Goal: Information Seeking & Learning: Check status

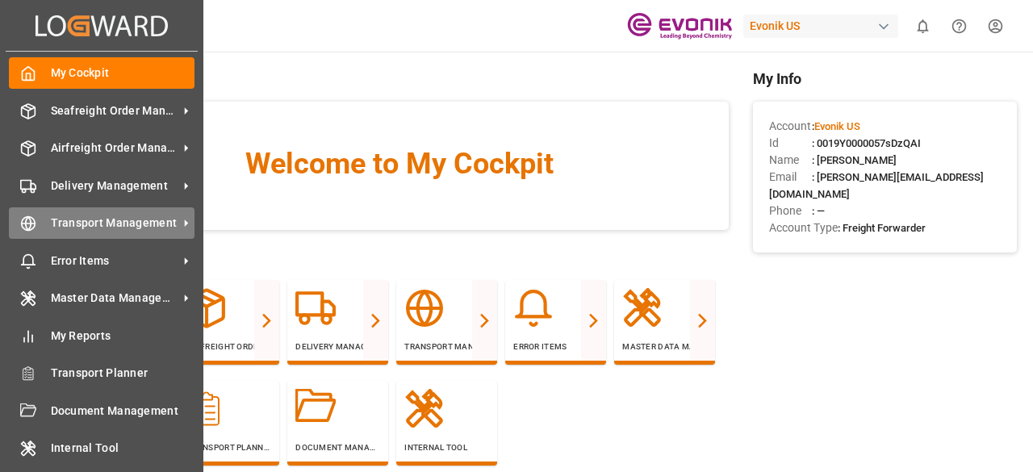
click at [188, 223] on icon at bounding box center [186, 223] width 17 height 17
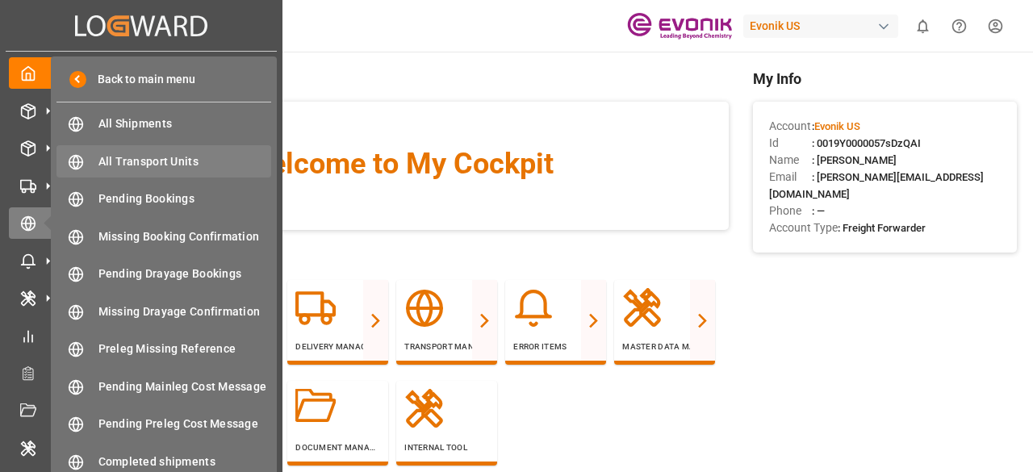
click at [186, 173] on div "All Transport Units All Transport Units" at bounding box center [163, 160] width 215 height 31
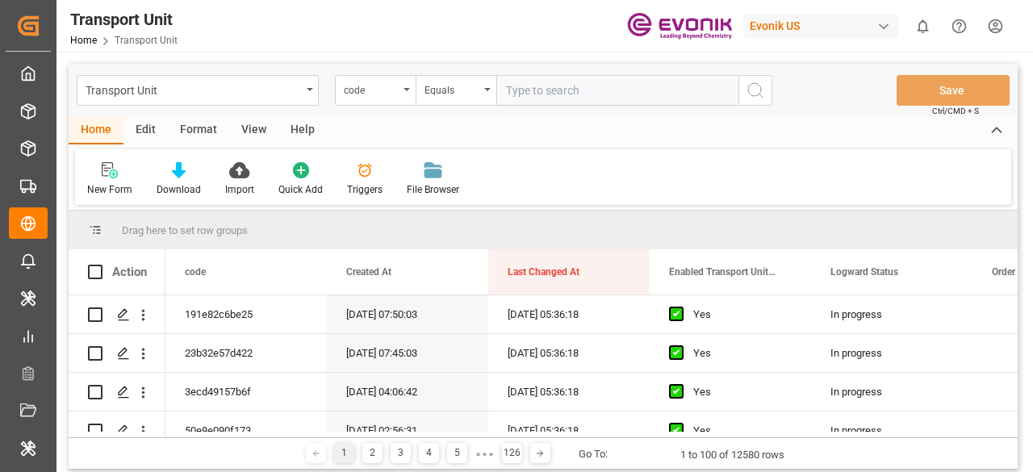
click at [189, 127] on div "Format" at bounding box center [198, 130] width 61 height 27
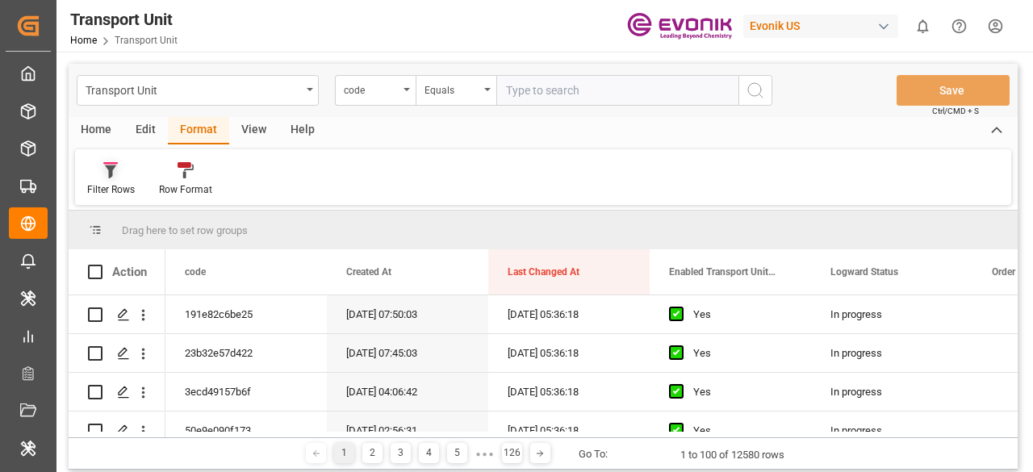
click at [107, 169] on icon at bounding box center [110, 170] width 15 height 16
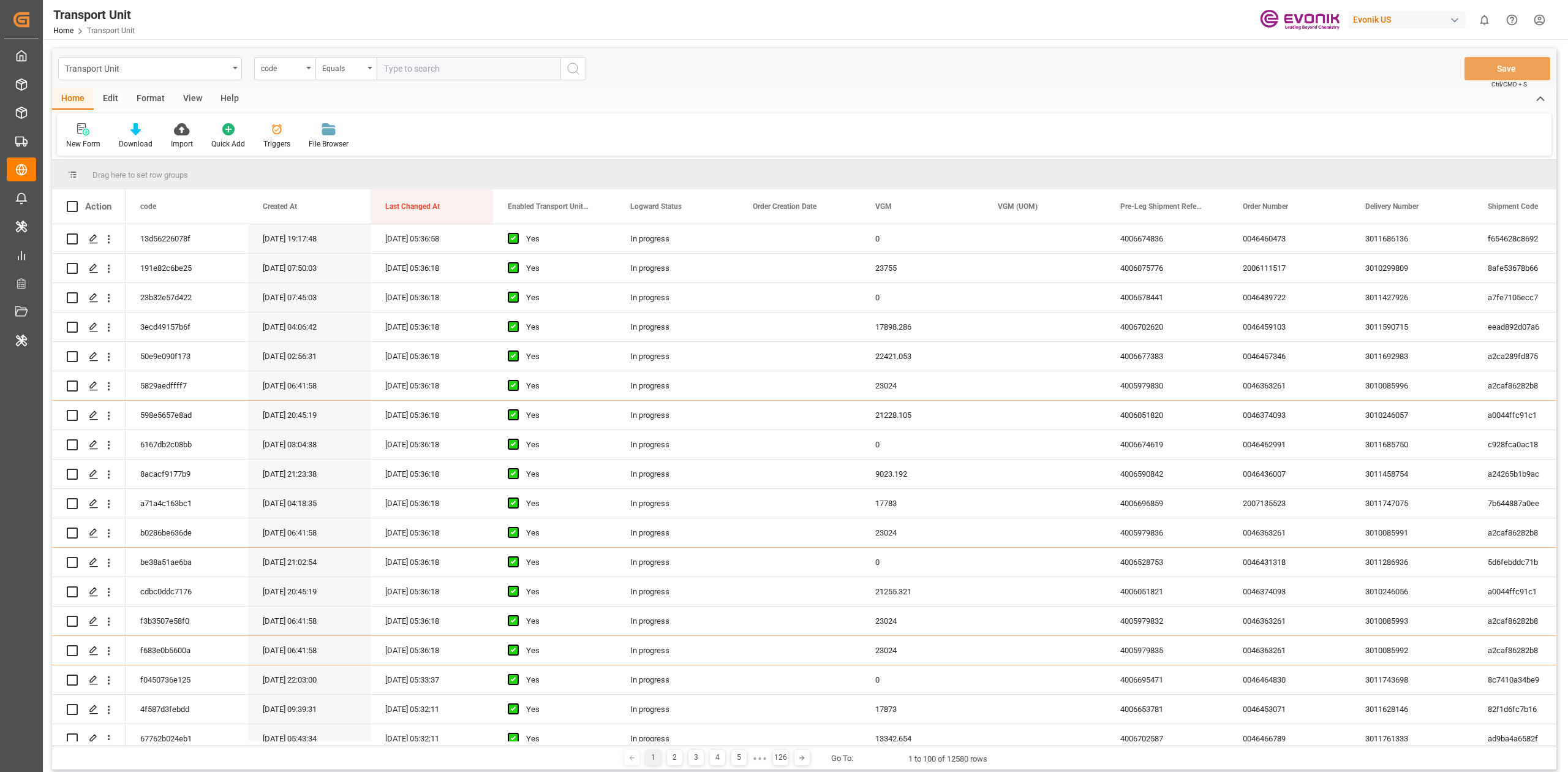
click at [137, 96] on div "Format" at bounding box center [150, 99] width 46 height 20
click at [81, 138] on div "Filter Rows" at bounding box center [84, 143] width 36 height 11
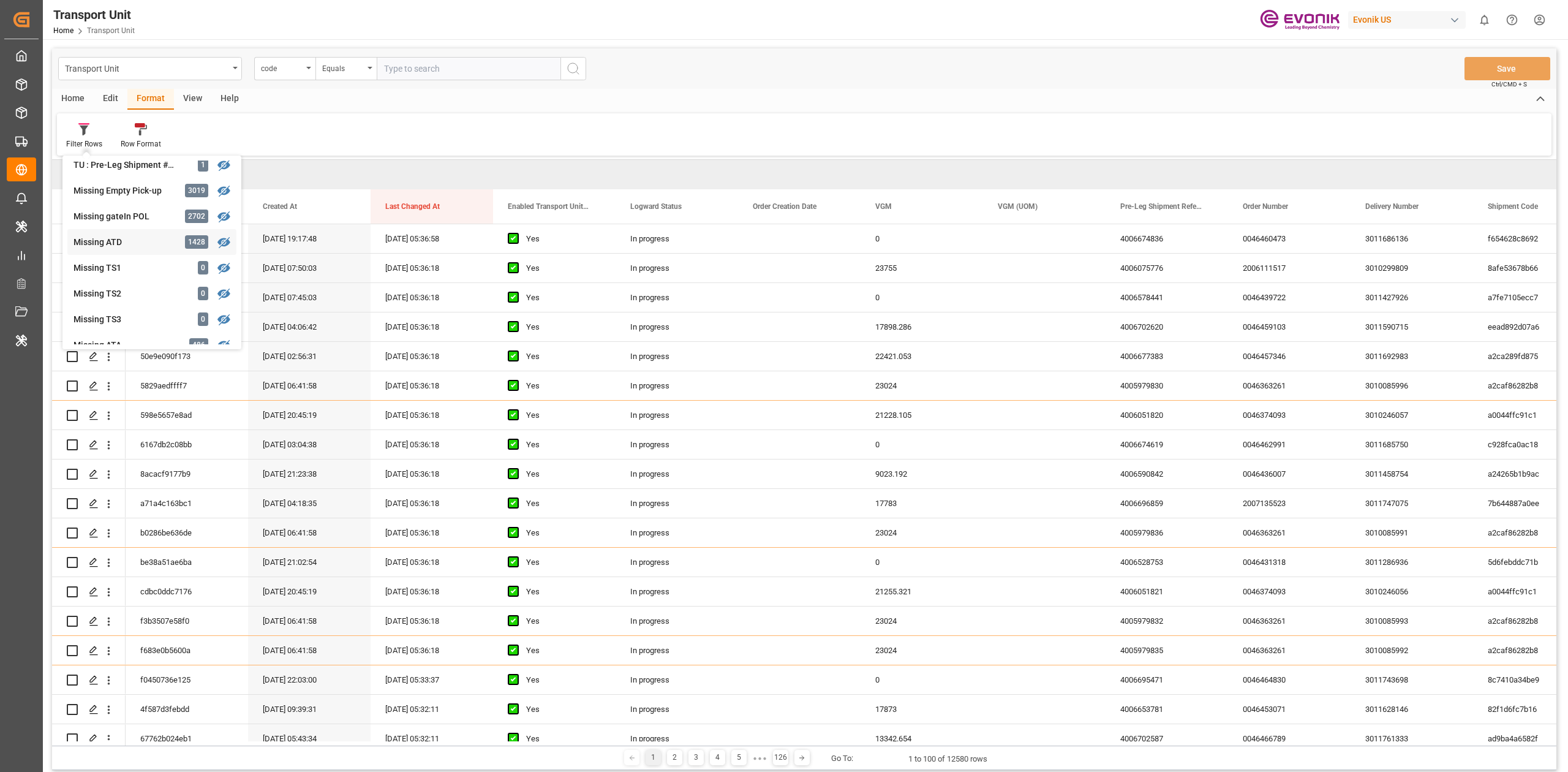
scroll to position [245, 0]
click at [140, 315] on div "Missing Empty Return" at bounding box center [127, 314] width 107 height 13
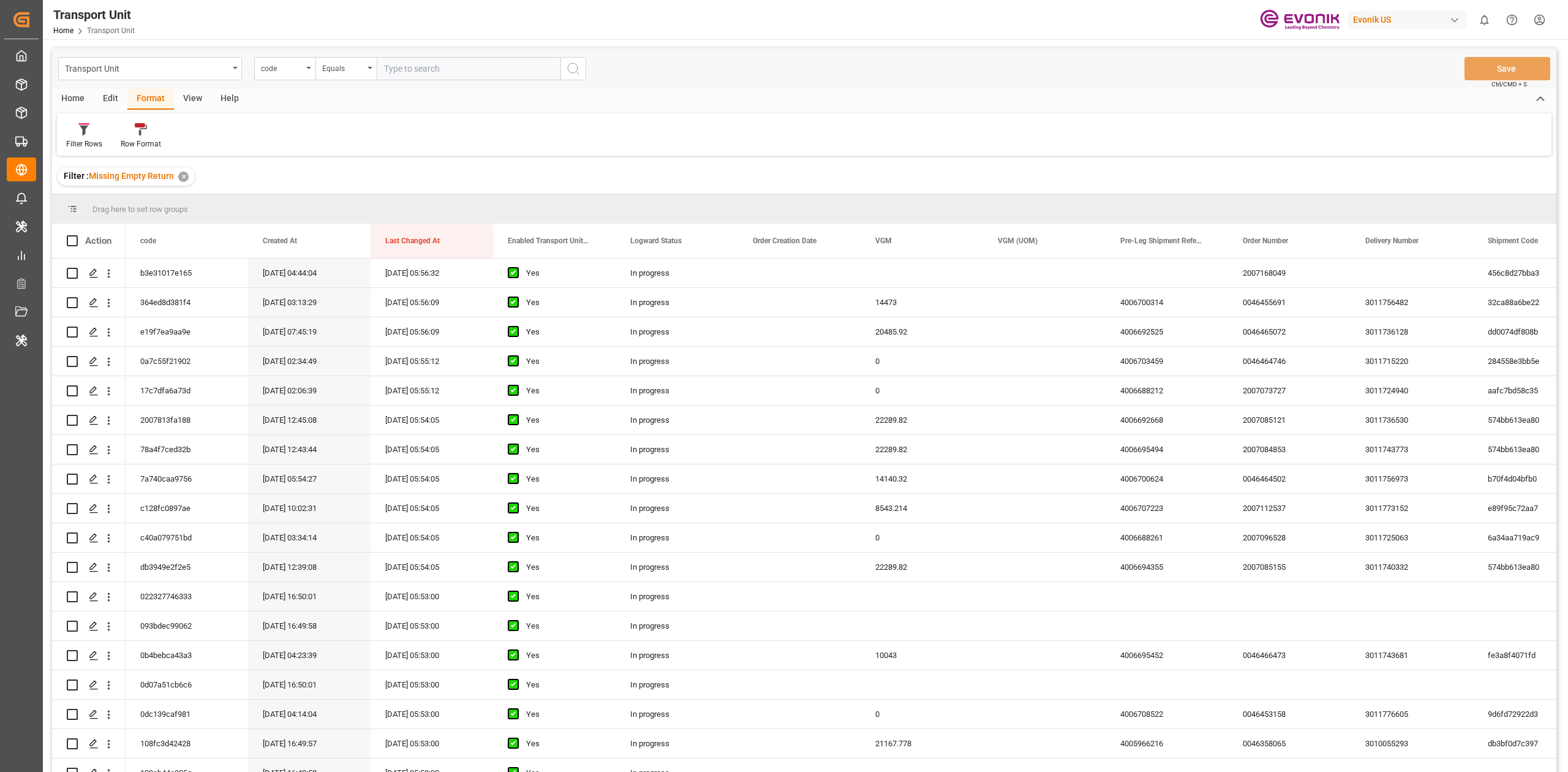
click at [184, 99] on div "View" at bounding box center [192, 99] width 37 height 20
click at [82, 126] on div at bounding box center [77, 128] width 24 height 13
drag, startPoint x: 106, startPoint y: 216, endPoint x: 1015, endPoint y: 250, distance: 909.6
click at [108, 217] on div "1" at bounding box center [133, 223] width 134 height 25
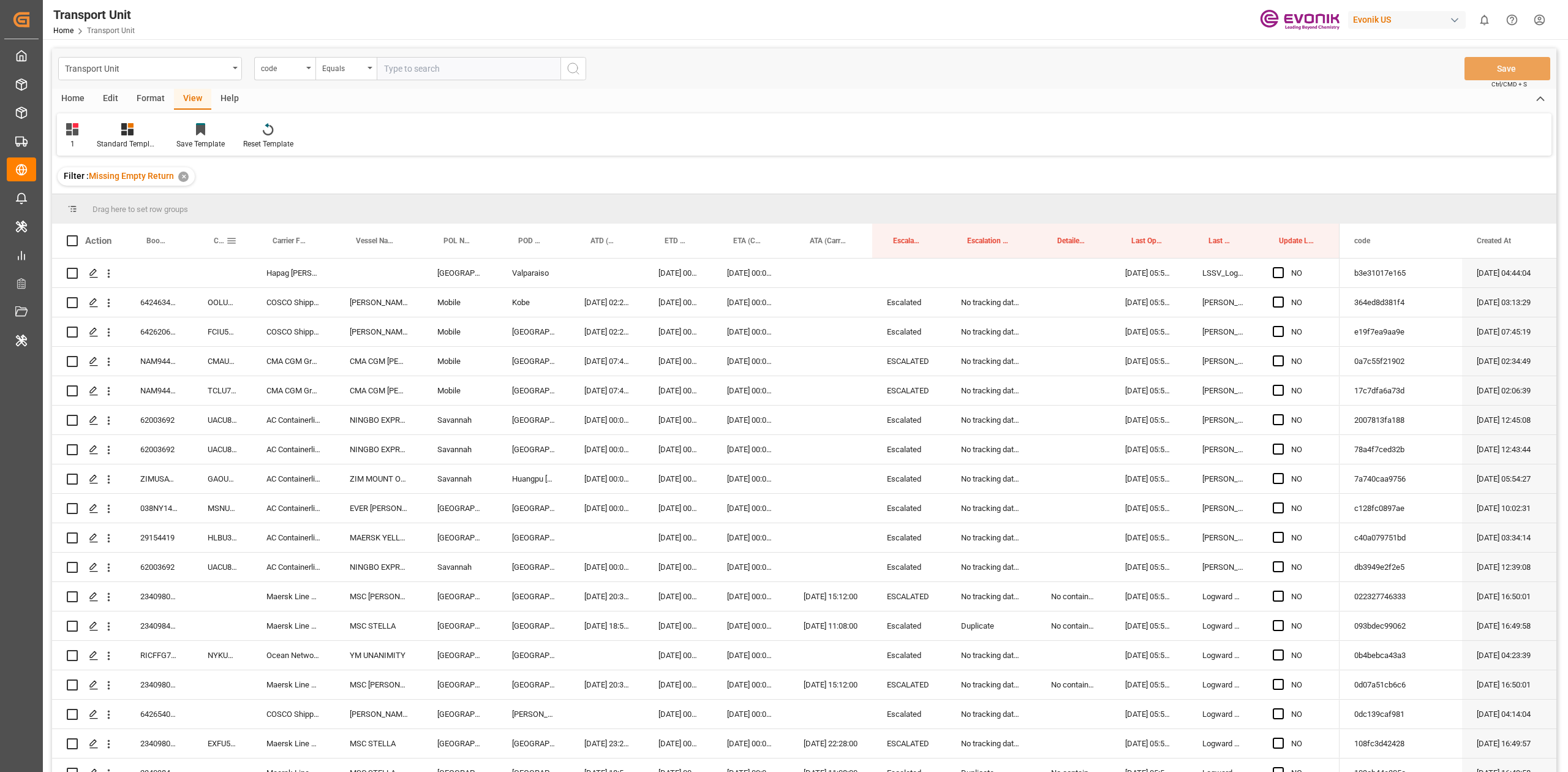
drag, startPoint x: 220, startPoint y: 229, endPoint x: 220, endPoint y: 206, distance: 23.0
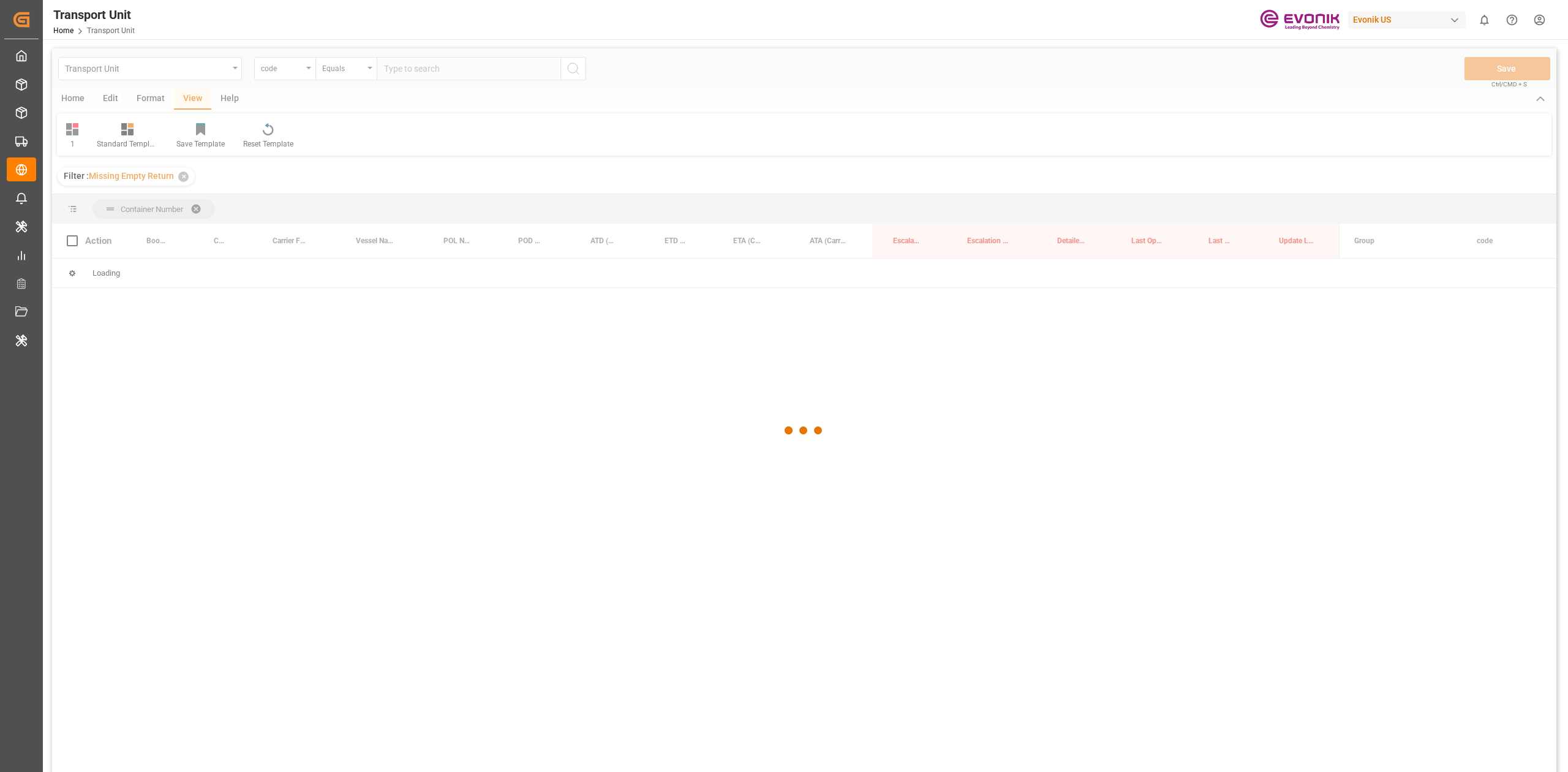
click at [184, 209] on div at bounding box center [804, 430] width 1504 height 764
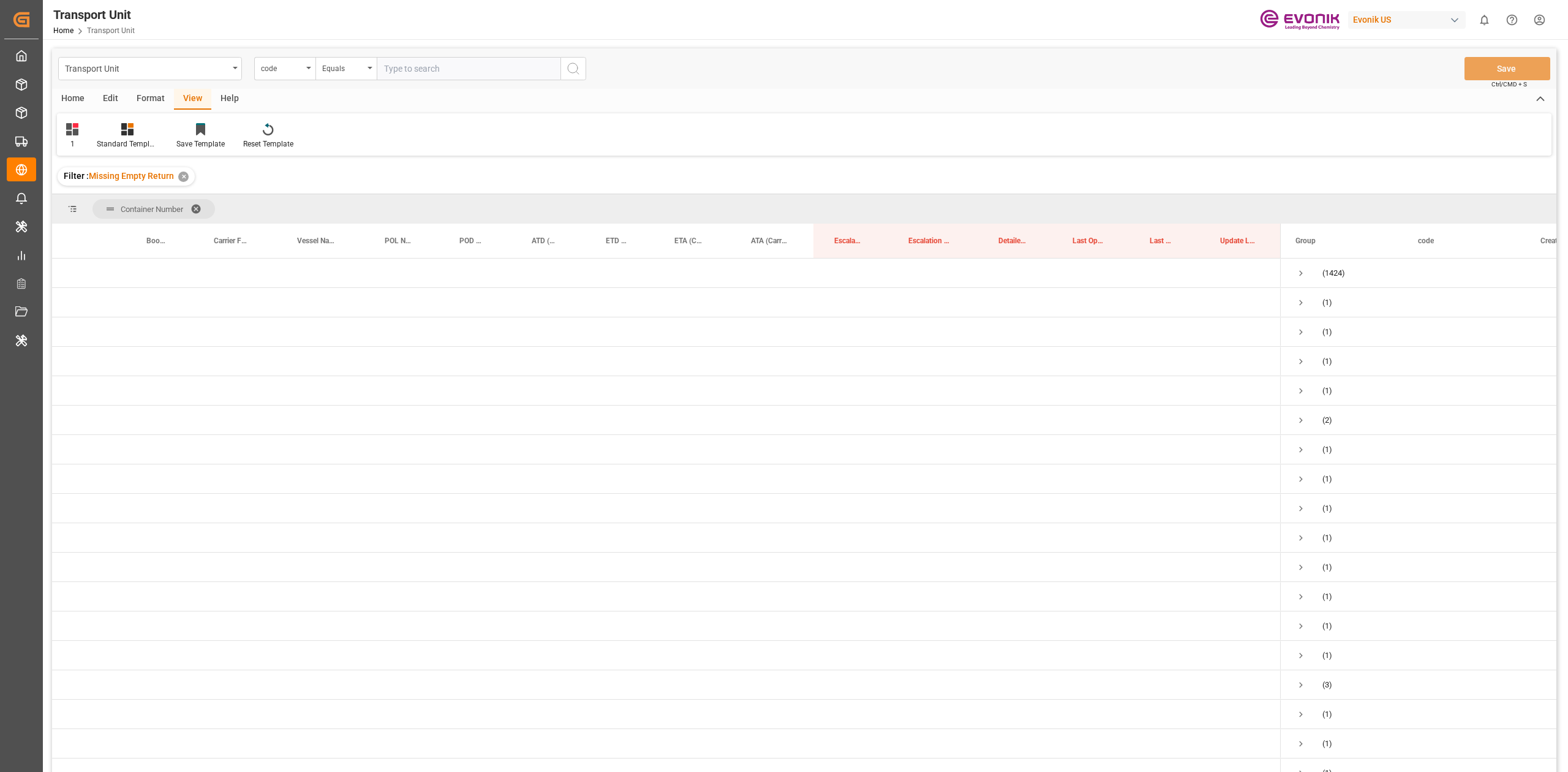
click at [204, 209] on span at bounding box center [200, 209] width 20 height 11
click at [199, 209] on div "Drag here to set row groups" at bounding box center [804, 209] width 1504 height 30
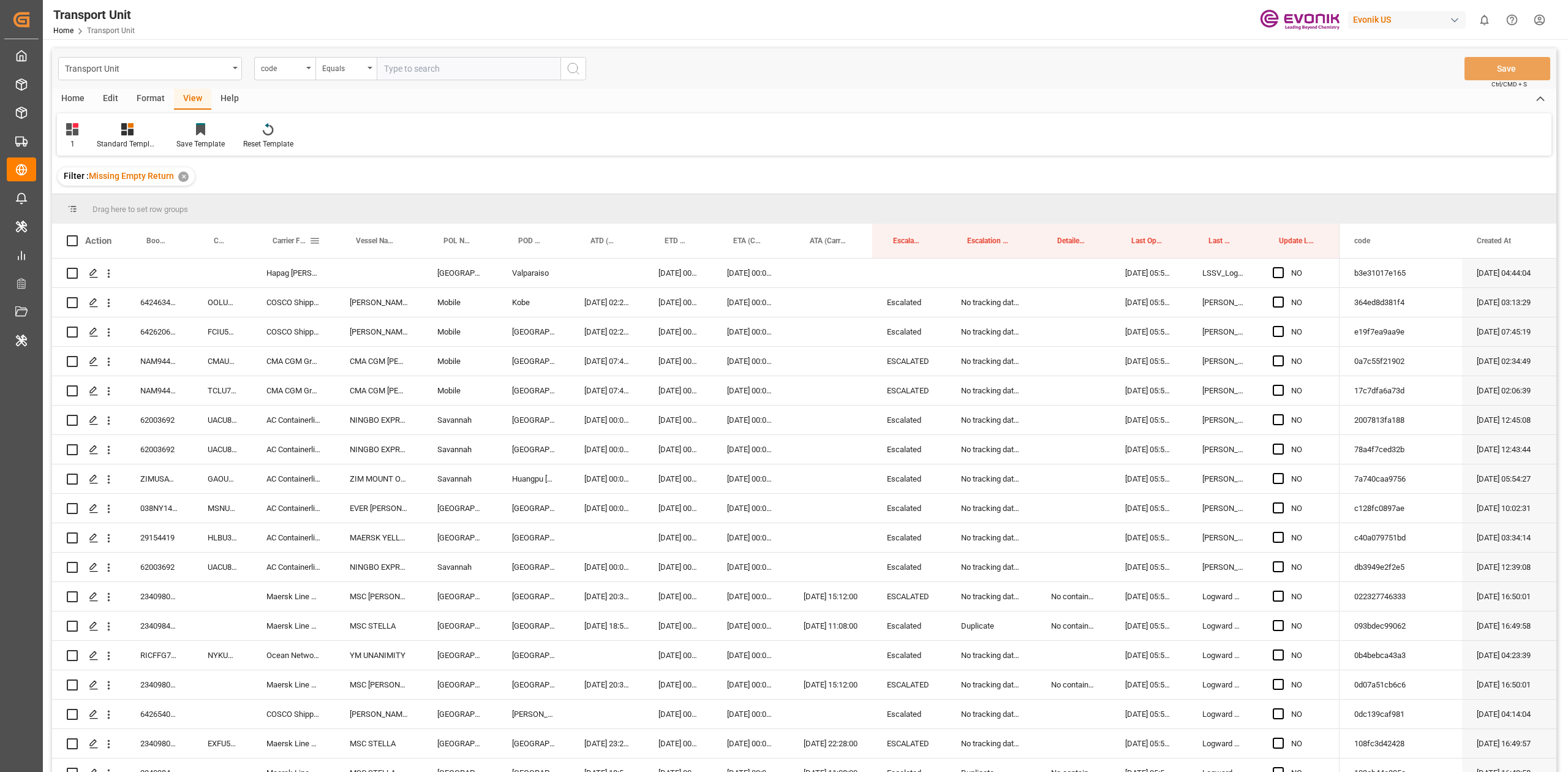
drag, startPoint x: 300, startPoint y: 232, endPoint x: 297, endPoint y: 210, distance: 22.2
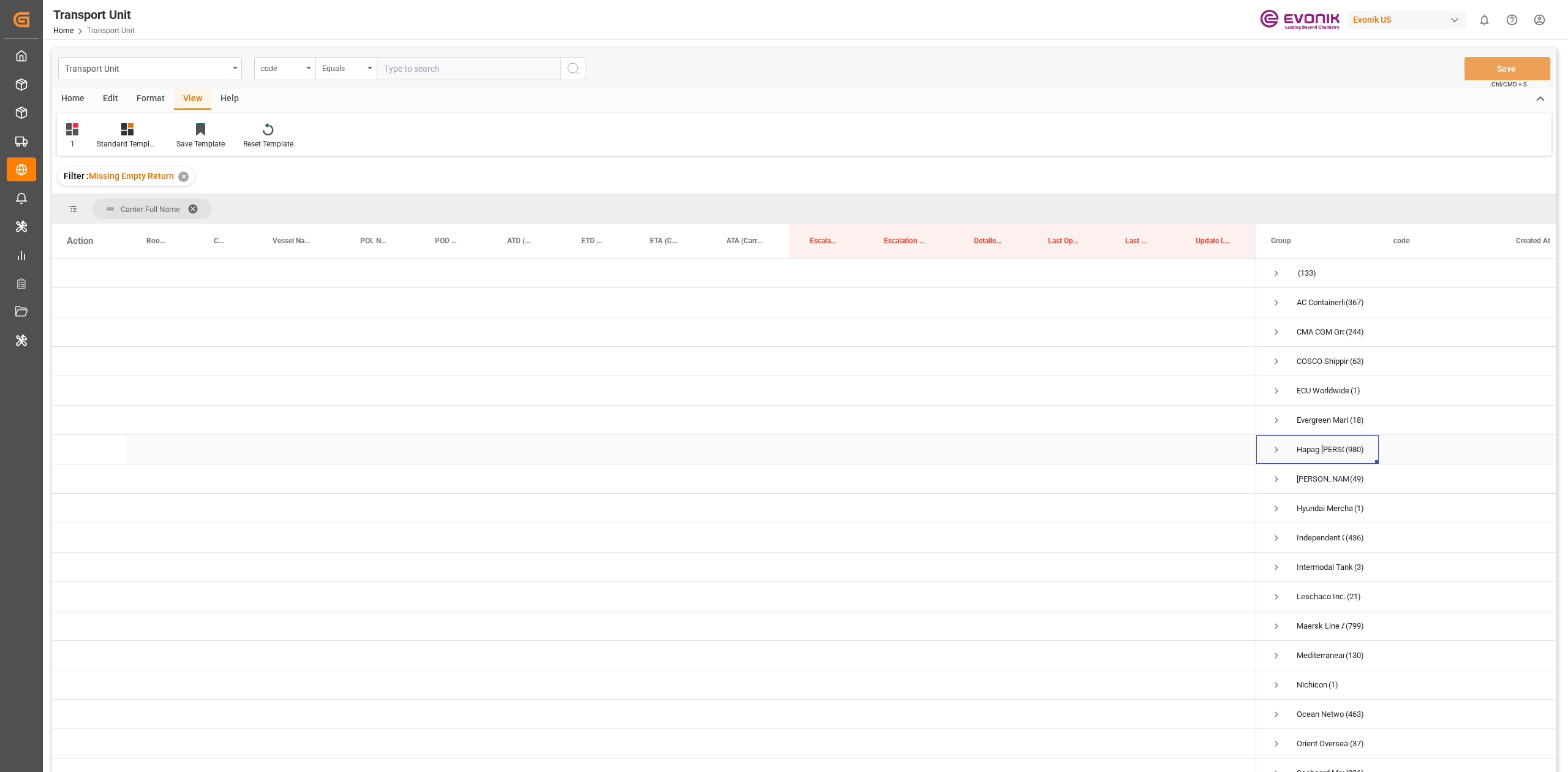
click at [783, 358] on div "Hapag Lloyd Aktiengesellschaft (980)" at bounding box center [1317, 449] width 122 height 29
click at [783, 358] on span "Press SPACE to select this row." at bounding box center [1276, 449] width 11 height 11
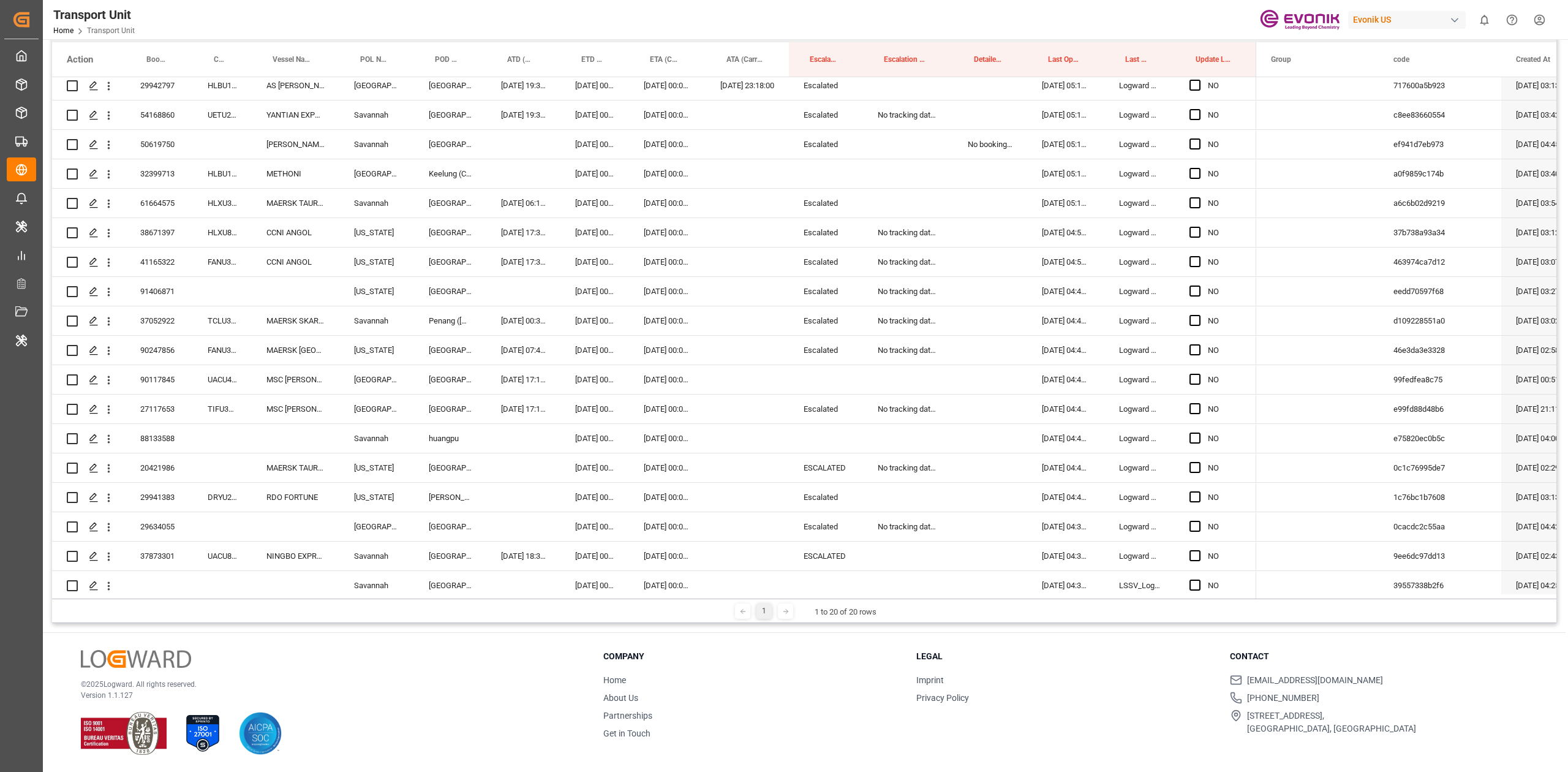
scroll to position [245, 0]
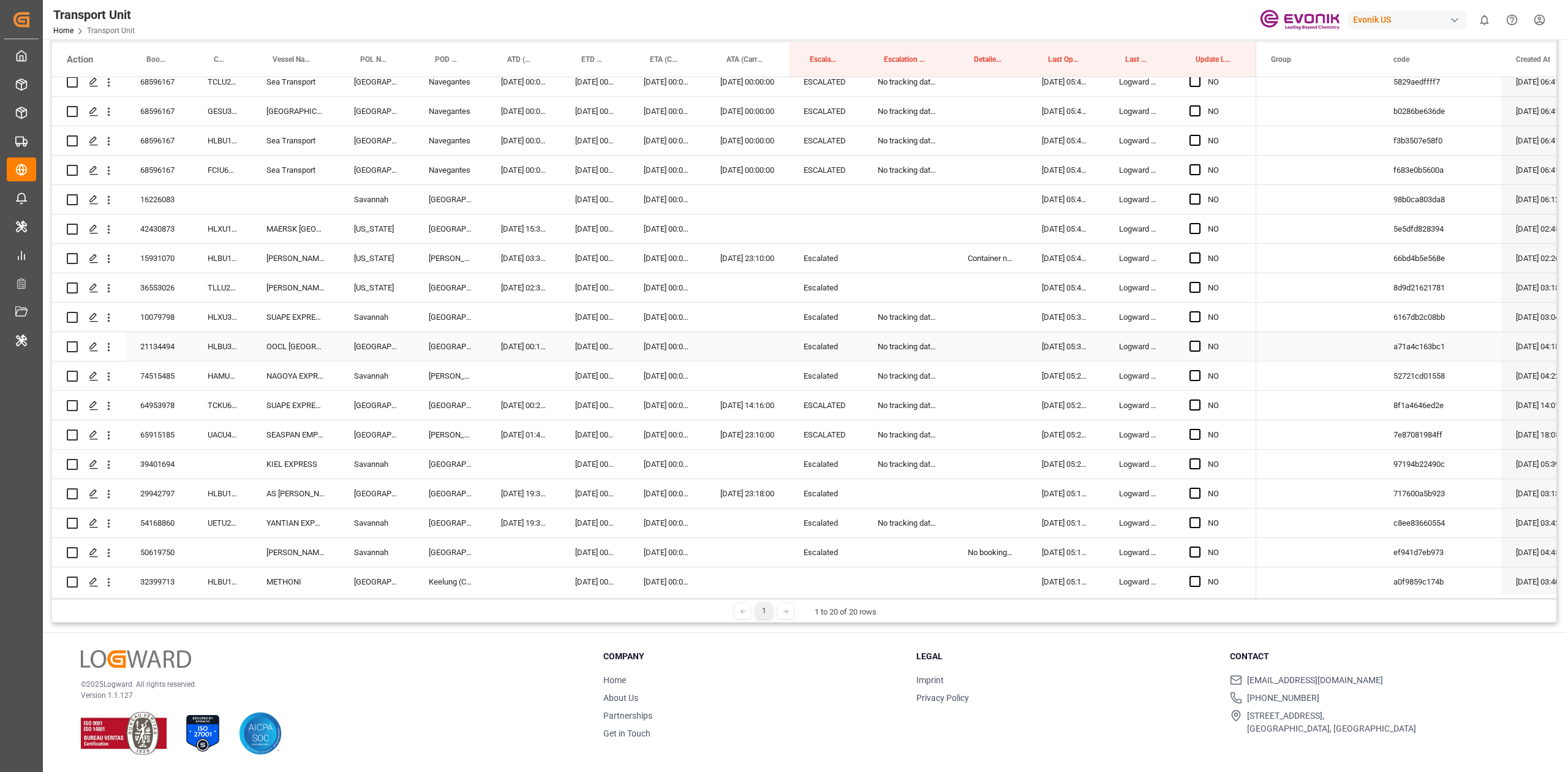
click at [224, 348] on div "HLBU3791595" at bounding box center [222, 346] width 58 height 29
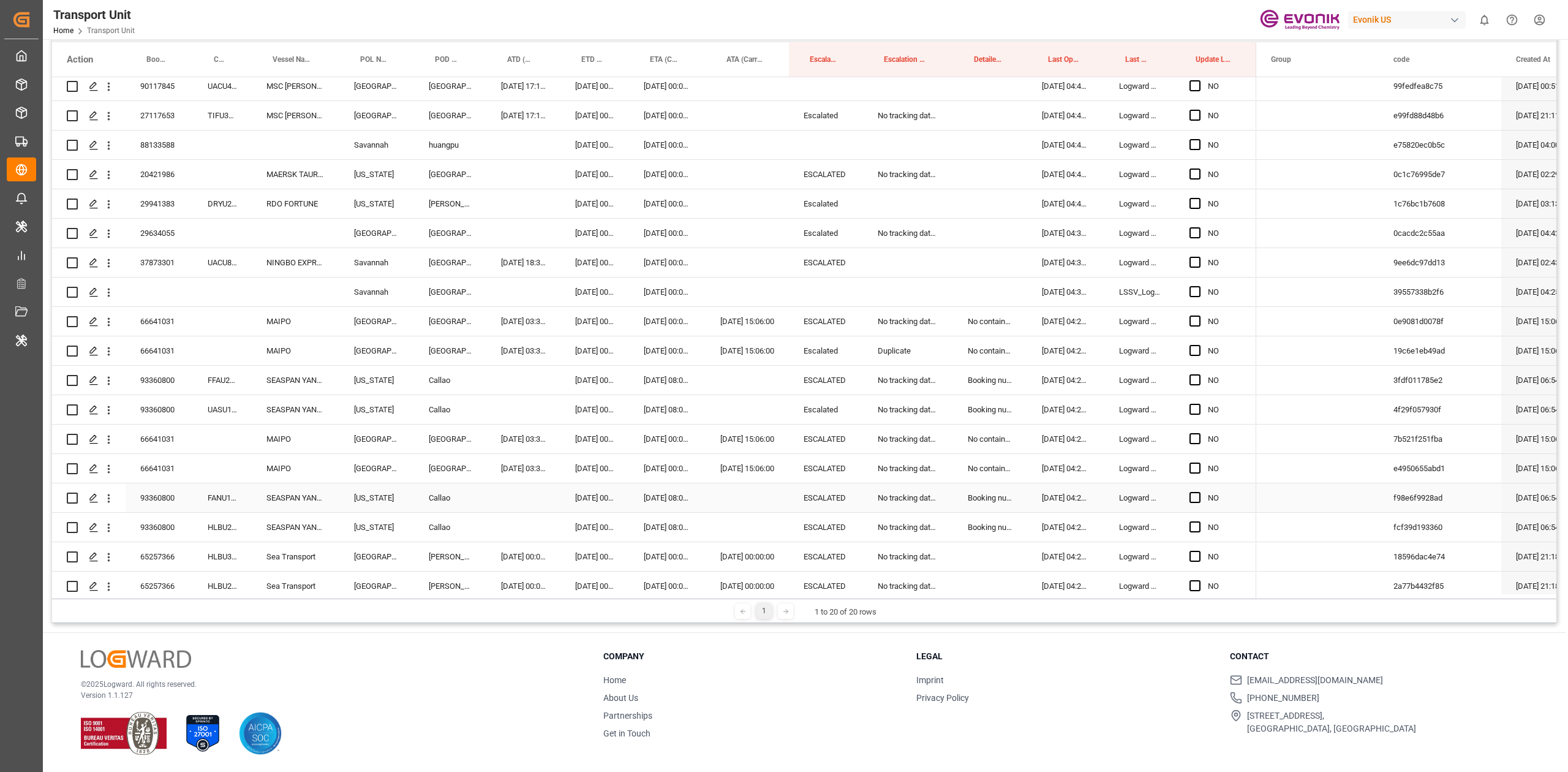
scroll to position [0, 0]
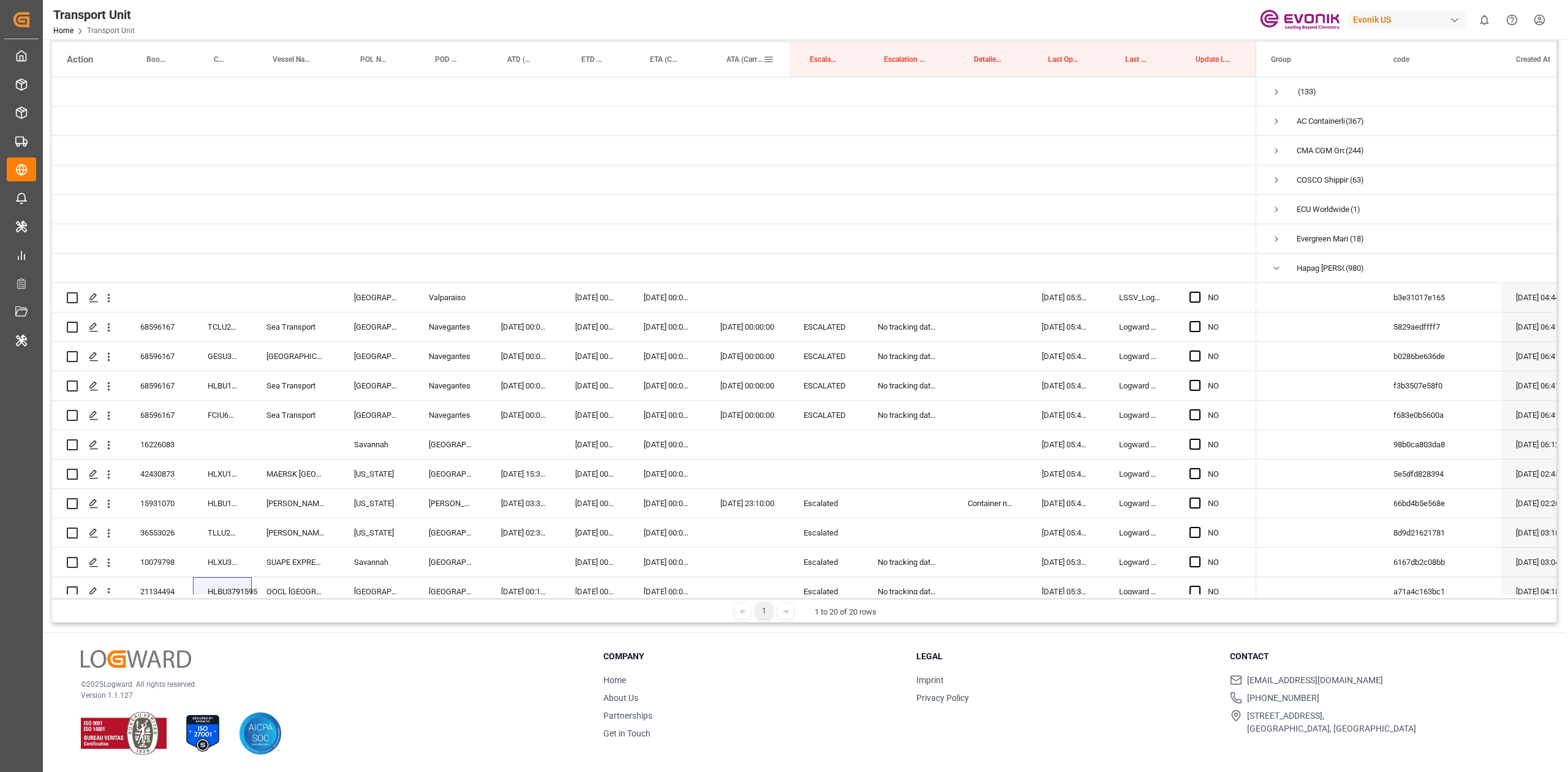
click at [726, 67] on div "ATA (Carrier)" at bounding box center [745, 59] width 36 height 34
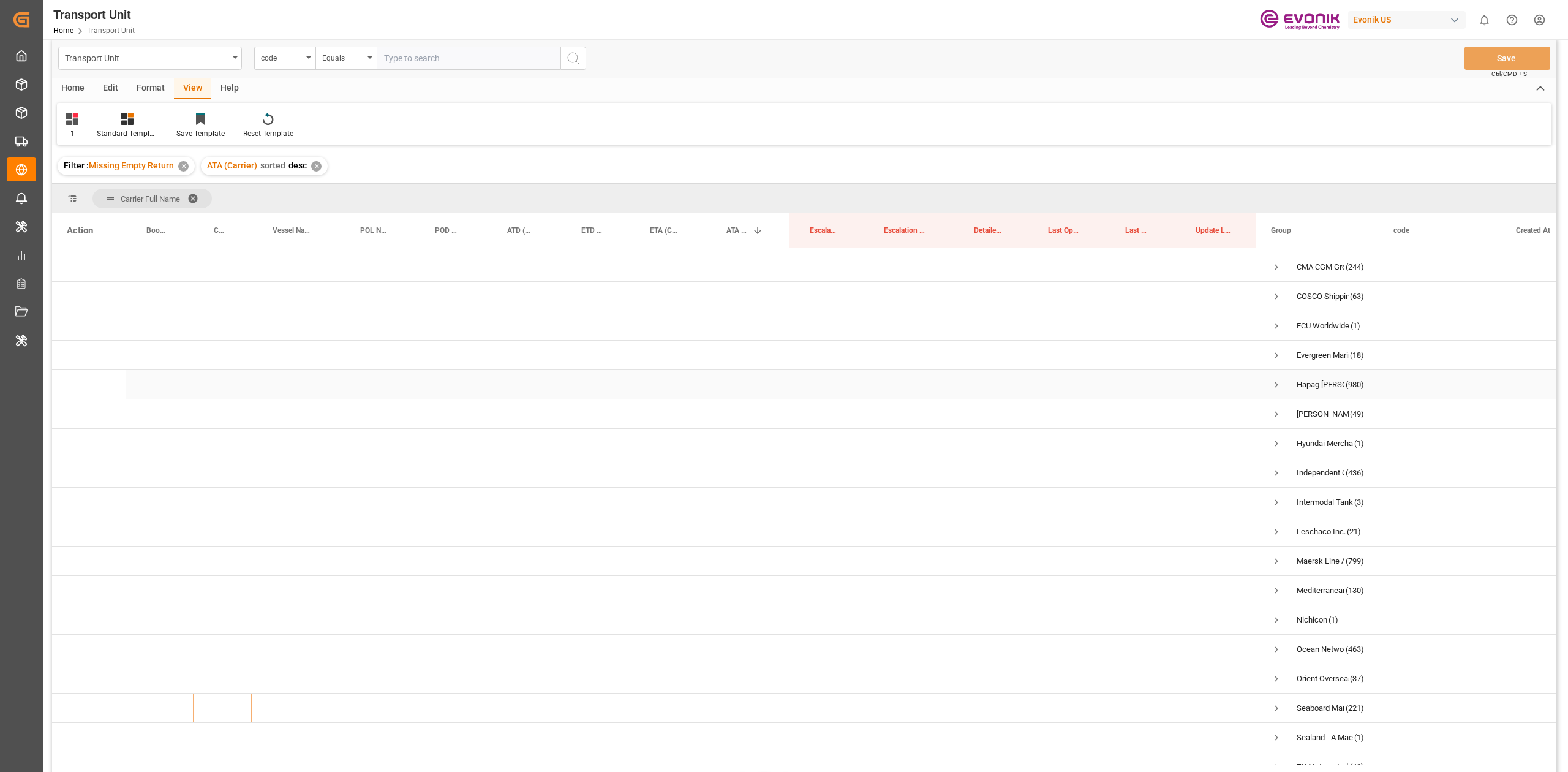
scroll to position [52, 0]
click at [783, 358] on span "Press SPACE to select this row." at bounding box center [1276, 386] width 11 height 11
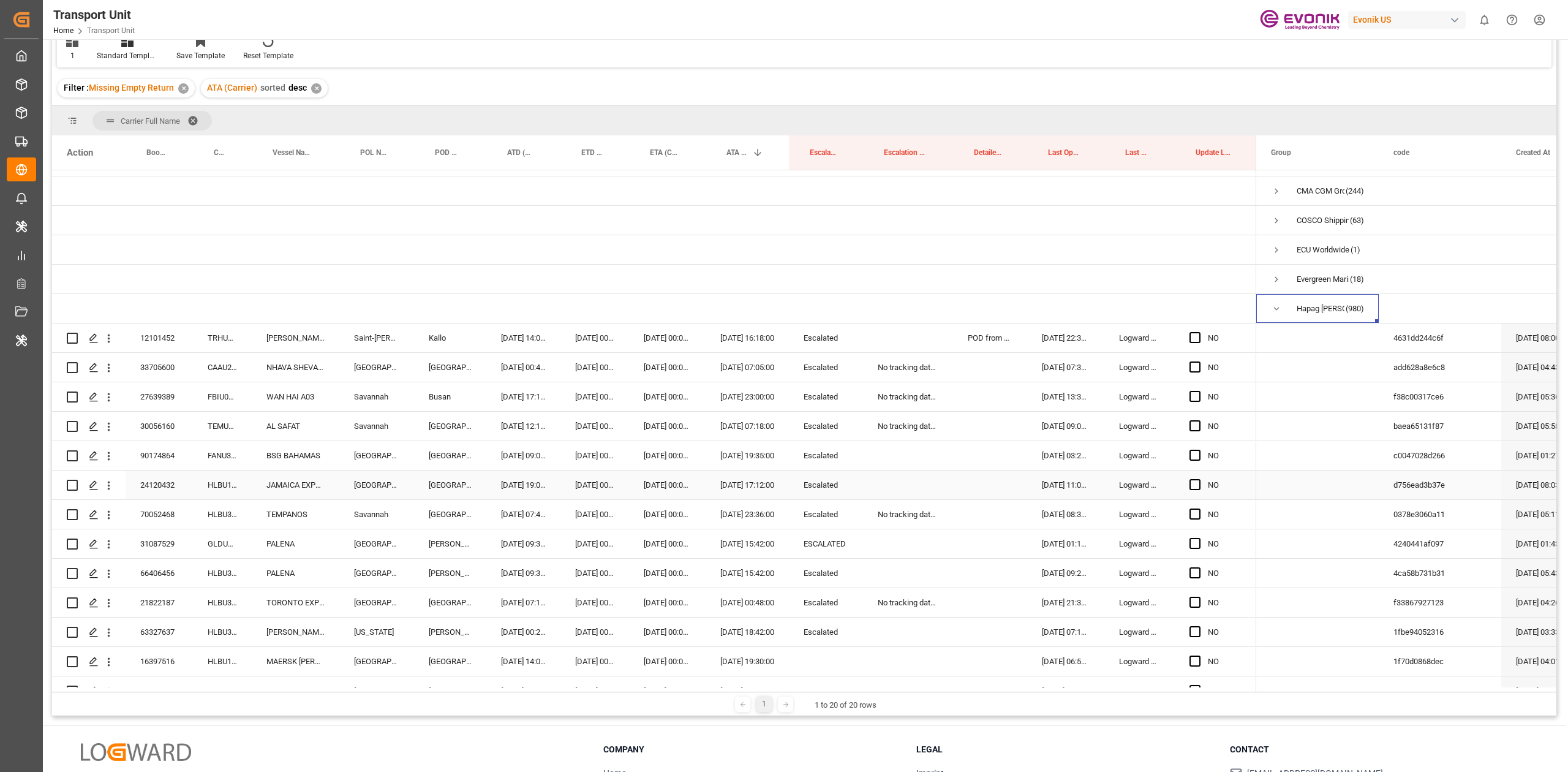
scroll to position [89, 0]
click at [187, 329] on div "12101452" at bounding box center [159, 337] width 68 height 29
click at [216, 358] on div "CAAU2337535" at bounding box center [222, 367] width 58 height 29
click at [221, 358] on div "GLDU9716635" at bounding box center [222, 543] width 58 height 29
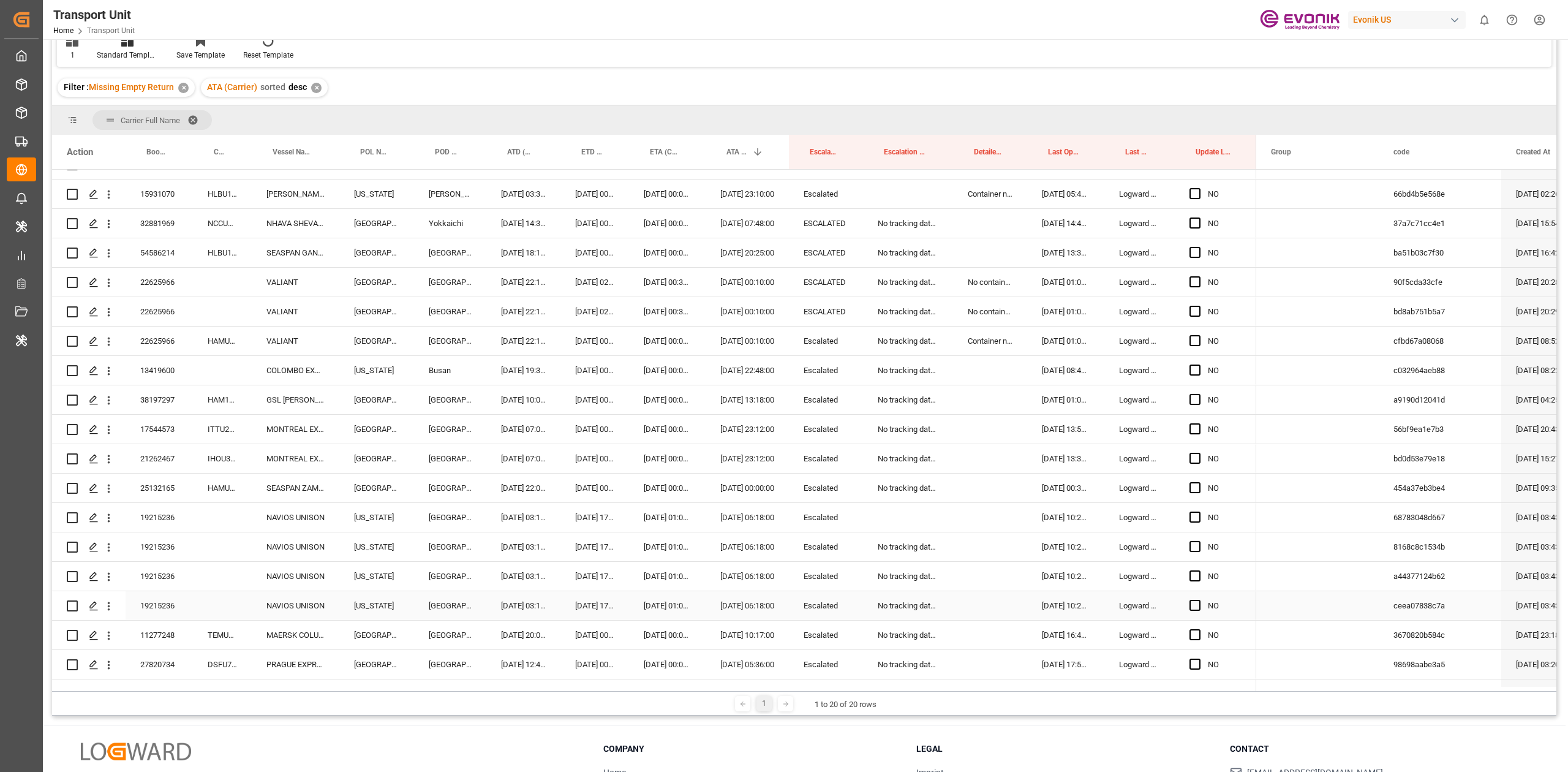
click at [165, 358] on div "19215236" at bounding box center [159, 606] width 68 height 29
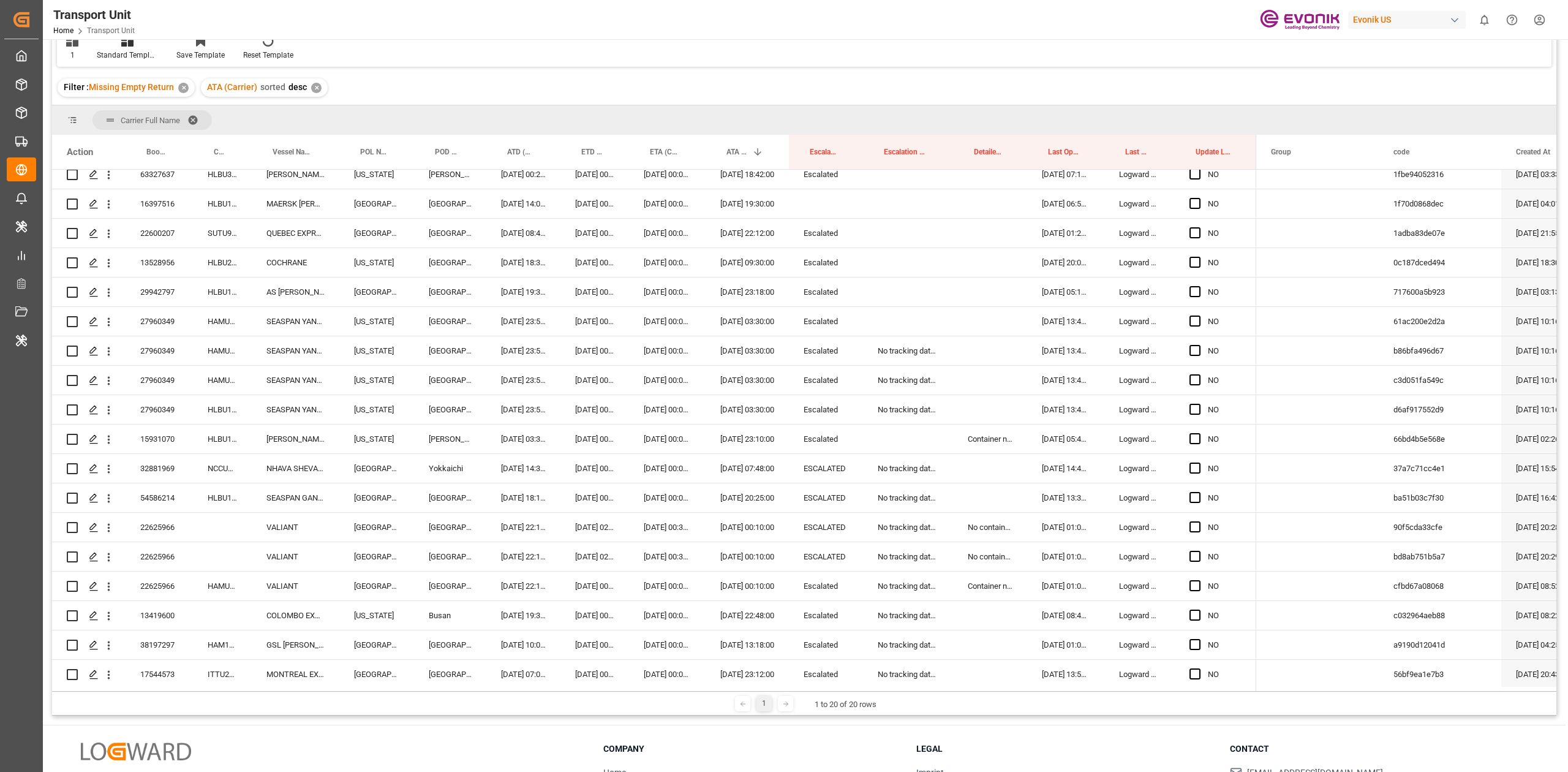
drag, startPoint x: 654, startPoint y: 61, endPoint x: 321, endPoint y: 298, distance: 408.7
click at [654, 61] on div "1 Standard Templates Save Template Reset Template" at bounding box center [804, 46] width 1494 height 43
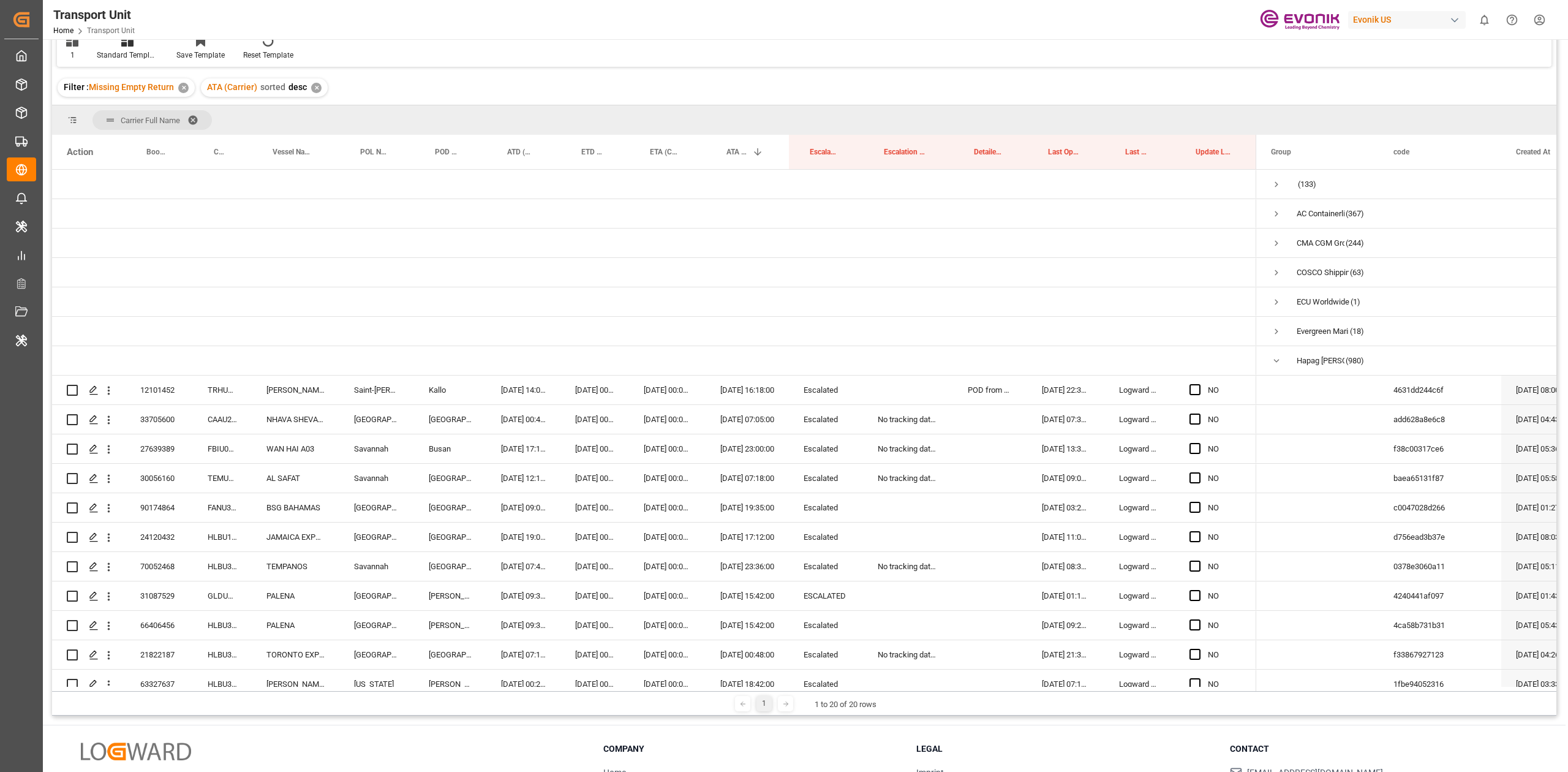
click at [527, 84] on div "Filter : Missing Empty Return ✕ ATA (Carrier) sorted desc ✕" at bounding box center [804, 87] width 1504 height 34
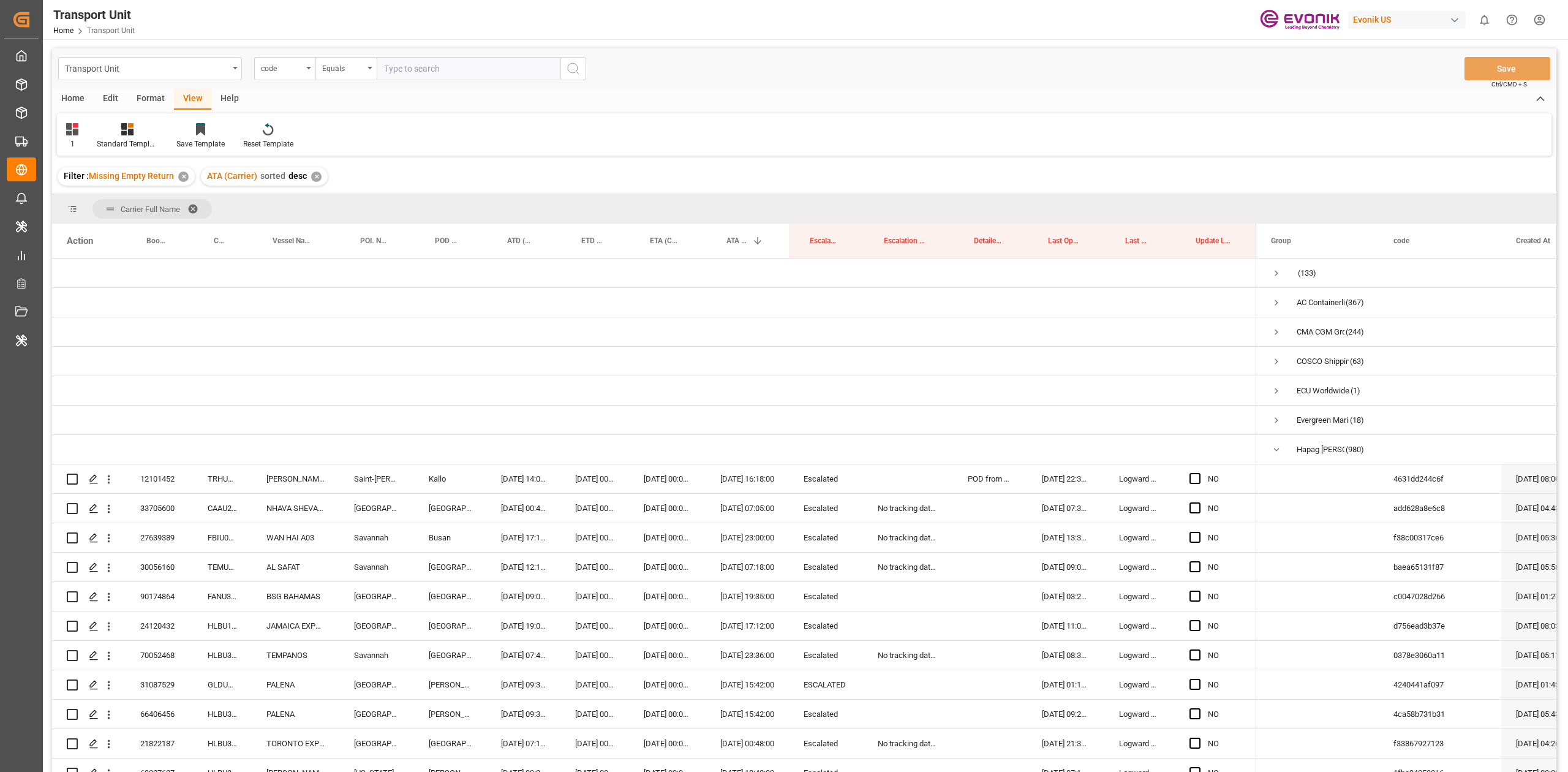
click at [148, 96] on div "Format" at bounding box center [150, 99] width 46 height 20
click at [88, 133] on icon at bounding box center [83, 129] width 11 height 12
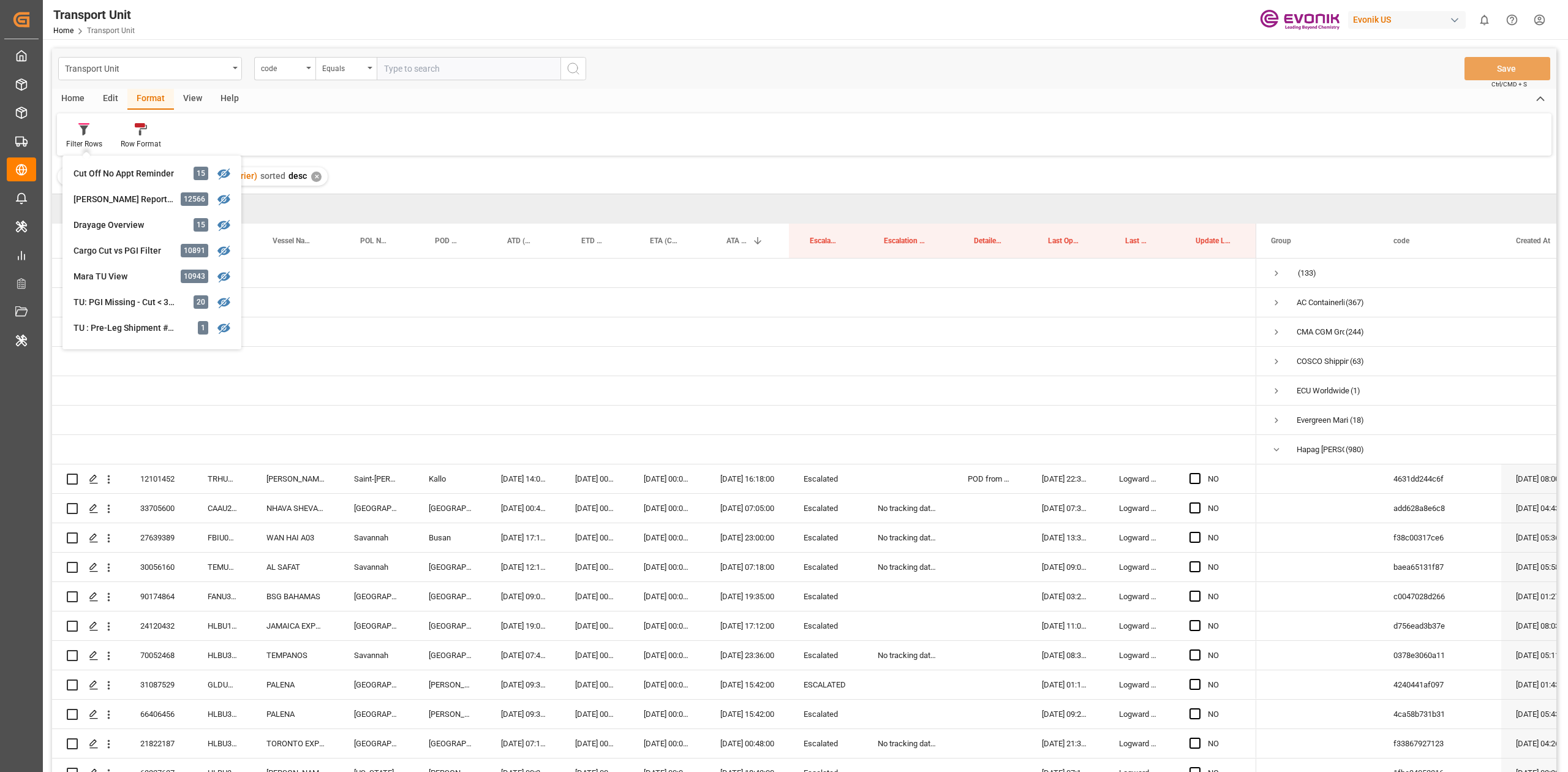
scroll to position [245, 0]
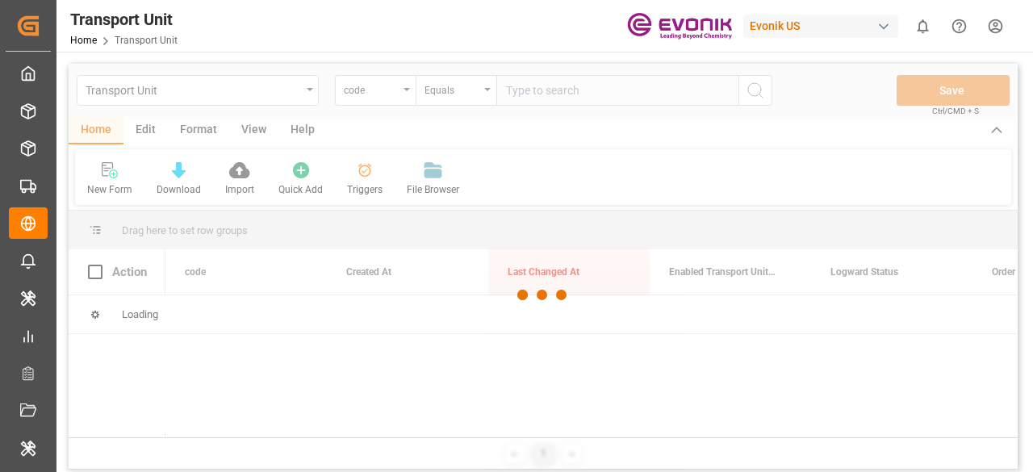
click at [212, 131] on div at bounding box center [543, 295] width 949 height 462
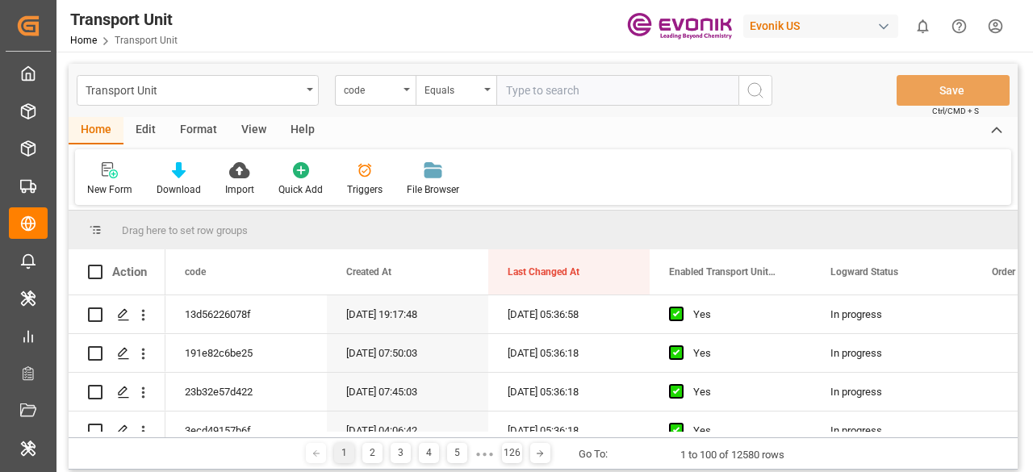
click at [208, 129] on div "Format" at bounding box center [198, 130] width 61 height 27
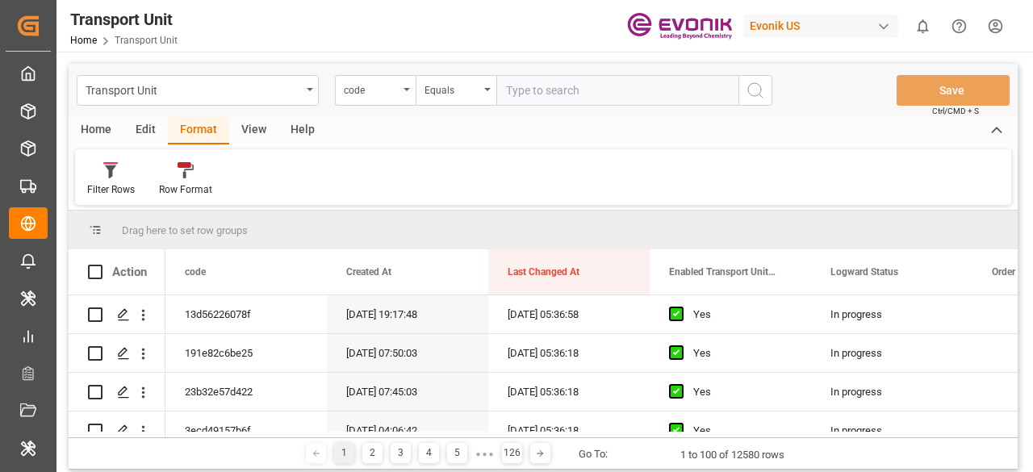
click at [208, 129] on div "Format" at bounding box center [198, 130] width 61 height 27
click at [102, 186] on div "Filter Rows" at bounding box center [111, 189] width 48 height 15
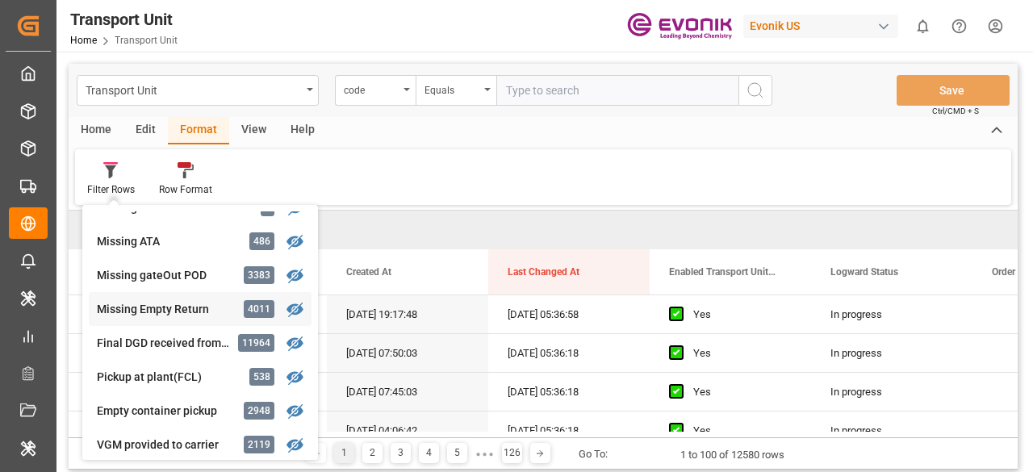
scroll to position [403, 0]
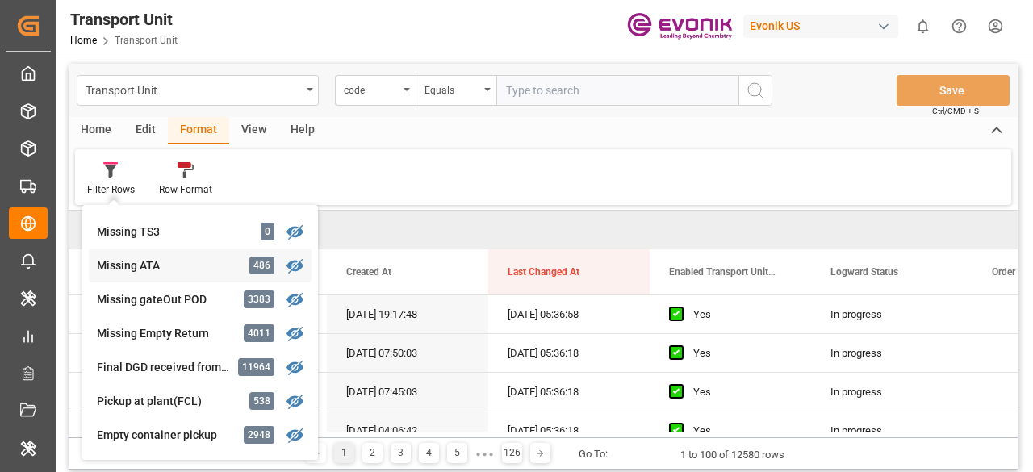
click at [202, 272] on div "Missing ATA" at bounding box center [167, 265] width 141 height 17
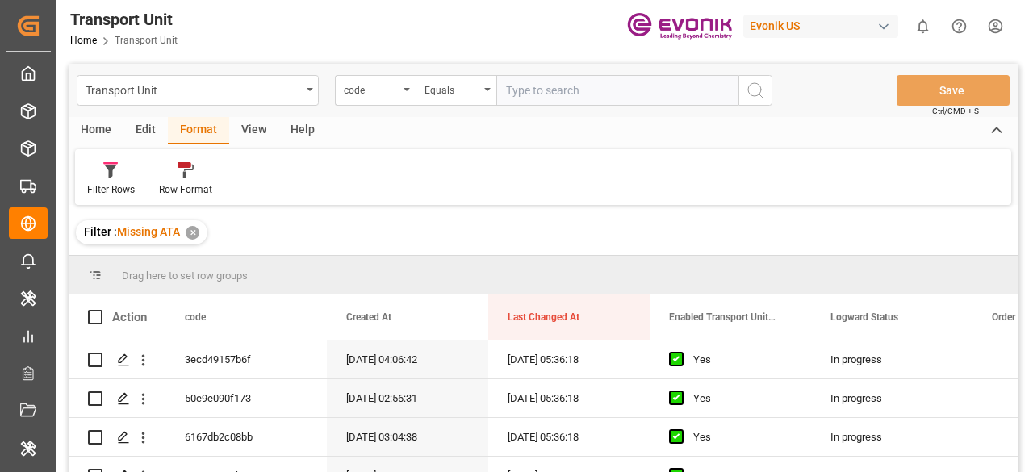
drag, startPoint x: 263, startPoint y: 128, endPoint x: 252, endPoint y: 128, distance: 11.3
click at [261, 128] on div "View" at bounding box center [253, 130] width 49 height 27
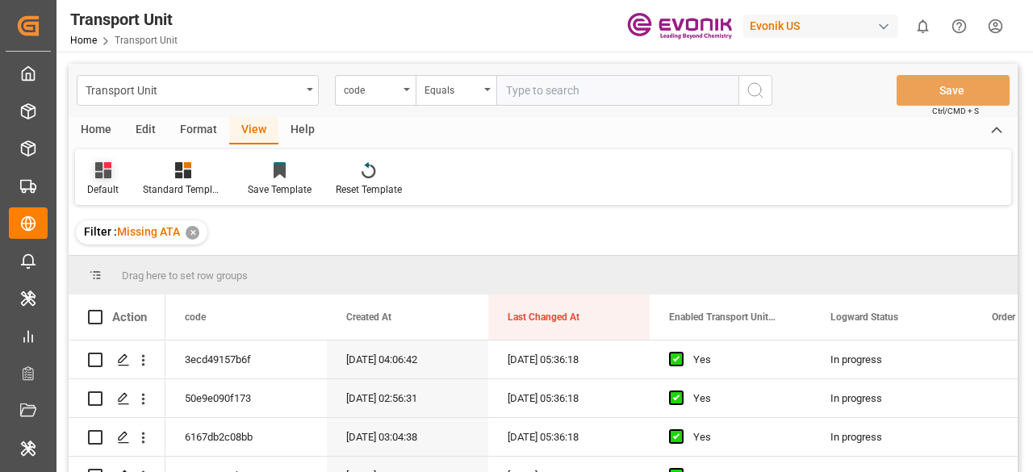
click at [123, 170] on div "Default" at bounding box center [103, 179] width 56 height 36
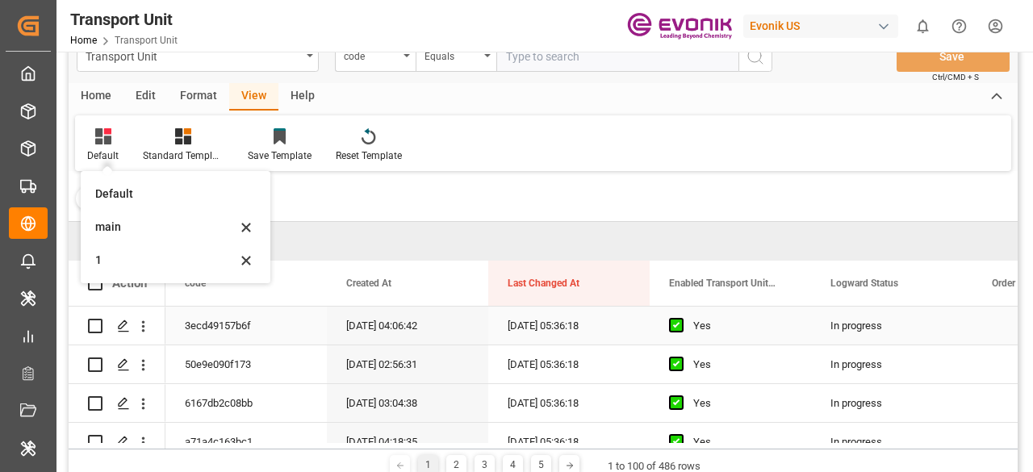
scroll to position [81, 0]
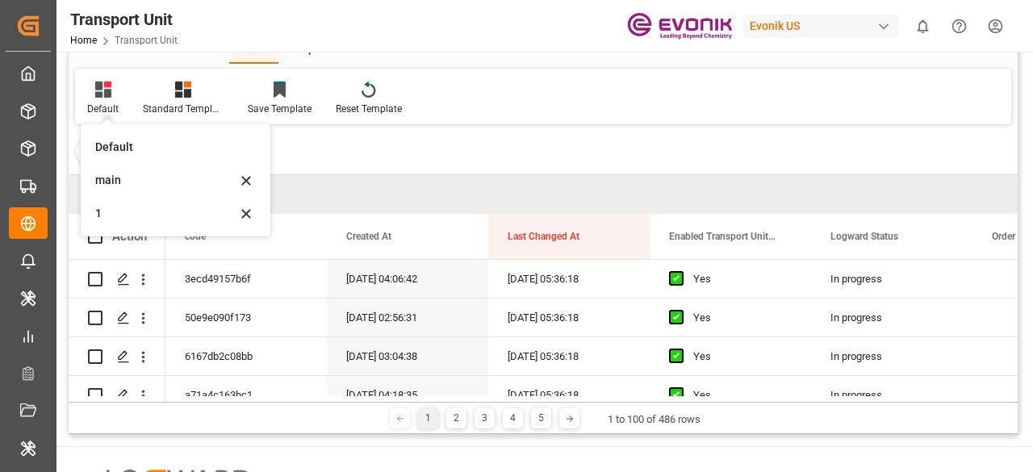
drag, startPoint x: 128, startPoint y: 228, endPoint x: 203, endPoint y: 204, distance: 77.8
click at [131, 225] on div "1" at bounding box center [175, 213] width 177 height 33
click at [135, 220] on div "Action" at bounding box center [117, 236] width 97 height 45
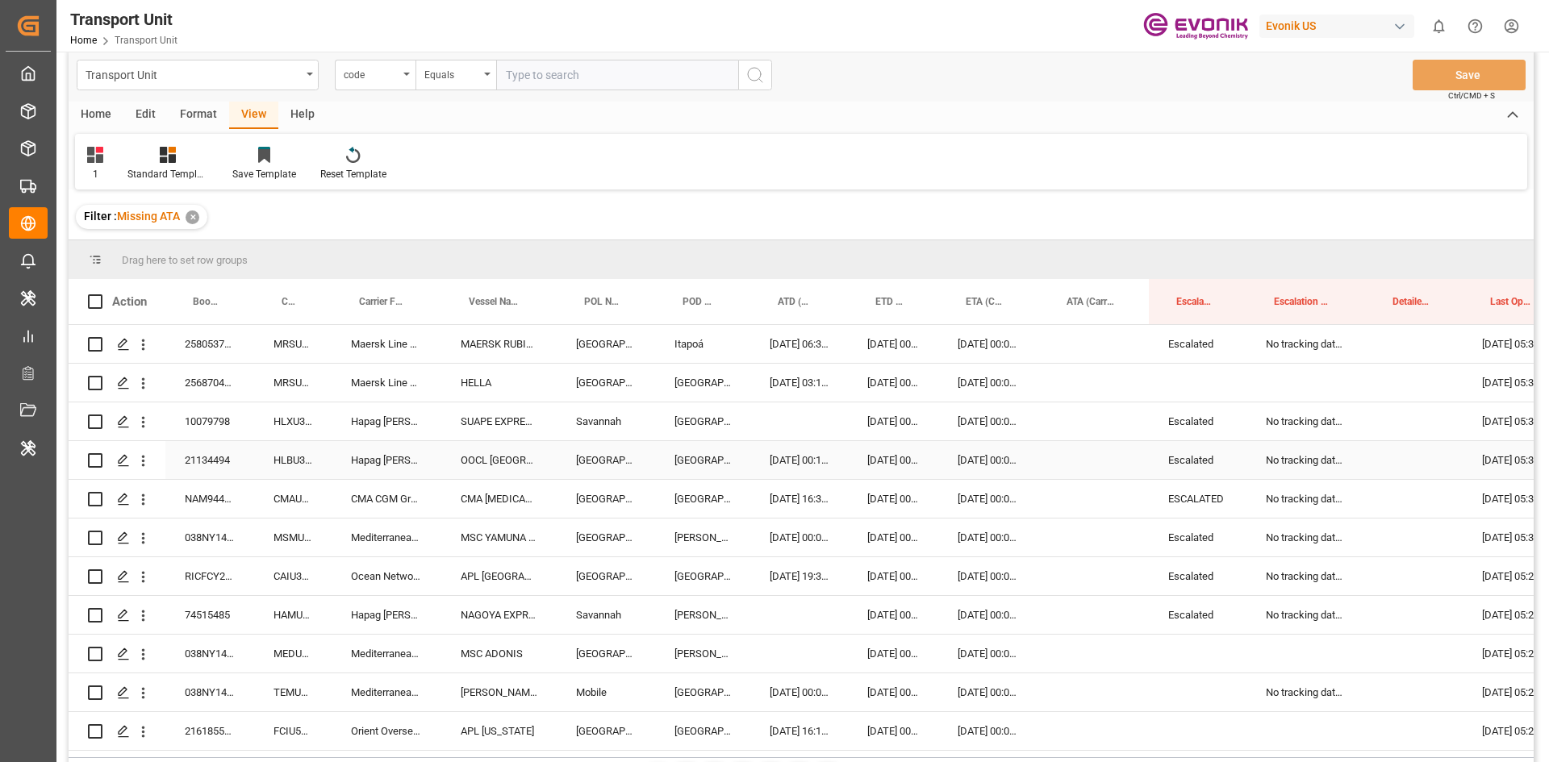
scroll to position [0, 0]
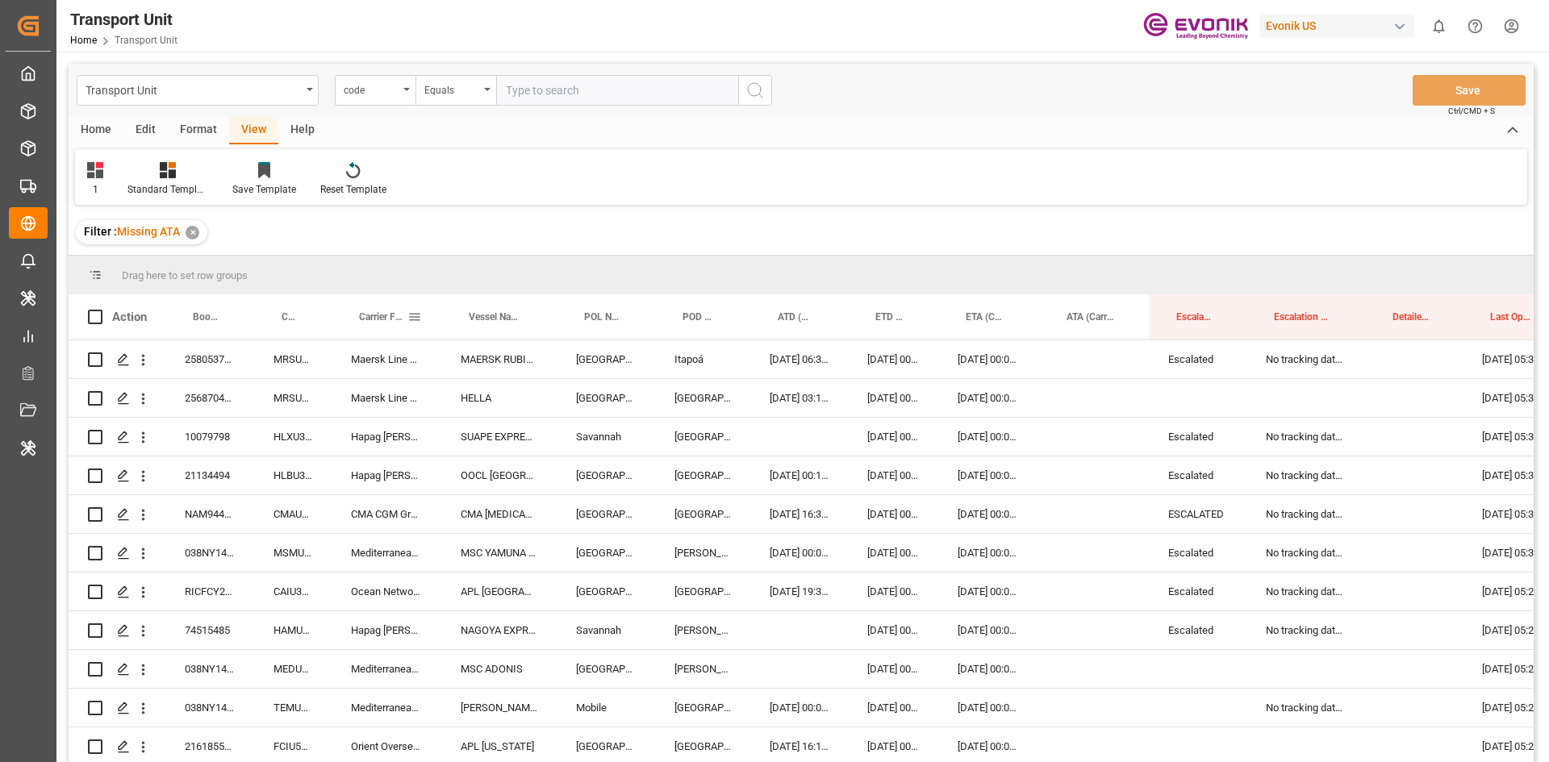
drag, startPoint x: 392, startPoint y: 309, endPoint x: 377, endPoint y: 282, distance: 30.7
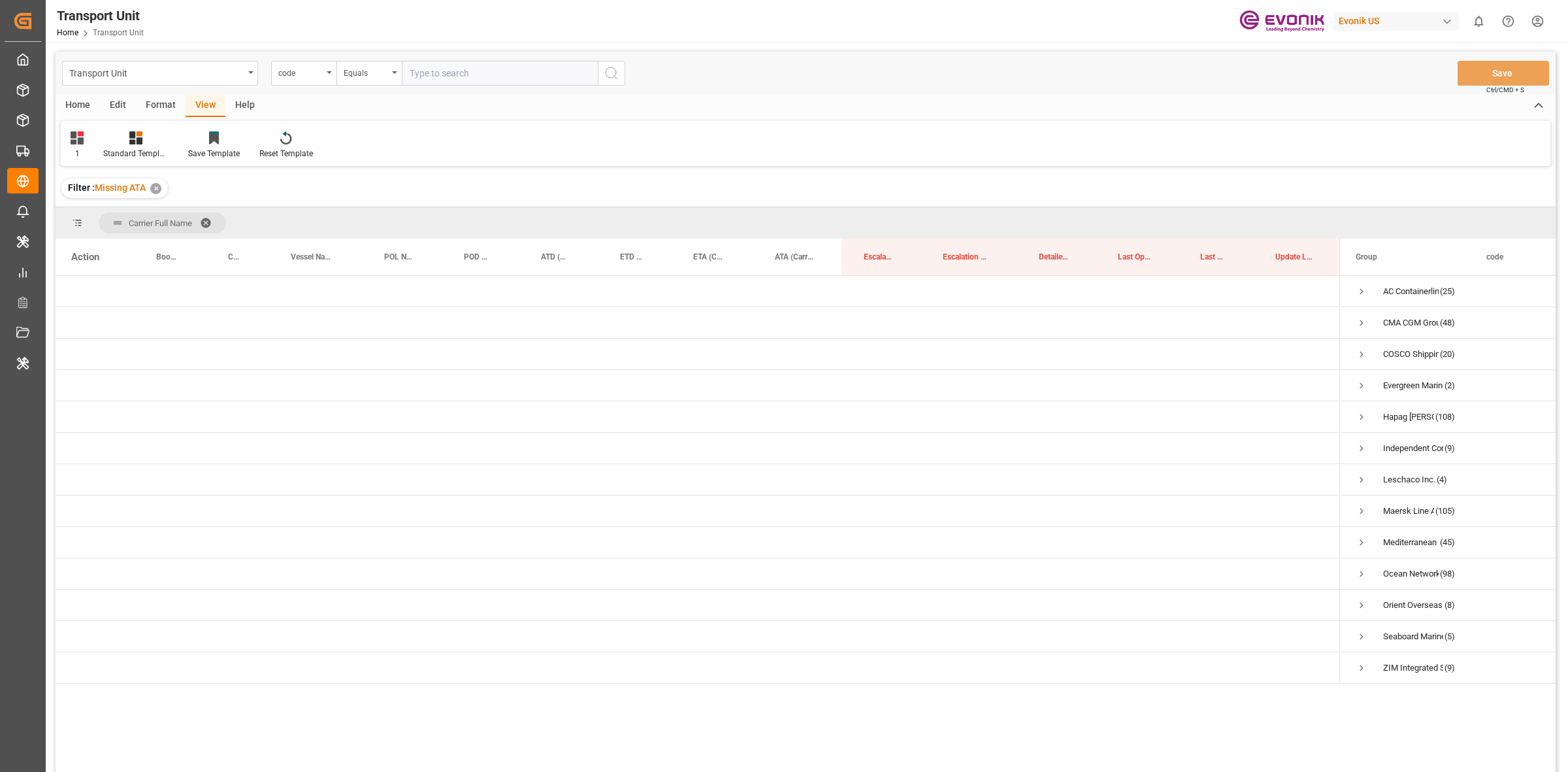
click at [160, 109] on div "Format" at bounding box center [160, 105] width 49 height 22
click at [66, 151] on div "Filter Rows" at bounding box center [90, 145] width 58 height 29
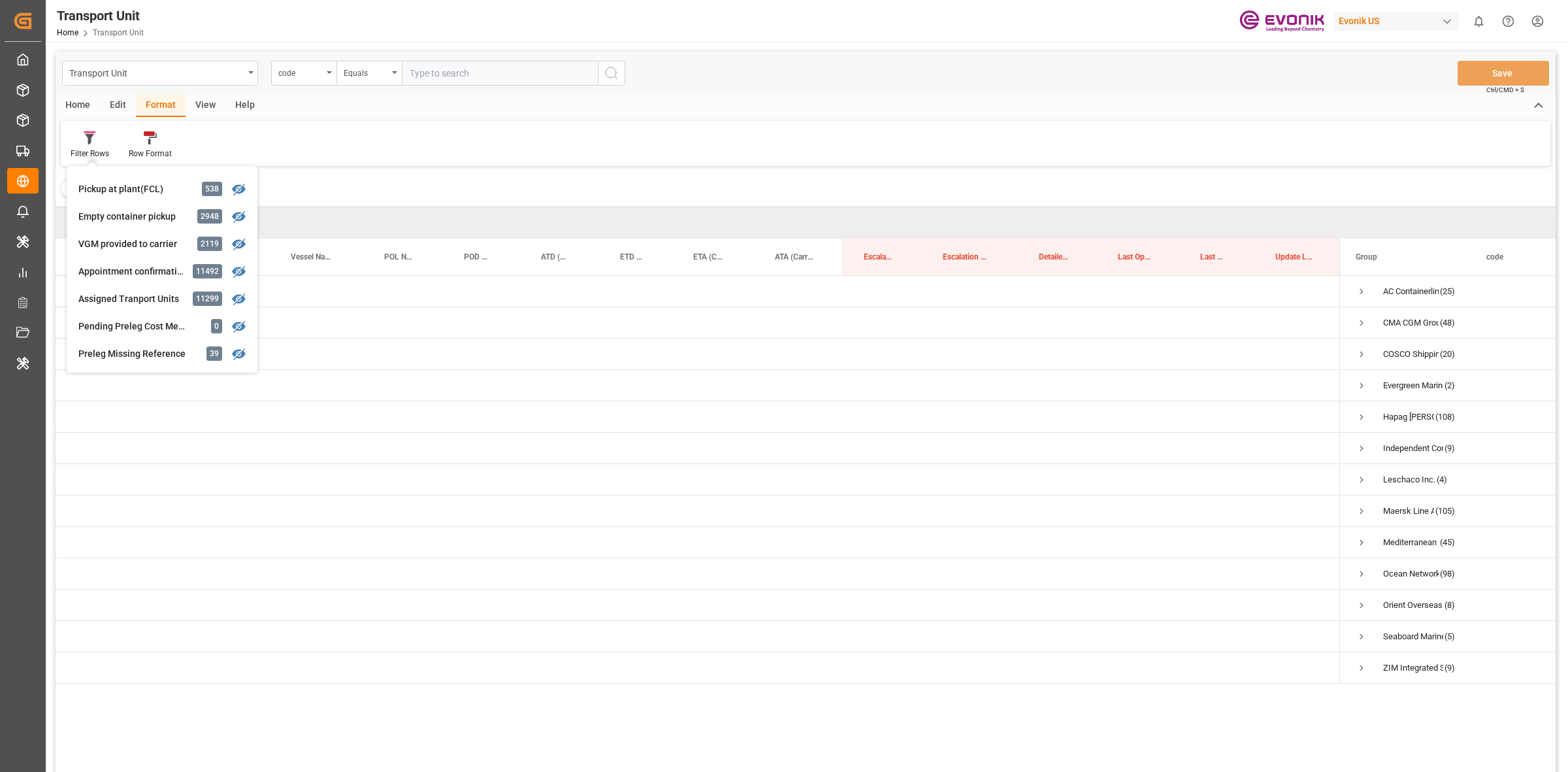
scroll to position [245, 0]
click at [138, 302] on div "Missing ATA" at bounding box center [135, 296] width 114 height 14
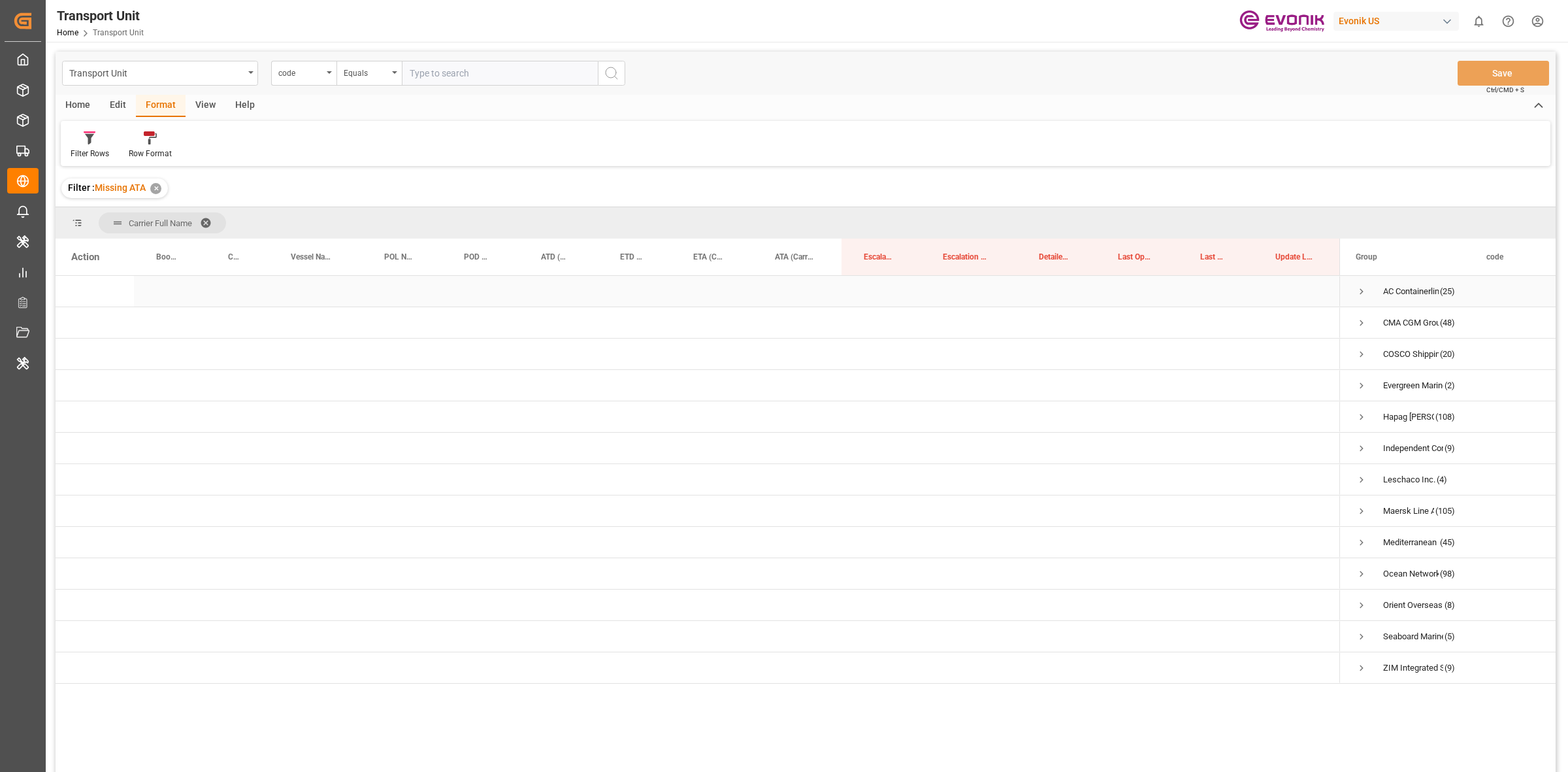
click at [836, 286] on span "Press SPACE to select this row." at bounding box center [1361, 292] width 12 height 12
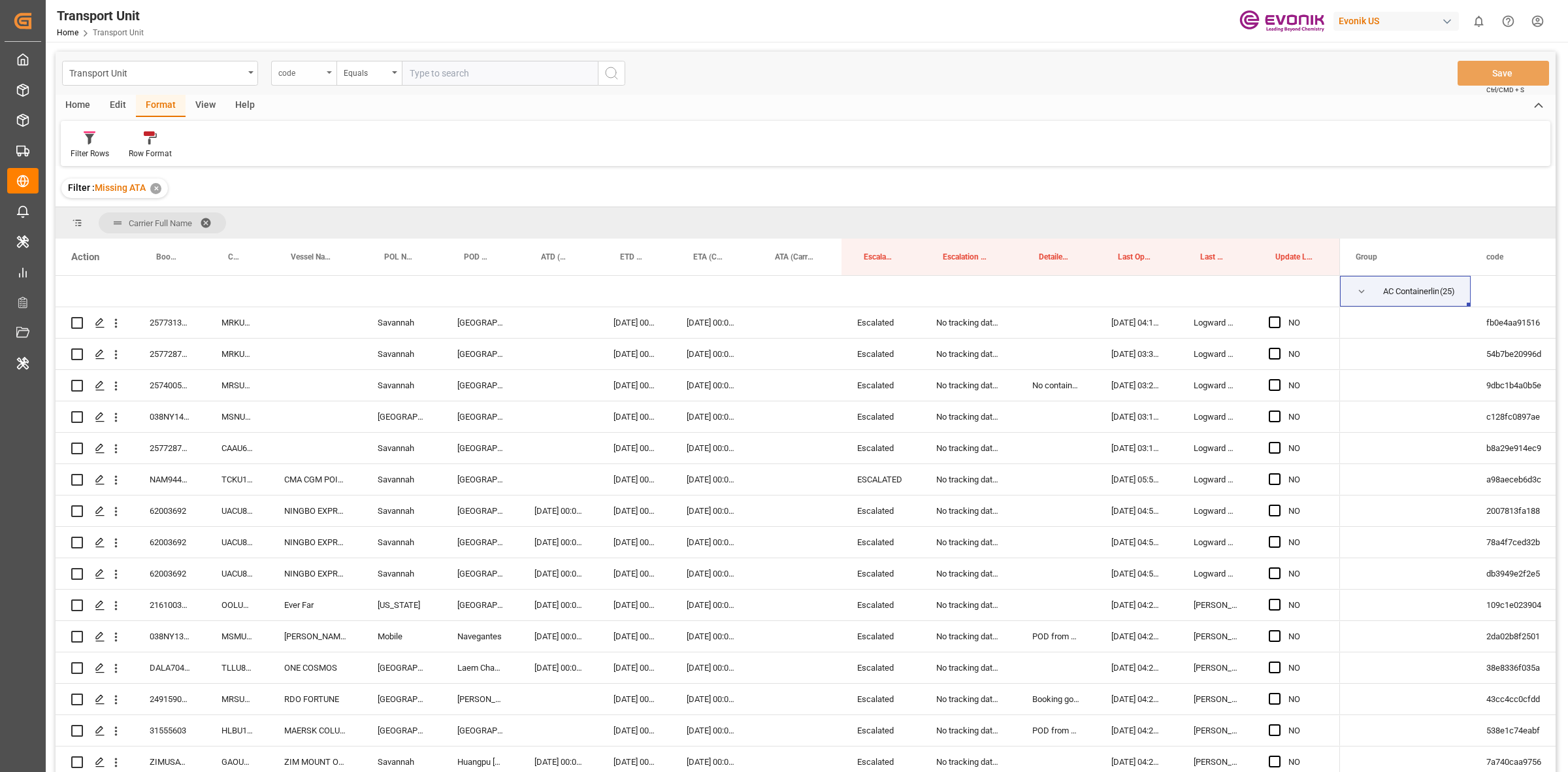
click at [292, 70] on div "code" at bounding box center [300, 71] width 45 height 15
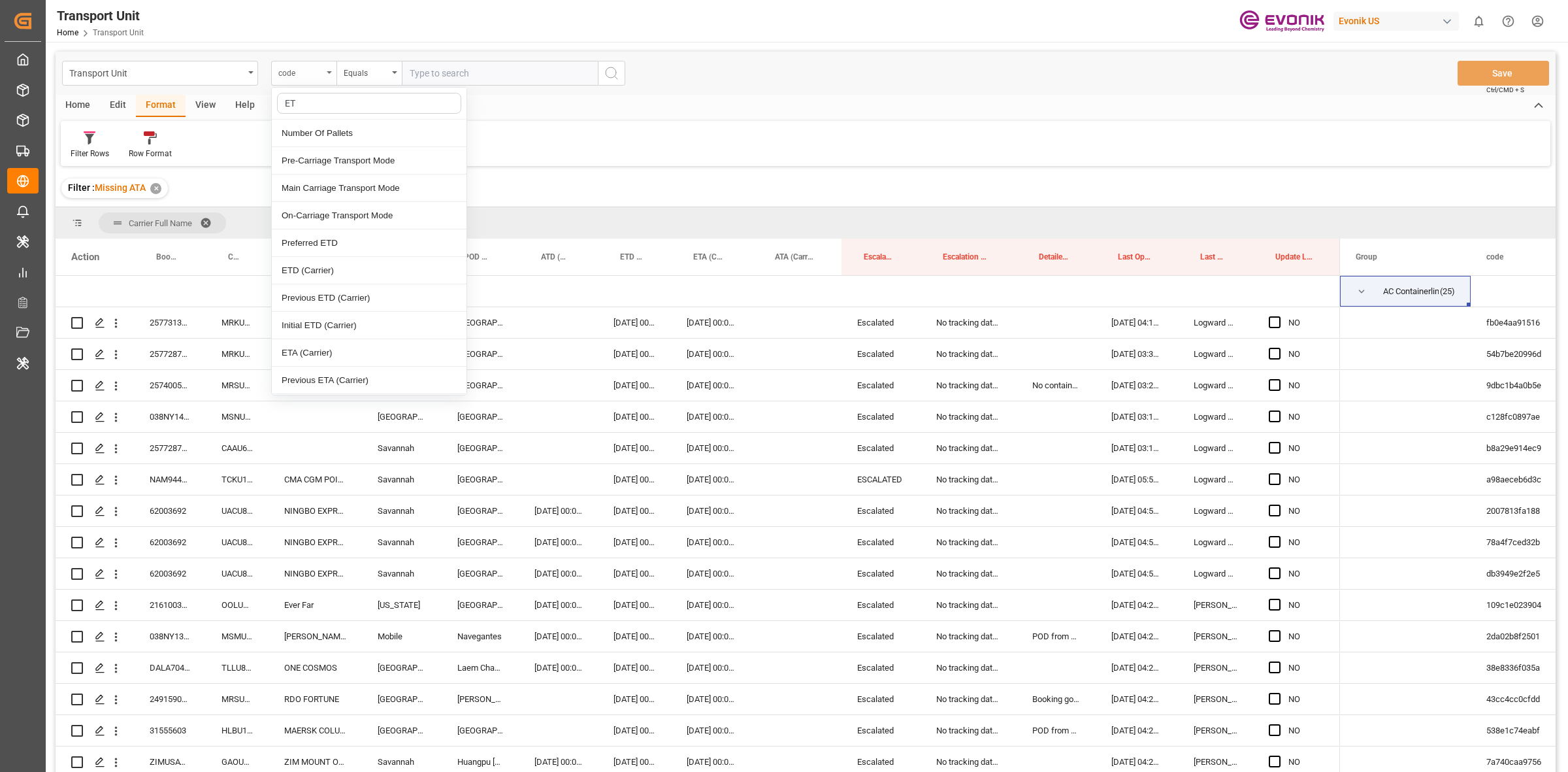
type input "ETD"
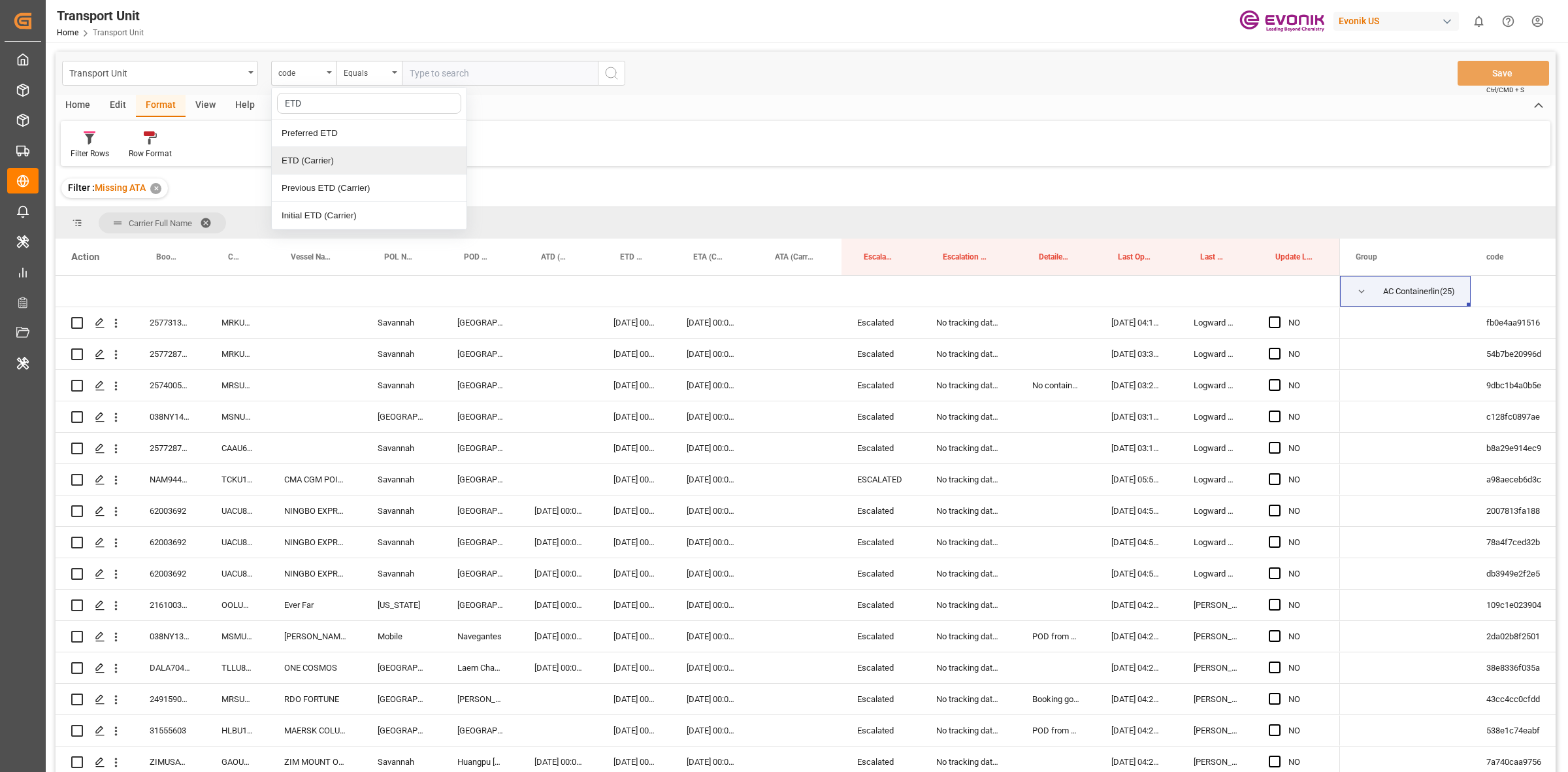
click at [312, 155] on div "ETD (Carrier)" at bounding box center [369, 161] width 194 height 28
click at [373, 66] on div "Equals" at bounding box center [365, 71] width 45 height 15
click at [391, 241] on div "In range" at bounding box center [434, 243] width 194 height 28
click at [458, 66] on input "text" at bounding box center [450, 73] width 98 height 25
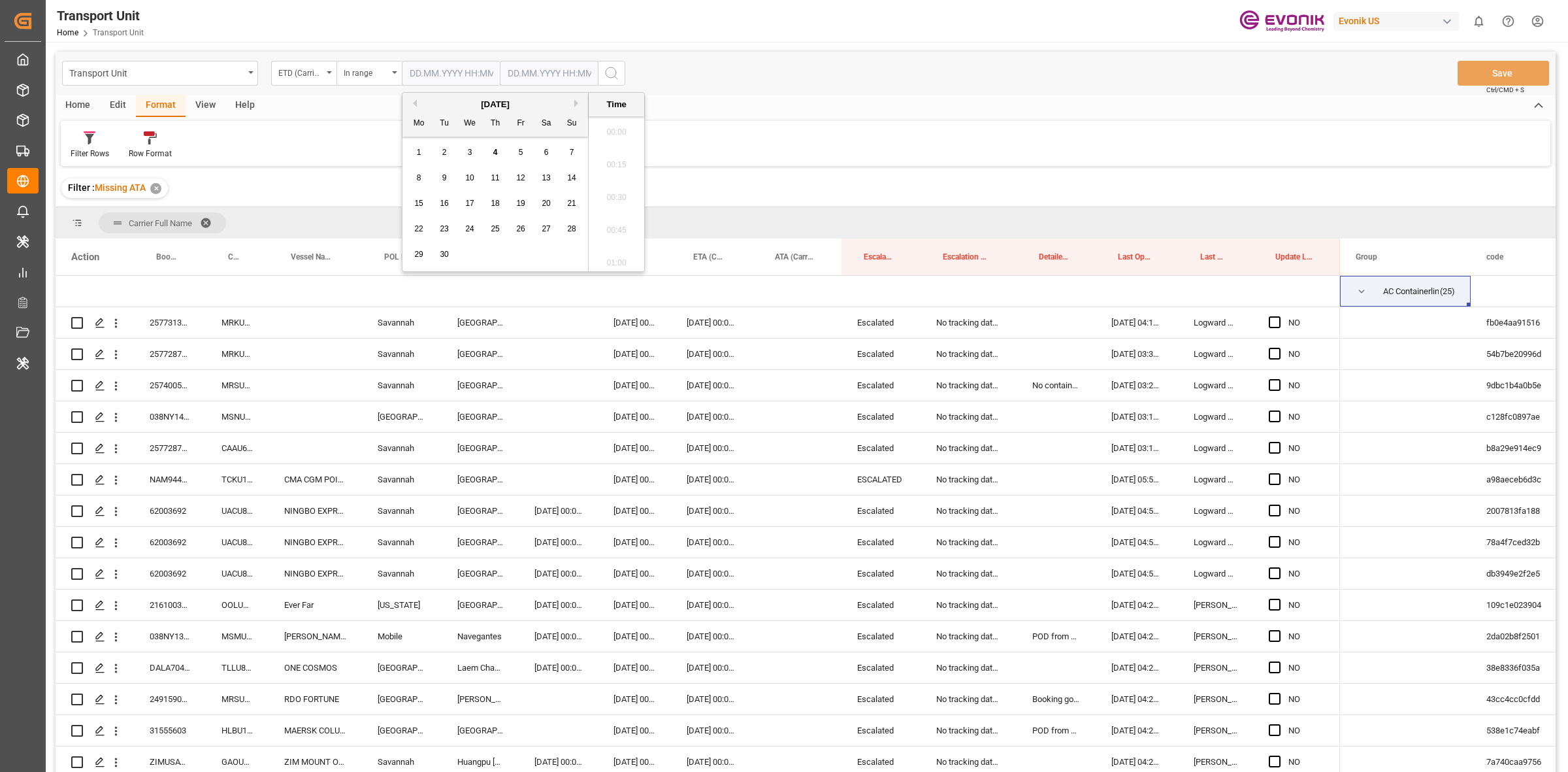
scroll to position [1410, 0]
click at [413, 103] on button "Previous Month" at bounding box center [413, 104] width 8 height 8
click at [496, 260] on div "28" at bounding box center [496, 254] width 16 height 15
type input "28.08.2025 00:00"
click at [546, 73] on input "text" at bounding box center [548, 73] width 98 height 25
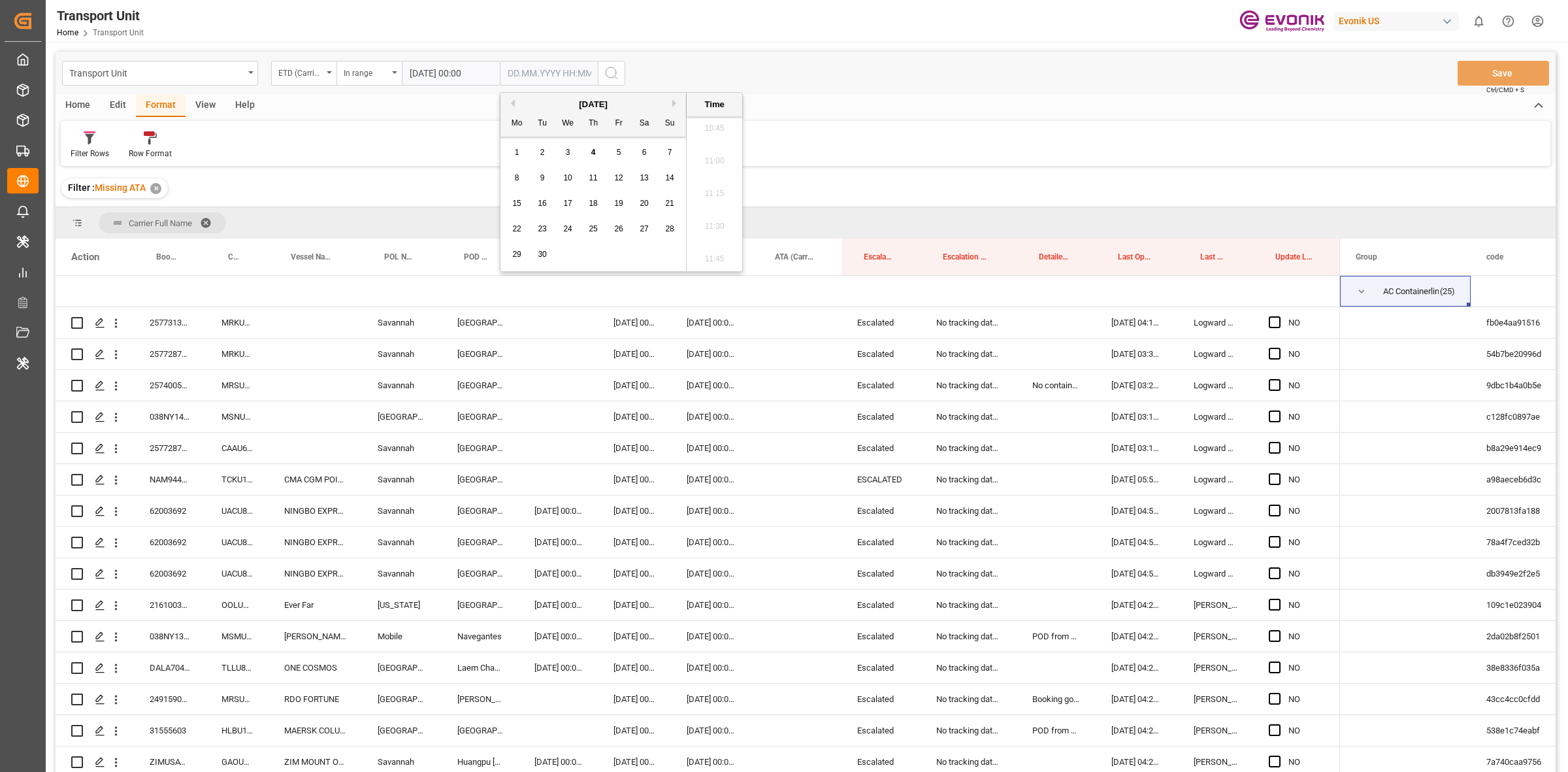
click at [593, 156] on span "4" at bounding box center [594, 151] width 5 height 9
type input "04.09.2025 00:00"
click at [614, 74] on icon "search button" at bounding box center [611, 73] width 15 height 15
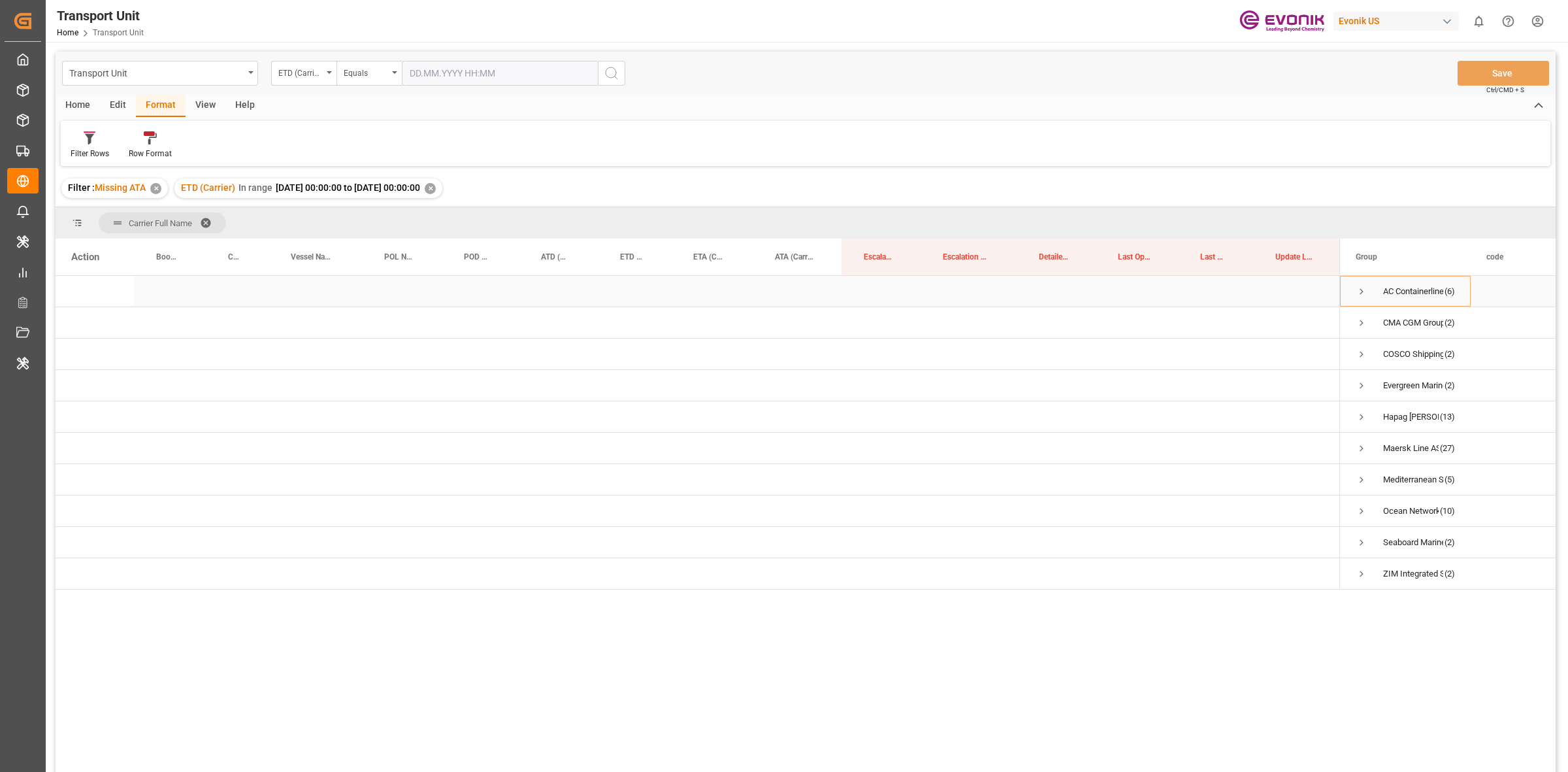
click at [836, 289] on span "Press SPACE to select this row." at bounding box center [1361, 292] width 12 height 12
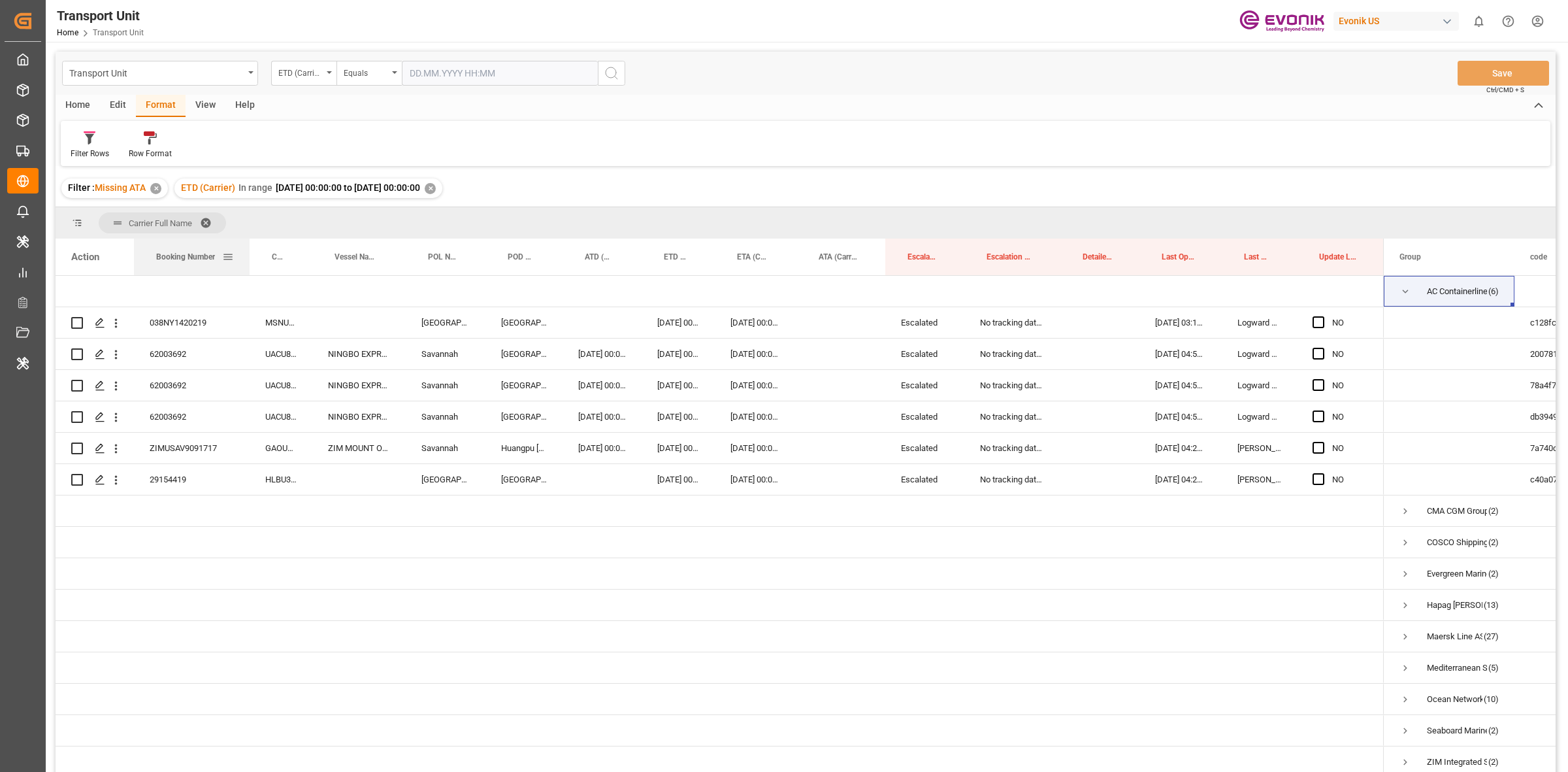
drag, startPoint x: 203, startPoint y: 256, endPoint x: 247, endPoint y: 257, distance: 44.0
click at [247, 257] on div at bounding box center [249, 257] width 5 height 36
click at [188, 315] on div "038NY1420219" at bounding box center [191, 322] width 116 height 31
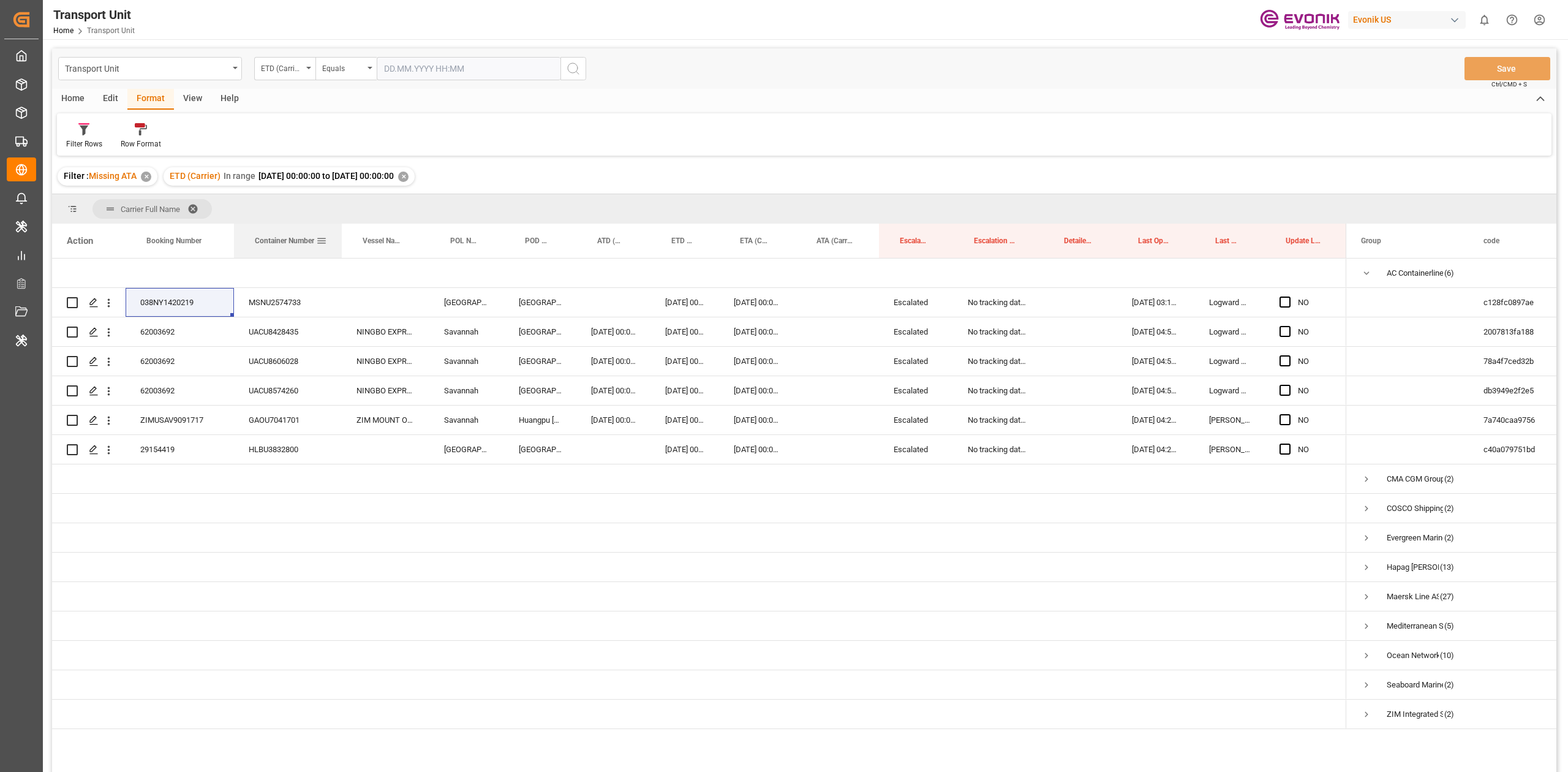
drag, startPoint x: 290, startPoint y: 233, endPoint x: 337, endPoint y: 246, distance: 48.8
click at [339, 246] on div at bounding box center [342, 241] width 5 height 34
drag, startPoint x: 397, startPoint y: 299, endPoint x: 388, endPoint y: 303, distance: 9.8
click at [395, 299] on div "Press SPACE to select this row." at bounding box center [383, 302] width 87 height 29
click at [388, 303] on div "Press SPACE to select this row." at bounding box center [383, 302] width 87 height 29
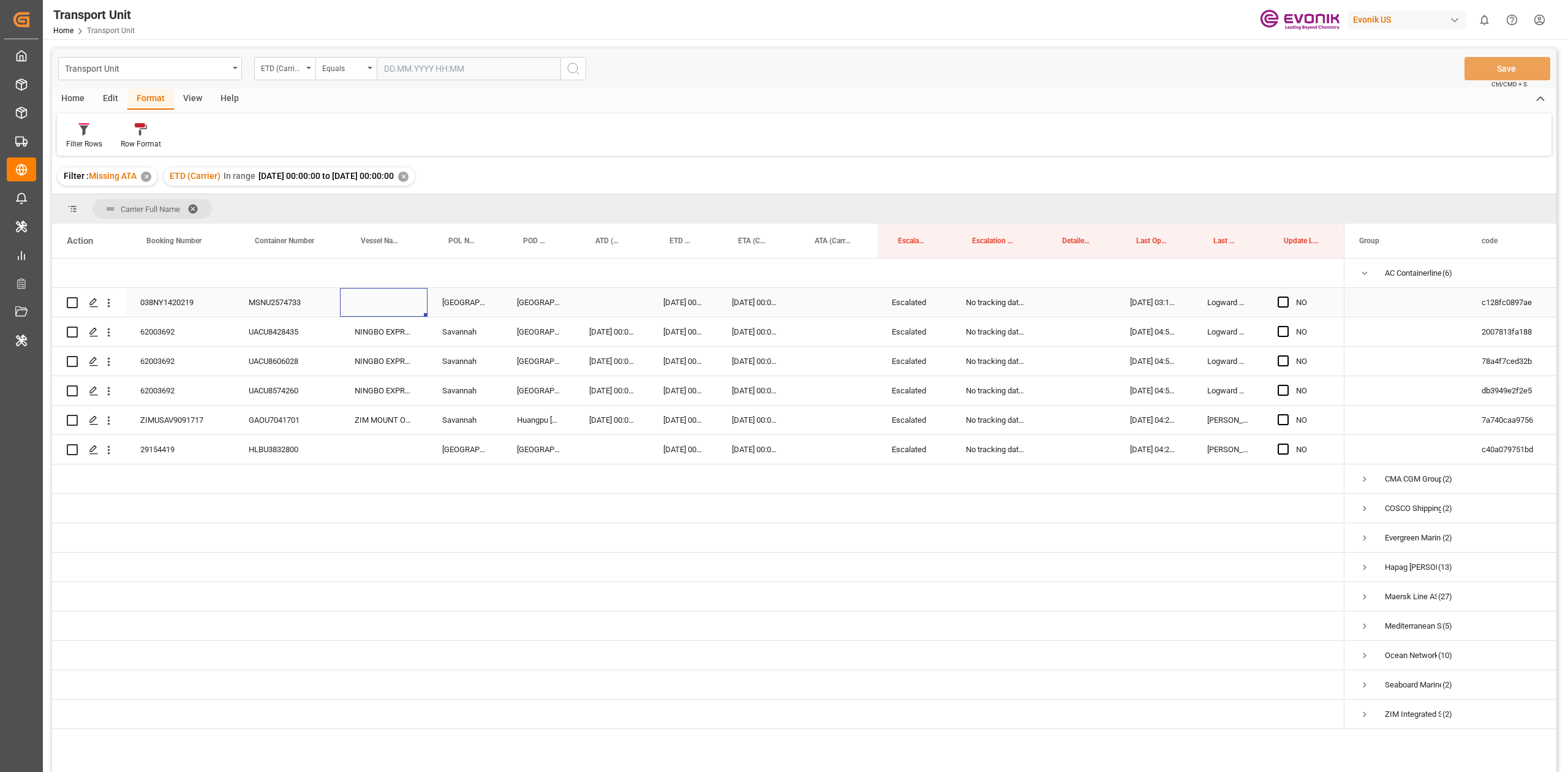
click at [388, 303] on div "Press SPACE to select this row." at bounding box center [383, 302] width 87 height 29
click at [388, 303] on input "Press SPACE to select this row." at bounding box center [384, 309] width 68 height 24
paste input "MSC URSULA VI"
type input "MSC URSULA VI"
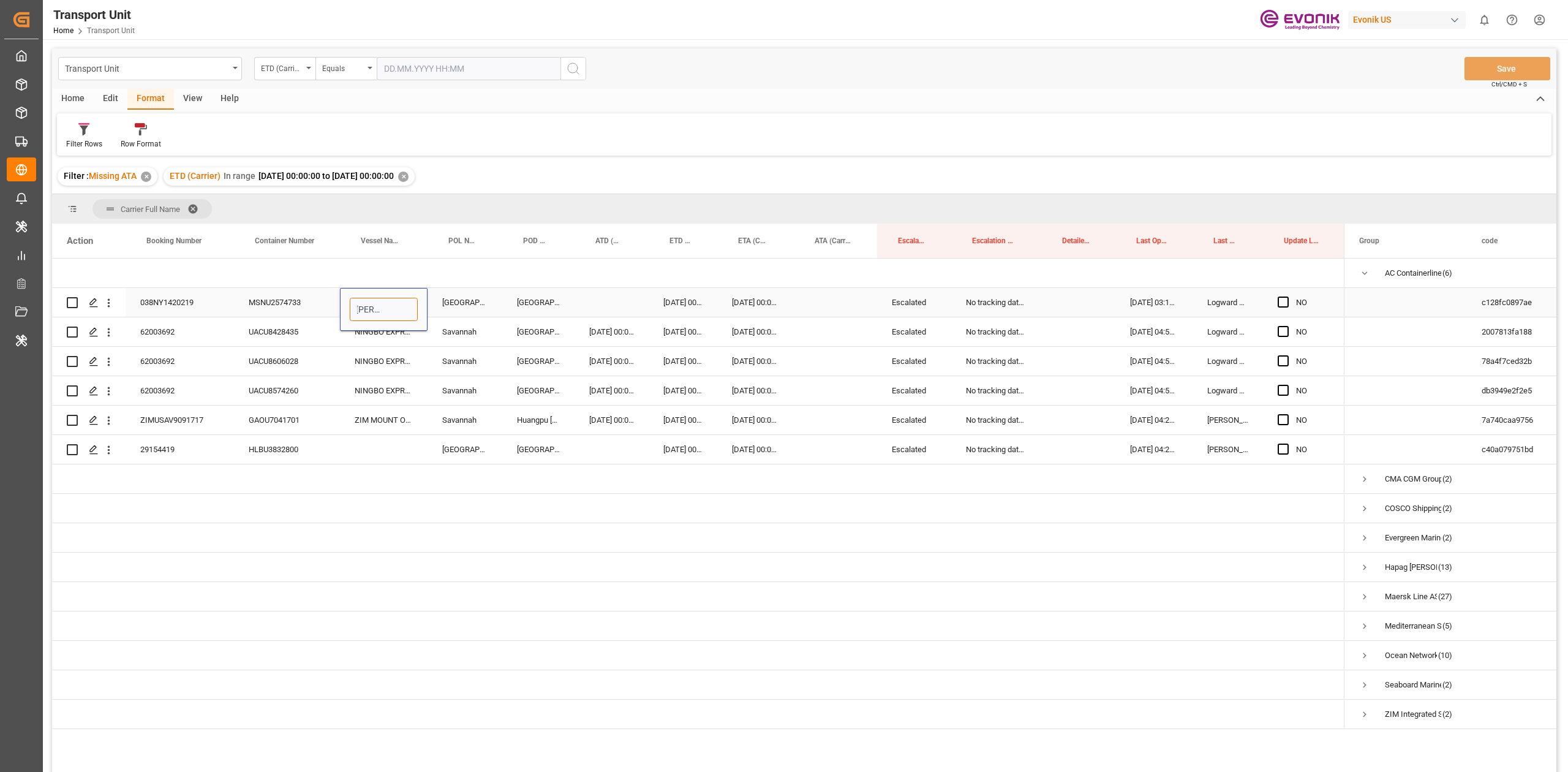
click at [388, 303] on div "MSC URSULA VI" at bounding box center [384, 309] width 68 height 24
click at [400, 307] on input "MSC URSULA VI" at bounding box center [384, 309] width 68 height 24
click at [369, 295] on div "Press SPACE to select this row." at bounding box center [383, 302] width 87 height 29
click at [379, 303] on input "Press SPACE to select this row." at bounding box center [384, 309] width 68 height 24
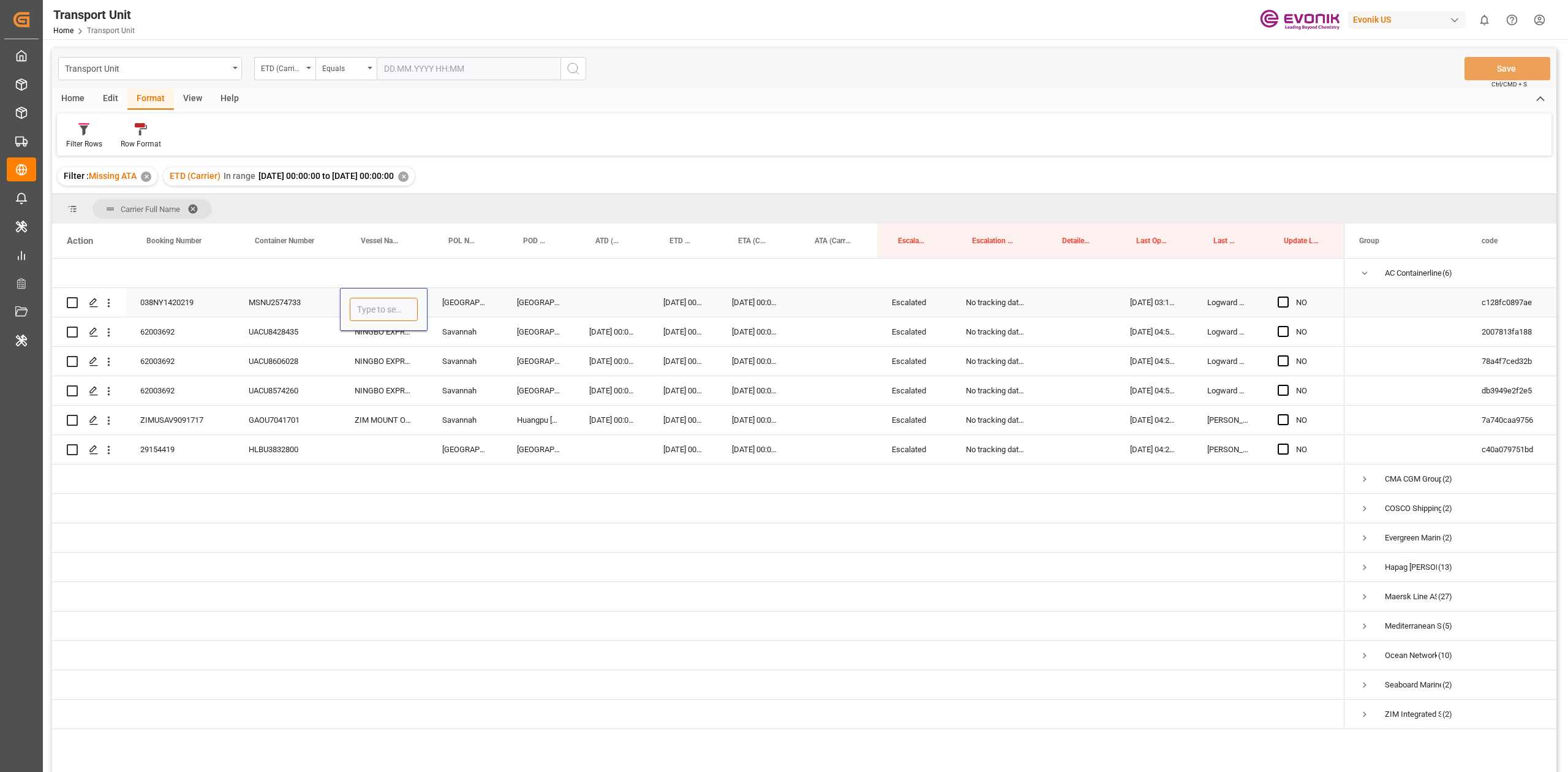
click at [379, 303] on input "Press SPACE to select this row." at bounding box center [384, 309] width 68 height 24
click at [401, 324] on div "MSC - 9480174" at bounding box center [414, 344] width 128 height 43
click at [369, 307] on input "MSC - 9480174" at bounding box center [384, 309] width 68 height 24
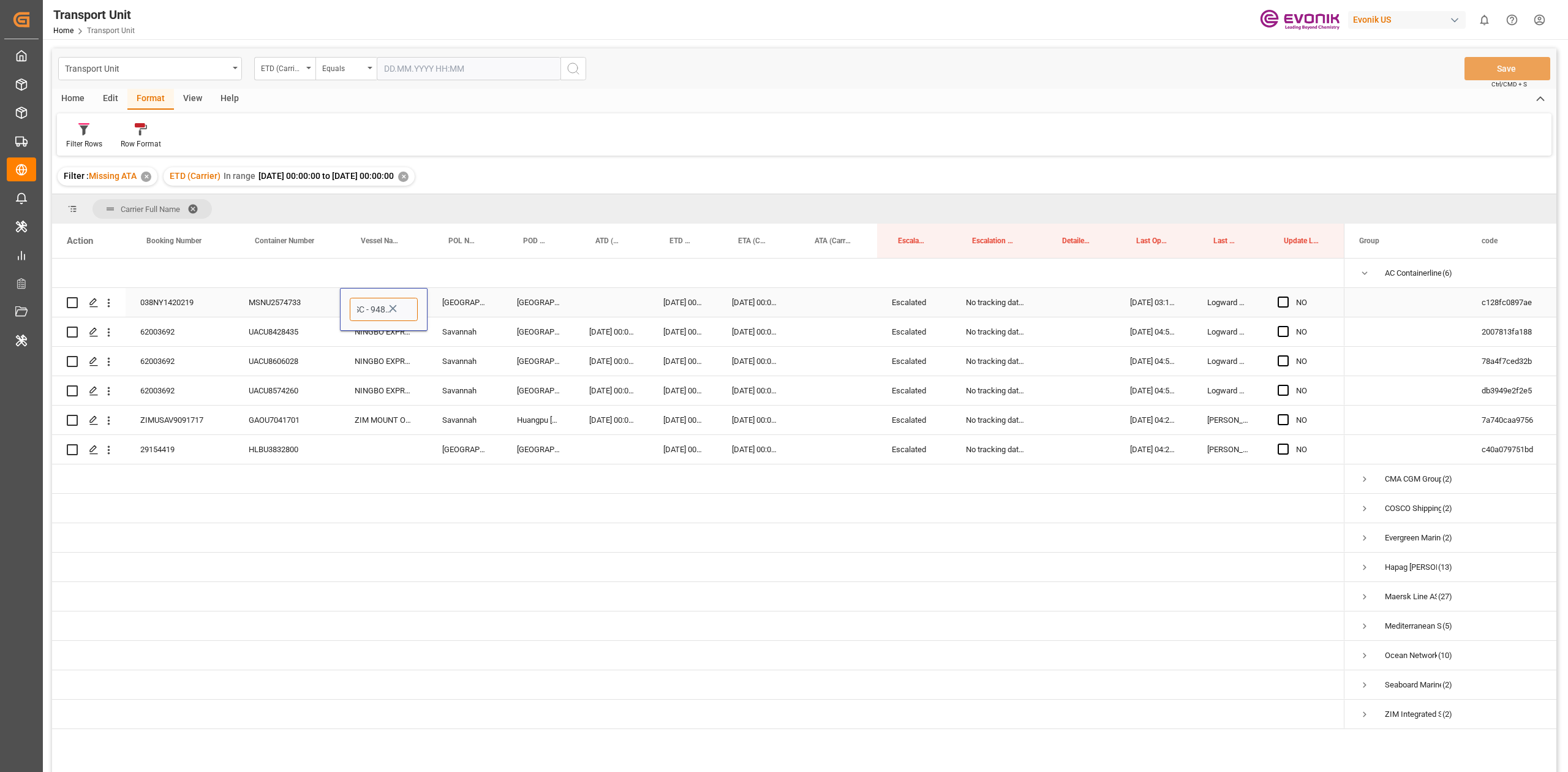
click at [369, 307] on input "MSC - 9480174" at bounding box center [384, 309] width 68 height 24
click at [359, 305] on input "MSC" at bounding box center [384, 309] width 68 height 24
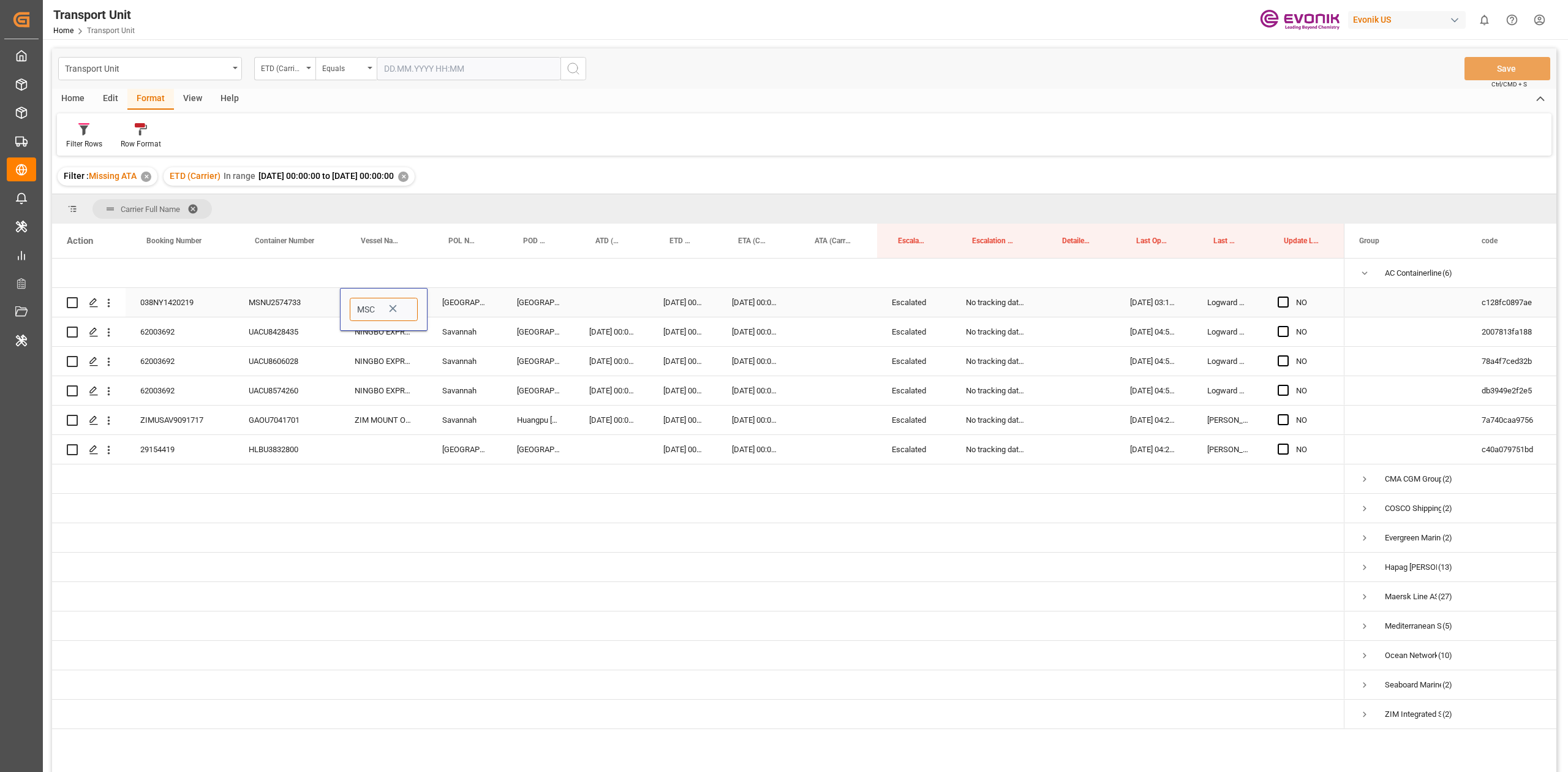
paste input "9168867"
click at [367, 342] on div "EVER URSULA - 9168867" at bounding box center [415, 344] width 130 height 43
type input "EVER URSULA - 9168867"
click at [455, 358] on div "Savannah" at bounding box center [464, 420] width 74 height 29
click at [160, 358] on div "29154419" at bounding box center [179, 449] width 109 height 29
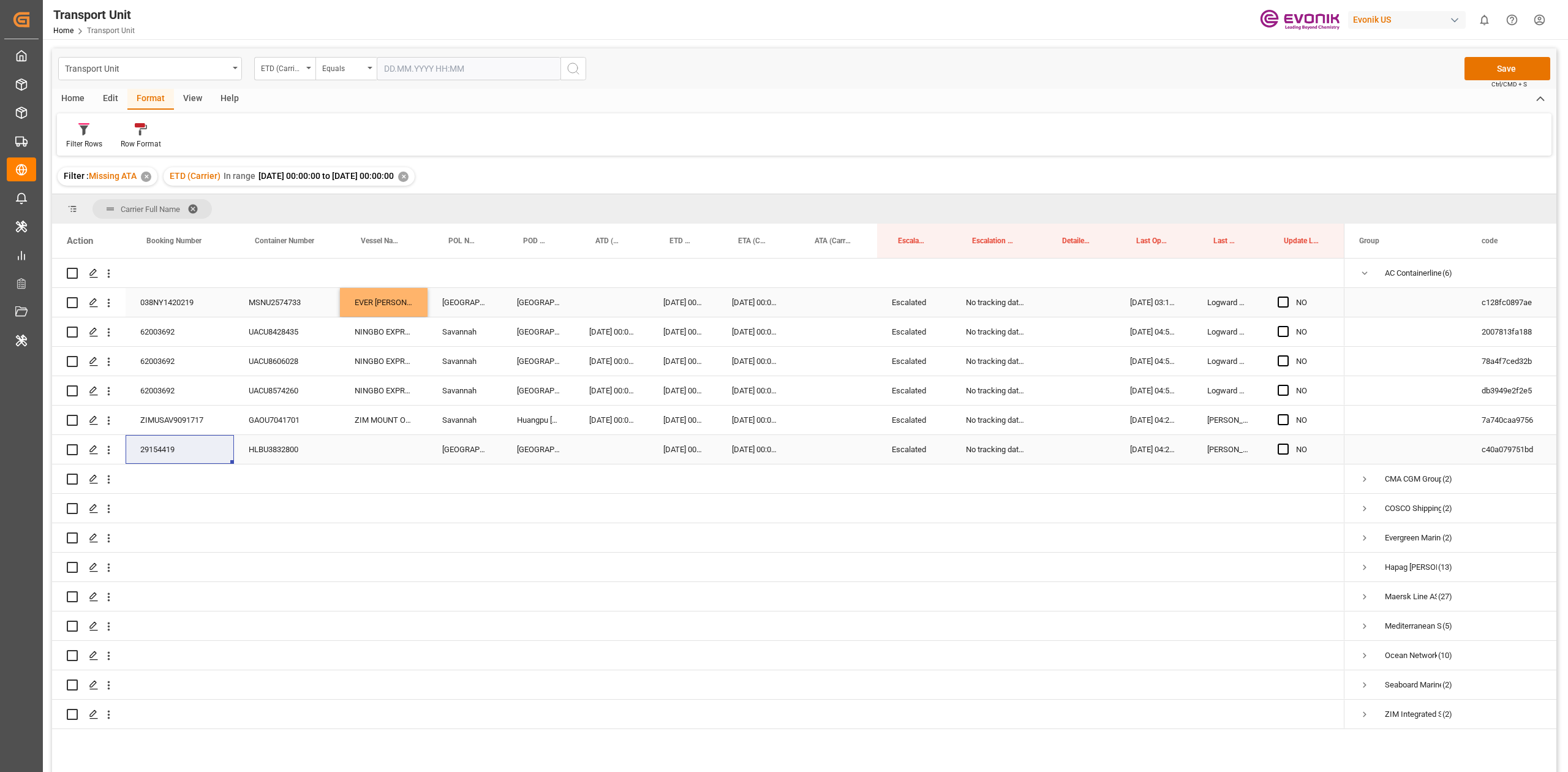
click at [369, 358] on div "Press SPACE to select this row." at bounding box center [383, 449] width 87 height 29
click at [369, 358] on div "Press SPACE to select this row." at bounding box center [383, 456] width 87 height 43
click at [369, 358] on input "Press SPACE to select this row." at bounding box center [384, 456] width 68 height 24
paste input "MAERSK YELLOWSTONE"
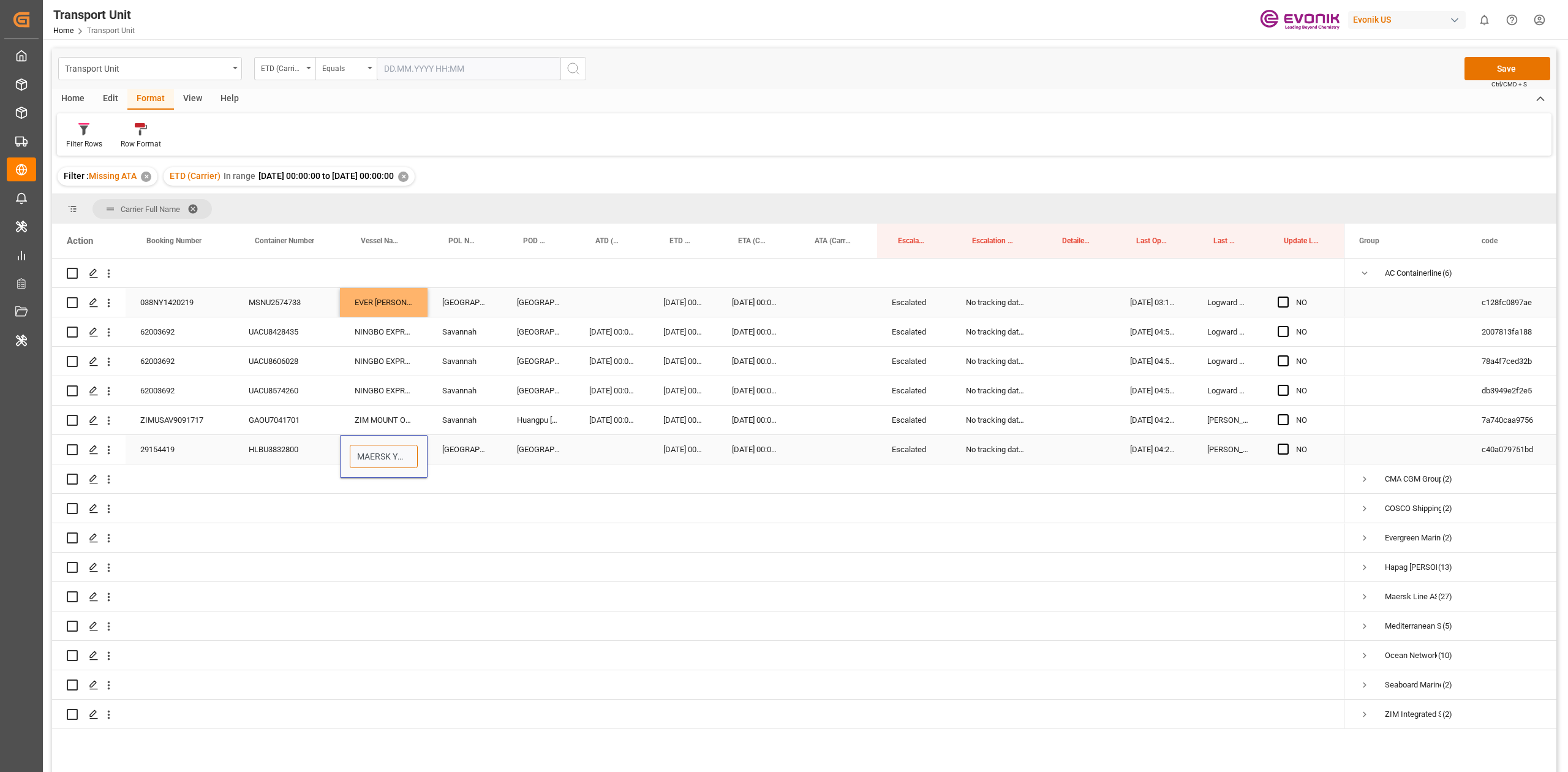
scroll to position [0, 49]
click at [373, 358] on div "MAERSK YELLOWSTONE - 9943114" at bounding box center [420, 491] width 139 height 43
type input "MAERSK YELLOWSTONE - 9943114"
click at [642, 344] on div "[DATE] 00:00:00" at bounding box center [612, 332] width 74 height 29
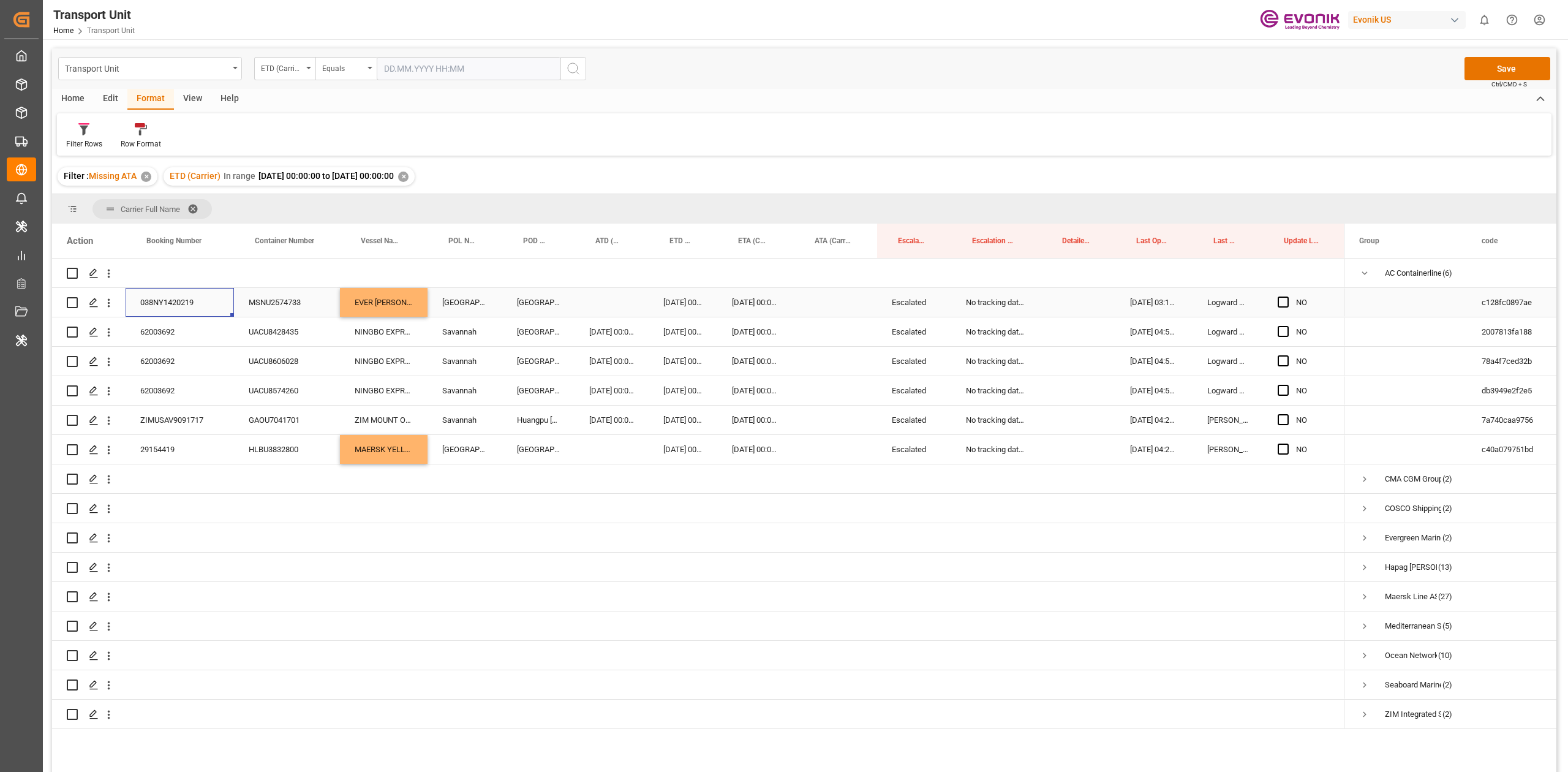
click at [165, 307] on div "038NY1420219" at bounding box center [179, 302] width 109 height 29
click at [598, 304] on div "Press SPACE to select this row." at bounding box center [612, 302] width 74 height 29
click at [621, 358] on div "2" at bounding box center [625, 389] width 15 height 14
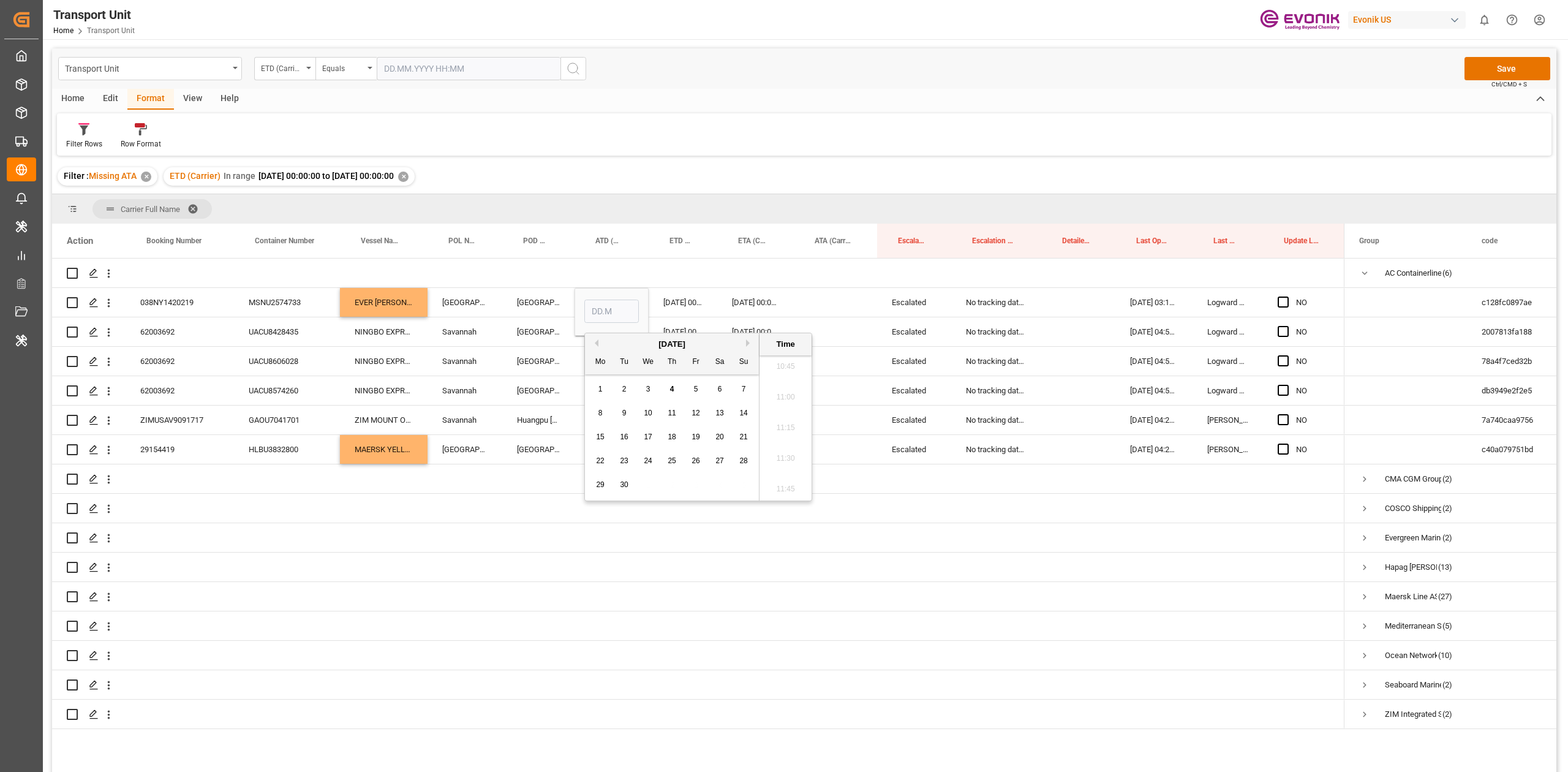
type input "02.09.2025 00:00"
click at [783, 358] on div "Press SPACE to select this row." at bounding box center [836, 449] width 83 height 29
click at [783, 299] on span "Press SPACE to select this row." at bounding box center [1283, 302] width 11 height 11
click at [783, 297] on input "Press SPACE to select this row." at bounding box center [1286, 297] width 0 height 0
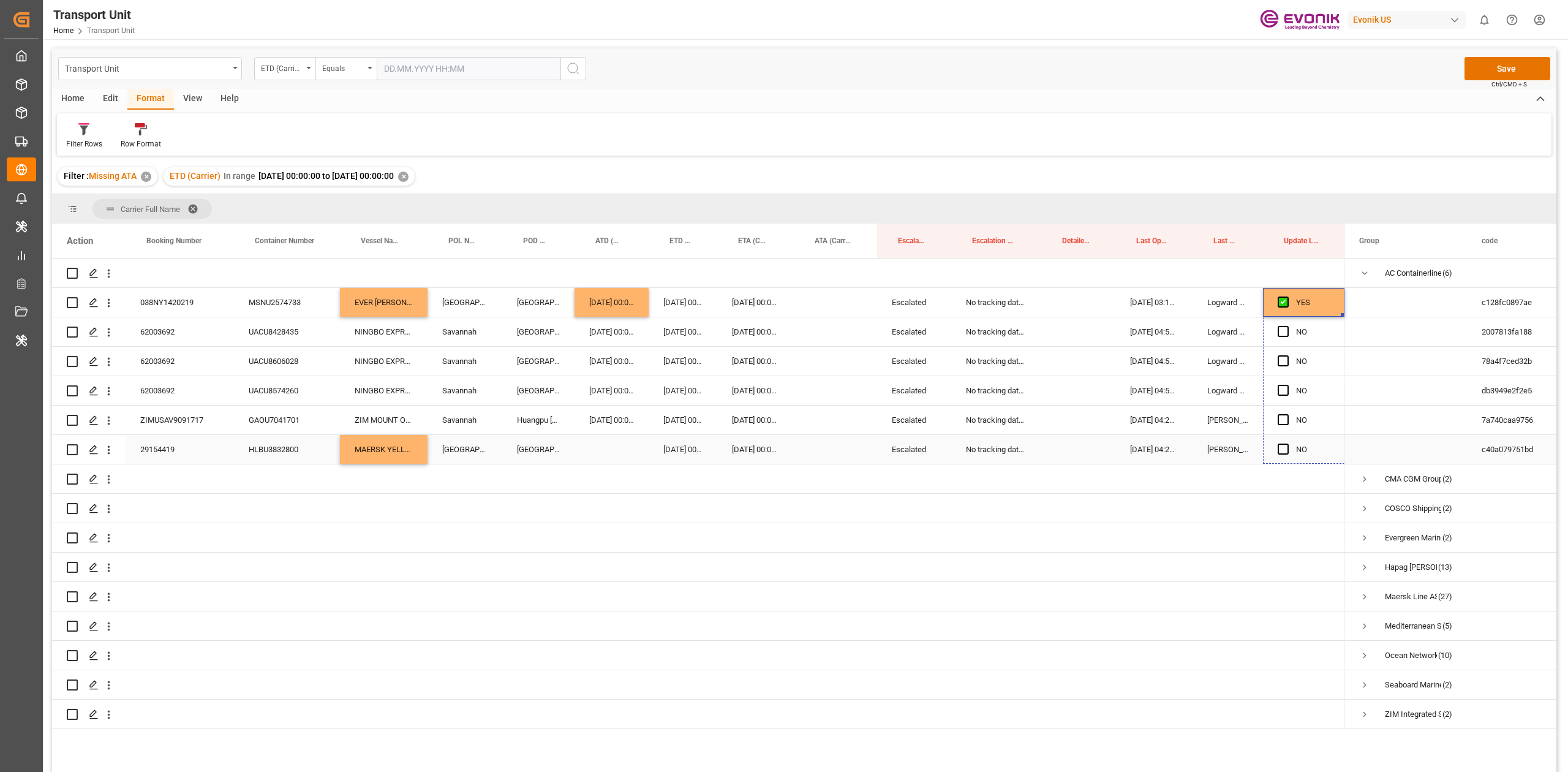
drag, startPoint x: 1343, startPoint y: 316, endPoint x: 1318, endPoint y: 451, distance: 137.3
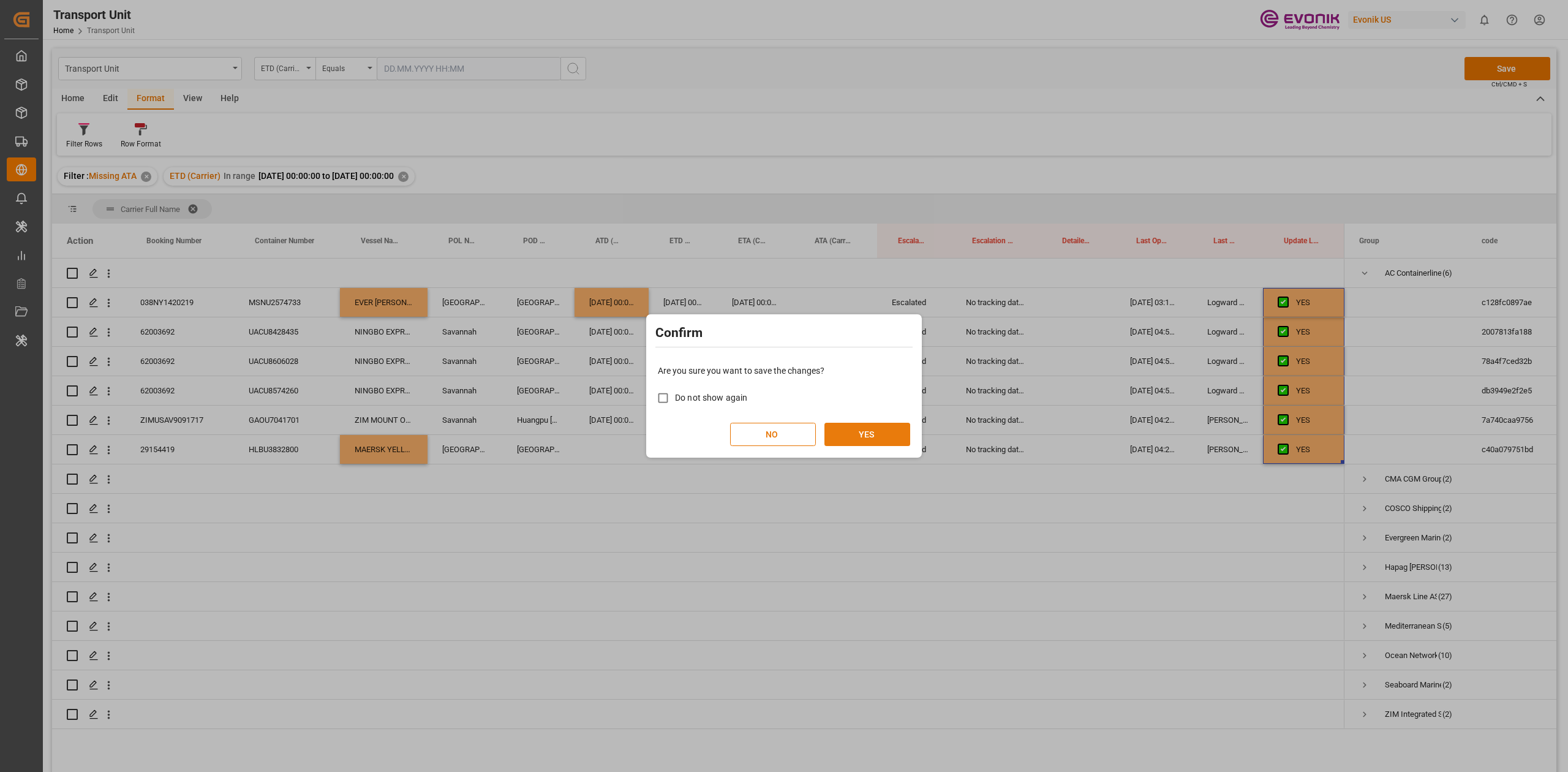
click at [783, 358] on button "YES" at bounding box center [867, 434] width 86 height 24
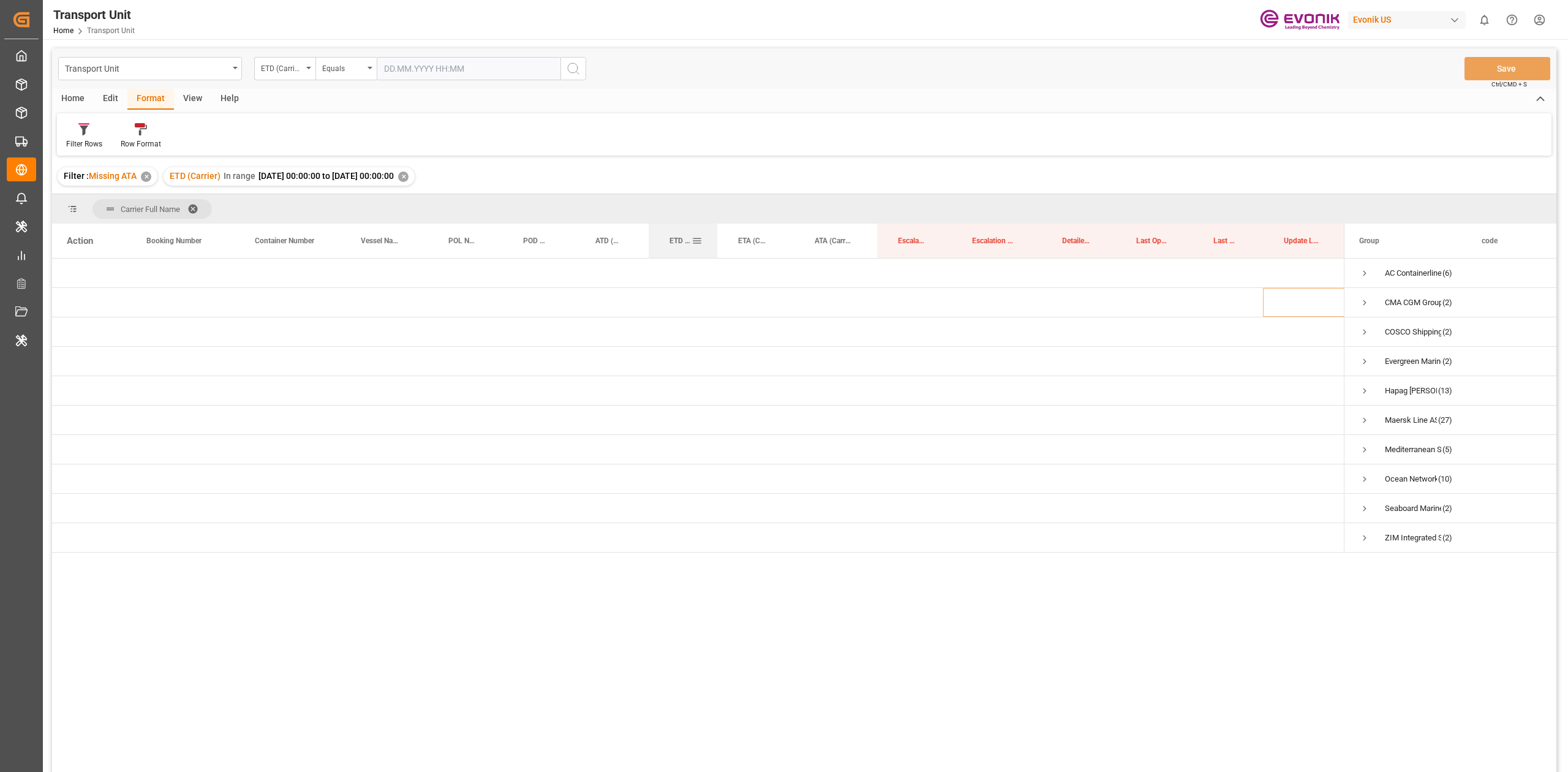
drag, startPoint x: 686, startPoint y: 244, endPoint x: 652, endPoint y: 244, distance: 34.0
click at [652, 244] on div "ETD (Carrier)" at bounding box center [682, 241] width 68 height 34
drag, startPoint x: 606, startPoint y: 241, endPoint x: 685, endPoint y: 246, distance: 79.2
click at [685, 246] on div "ATD (Carrier)" at bounding box center [678, 241] width 27 height 34
click at [272, 177] on div "✕" at bounding box center [275, 177] width 11 height 11
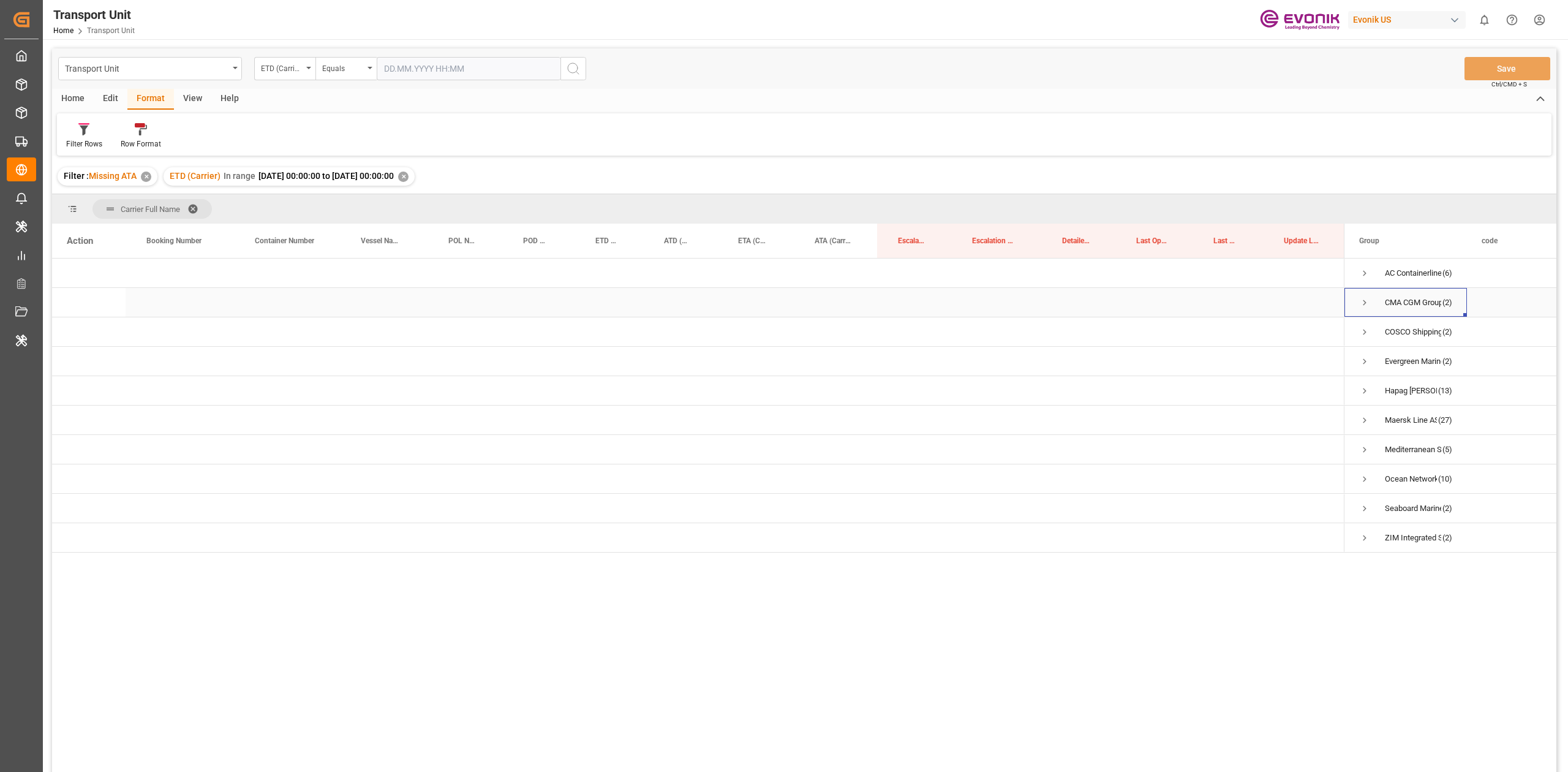
click at [783, 307] on span "Press SPACE to select this row." at bounding box center [1364, 302] width 11 height 11
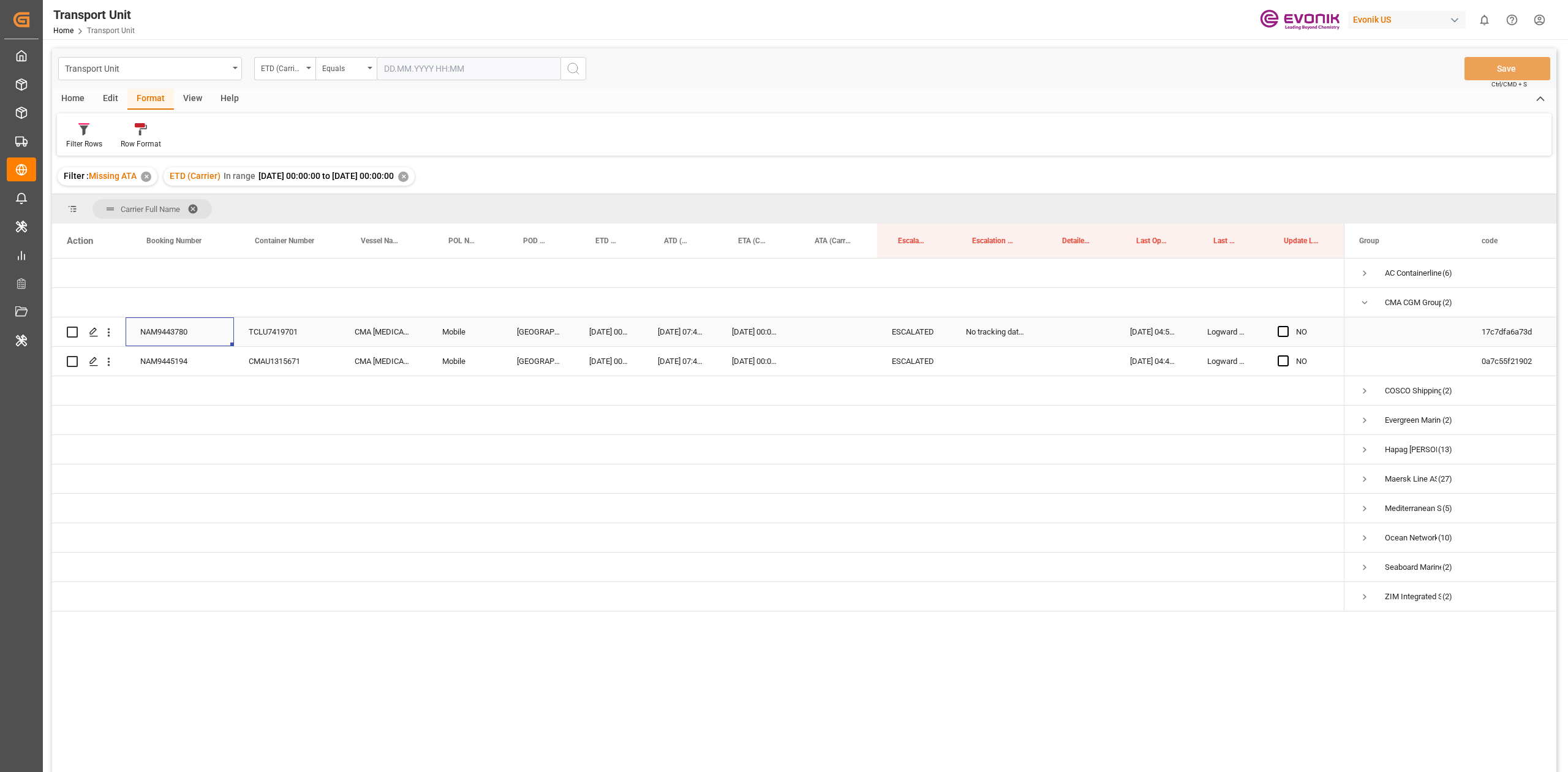
click at [173, 333] on div "NAM9443780" at bounding box center [179, 332] width 109 height 29
click at [783, 333] on span "Press SPACE to select this row." at bounding box center [1283, 331] width 11 height 11
click at [783, 326] on input "Press SPACE to select this row." at bounding box center [1286, 326] width 0 height 0
click at [783, 358] on span "Press SPACE to select this row." at bounding box center [1283, 361] width 11 height 11
click at [783, 355] on input "Press SPACE to select this row." at bounding box center [1286, 355] width 0 height 0
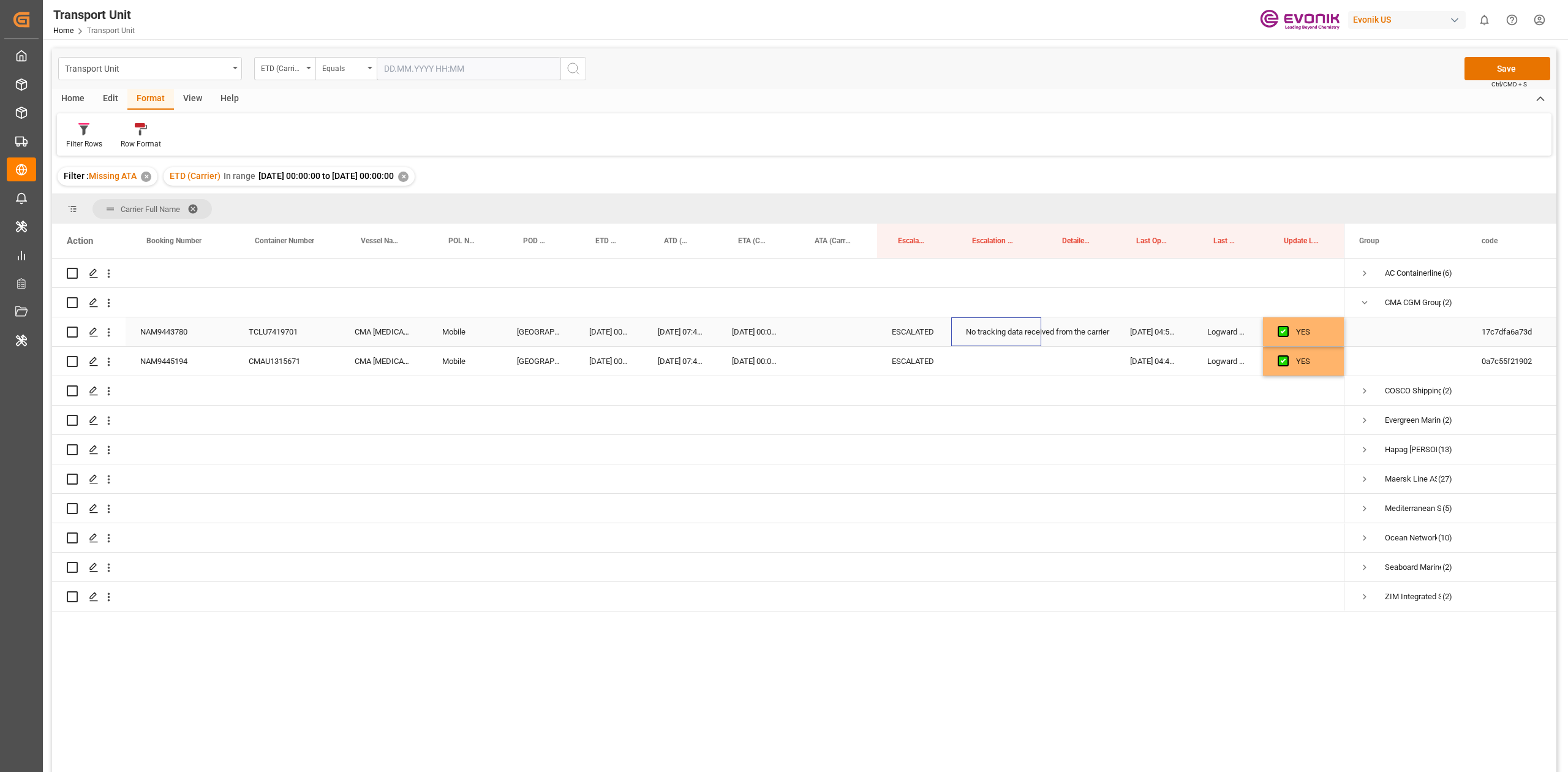
click at [783, 331] on div "No tracking data received from the carrier" at bounding box center [996, 332] width 90 height 29
click at [783, 358] on div "Press SPACE to select this row." at bounding box center [996, 361] width 90 height 29
click at [783, 322] on div "No tracking data received from the carrier" at bounding box center [996, 332] width 90 height 29
click at [783, 351] on div "Press SPACE to select this row." at bounding box center [996, 361] width 90 height 29
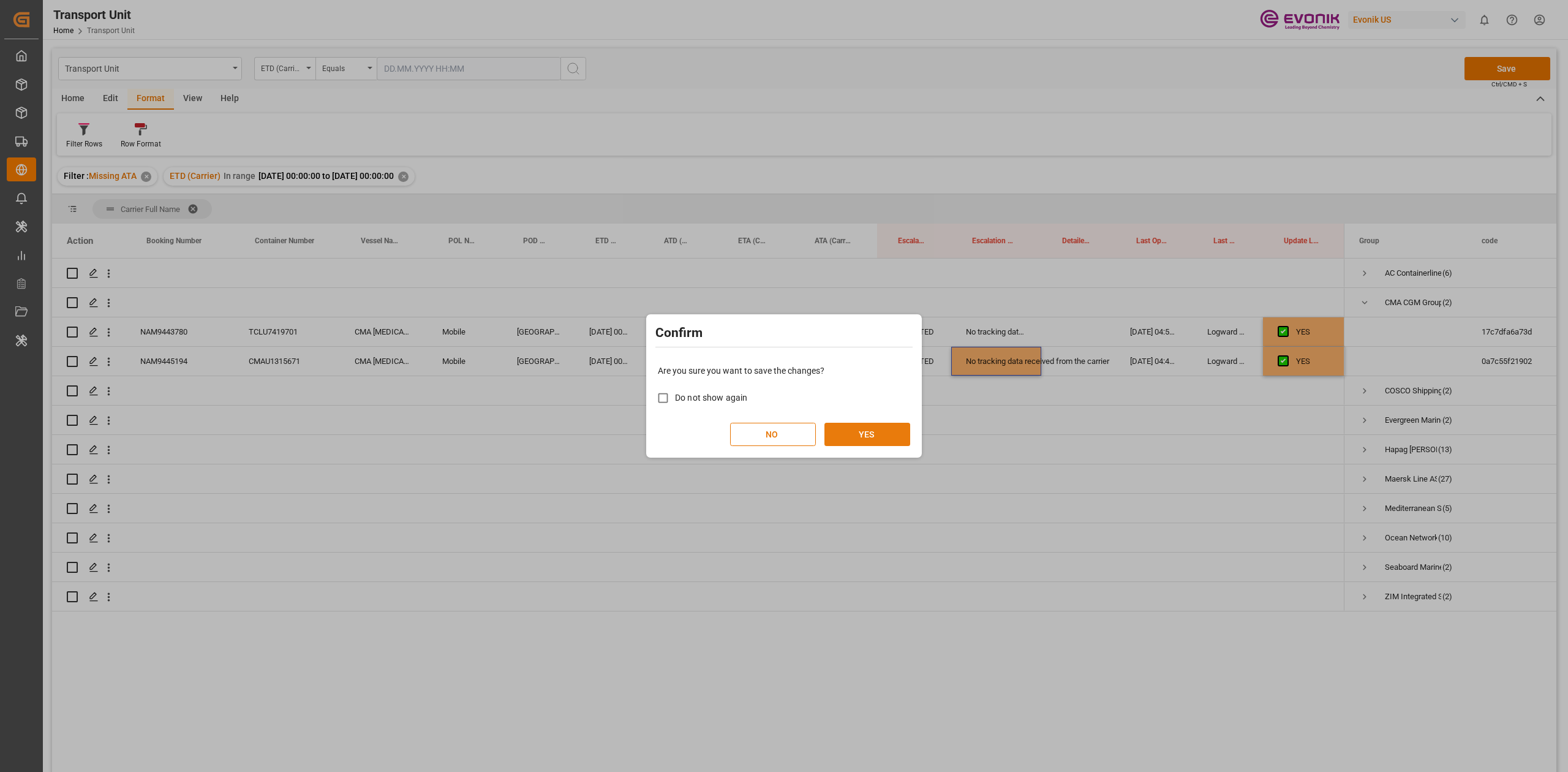
click at [783, 358] on button "YES" at bounding box center [867, 434] width 86 height 24
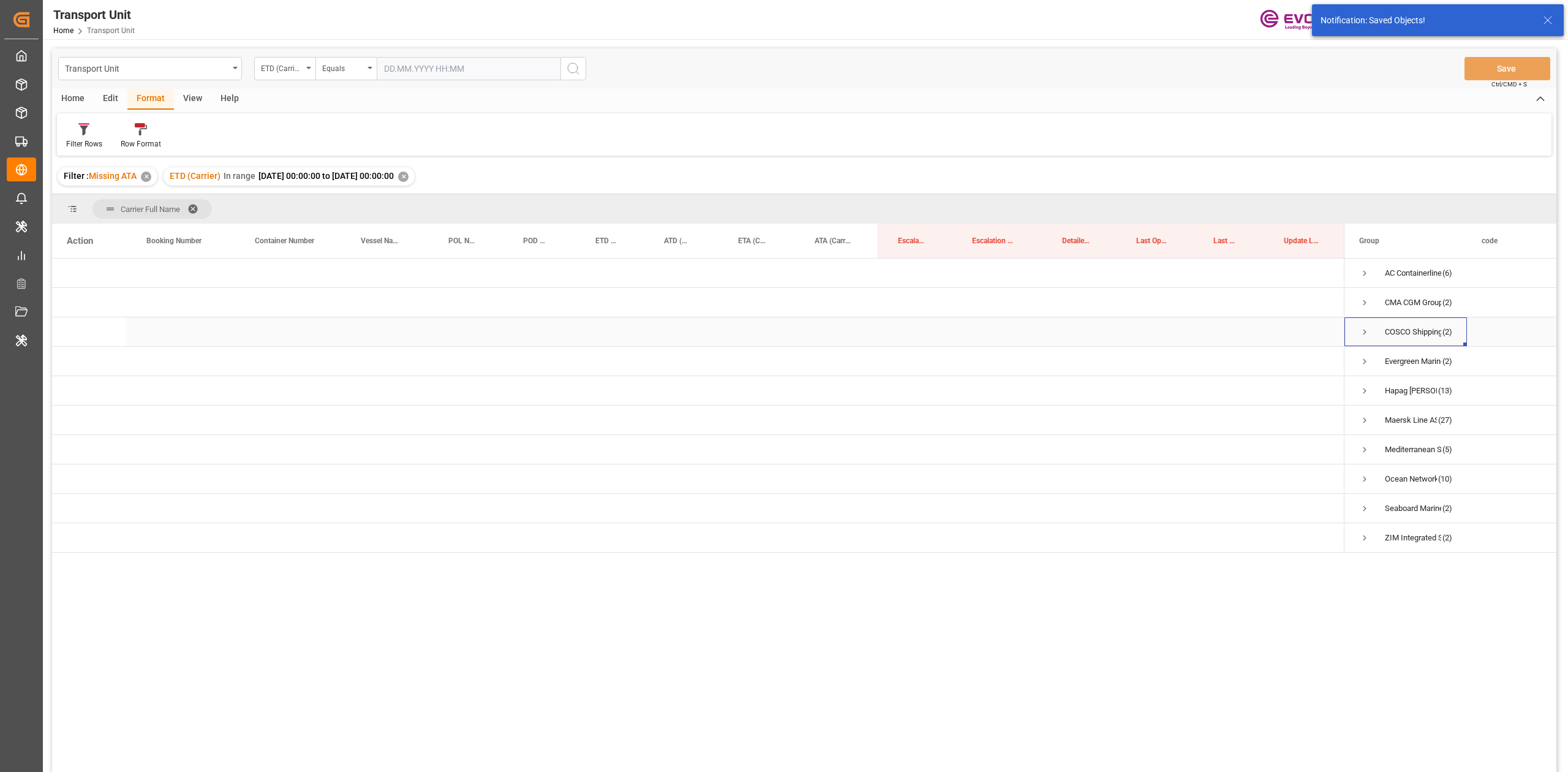
click at [783, 323] on div "COSCO Shipping Co. Ltd. (2)" at bounding box center [1405, 332] width 122 height 29
click at [783, 324] on div "COSCO Shipping Co. Ltd. (2)" at bounding box center [1405, 332] width 122 height 29
click at [783, 334] on span "Press SPACE to select this row." at bounding box center [1364, 332] width 11 height 11
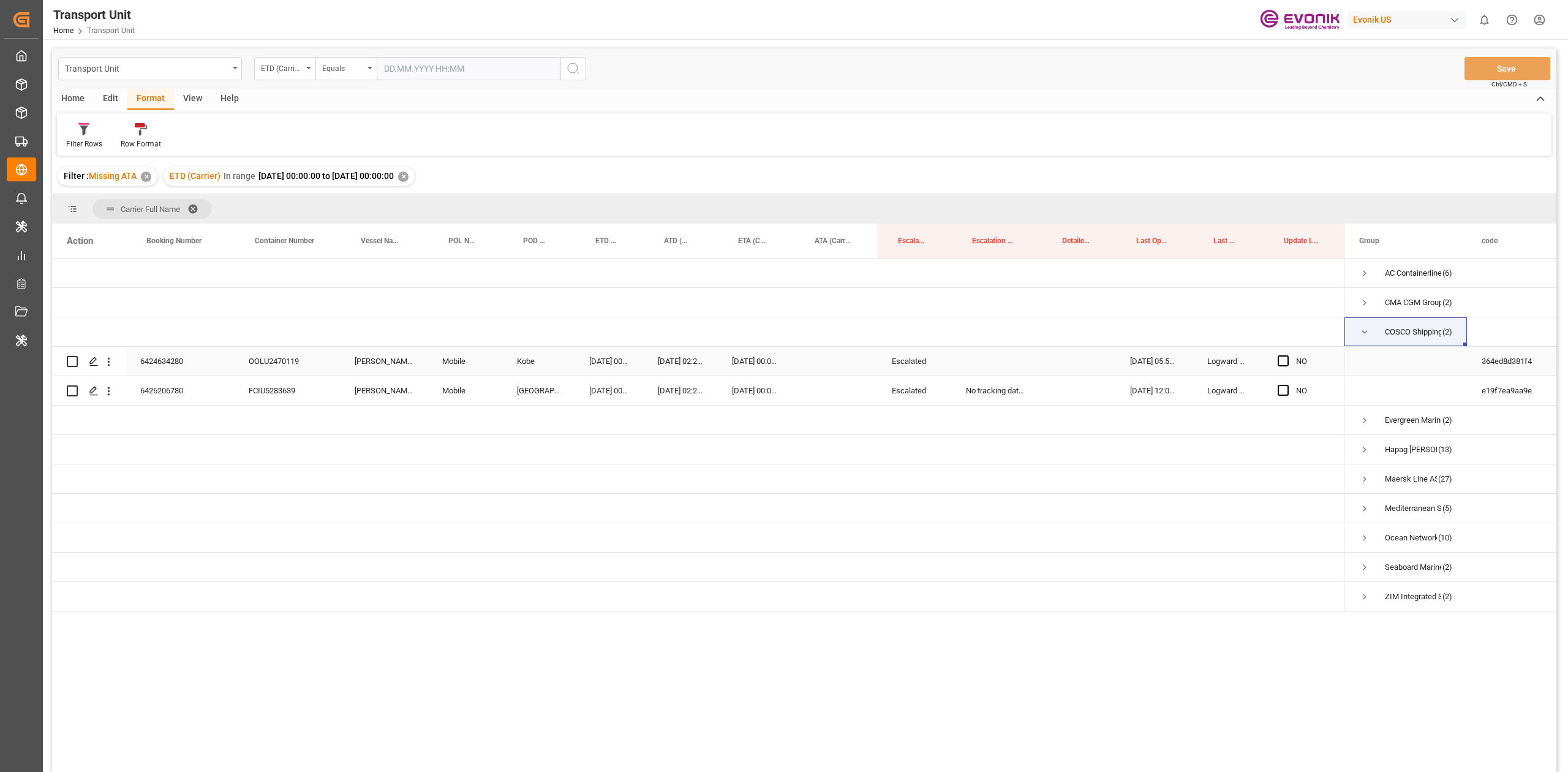
drag, startPoint x: 173, startPoint y: 367, endPoint x: 155, endPoint y: 369, distance: 18.1
click at [173, 358] on div "6424634280" at bounding box center [179, 361] width 109 height 29
click at [783, 351] on div "Escalated" at bounding box center [914, 361] width 74 height 29
click at [783, 358] on div "No tracking data received from the carrier" at bounding box center [996, 390] width 90 height 29
click at [783, 358] on div "Press SPACE to select this row." at bounding box center [996, 361] width 90 height 29
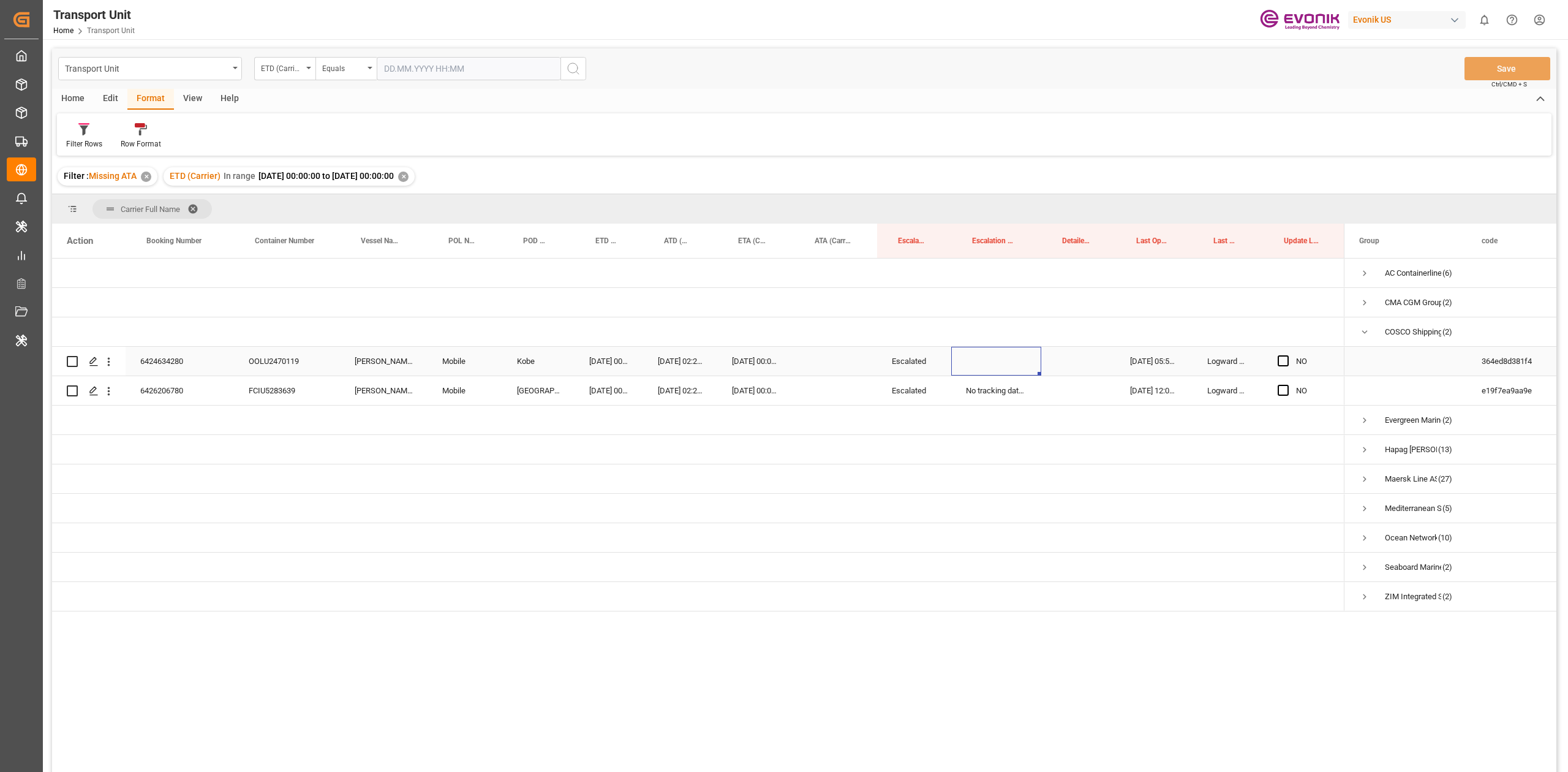
click at [783, 358] on div "Press SPACE to select this row." at bounding box center [996, 361] width 90 height 29
click at [783, 358] on div "Press SPACE to select this row." at bounding box center [1154, 449] width 77 height 29
click at [783, 358] on div "No tracking data received from the carrier" at bounding box center [996, 390] width 90 height 29
click at [783, 358] on div "Press SPACE to select this row." at bounding box center [996, 361] width 90 height 29
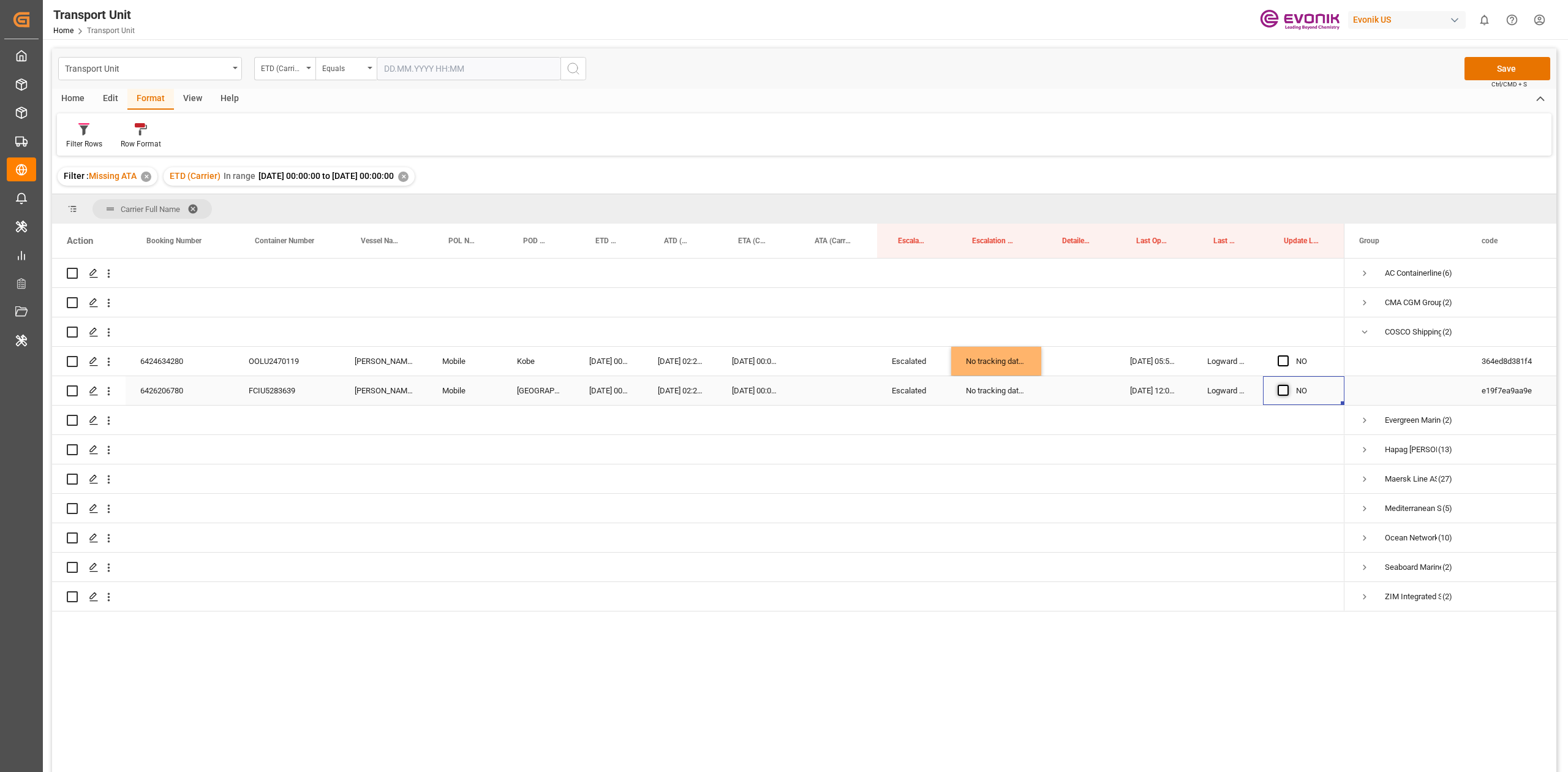
click at [783, 358] on span "Press SPACE to select this row." at bounding box center [1283, 390] width 11 height 11
click at [783, 358] on input "Press SPACE to select this row." at bounding box center [1286, 385] width 0 height 0
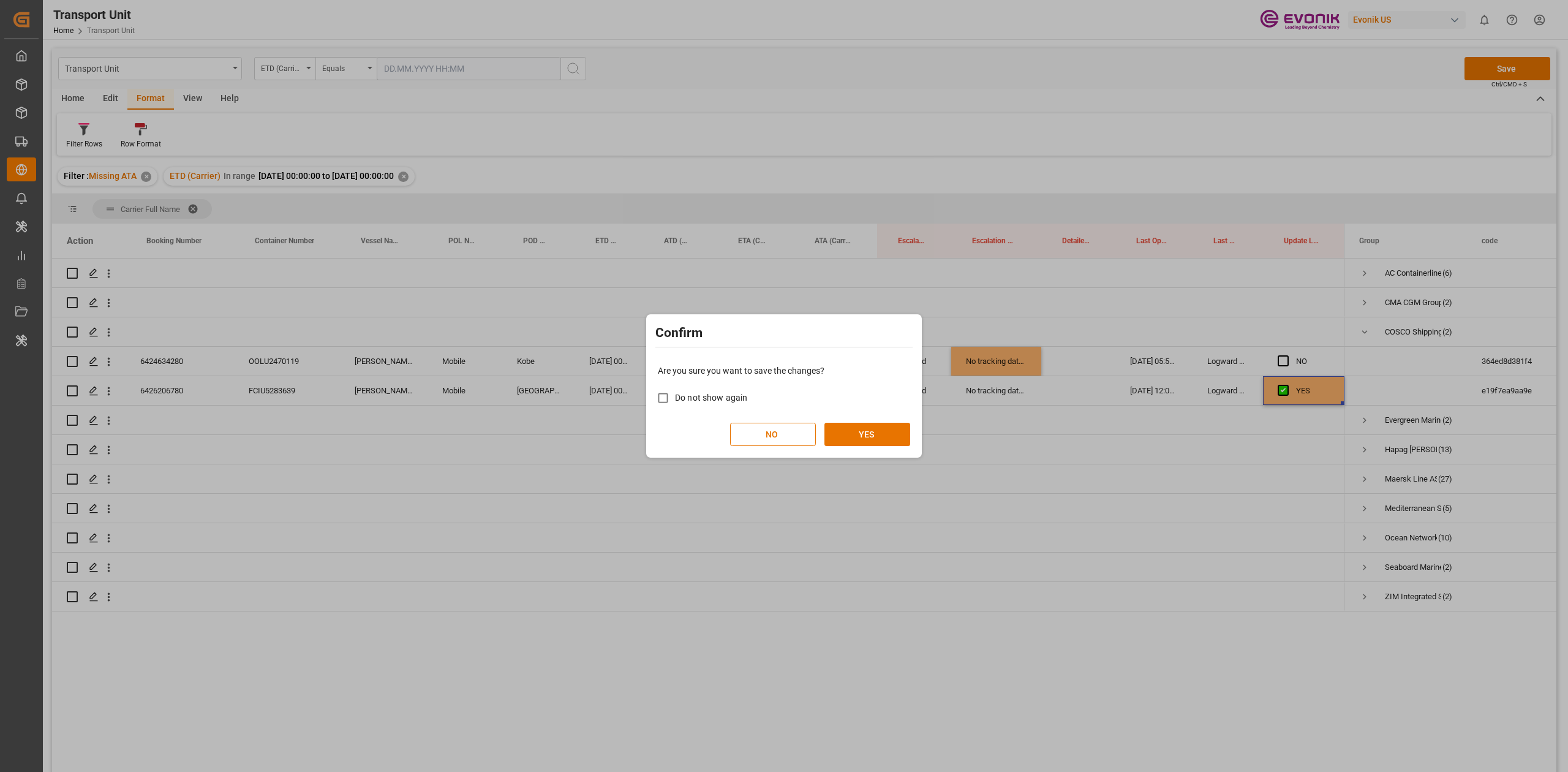
click at [783, 358] on div "Are you sure you want to save the changes? Do not show again NO YES" at bounding box center [783, 405] width 269 height 99
click at [783, 358] on button "YES" at bounding box center [867, 434] width 86 height 24
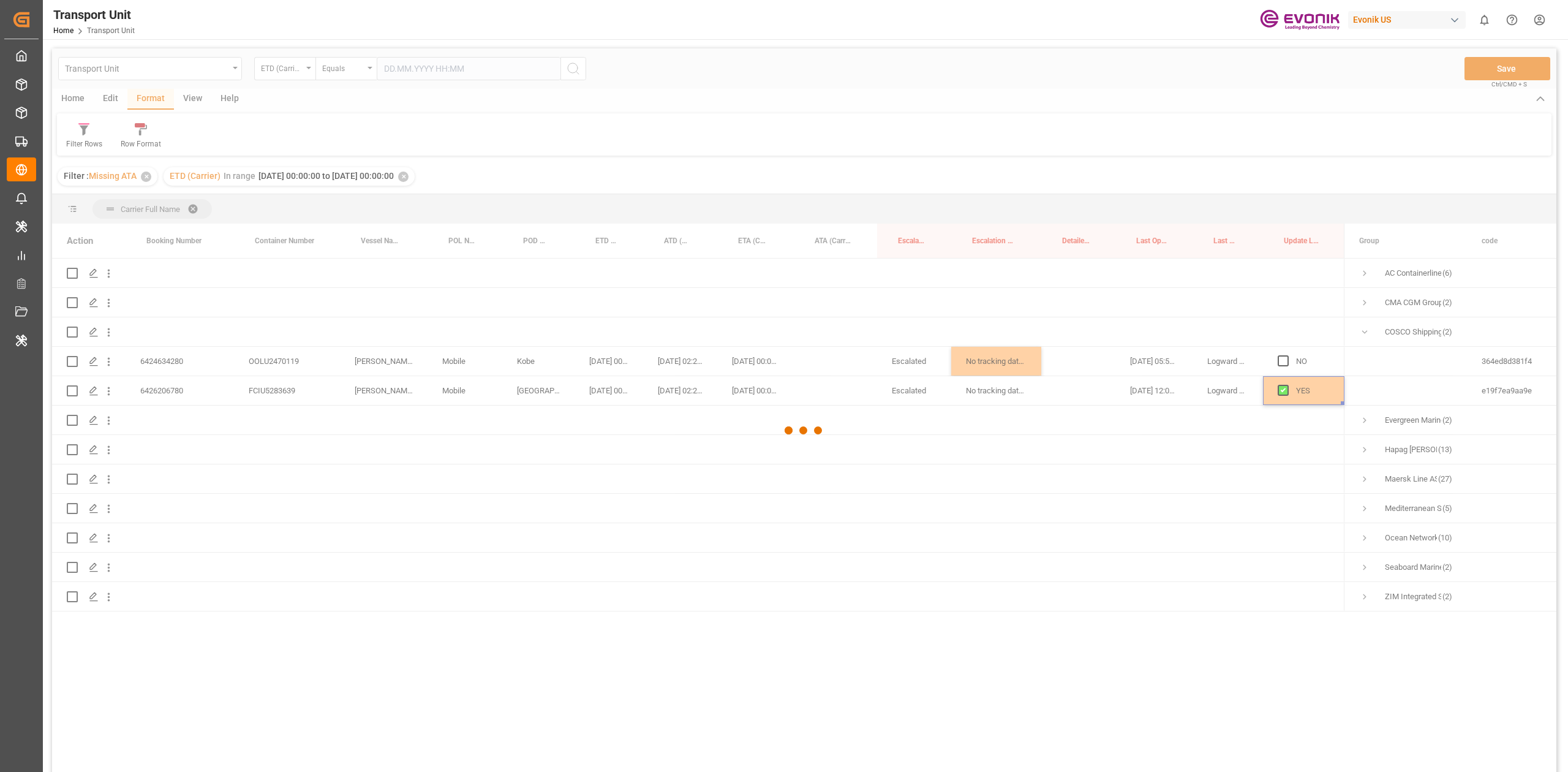
click at [783, 358] on div at bounding box center [804, 430] width 1504 height 764
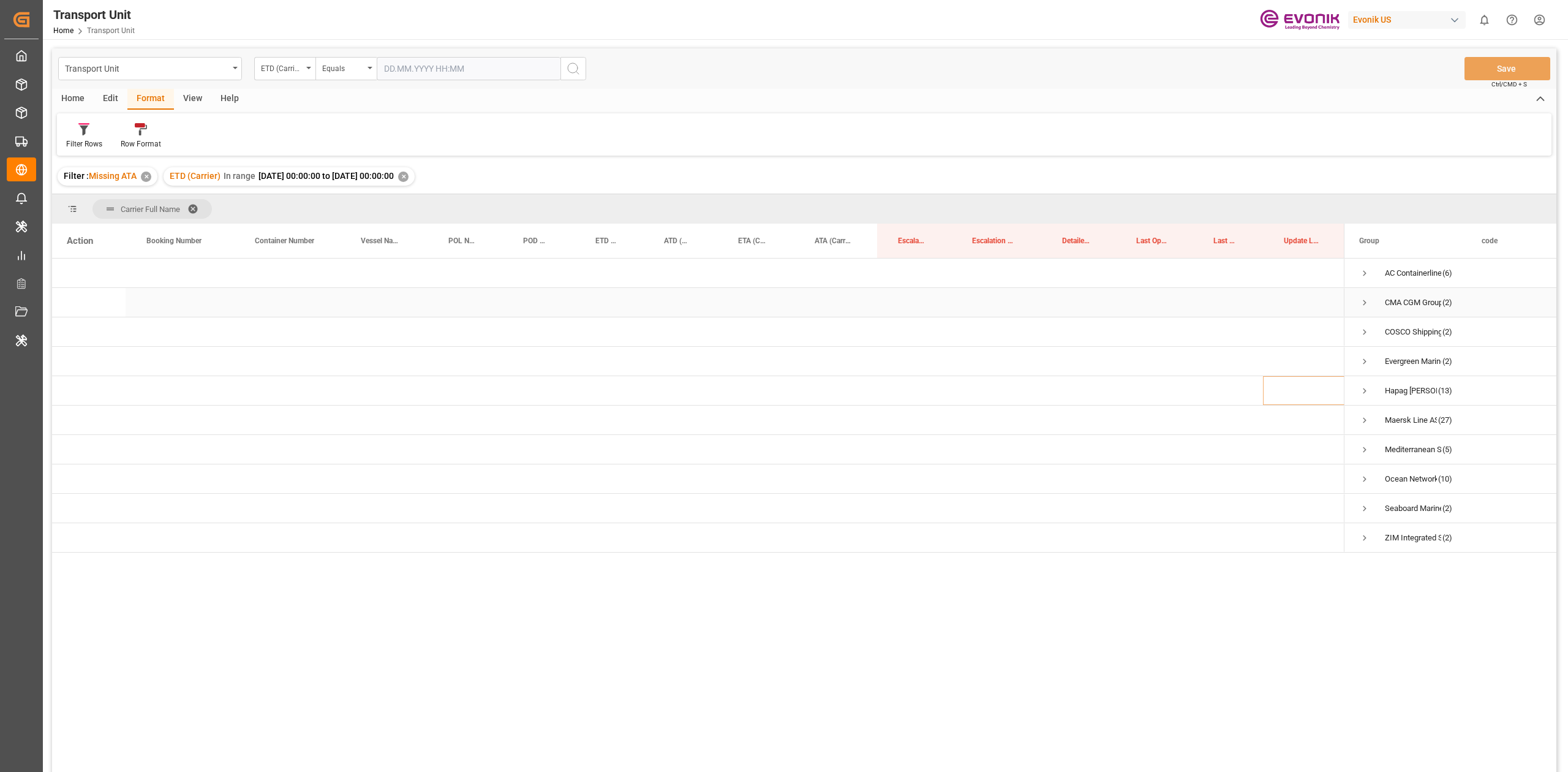
click at [783, 299] on span "Press SPACE to select this row." at bounding box center [1364, 302] width 11 height 11
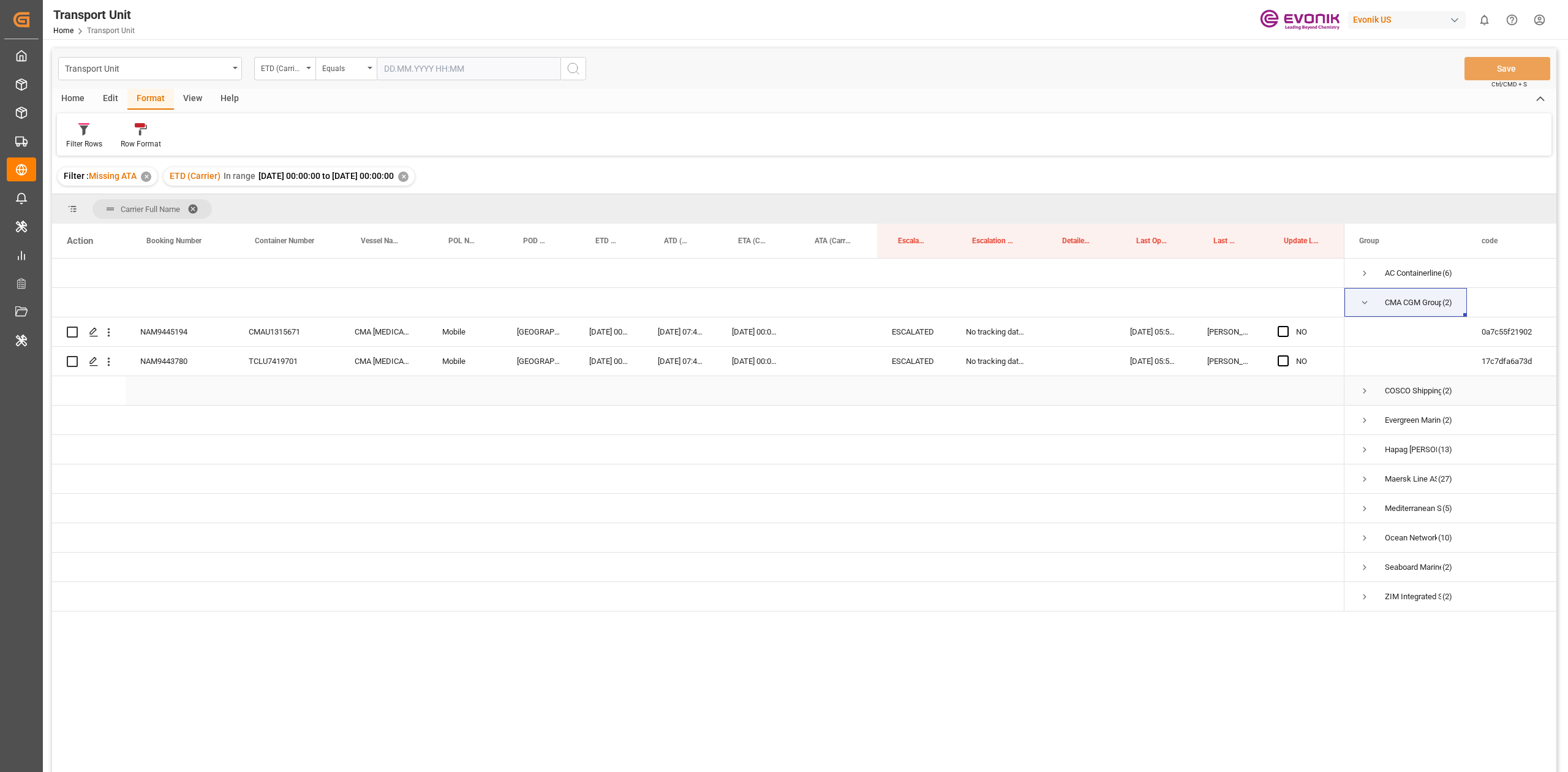
click at [783, 358] on span "Press SPACE to select this row." at bounding box center [1364, 391] width 11 height 11
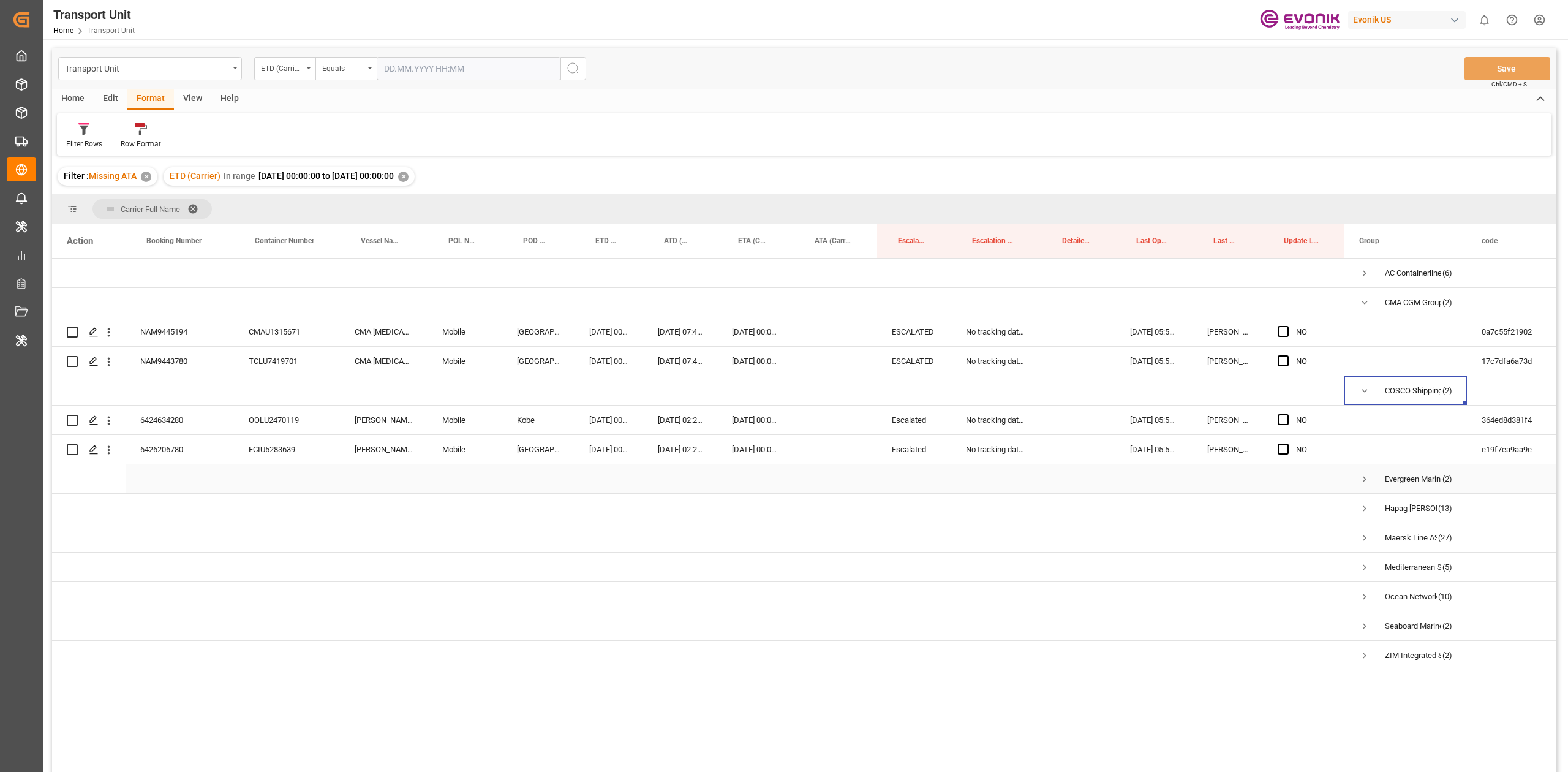
click at [783, 358] on span "Press SPACE to select this row." at bounding box center [1364, 478] width 11 height 28
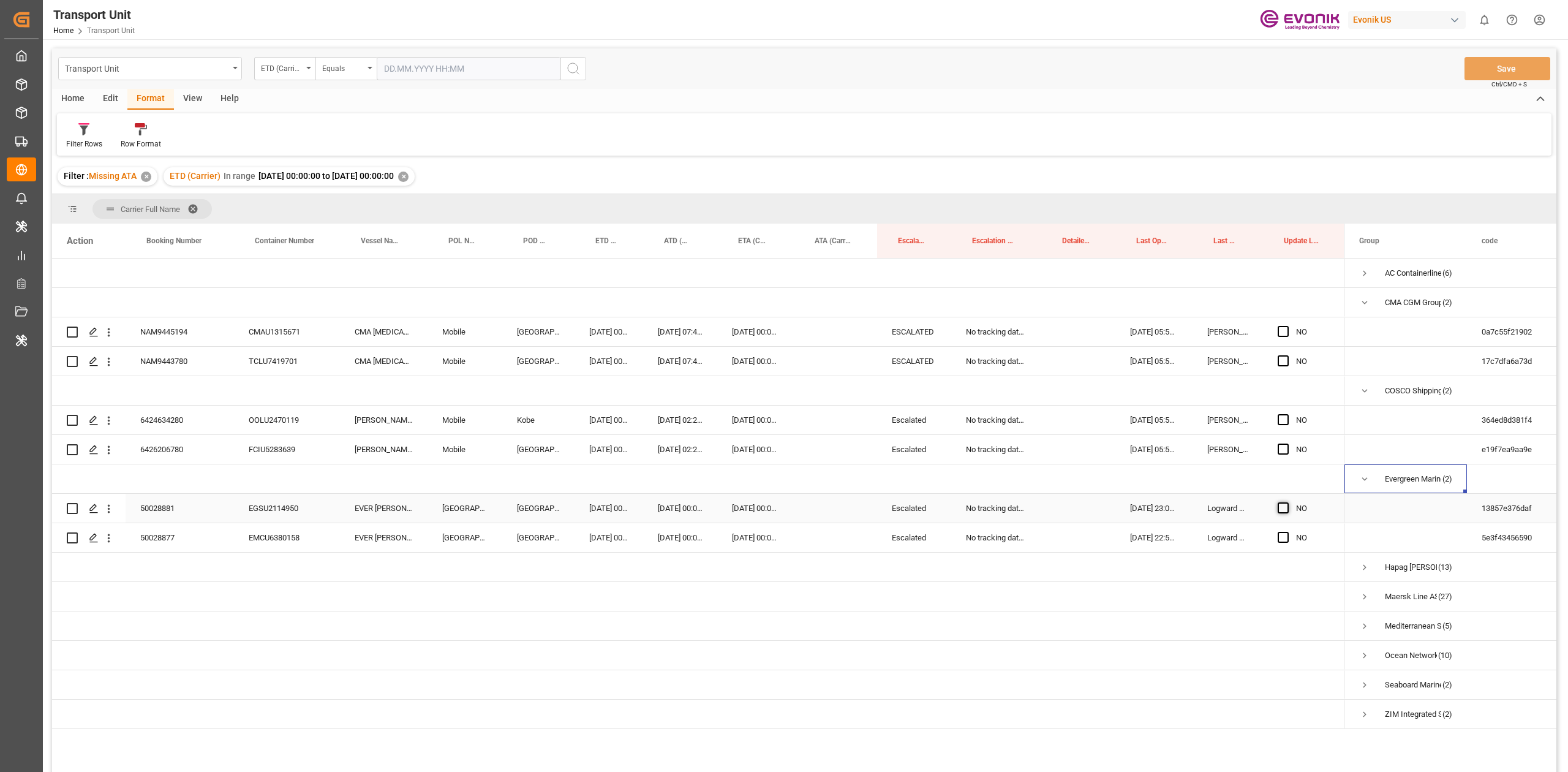
click at [783, 358] on span "Press SPACE to select this row." at bounding box center [1283, 508] width 11 height 11
click at [783, 358] on input "Press SPACE to select this row." at bounding box center [1286, 503] width 0 height 0
click at [783, 358] on div "Press SPACE to select this row." at bounding box center [1286, 537] width 18 height 28
click at [783, 358] on span "Press SPACE to select this row." at bounding box center [1283, 537] width 11 height 11
click at [783, 358] on input "Press SPACE to select this row." at bounding box center [1286, 531] width 0 height 0
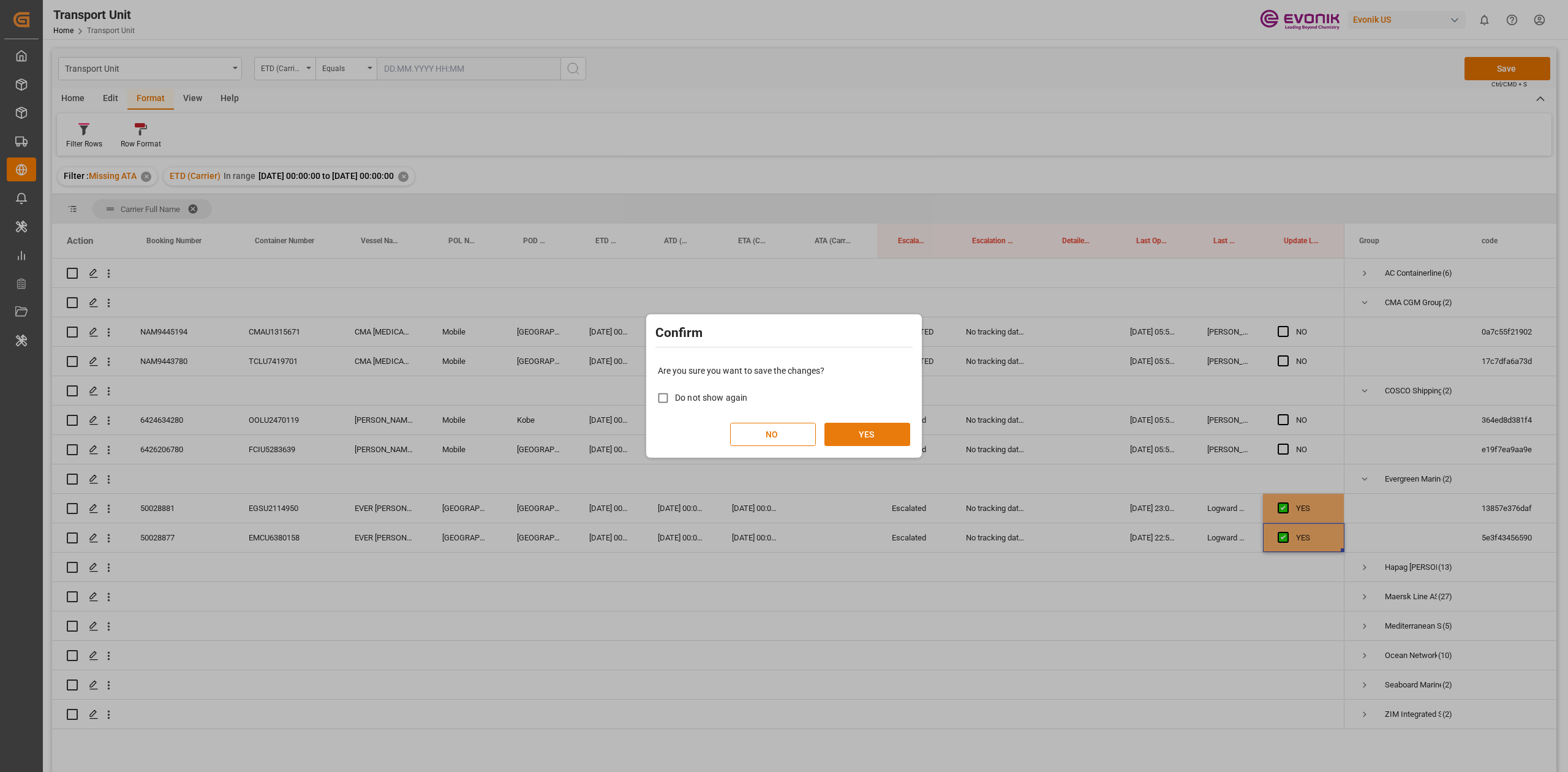
click at [783, 358] on button "YES" at bounding box center [867, 434] width 86 height 24
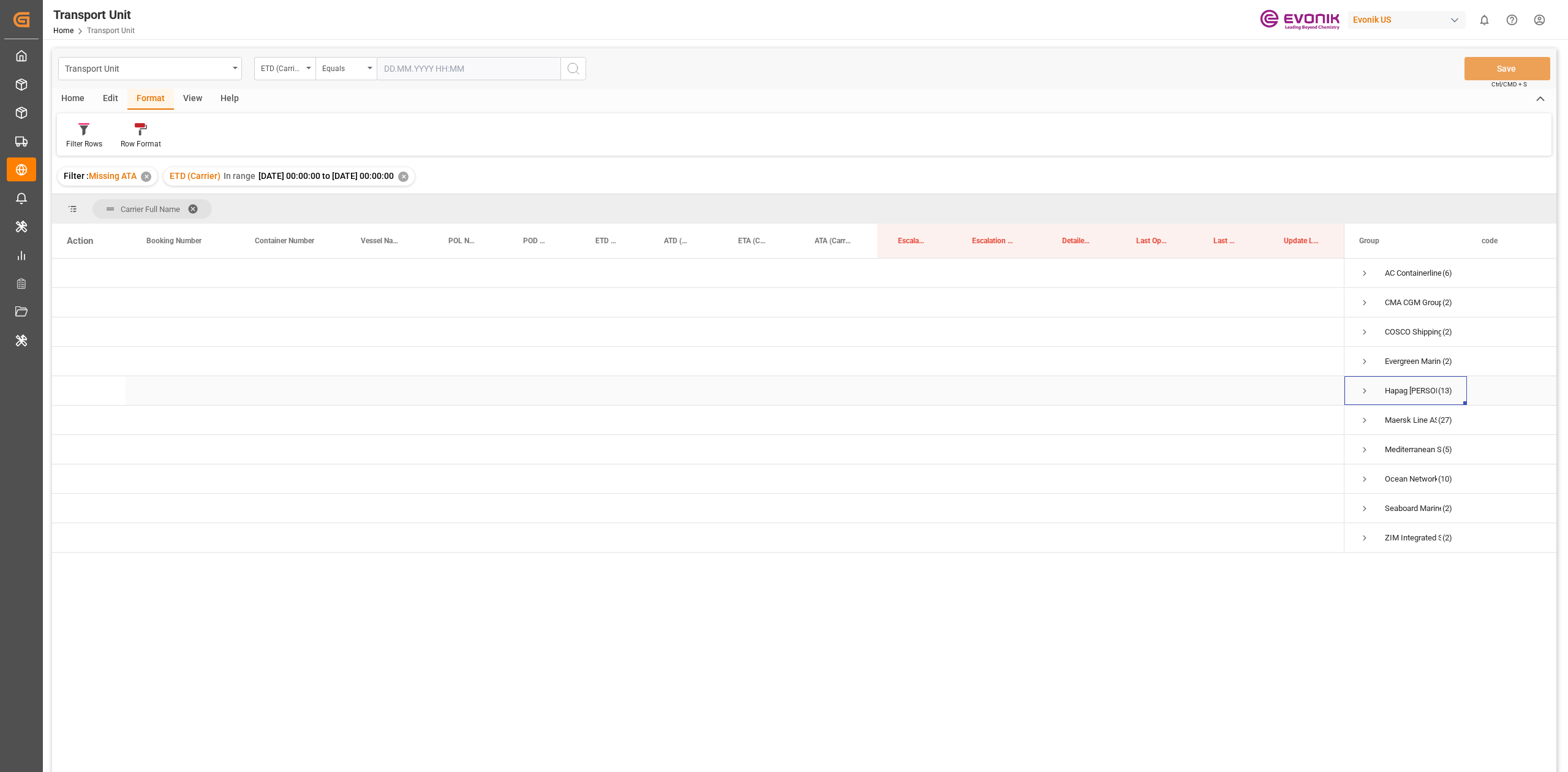
click at [783, 358] on span "Press SPACE to select this row." at bounding box center [1364, 391] width 11 height 11
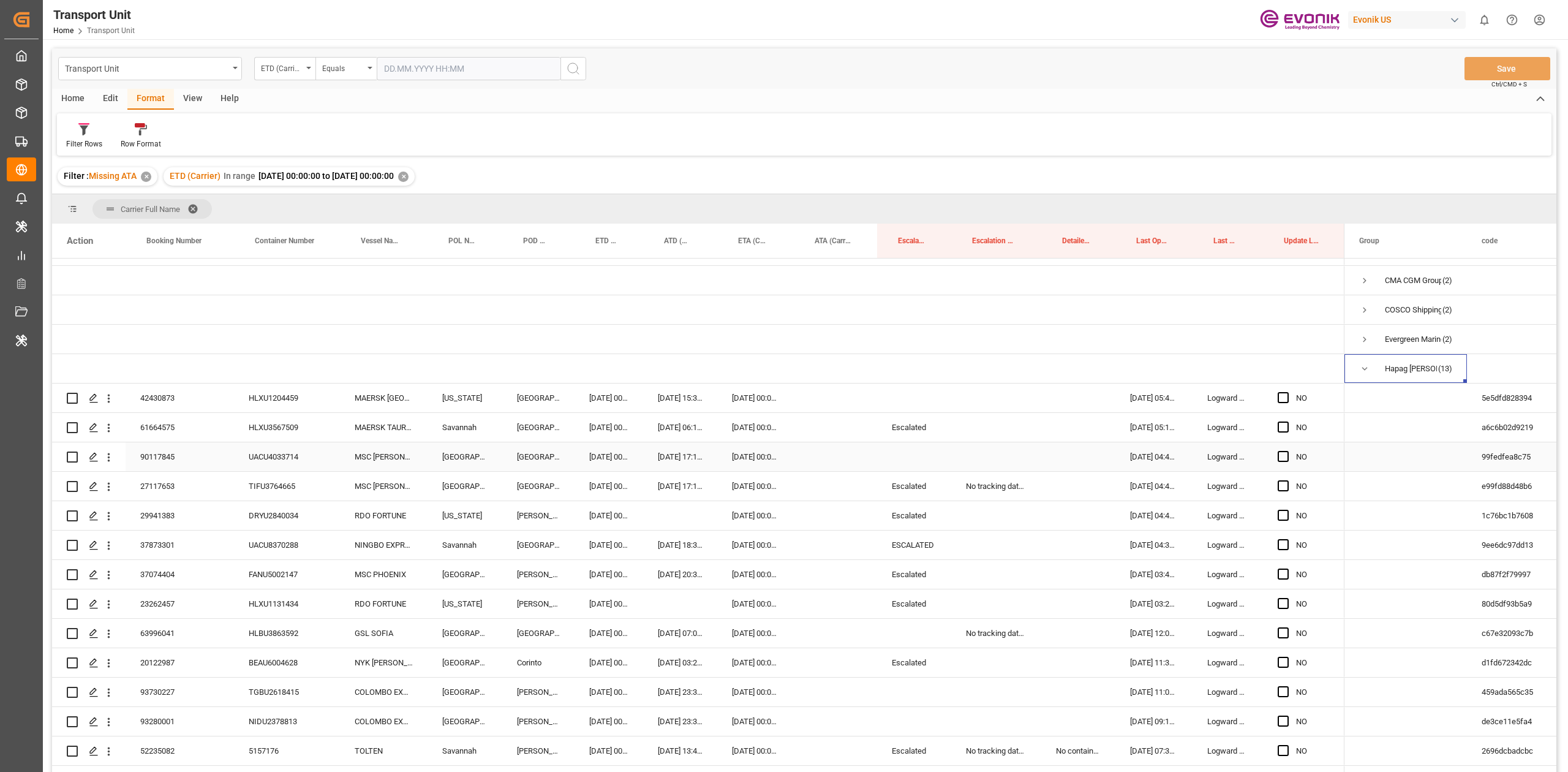
scroll to position [81, 0]
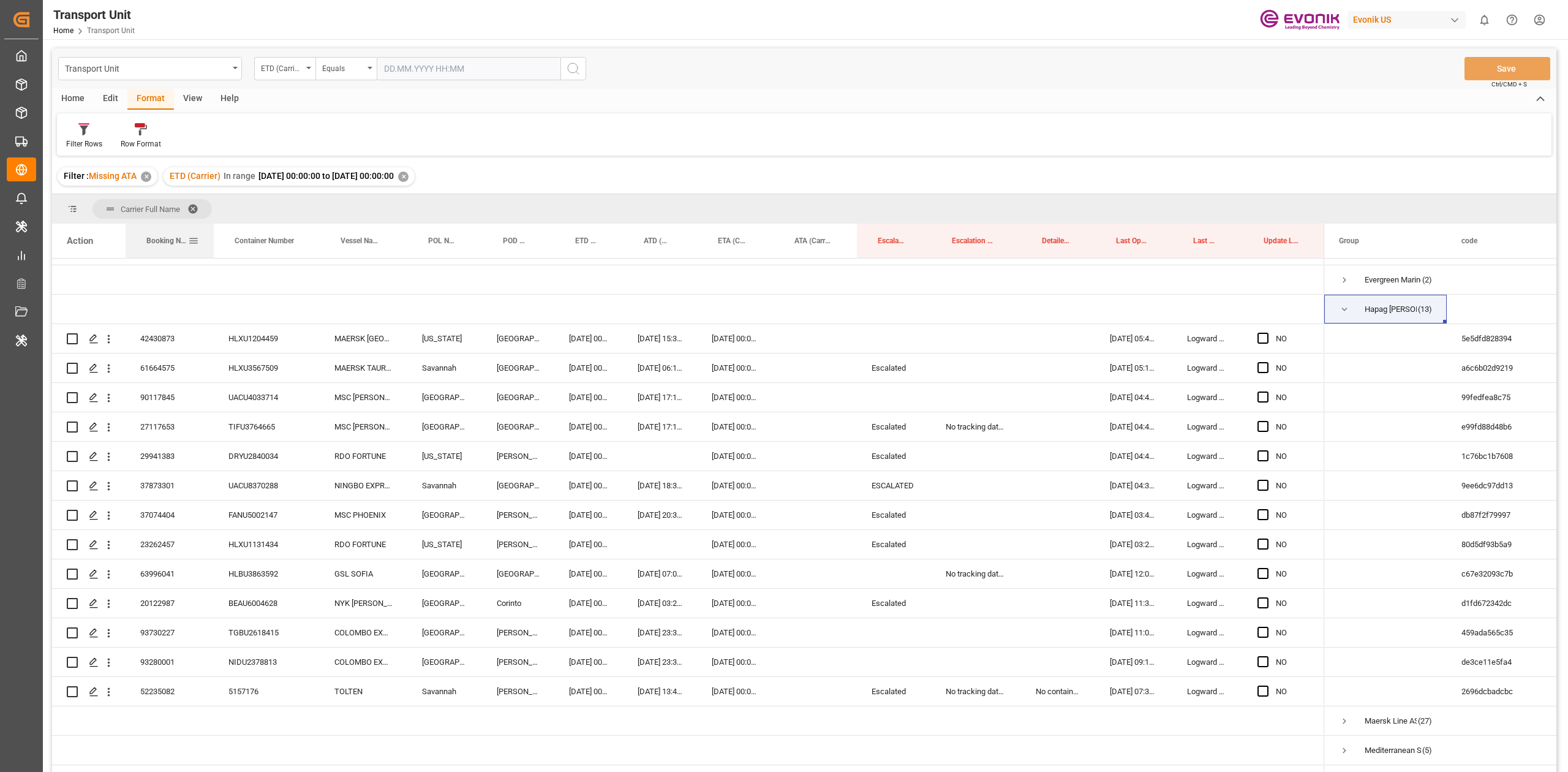
drag, startPoint x: 231, startPoint y: 248, endPoint x: 211, endPoint y: 253, distance: 20.6
click at [211, 253] on div at bounding box center [213, 241] width 5 height 34
click at [783, 358] on div "Press SPACE to select this row." at bounding box center [894, 397] width 74 height 29
click at [783, 358] on div "Escalated" at bounding box center [894, 368] width 74 height 29
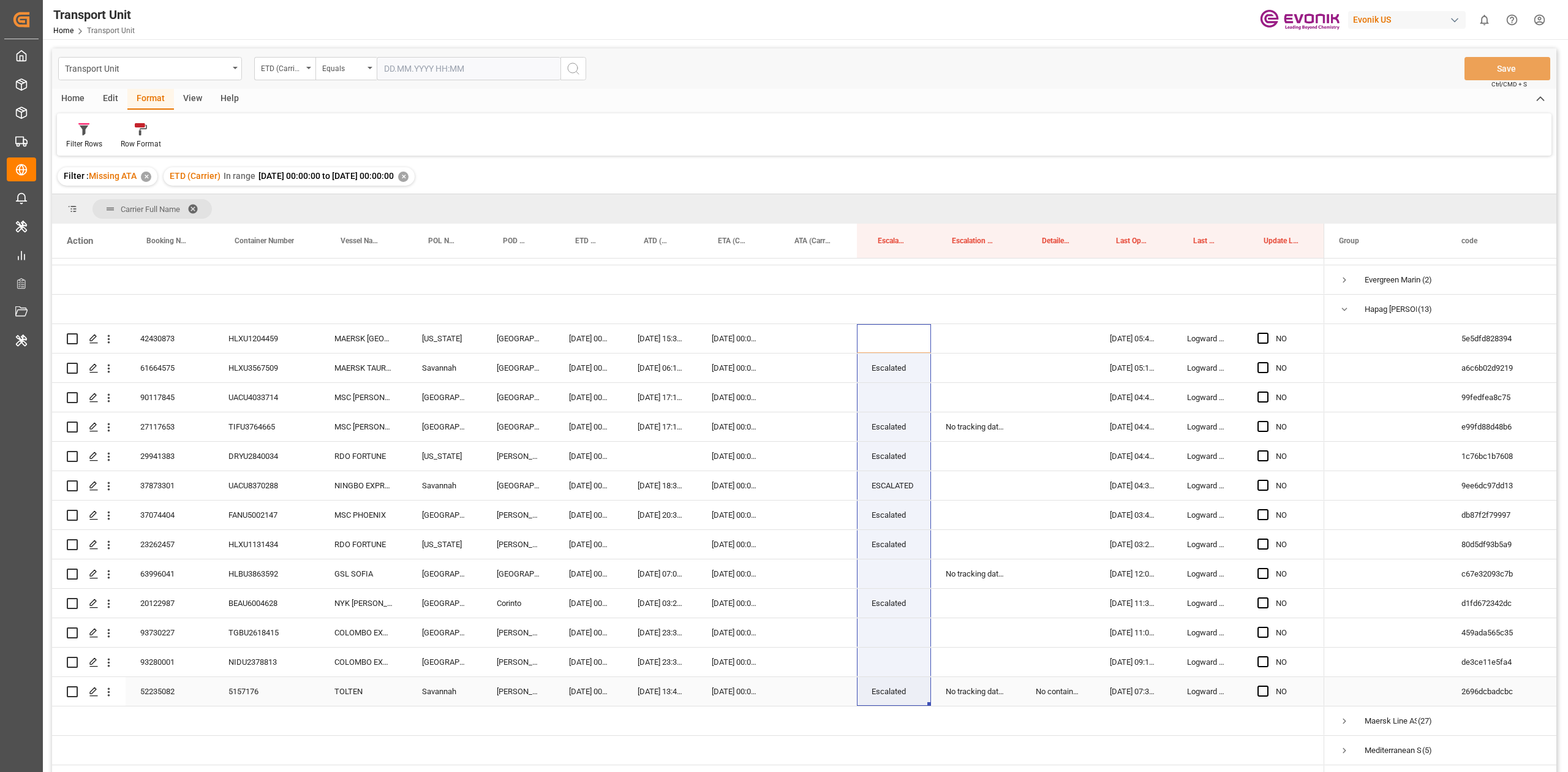
drag, startPoint x: 883, startPoint y: 341, endPoint x: 884, endPoint y: 687, distance: 346.0
click at [783, 358] on div "NO" at bounding box center [688, 515] width 1272 height 676
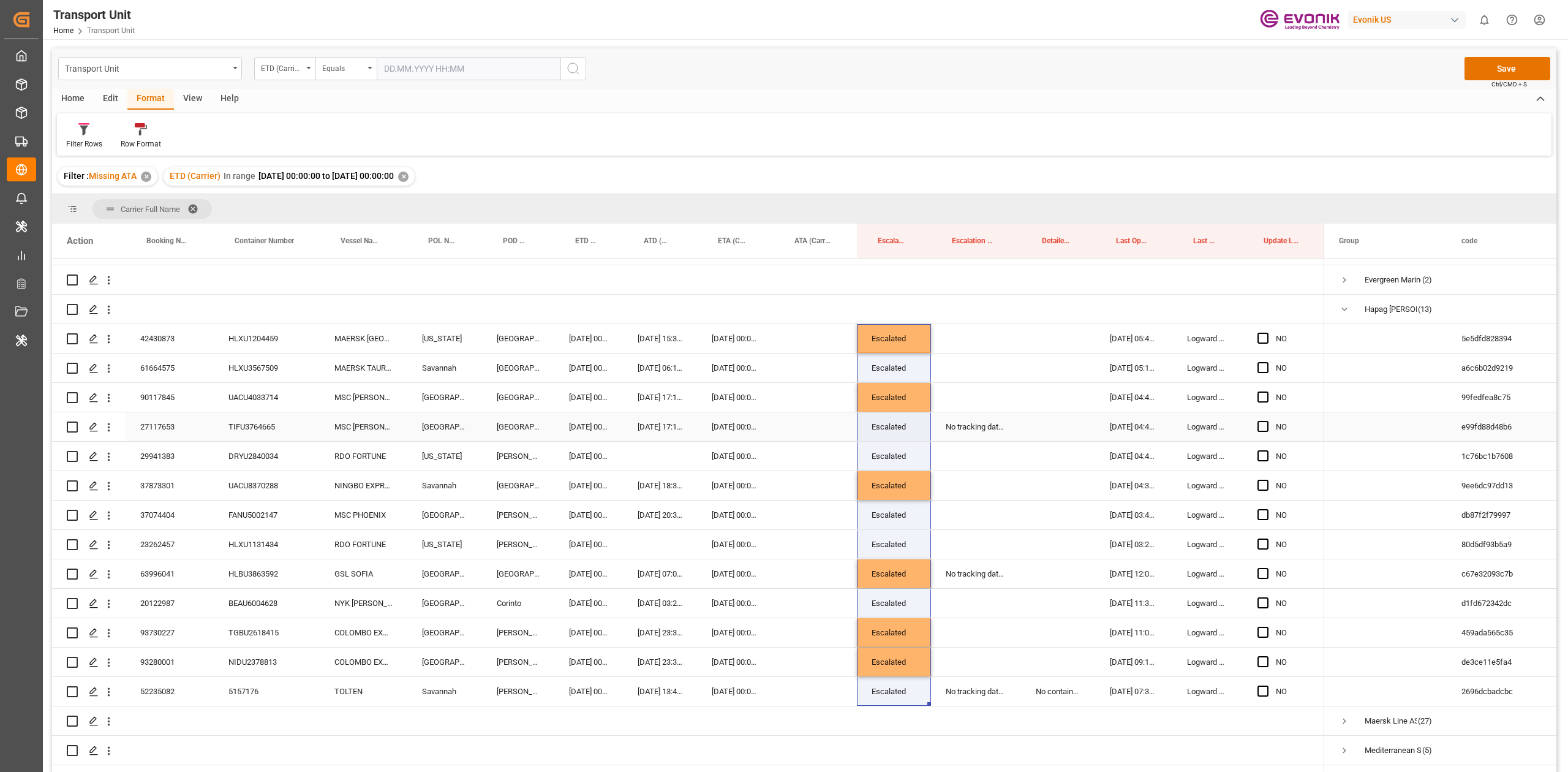
click at [783, 358] on div "No tracking data received from the carrier" at bounding box center [975, 427] width 90 height 29
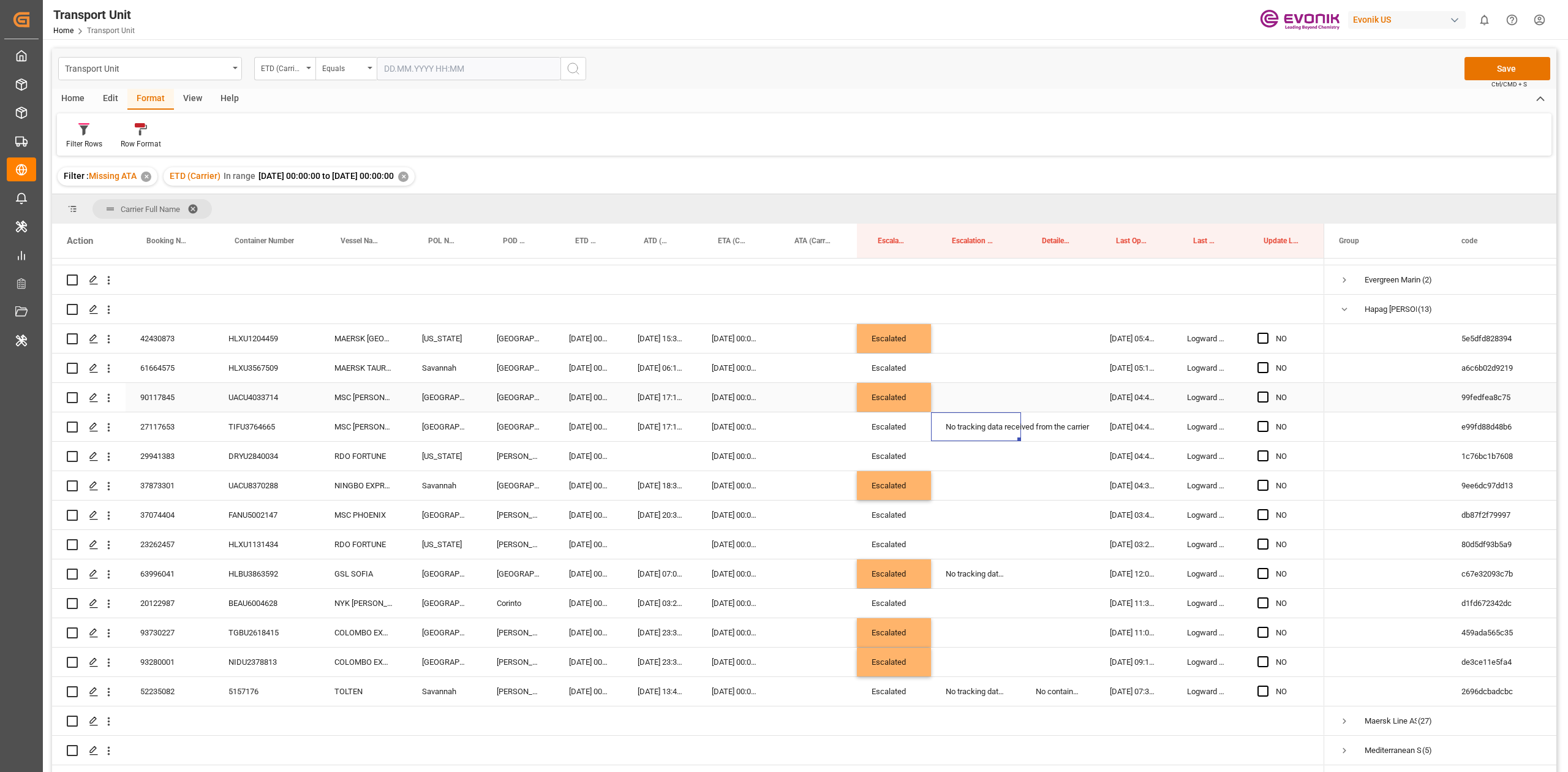
click at [783, 358] on div "No tracking data received from the carrier" at bounding box center [975, 427] width 90 height 29
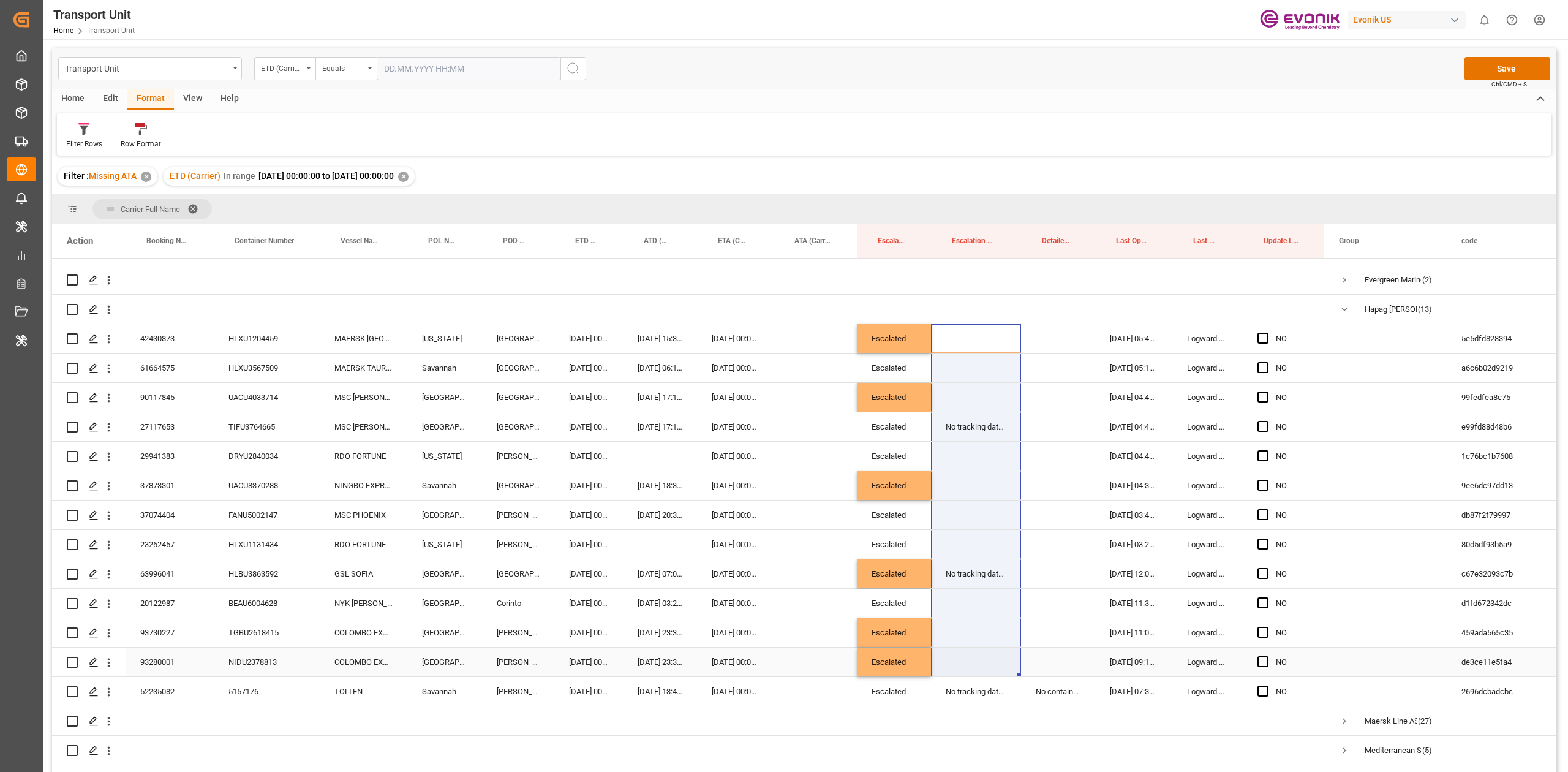
drag, startPoint x: 971, startPoint y: 522, endPoint x: 972, endPoint y: 650, distance: 128.0
click at [783, 358] on div "NO" at bounding box center [688, 515] width 1272 height 676
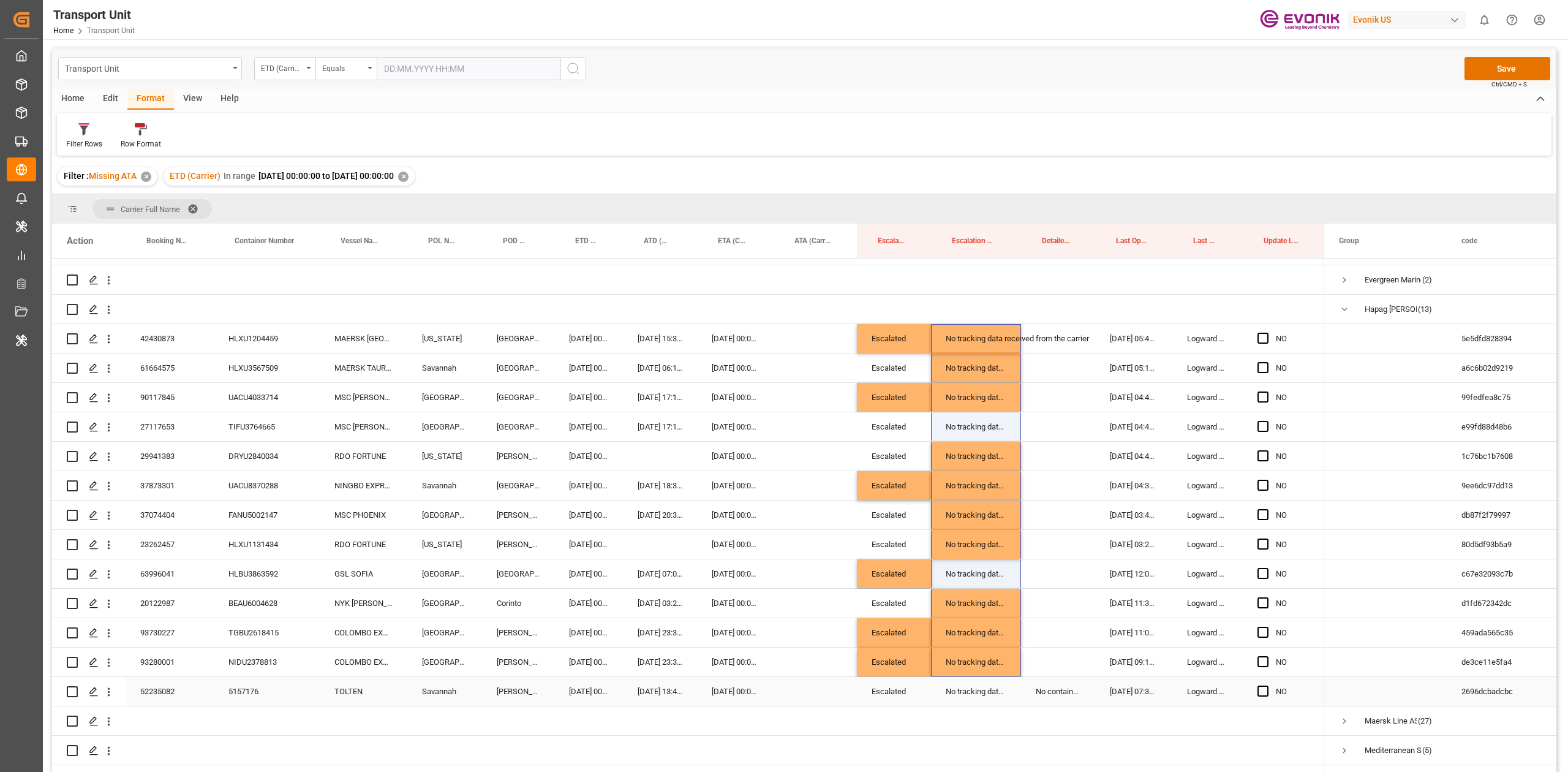
click at [783, 358] on div "No container number got provided by customer/forwarder" at bounding box center [1058, 692] width 74 height 29
click at [172, 358] on div "52235082" at bounding box center [169, 692] width 88 height 29
click at [250, 358] on div "5157176" at bounding box center [267, 692] width 106 height 29
type input "TGHU5157176"
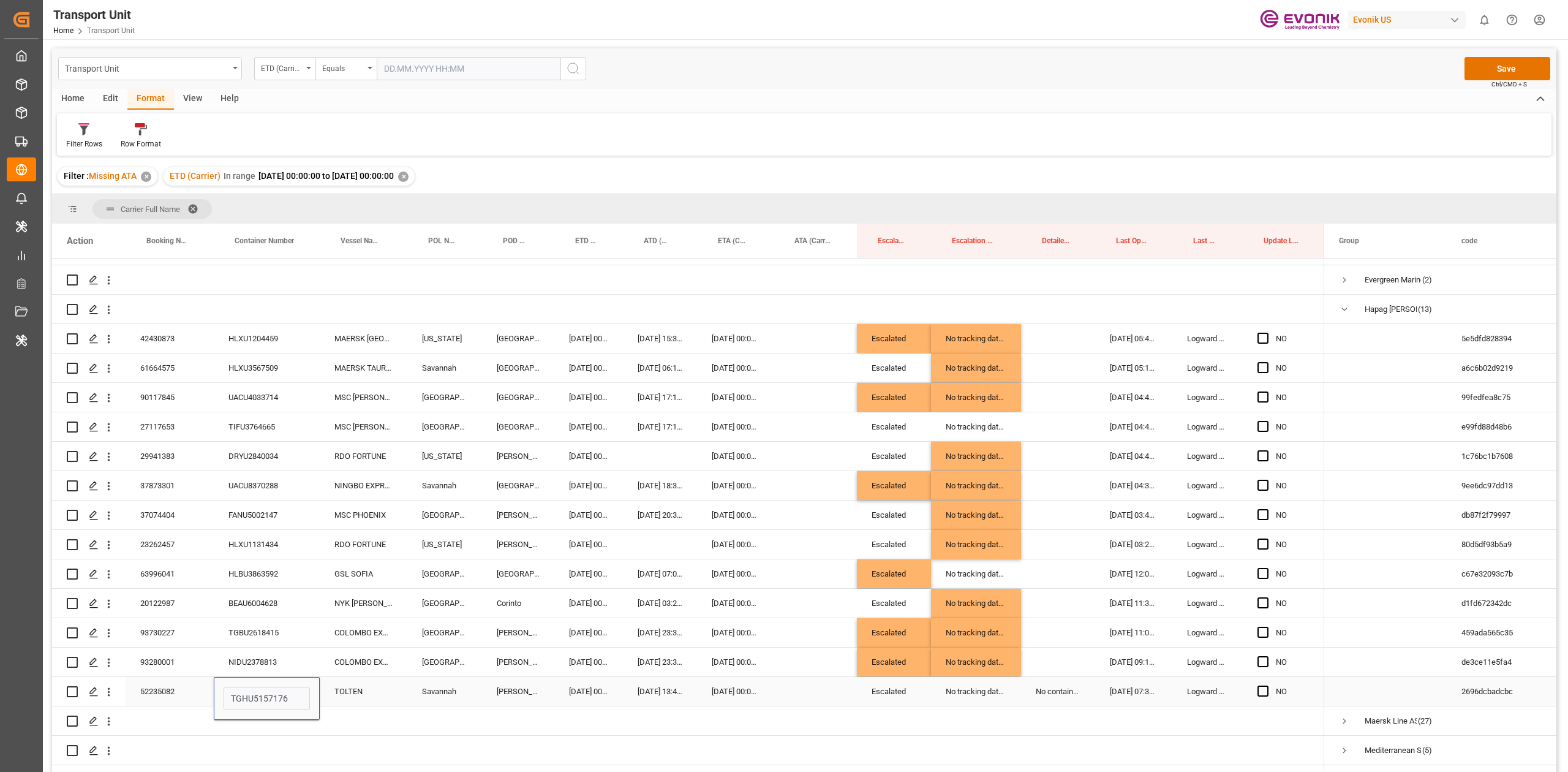
click at [684, 358] on div "[DATE] 23:30:00" at bounding box center [660, 632] width 74 height 29
click at [783, 358] on div "Press SPACE to select this row." at bounding box center [1058, 662] width 74 height 29
click at [783, 358] on div "No container number got provided by customer/forwarder" at bounding box center [1058, 692] width 74 height 29
click at [783, 358] on span "Press SPACE to select this row." at bounding box center [1262, 426] width 11 height 11
click at [783, 358] on input "Press SPACE to select this row." at bounding box center [1267, 421] width 0 height 0
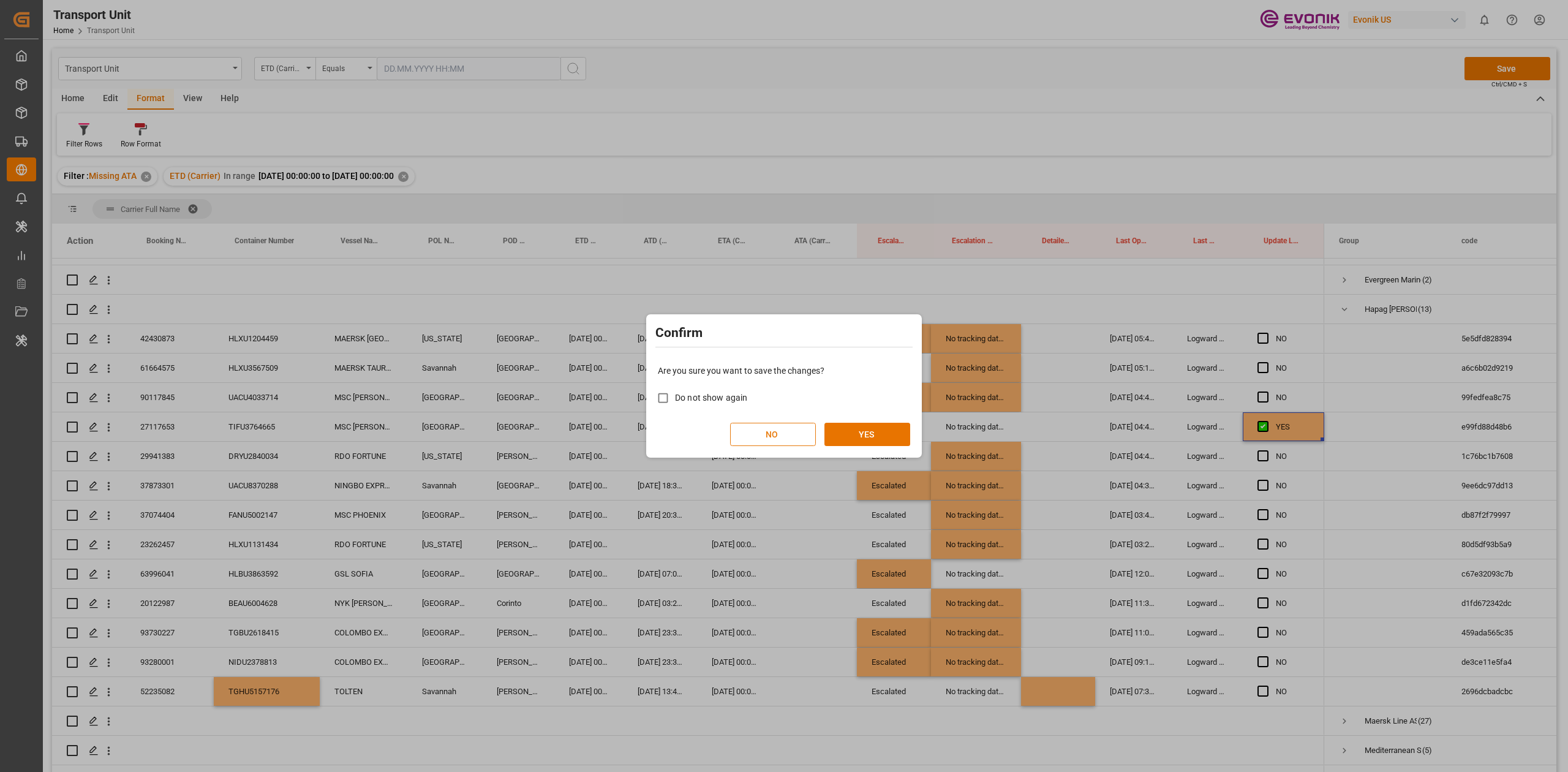
click at [770, 358] on button "NO" at bounding box center [773, 434] width 86 height 24
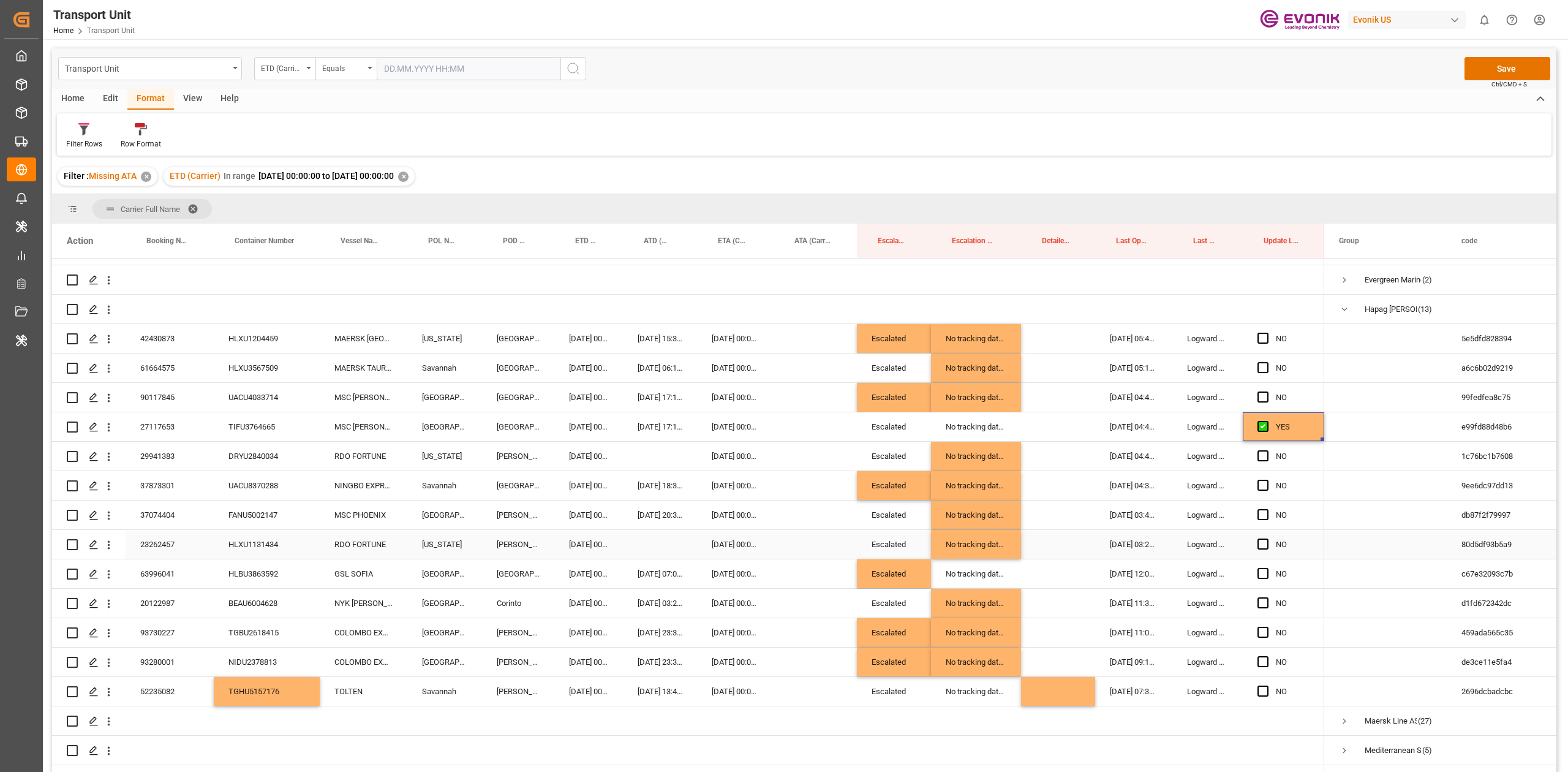
click at [172, 358] on div "23262457" at bounding box center [169, 544] width 88 height 29
click at [377, 358] on div "NYK [PERSON_NAME]" at bounding box center [363, 603] width 87 height 29
type input "NYK JOANNA - 9387449"
click at [169, 358] on div "29941383" at bounding box center [169, 456] width 88 height 29
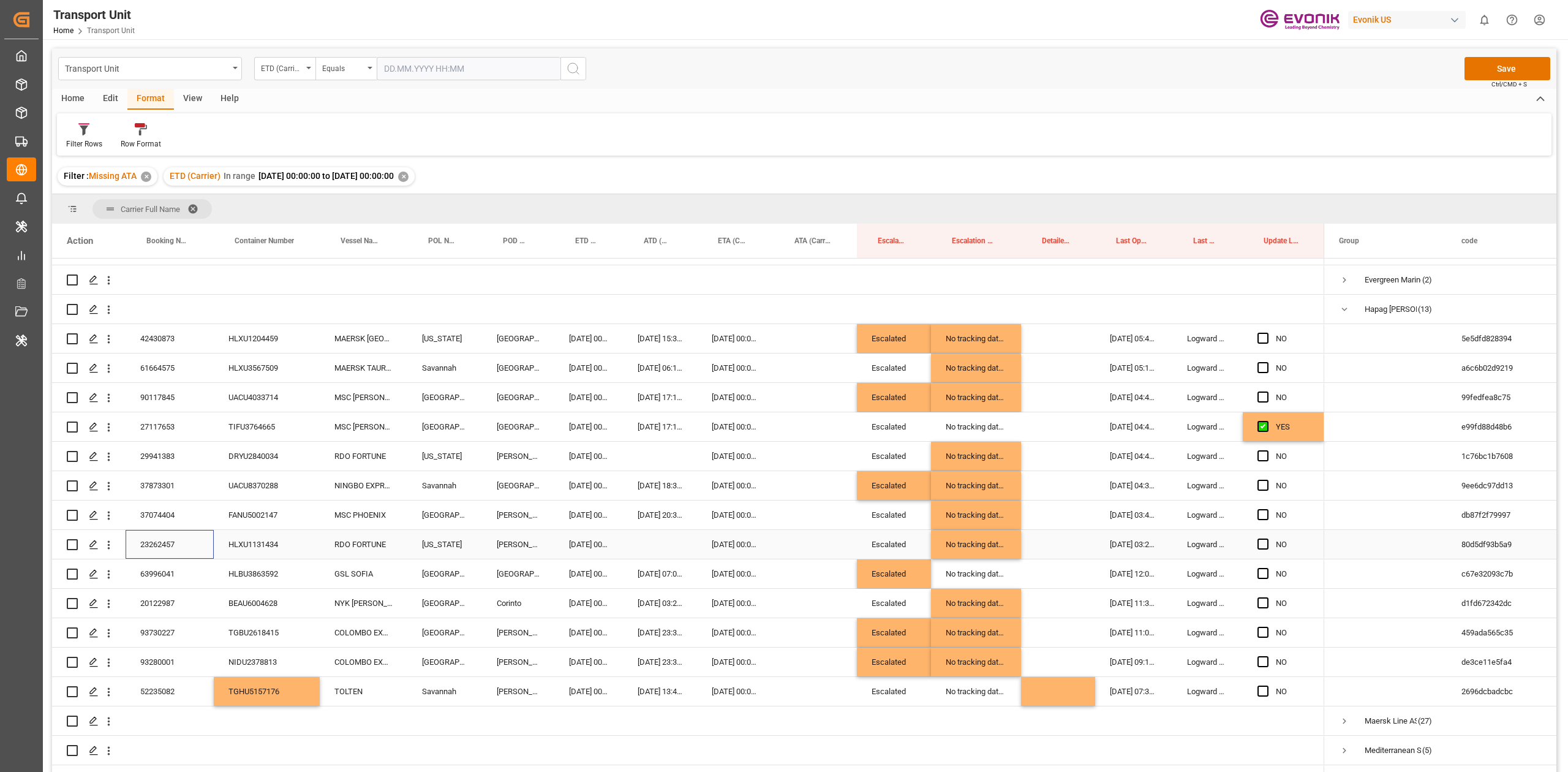
click at [172, 358] on div "23262457" at bounding box center [169, 544] width 88 height 29
click at [783, 147] on div "Filter Rows Row Format" at bounding box center [804, 134] width 1494 height 43
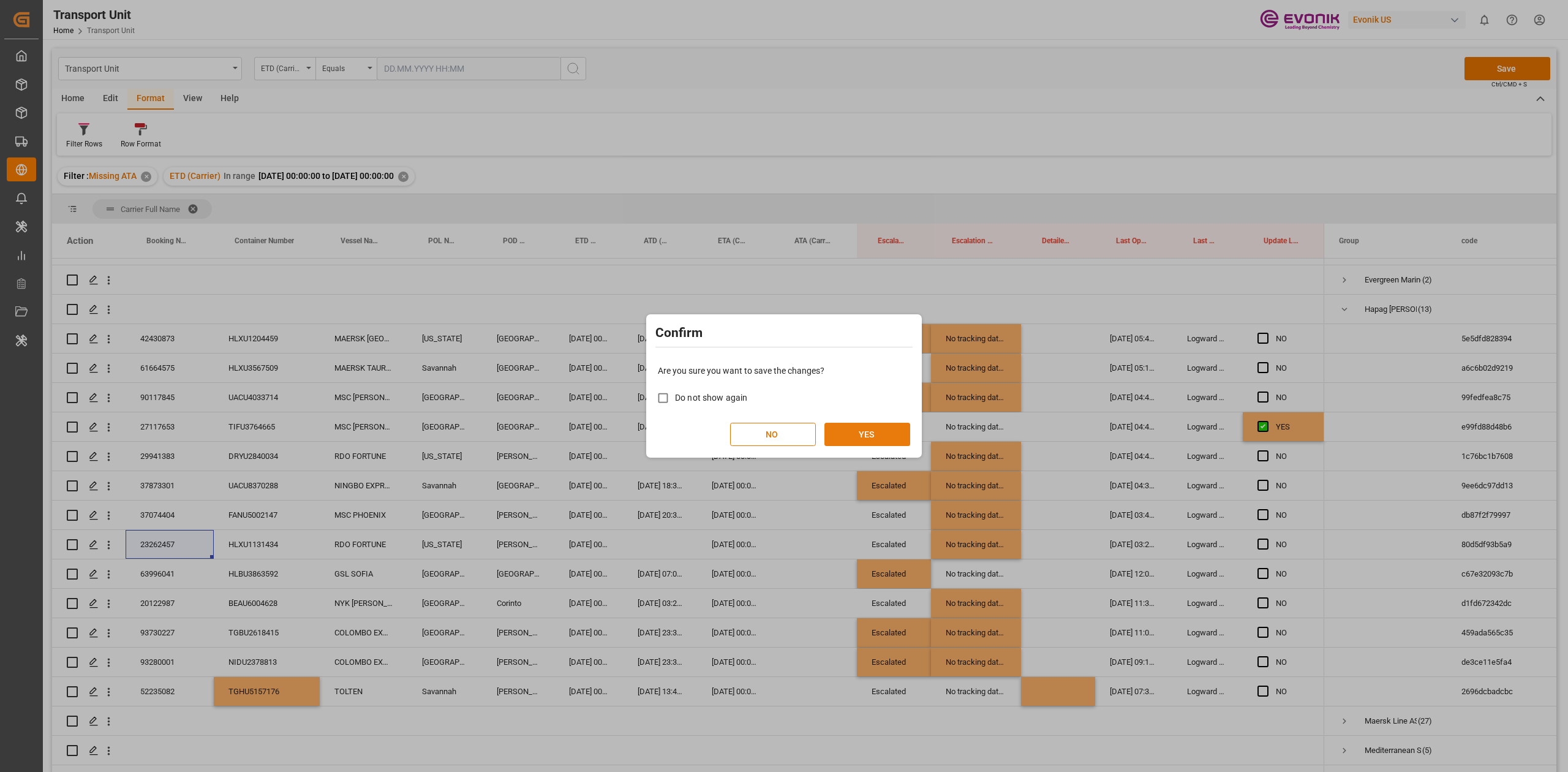
click at [783, 358] on button "YES" at bounding box center [867, 434] width 86 height 24
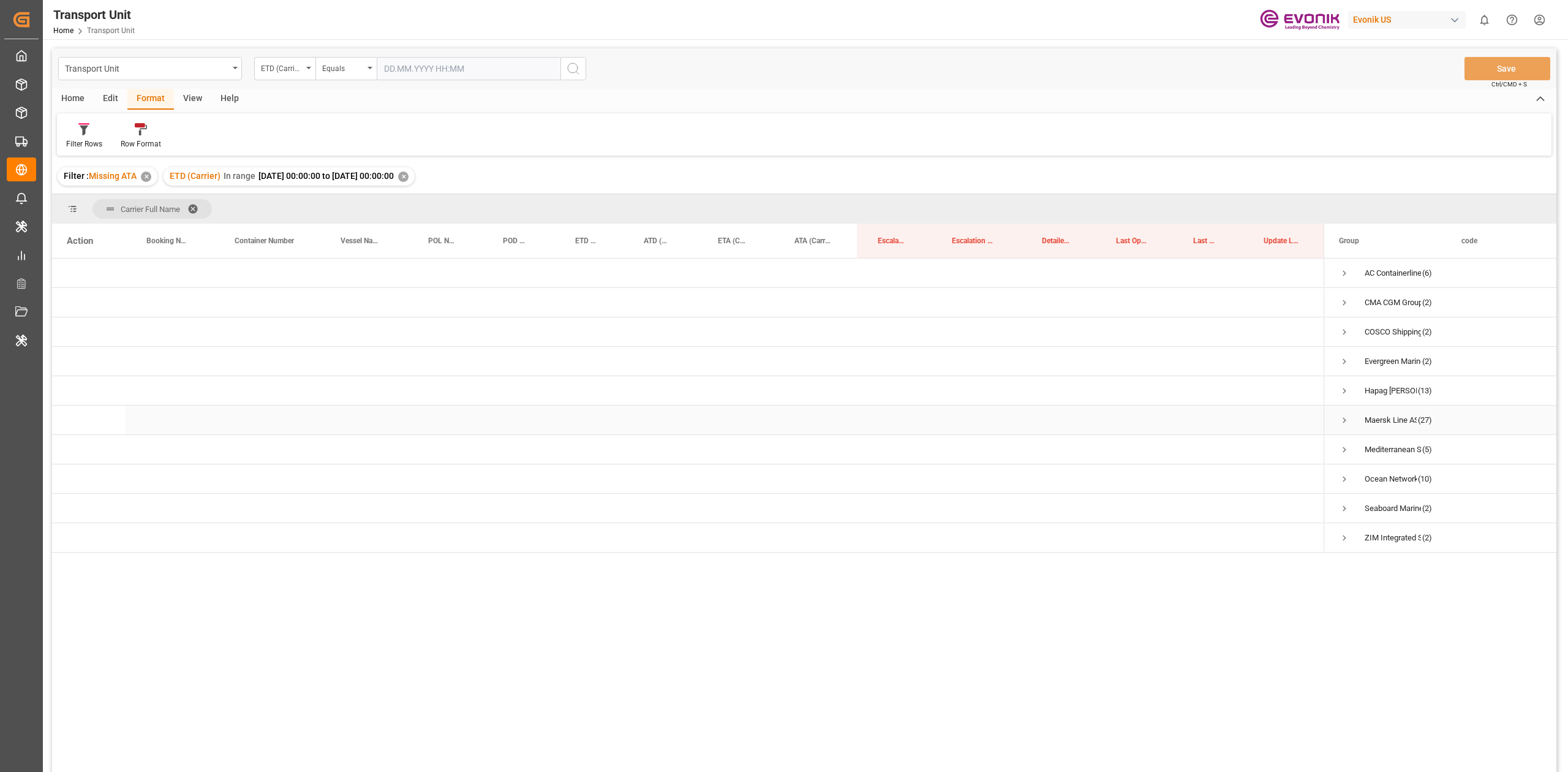
click at [783, 358] on span "Press SPACE to select this row." at bounding box center [1344, 420] width 11 height 11
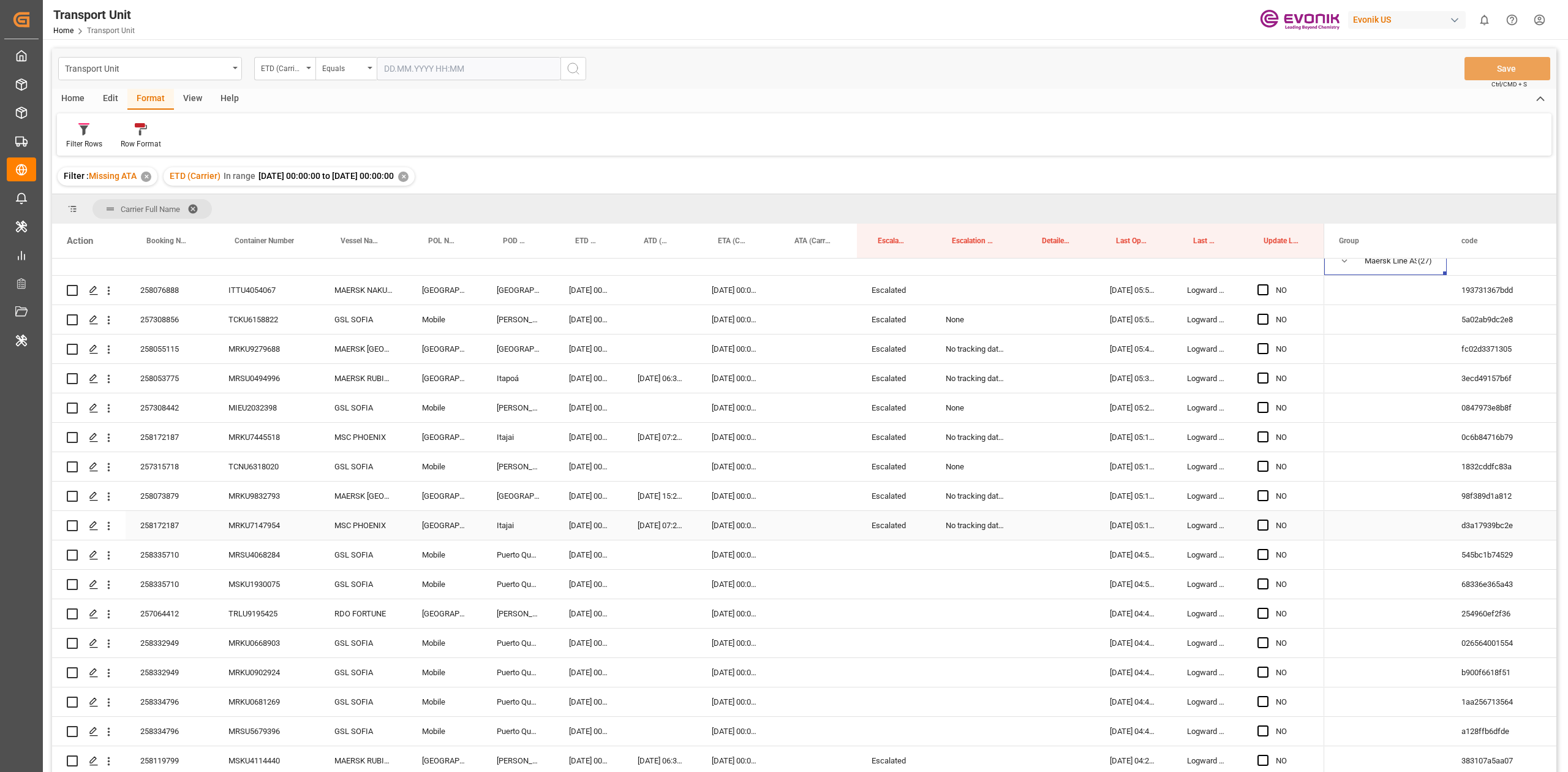
scroll to position [163, 0]
click at [783, 358] on div "Escalated" at bounding box center [894, 521] width 74 height 29
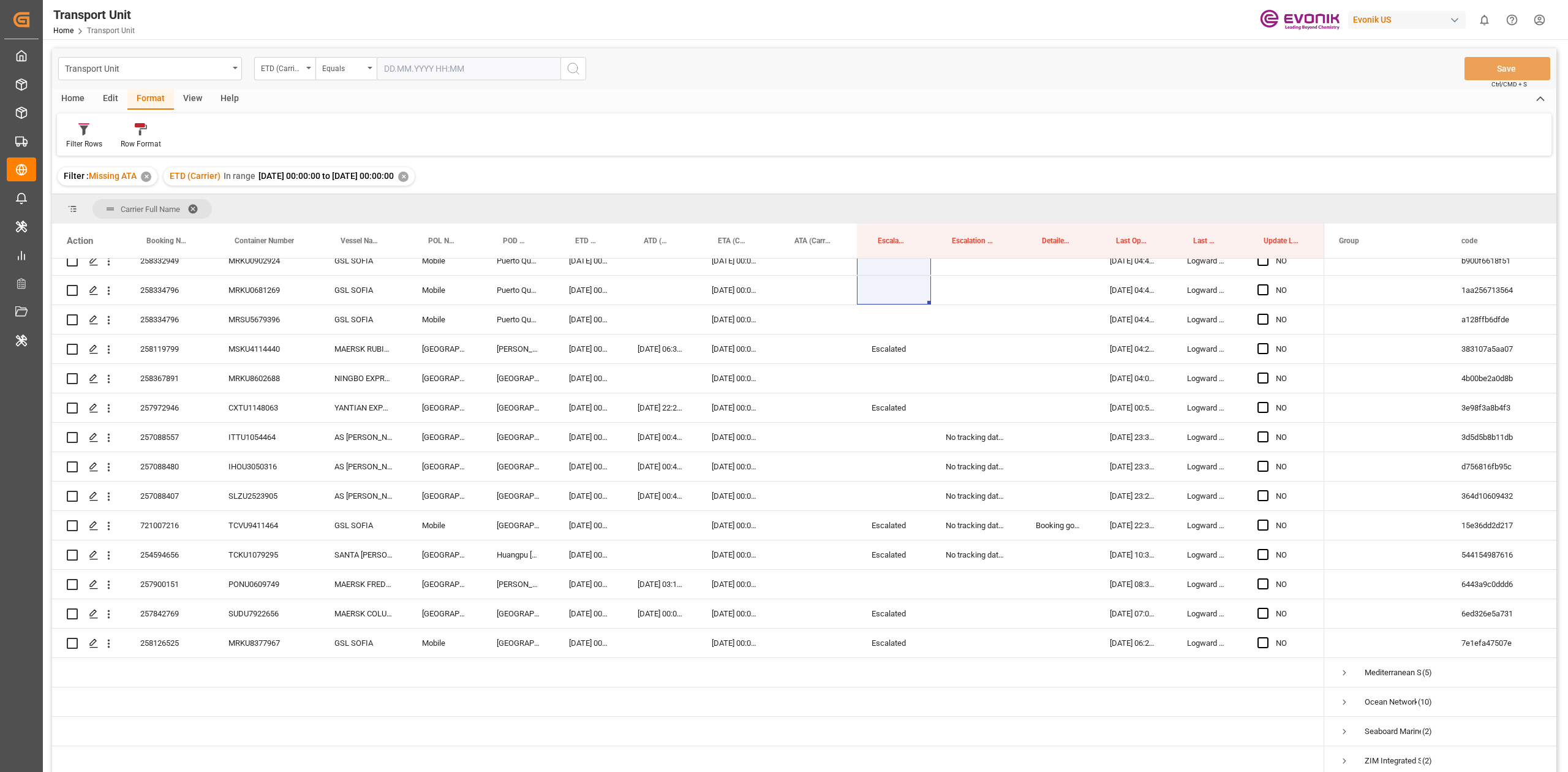
scroll to position [575, 0]
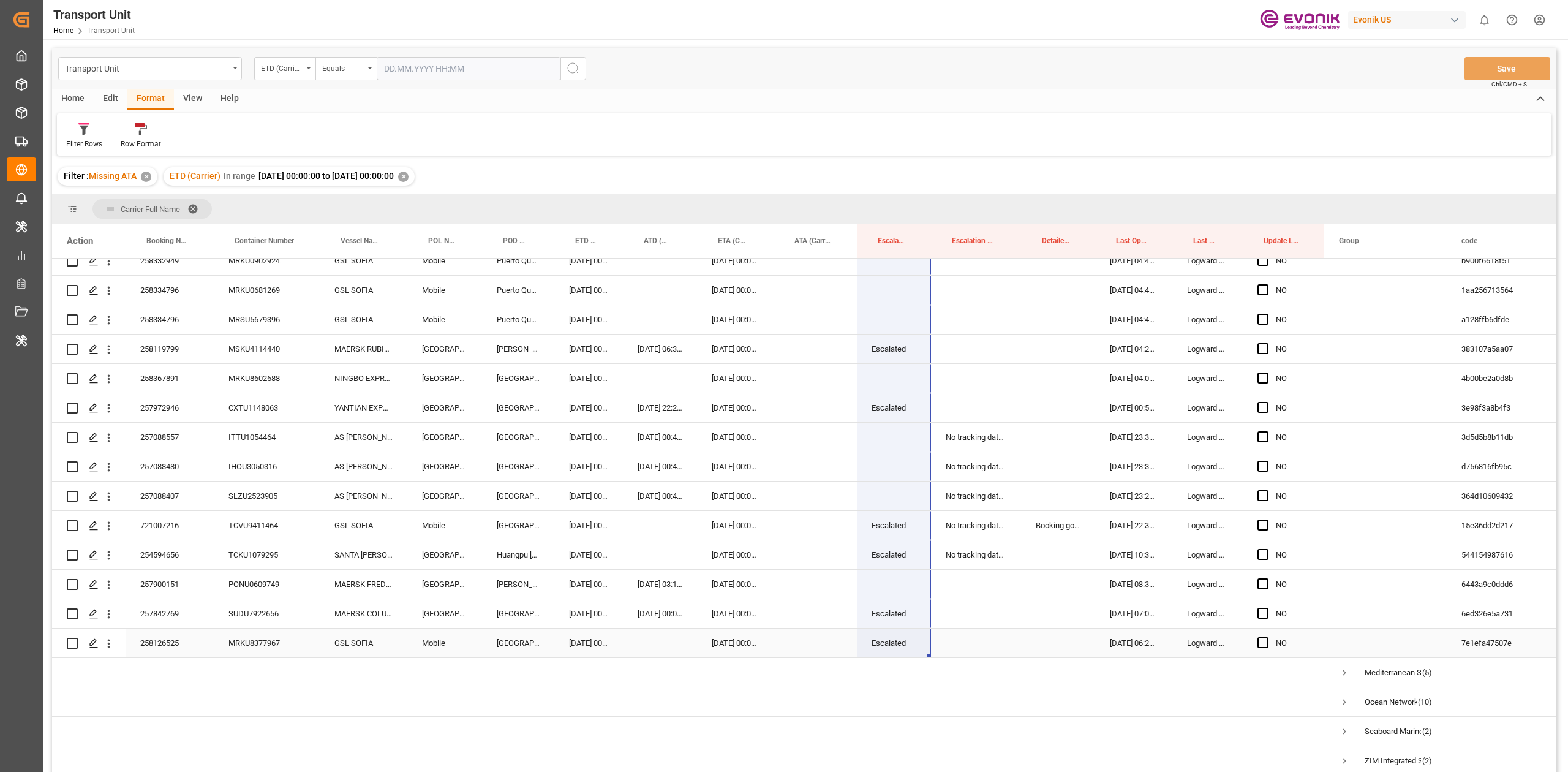
drag, startPoint x: 890, startPoint y: 547, endPoint x: 883, endPoint y: 629, distance: 82.3
click at [783, 358] on div "NO" at bounding box center [688, 232] width 1272 height 1088
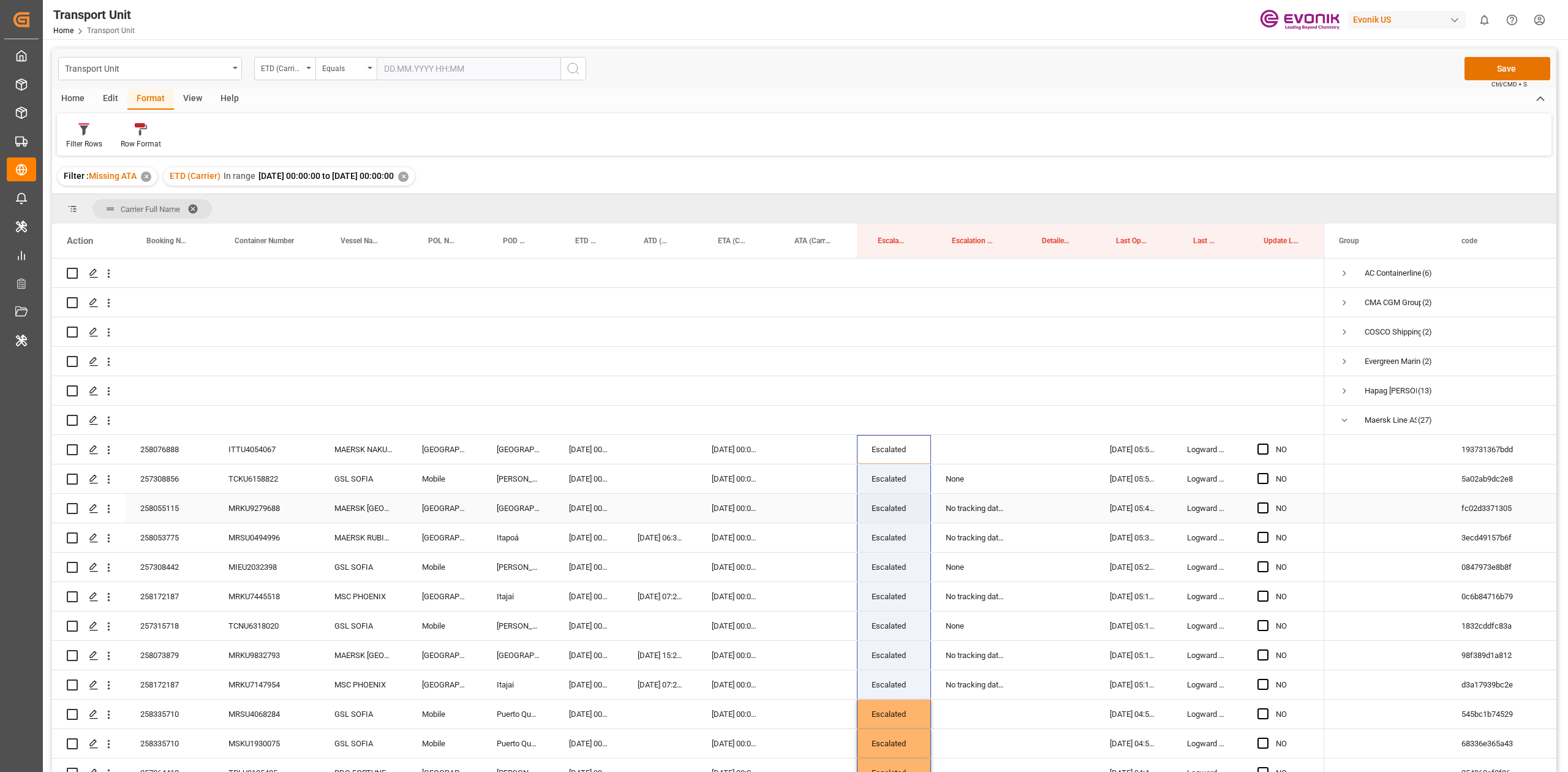
click at [783, 358] on div "No tracking data received from the carrier" at bounding box center [975, 508] width 90 height 29
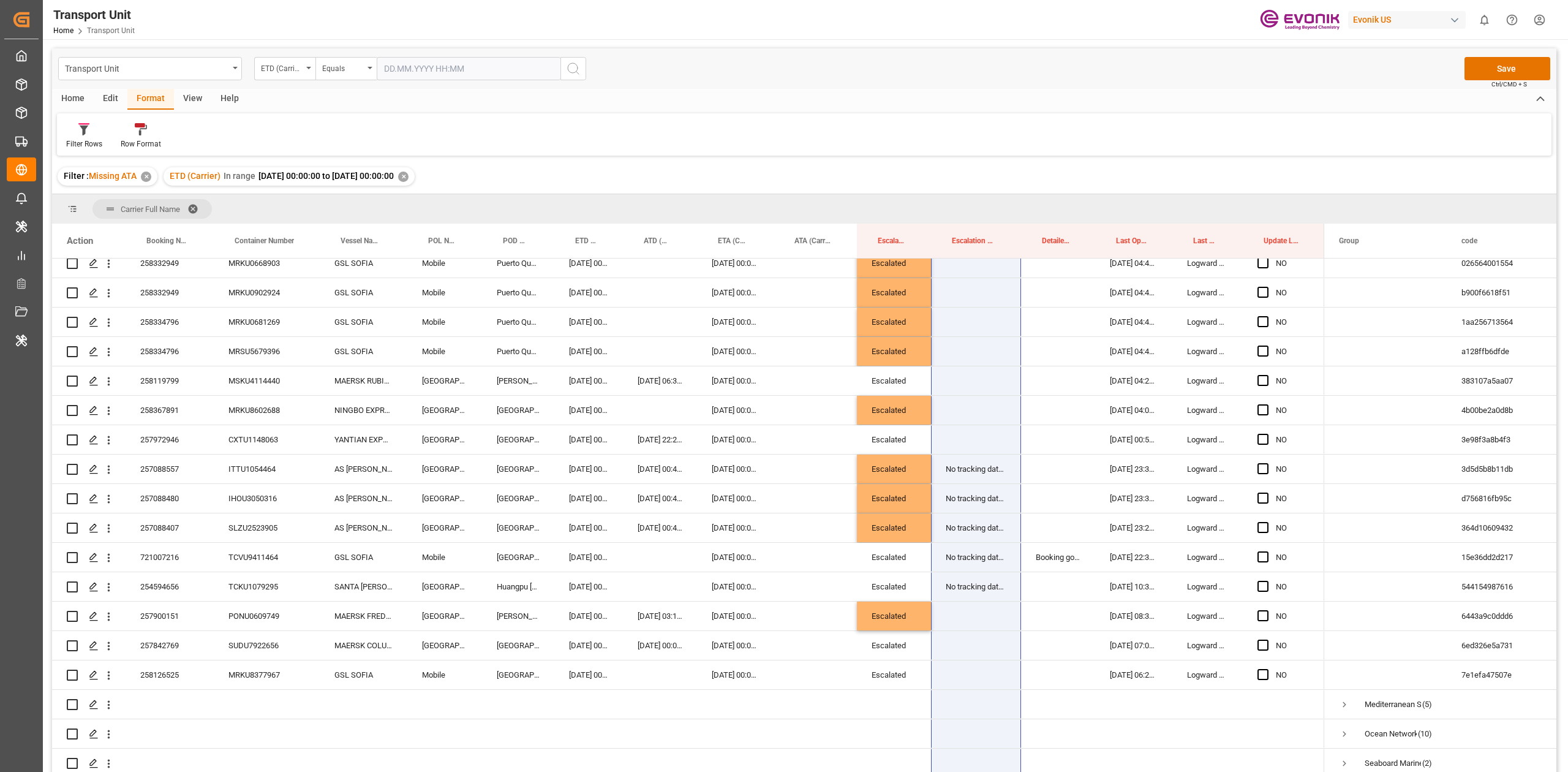
scroll to position [575, 0]
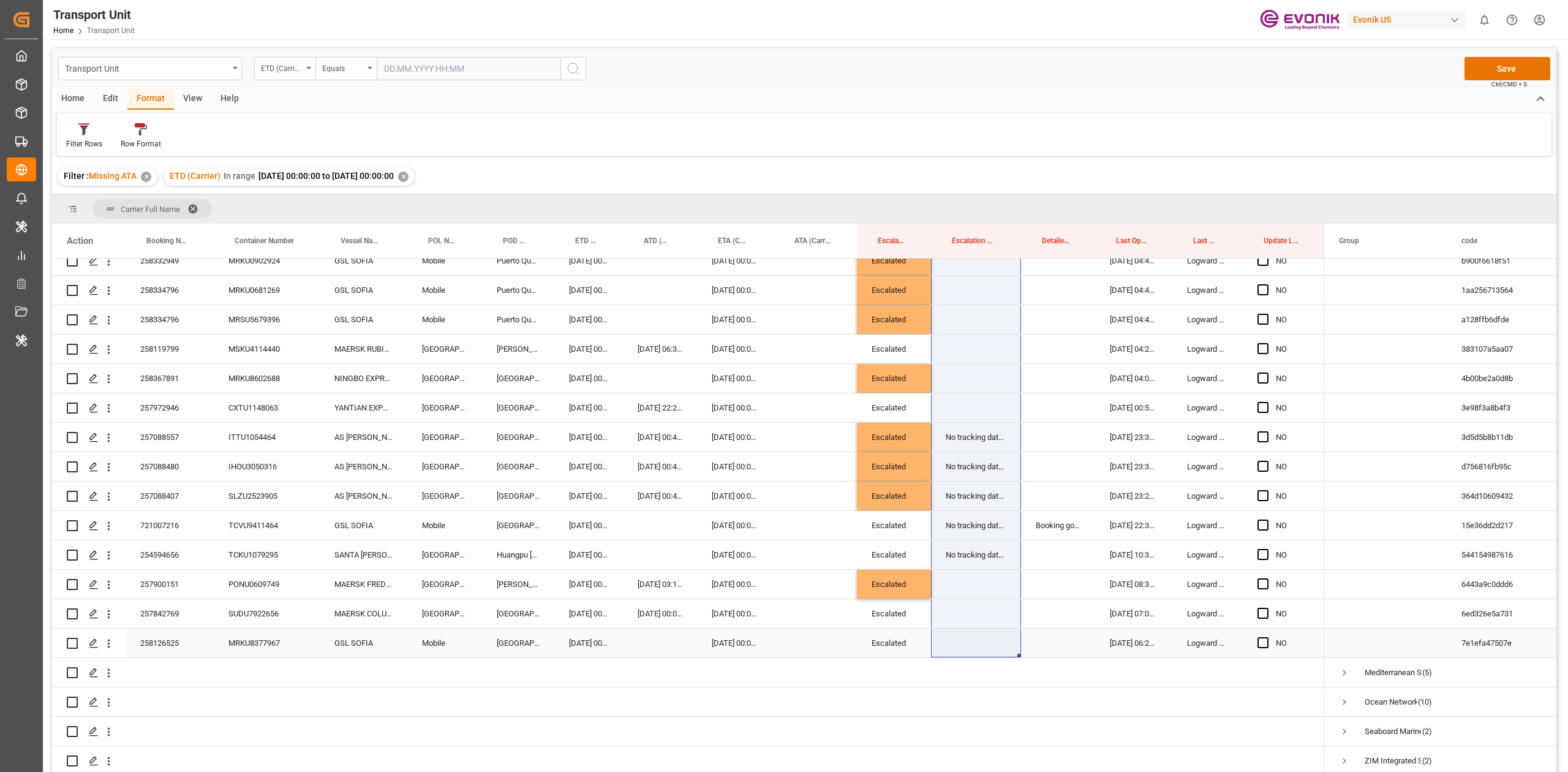
drag, startPoint x: 949, startPoint y: 455, endPoint x: 985, endPoint y: 631, distance: 179.6
click at [783, 358] on div "NO" at bounding box center [688, 232] width 1272 height 1088
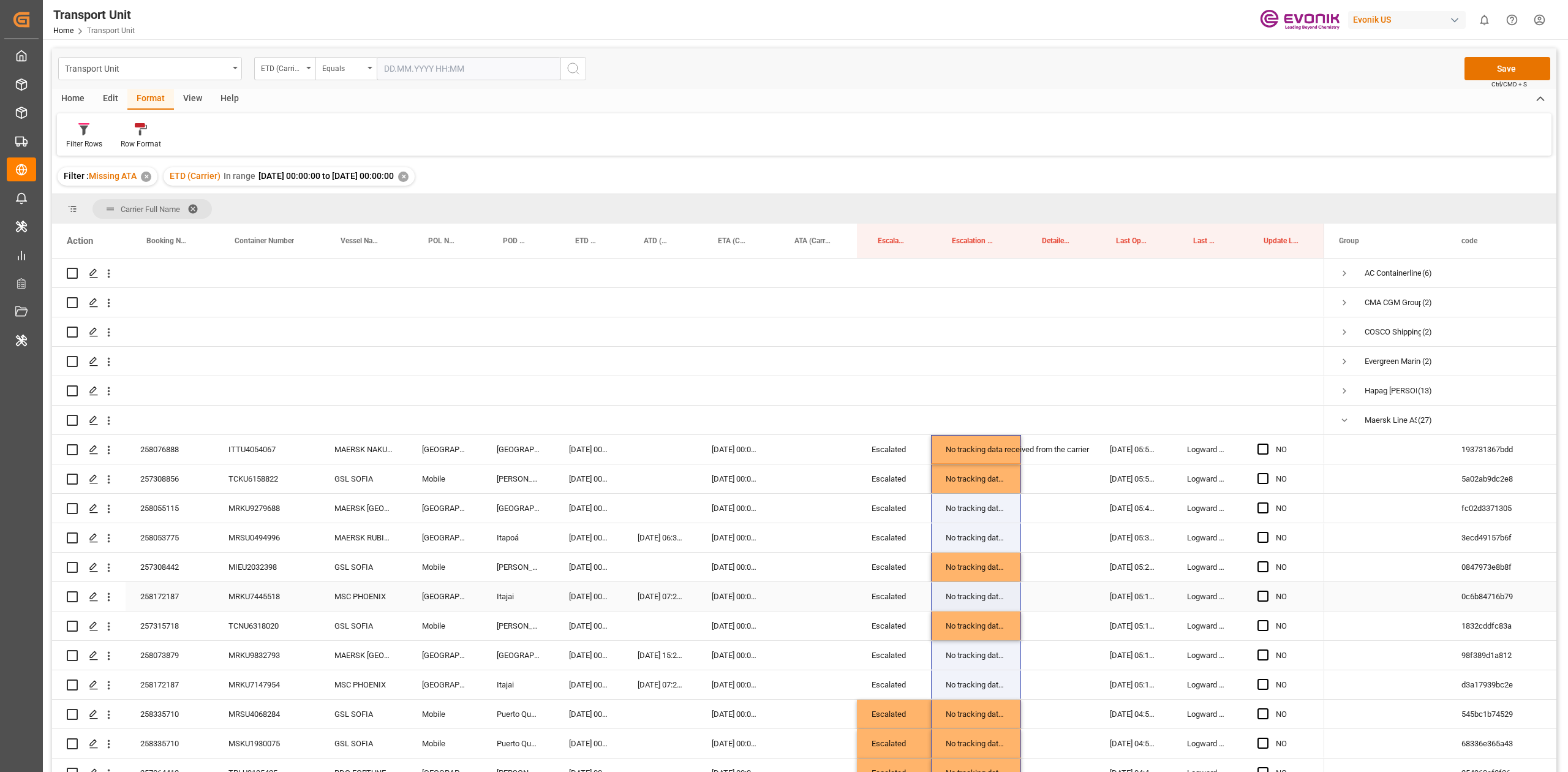
click at [783, 358] on div "No tracking data received from the carrier" at bounding box center [975, 567] width 90 height 29
click at [783, 358] on div "Press SPACE to select this row." at bounding box center [1266, 508] width 18 height 28
click at [783, 358] on span "Press SPACE to select this row." at bounding box center [1262, 537] width 11 height 11
click at [783, 358] on input "Press SPACE to select this row." at bounding box center [1267, 531] width 0 height 0
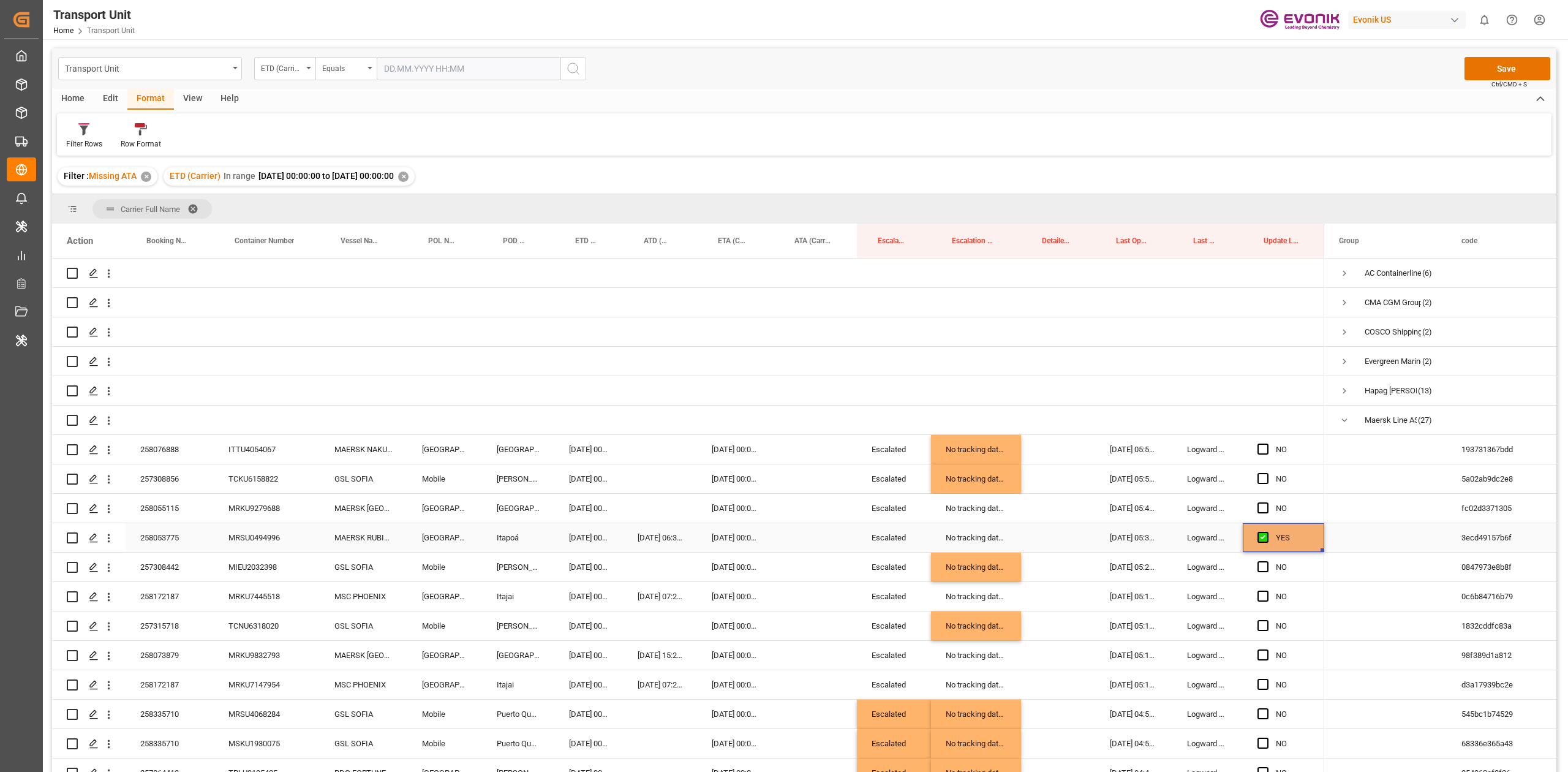
click at [783, 358] on div "Press SPACE to select this row." at bounding box center [1266, 508] width 18 height 28
click at [783, 358] on span "Press SPACE to select this row." at bounding box center [1262, 508] width 11 height 11
click at [783, 358] on input "Press SPACE to select this row." at bounding box center [1267, 503] width 0 height 0
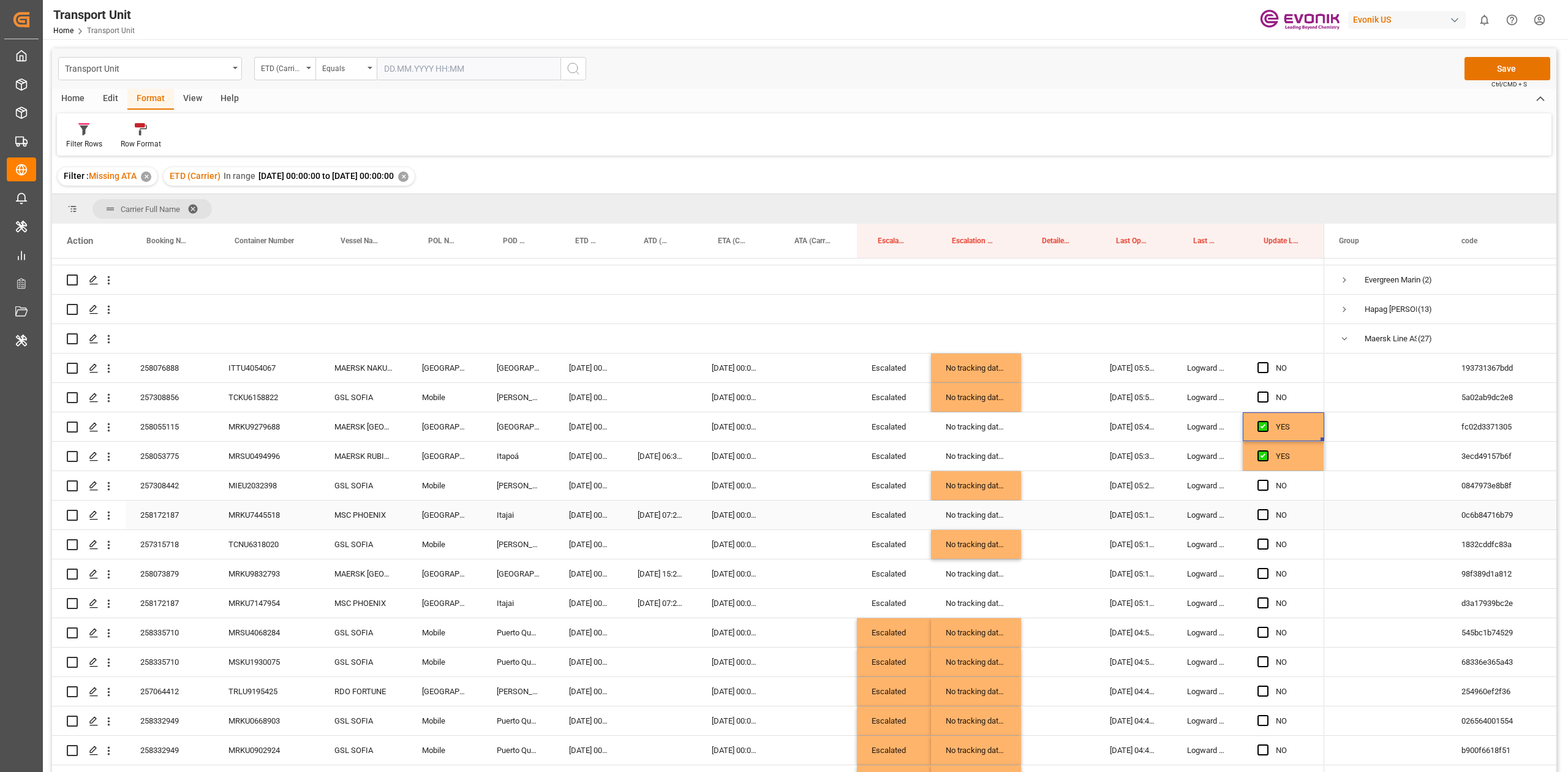
click at [783, 358] on div "Press SPACE to select this row." at bounding box center [1266, 515] width 18 height 28
click at [783, 358] on span "Press SPACE to select this row." at bounding box center [1262, 515] width 11 height 11
click at [783, 358] on input "Press SPACE to select this row." at bounding box center [1267, 509] width 0 height 0
drag, startPoint x: 1265, startPoint y: 566, endPoint x: 1264, endPoint y: 589, distance: 23.0
click at [783, 358] on div "Press SPACE to select this row." at bounding box center [1266, 573] width 18 height 28
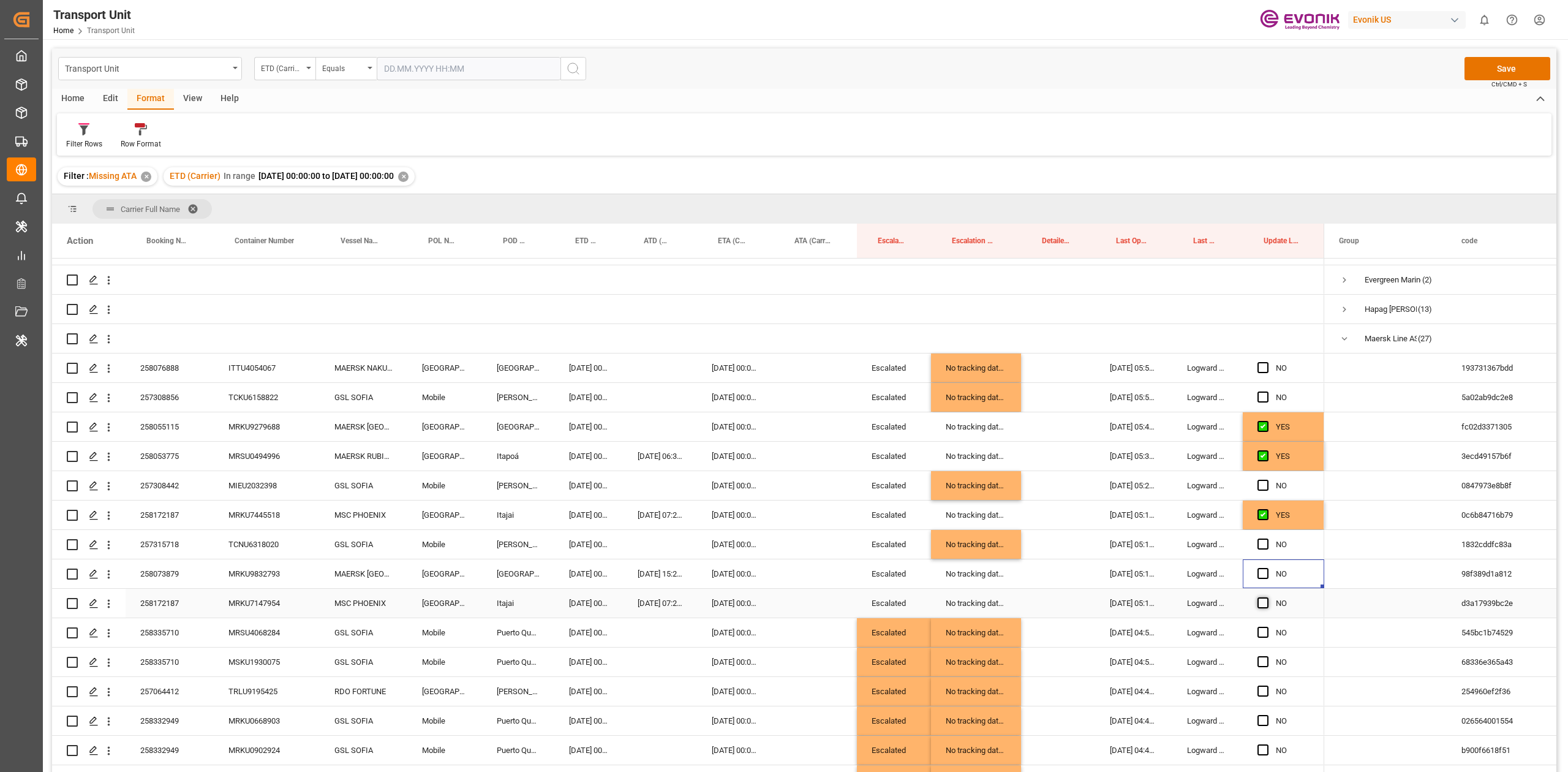
click at [783, 358] on span "Press SPACE to select this row." at bounding box center [1262, 603] width 11 height 11
click at [783, 358] on input "Press SPACE to select this row." at bounding box center [1267, 597] width 0 height 0
click at [783, 358] on span "Press SPACE to select this row." at bounding box center [1262, 573] width 11 height 11
click at [783, 358] on input "Press SPACE to select this row." at bounding box center [1267, 568] width 0 height 0
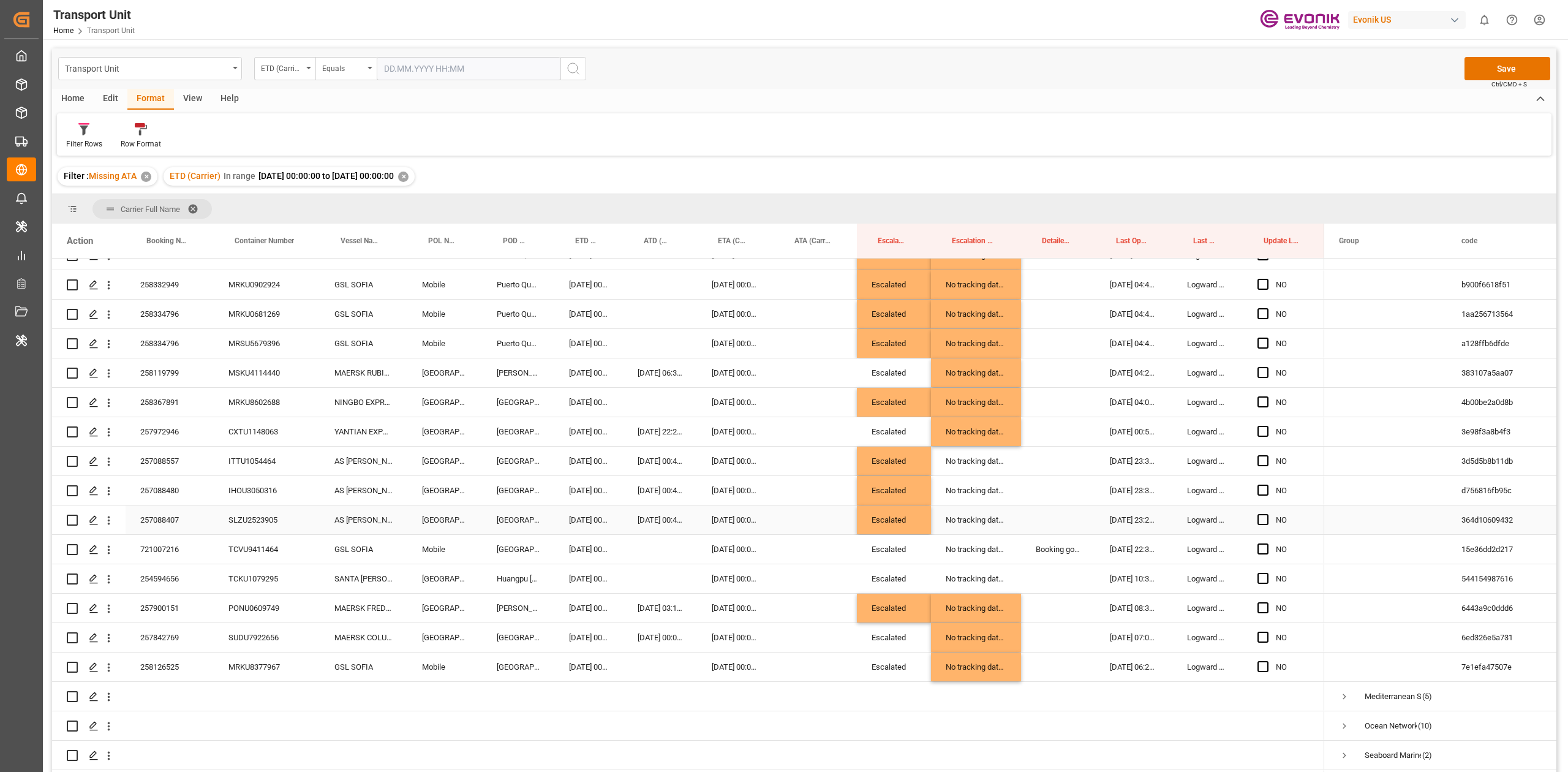
scroll to position [572, 0]
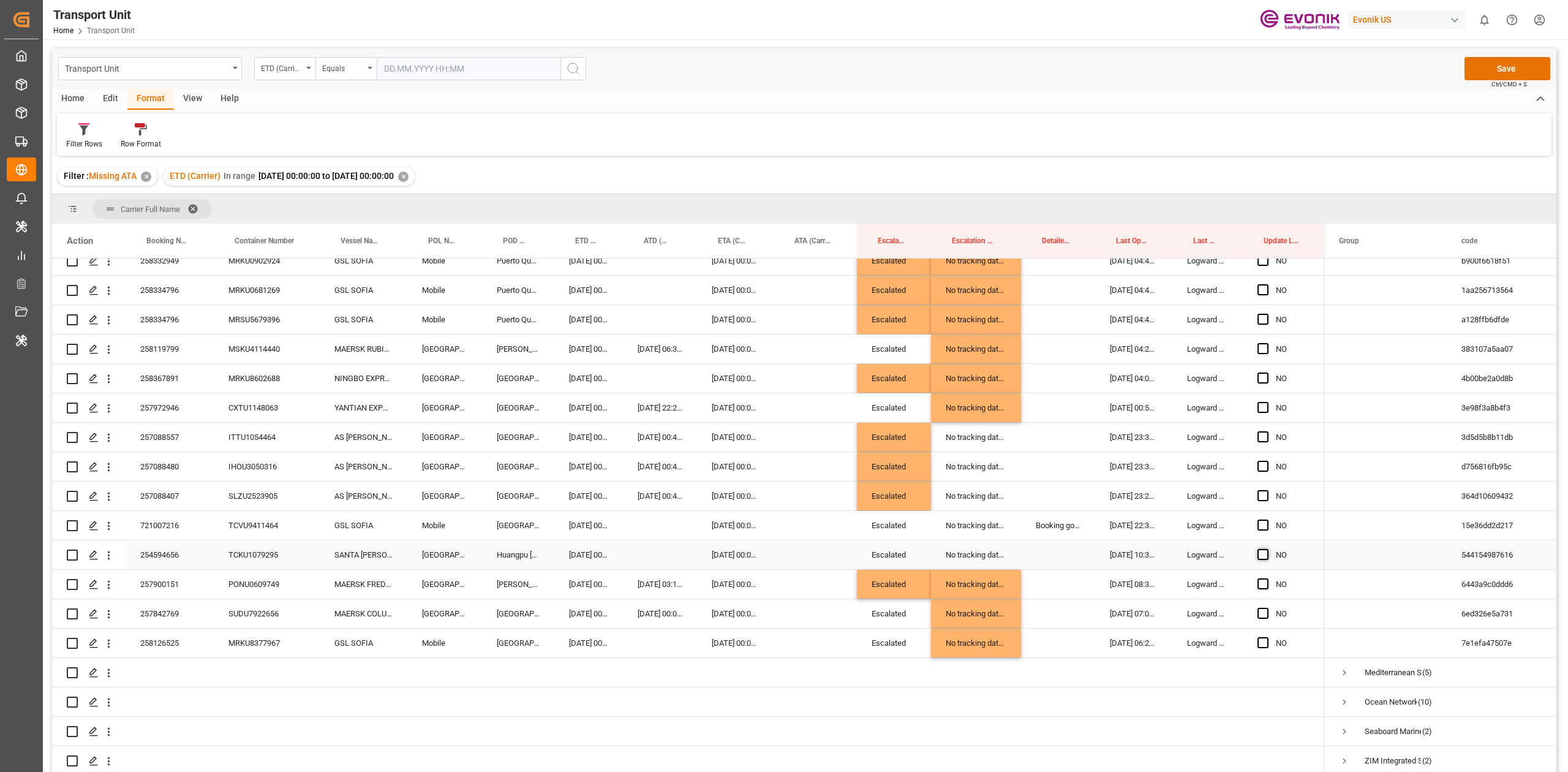
click at [783, 358] on span "Press SPACE to select this row." at bounding box center [1262, 554] width 11 height 11
click at [783, 358] on input "Press SPACE to select this row." at bounding box center [1267, 549] width 0 height 0
click at [783, 358] on div "Press SPACE to select this row." at bounding box center [1266, 525] width 18 height 28
click at [783, 358] on span "Press SPACE to select this row." at bounding box center [1262, 525] width 11 height 11
click at [783, 358] on input "Press SPACE to select this row." at bounding box center [1267, 519] width 0 height 0
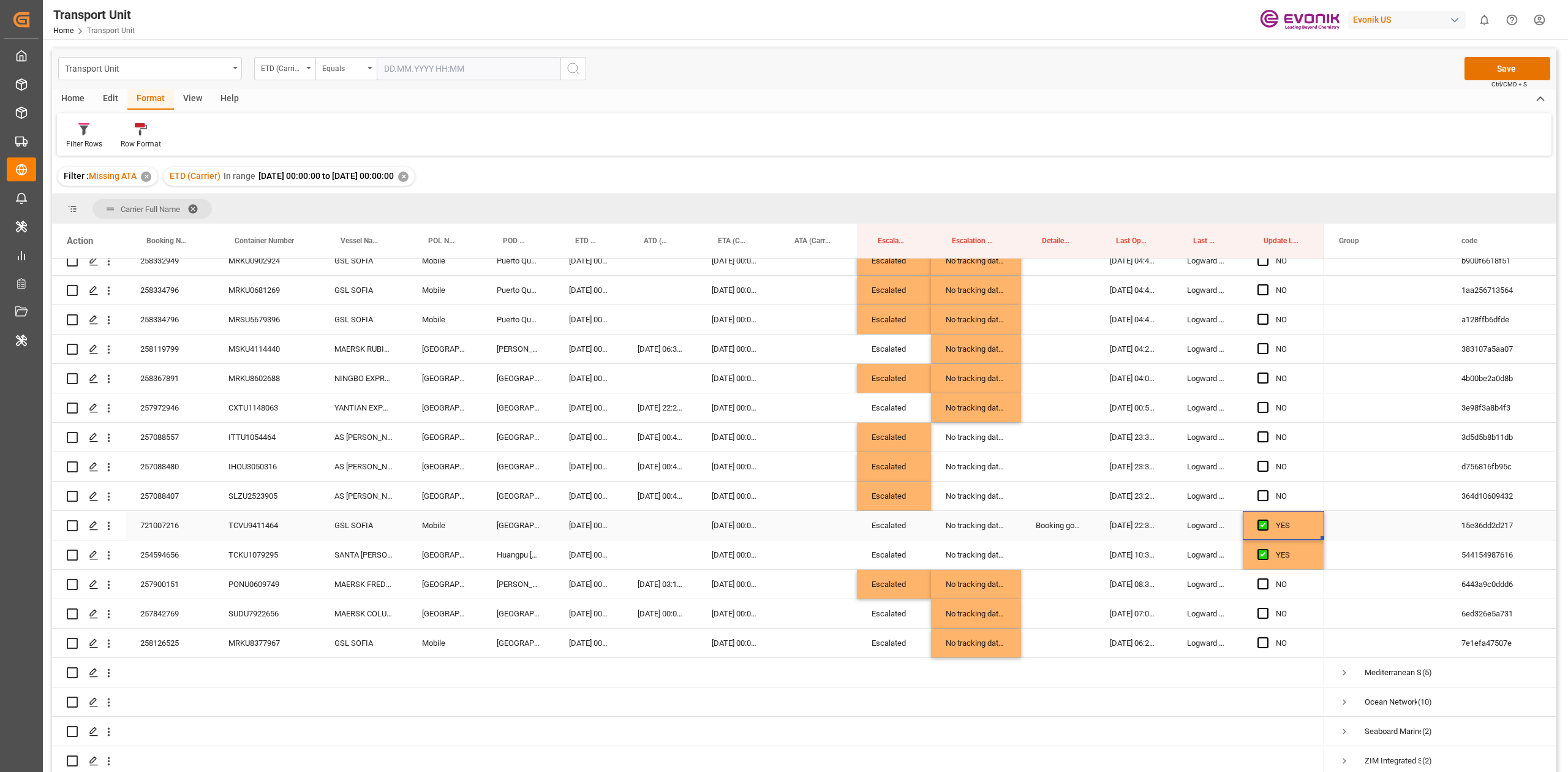
click at [182, 358] on div "721007216" at bounding box center [169, 525] width 88 height 29
click at [783, 358] on div "Press SPACE to select this row." at bounding box center [1058, 555] width 74 height 29
click at [783, 358] on div "Booking got cancelled by carrier" at bounding box center [1058, 525] width 74 height 29
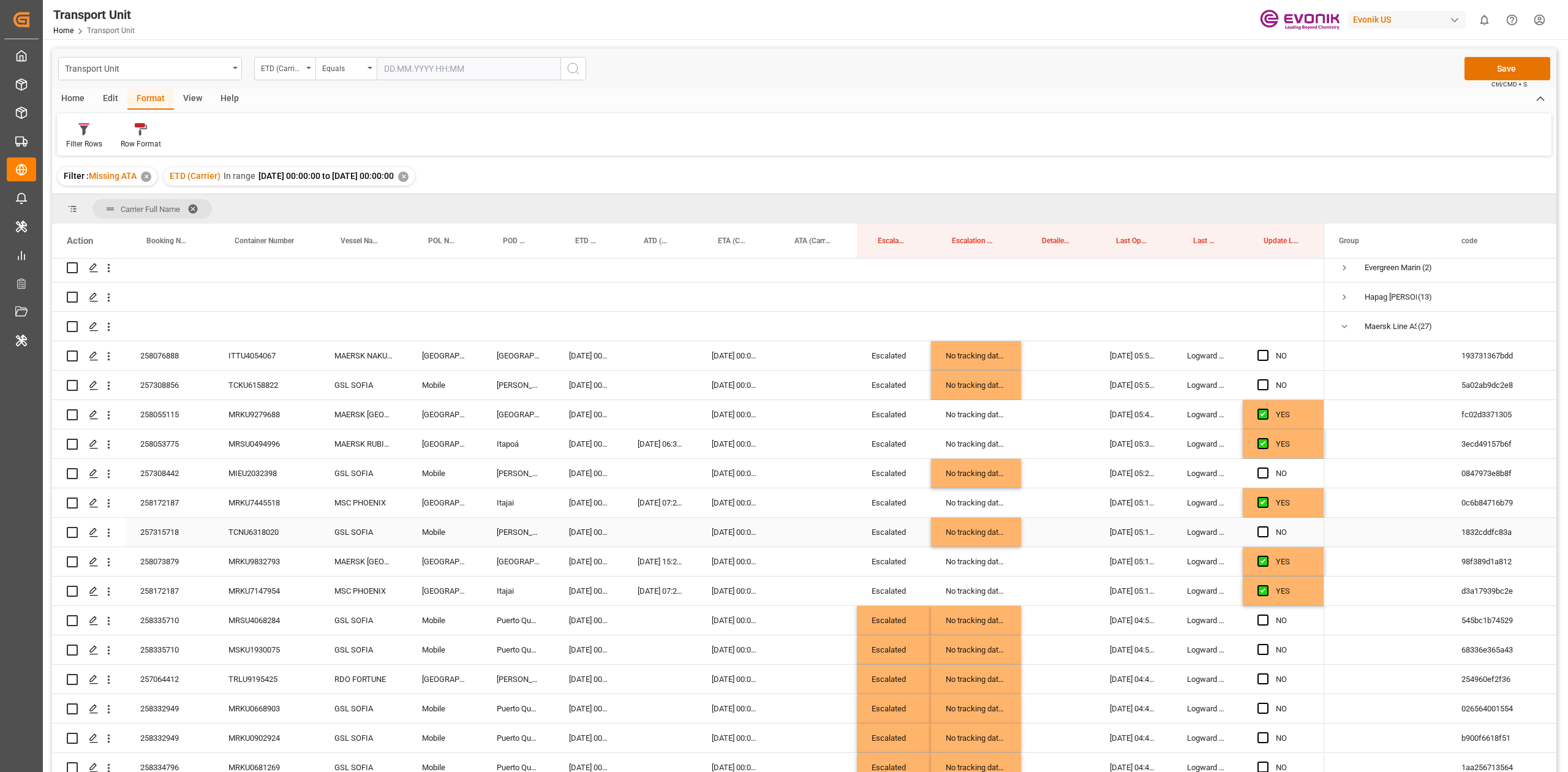
scroll to position [93, 0]
click at [165, 358] on div "258076888" at bounding box center [169, 356] width 88 height 29
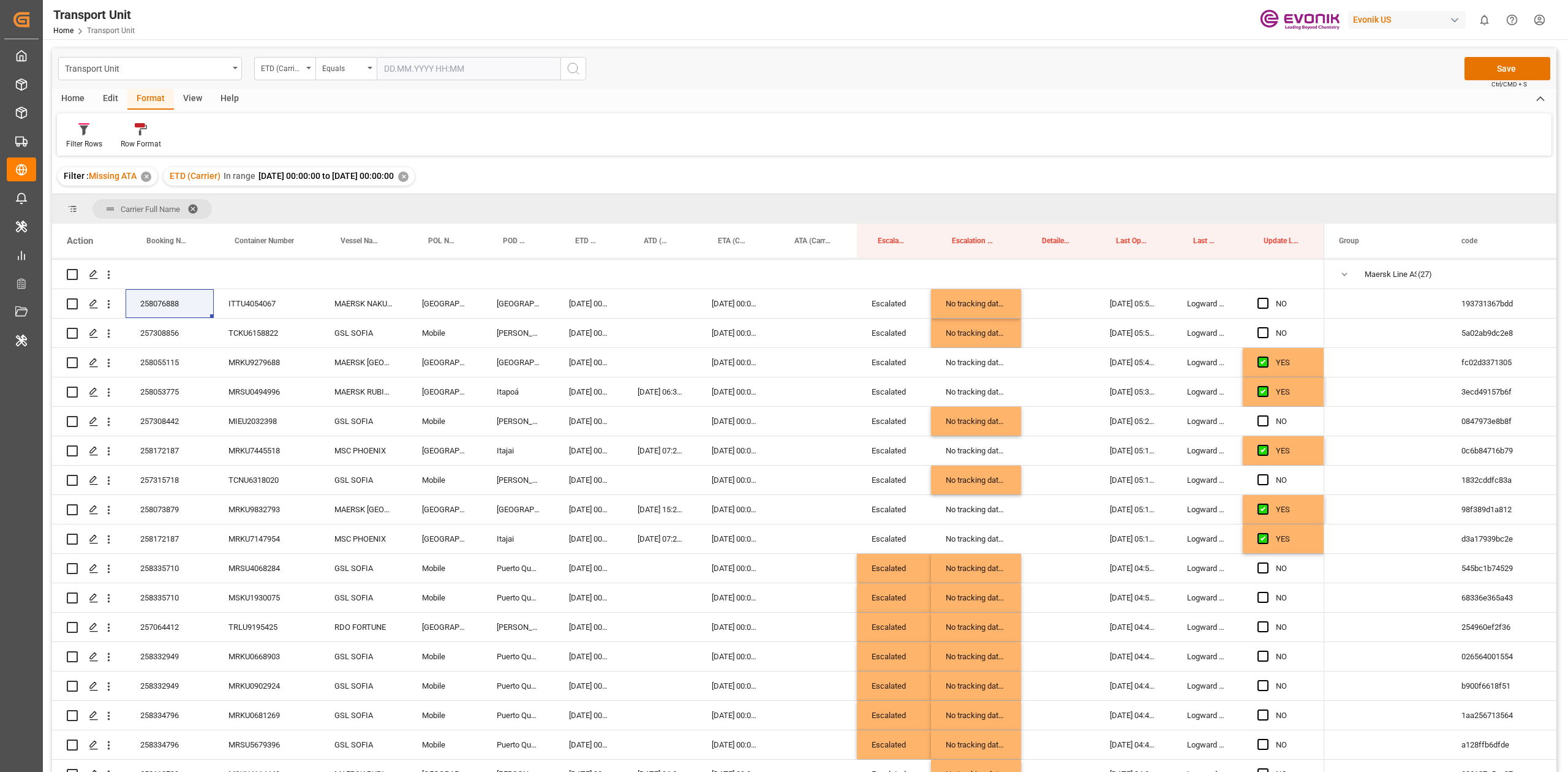
scroll to position [145, 0]
click at [783, 177] on div "Filter : Missing ATA ✕ ETD (Carrier) In range 2025-08-28 00:00:00 to 2025-09-04…" at bounding box center [804, 176] width 1504 height 34
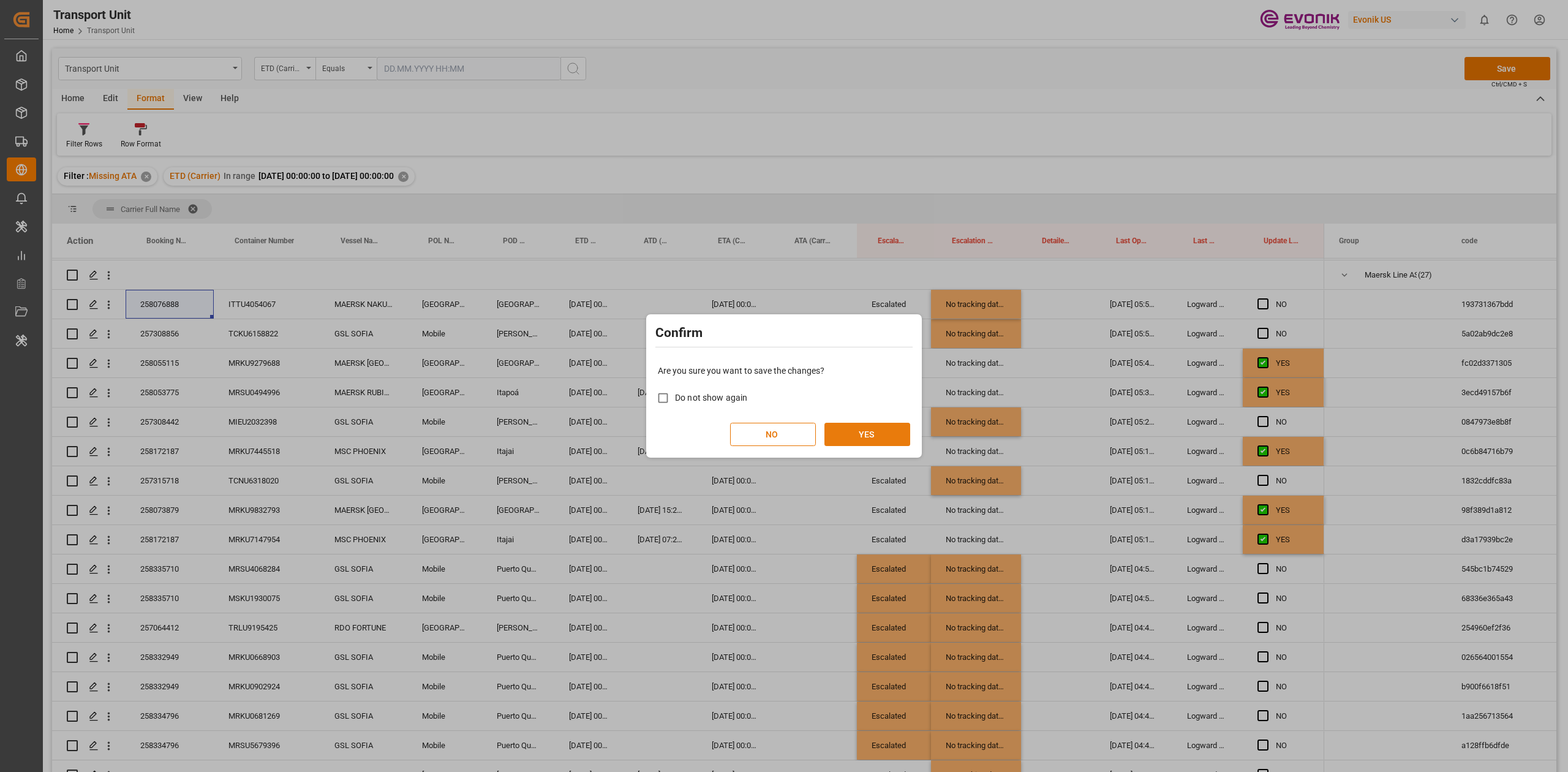
click at [783, 358] on button "YES" at bounding box center [867, 434] width 86 height 24
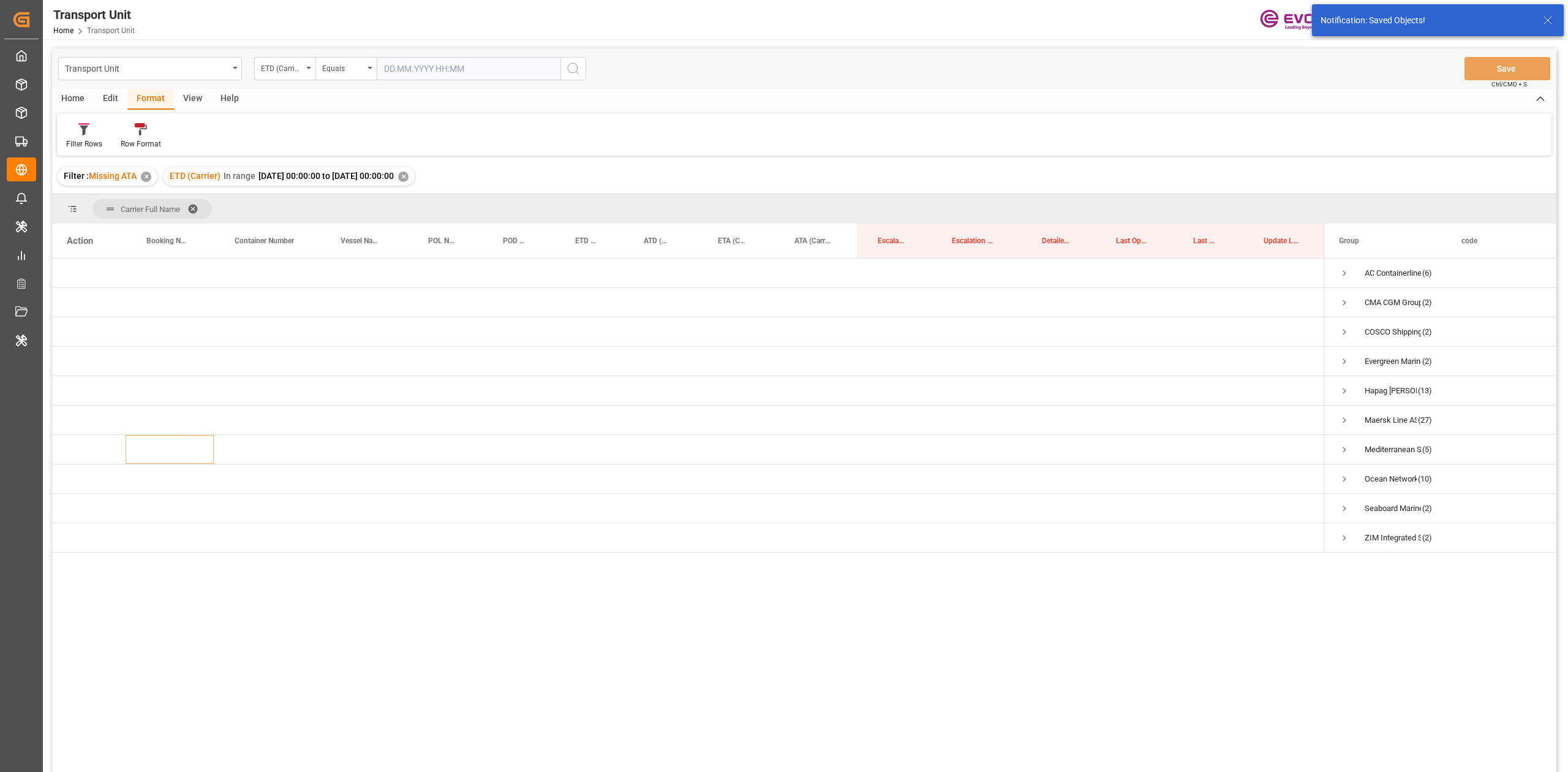
scroll to position [0, 0]
click at [1348, 389] on span "Press SPACE to select this row." at bounding box center [1344, 391] width 11 height 11
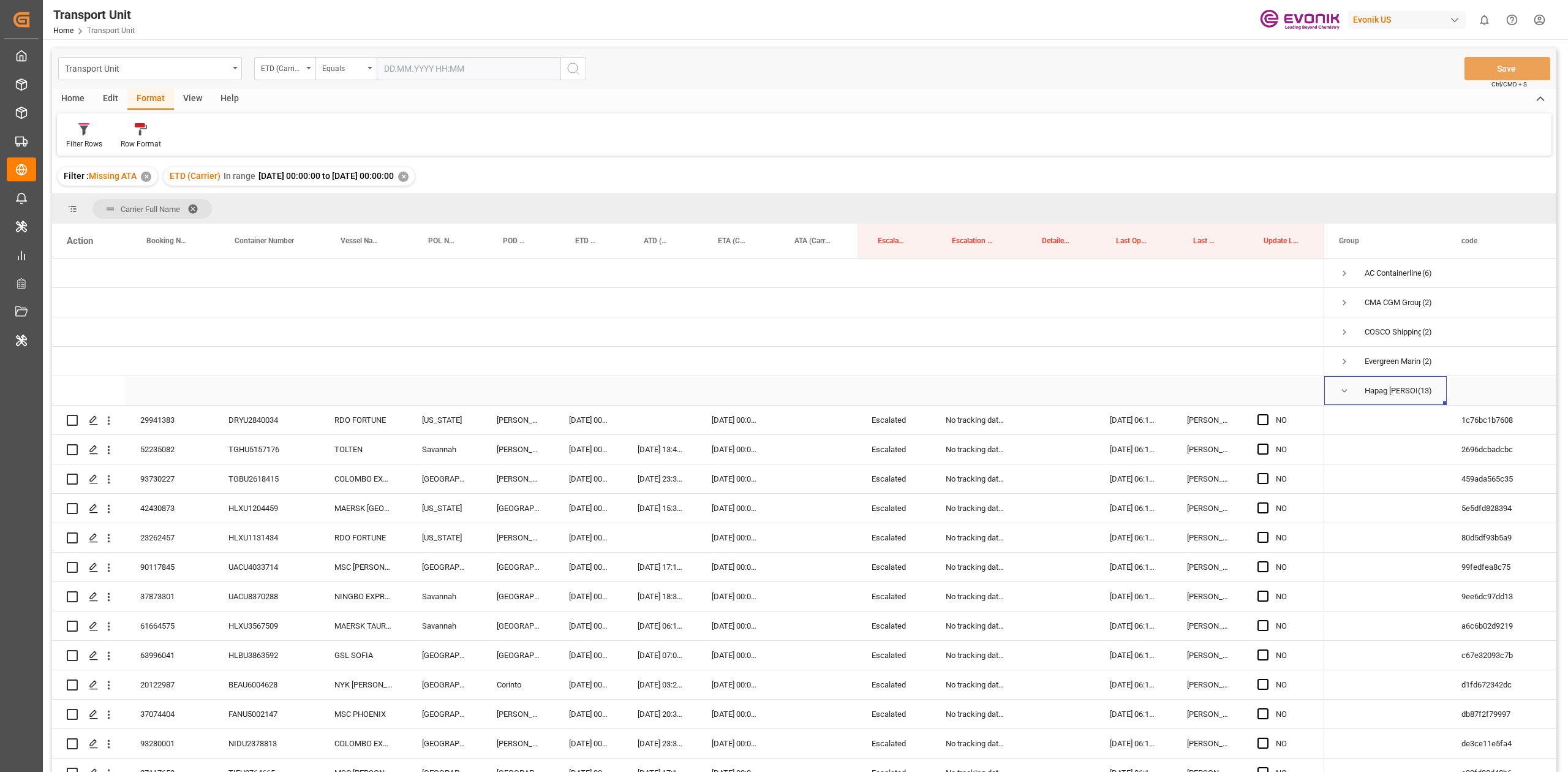
click at [1341, 379] on span "Press SPACE to select this row." at bounding box center [1344, 390] width 11 height 28
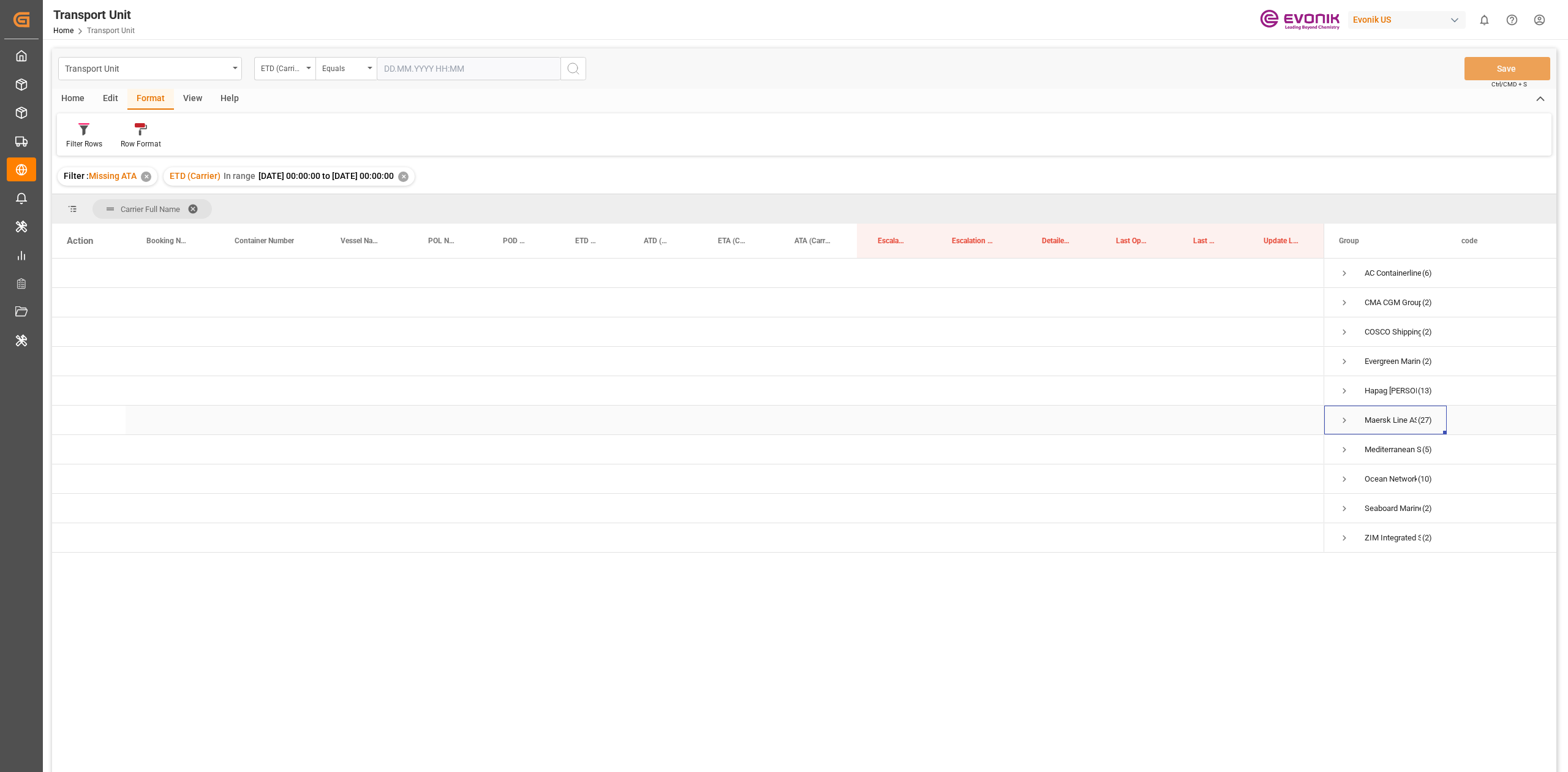
click at [1348, 421] on span "Press SPACE to select this row." at bounding box center [1344, 420] width 11 height 11
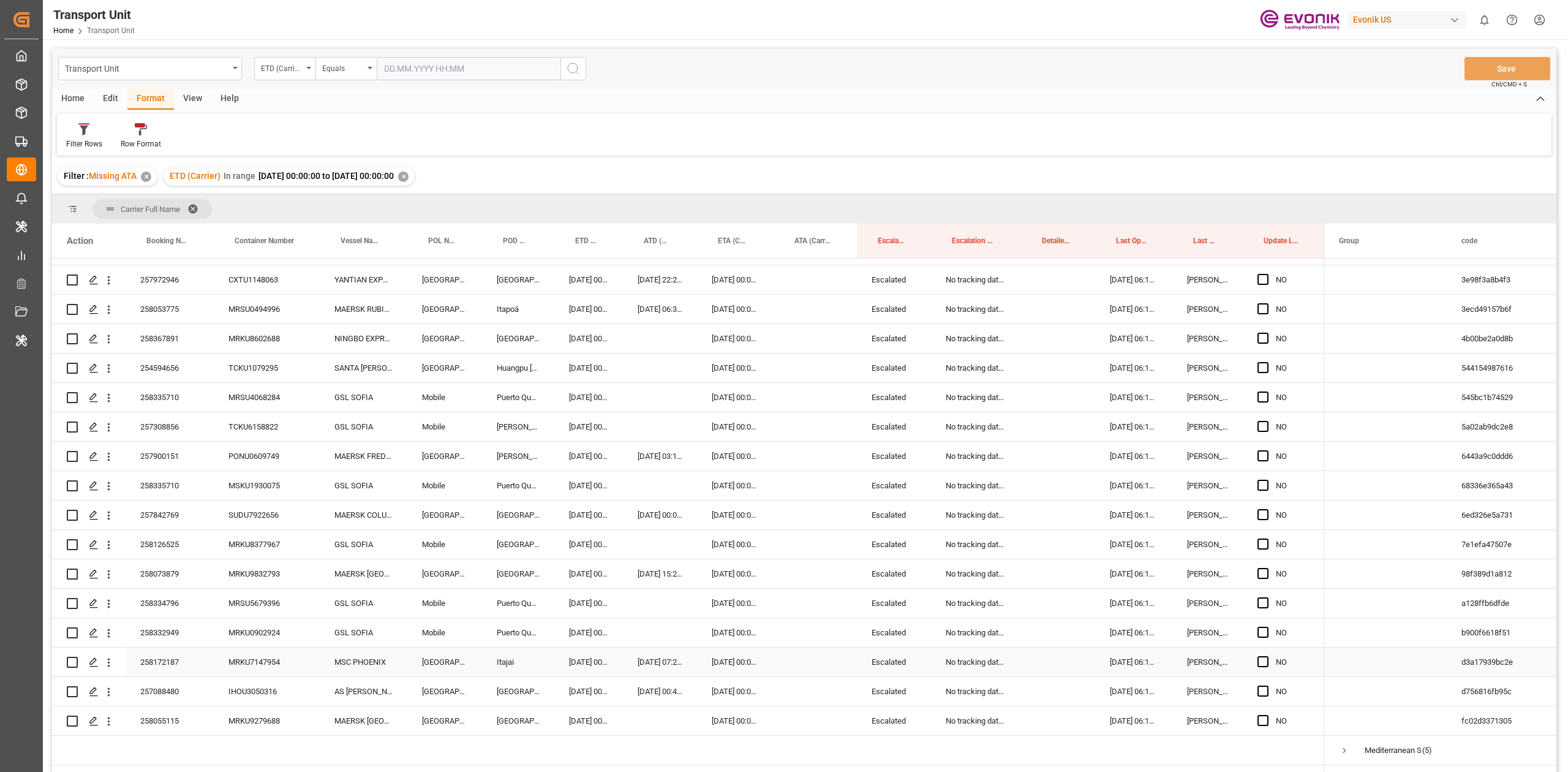
scroll to position [575, 0]
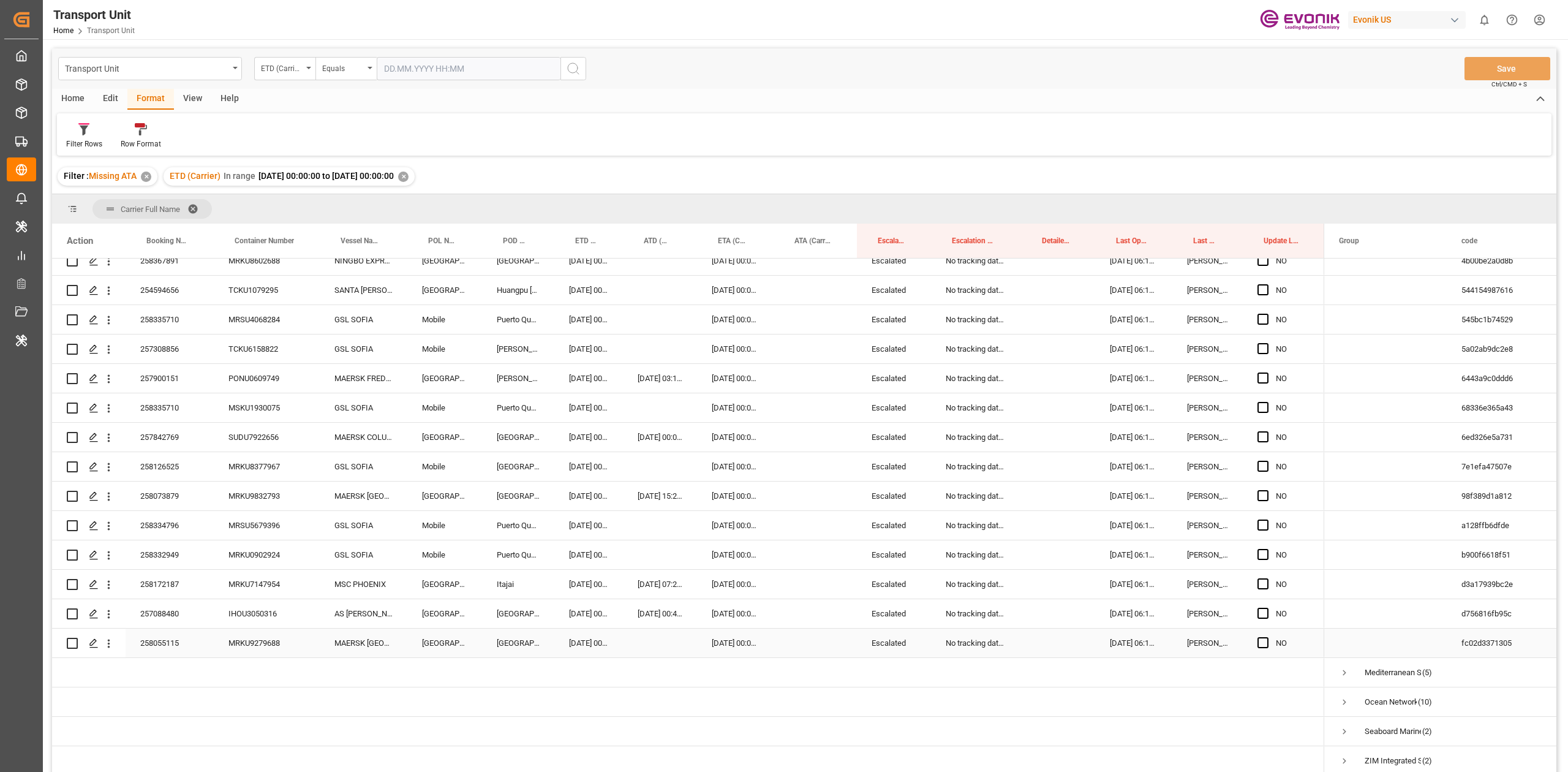
click at [175, 645] on div "258055115" at bounding box center [169, 643] width 88 height 29
click at [603, 635] on div "03.09.2025 00:00:00" at bounding box center [588, 643] width 68 height 29
click at [654, 642] on div "Press SPACE to select this row." at bounding box center [660, 643] width 74 height 29
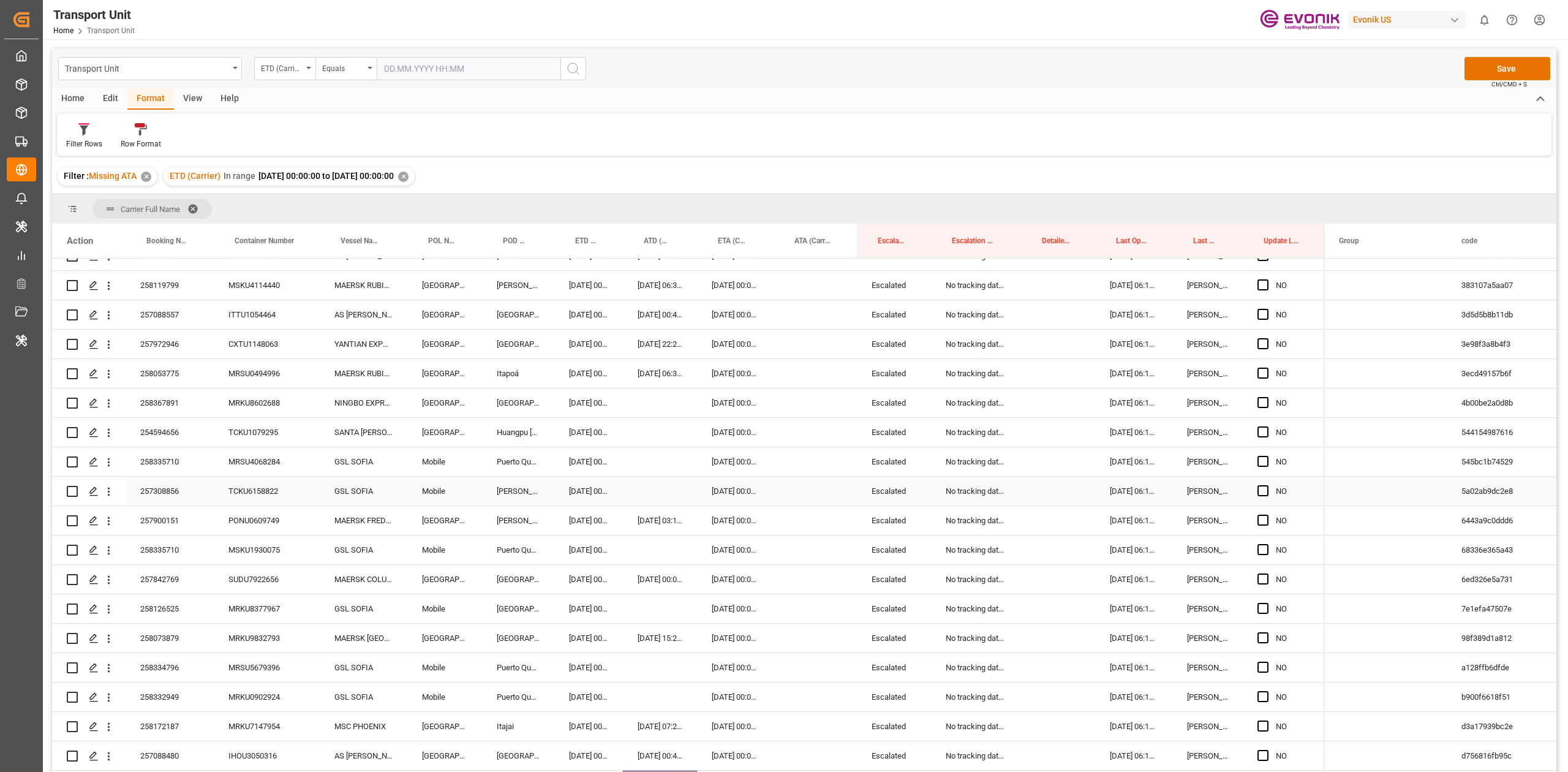
scroll to position [411, 0]
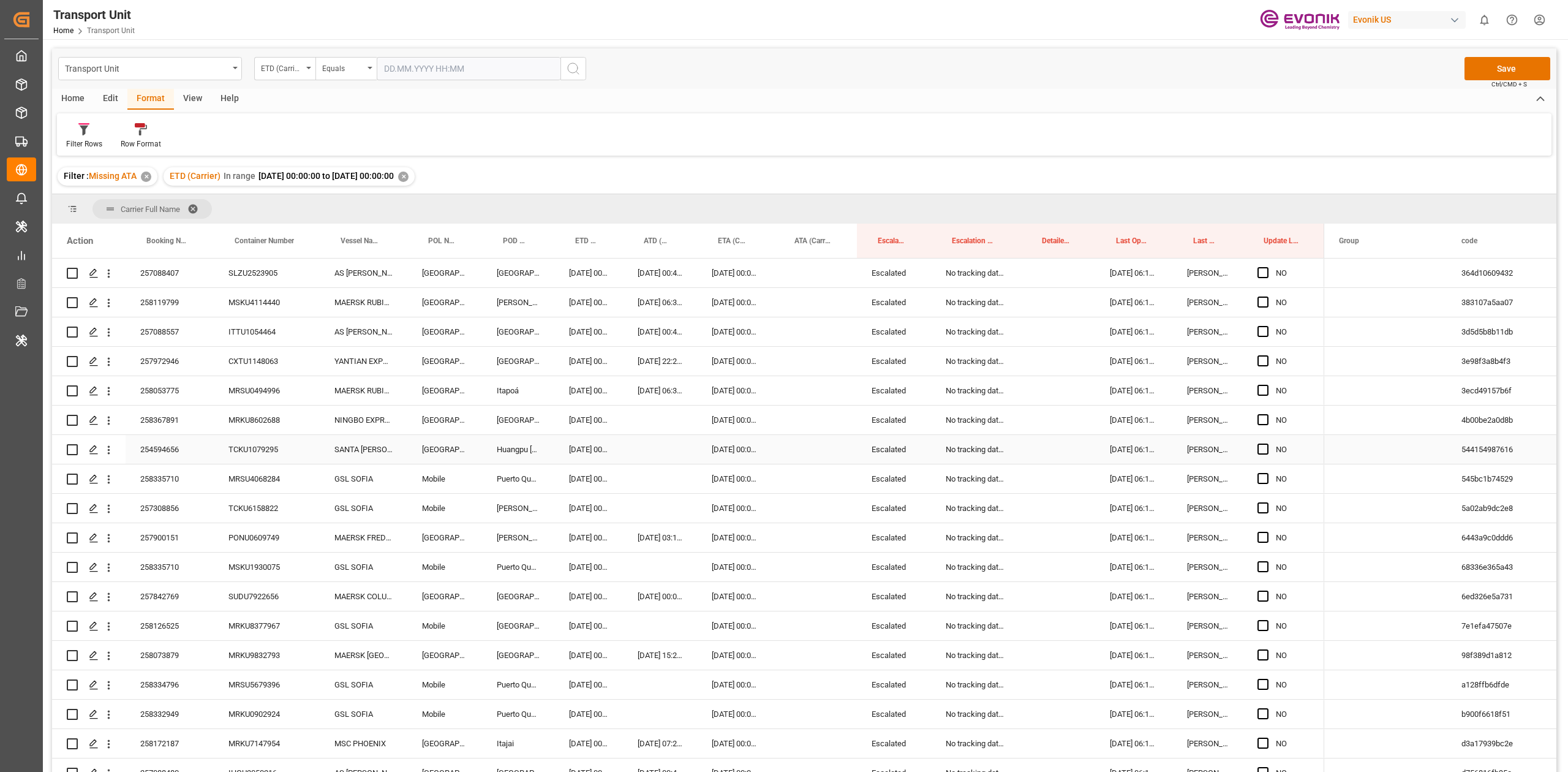
click at [162, 443] on div "254594656" at bounding box center [169, 449] width 88 height 29
click at [578, 454] on div "[DATE] 00:00:00" at bounding box center [588, 449] width 68 height 29
click at [660, 446] on div "Press SPACE to select this row." at bounding box center [660, 449] width 74 height 29
click at [165, 419] on div "258367891" at bounding box center [169, 420] width 88 height 29
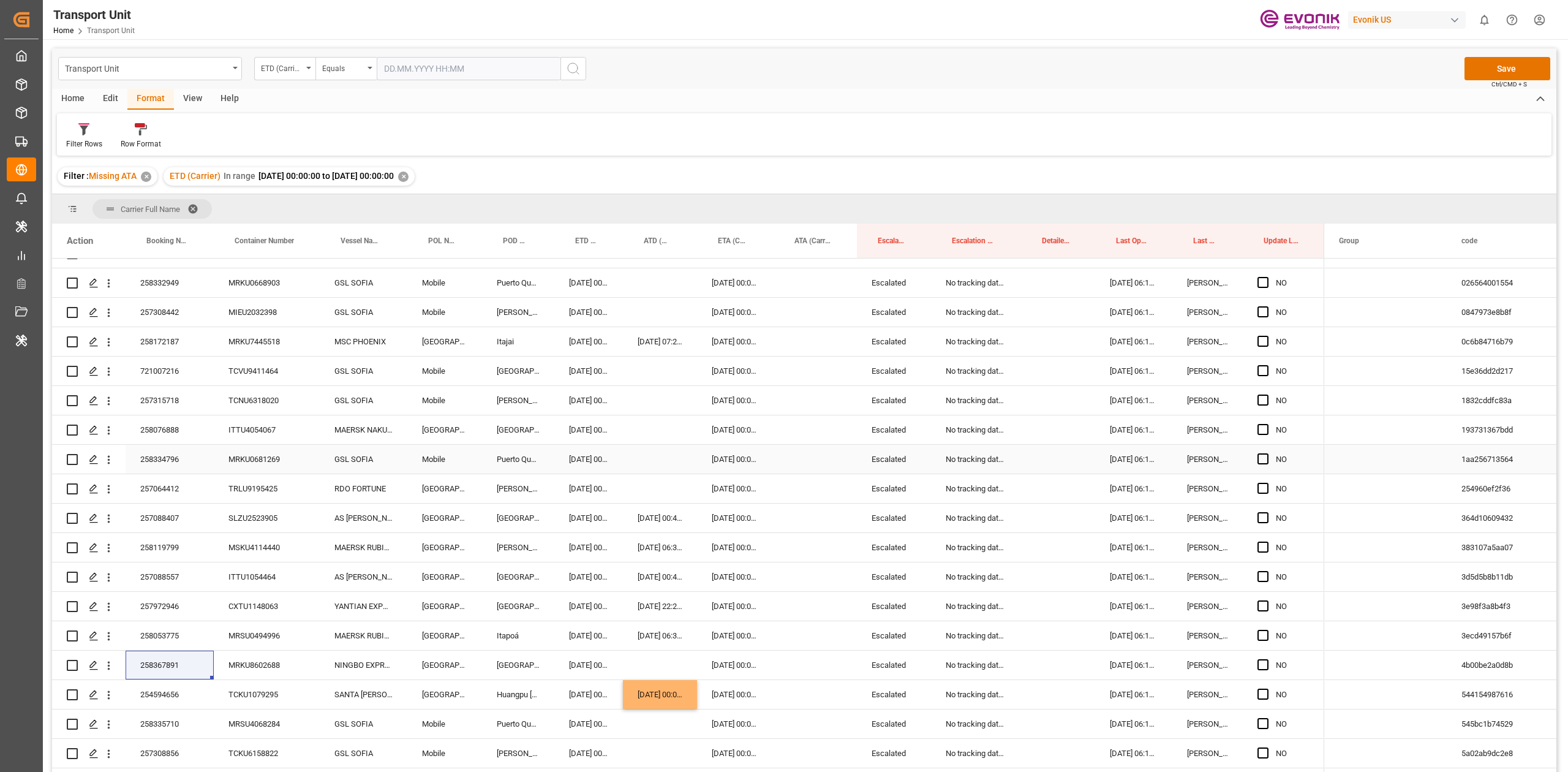
scroll to position [84, 0]
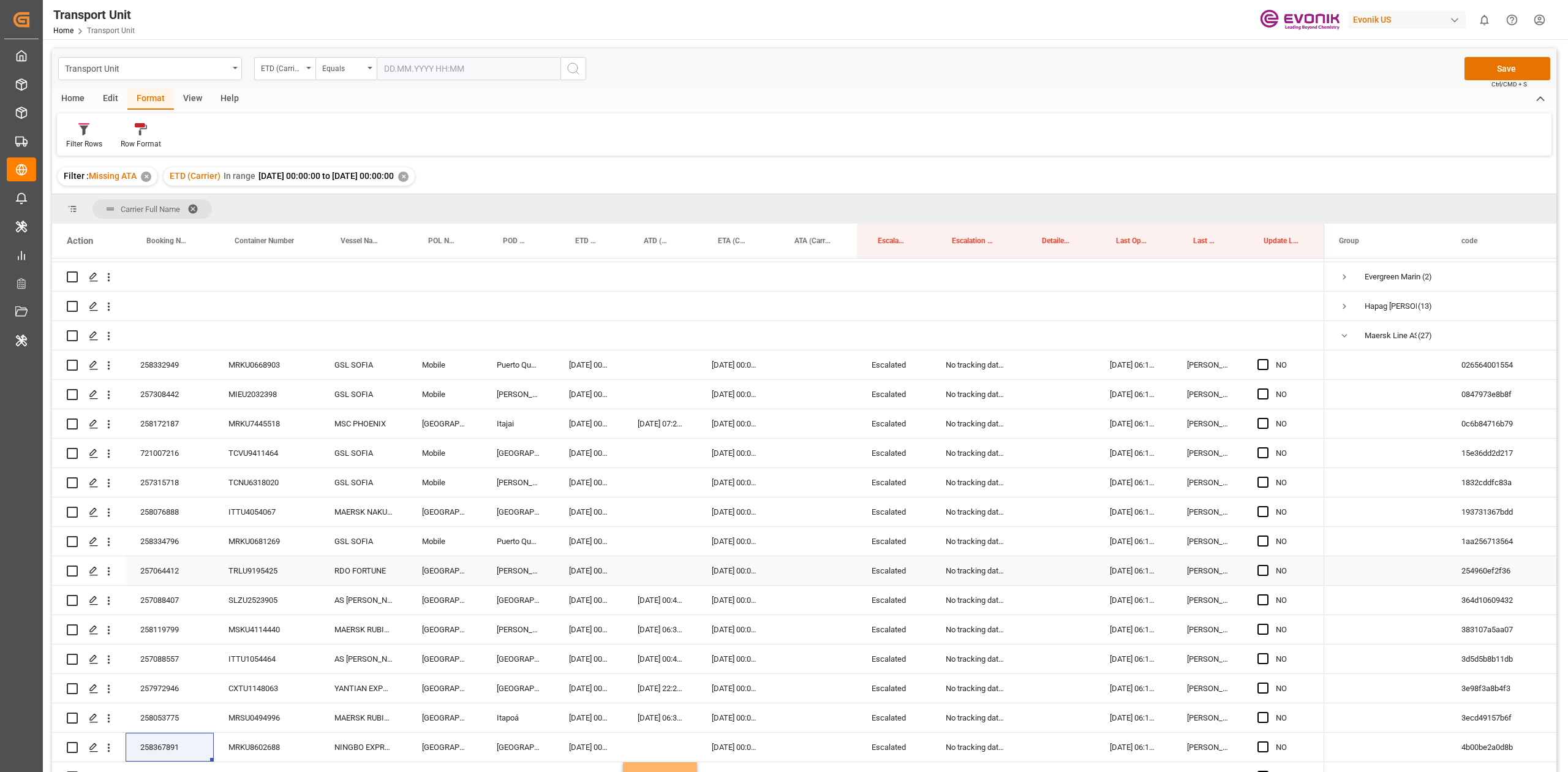
drag, startPoint x: 174, startPoint y: 571, endPoint x: 174, endPoint y: 552, distance: 19.0
click at [174, 571] on div "257064412" at bounding box center [169, 571] width 88 height 29
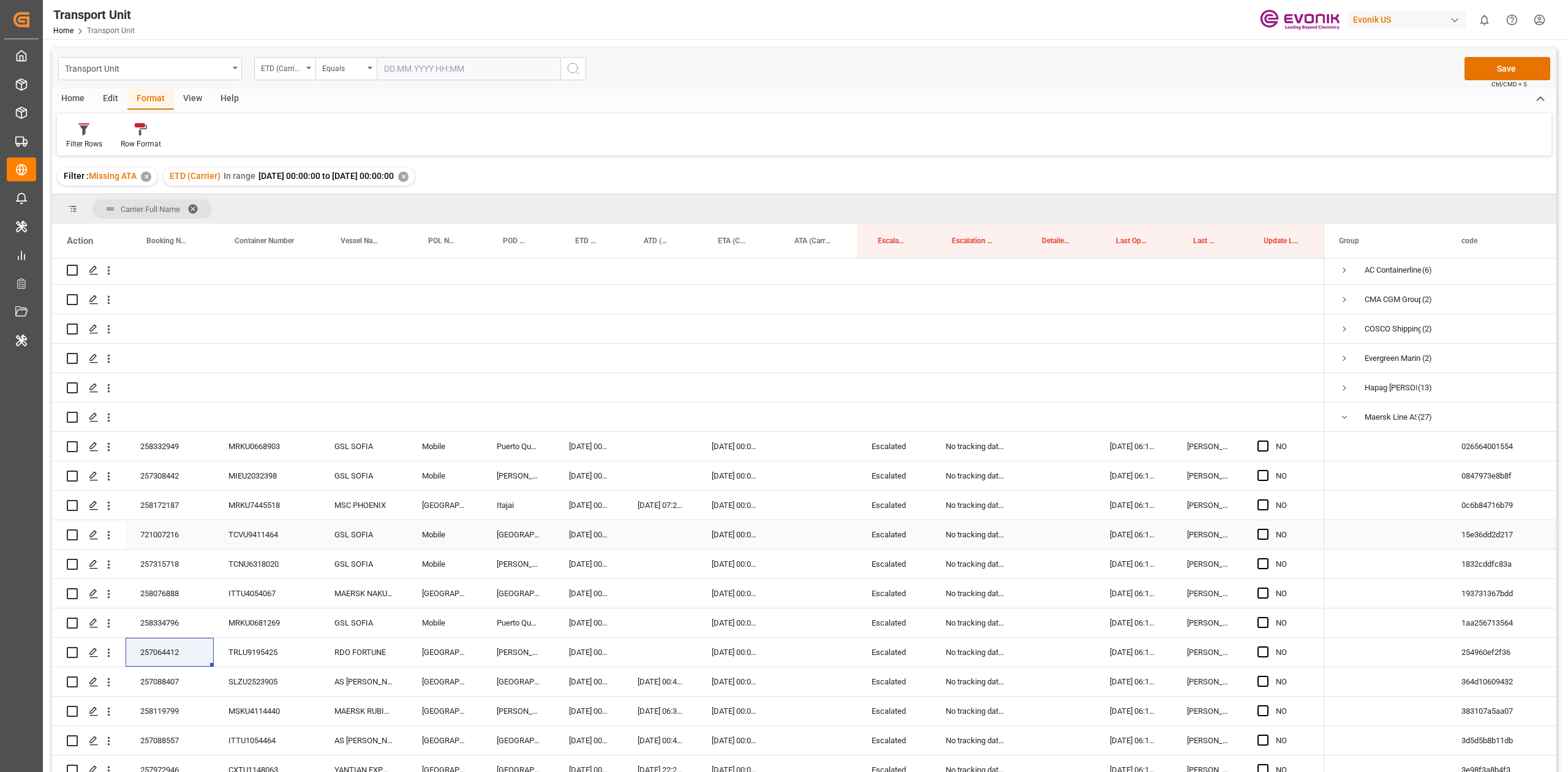
scroll to position [0, 0]
click at [1261, 451] on span "Press SPACE to select this row." at bounding box center [1262, 449] width 11 height 11
click at [1267, 443] on input "Press SPACE to select this row." at bounding box center [1267, 443] width 0 height 0
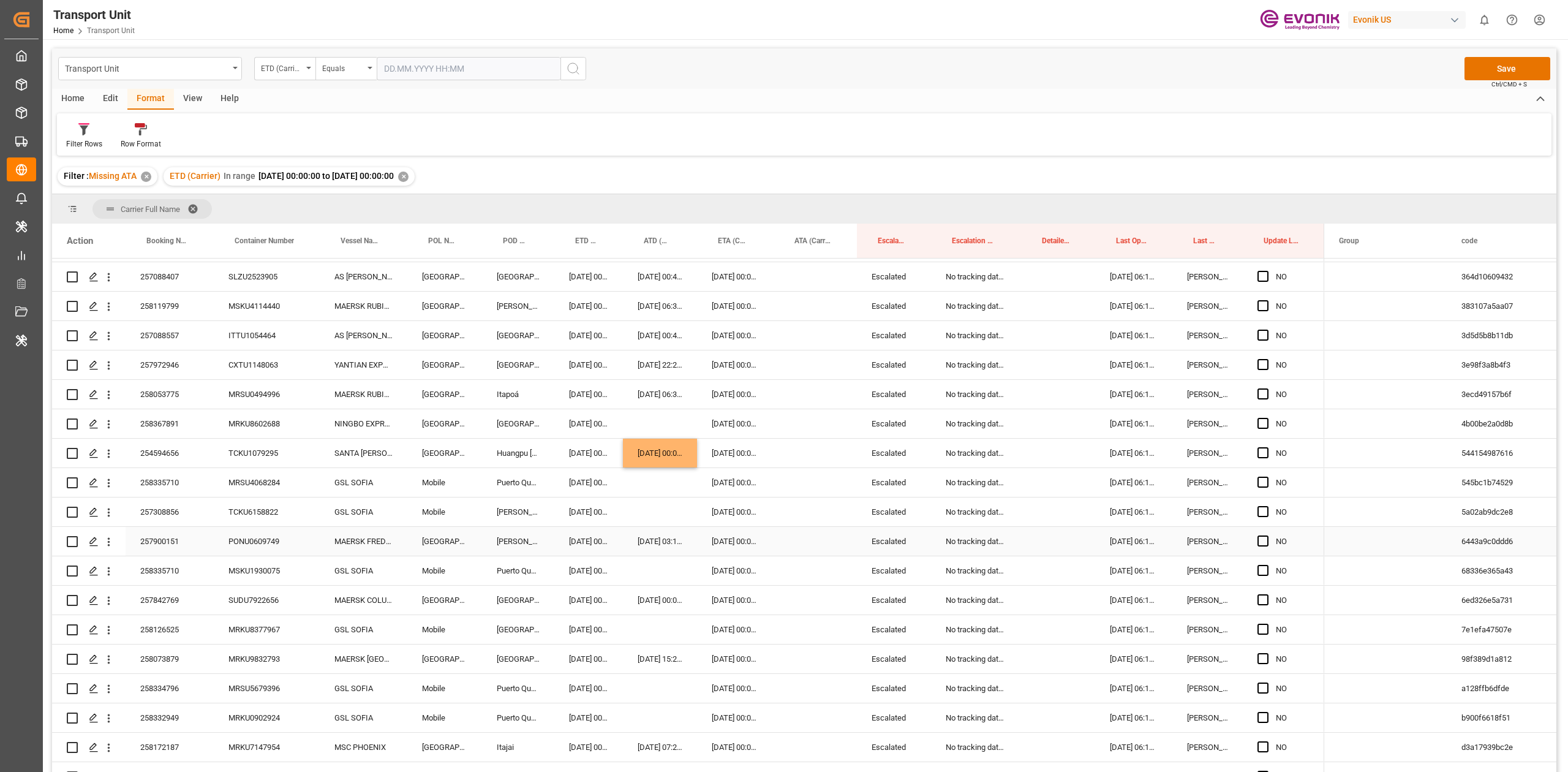
scroll to position [490, 0]
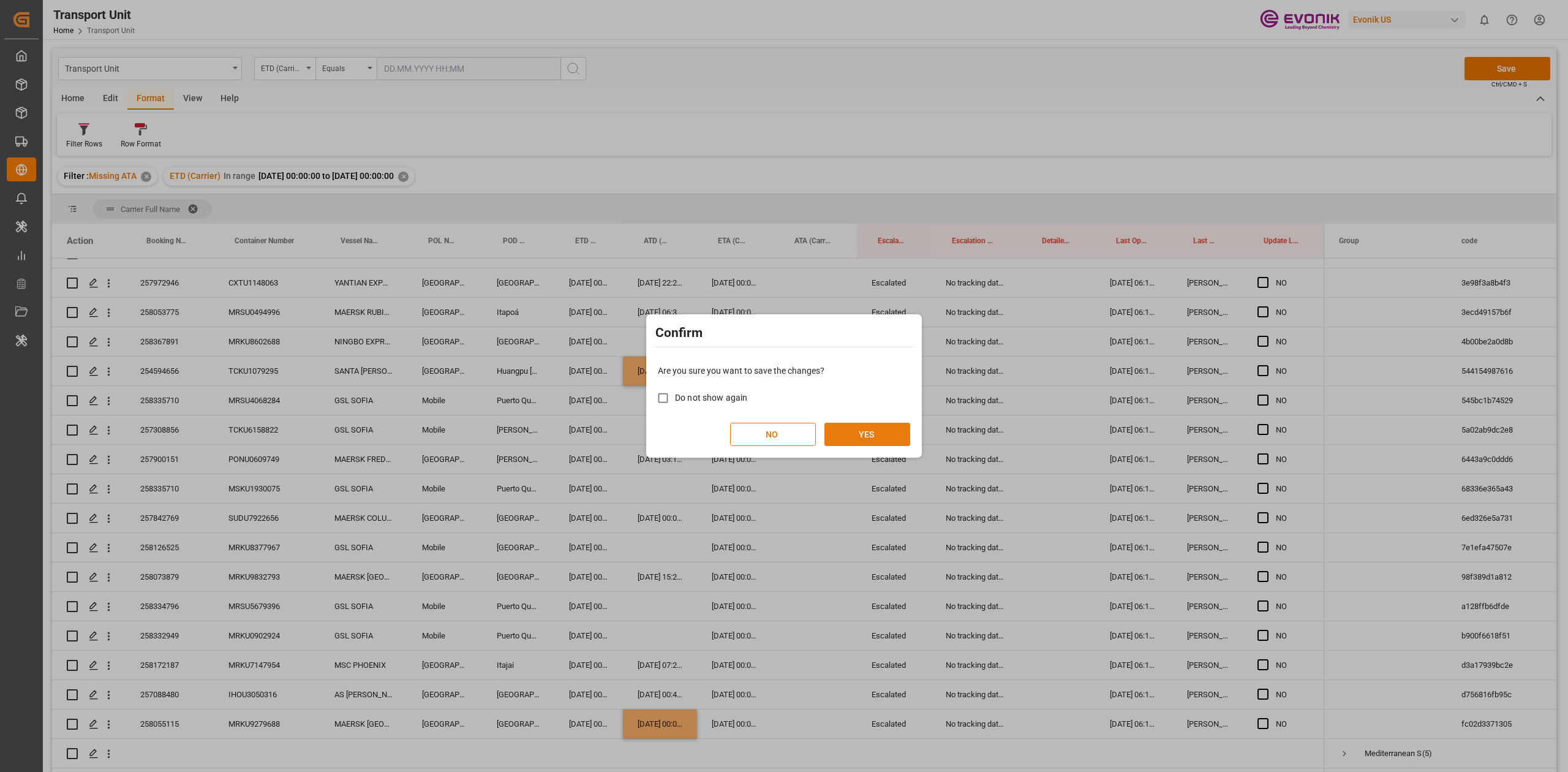
click at [874, 432] on button "YES" at bounding box center [867, 434] width 86 height 24
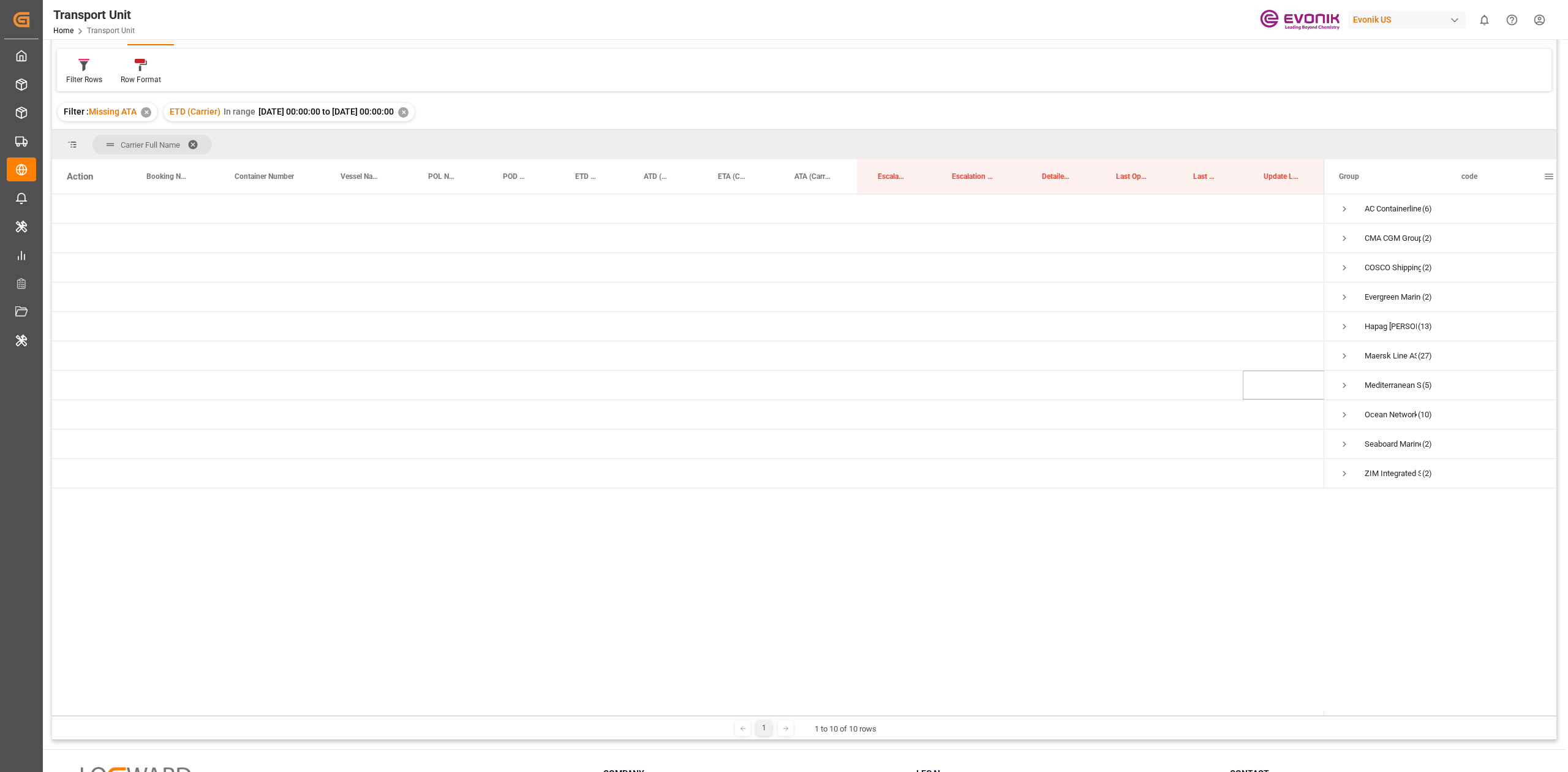
scroll to position [81, 0]
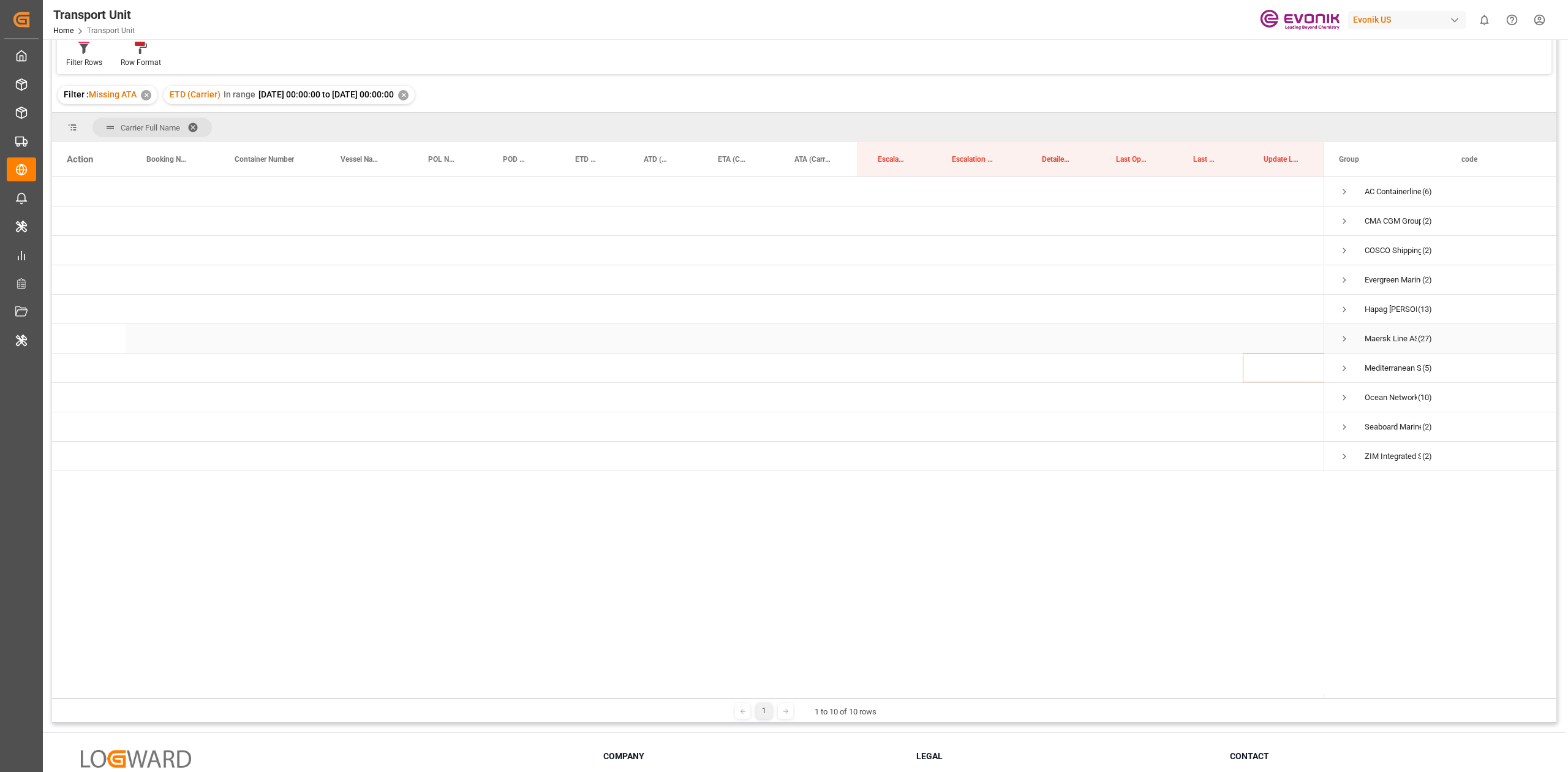
click at [1340, 344] on span "Press SPACE to select this row." at bounding box center [1344, 339] width 11 height 11
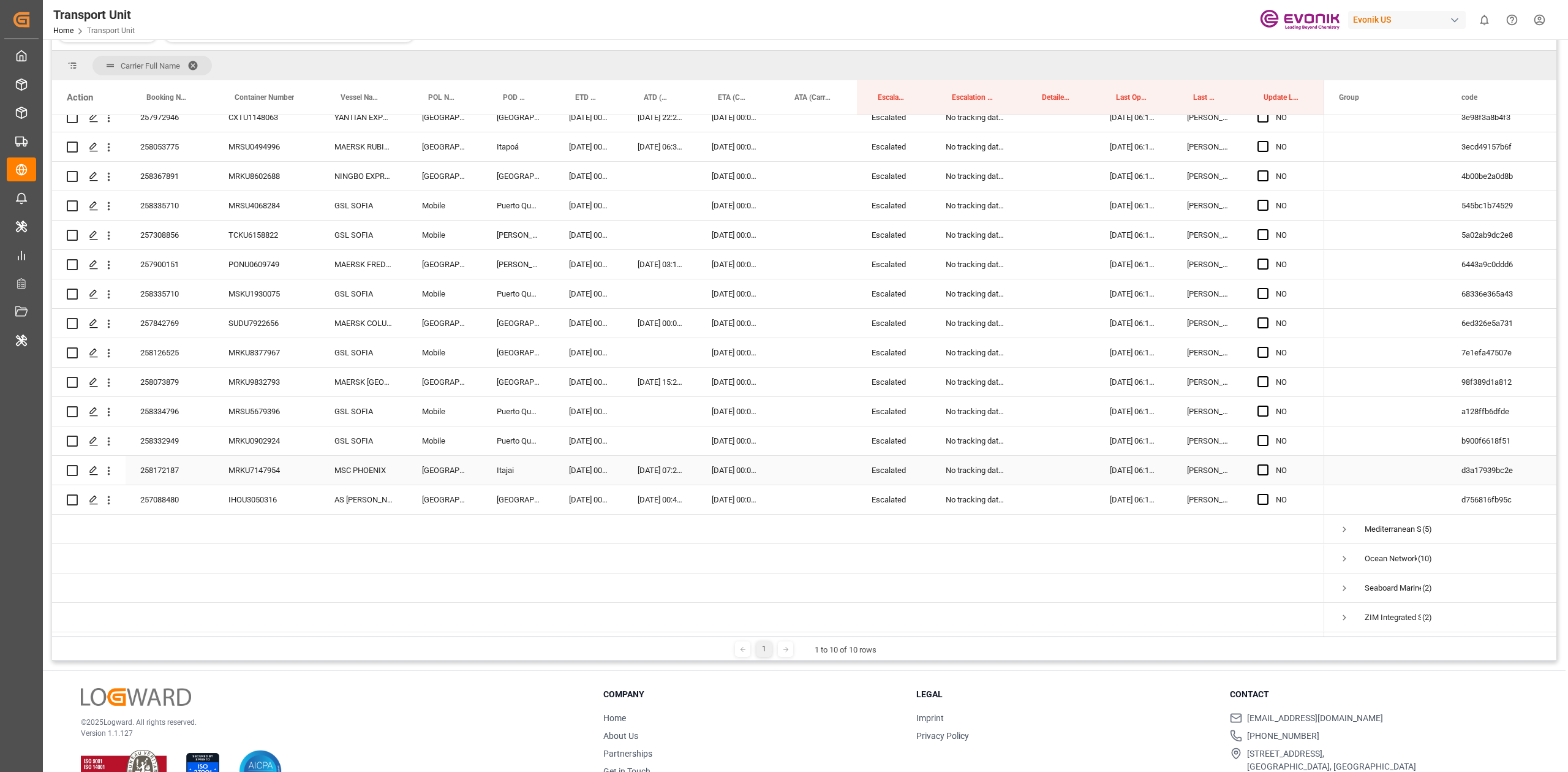
scroll to position [181, 0]
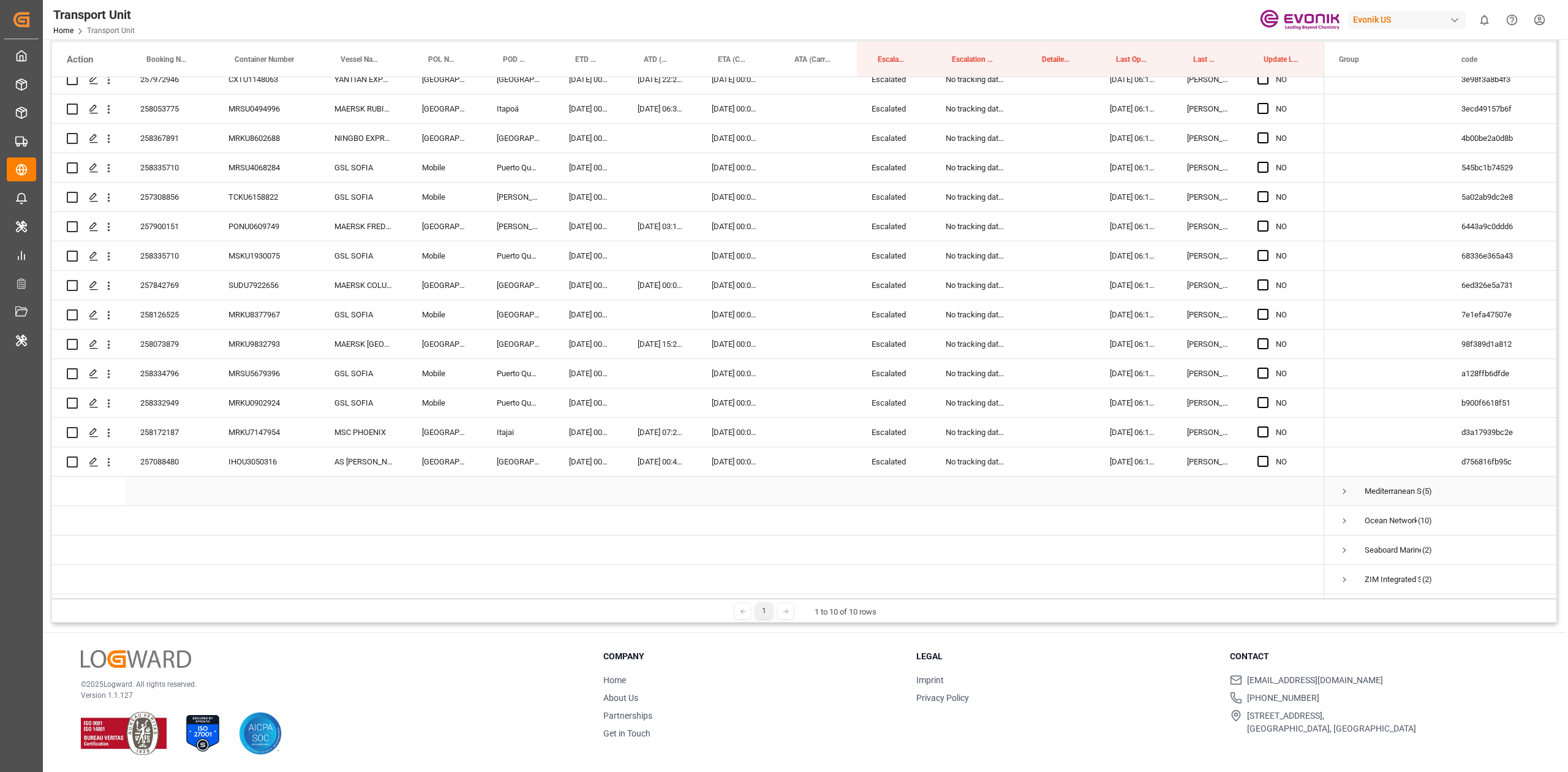
click at [1345, 486] on span "Press SPACE to select this row." at bounding box center [1344, 491] width 11 height 11
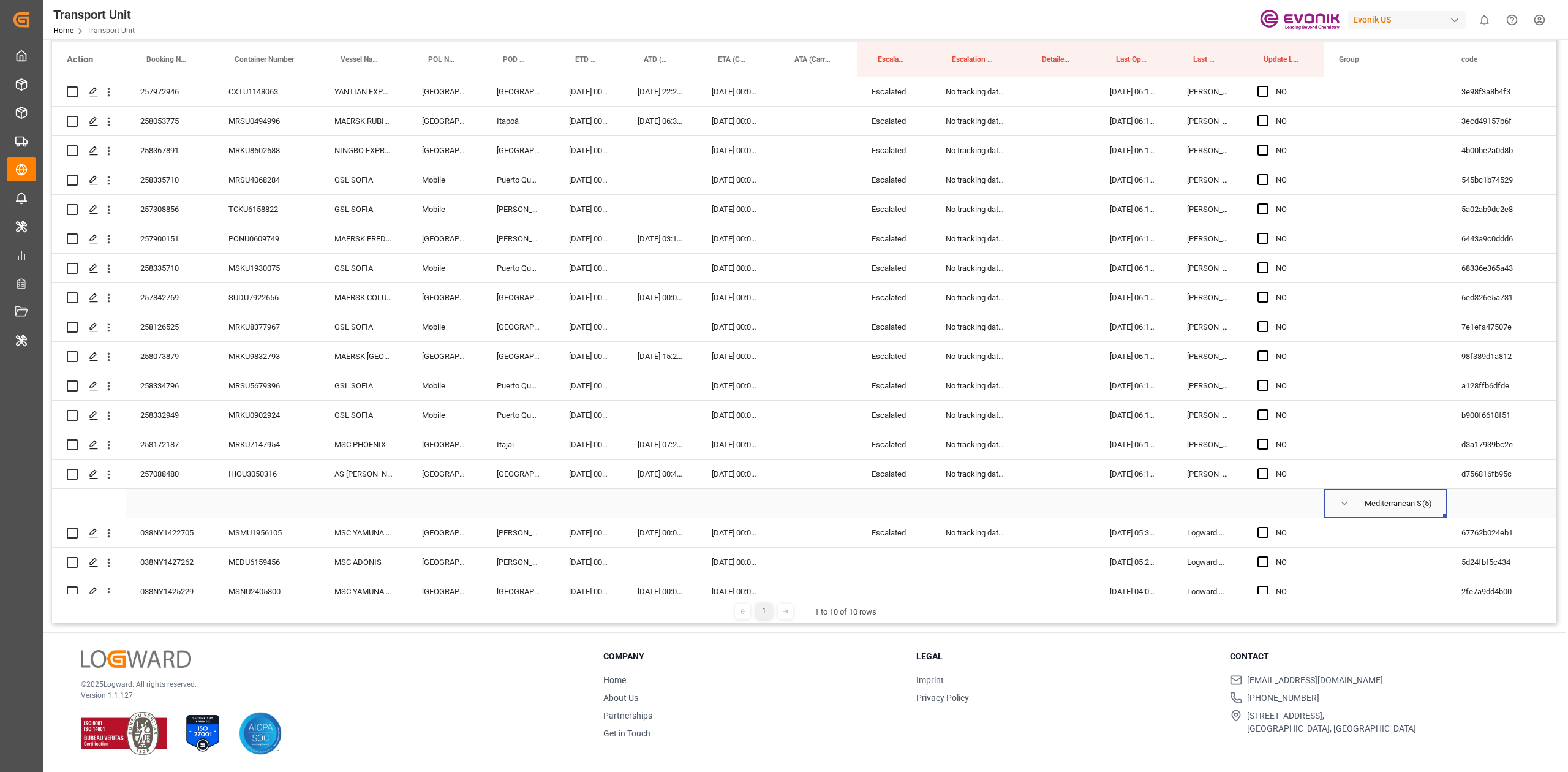
scroll to position [721, 0]
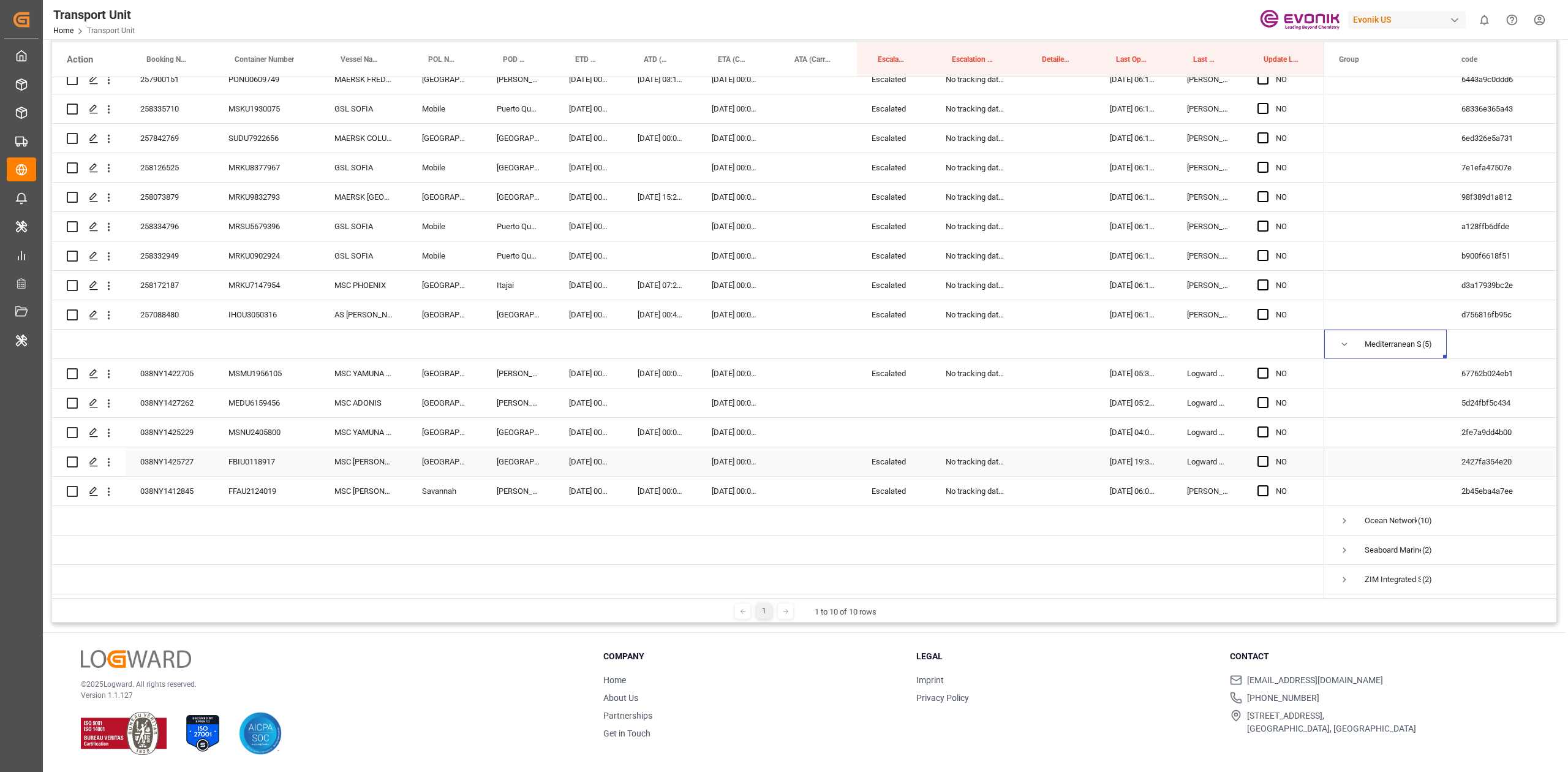
click at [181, 462] on div "038NY1425727" at bounding box center [169, 462] width 88 height 29
click at [899, 380] on div "Escalated" at bounding box center [894, 373] width 74 height 29
drag, startPoint x: 893, startPoint y: 371, endPoint x: 968, endPoint y: 363, distance: 75.4
click at [968, 363] on div "038NY1422705 MSMU1956105 MSC YAMUNA VI Norfolk Santos 30.08.2025 00:00:00 29.08…" at bounding box center [688, 373] width 1272 height 30
drag, startPoint x: 902, startPoint y: 417, endPoint x: 954, endPoint y: 429, distance: 53.4
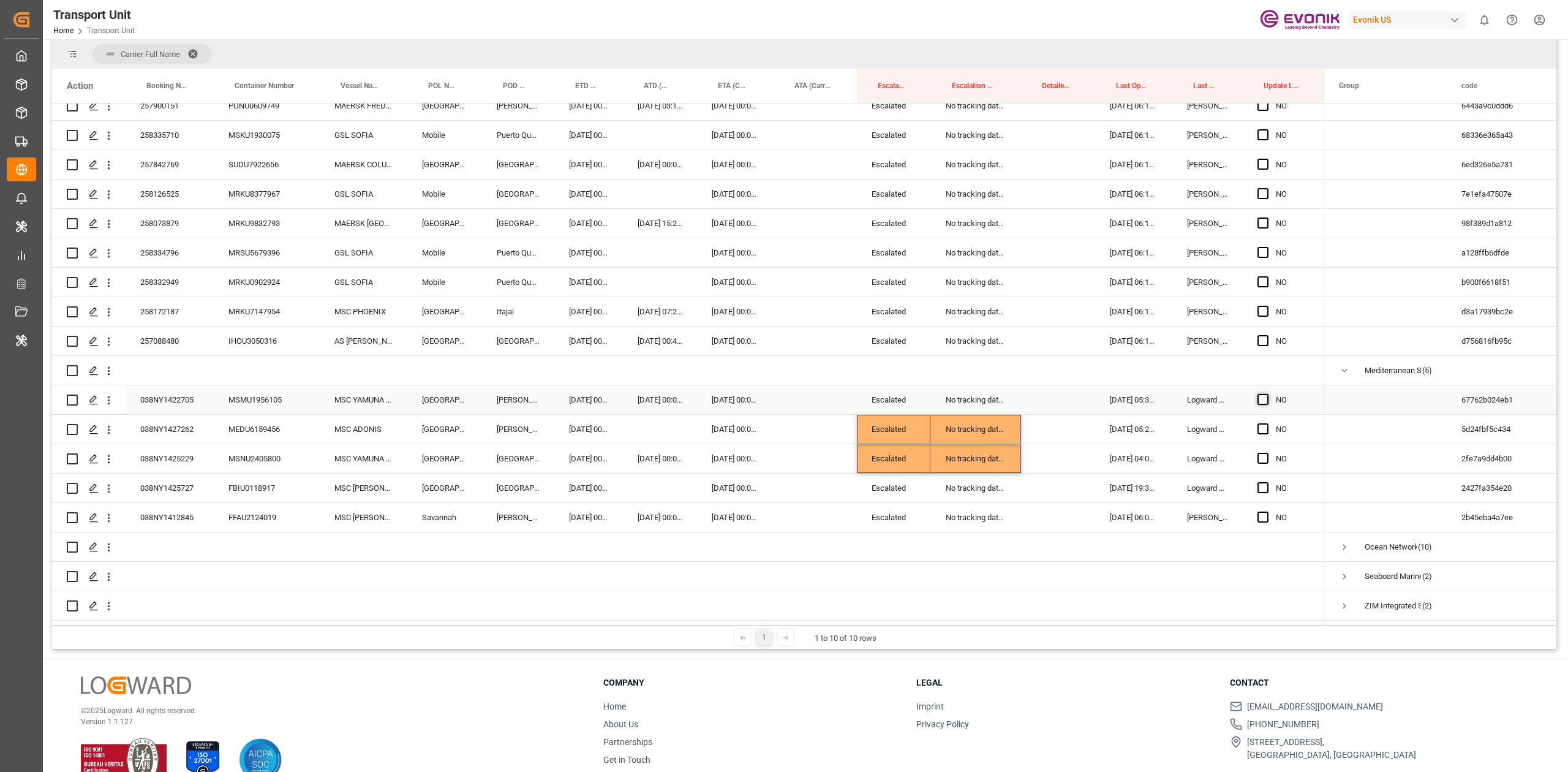
click at [1257, 400] on span "Press SPACE to select this row." at bounding box center [1262, 399] width 11 height 11
click at [1267, 394] on input "Press SPACE to select this row." at bounding box center [1267, 394] width 0 height 0
drag, startPoint x: 1252, startPoint y: 481, endPoint x: 1267, endPoint y: 481, distance: 15.0
click at [1258, 481] on div "NO" at bounding box center [1283, 488] width 81 height 29
click at [1267, 482] on span "Press SPACE to select this row." at bounding box center [1262, 487] width 11 height 11
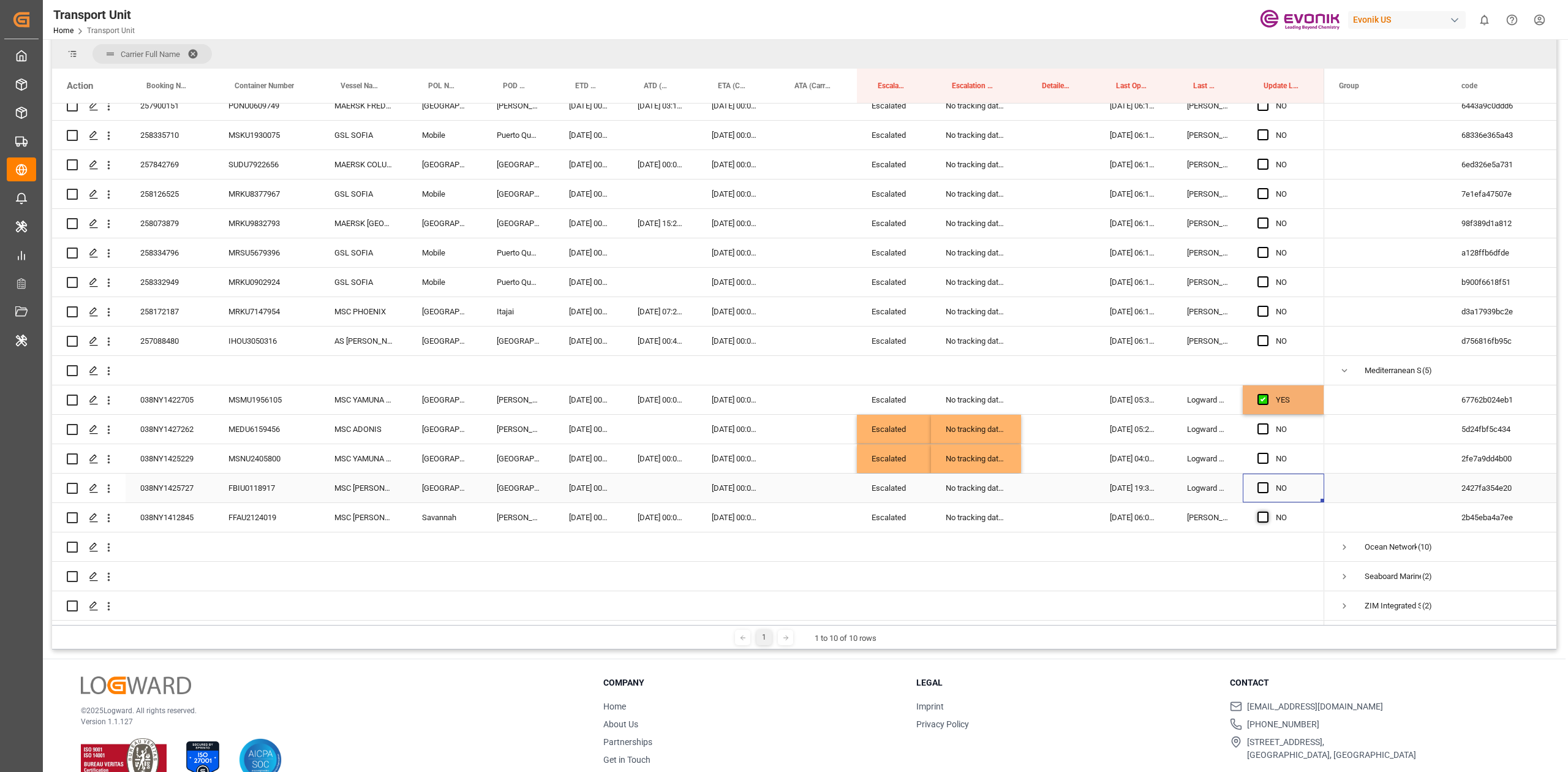
click at [1267, 482] on input "Press SPACE to select this row." at bounding box center [1267, 482] width 0 height 0
click at [1265, 512] on span "Press SPACE to select this row." at bounding box center [1262, 517] width 11 height 11
click at [1267, 512] on input "Press SPACE to select this row." at bounding box center [1267, 512] width 0 height 0
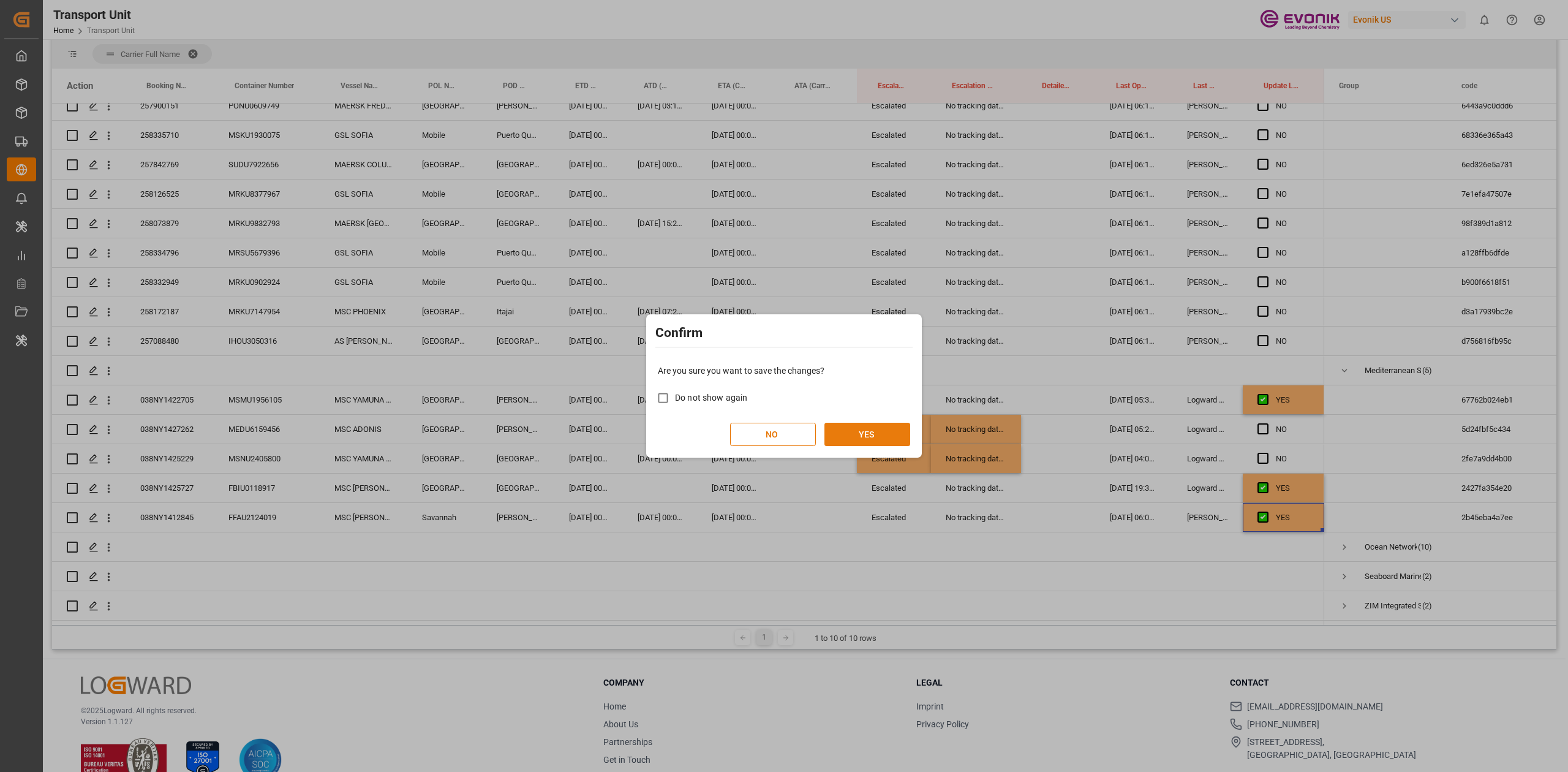
click at [872, 425] on button "YES" at bounding box center [867, 434] width 86 height 24
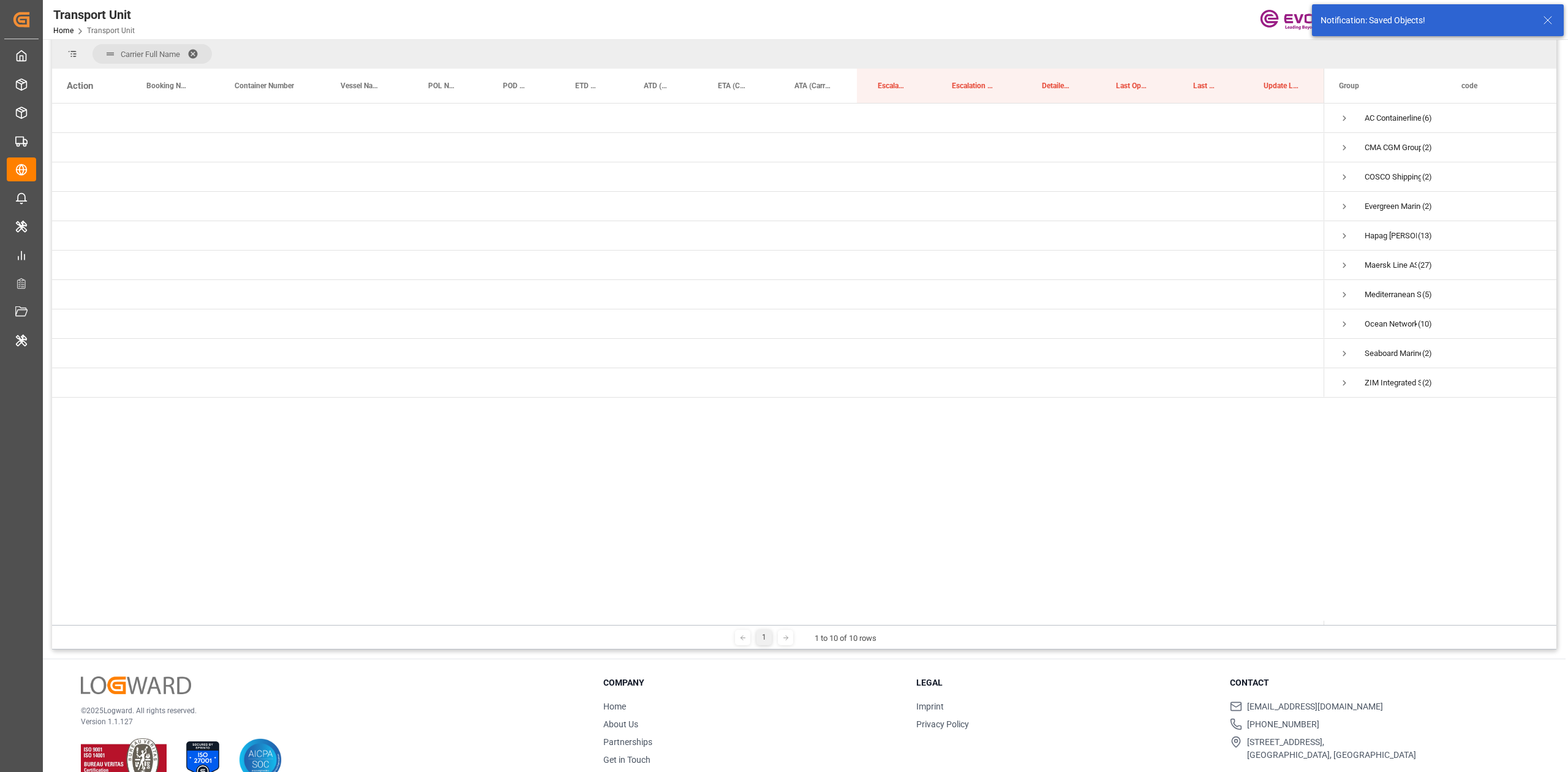
scroll to position [0, 0]
click at [1351, 316] on span "Ocean Network Express (10)" at bounding box center [1385, 323] width 93 height 27
click at [1340, 319] on span "Press SPACE to select this row." at bounding box center [1344, 324] width 11 height 11
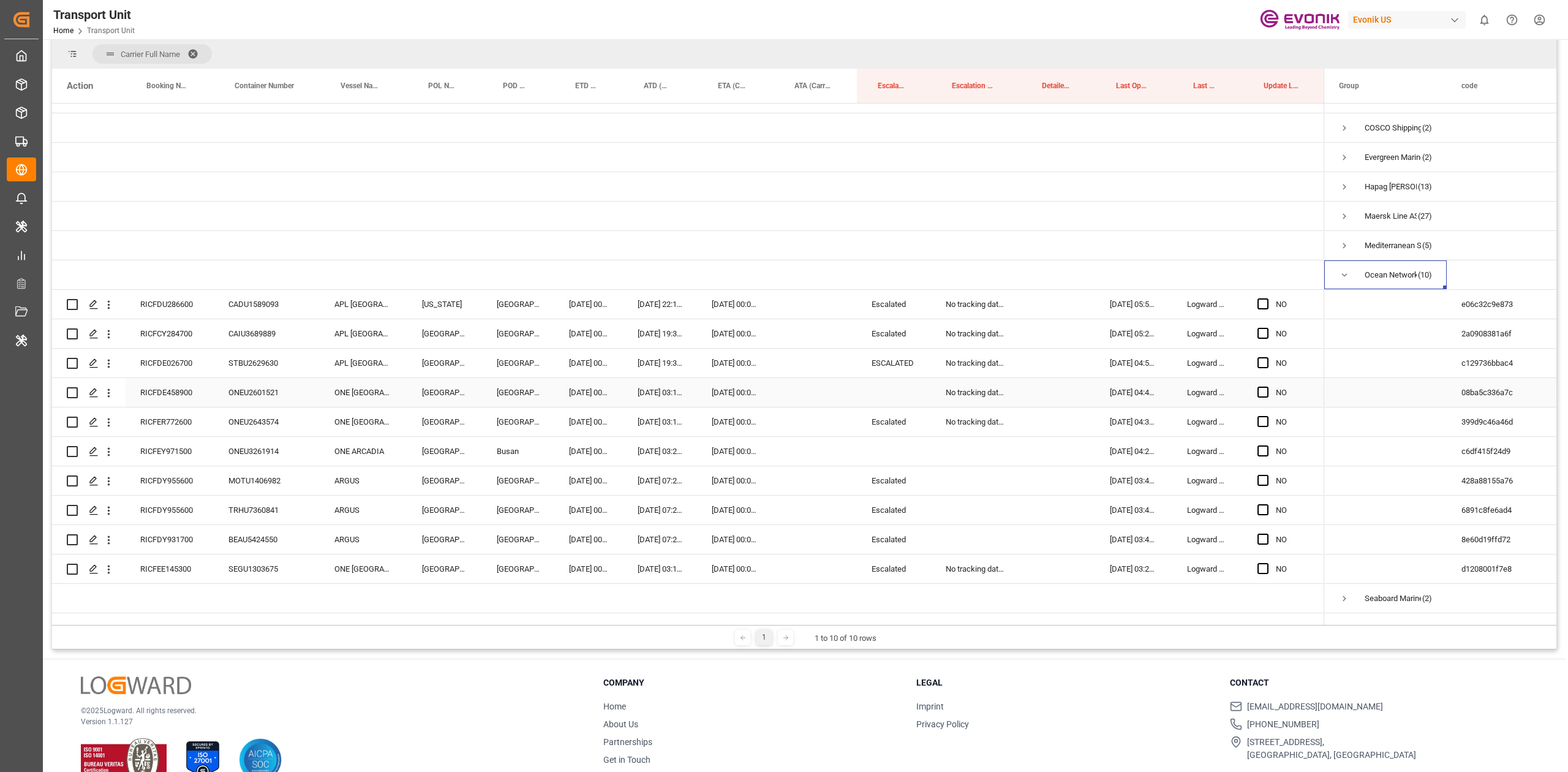
scroll to position [74, 0]
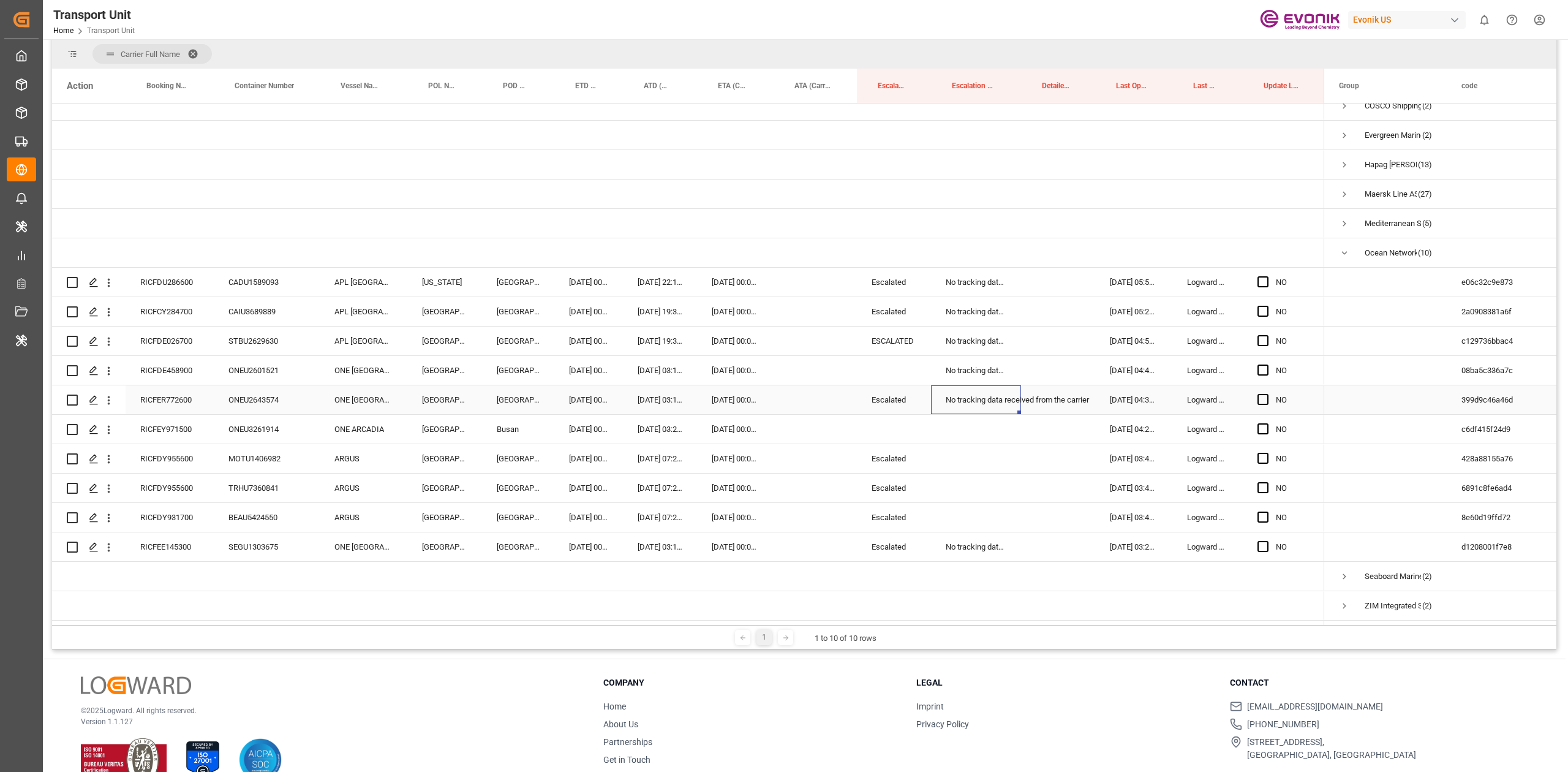
click at [953, 392] on div "No tracking data received from the carrier" at bounding box center [975, 400] width 90 height 29
drag, startPoint x: 961, startPoint y: 417, endPoint x: 956, endPoint y: 525, distance: 108.1
click at [956, 525] on div "NO" at bounding box center [688, 326] width 1272 height 588
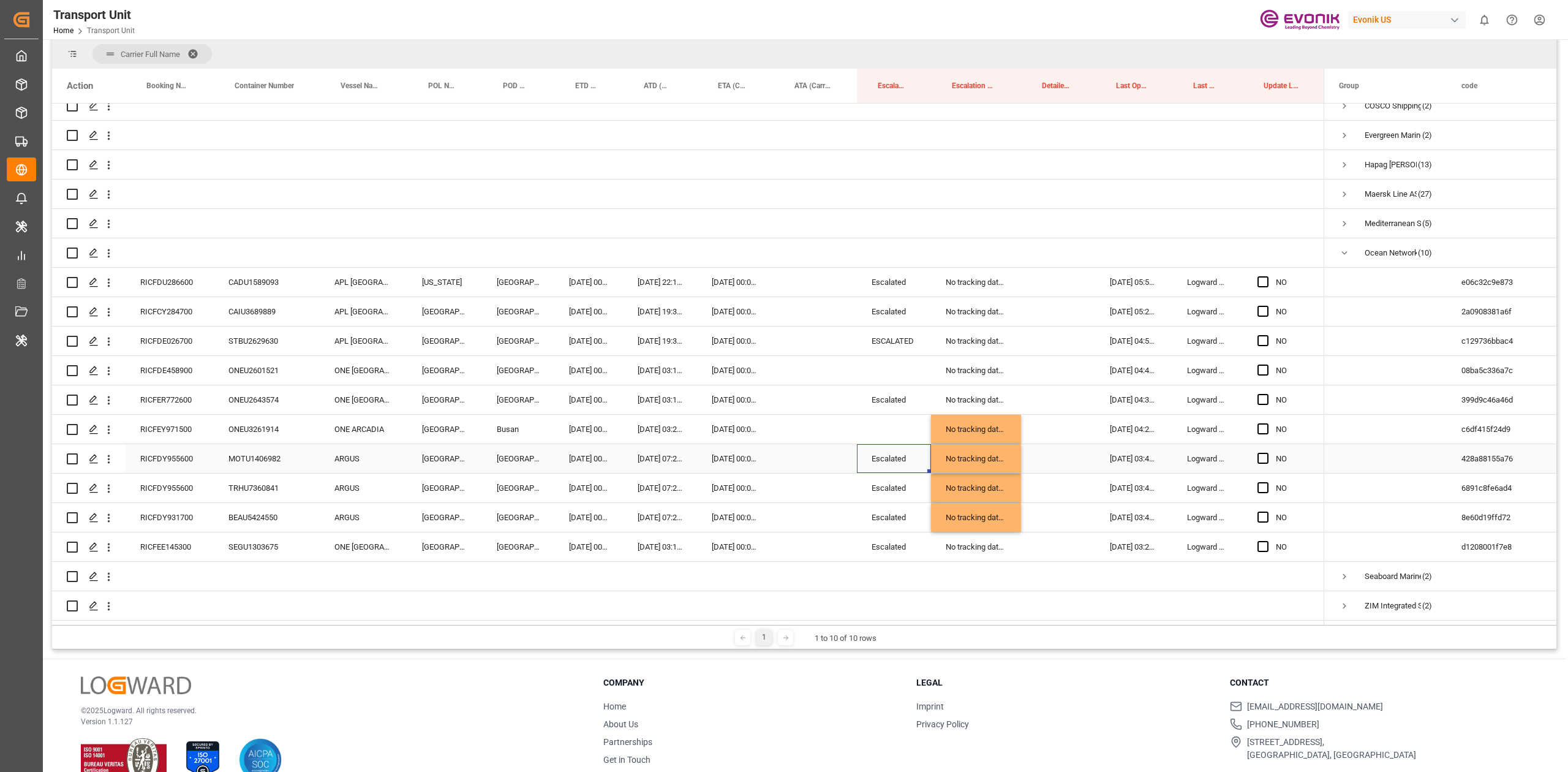
click at [884, 454] on div "Escalated" at bounding box center [894, 458] width 74 height 29
drag, startPoint x: 898, startPoint y: 430, endPoint x: 906, endPoint y: 376, distance: 54.6
click at [906, 376] on div "NO" at bounding box center [688, 326] width 1272 height 588
click at [1263, 276] on span "Press SPACE to select this row." at bounding box center [1262, 282] width 11 height 11
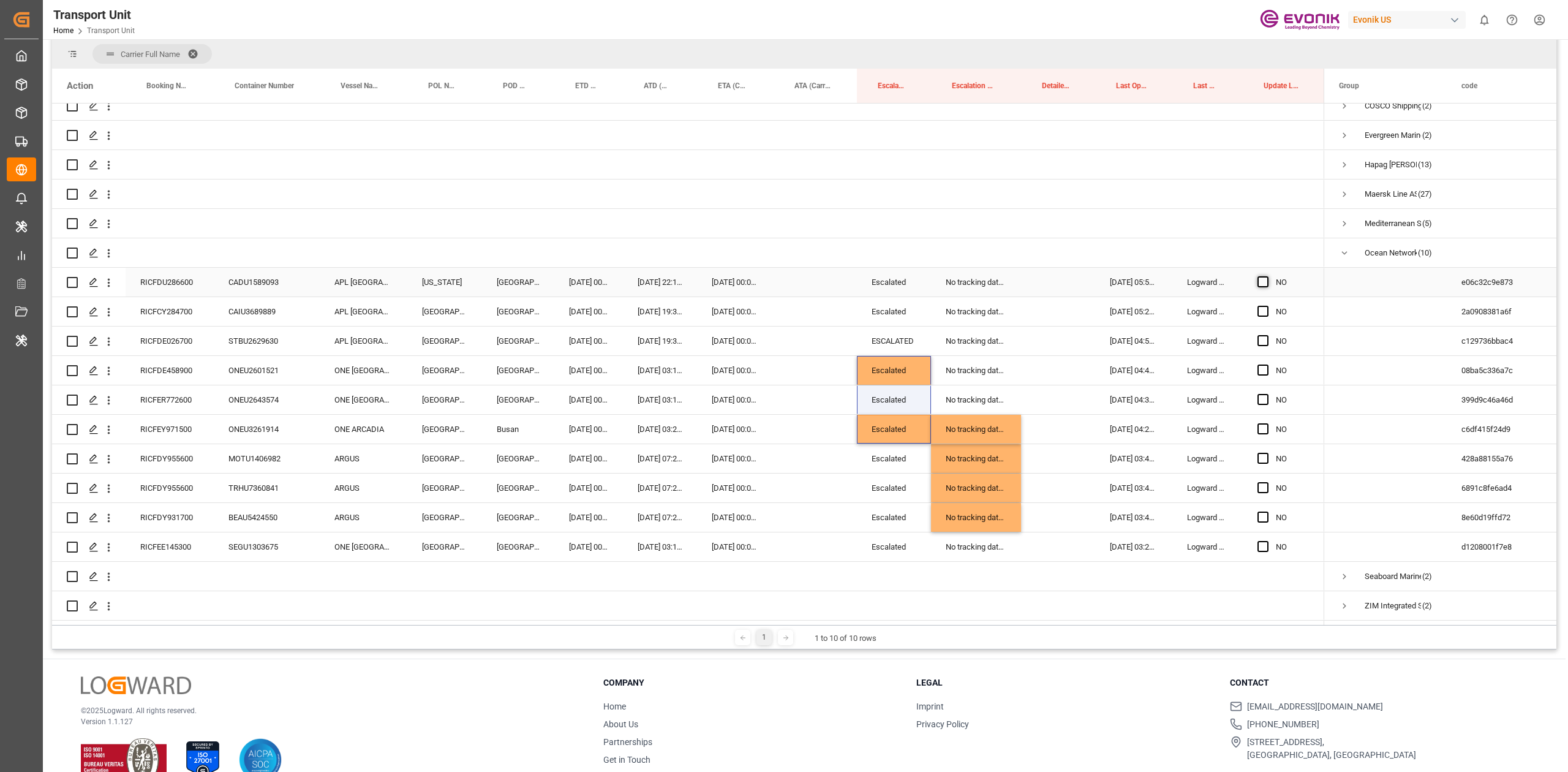
click at [1267, 276] on input "Press SPACE to select this row." at bounding box center [1267, 276] width 0 height 0
drag, startPoint x: 1321, startPoint y: 290, endPoint x: 1270, endPoint y: 534, distance: 249.3
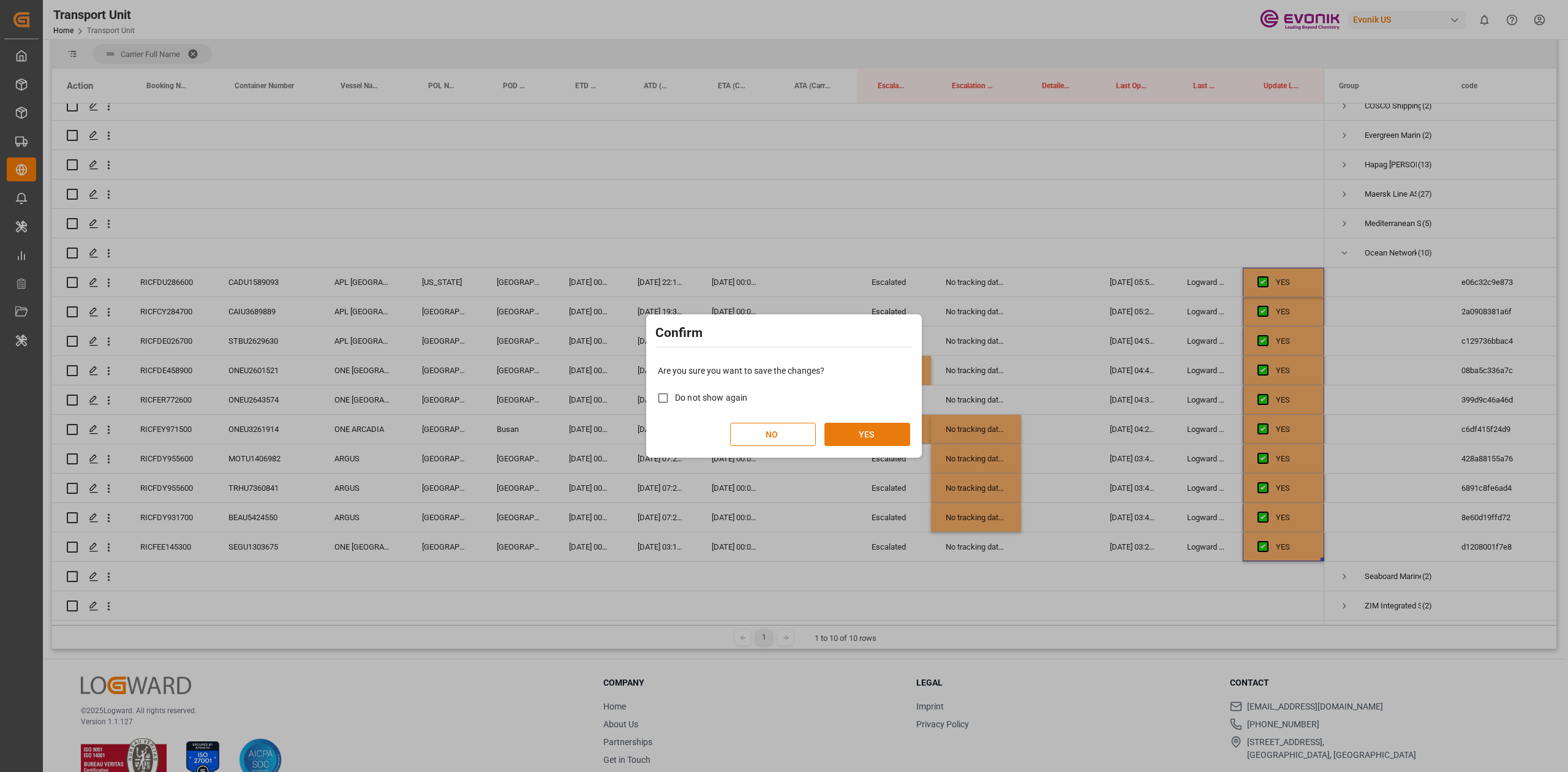
click at [844, 427] on button "YES" at bounding box center [867, 434] width 86 height 24
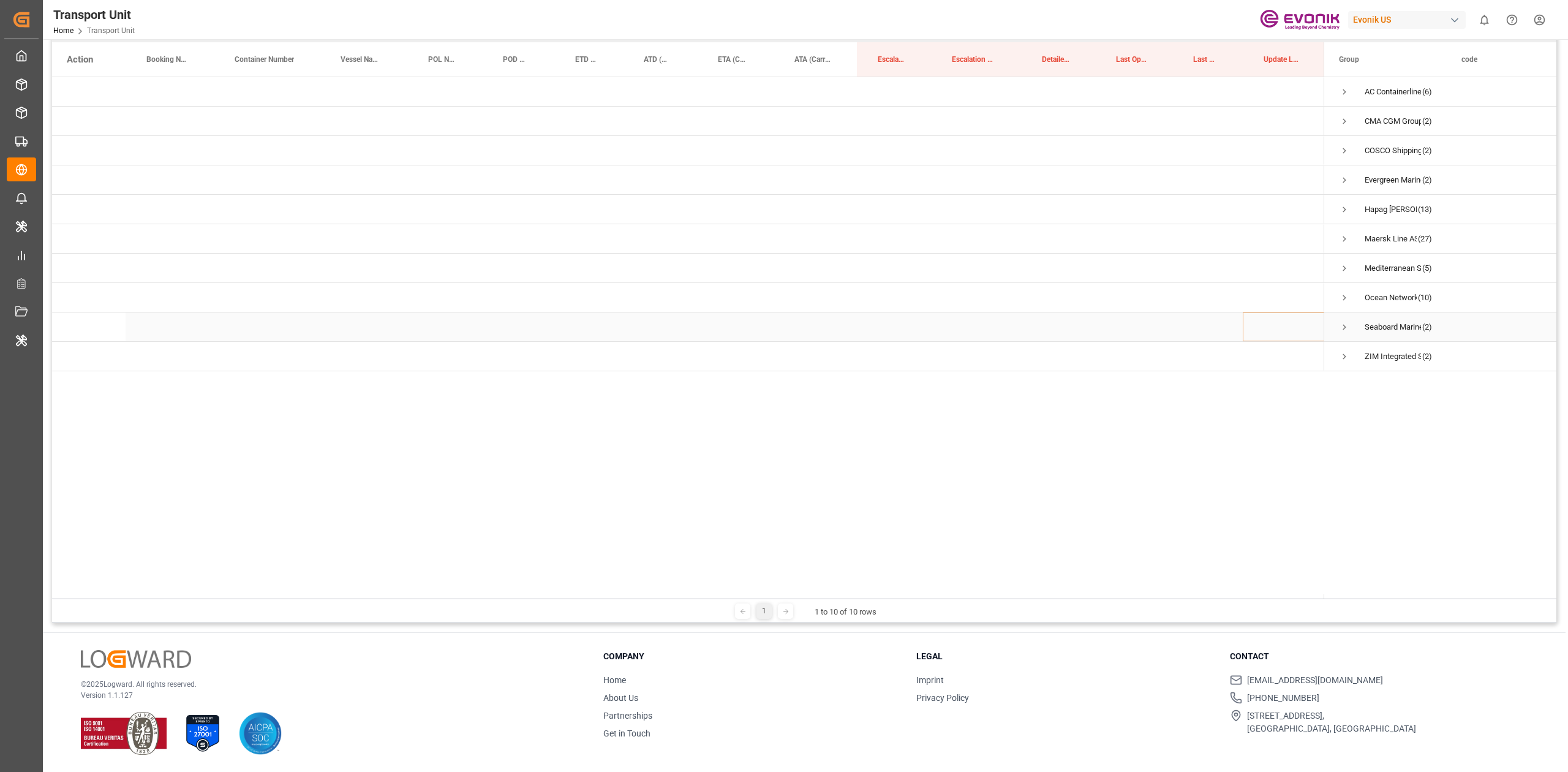
click at [1339, 325] on span "Press SPACE to select this row." at bounding box center [1344, 327] width 11 height 11
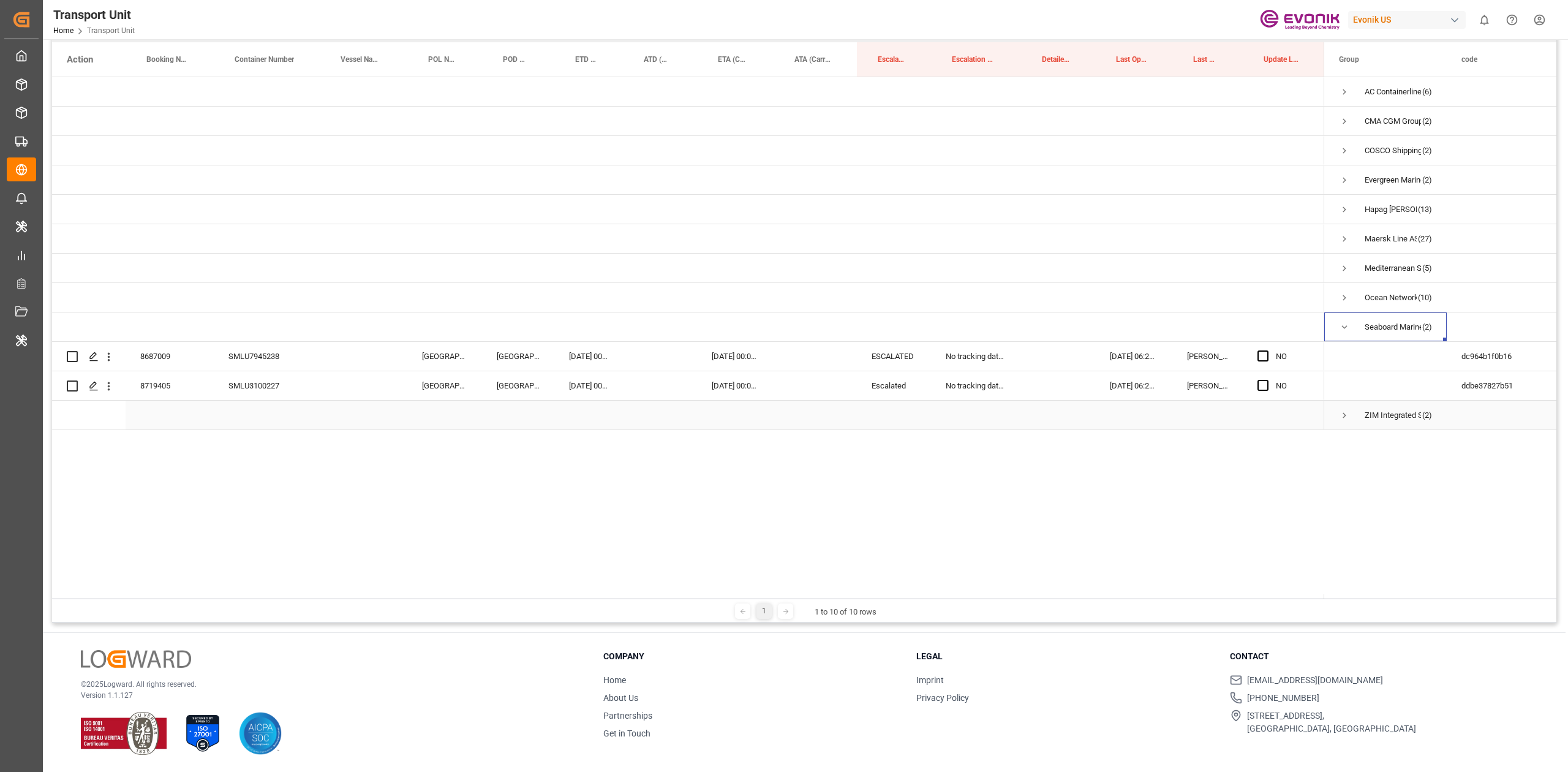
click at [1341, 412] on span "Press SPACE to select this row." at bounding box center [1344, 415] width 11 height 11
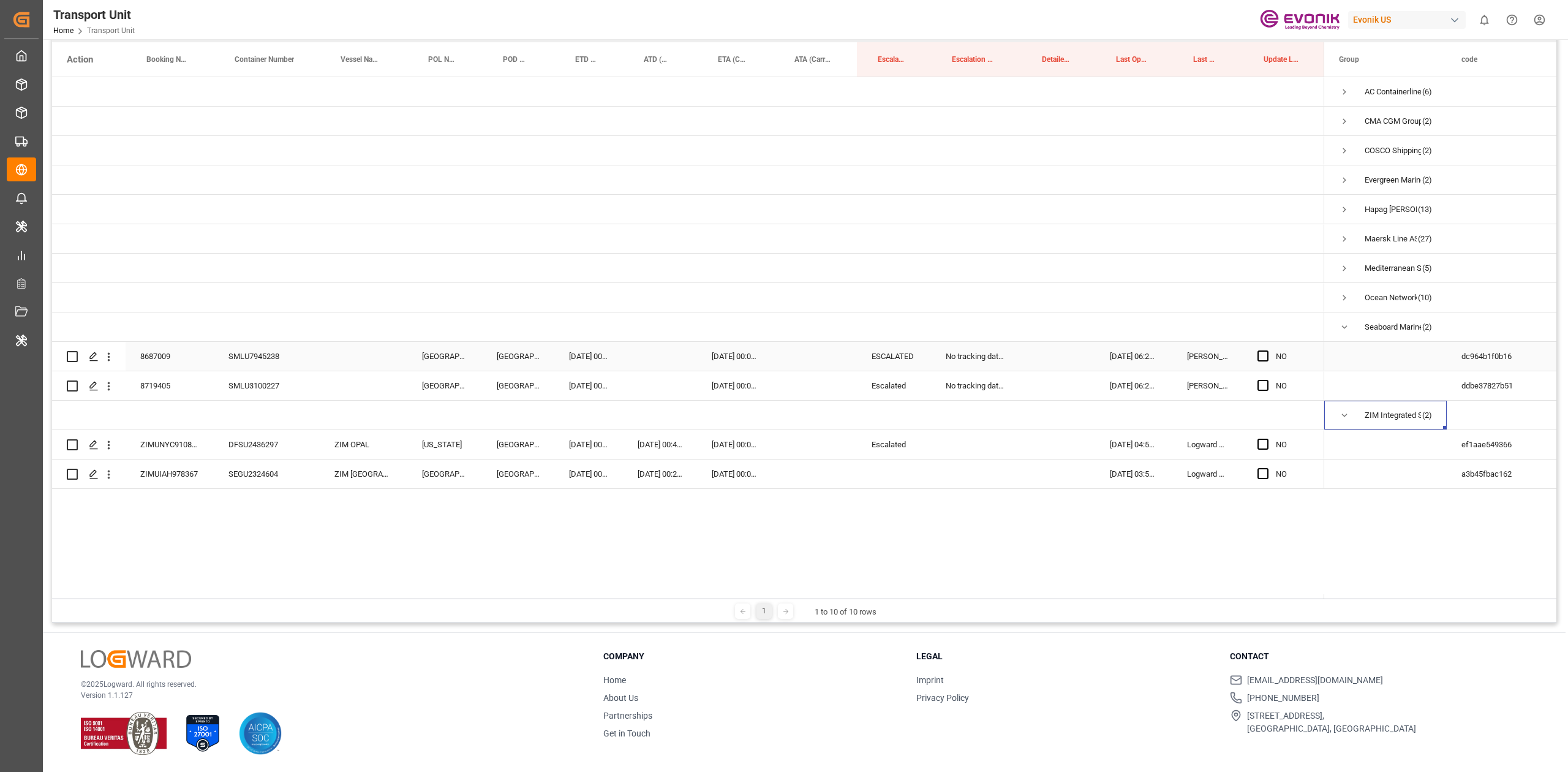
click at [150, 363] on div "8687009" at bounding box center [169, 356] width 88 height 29
click at [358, 348] on div "Press SPACE to select this row." at bounding box center [363, 356] width 87 height 29
click at [358, 348] on div "Press SPACE to select this row." at bounding box center [363, 363] width 87 height 43
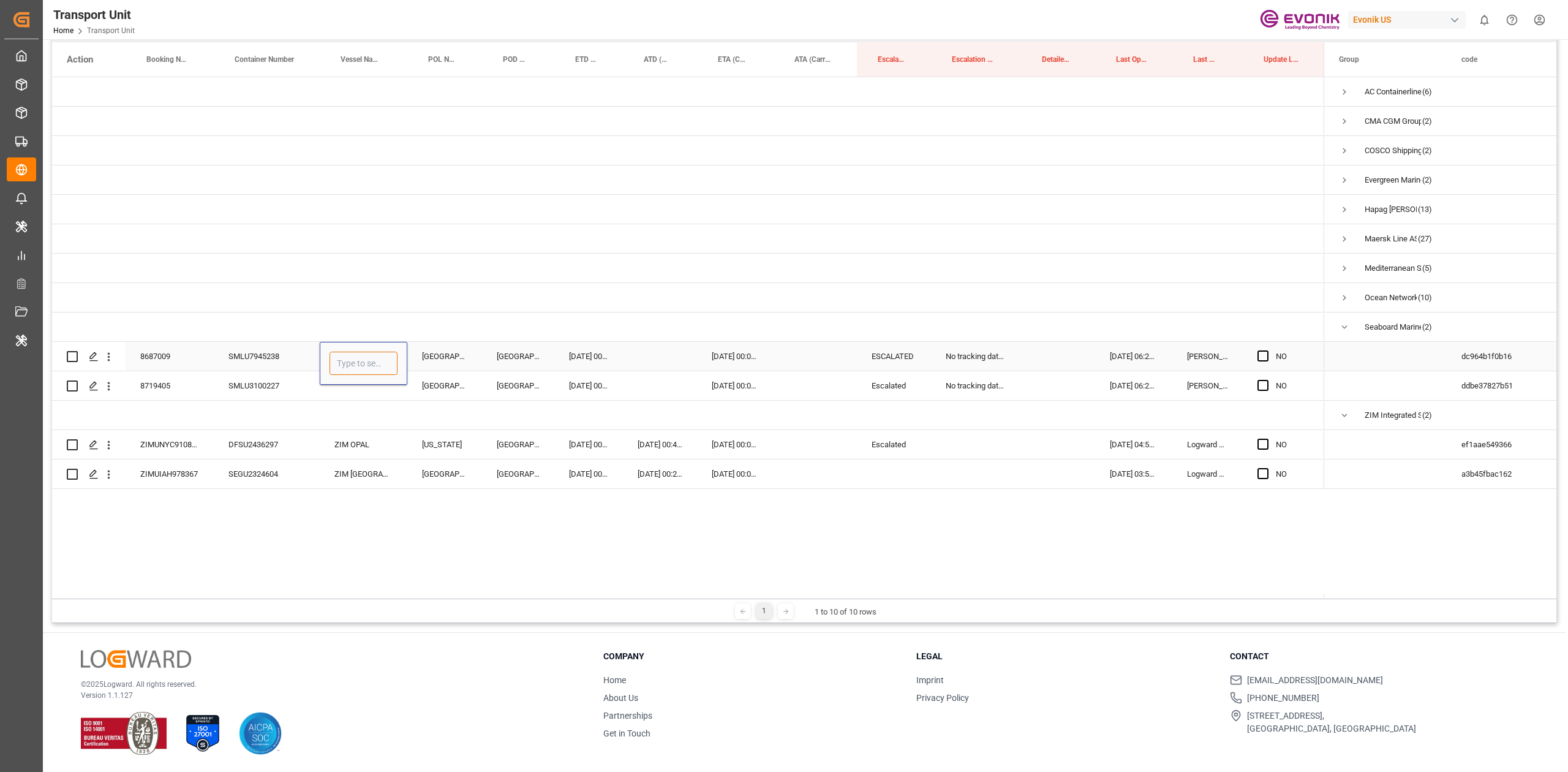
click at [351, 354] on input "Press SPACE to select this row." at bounding box center [364, 363] width 68 height 24
paste input "WARNOW WHALE"
click at [364, 395] on div "WARNOW WHALE - 9395032" at bounding box center [387, 398] width 115 height 43
type input "WARNOW WHALE - 9395032"
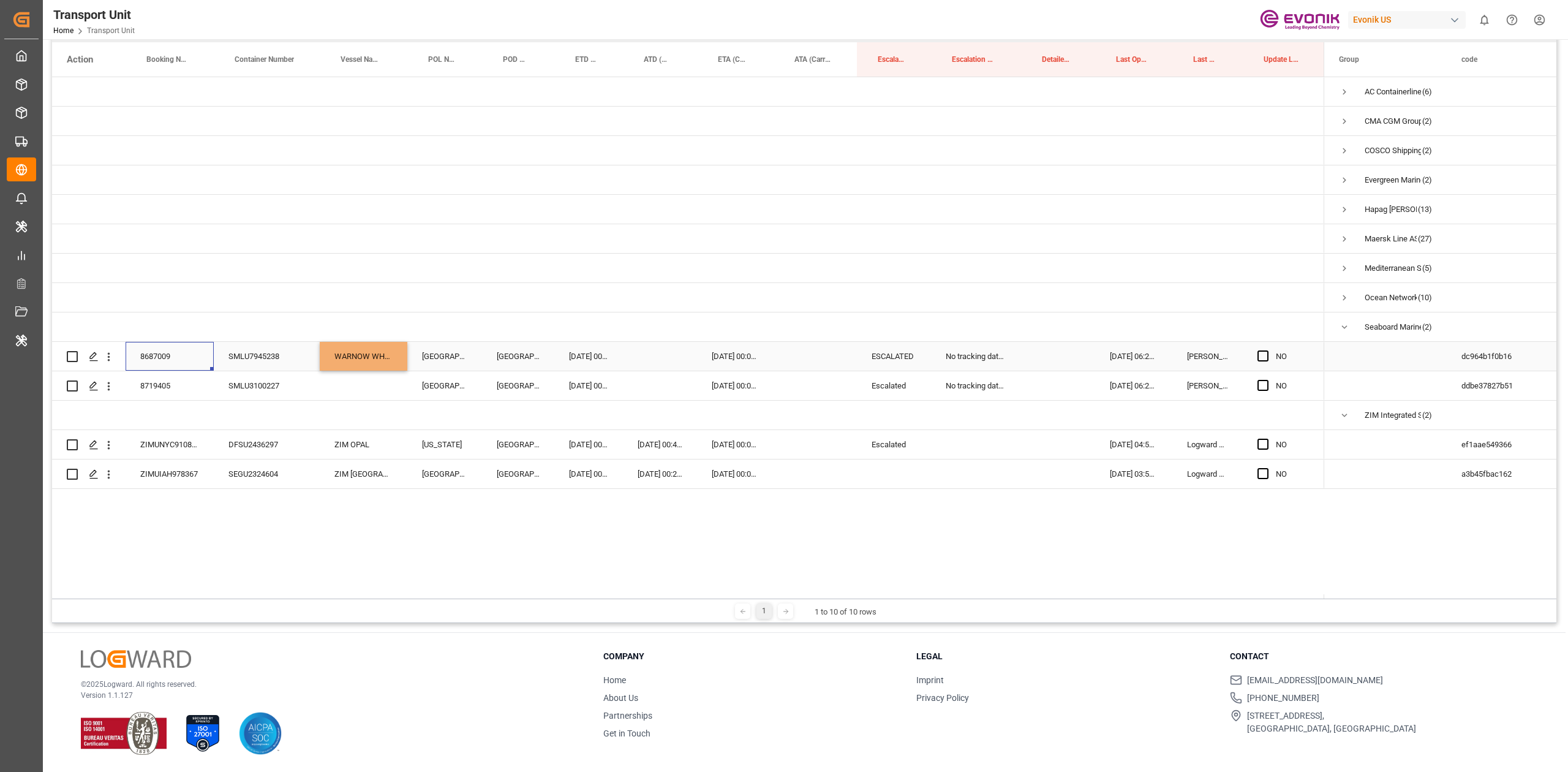
click at [165, 370] on div "8687009" at bounding box center [169, 356] width 88 height 29
click at [160, 378] on div "8719405" at bounding box center [169, 386] width 88 height 29
click at [348, 386] on div "Press SPACE to select this row." at bounding box center [363, 386] width 87 height 29
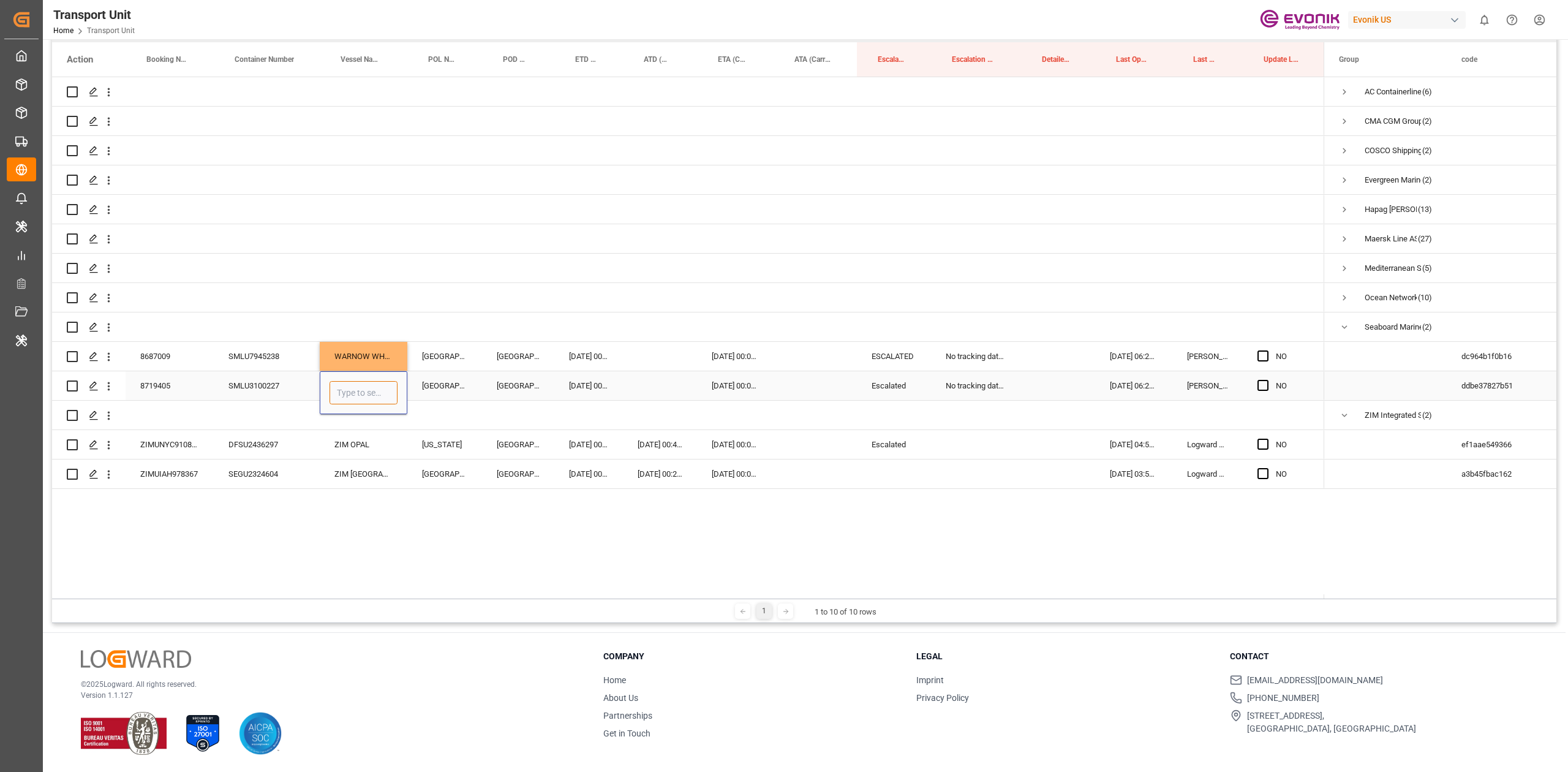
click at [348, 386] on input "Press SPACE to select this row." at bounding box center [364, 392] width 68 height 24
paste input "JULIANA"
click at [358, 439] on div "Juliana - 9477294" at bounding box center [395, 427] width 131 height 43
type input "Juliana - 9477294"
click at [1267, 447] on span "Press SPACE to select this row." at bounding box center [1262, 444] width 11 height 11
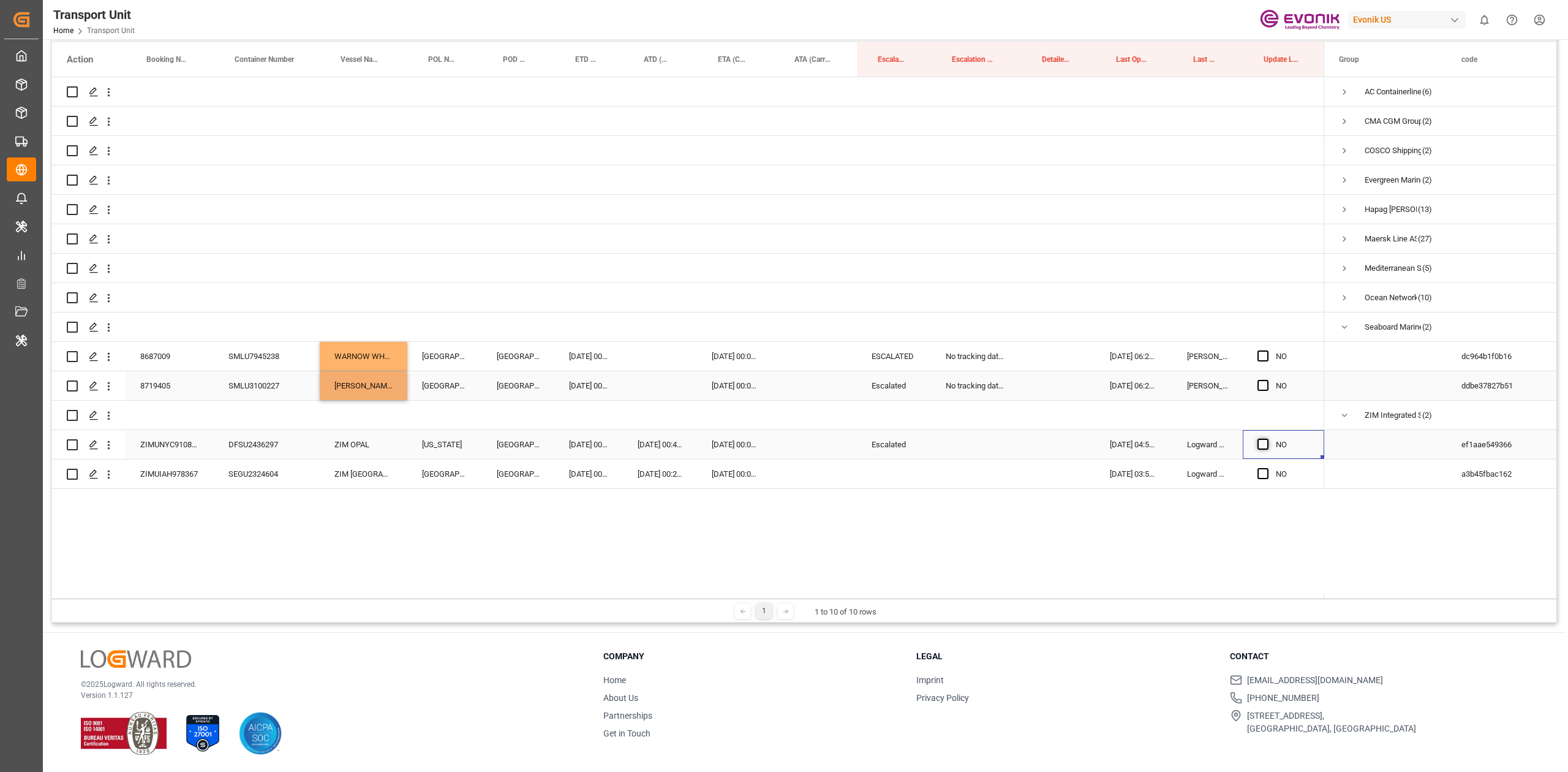
click at [1267, 439] on input "Press SPACE to select this row." at bounding box center [1267, 439] width 0 height 0
click at [1261, 468] on span "Press SPACE to select this row." at bounding box center [1262, 473] width 11 height 11
click at [1267, 468] on input "Press SPACE to select this row." at bounding box center [1267, 468] width 0 height 0
click at [886, 436] on div "Escalated" at bounding box center [894, 444] width 74 height 29
click at [876, 473] on div "Press SPACE to select this row." at bounding box center [894, 474] width 74 height 29
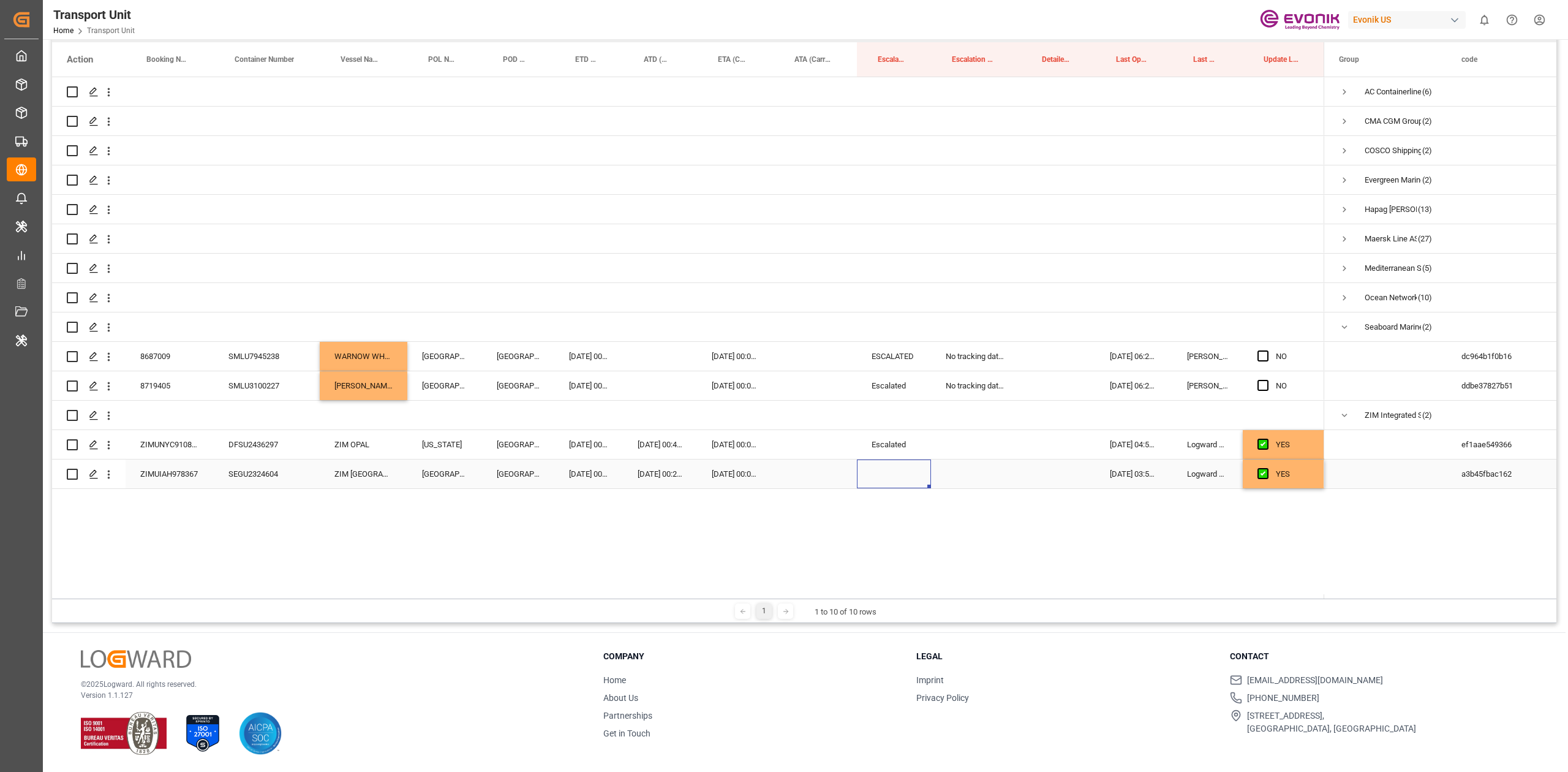
scroll to position [155, 0]
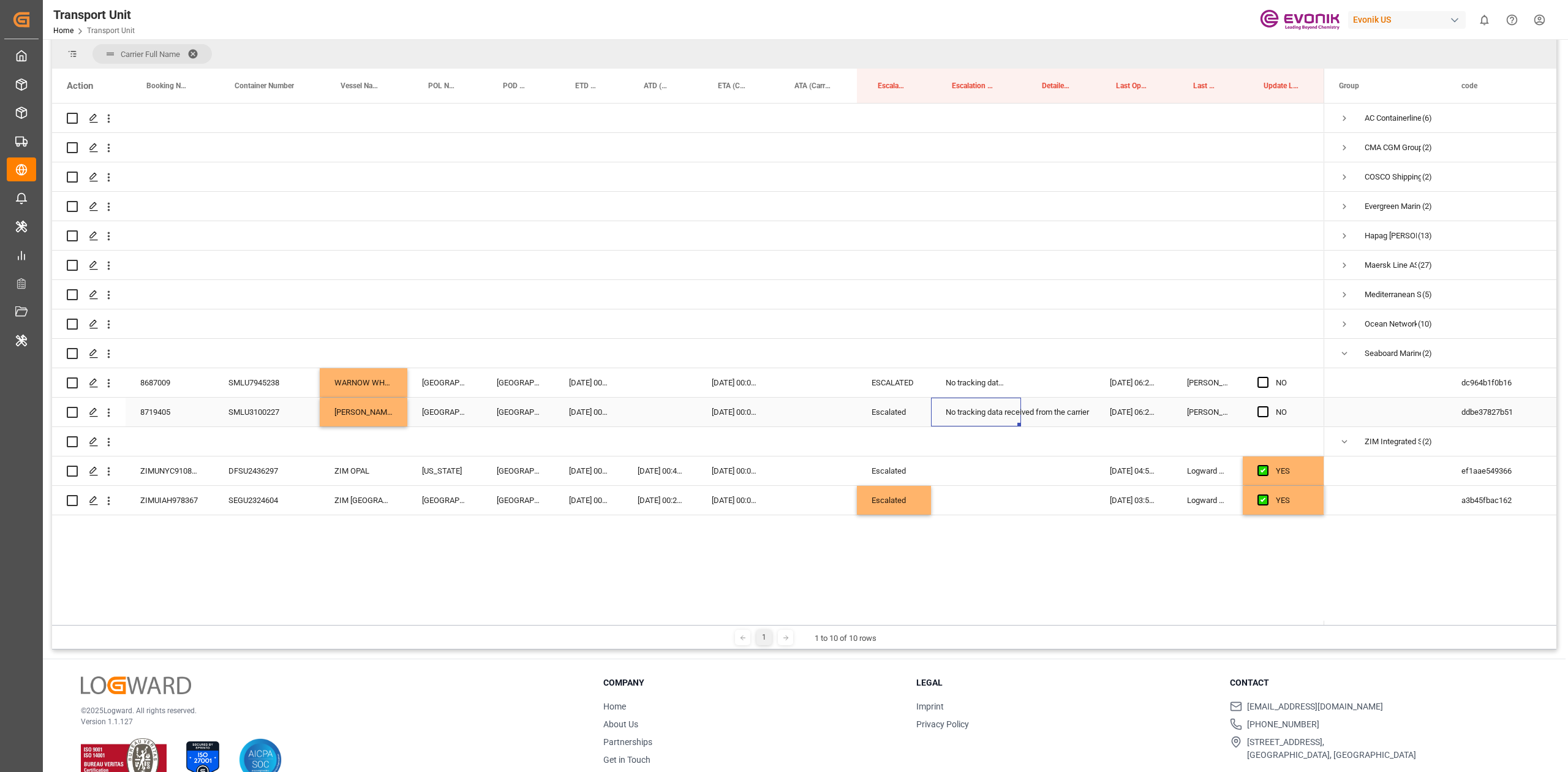
click at [968, 411] on div "No tracking data received from the carrier" at bounding box center [975, 412] width 90 height 29
click at [965, 414] on div "Escalated" at bounding box center [975, 412] width 90 height 29
click at [985, 383] on div "No tracking data received from the carrier" at bounding box center [975, 383] width 90 height 29
click at [975, 408] on div "Escalated" at bounding box center [975, 412] width 90 height 29
drag, startPoint x: 981, startPoint y: 481, endPoint x: 978, endPoint y: 503, distance: 22.2
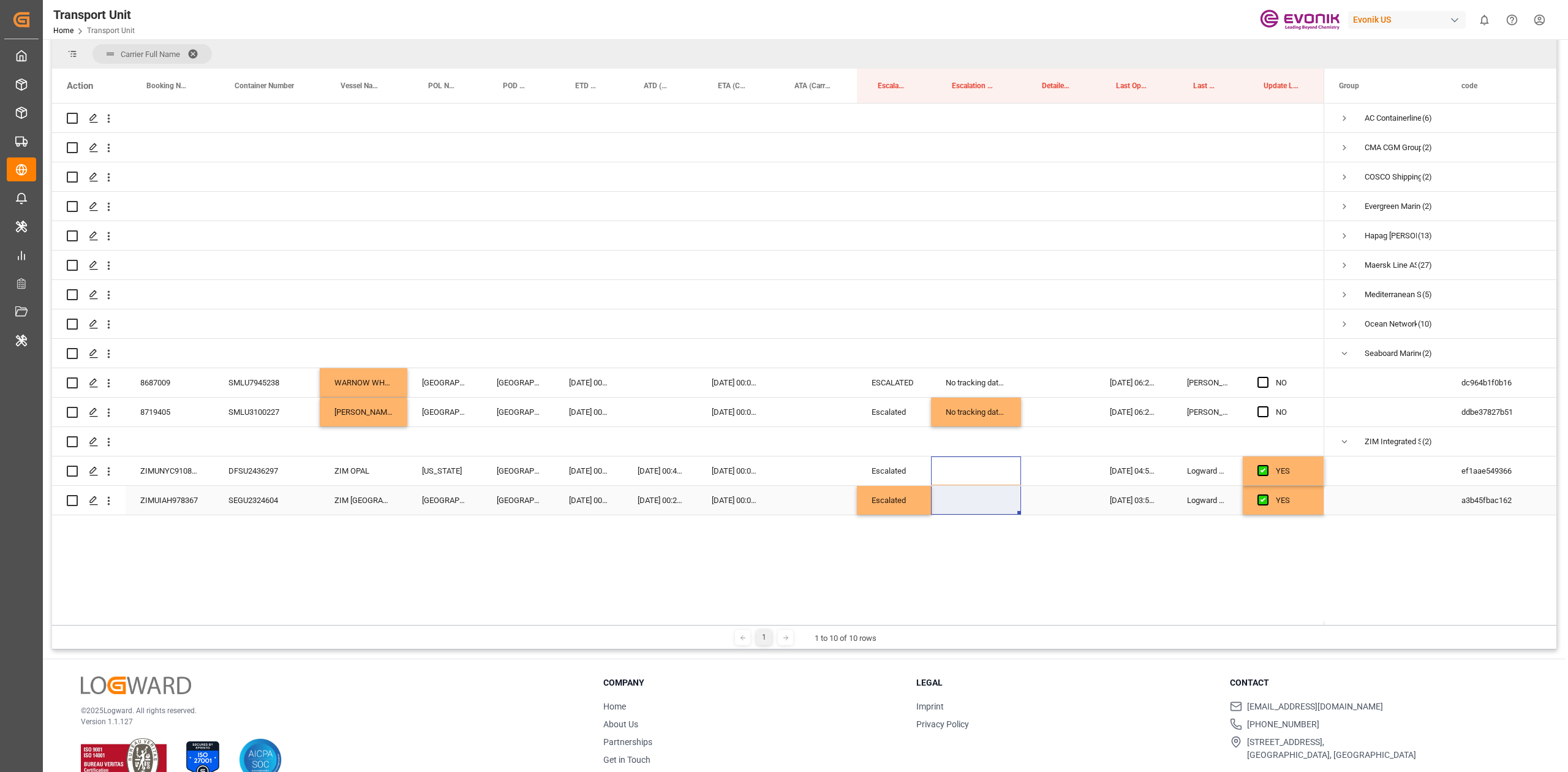
click at [978, 503] on div "NO" at bounding box center [688, 309] width 1272 height 411
drag, startPoint x: 978, startPoint y: 503, endPoint x: 1081, endPoint y: 456, distance: 113.2
click at [1081, 456] on div "NO" at bounding box center [688, 309] width 1272 height 411
click at [1063, 431] on div "Press SPACE to select this row." at bounding box center [1058, 441] width 74 height 29
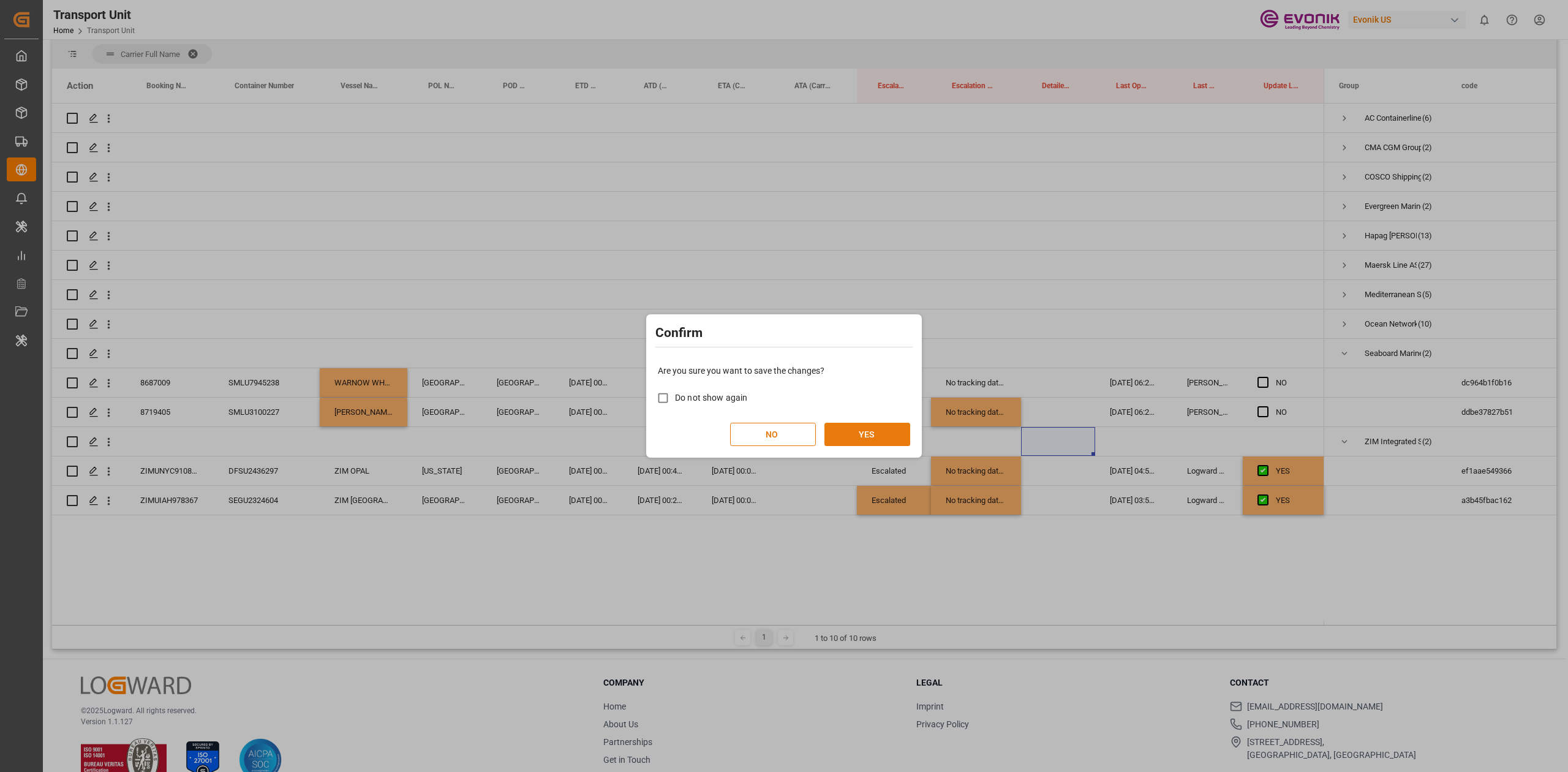
click at [875, 436] on button "YES" at bounding box center [867, 434] width 86 height 24
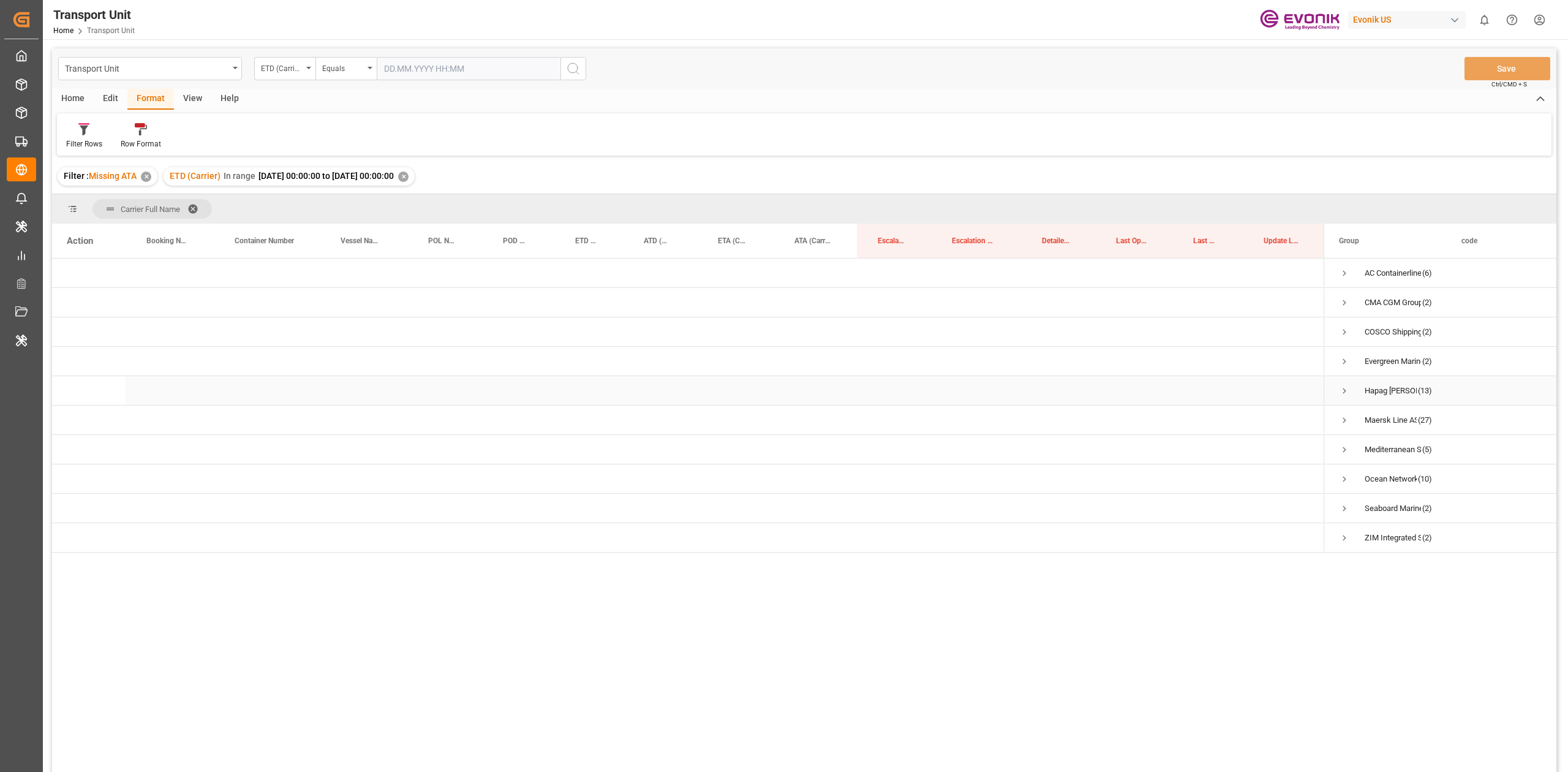
scroll to position [2, 0]
drag, startPoint x: 1120, startPoint y: 239, endPoint x: 1111, endPoint y: 201, distance: 39.1
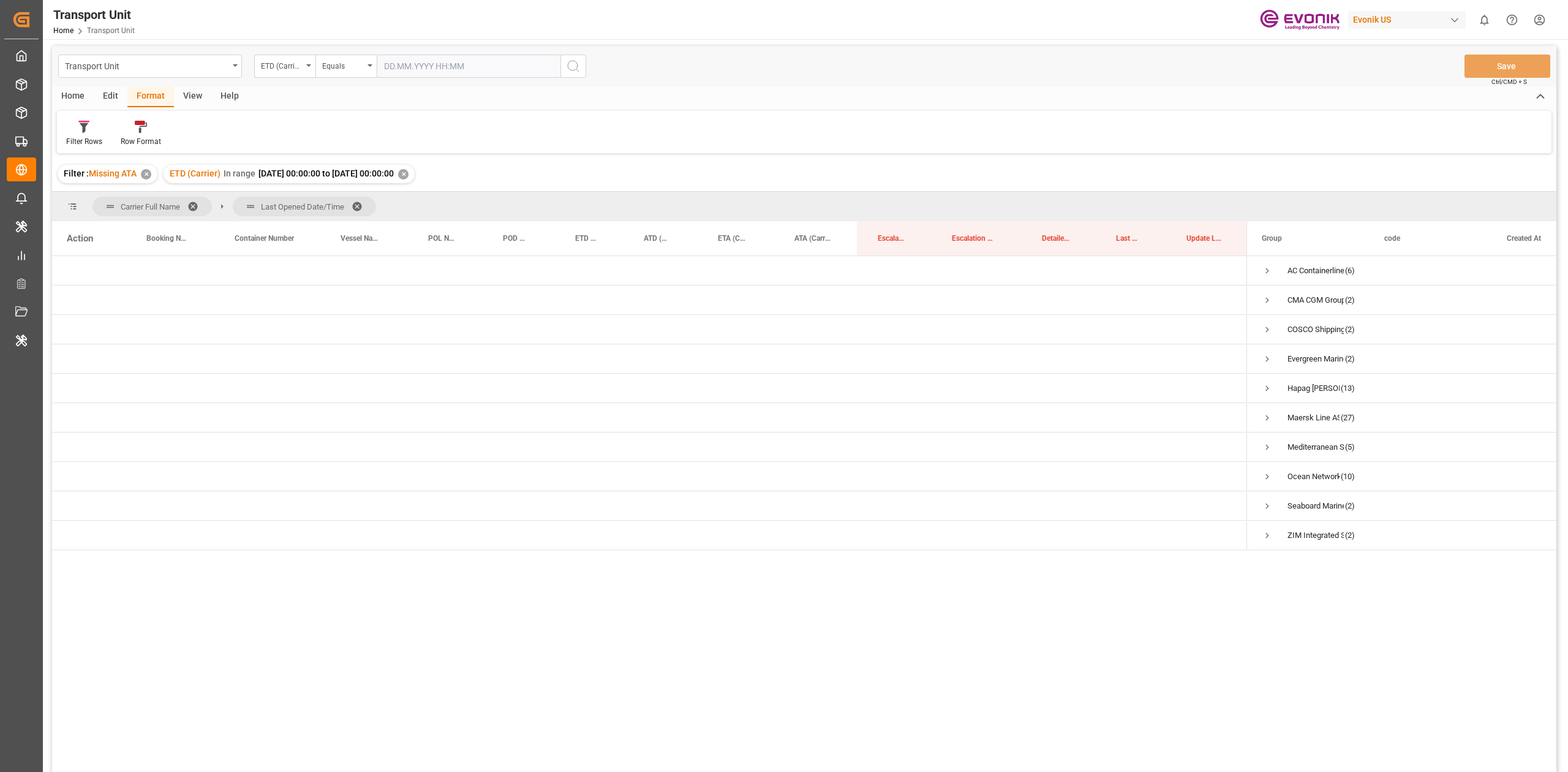
click at [195, 212] on span "Carrier Full Name" at bounding box center [152, 206] width 119 height 20
drag, startPoint x: 196, startPoint y: 211, endPoint x: 196, endPoint y: 198, distance: 13.0
click at [196, 198] on span "Carrier Full Name" at bounding box center [152, 206] width 119 height 20
click at [196, 201] on span at bounding box center [197, 206] width 20 height 11
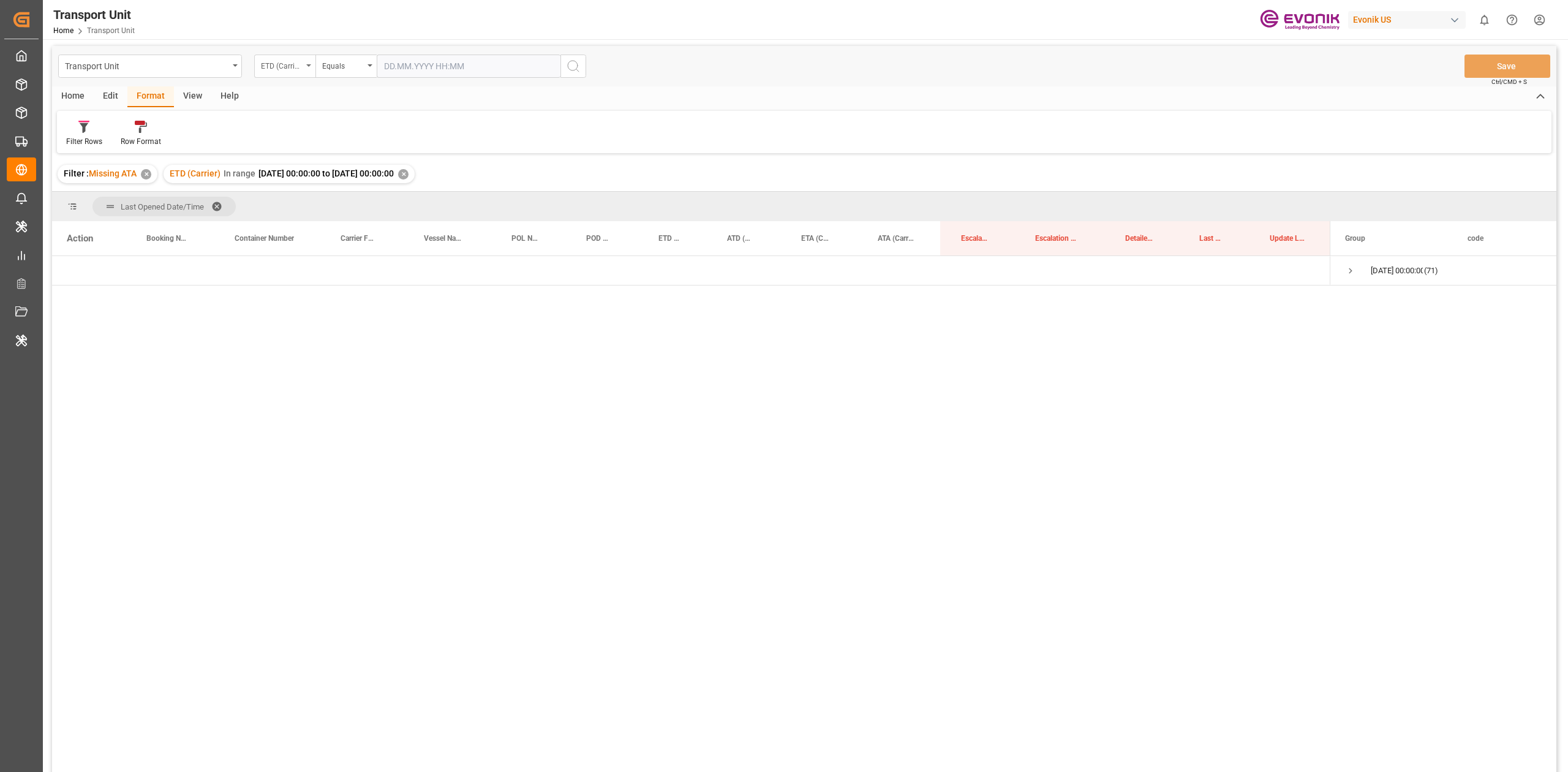
click at [300, 72] on div "ETD (Carrier)" at bounding box center [285, 66] width 61 height 24
type input "ETA"
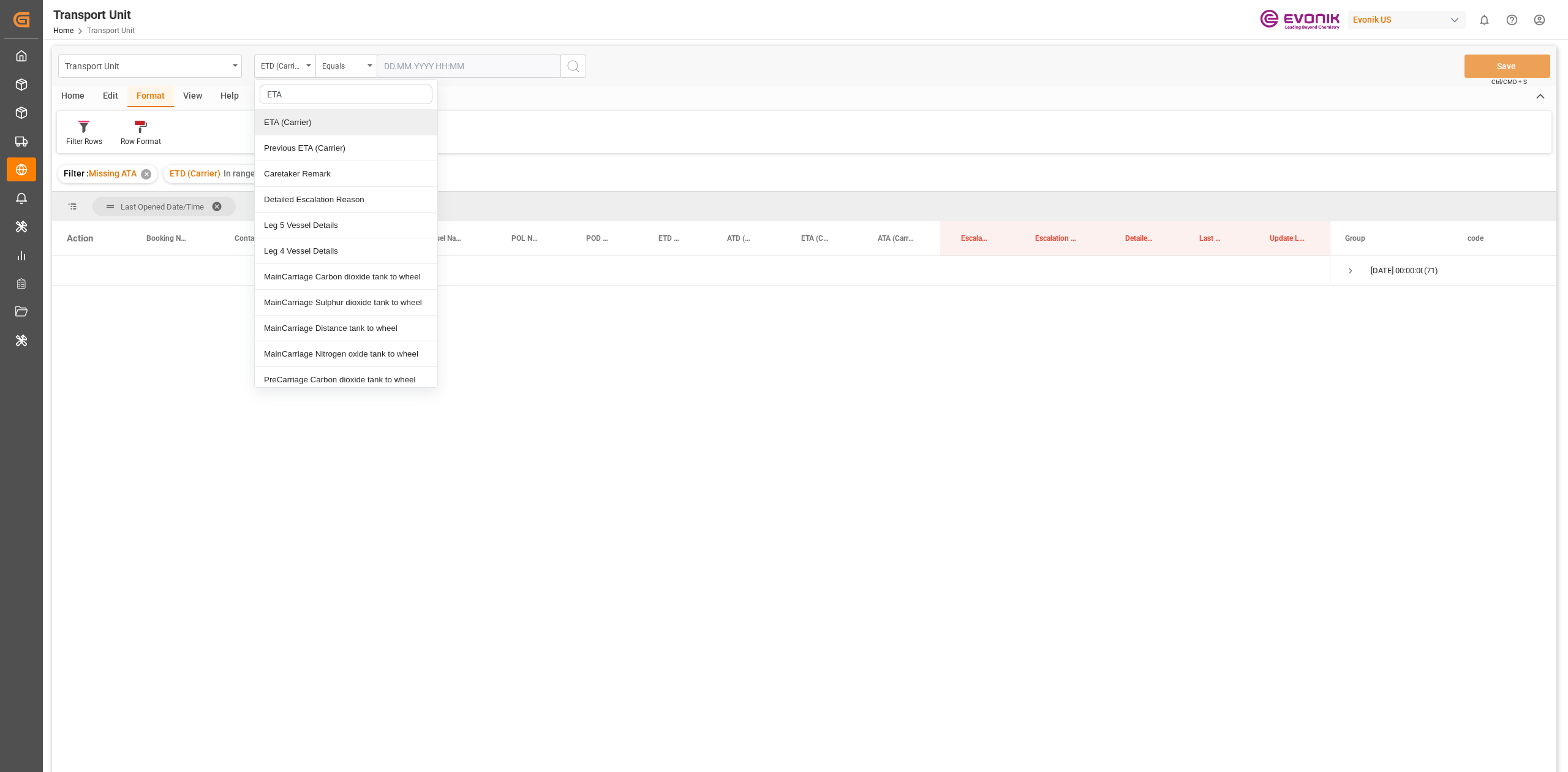
click at [312, 119] on div "ETA (Carrier)" at bounding box center [346, 122] width 182 height 26
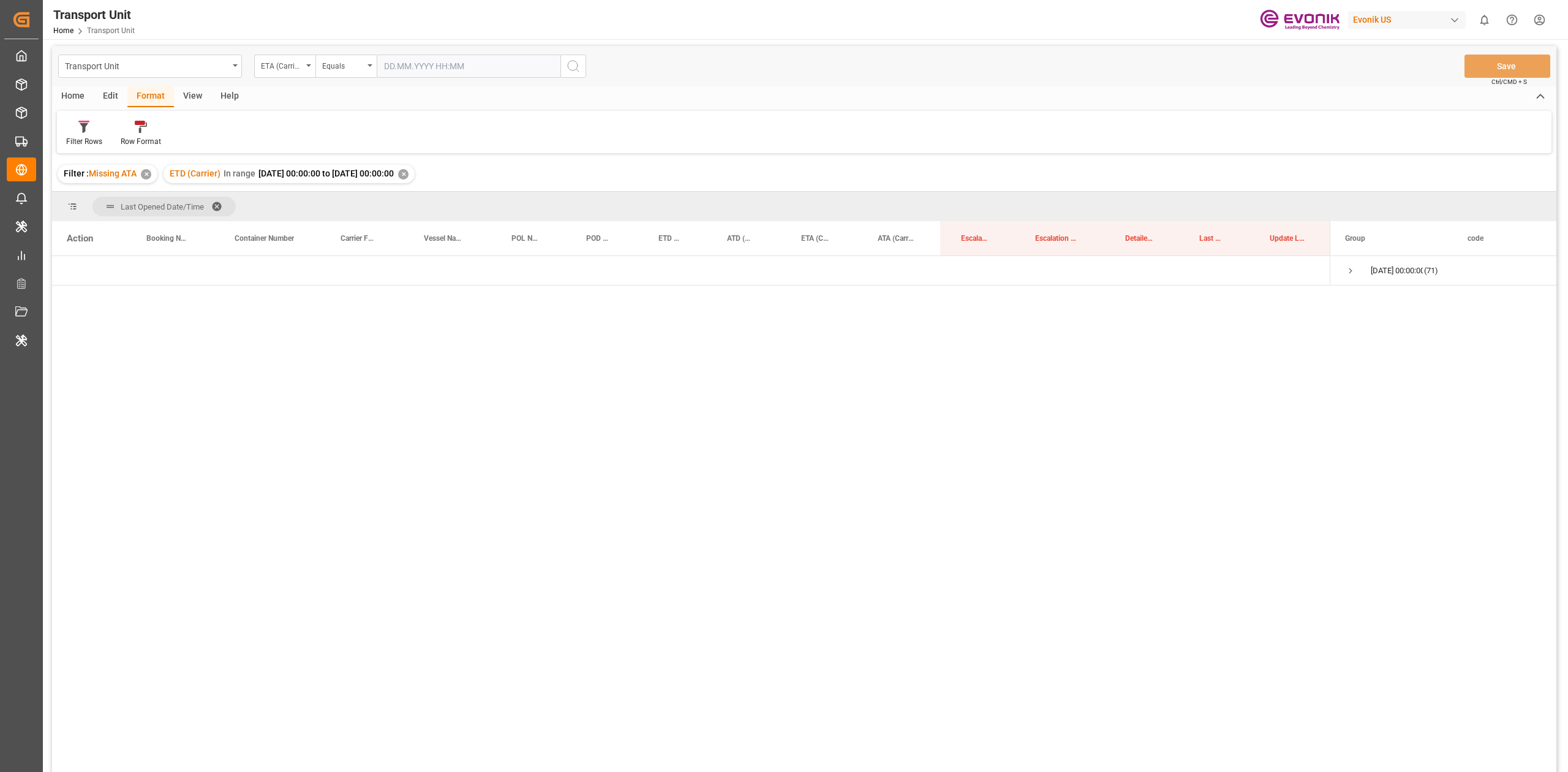
click at [348, 78] on div "Transport Unit ETA (Carrier) Equals Save Ctrl/CMD + S" at bounding box center [804, 66] width 1504 height 40
click at [348, 74] on div "Equals" at bounding box center [346, 66] width 61 height 24
click at [341, 221] on div "In range" at bounding box center [407, 225] width 182 height 26
click at [442, 67] on input "text" at bounding box center [422, 66] width 92 height 24
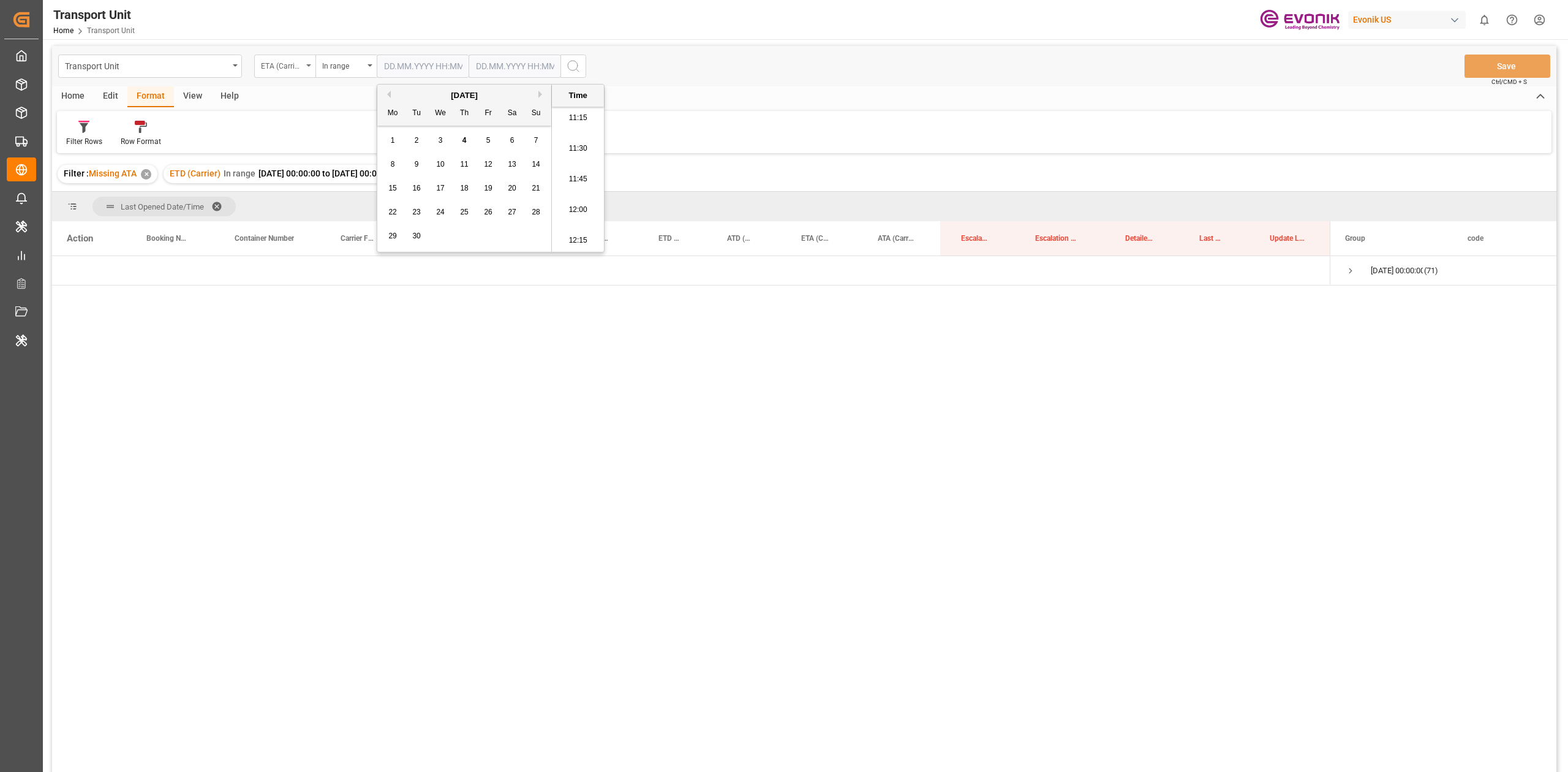
click at [302, 67] on div "ETA (Carrier)" at bounding box center [282, 65] width 42 height 14
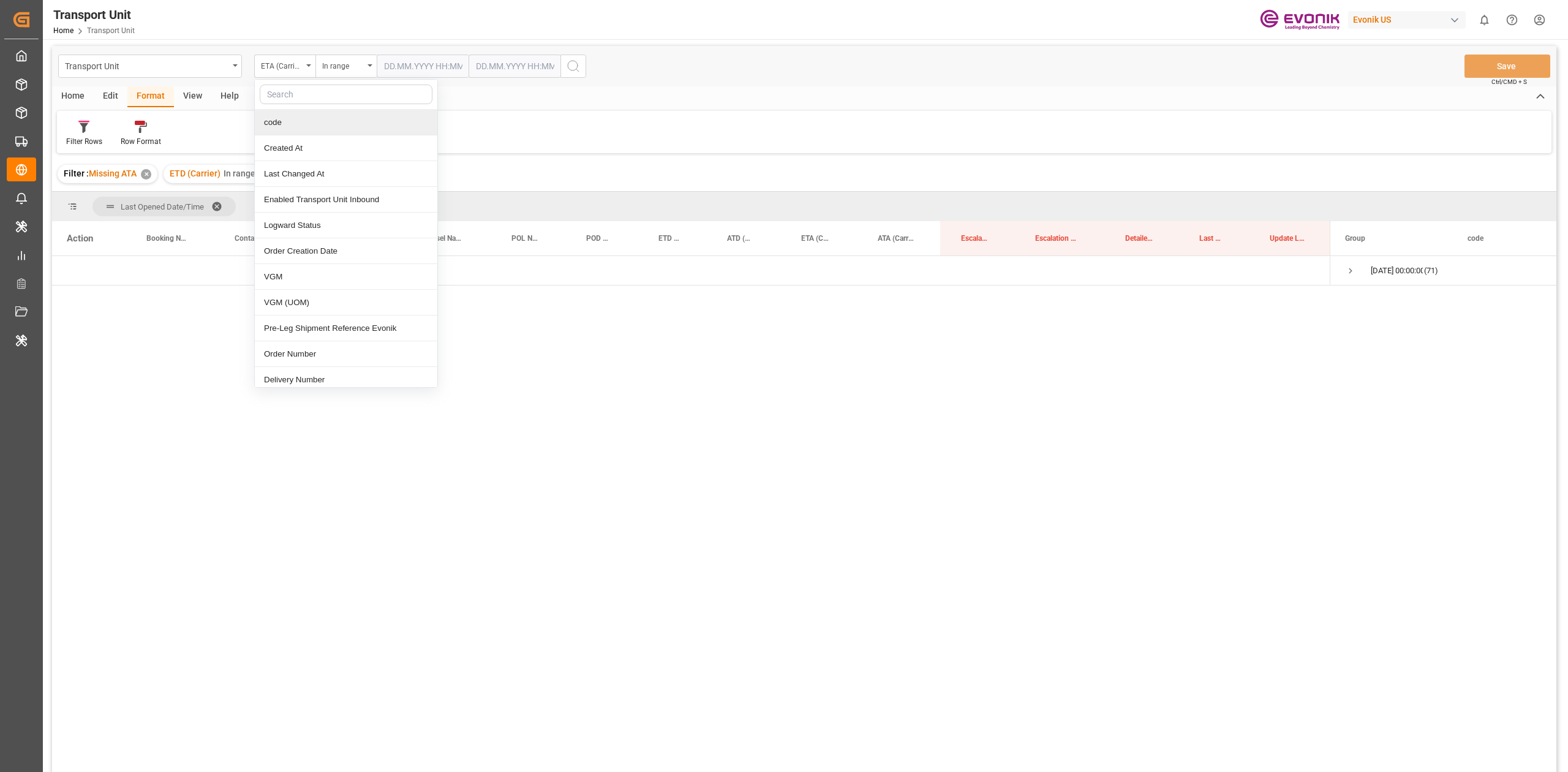
click at [383, 72] on input "text" at bounding box center [422, 66] width 92 height 24
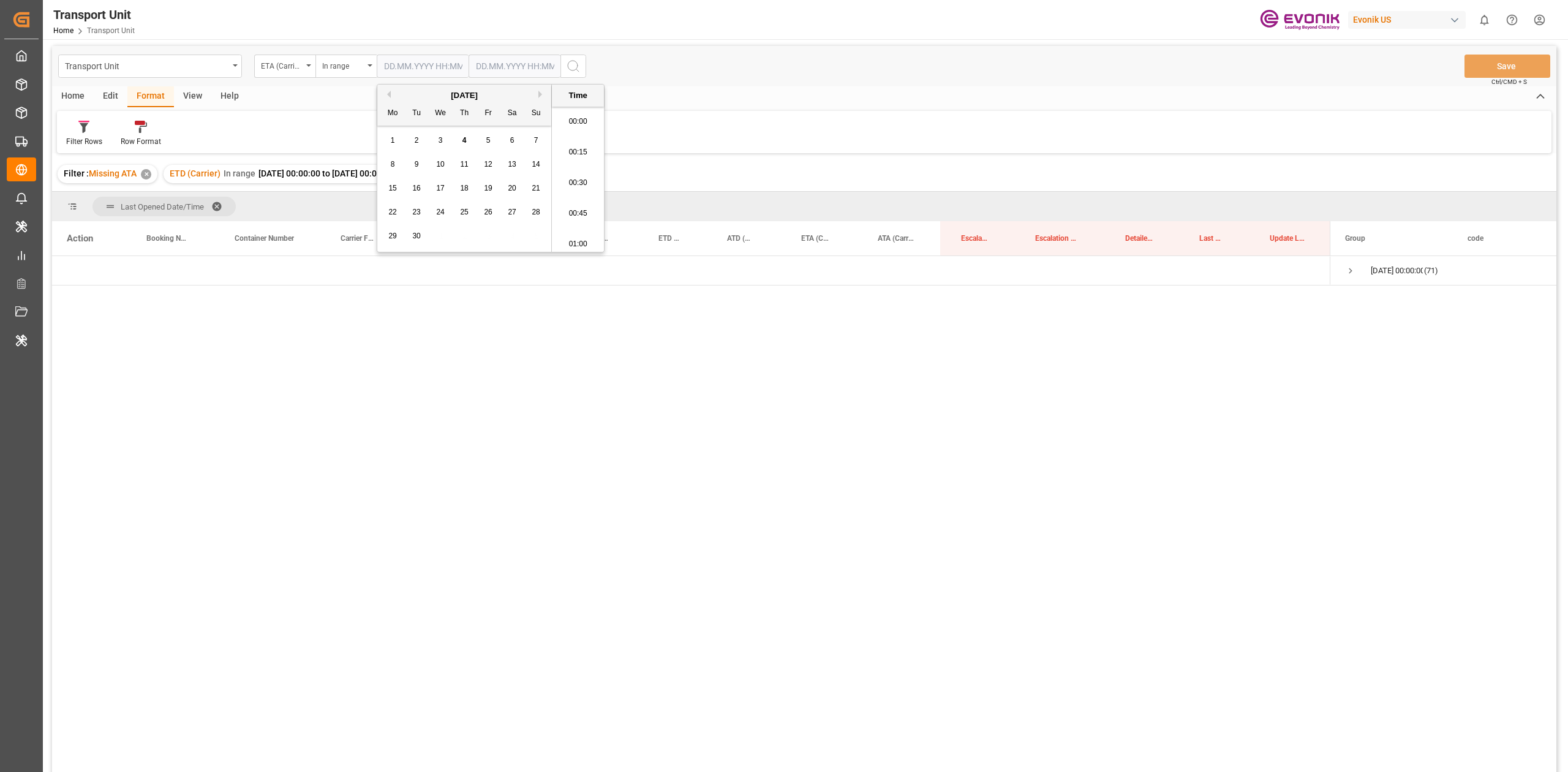
scroll to position [1382, 0]
click at [388, 99] on div "September 2025" at bounding box center [464, 96] width 174 height 12
click at [388, 92] on button "Previous Month" at bounding box center [387, 94] width 8 height 8
click at [461, 241] on div "28" at bounding box center [464, 236] width 15 height 14
type input "28.08.2025 00:00"
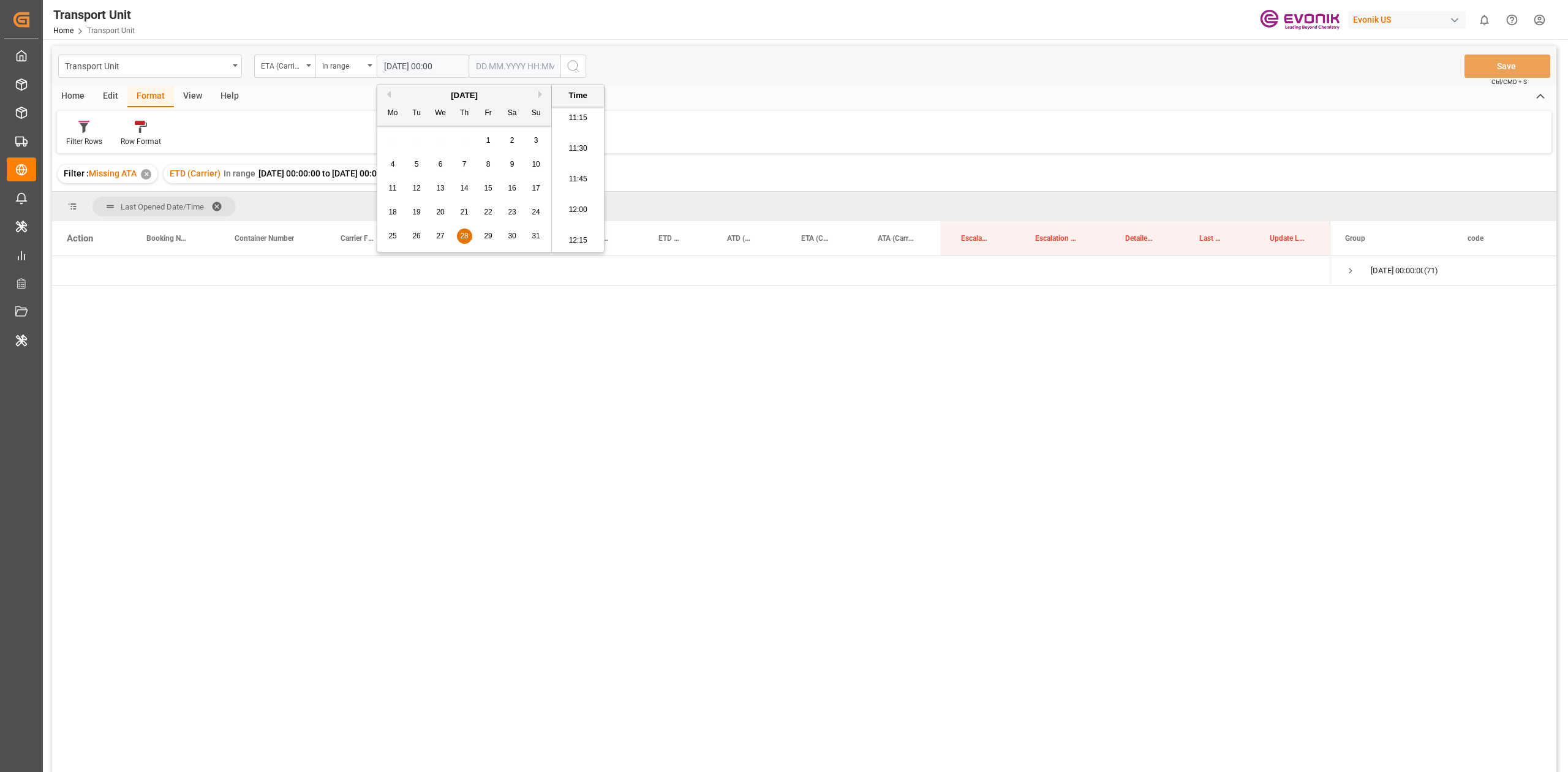
click at [496, 66] on input "text" at bounding box center [514, 66] width 92 height 24
click at [556, 144] on span "4" at bounding box center [556, 140] width 5 height 8
type input "04.09.2025 00:00"
click at [569, 68] on icon "search button" at bounding box center [573, 65] width 14 height 14
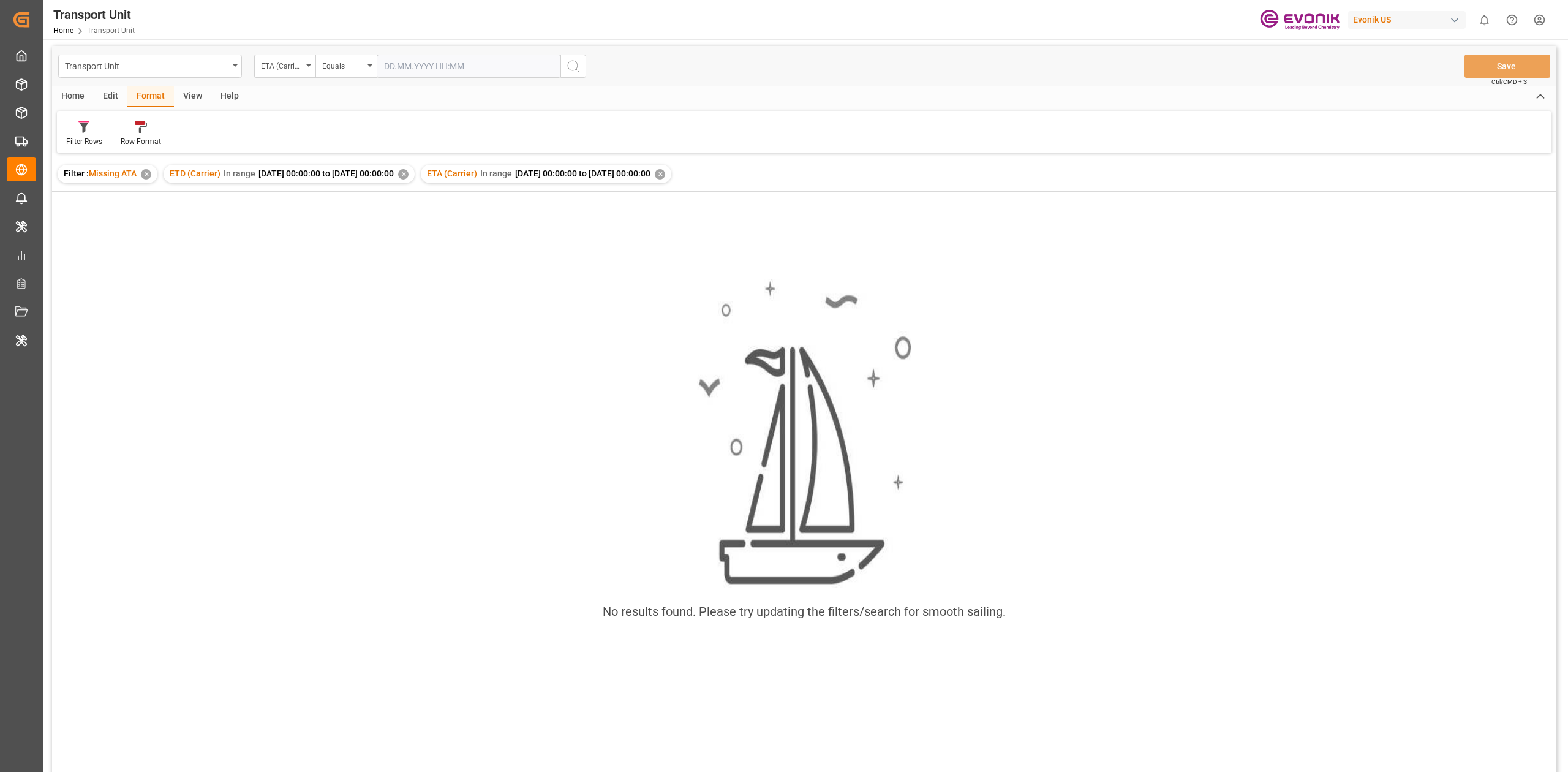
click at [414, 172] on div "ETD (Carrier) In range 2025-08-28 00:00:00 to 2025-09-04 00:00:00 ✕" at bounding box center [288, 174] width 251 height 18
click at [408, 172] on div "✕" at bounding box center [403, 175] width 11 height 11
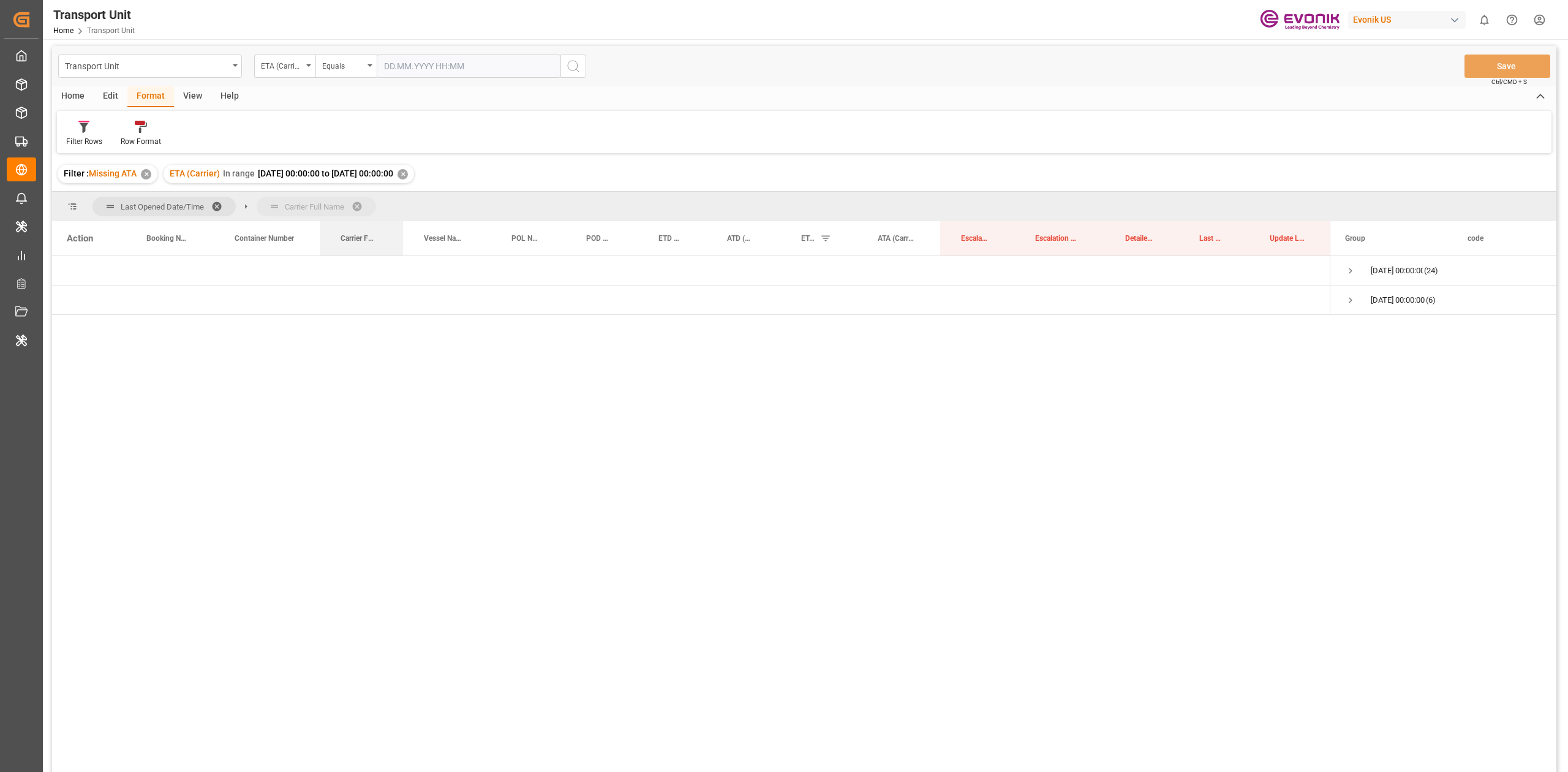
drag, startPoint x: 357, startPoint y: 236, endPoint x: 354, endPoint y: 214, distance: 22.2
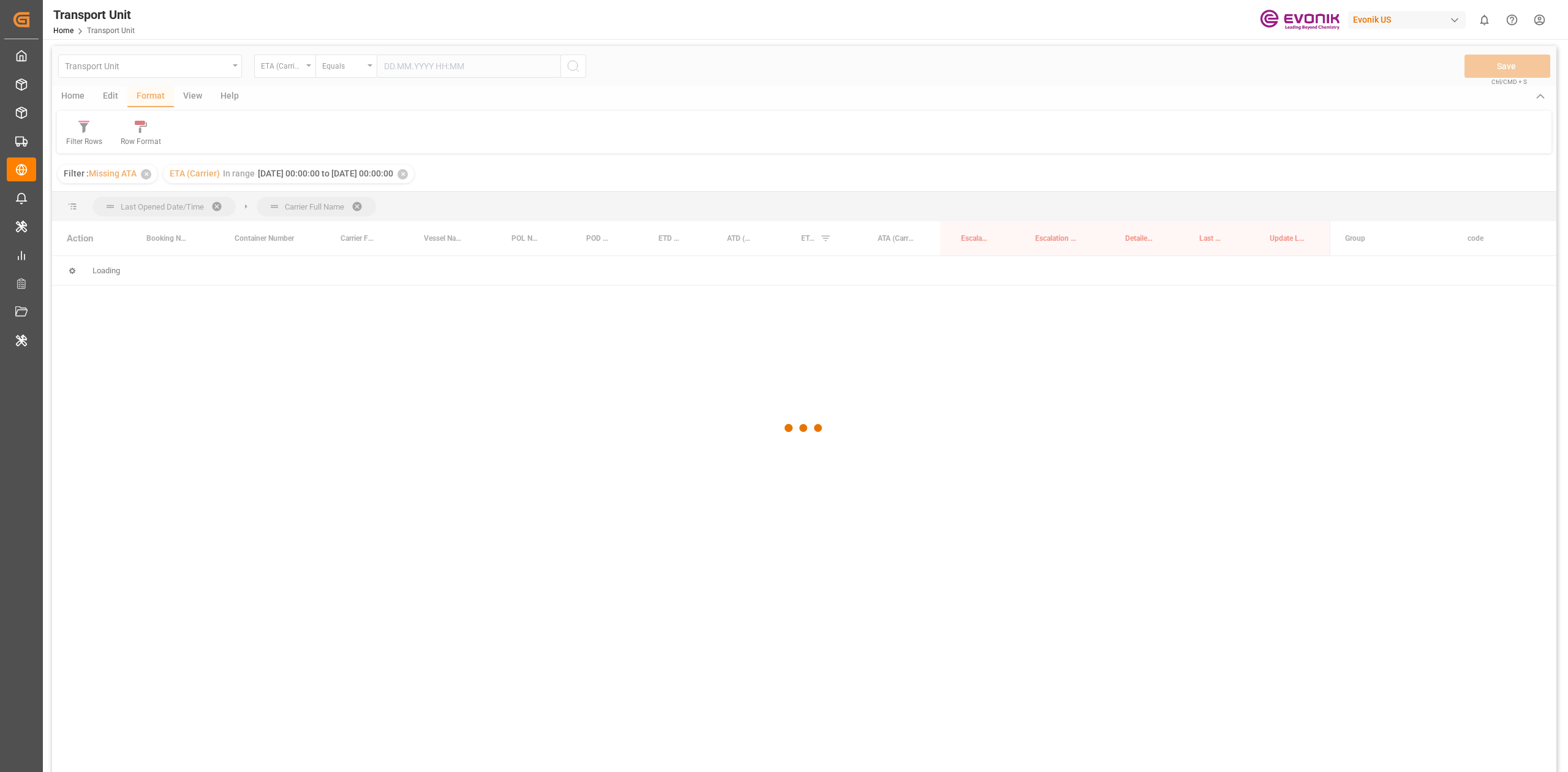
click at [216, 211] on div at bounding box center [804, 428] width 1504 height 764
click at [217, 211] on div at bounding box center [804, 428] width 1504 height 764
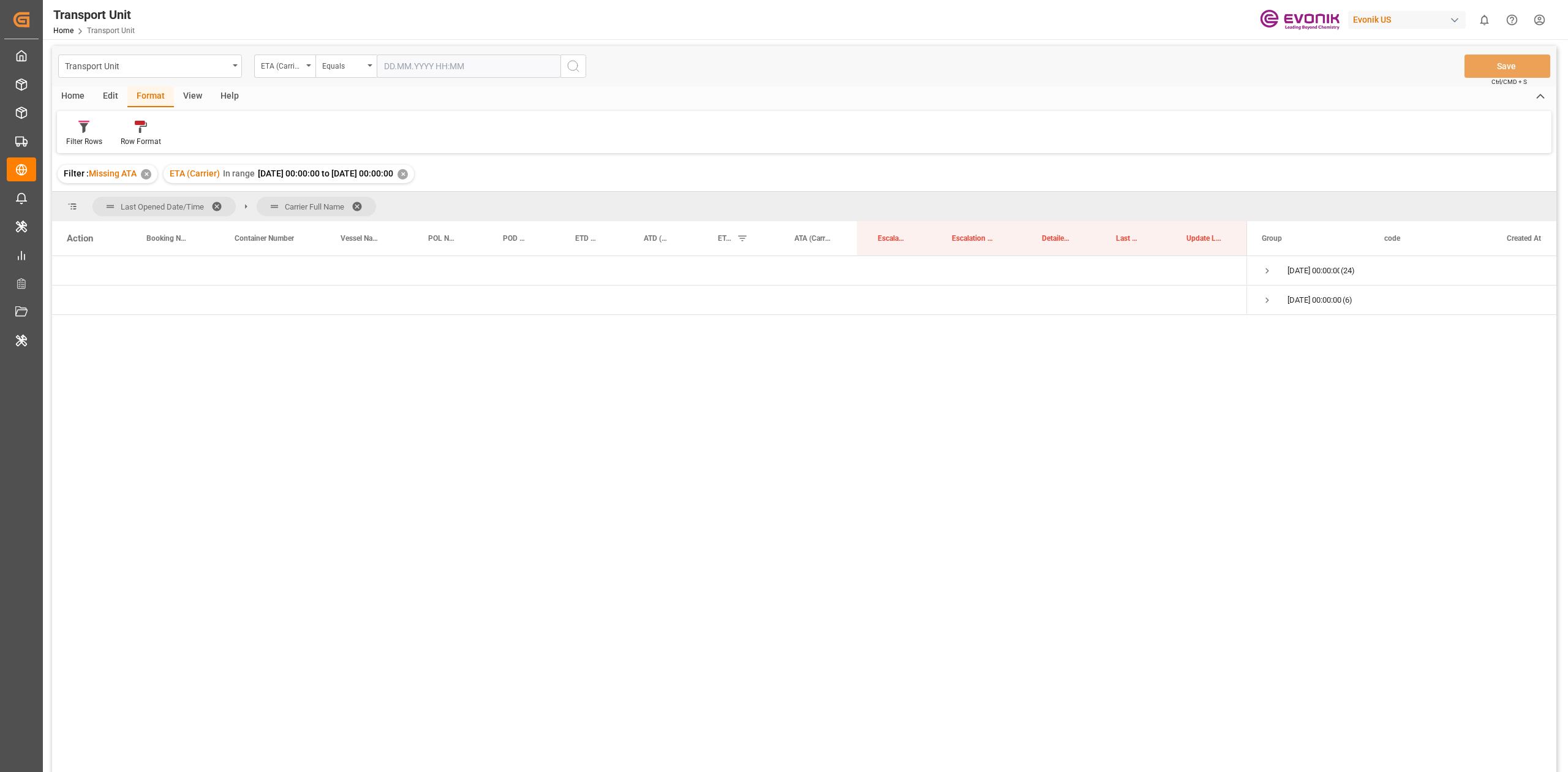
click at [220, 209] on span at bounding box center [221, 206] width 20 height 11
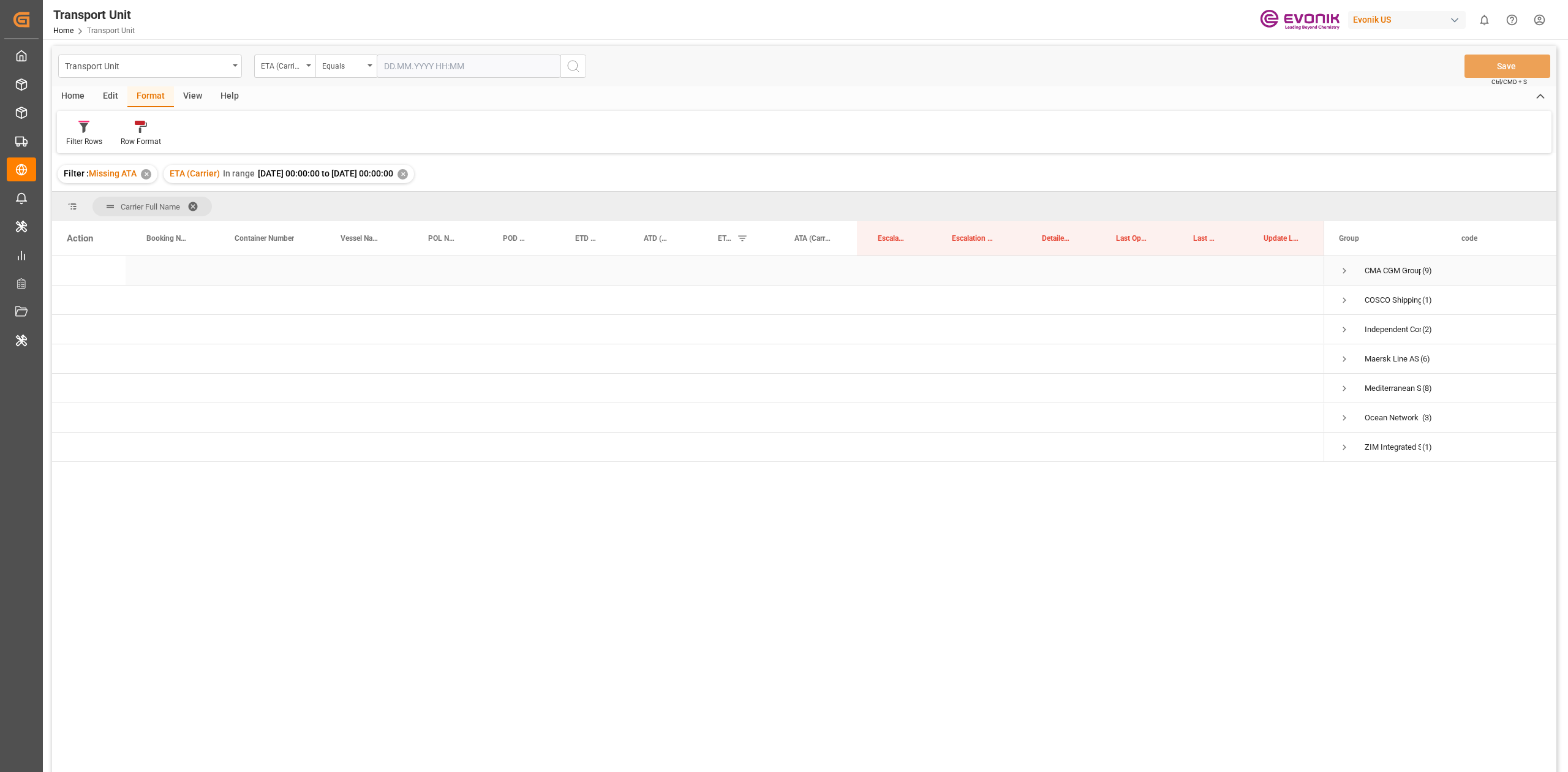
click at [1343, 265] on span "Press SPACE to select this row." at bounding box center [1344, 270] width 11 height 11
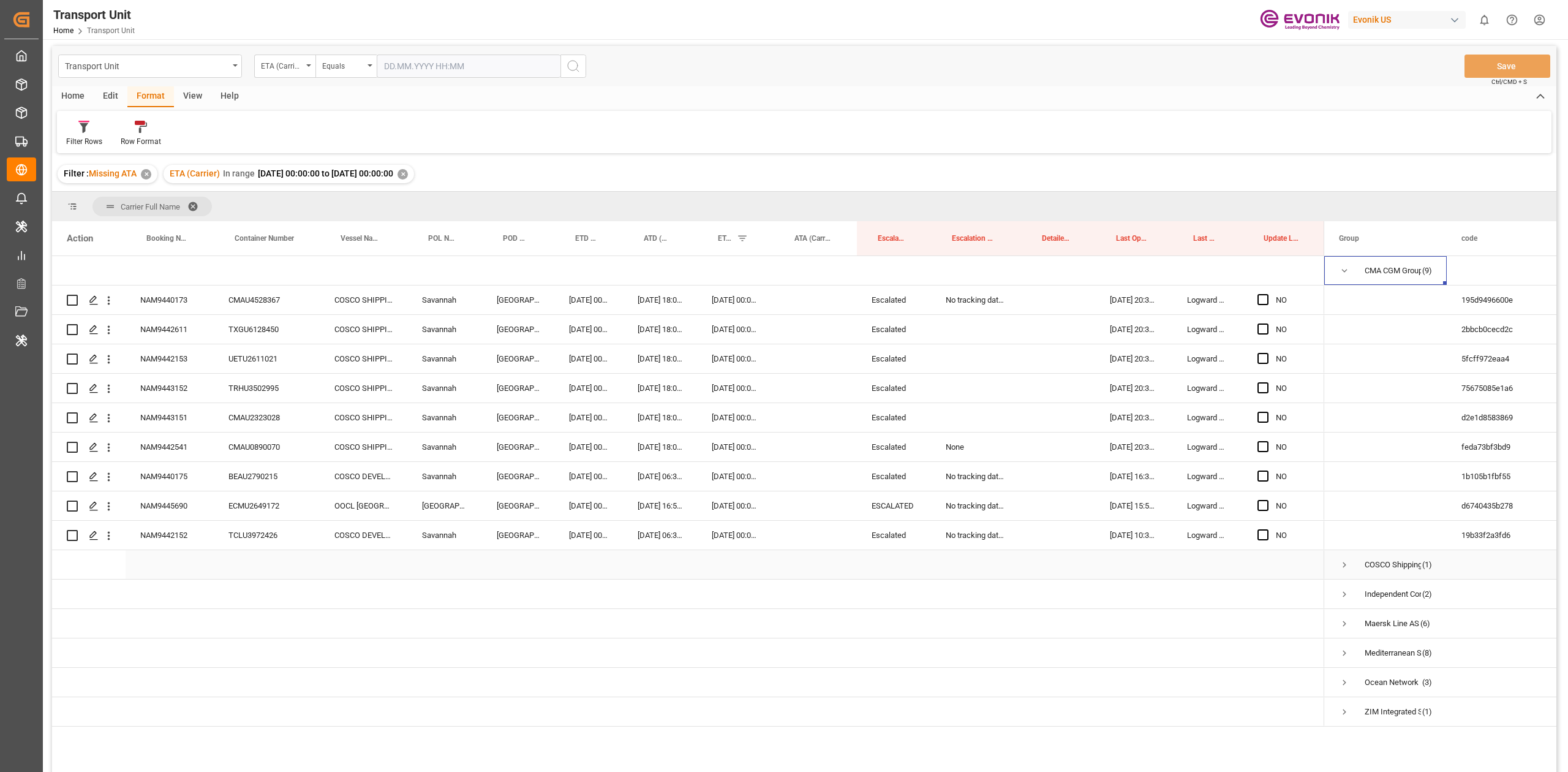
click at [1346, 569] on span "Press SPACE to select this row." at bounding box center [1344, 565] width 11 height 11
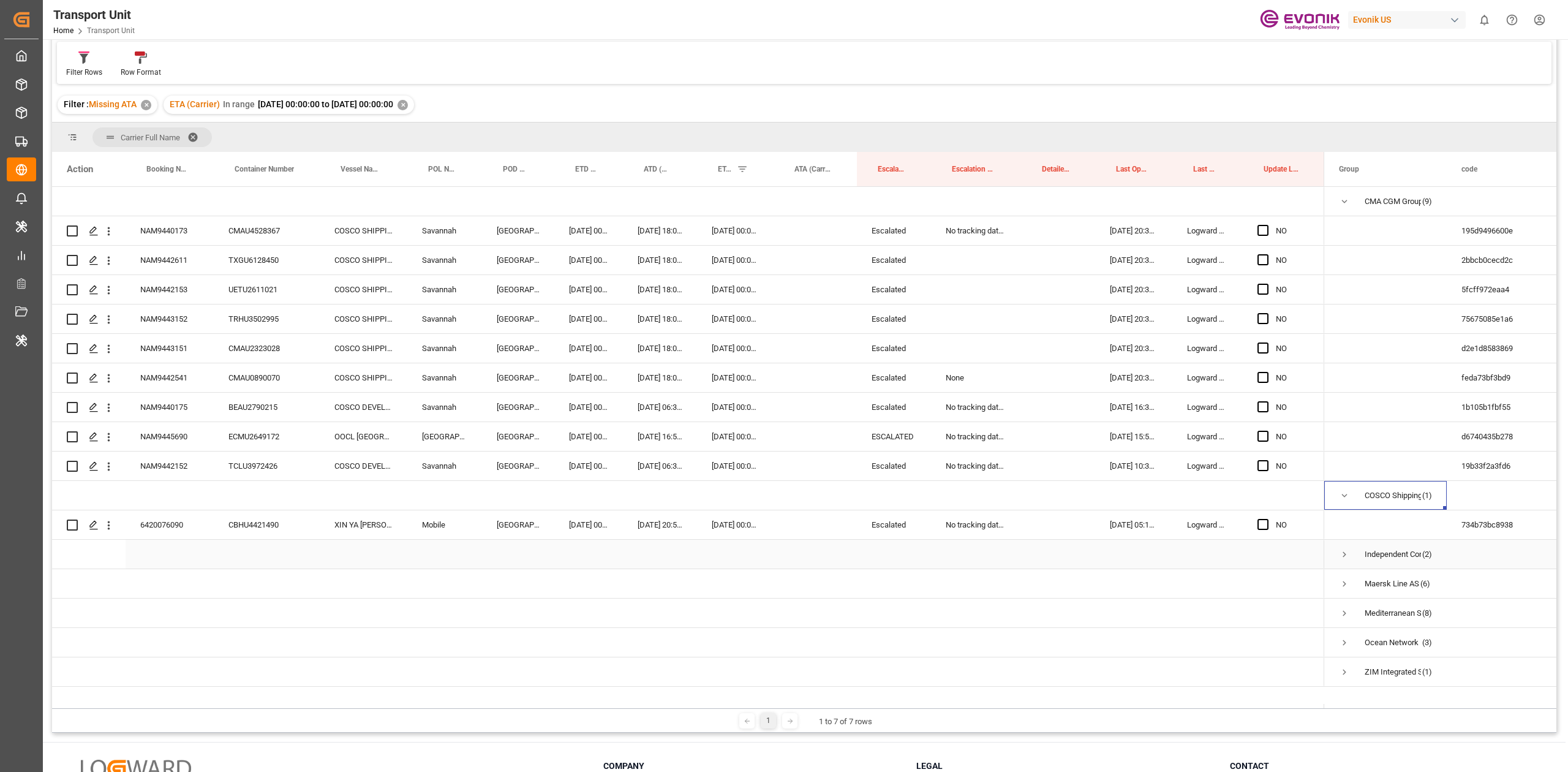
scroll to position [181, 0]
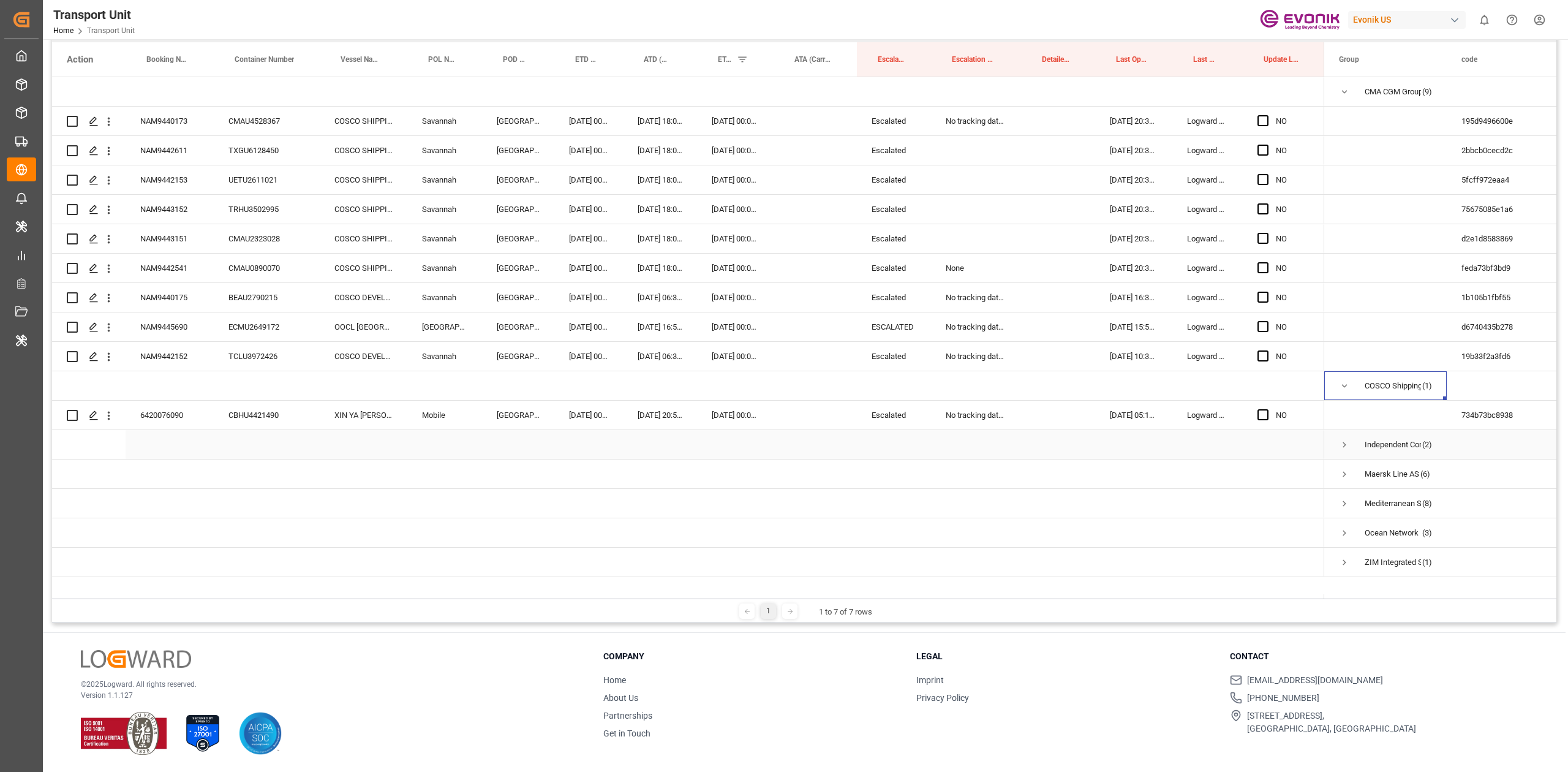
click at [1337, 440] on div "Independent Container Line Limited (2)" at bounding box center [1384, 444] width 122 height 29
click at [1343, 444] on span "Press SPACE to select this row." at bounding box center [1344, 445] width 11 height 11
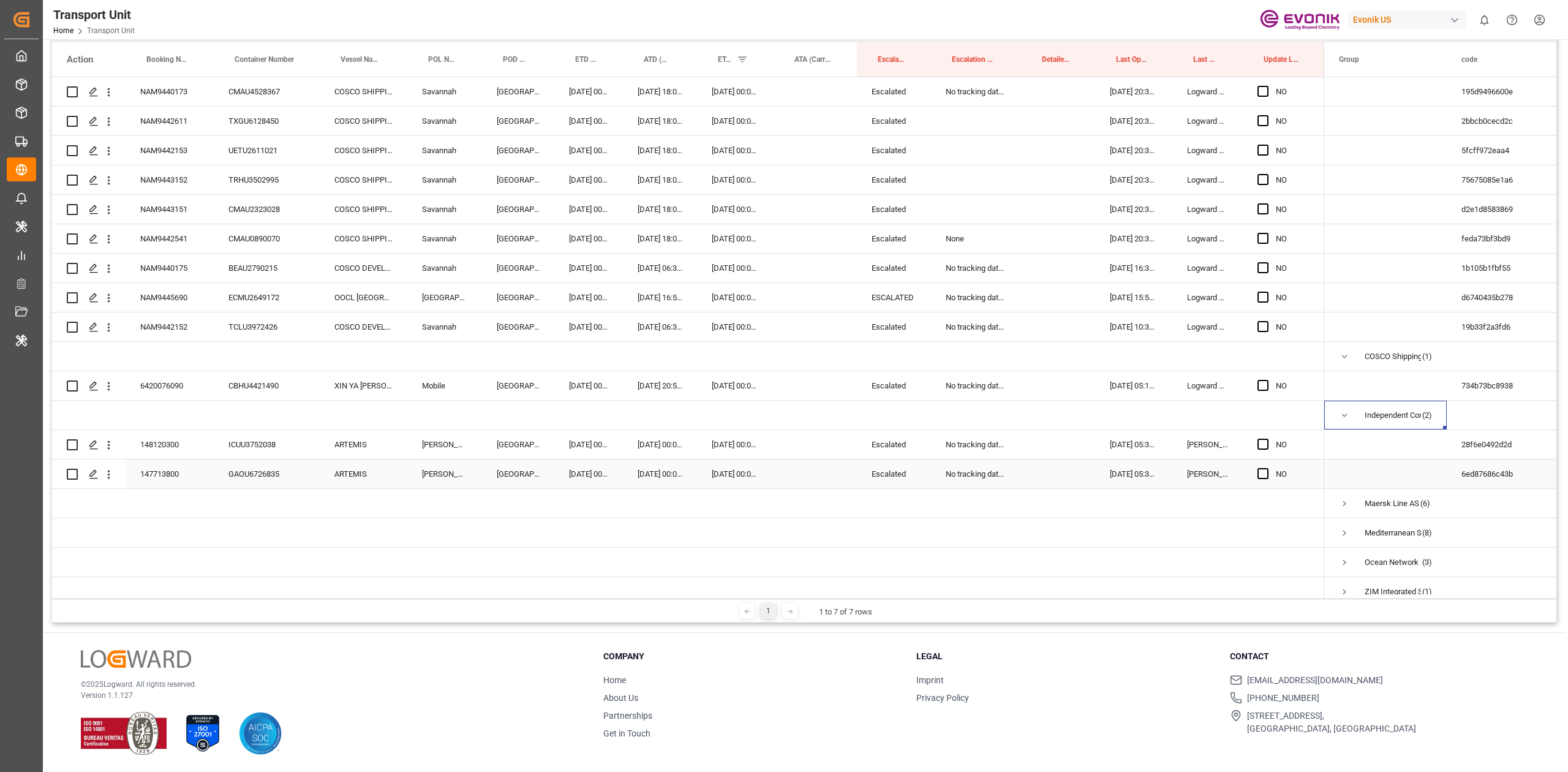
scroll to position [46, 0]
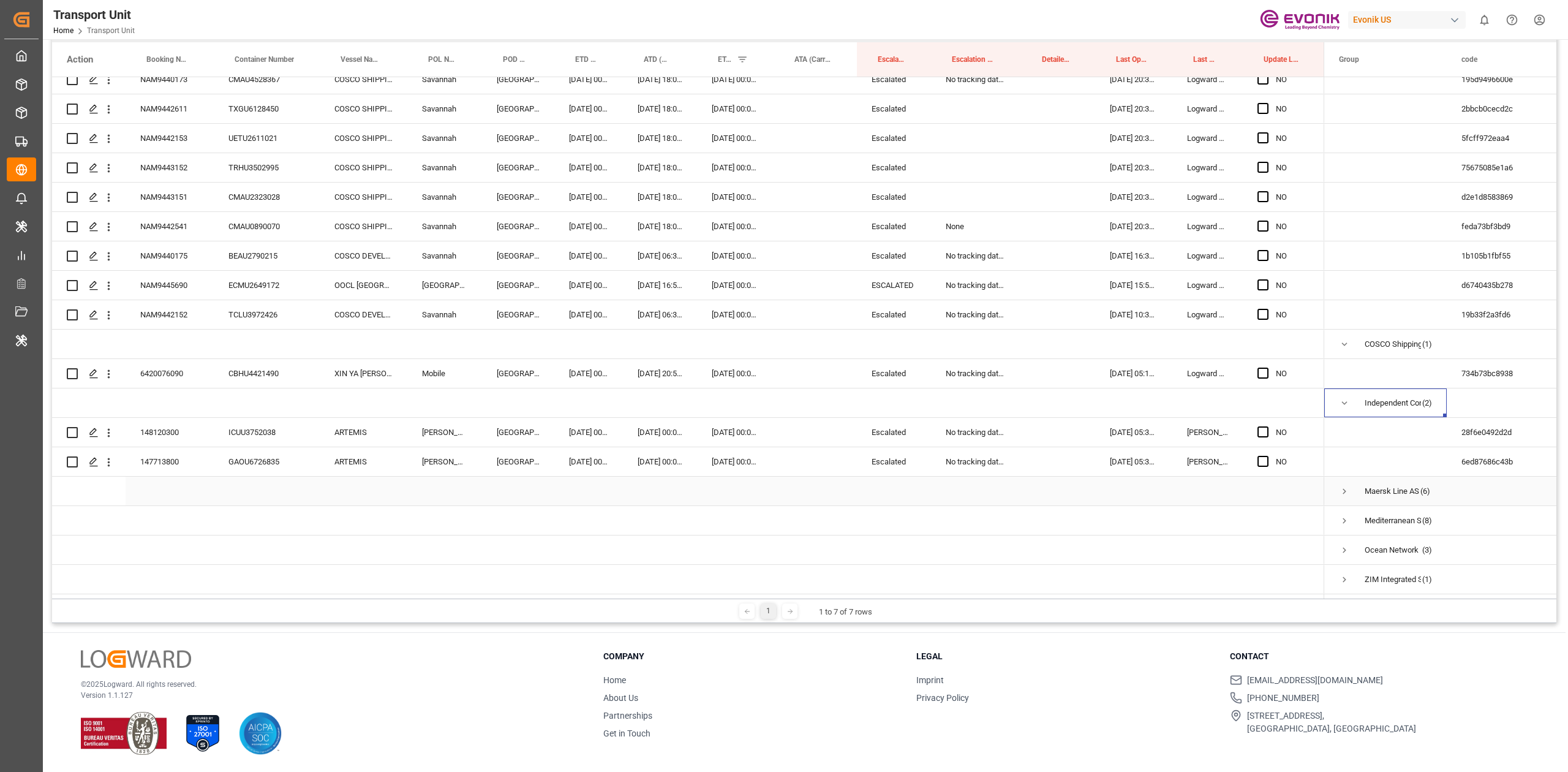
click at [1346, 486] on span "Press SPACE to select this row." at bounding box center [1344, 491] width 11 height 11
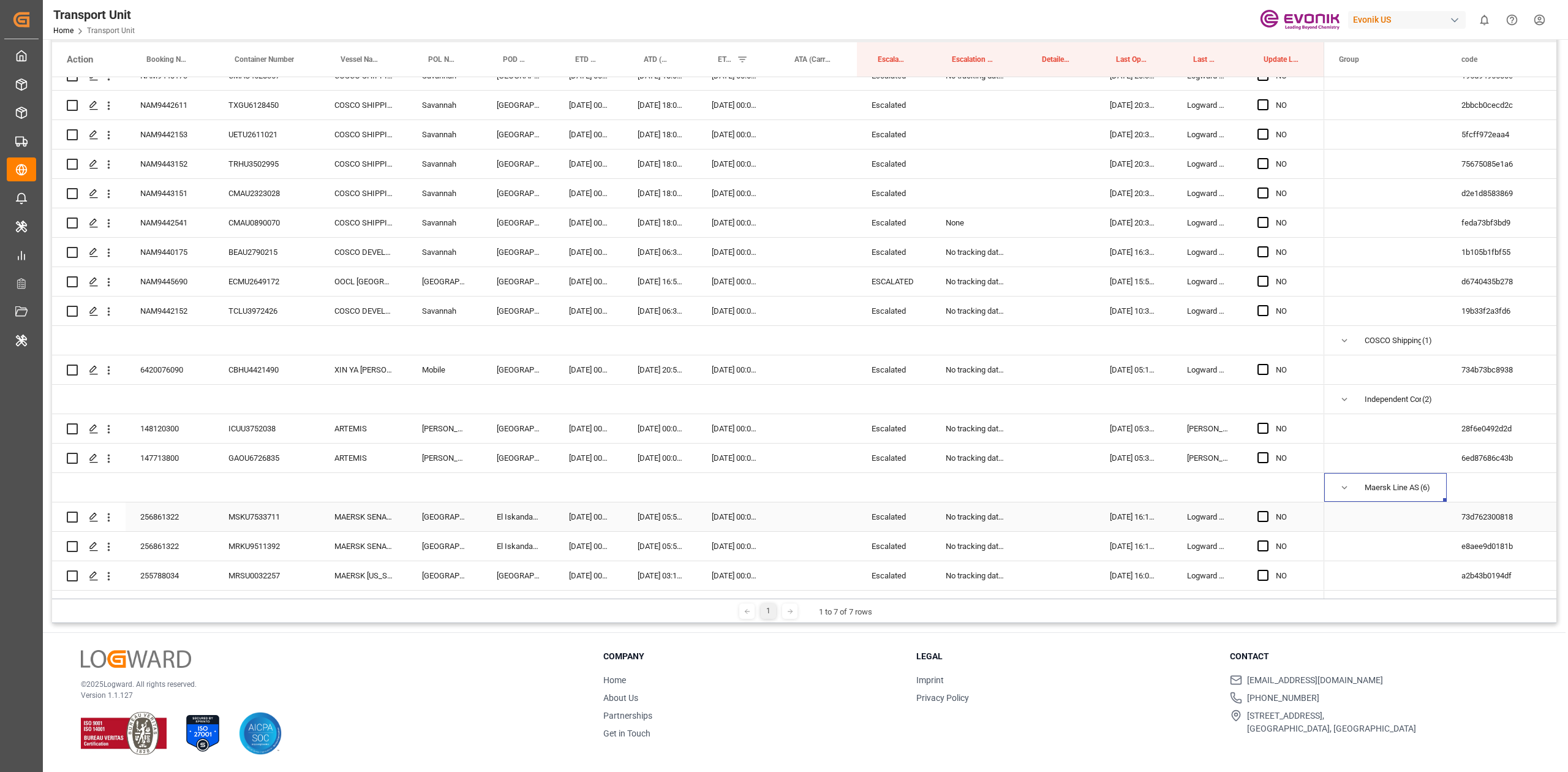
scroll to position [222, 0]
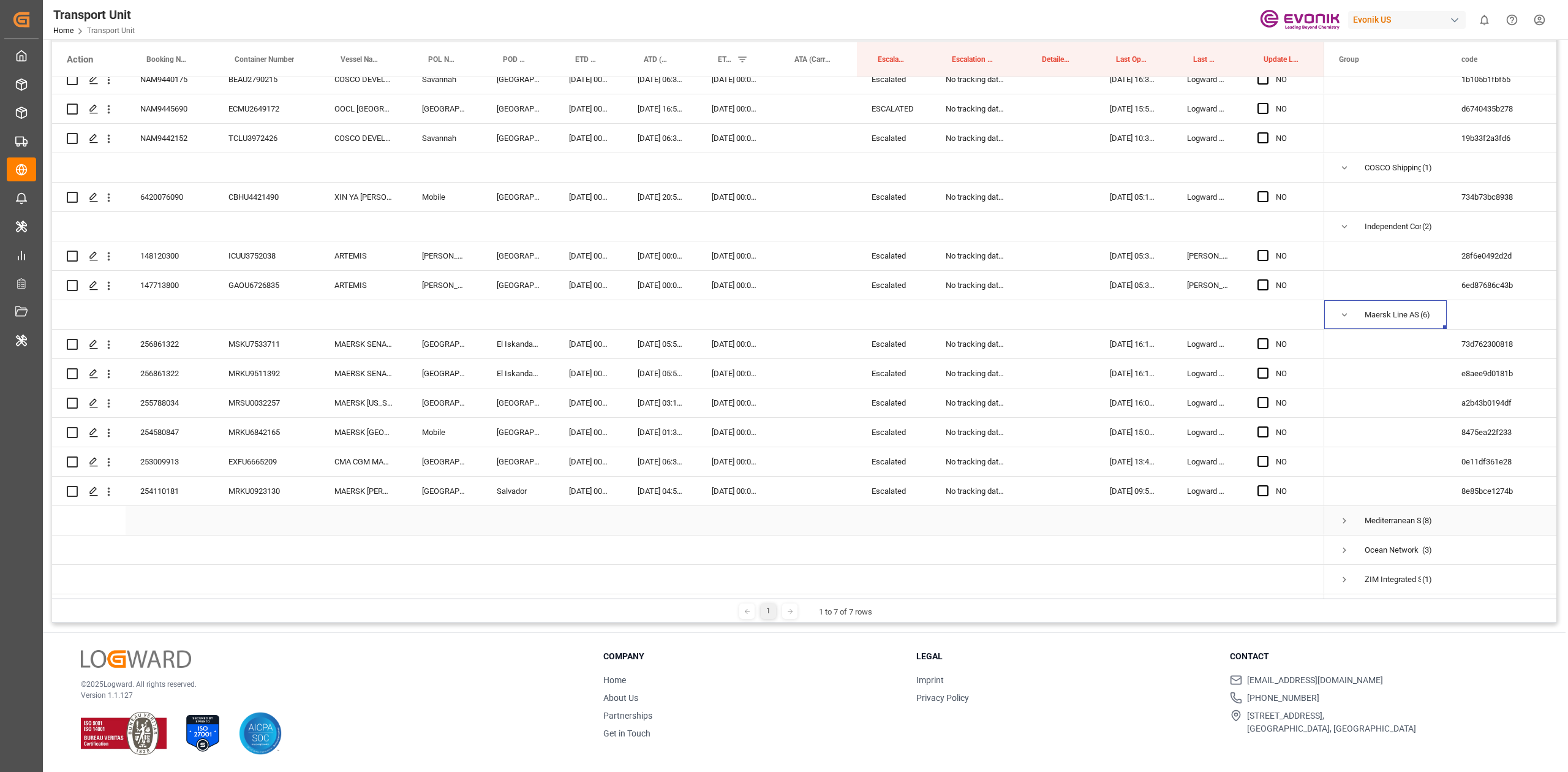
click at [1343, 515] on span "Press SPACE to select this row." at bounding box center [1344, 521] width 11 height 11
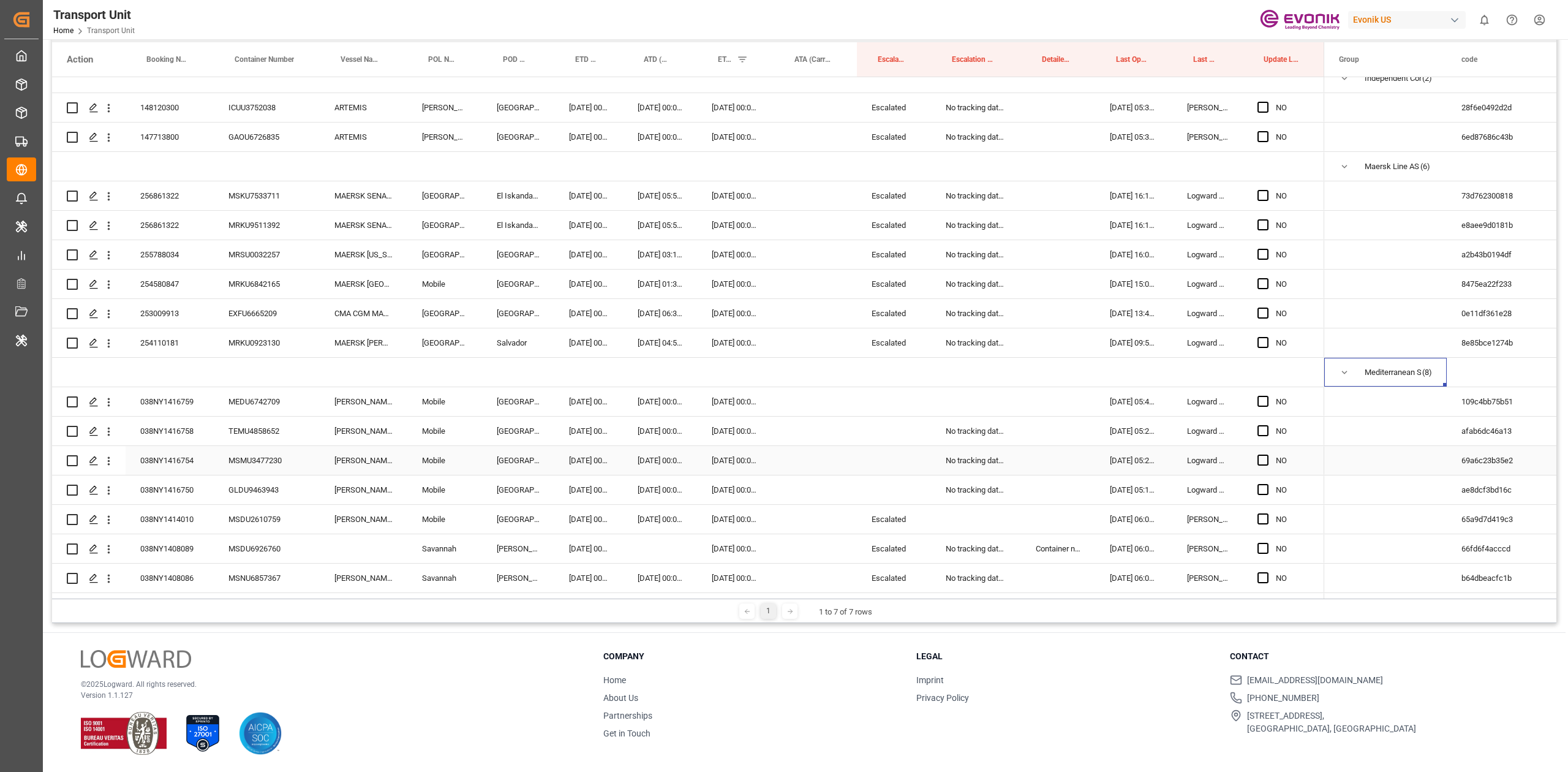
scroll to position [457, 0]
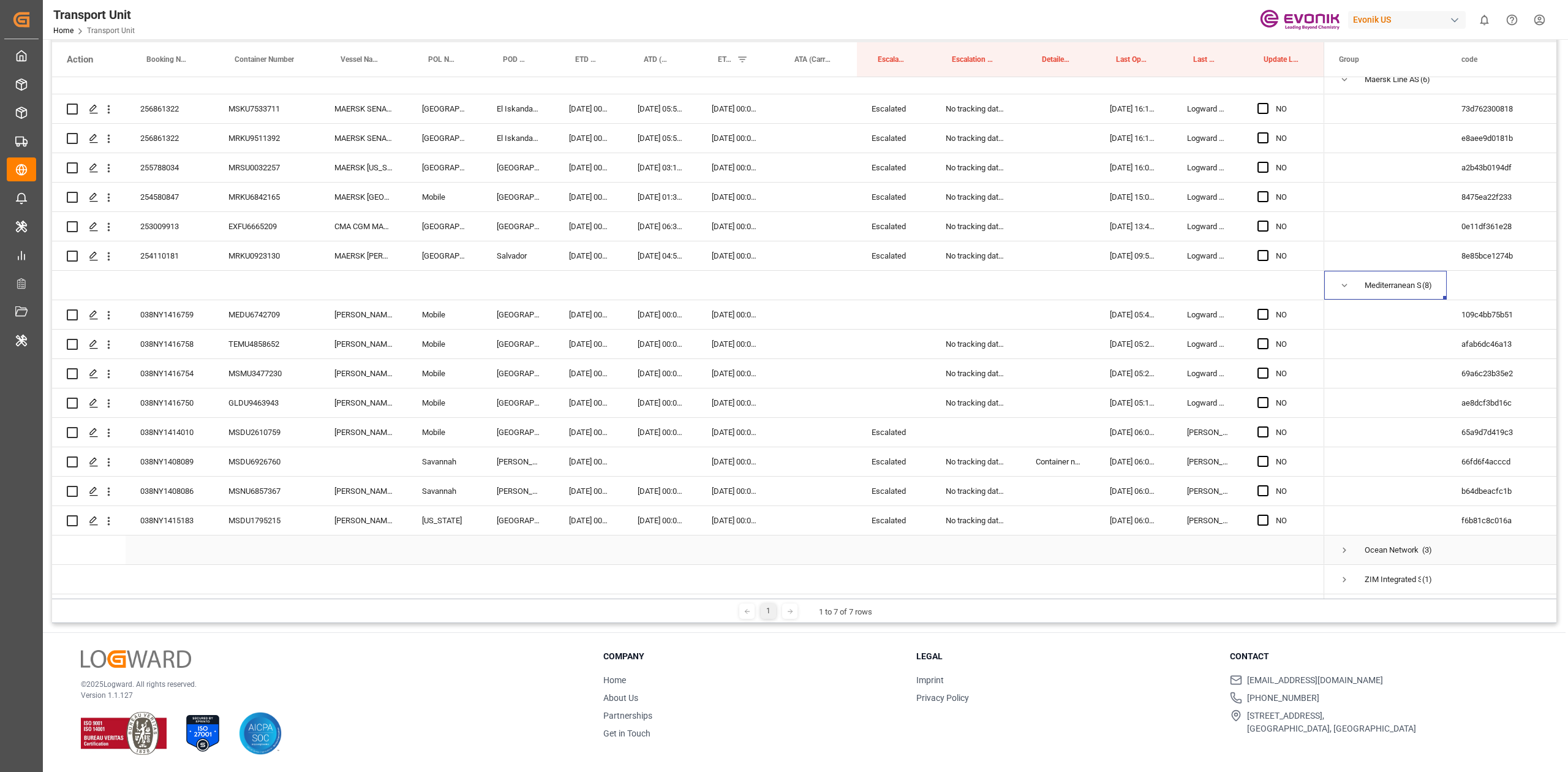
click at [1343, 547] on span "Press SPACE to select this row." at bounding box center [1344, 550] width 11 height 11
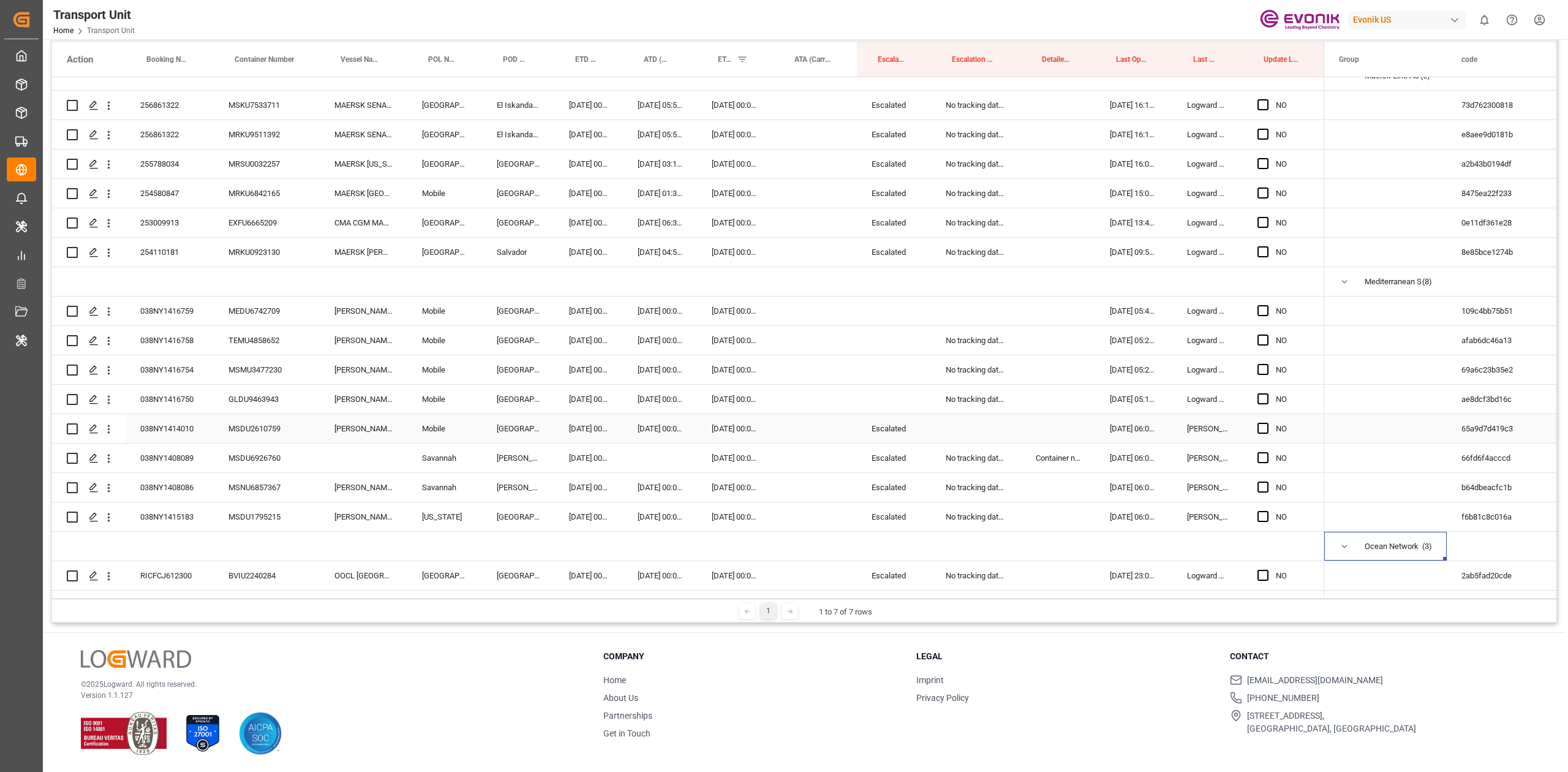
scroll to position [545, 0]
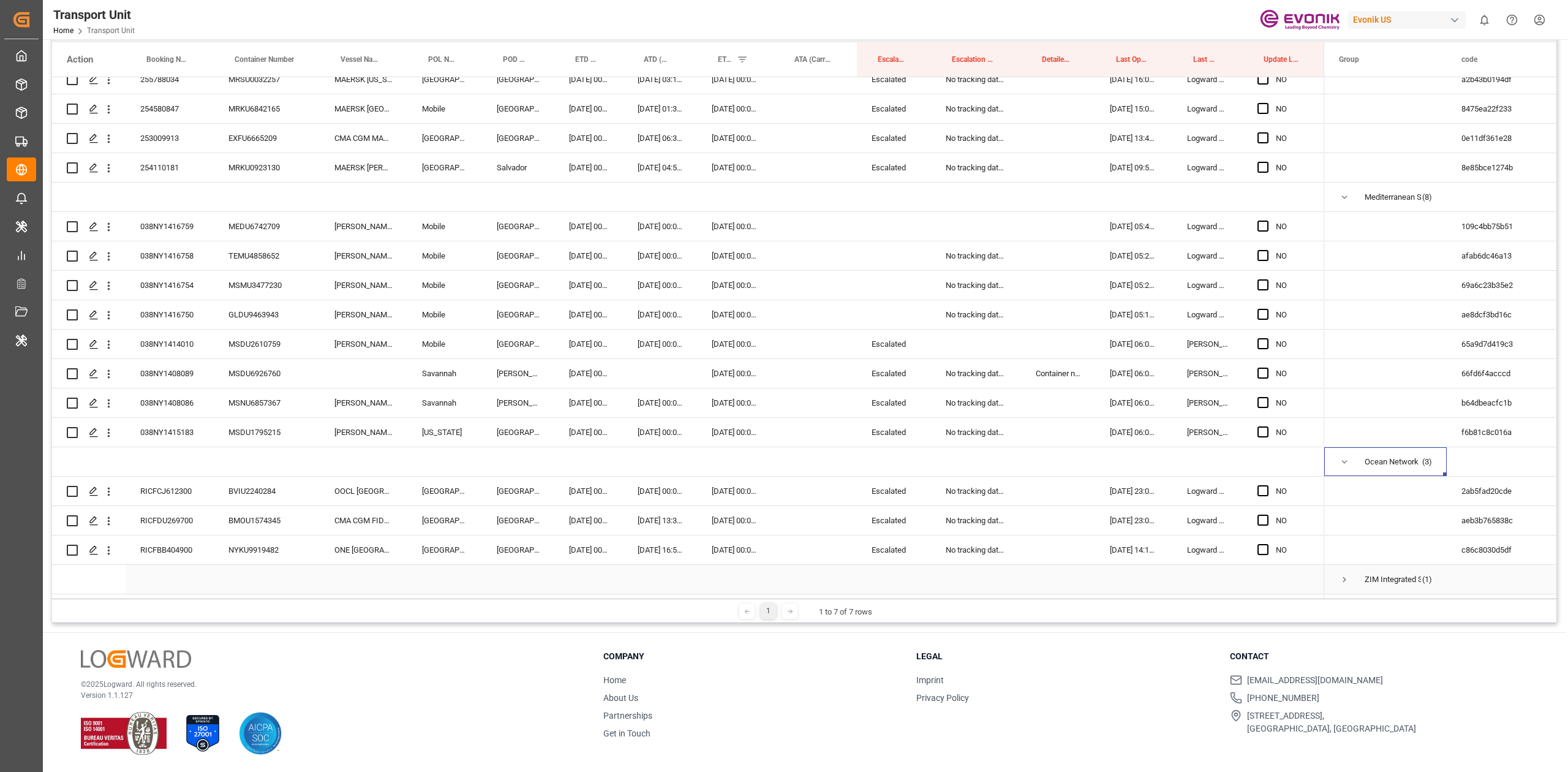
click at [1343, 574] on span "Press SPACE to select this row." at bounding box center [1344, 579] width 11 height 11
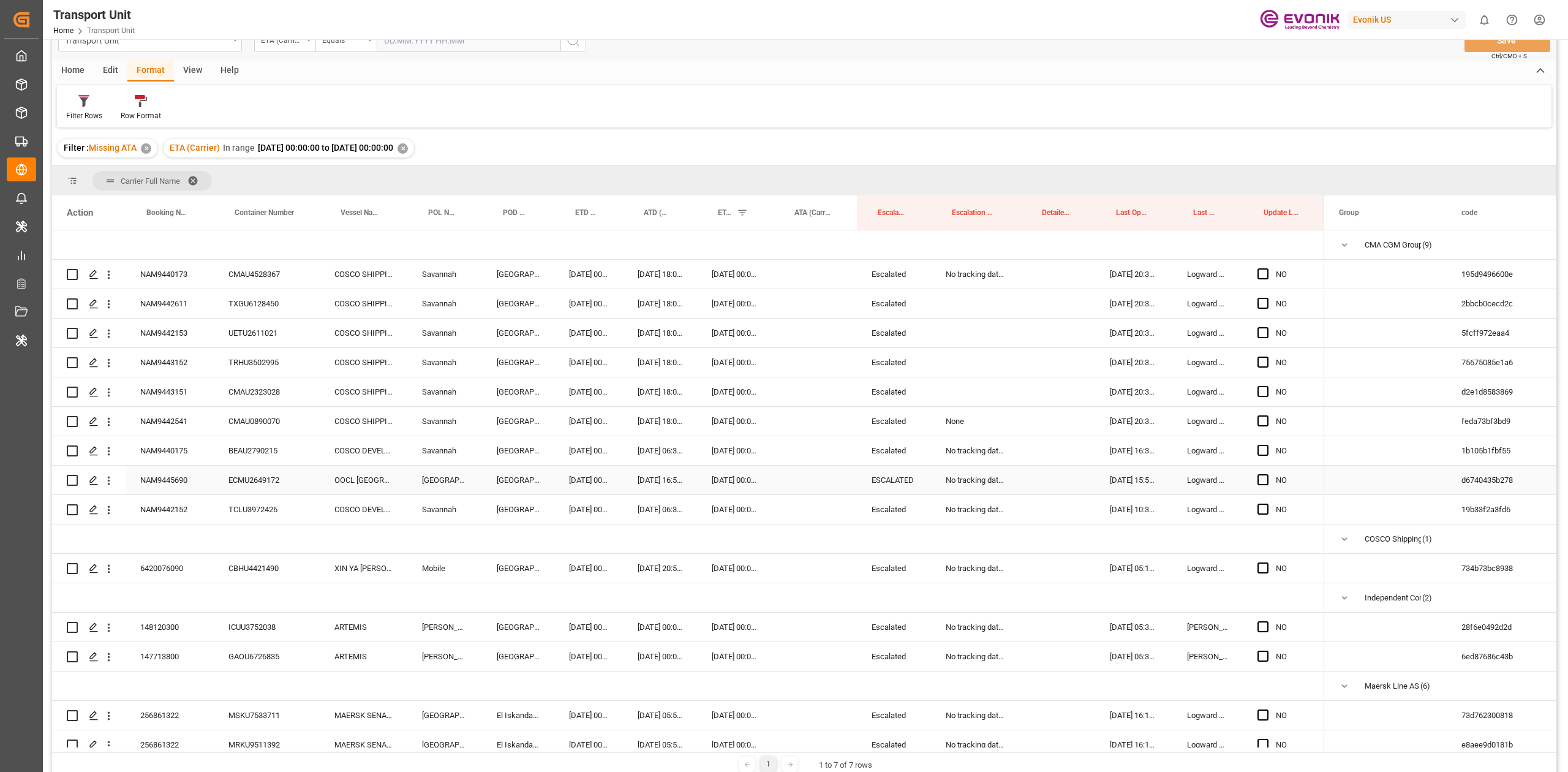
scroll to position [0, 0]
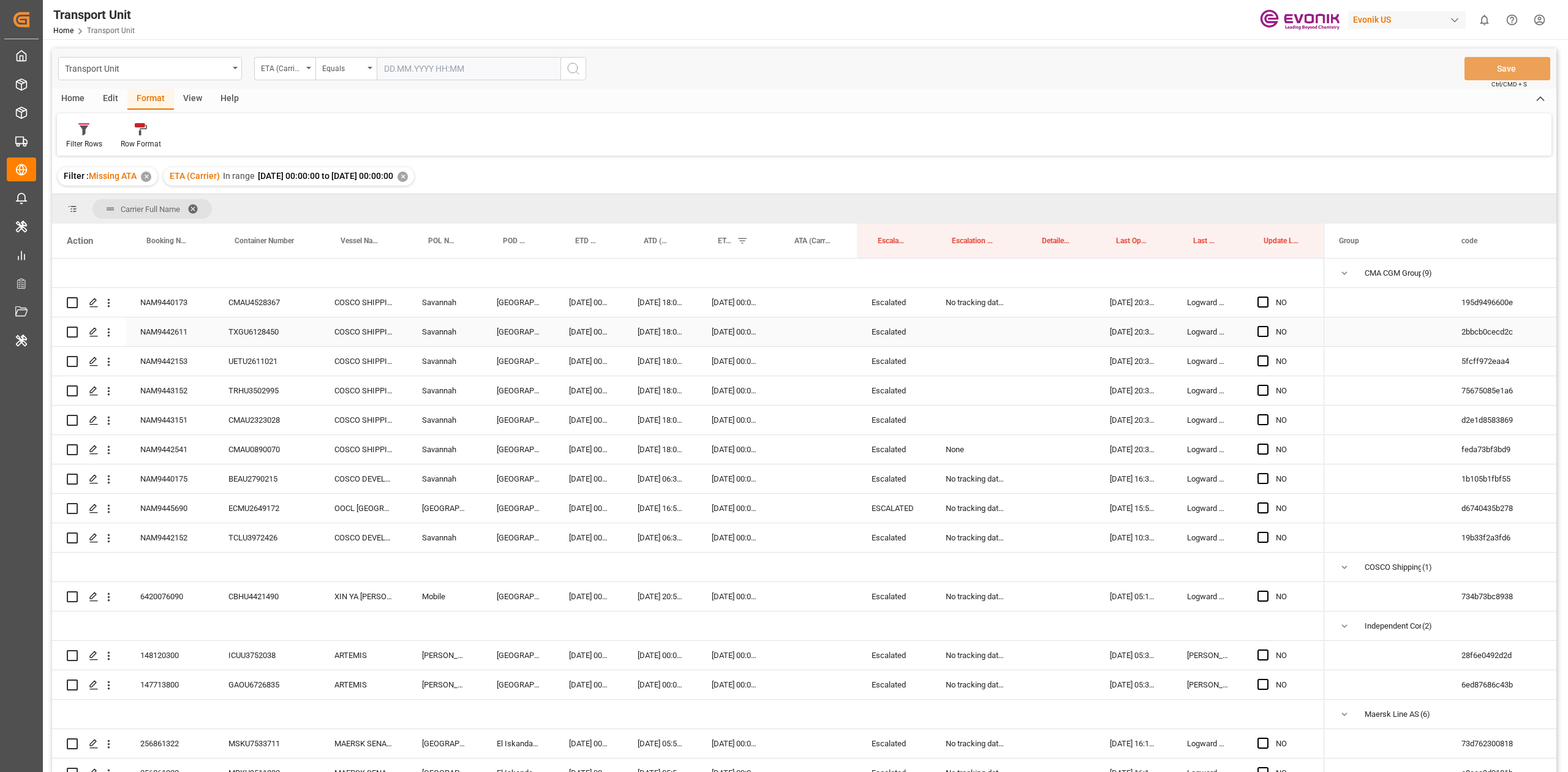
click at [971, 306] on div "No tracking data received from the carrier" at bounding box center [975, 302] width 90 height 29
drag, startPoint x: 964, startPoint y: 323, endPoint x: 934, endPoint y: 537, distance: 216.1
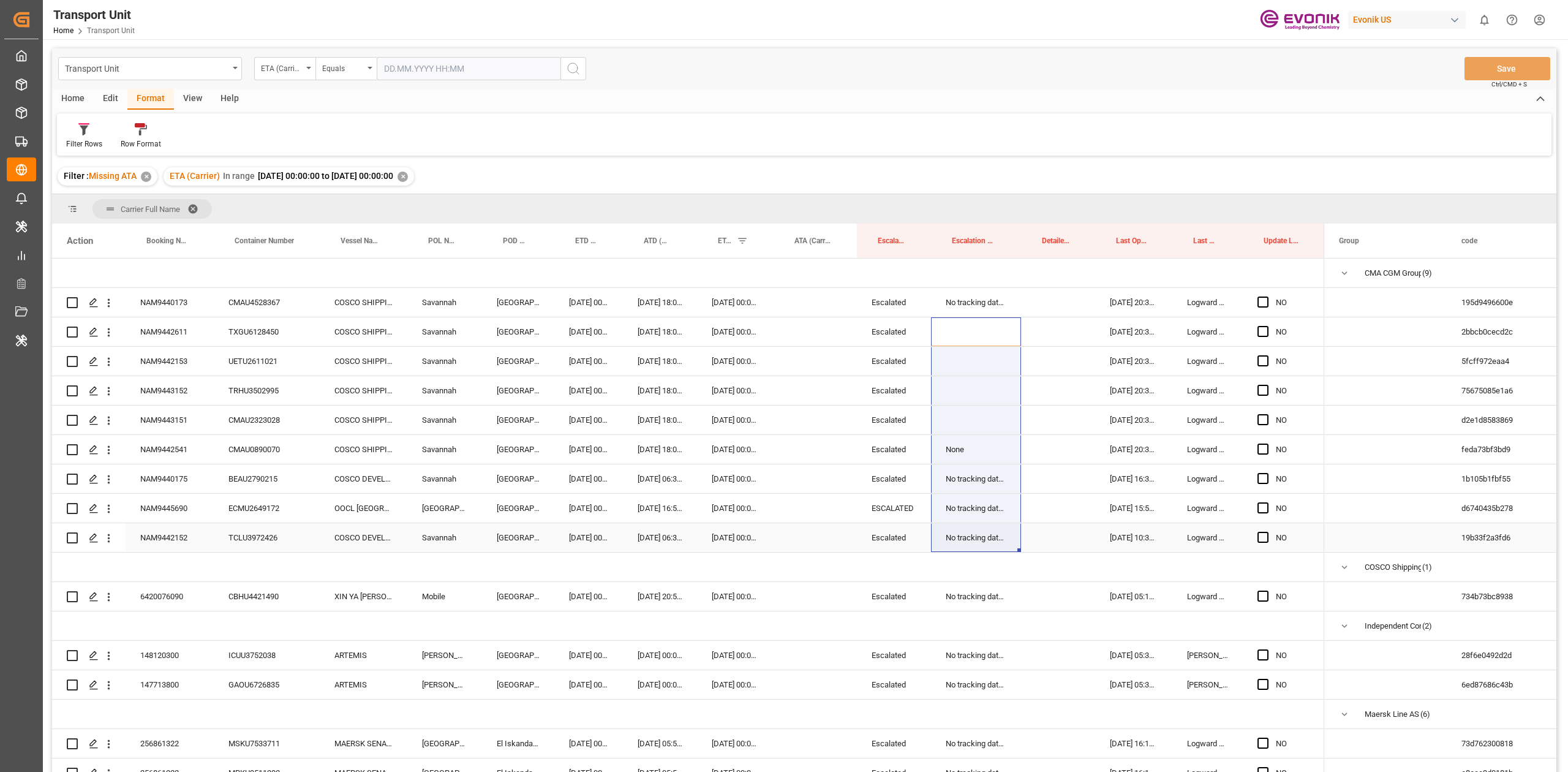
click at [934, 537] on div "No tracking data received from the carrier" at bounding box center [975, 537] width 90 height 29
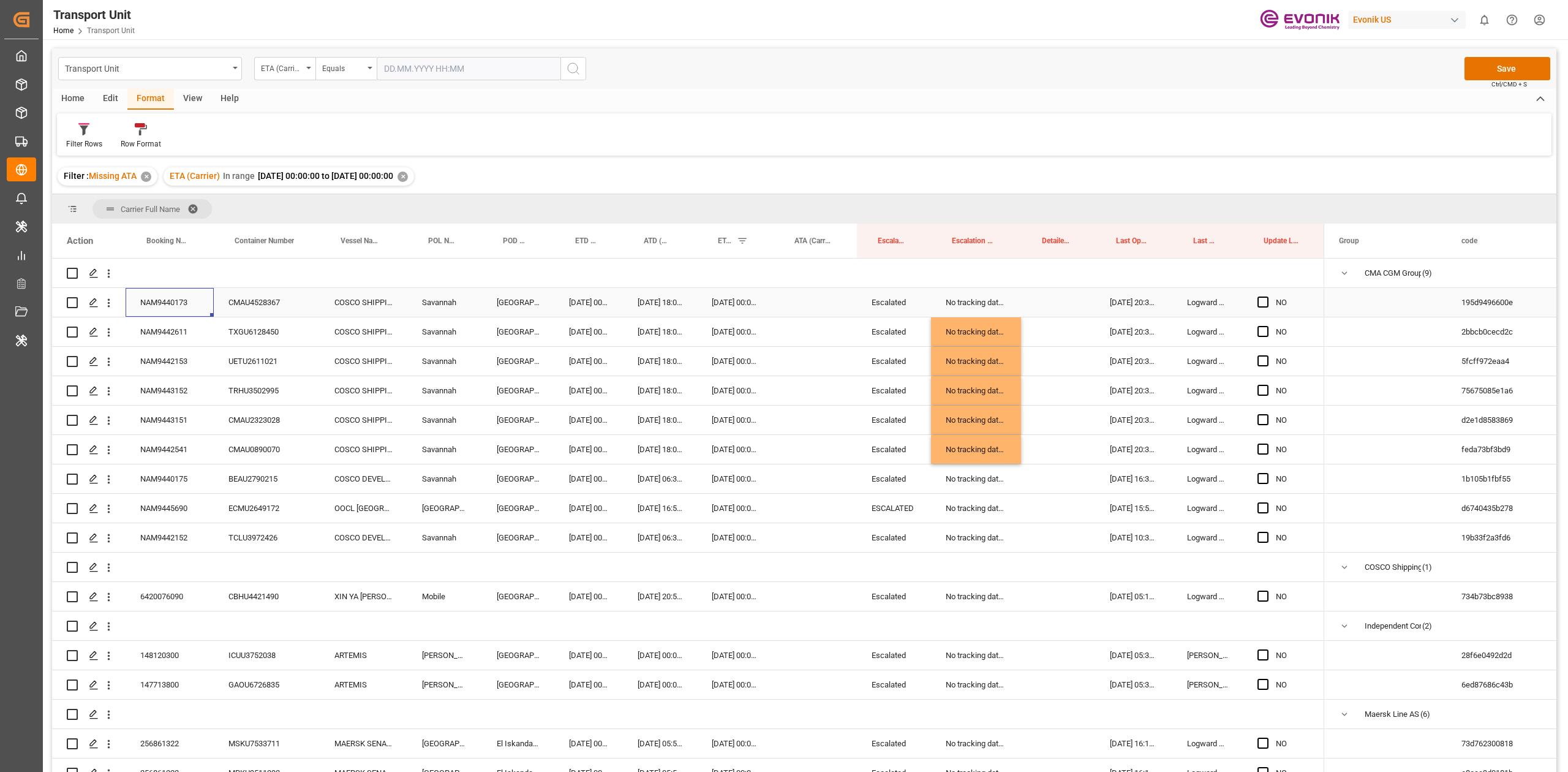
click at [179, 304] on div "NAM9440173" at bounding box center [169, 302] width 88 height 29
click at [177, 351] on div "NAM9442153" at bounding box center [169, 361] width 88 height 29
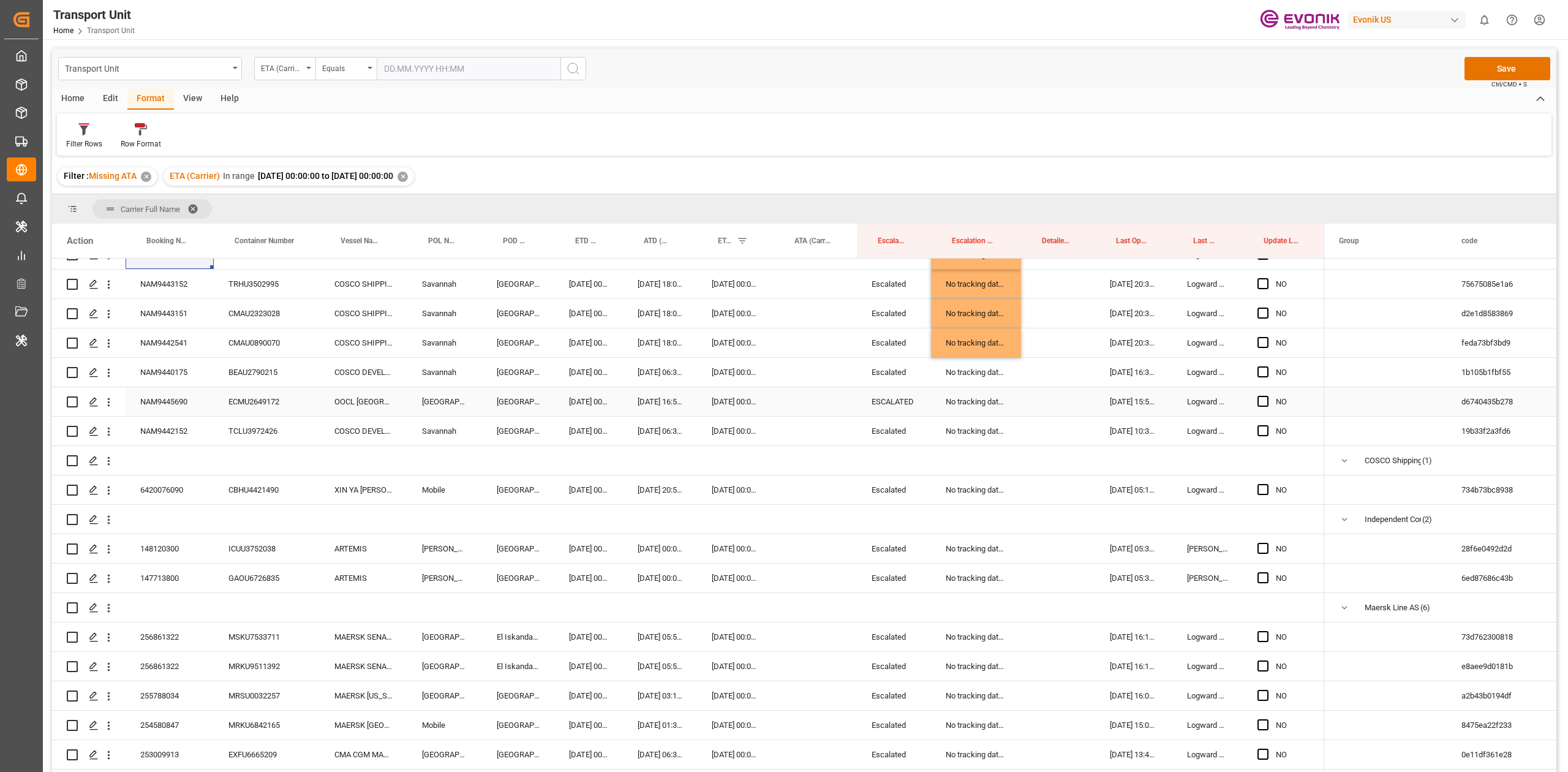
scroll to position [108, 0]
click at [148, 490] on div "6420076090" at bounding box center [169, 489] width 88 height 29
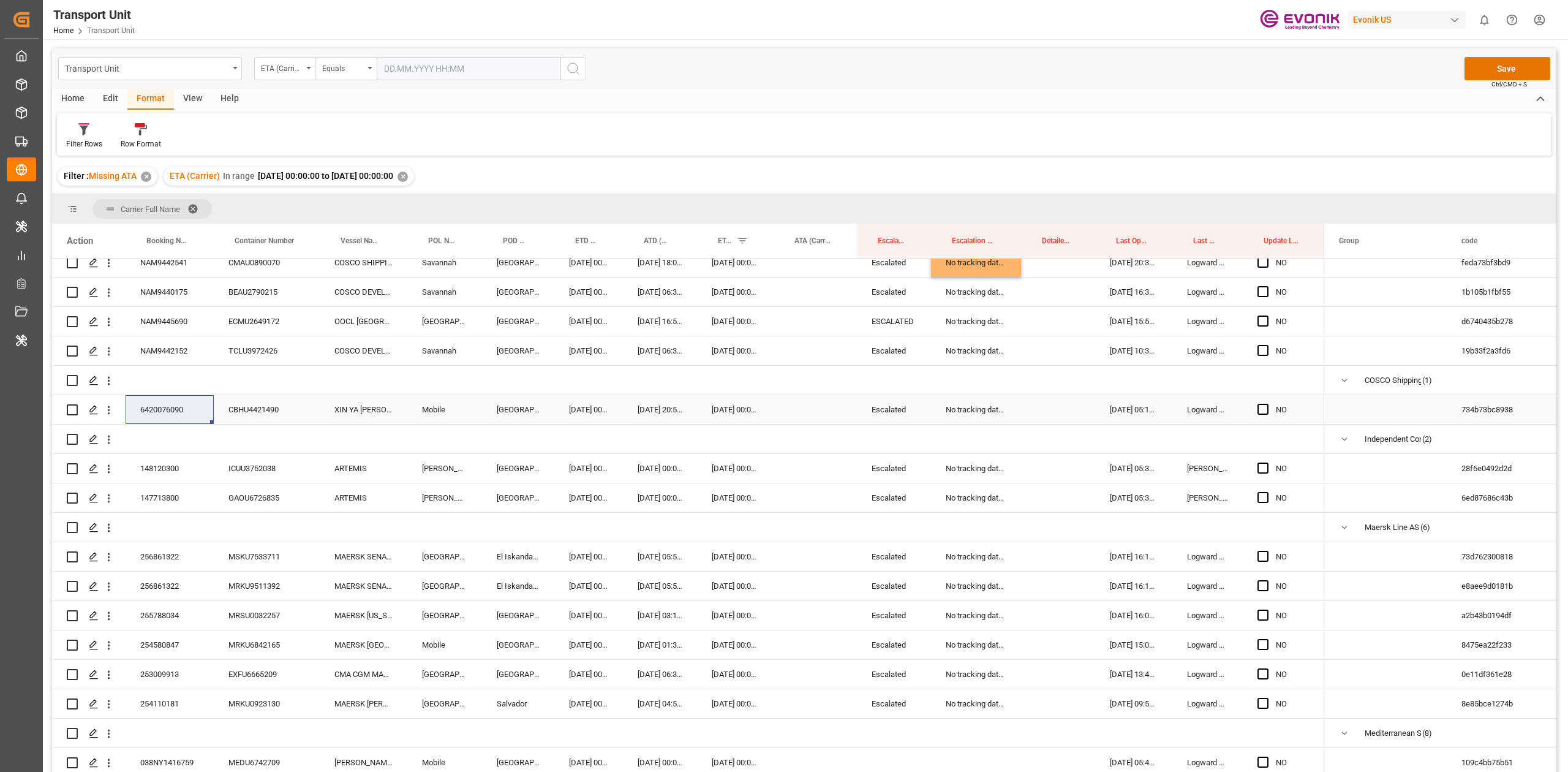
scroll to position [187, 0]
click at [1262, 403] on span "Press SPACE to select this row." at bounding box center [1262, 408] width 11 height 11
click at [1267, 403] on input "Press SPACE to select this row." at bounding box center [1267, 403] width 0 height 0
click at [1261, 467] on span "Press SPACE to select this row." at bounding box center [1262, 467] width 11 height 11
click at [1267, 462] on input "Press SPACE to select this row." at bounding box center [1267, 462] width 0 height 0
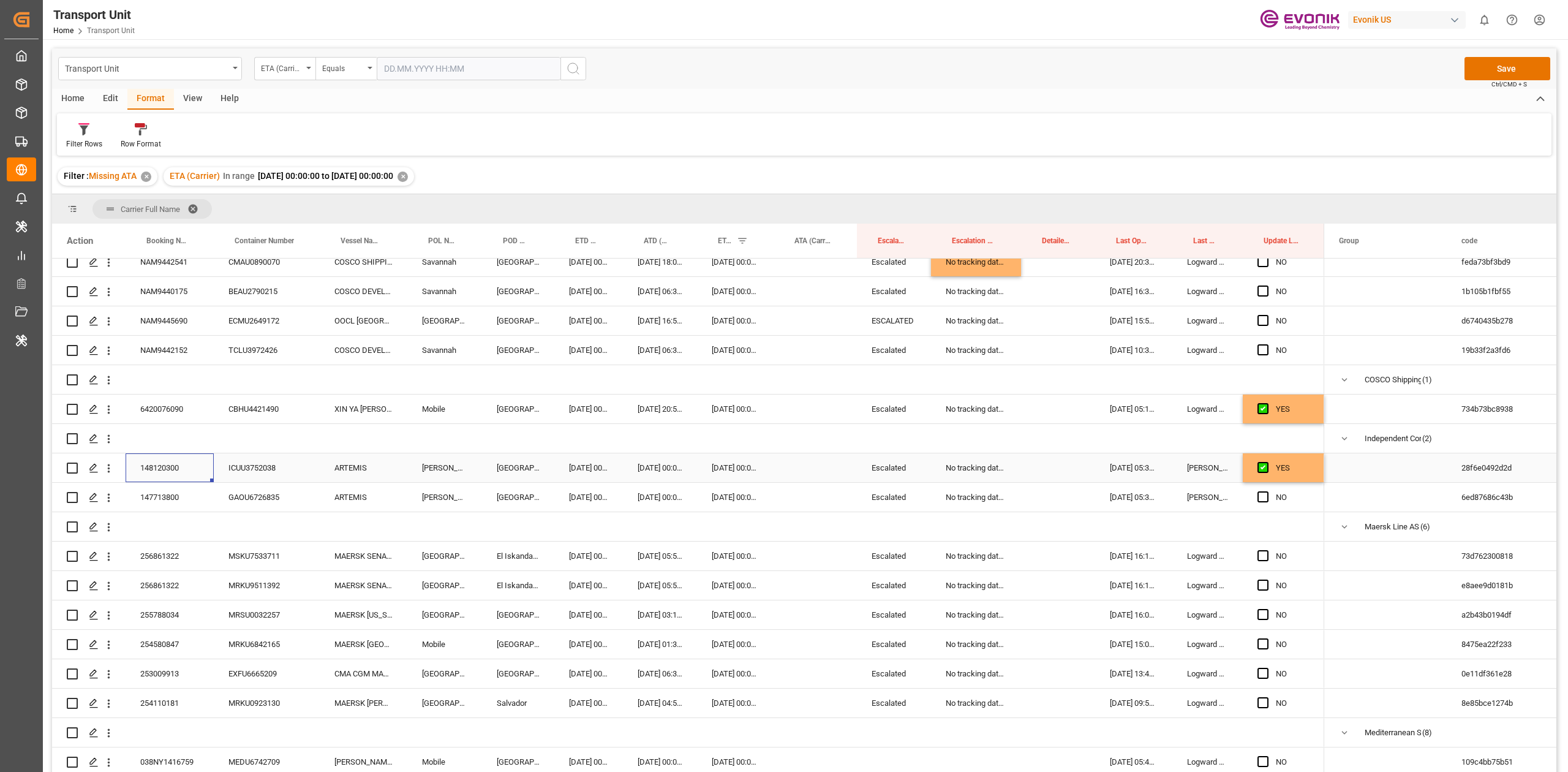
click at [164, 464] on div "148120300" at bounding box center [169, 468] width 88 height 29
drag, startPoint x: 1260, startPoint y: 495, endPoint x: 1129, endPoint y: 471, distance: 133.2
click at [1260, 495] on span "Press SPACE to select this row." at bounding box center [1262, 496] width 11 height 11
click at [1267, 491] on input "Press SPACE to select this row." at bounding box center [1267, 491] width 0 height 0
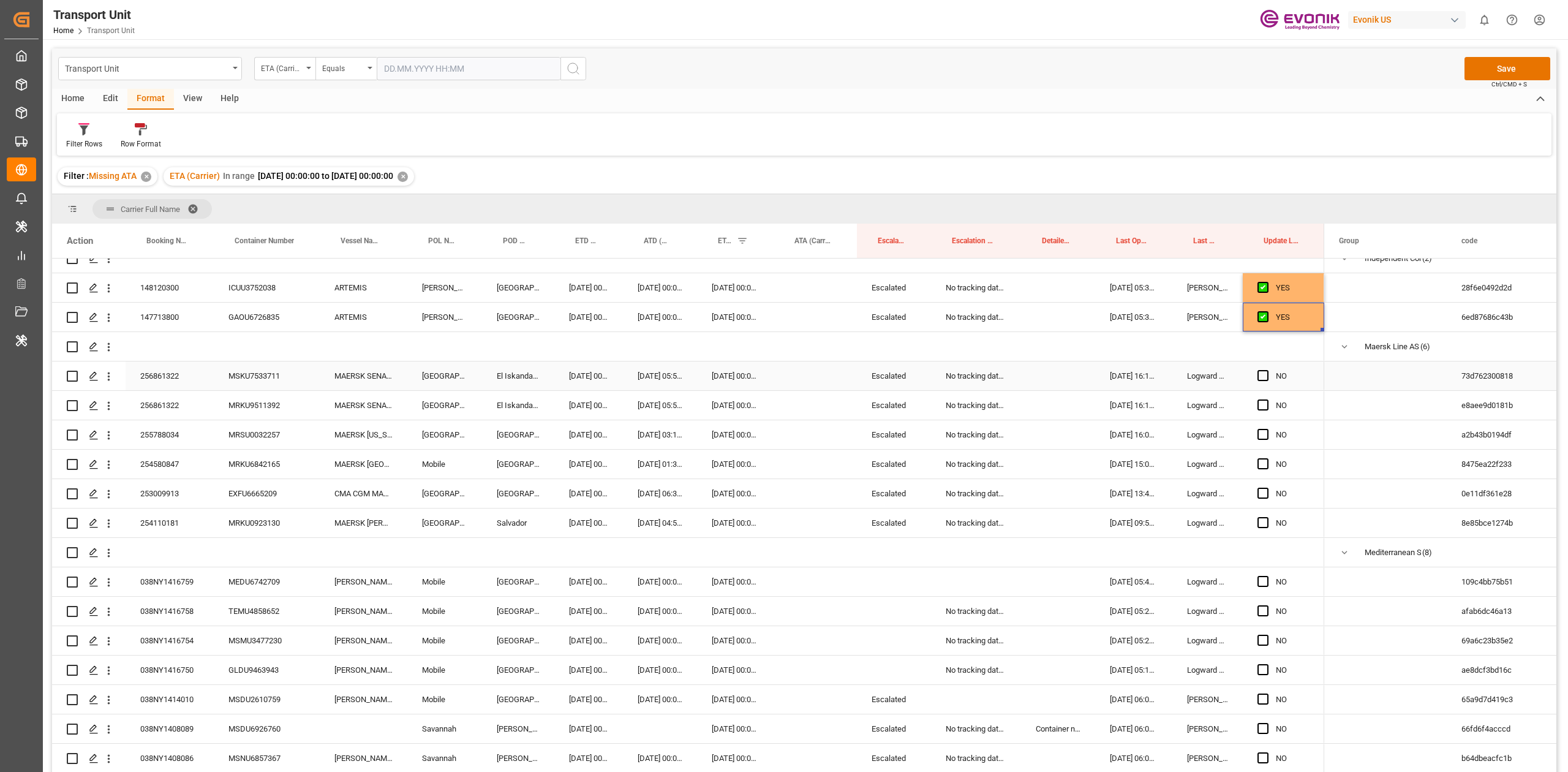
scroll to position [367, 0]
click at [165, 465] on div "254580847" at bounding box center [169, 464] width 88 height 29
click at [1263, 369] on div "Press SPACE to select this row." at bounding box center [1266, 376] width 18 height 28
click at [1262, 373] on span "Press SPACE to select this row." at bounding box center [1262, 375] width 11 height 11
click at [1267, 370] on input "Press SPACE to select this row." at bounding box center [1267, 370] width 0 height 0
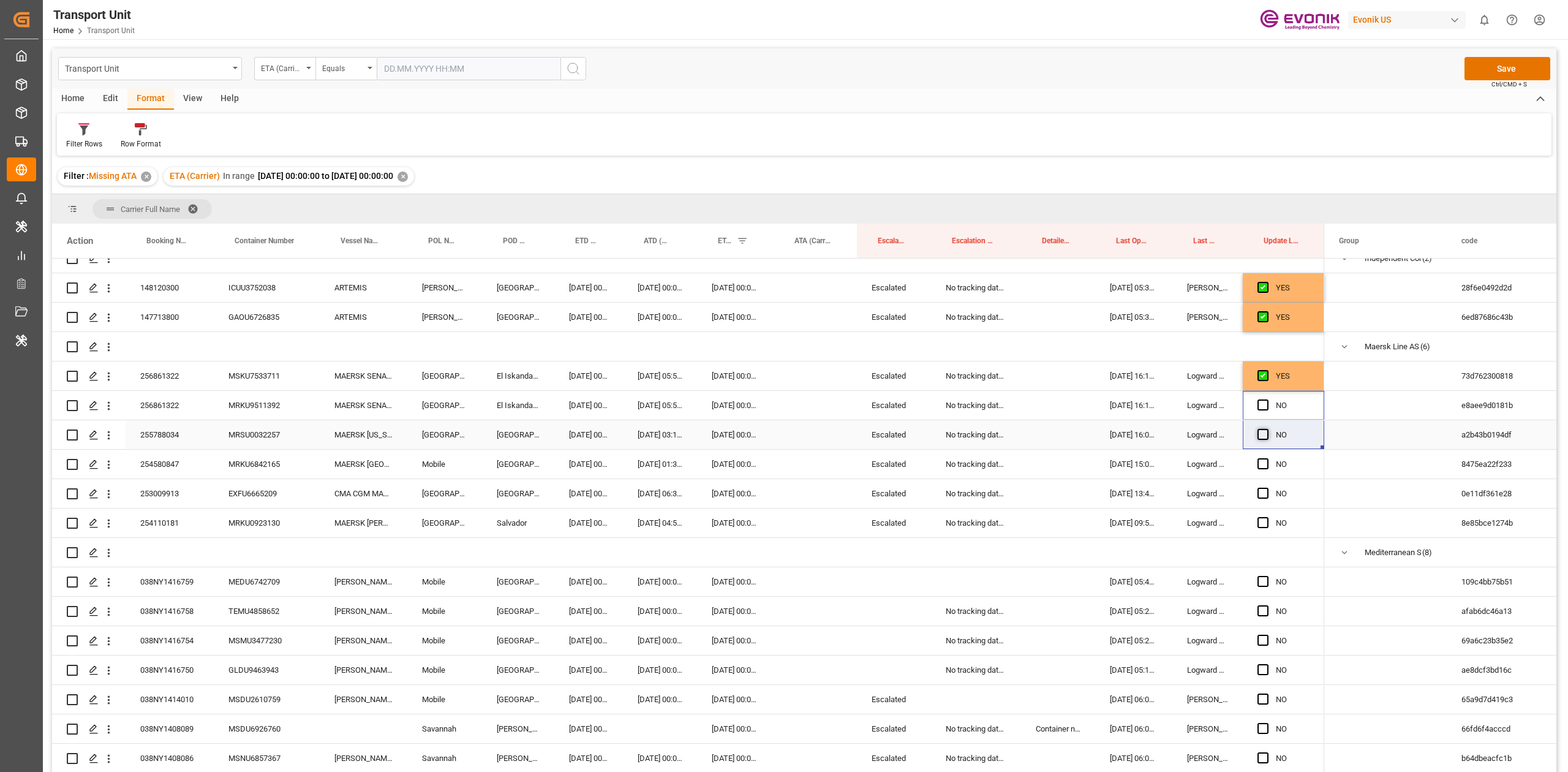
drag, startPoint x: 1261, startPoint y: 402, endPoint x: 1257, endPoint y: 430, distance: 28.3
click at [1257, 430] on div "NO" at bounding box center [688, 434] width 1272 height 1088
click at [1257, 430] on span "Press SPACE to select this row." at bounding box center [1262, 434] width 11 height 11
click at [1267, 429] on input "Press SPACE to select this row." at bounding box center [1267, 429] width 0 height 0
click at [1261, 413] on div "Press SPACE to select this row." at bounding box center [1266, 405] width 18 height 28
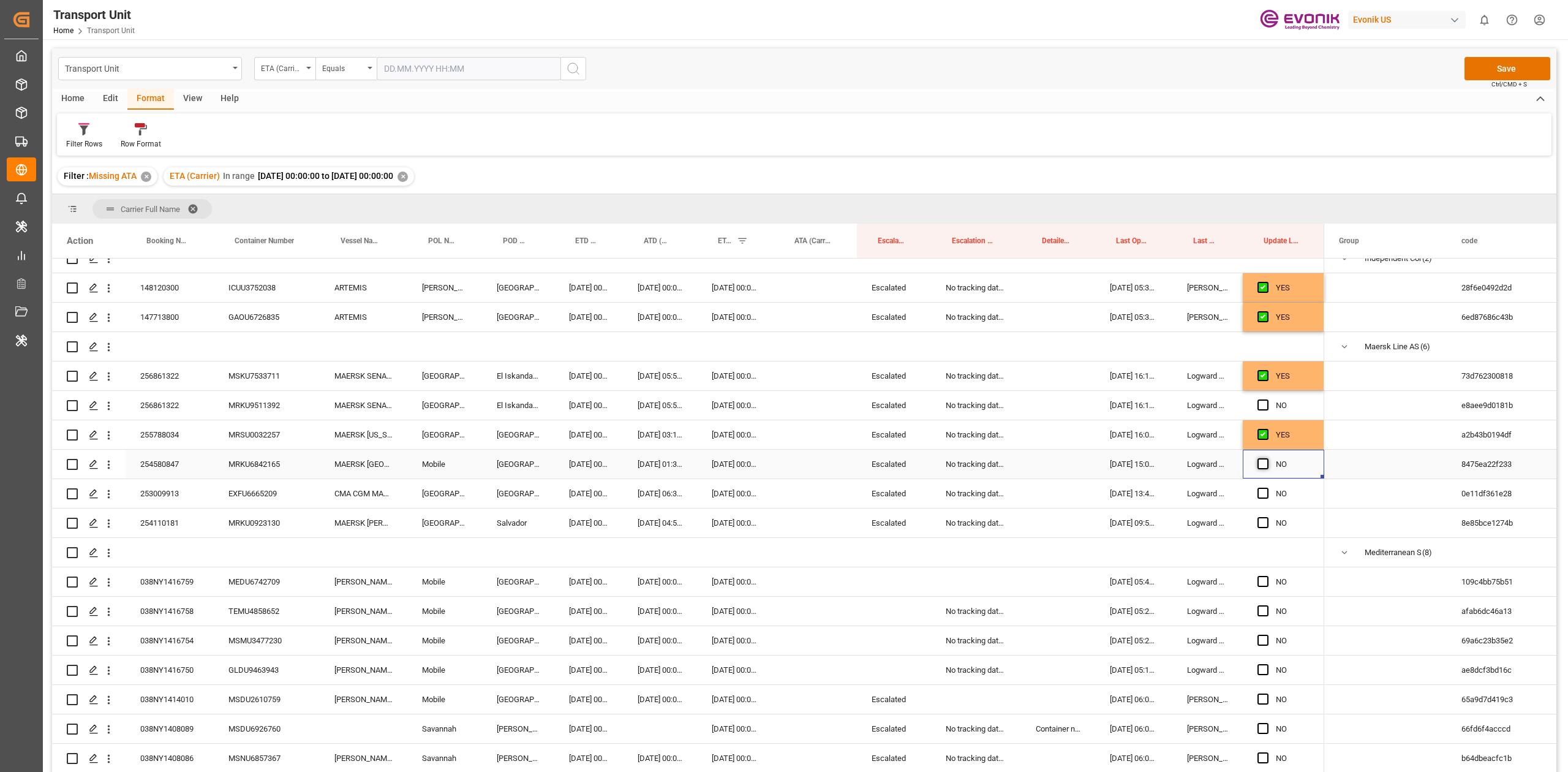
click at [1259, 458] on span "Press SPACE to select this row." at bounding box center [1262, 464] width 11 height 11
click at [1267, 458] on input "Press SPACE to select this row." at bounding box center [1267, 458] width 0 height 0
click at [1265, 401] on span "Press SPACE to select this row." at bounding box center [1262, 405] width 11 height 11
click at [1267, 399] on input "Press SPACE to select this row." at bounding box center [1267, 399] width 0 height 0
click at [1262, 496] on span "Press SPACE to select this row." at bounding box center [1262, 493] width 11 height 11
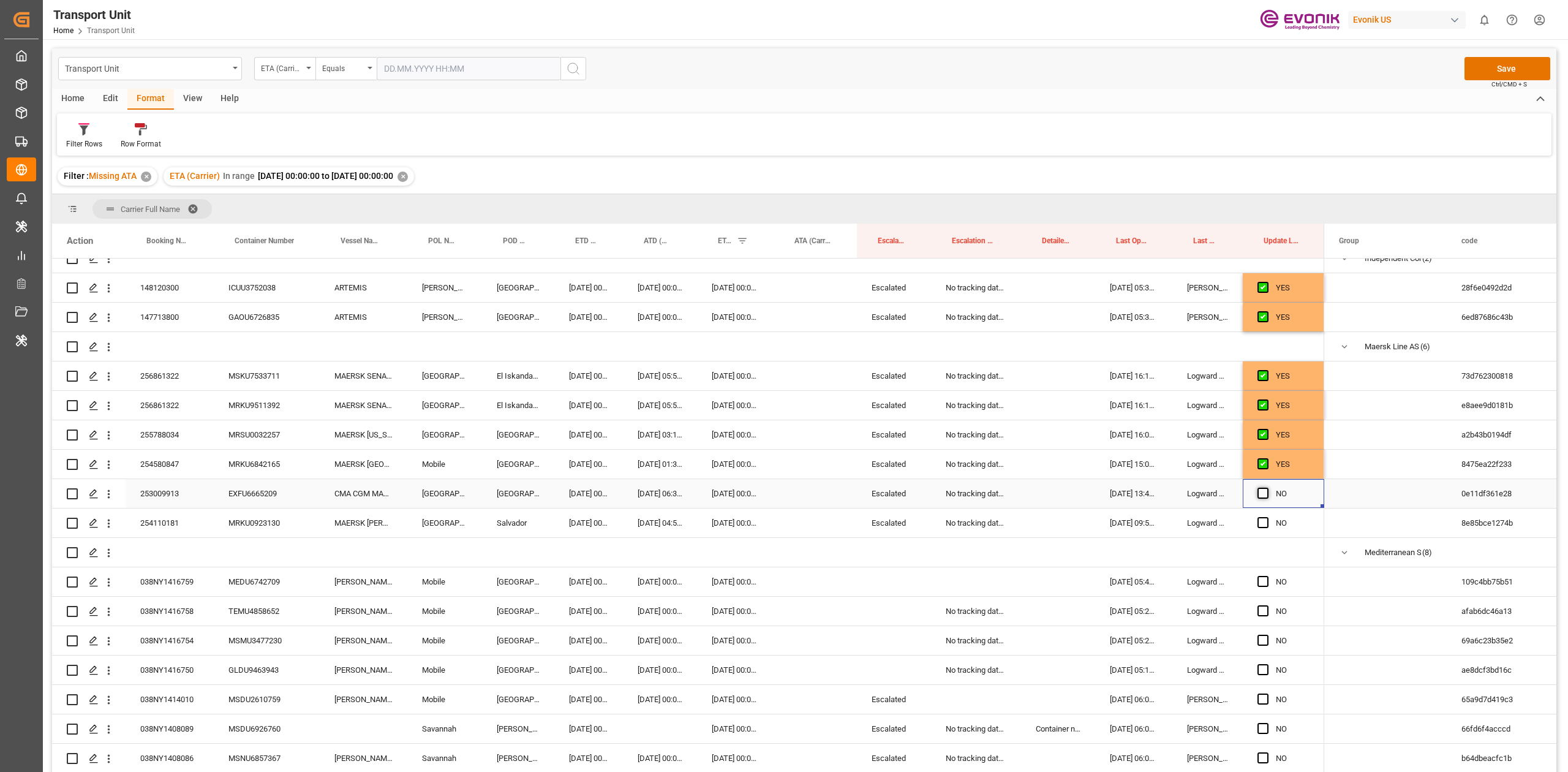
click at [1267, 487] on input "Press SPACE to select this row." at bounding box center [1267, 487] width 0 height 0
click at [1267, 521] on span "Press SPACE to select this row." at bounding box center [1262, 522] width 11 height 11
click at [1267, 517] on input "Press SPACE to select this row." at bounding box center [1267, 517] width 0 height 0
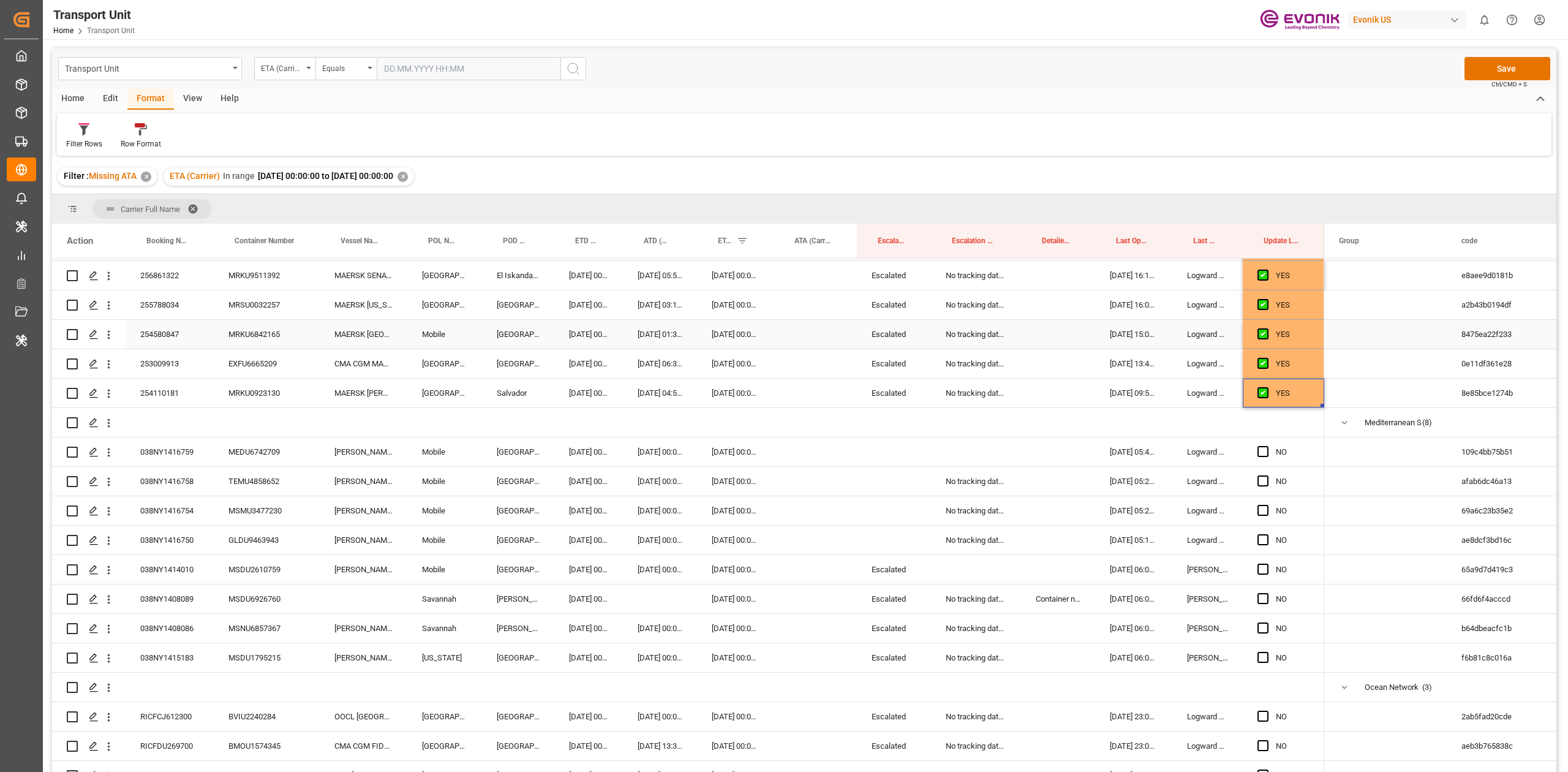
scroll to position [501, 0]
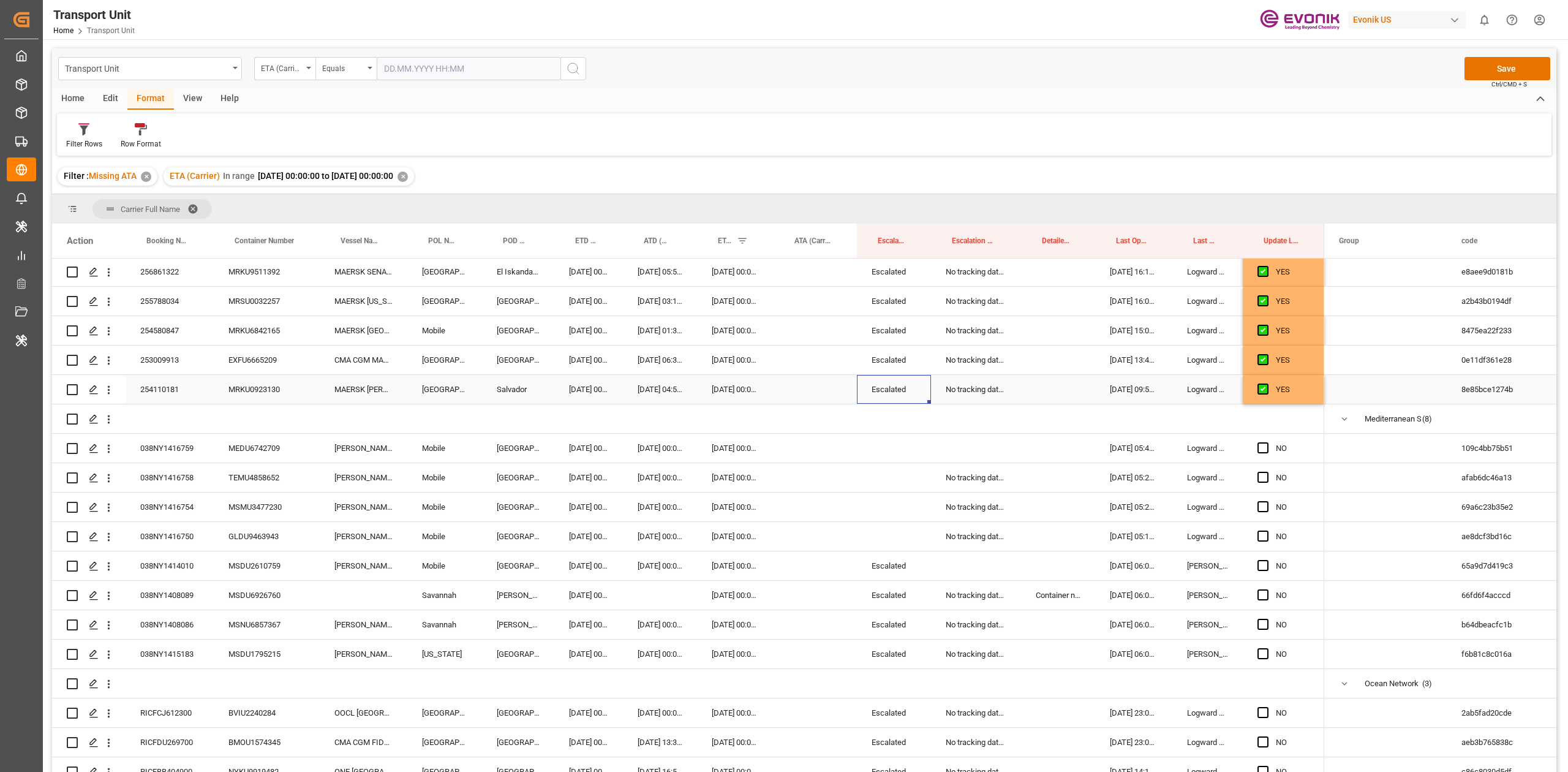
click at [902, 383] on div "Escalated" at bounding box center [894, 389] width 74 height 29
drag, startPoint x: 885, startPoint y: 471, endPoint x: 880, endPoint y: 547, distance: 76.2
click at [880, 547] on div "NO" at bounding box center [688, 301] width 1272 height 1088
click at [904, 445] on div "Press SPACE to select this row." at bounding box center [894, 448] width 74 height 29
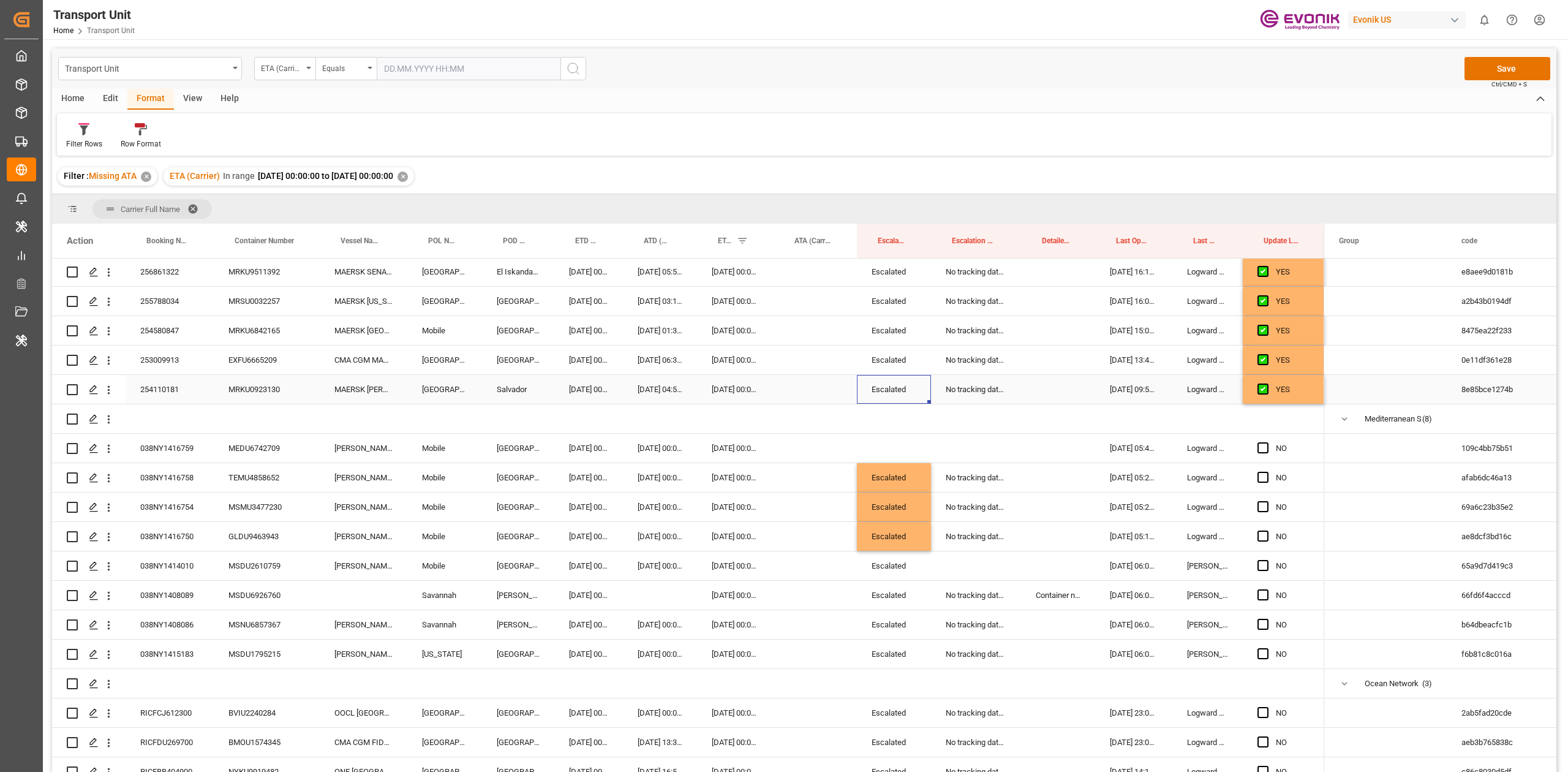
click at [910, 391] on div "Escalated" at bounding box center [894, 389] width 74 height 29
click at [877, 440] on div "Press SPACE to select this row." at bounding box center [894, 448] width 74 height 29
click at [965, 398] on div "No tracking data received from the carrier" at bounding box center [975, 389] width 90 height 29
click at [962, 443] on div "Press SPACE to select this row." at bounding box center [975, 448] width 90 height 29
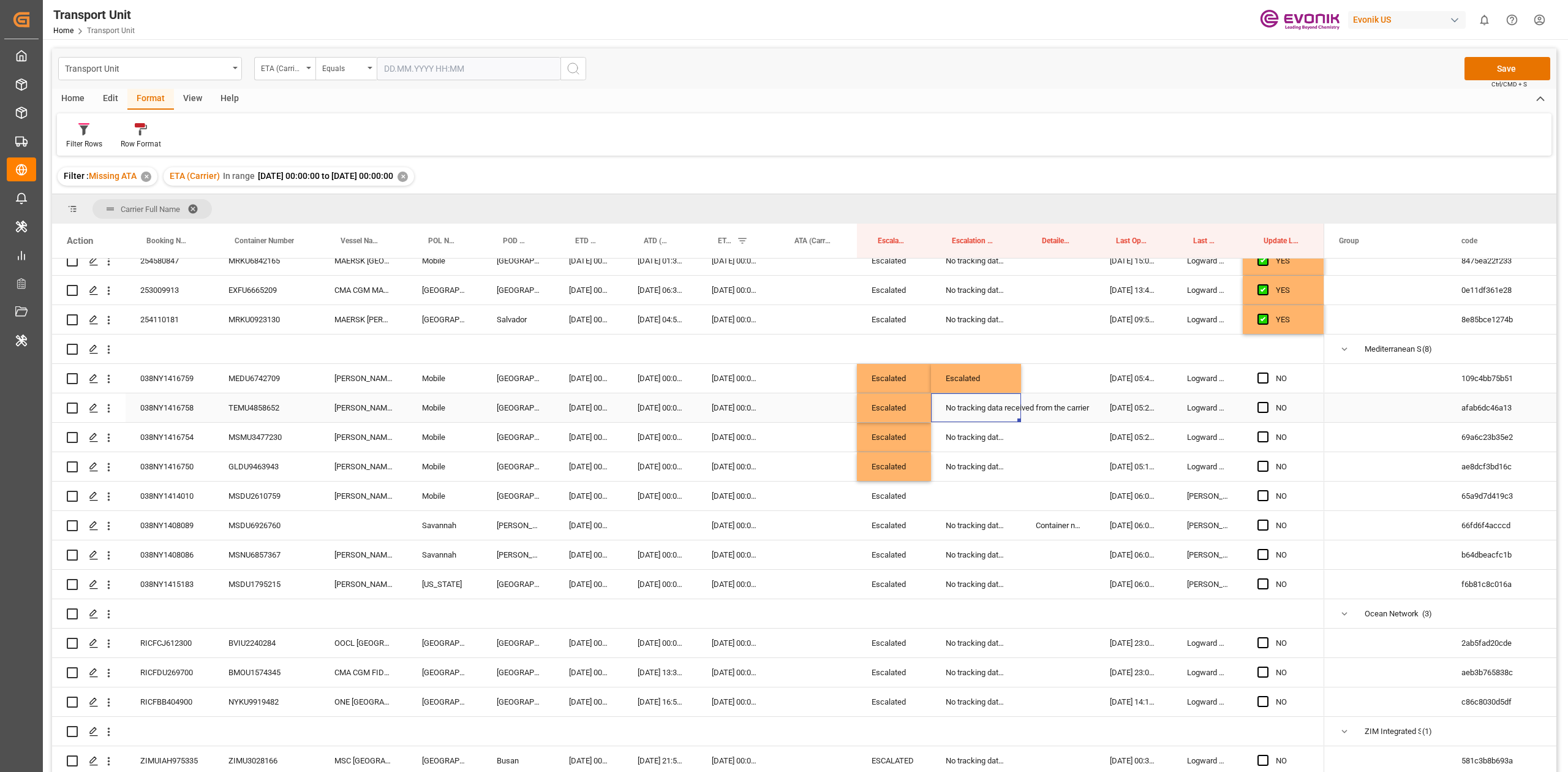
click at [978, 415] on div "No tracking data received from the carrier" at bounding box center [975, 408] width 90 height 29
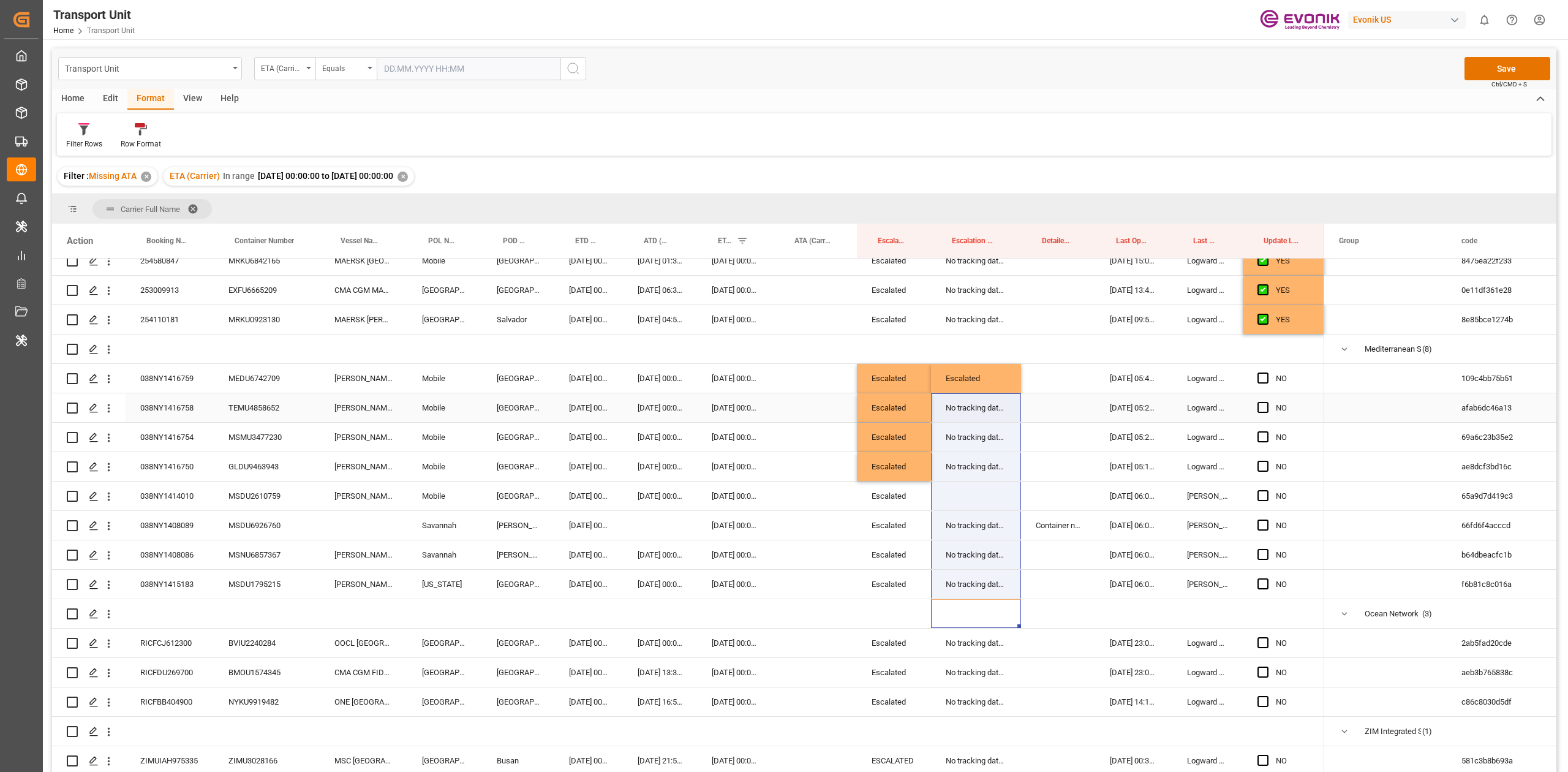
drag, startPoint x: 981, startPoint y: 596, endPoint x: 981, endPoint y: 395, distance: 201.0
click at [981, 395] on div "NO" at bounding box center [688, 232] width 1272 height 1088
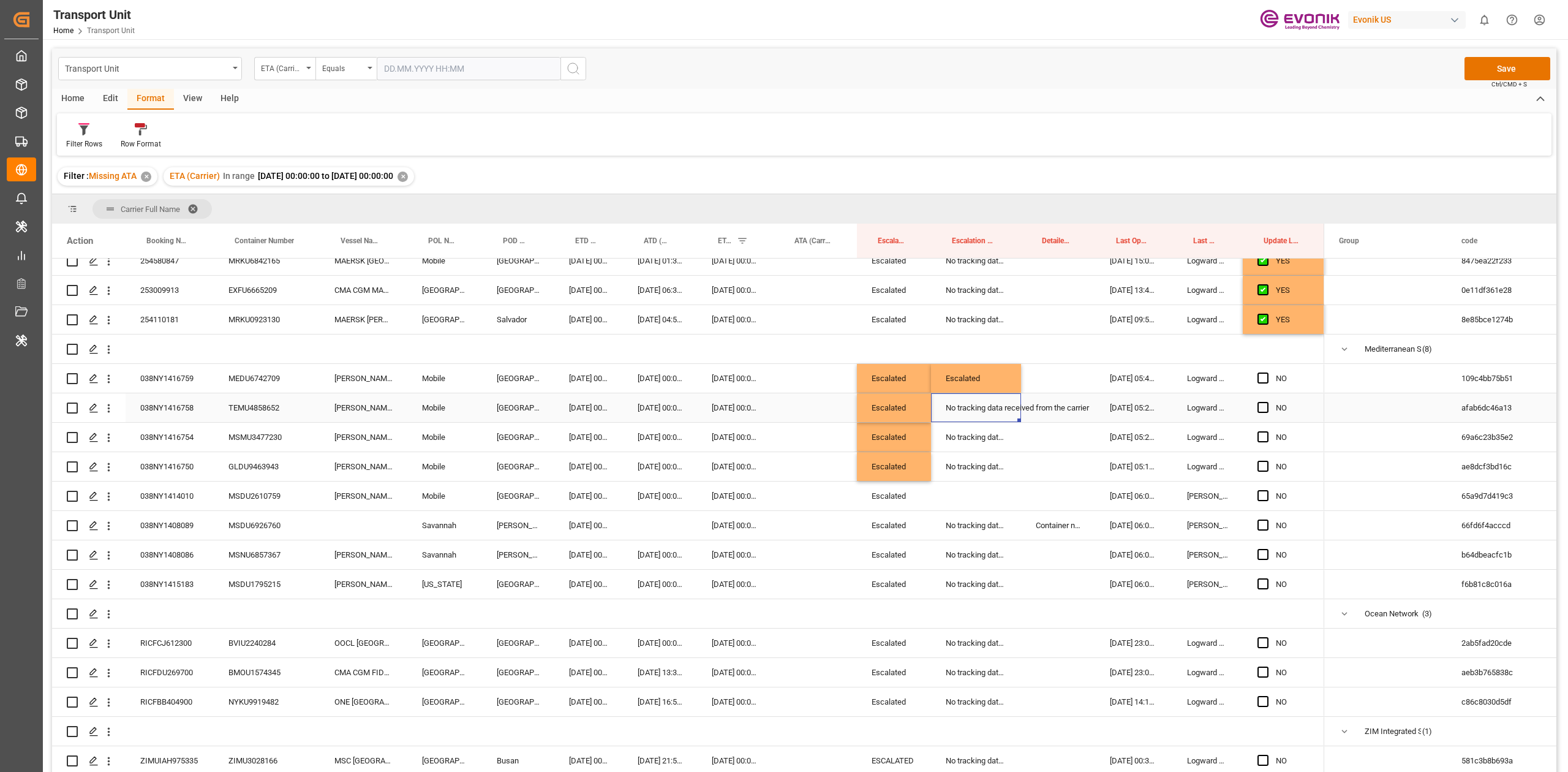
click at [981, 395] on div "No tracking data received from the carrier" at bounding box center [975, 408] width 90 height 29
click at [963, 495] on div "Press SPACE to select this row." at bounding box center [975, 496] width 90 height 29
click at [162, 525] on div "038NY1408089" at bounding box center [169, 525] width 88 height 29
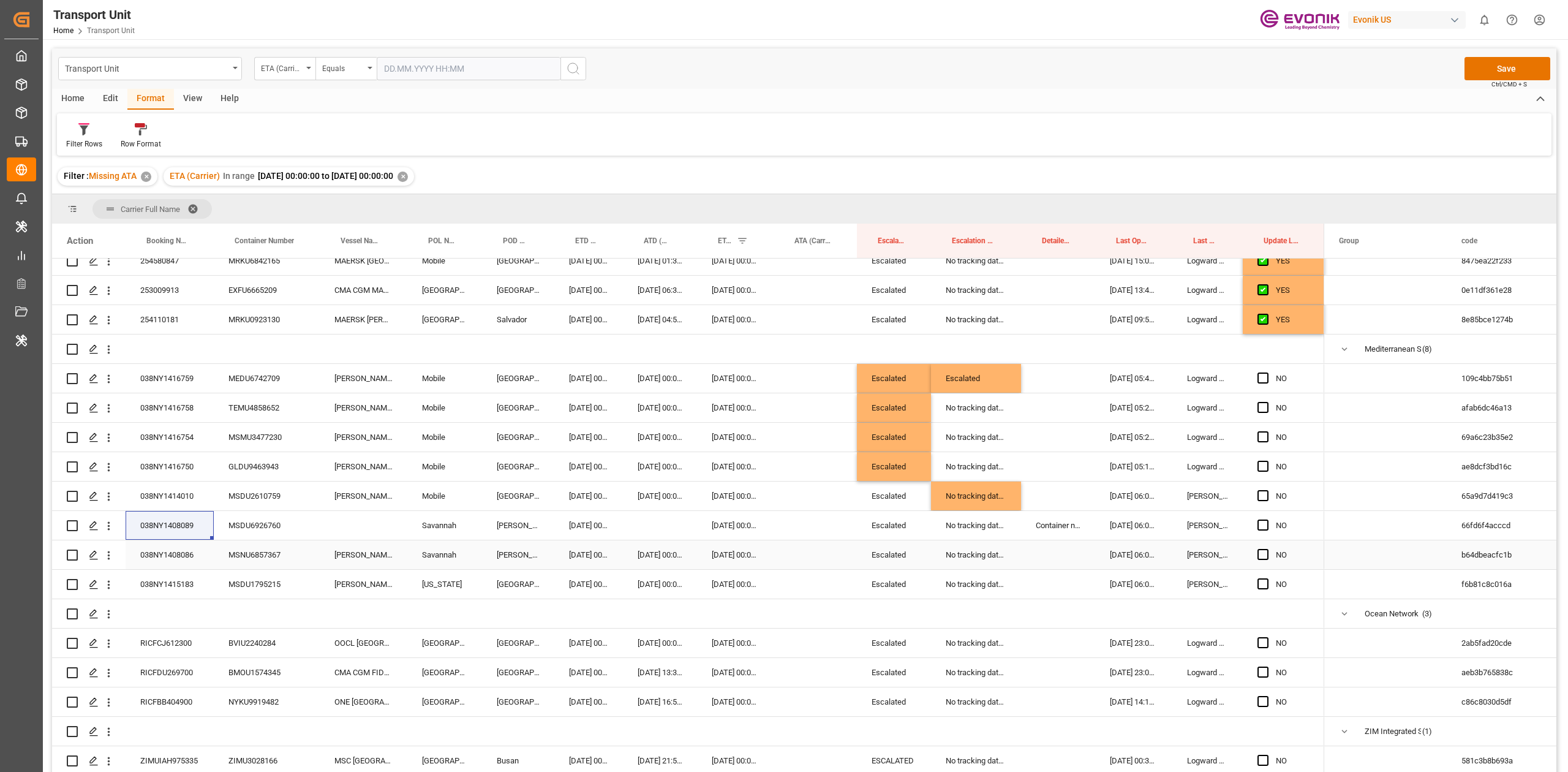
click at [365, 555] on div "CATHERINE C" at bounding box center [363, 555] width 87 height 29
click at [367, 528] on div "Press SPACE to select this row." at bounding box center [363, 525] width 87 height 29
click at [601, 511] on div "[DATE] 00:00:00" at bounding box center [588, 525] width 68 height 29
click at [652, 515] on div "Press SPACE to select this row." at bounding box center [660, 525] width 74 height 29
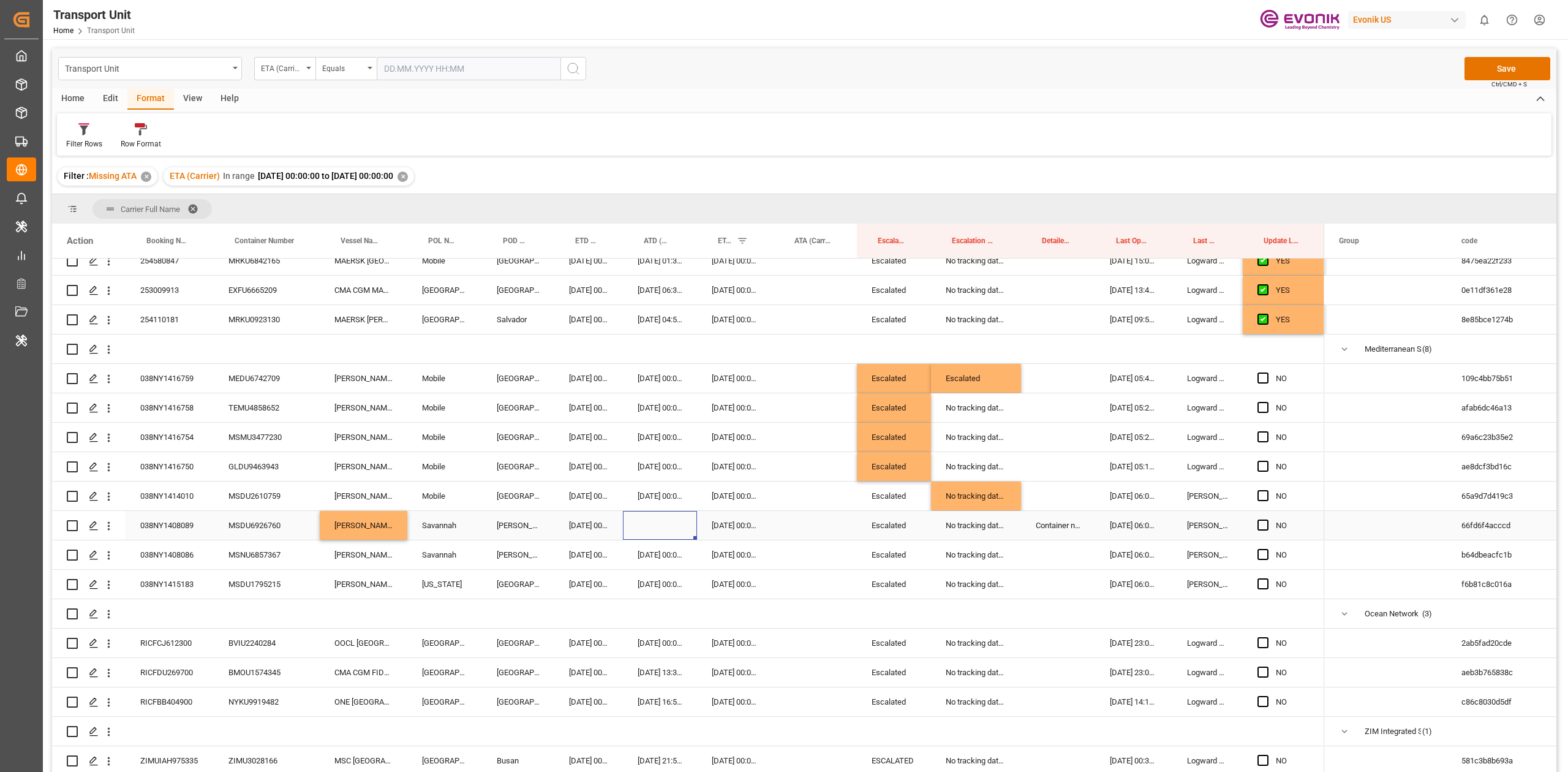
click at [652, 515] on div "Press SPACE to select this row." at bounding box center [660, 525] width 74 height 29
click at [713, 518] on div "[DATE] 00:00:00" at bounding box center [735, 525] width 77 height 29
click at [782, 522] on div "Press SPACE to select this row." at bounding box center [815, 525] width 83 height 29
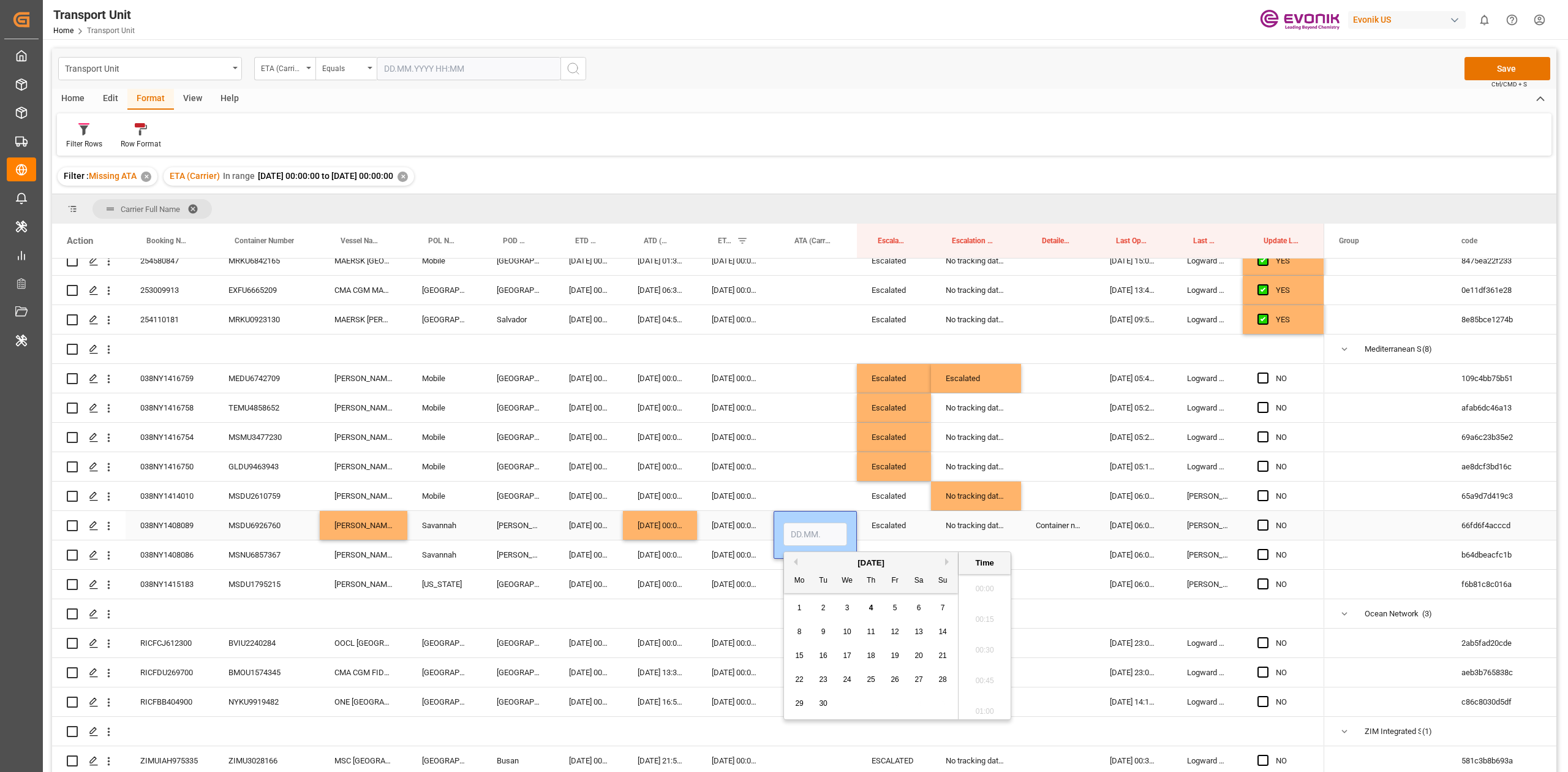
scroll to position [1413, 0]
click at [823, 610] on span "2" at bounding box center [823, 607] width 5 height 8
type input "02.09.2025 00:00"
click at [796, 476] on div "Press SPACE to select this row." at bounding box center [815, 466] width 83 height 29
click at [180, 540] on div "038NY1408086" at bounding box center [169, 555] width 88 height 29
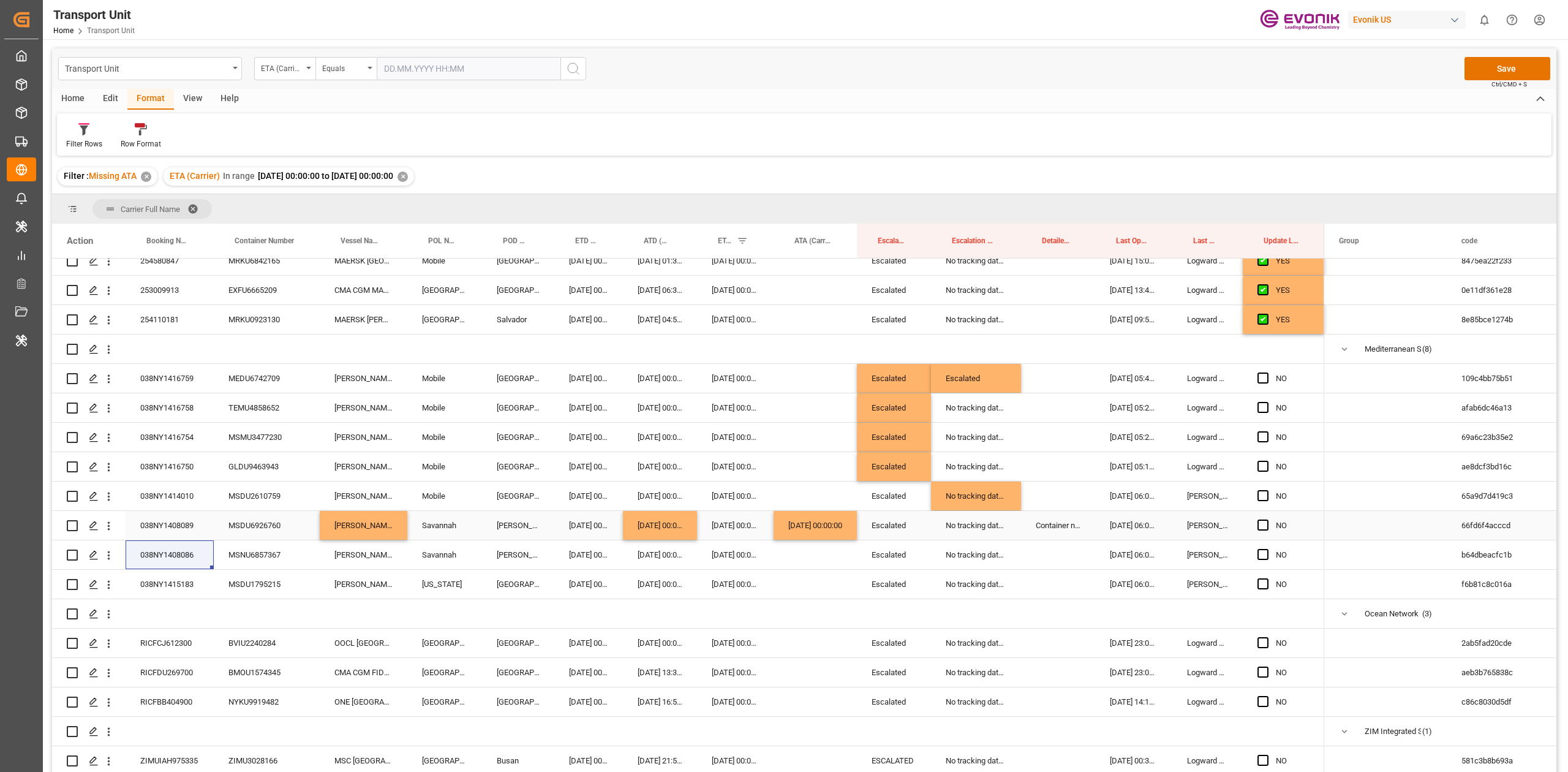
click at [791, 523] on div "[DATE] 00:00:00" at bounding box center [815, 525] width 83 height 29
click at [807, 553] on div "Press SPACE to select this row." at bounding box center [815, 555] width 83 height 29
click at [804, 544] on div "Press SPACE to select this row." at bounding box center [815, 555] width 83 height 29
click at [162, 565] on div "038NY1408086 MSNU6857367 CATHERINE C Savannah Santos 14.08.2025 00:00:00 13.08.…" at bounding box center [688, 555] width 1272 height 30
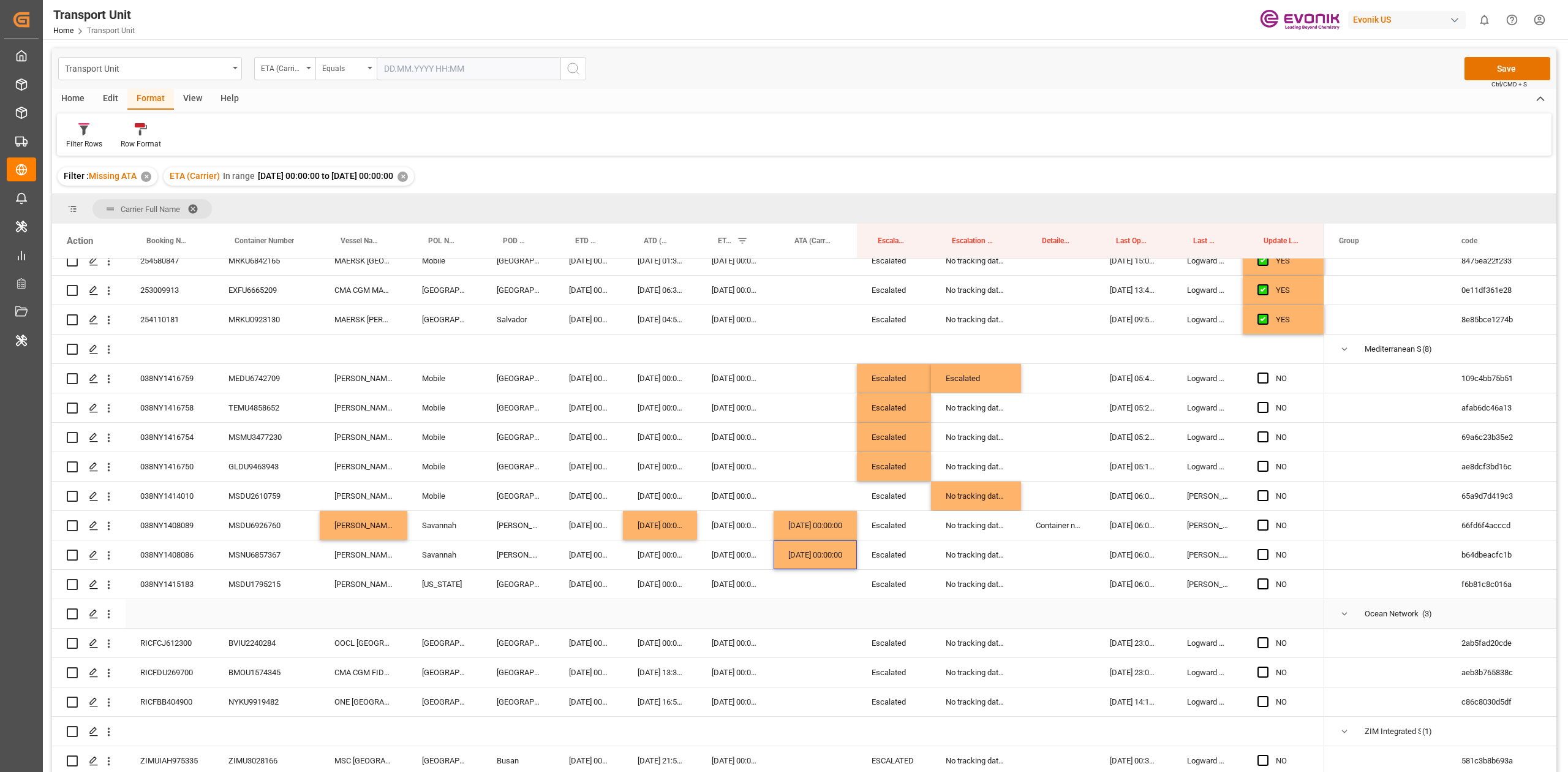
drag, startPoint x: 199, startPoint y: 583, endPoint x: 866, endPoint y: 566, distance: 667.2
click at [198, 583] on div "038NY1415183" at bounding box center [169, 584] width 88 height 29
click at [185, 584] on div "038NY1415183" at bounding box center [169, 584] width 88 height 29
click at [812, 582] on div "Press SPACE to select this row." at bounding box center [815, 584] width 83 height 29
click at [812, 582] on div "038NY1415183" at bounding box center [815, 584] width 83 height 29
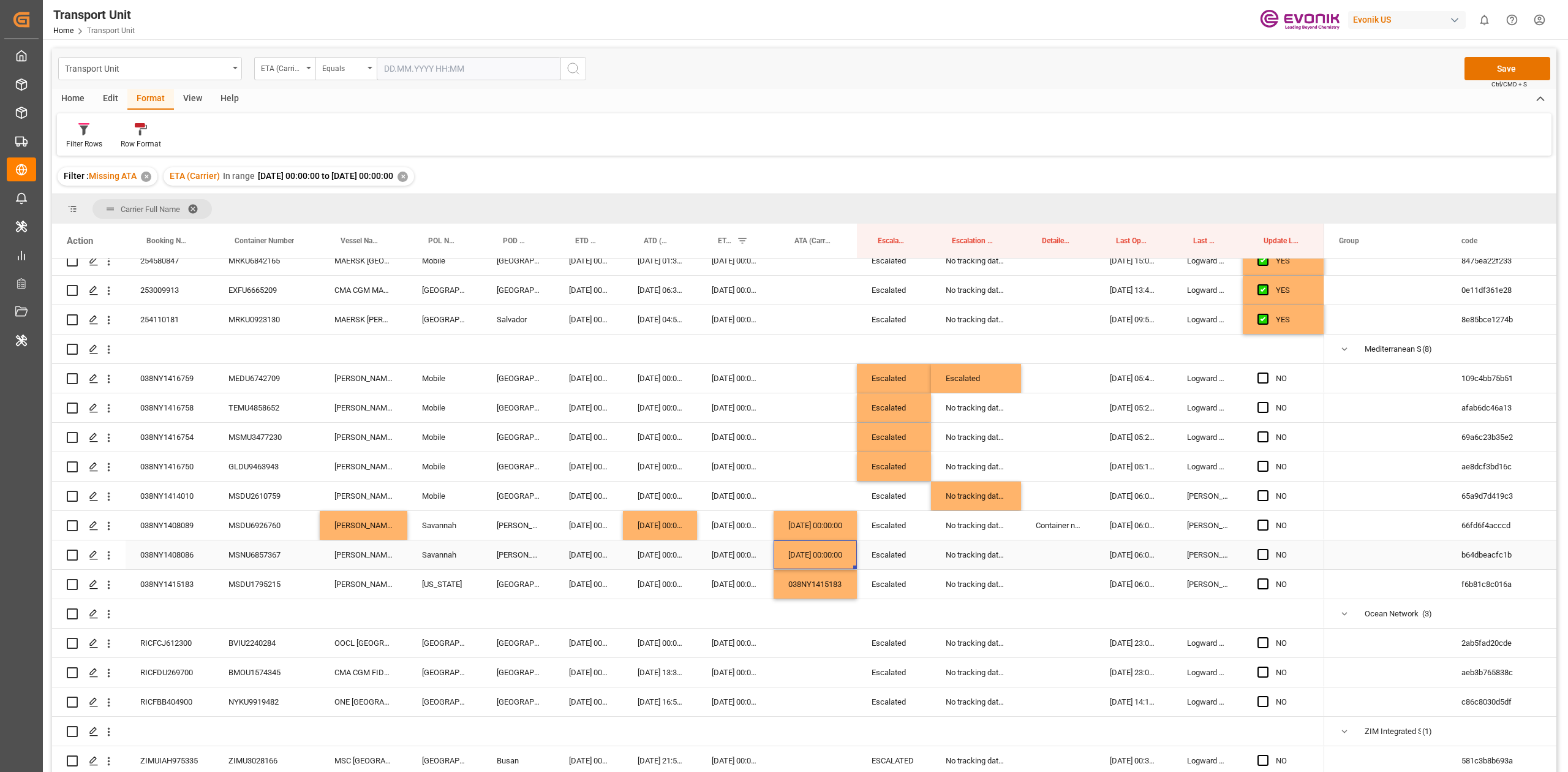
click at [820, 556] on div "[DATE] 00:00:00" at bounding box center [815, 555] width 83 height 29
click at [820, 572] on div "038NY1415183" at bounding box center [815, 584] width 83 height 29
click at [820, 572] on div "[DATE] 00:00:00" at bounding box center [815, 584] width 83 height 29
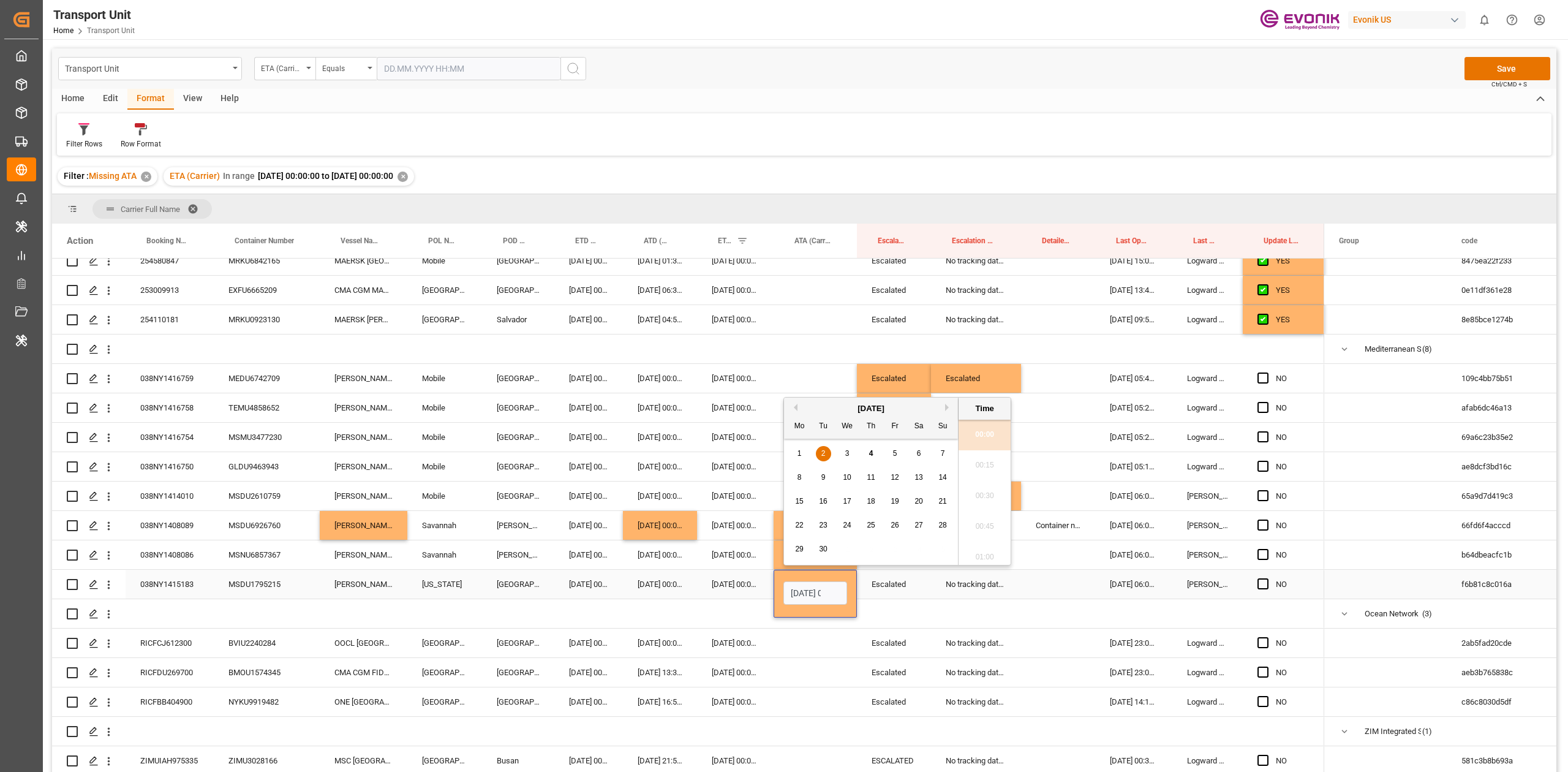
scroll to position [1413, 0]
click at [850, 452] on div "3" at bounding box center [847, 453] width 15 height 14
type input "03.09.2025 00:00"
click at [638, 423] on div "[DATE] 00:00:00" at bounding box center [660, 437] width 74 height 29
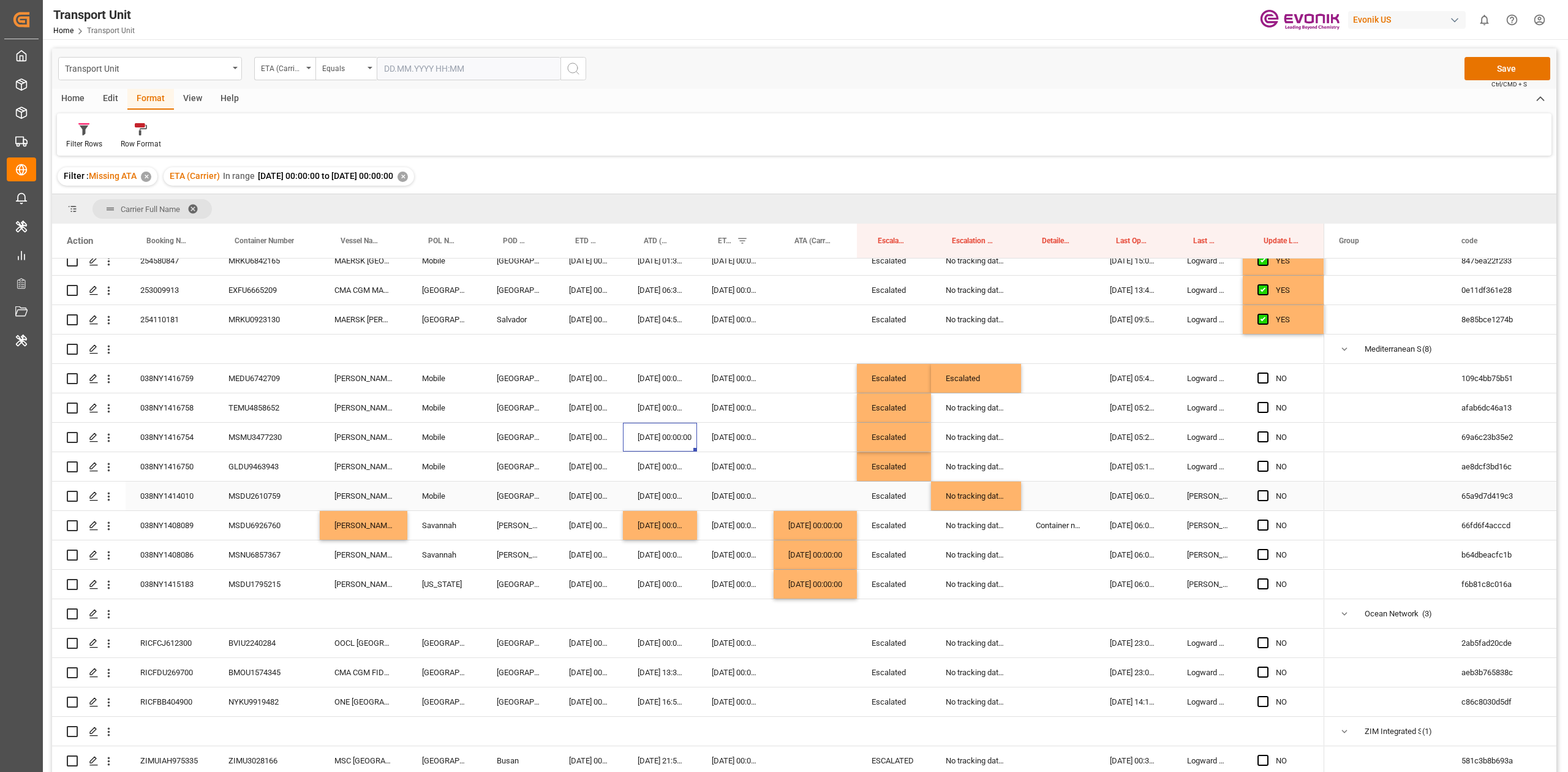
click at [180, 489] on div "038NY1414010" at bounding box center [169, 496] width 88 height 29
click at [785, 515] on div "[DATE] 00:00:00" at bounding box center [815, 525] width 83 height 29
click at [798, 481] on div "Press SPACE to select this row." at bounding box center [815, 496] width 83 height 29
click at [798, 481] on div "[DATE] 00:00:00" at bounding box center [815, 496] width 83 height 29
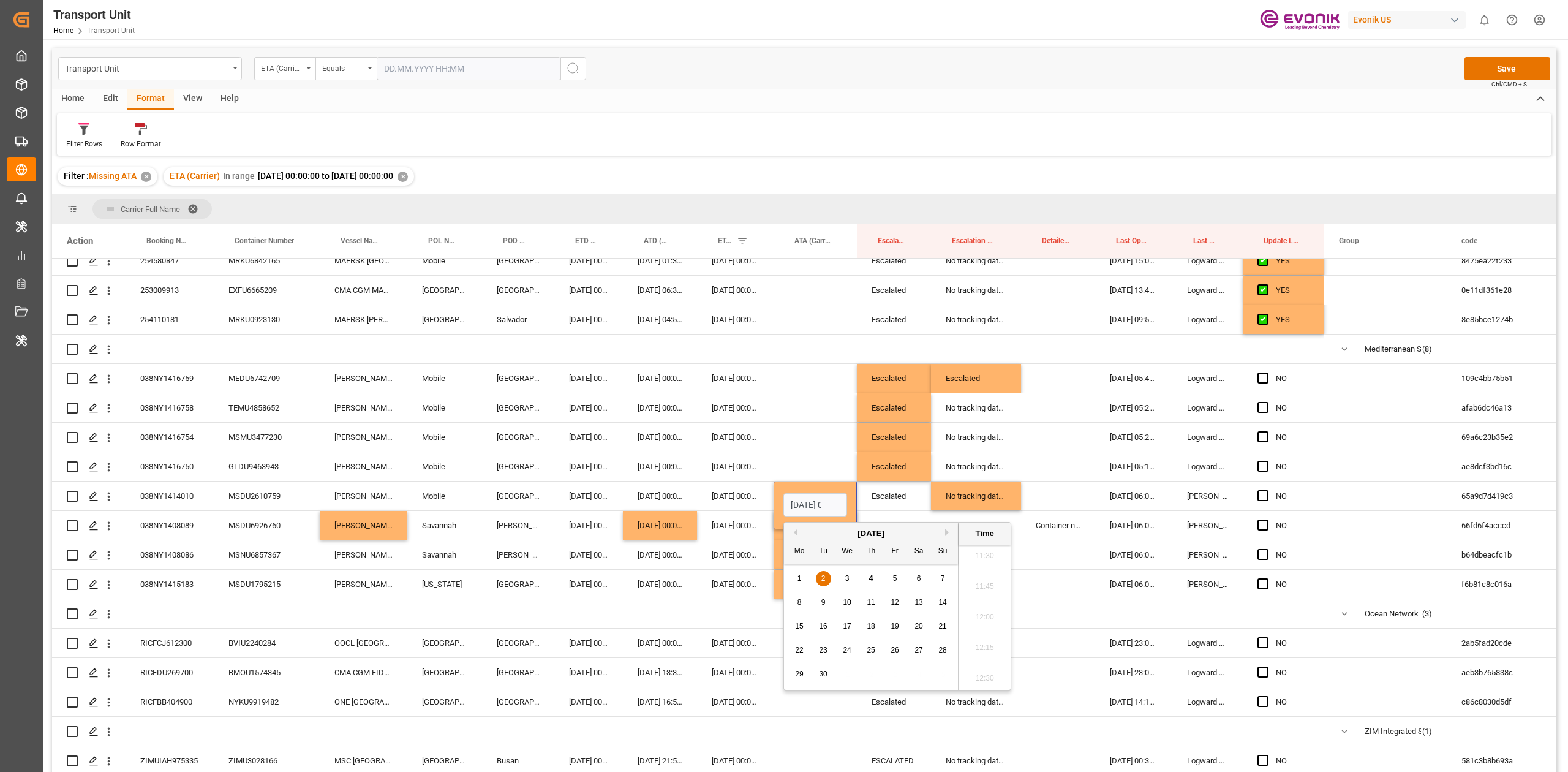
click at [870, 584] on div "4" at bounding box center [871, 578] width 15 height 14
type input "04.09.2025 00:00"
click at [187, 455] on div "038NY1416750" at bounding box center [169, 466] width 88 height 29
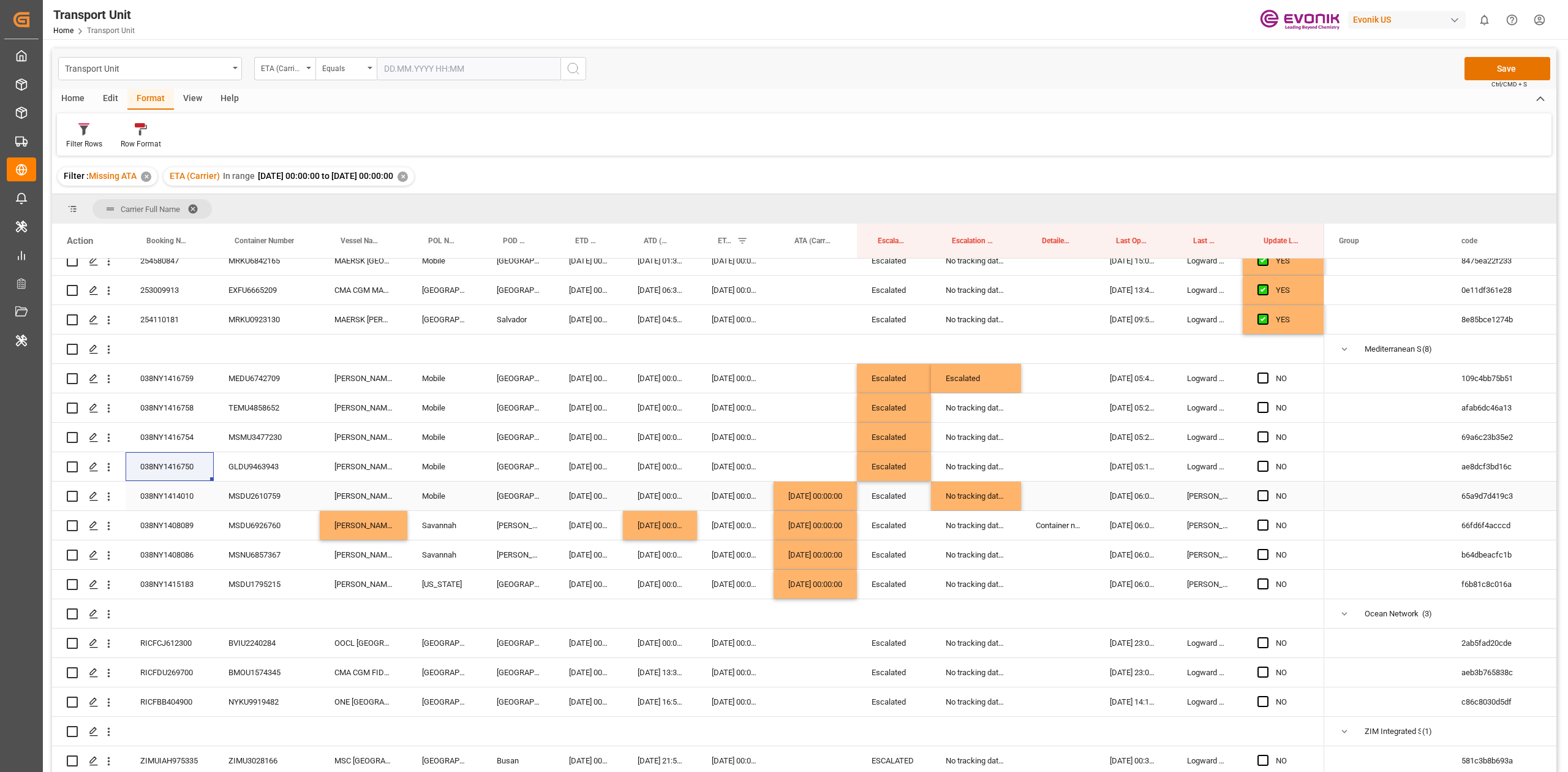
click at [792, 490] on div "[DATE] 00:00:00" at bounding box center [815, 496] width 83 height 29
click at [794, 457] on div "Press SPACE to select this row." at bounding box center [815, 466] width 83 height 29
click at [182, 440] on div "038NY1416754" at bounding box center [169, 437] width 88 height 29
click at [804, 452] on div "[DATE] 00:00:00" at bounding box center [815, 466] width 83 height 29
click at [808, 439] on div "Press SPACE to select this row." at bounding box center [815, 437] width 83 height 29
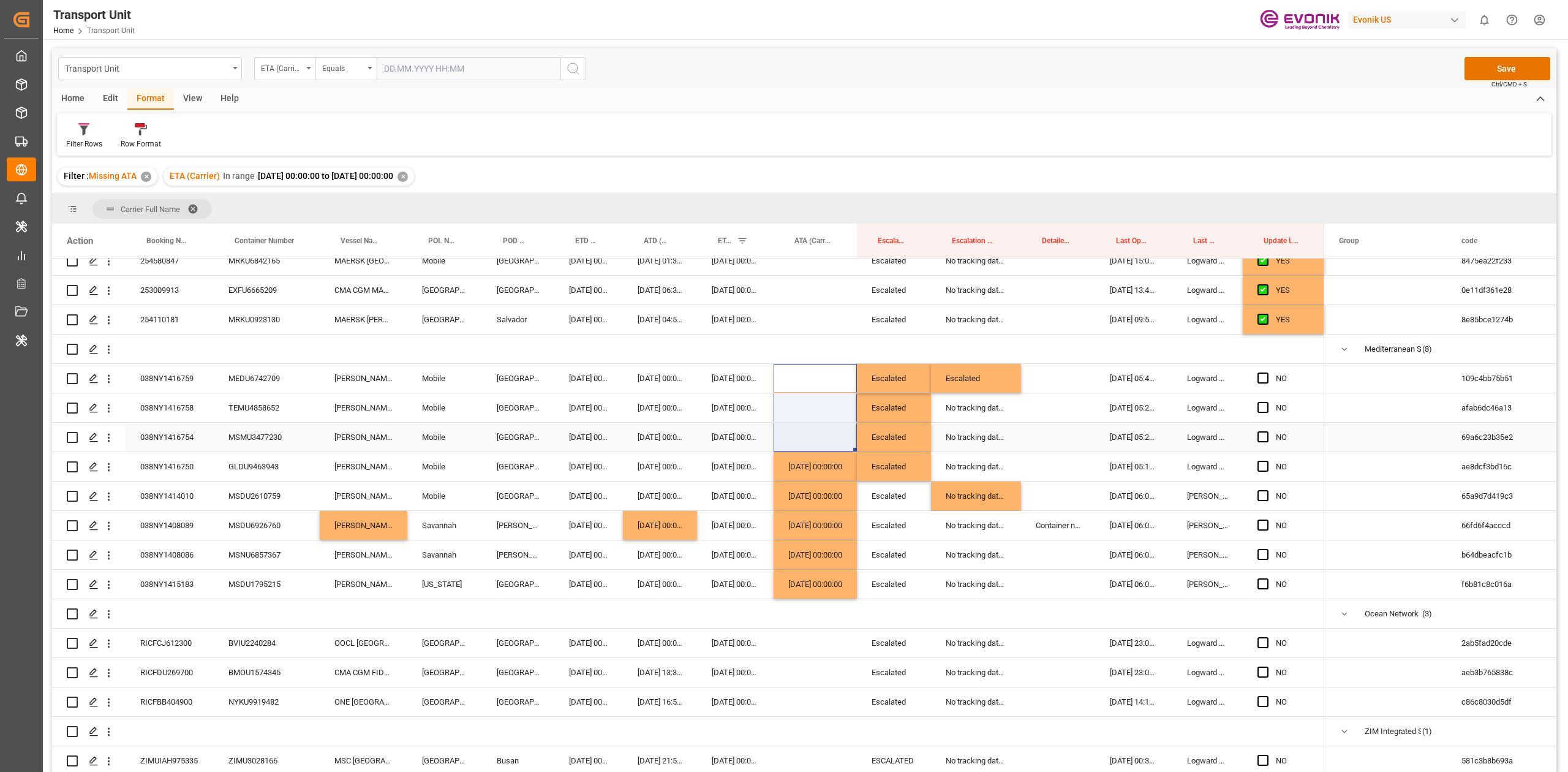
drag, startPoint x: 811, startPoint y: 369, endPoint x: 807, endPoint y: 421, distance: 52.2
click at [807, 421] on div "NO" at bounding box center [688, 232] width 1272 height 1088
click at [1051, 540] on div "Press SPACE to select this row." at bounding box center [1058, 555] width 74 height 29
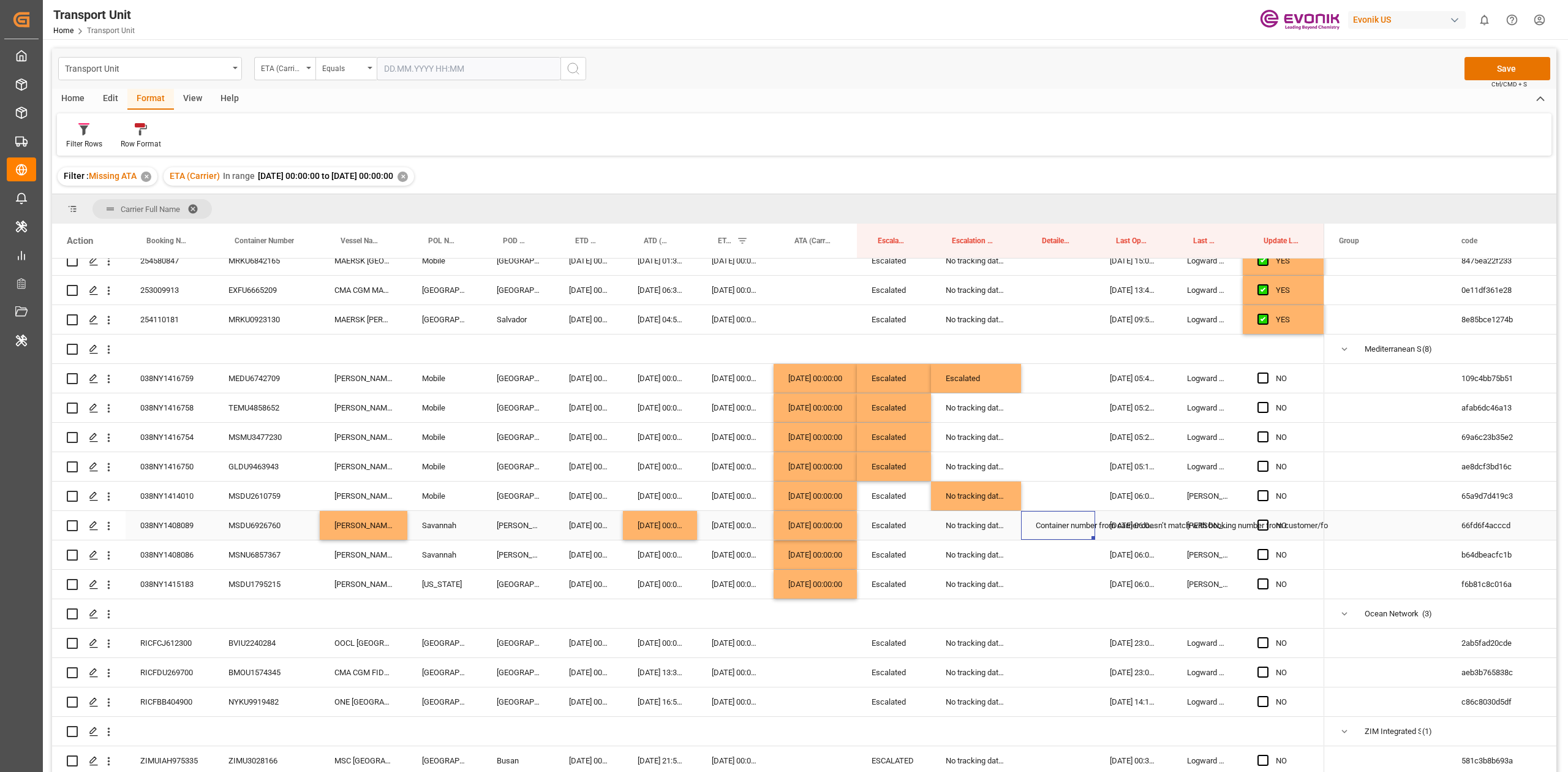
click at [1050, 528] on div "Container number from carrier doesn’t match with booking number from customer/fo" at bounding box center [1058, 525] width 74 height 29
click at [702, 170] on div "Filter : Missing ATA ✕ ETA (Carrier) In range 2025-08-28 00:00:00 to 2025-09-04…" at bounding box center [804, 176] width 1504 height 34
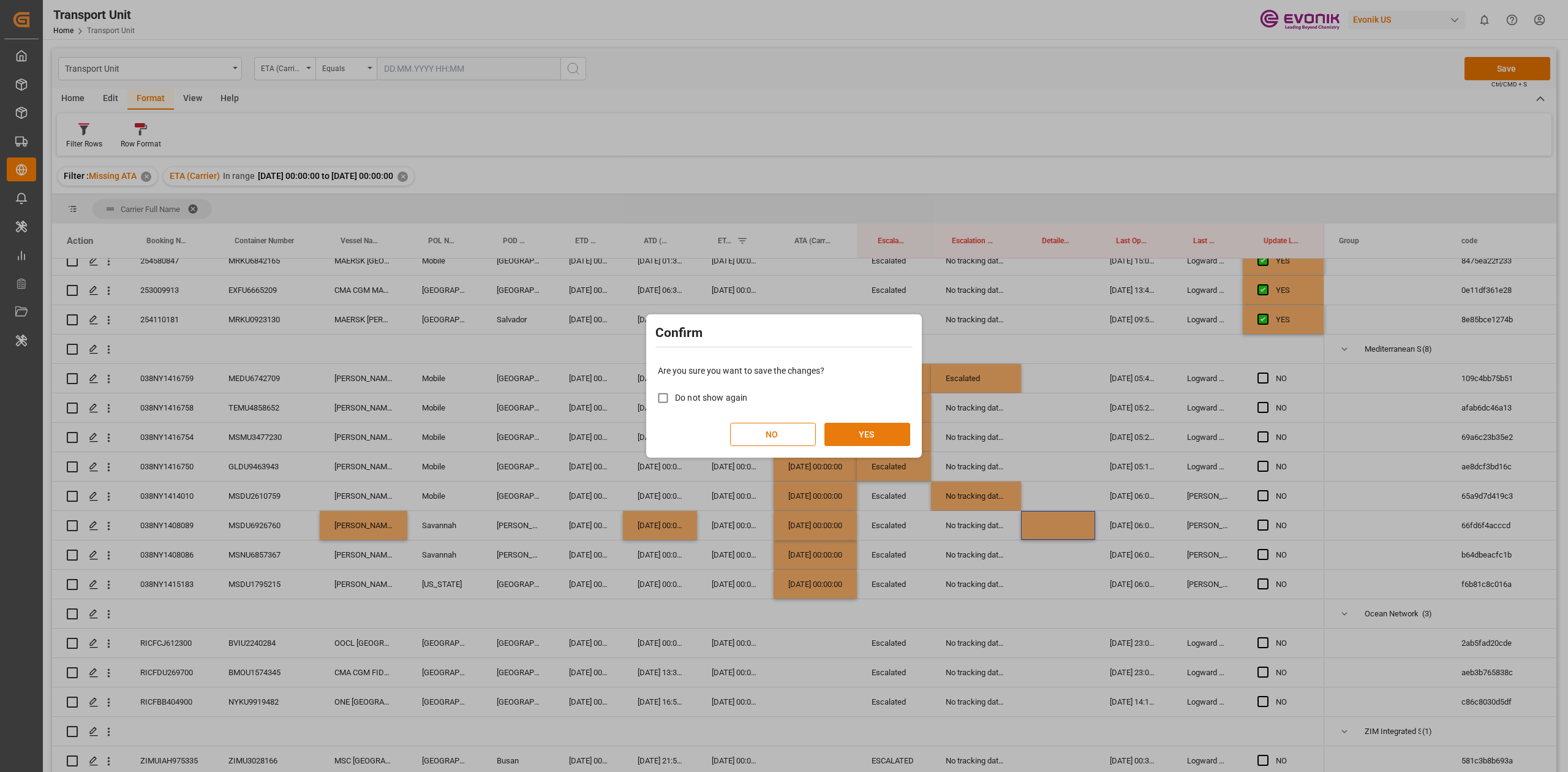
click at [864, 433] on button "YES" at bounding box center [867, 434] width 86 height 24
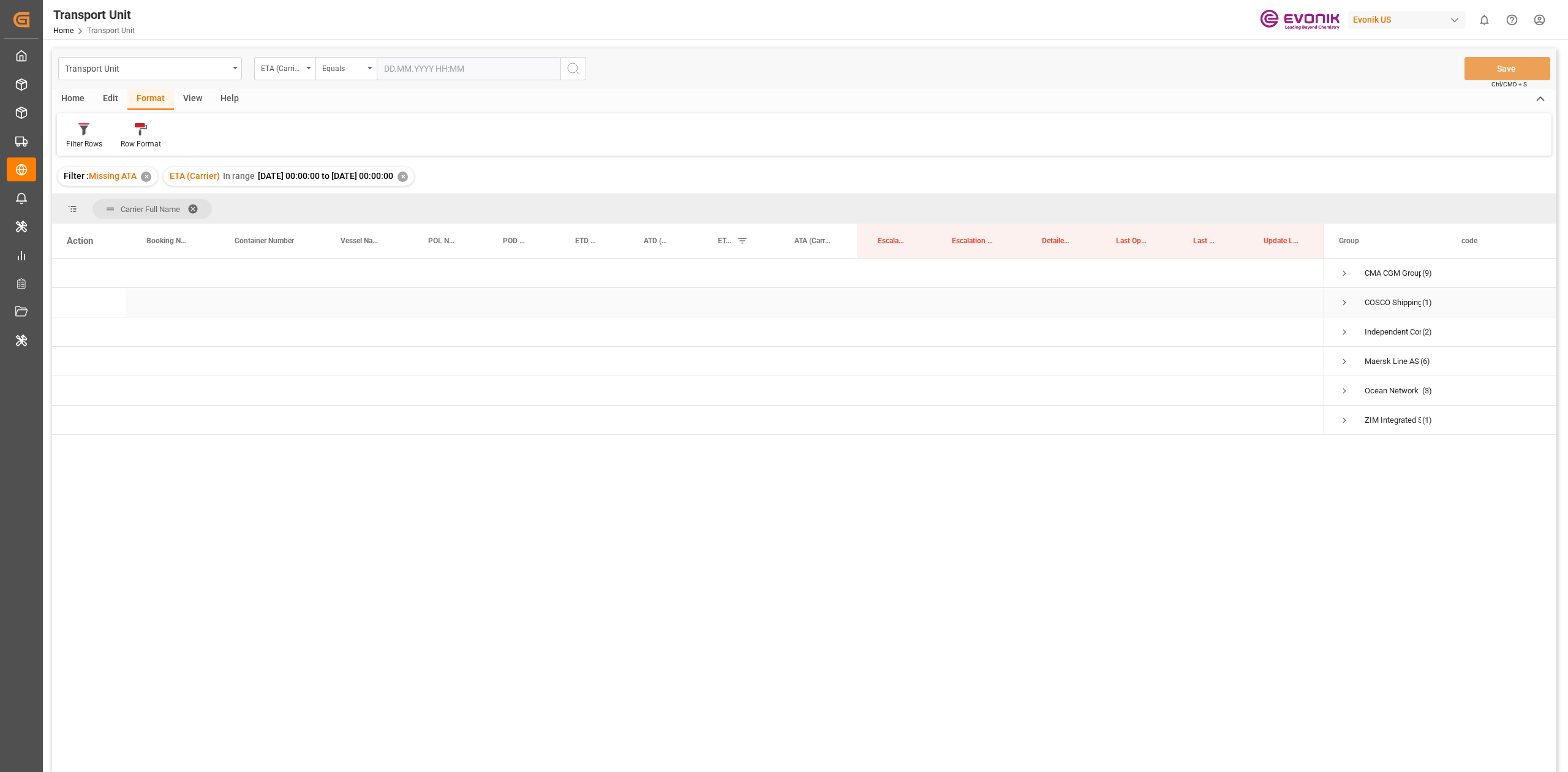
click at [1336, 299] on div "COSCO Shipping Co. Ltd. (1)" at bounding box center [1384, 302] width 122 height 29
click at [1343, 300] on span "Press SPACE to select this row." at bounding box center [1344, 302] width 11 height 11
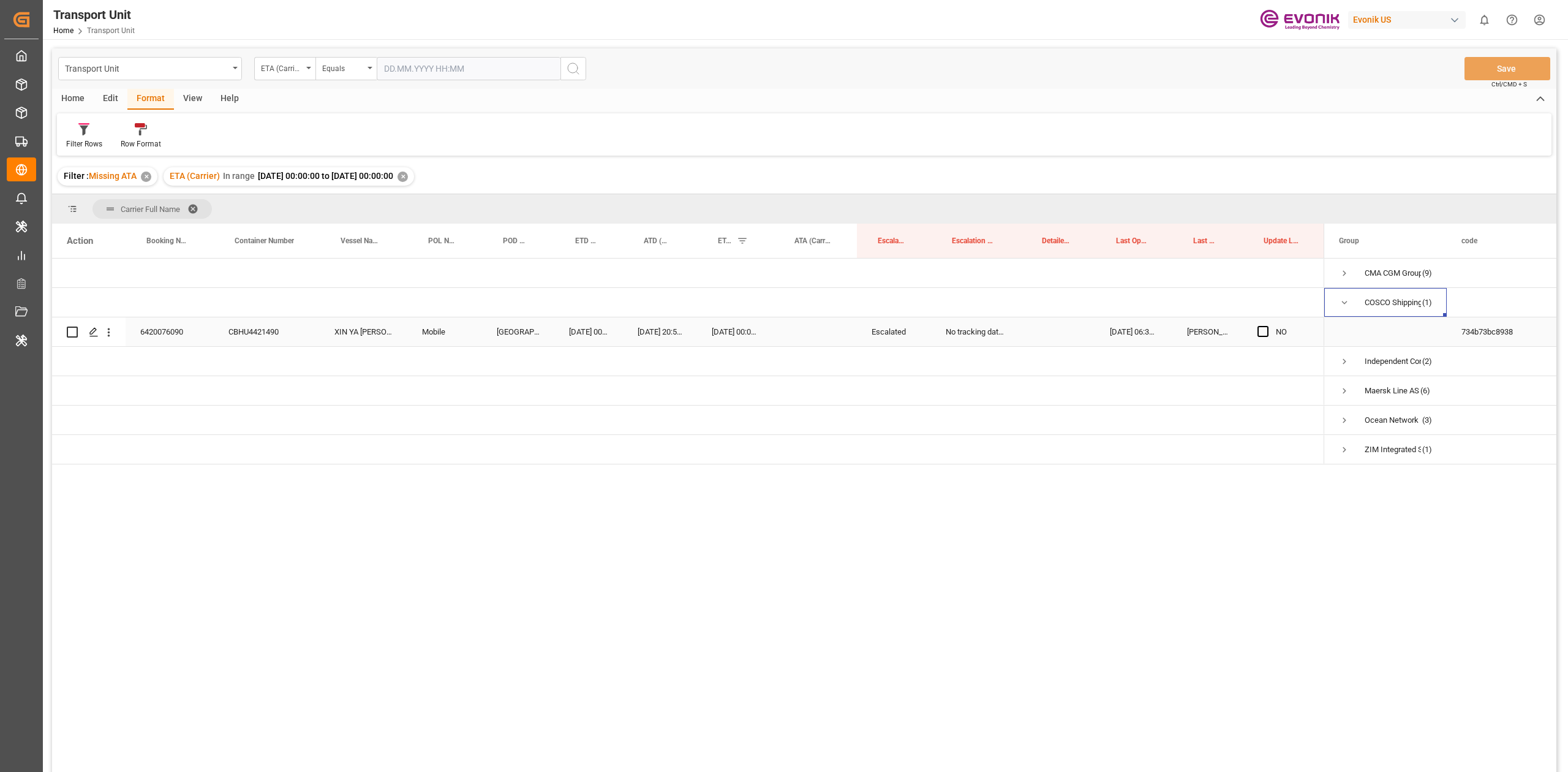
click at [150, 326] on div "6420076090" at bounding box center [169, 332] width 88 height 29
click at [1345, 365] on span "Press SPACE to select this row." at bounding box center [1344, 361] width 11 height 11
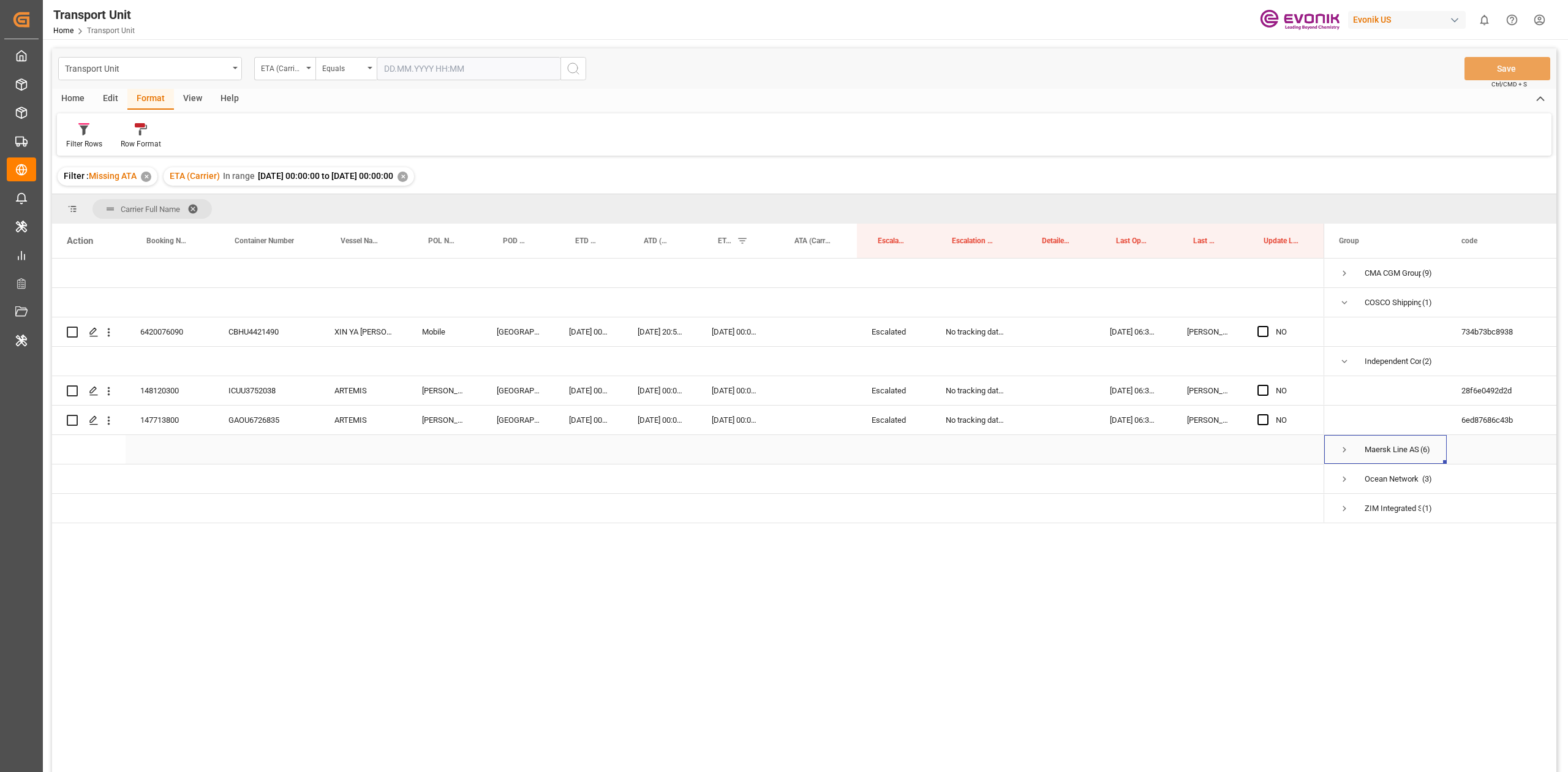
click at [1343, 447] on span "Press SPACE to select this row." at bounding box center [1344, 449] width 11 height 11
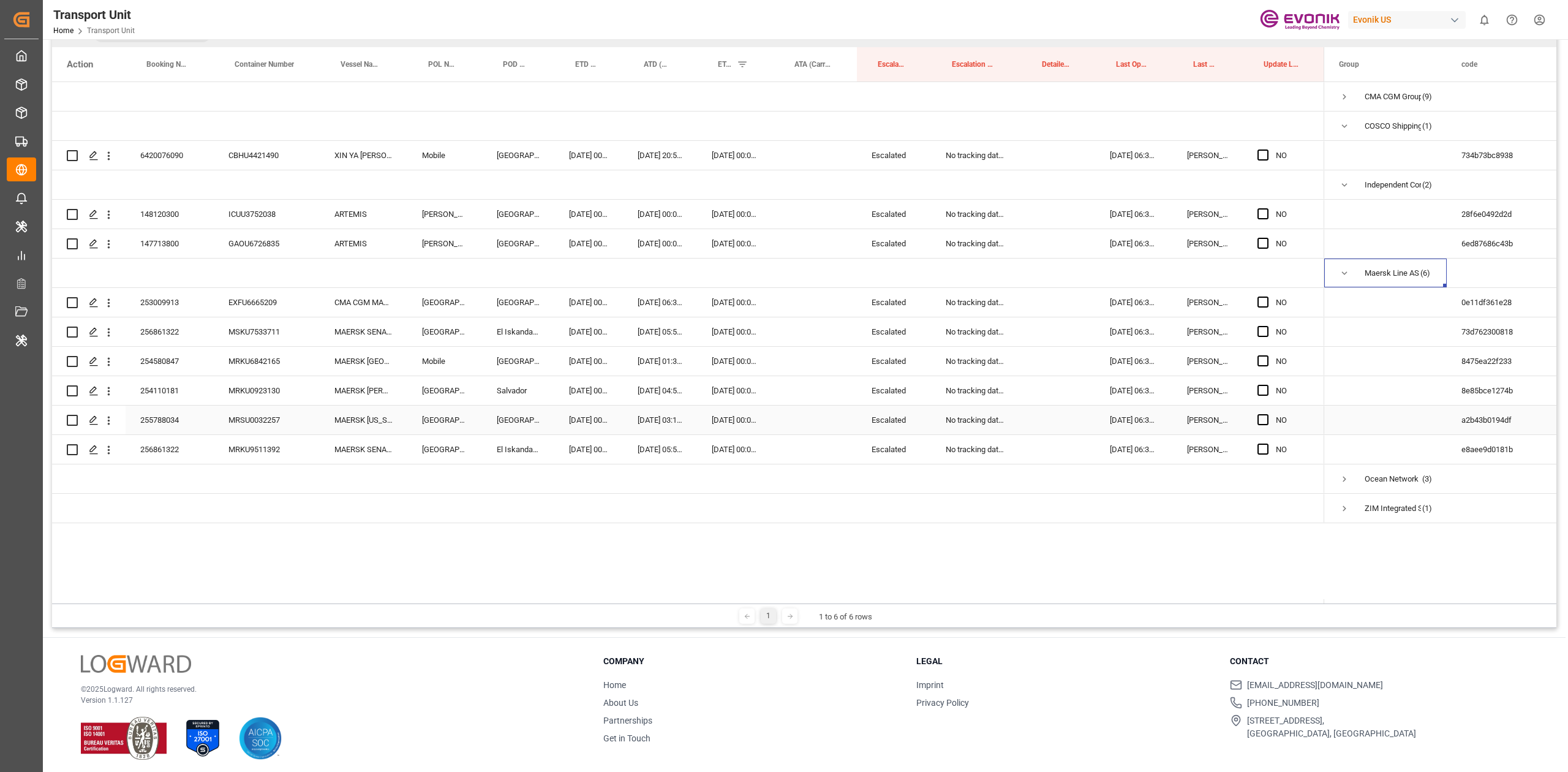
scroll to position [178, 0]
click at [1348, 477] on span "Press SPACE to select this row." at bounding box center [1344, 477] width 11 height 11
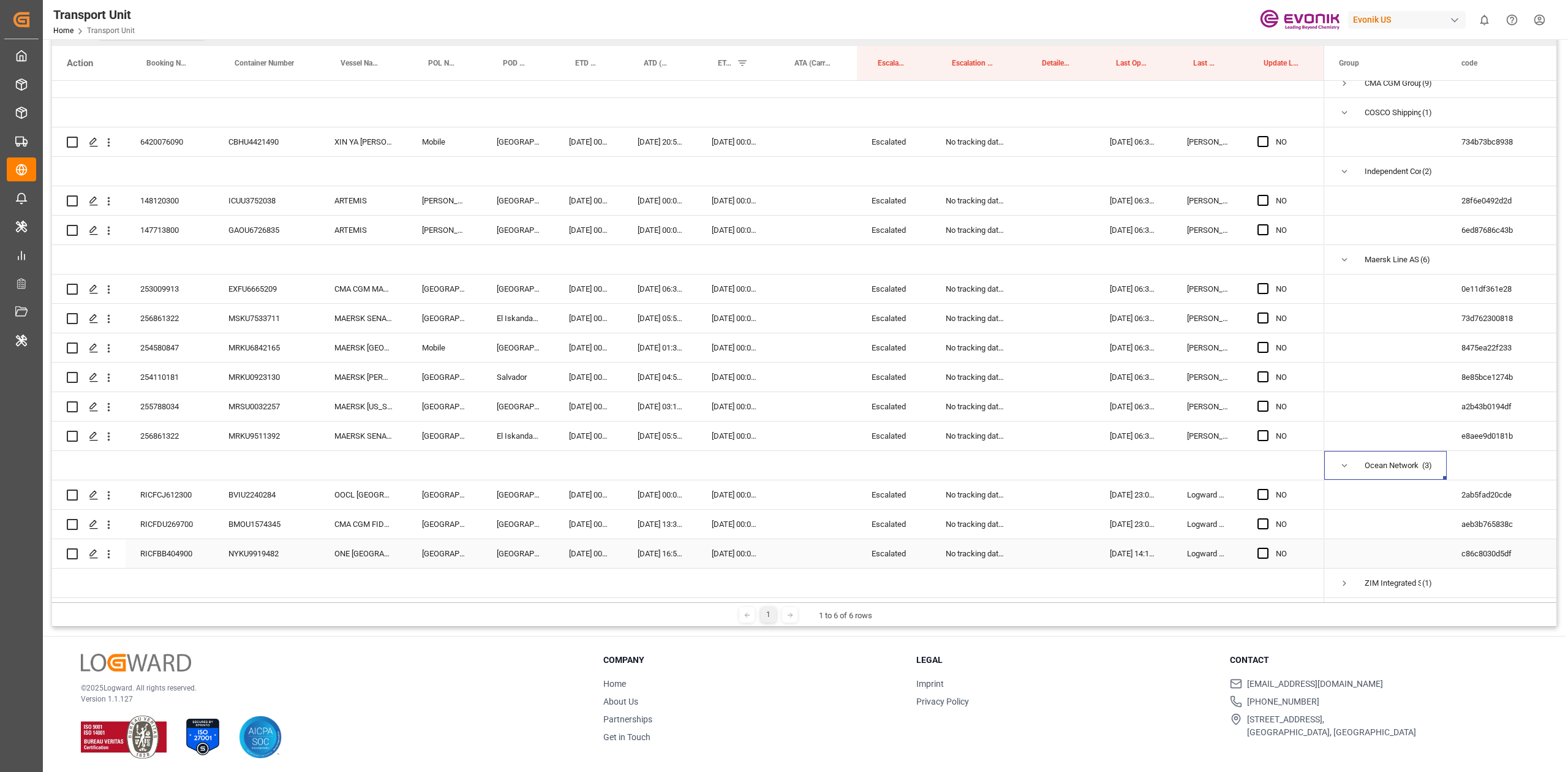
scroll to position [181, 0]
click at [1343, 577] on span "Press SPACE to select this row." at bounding box center [1344, 579] width 11 height 11
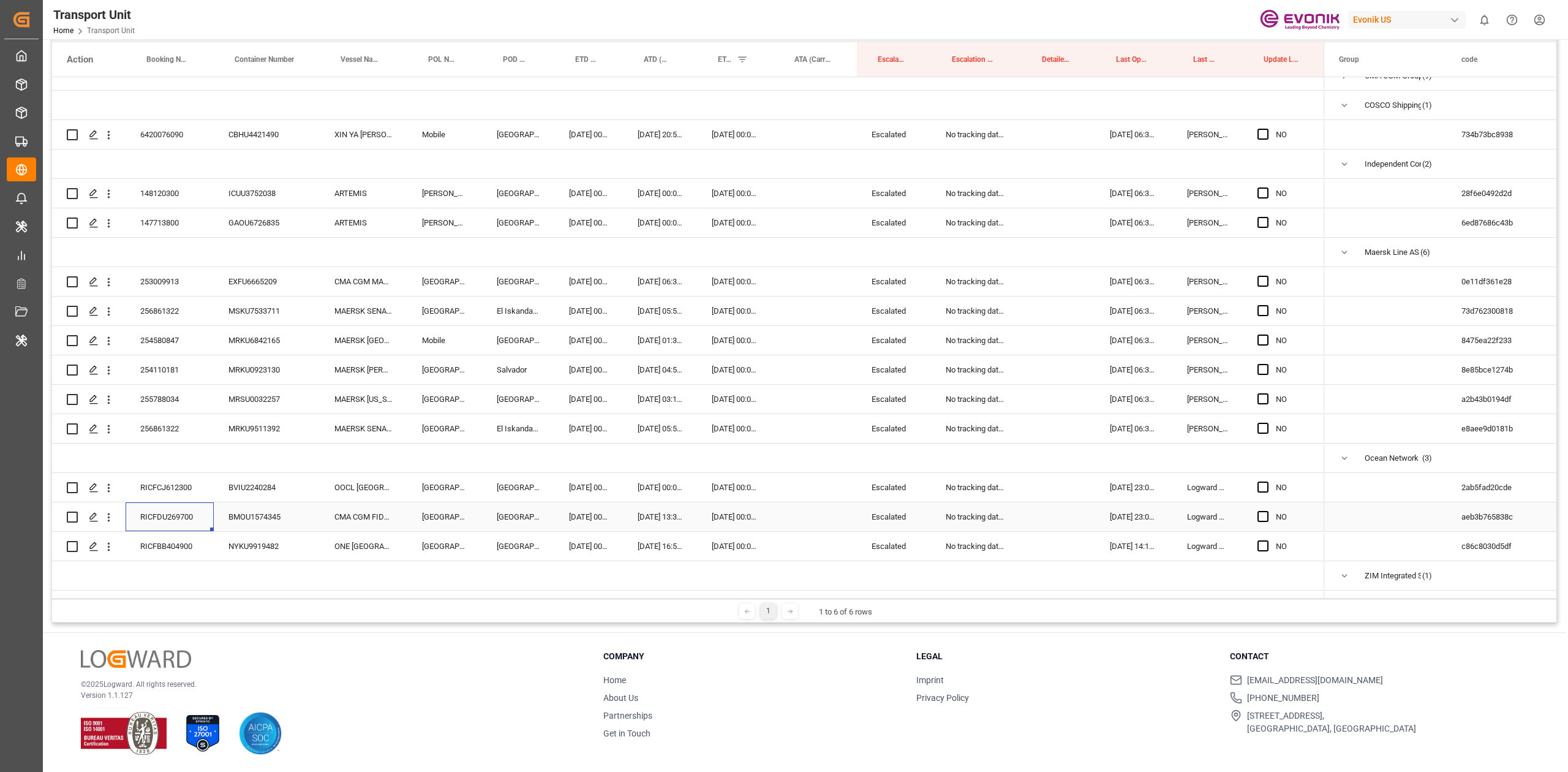
click at [184, 510] on div "RICFDU269700" at bounding box center [169, 517] width 88 height 29
click at [1259, 485] on span "Press SPACE to select this row." at bounding box center [1262, 487] width 11 height 11
click at [1267, 481] on input "Press SPACE to select this row." at bounding box center [1267, 481] width 0 height 0
click at [1260, 518] on span "Press SPACE to select this row." at bounding box center [1262, 516] width 11 height 11
click at [1267, 511] on input "Press SPACE to select this row." at bounding box center [1267, 511] width 0 height 0
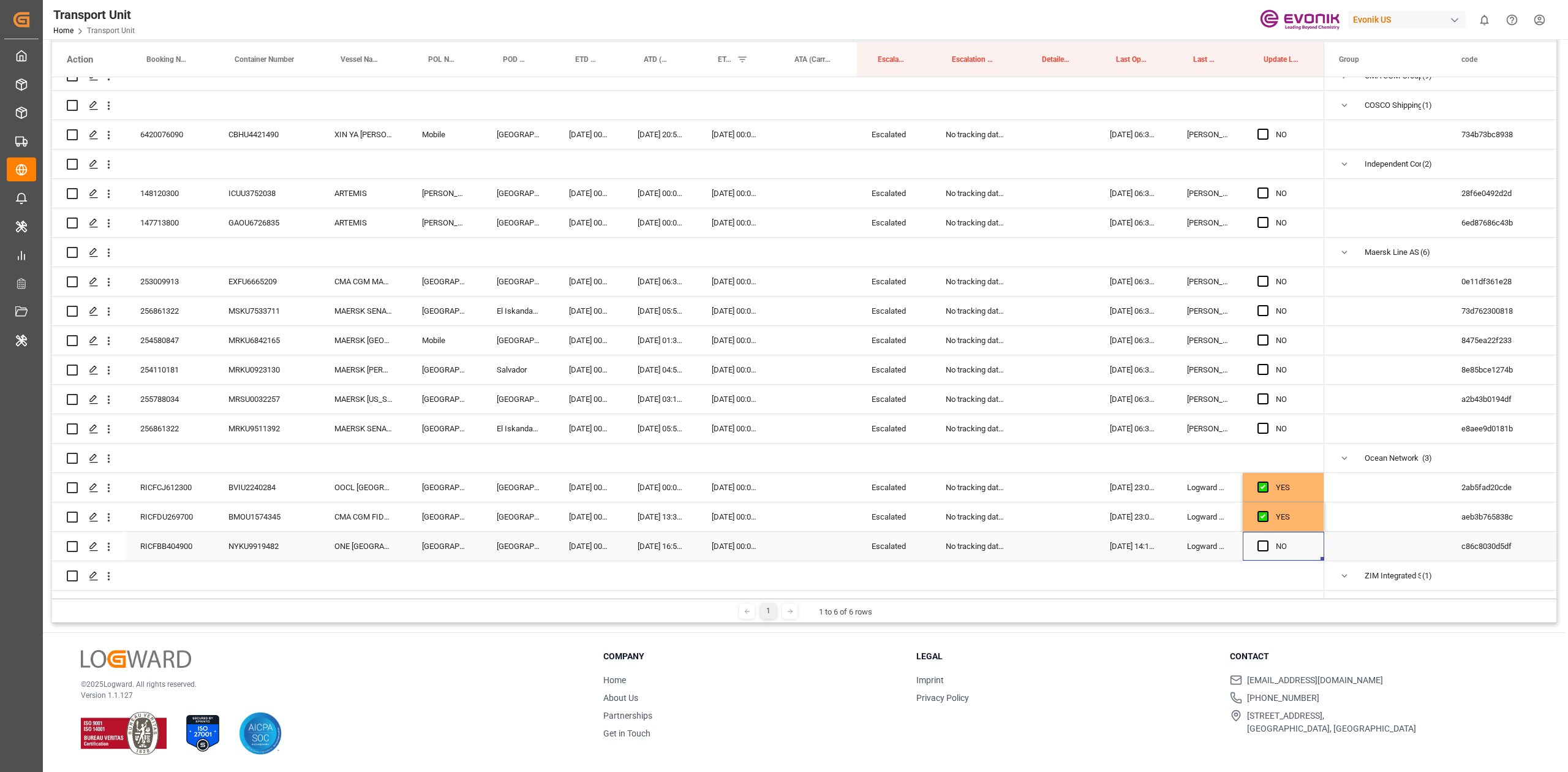
click at [1255, 550] on div "NO" at bounding box center [1283, 546] width 81 height 29
click at [1259, 549] on span "Press SPACE to select this row." at bounding box center [1262, 546] width 11 height 11
click at [1267, 540] on input "Press SPACE to select this row." at bounding box center [1267, 540] width 0 height 0
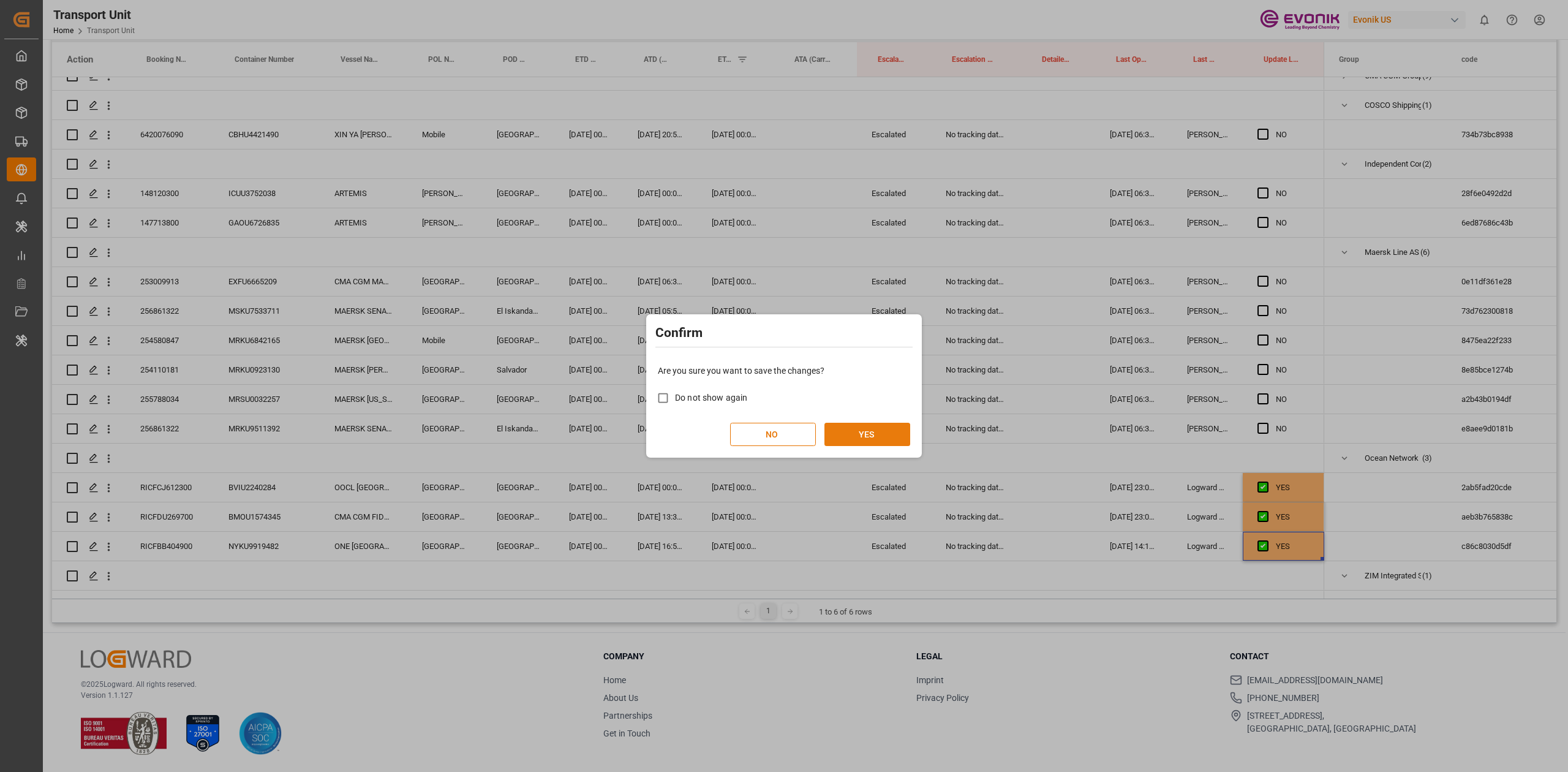
click at [841, 423] on button "YES" at bounding box center [867, 434] width 86 height 24
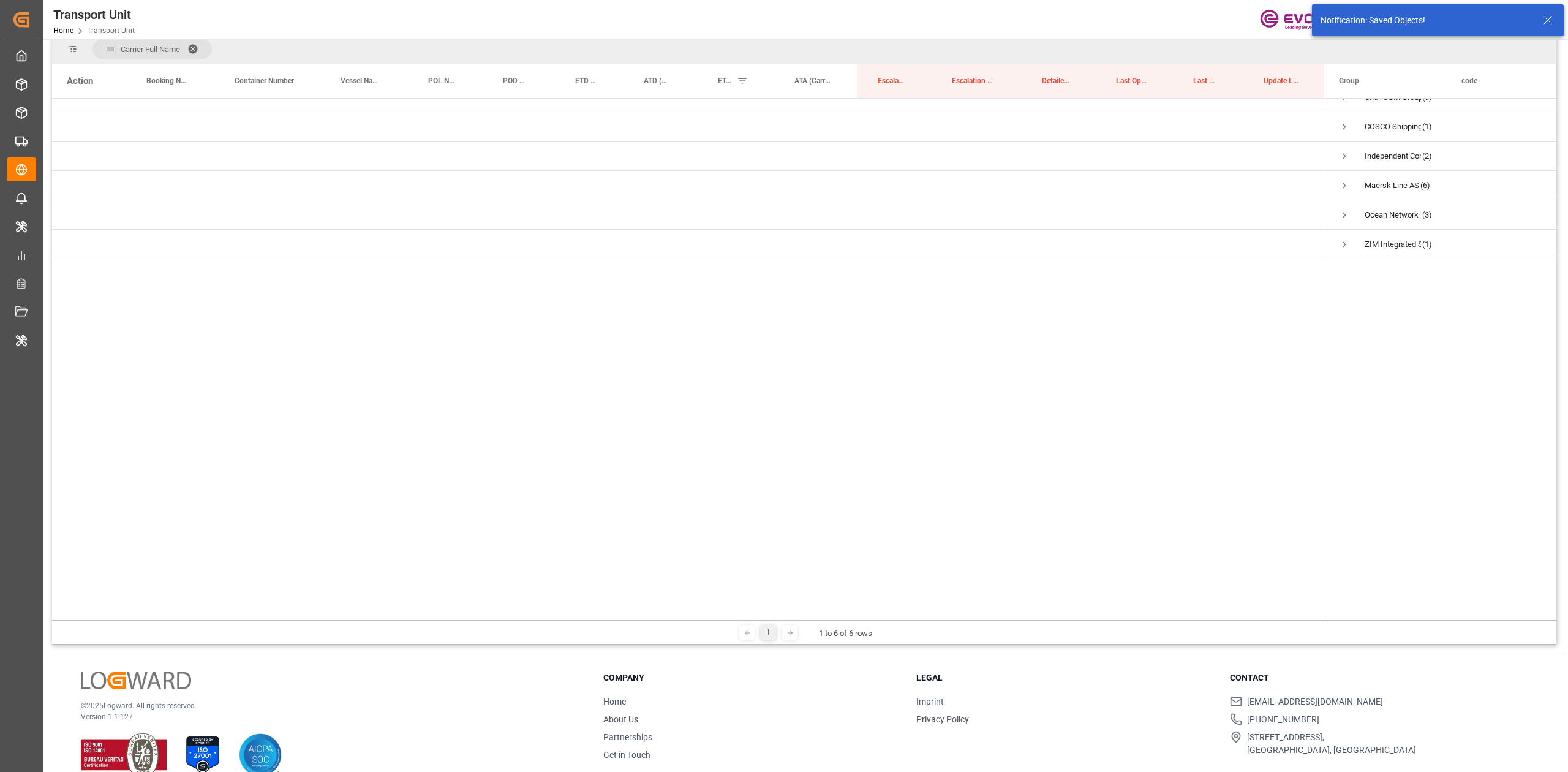
scroll to position [0, 0]
click at [1339, 260] on span "Press SPACE to select this row." at bounding box center [1344, 260] width 11 height 11
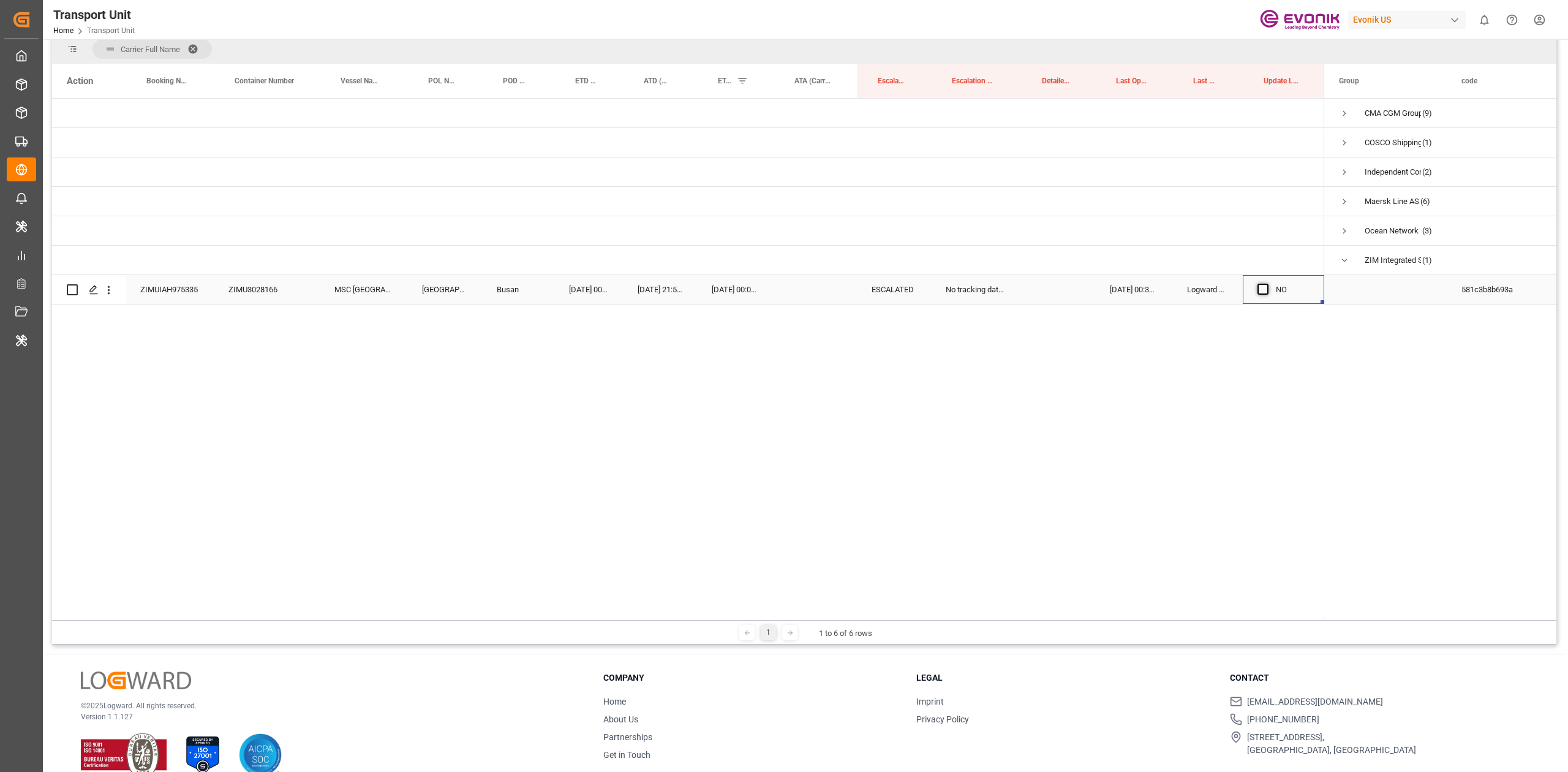
click at [1267, 290] on span "Press SPACE to select this row." at bounding box center [1262, 289] width 11 height 11
click at [1267, 284] on input "Press SPACE to select this row." at bounding box center [1267, 284] width 0 height 0
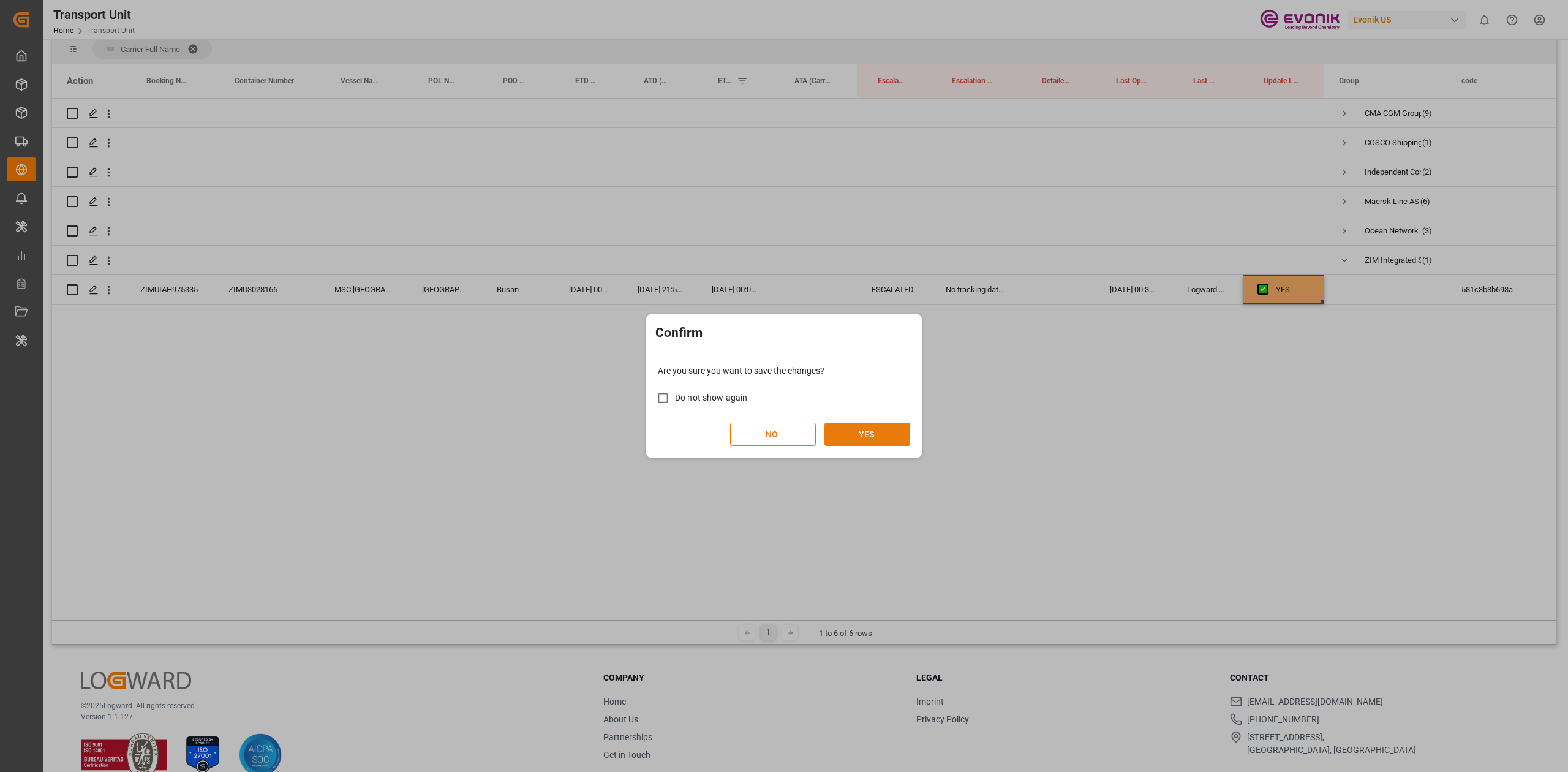
click at [852, 436] on button "YES" at bounding box center [867, 434] width 86 height 24
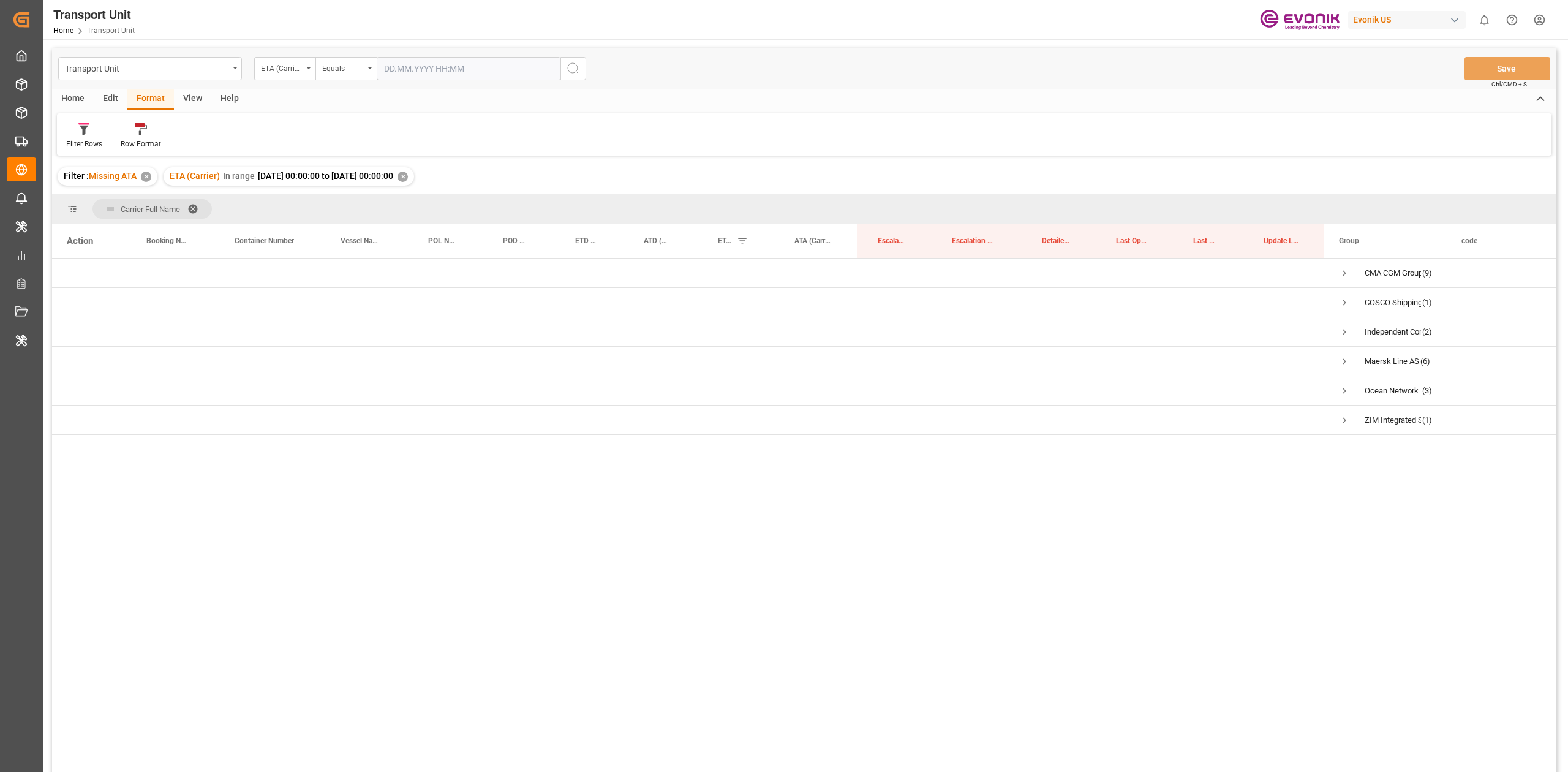
drag, startPoint x: 1101, startPoint y: 236, endPoint x: 1097, endPoint y: 223, distance: 13.6
click at [1097, 223] on div "Carrier Full Name Drag here to set column labels Action Booking Number Containe…" at bounding box center [804, 487] width 1504 height 585
drag, startPoint x: 1124, startPoint y: 245, endPoint x: 1113, endPoint y: 230, distance: 18.6
click at [1113, 230] on div "Last Opened Date/Time" at bounding box center [1133, 241] width 48 height 34
drag, startPoint x: 1125, startPoint y: 241, endPoint x: 1114, endPoint y: 229, distance: 16.3
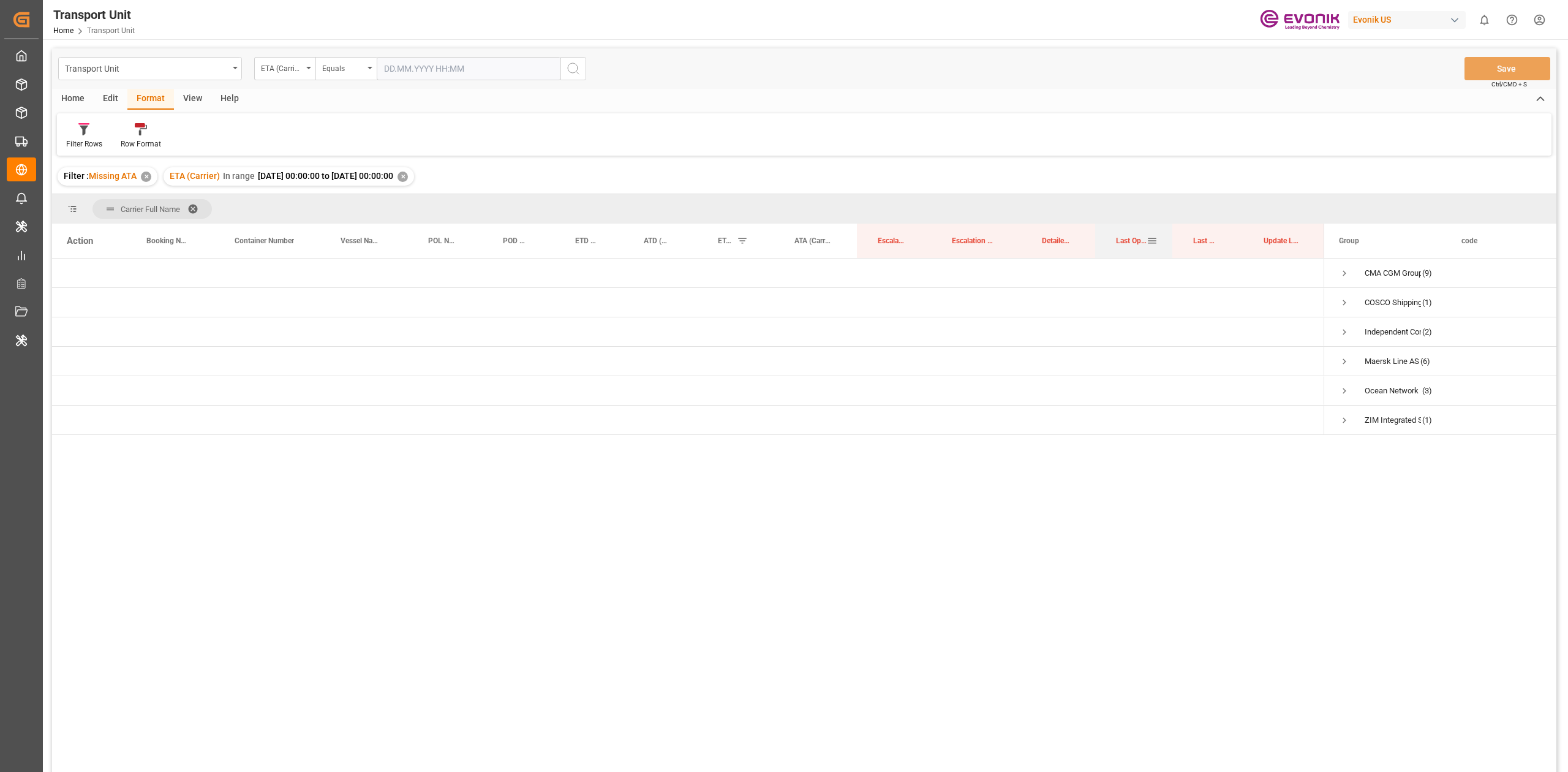
click at [1114, 229] on div "Last Opened Date/Time" at bounding box center [1133, 241] width 48 height 34
drag, startPoint x: 1121, startPoint y: 245, endPoint x: 1126, endPoint y: 221, distance: 24.5
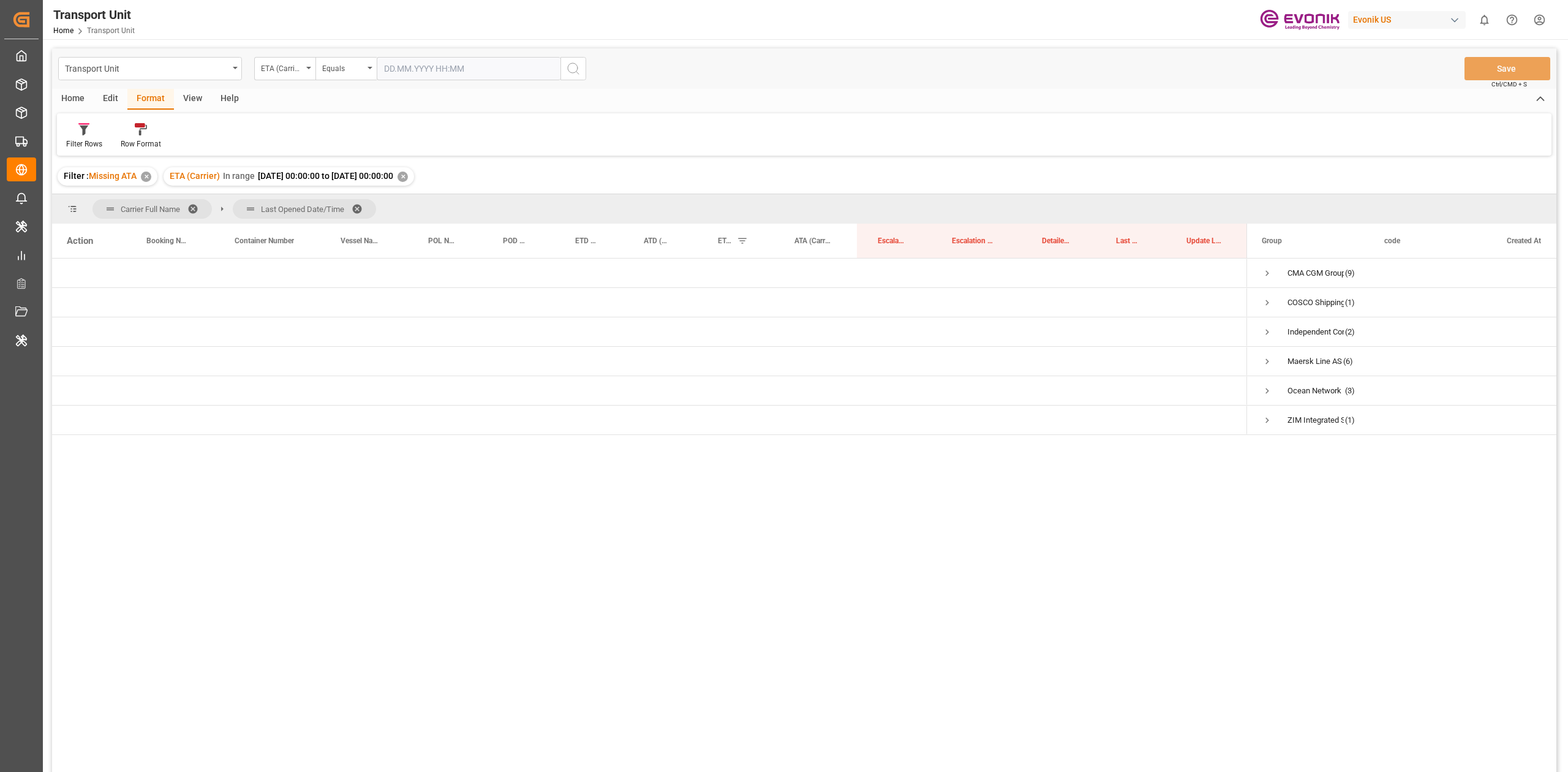
click at [201, 211] on span at bounding box center [197, 209] width 20 height 11
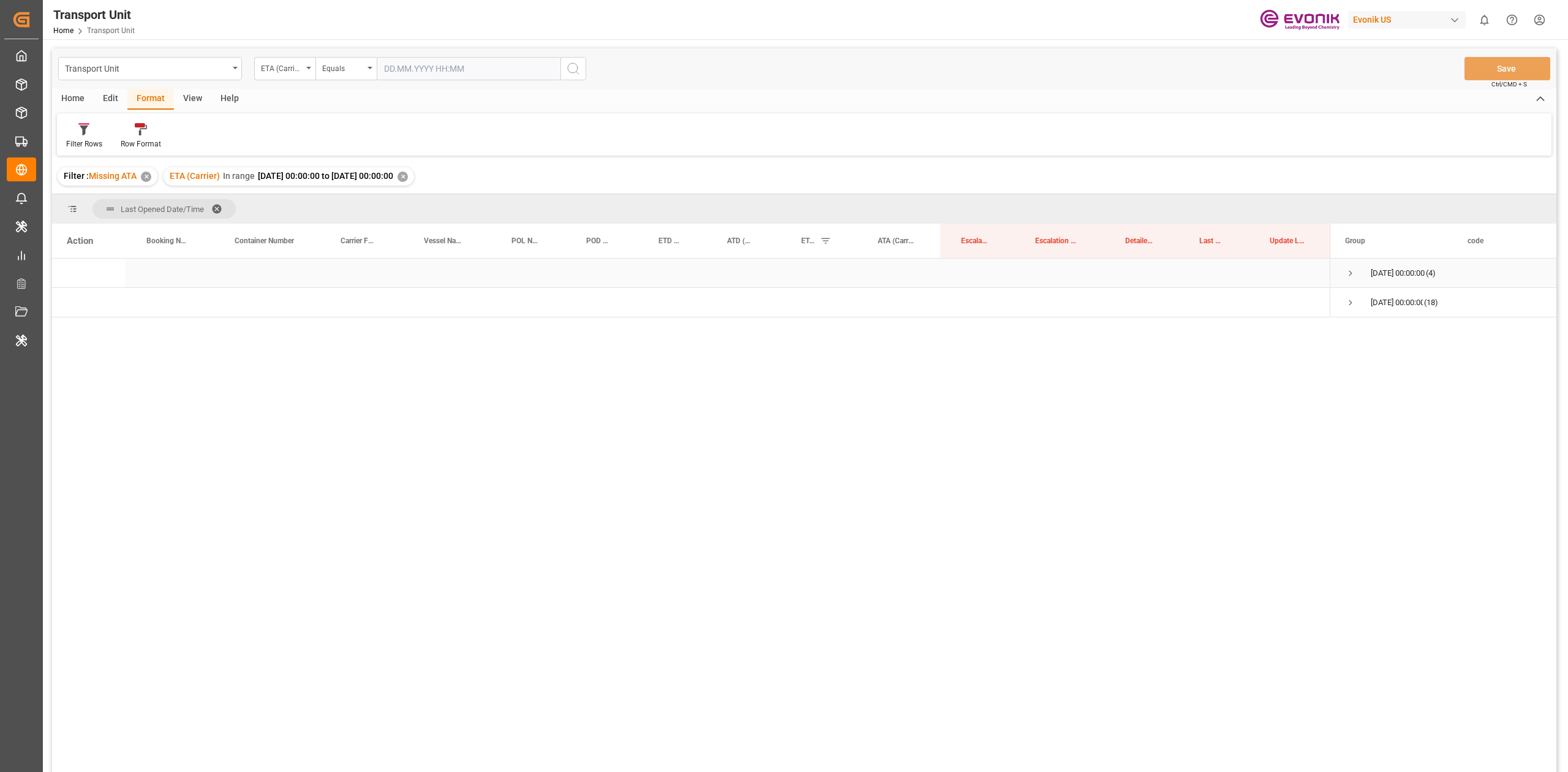
click at [1352, 270] on span "Press SPACE to select this row." at bounding box center [1350, 273] width 11 height 11
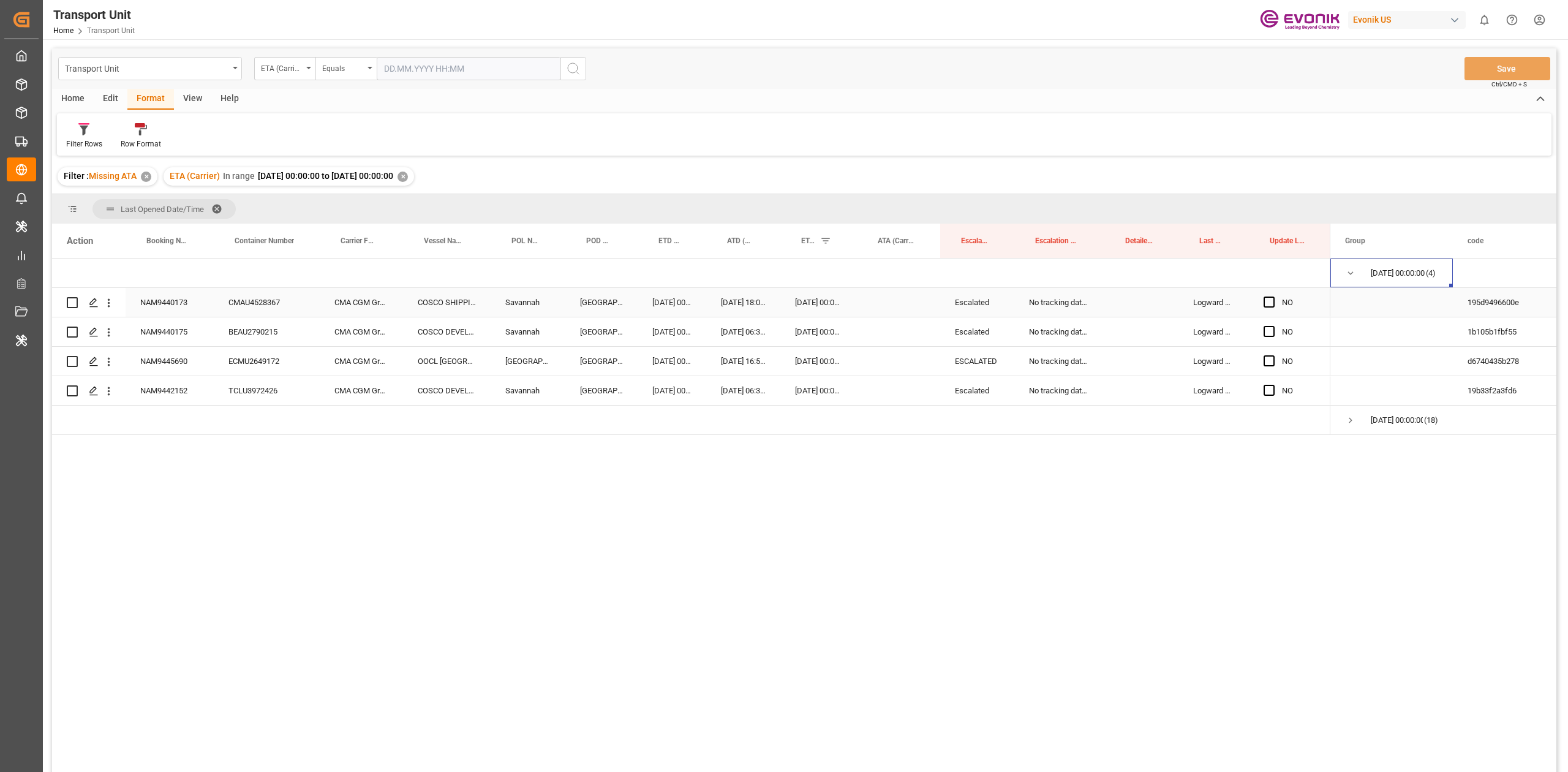
click at [158, 309] on div "NAM9440173" at bounding box center [169, 302] width 88 height 29
click at [1267, 309] on div "Press SPACE to select this row." at bounding box center [1273, 302] width 18 height 28
drag, startPoint x: 1267, startPoint y: 300, endPoint x: 556, endPoint y: 248, distance: 712.9
click at [556, 248] on div "Action Booking Number Container Number Carrier Full Name" at bounding box center [804, 502] width 1504 height 556
click at [192, 329] on div "NAM9440175" at bounding box center [169, 332] width 88 height 29
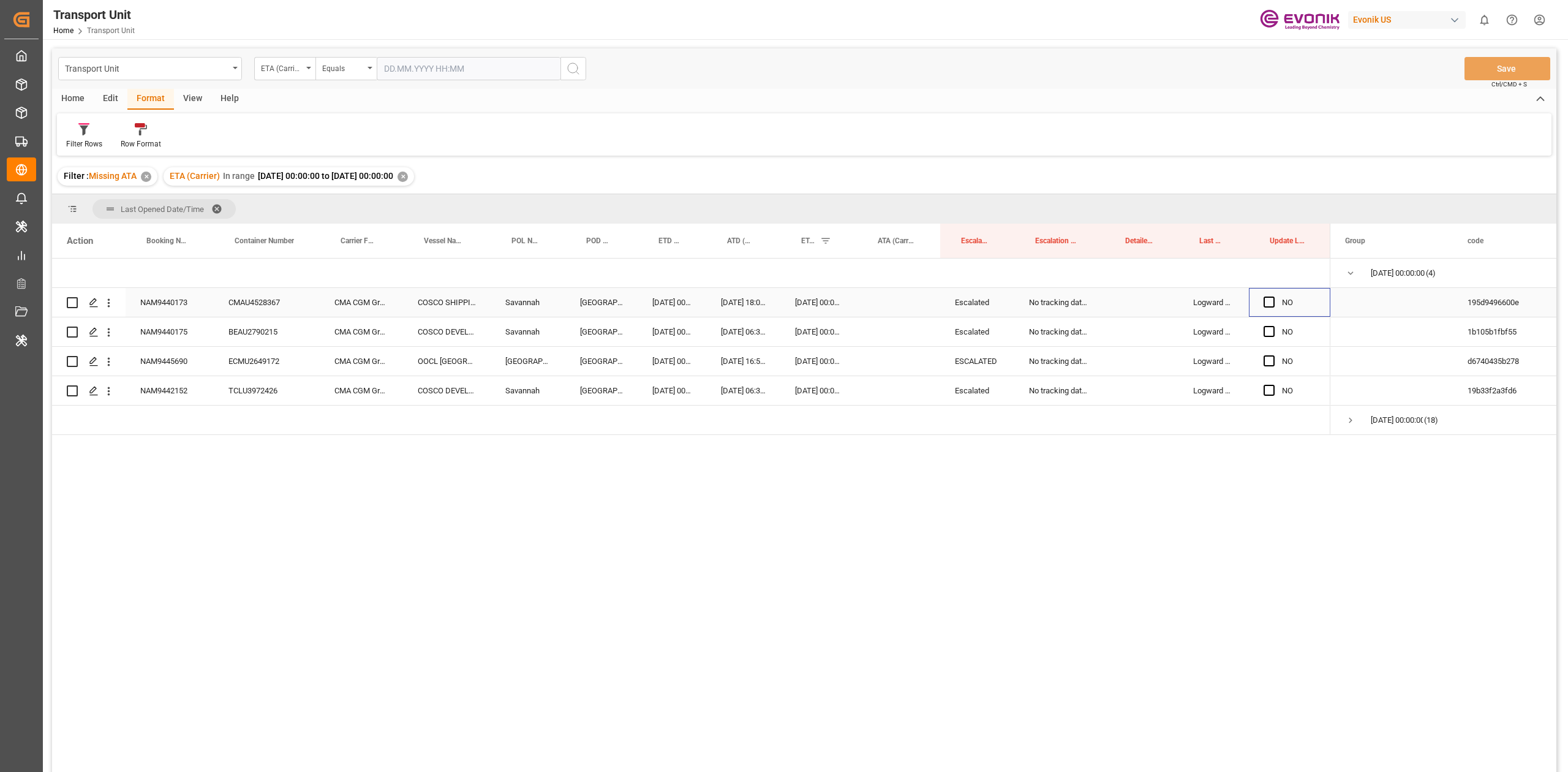
click at [1267, 294] on div "Press SPACE to select this row." at bounding box center [1273, 302] width 18 height 28
click at [1269, 341] on div "Press SPACE to select this row." at bounding box center [1273, 332] width 18 height 28
drag, startPoint x: 1269, startPoint y: 297, endPoint x: 1269, endPoint y: 327, distance: 30.0
click at [1269, 327] on div "NAM9440173 CMAU4528367 CMA CGM Group COSCO SHIPPING JASMINE Savannah Shanghai 2…" at bounding box center [691, 346] width 1278 height 176
drag, startPoint x: 1269, startPoint y: 327, endPoint x: 1269, endPoint y: 304, distance: 23.0
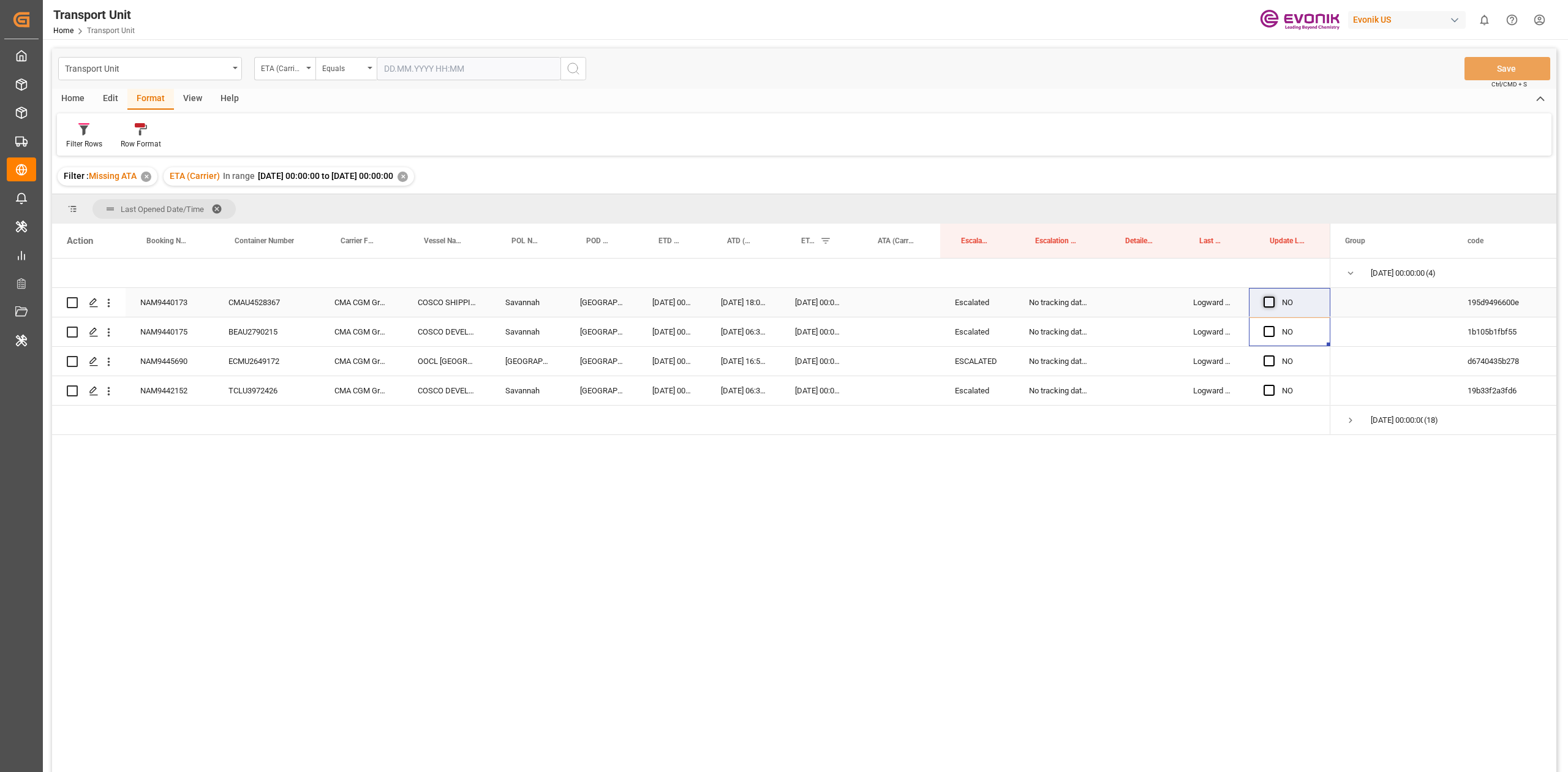
click at [1269, 304] on div "NAM9440173 CMAU4528367 CMA CGM Group COSCO SHIPPING JASMINE Savannah Shanghai 2…" at bounding box center [691, 346] width 1278 height 176
click at [1269, 304] on span "Press SPACE to select this row." at bounding box center [1269, 302] width 11 height 11
click at [1273, 297] on input "Press SPACE to select this row." at bounding box center [1273, 297] width 0 height 0
click at [1267, 326] on span "Press SPACE to select this row." at bounding box center [1269, 331] width 11 height 11
click at [1273, 326] on input "Press SPACE to select this row." at bounding box center [1273, 326] width 0 height 0
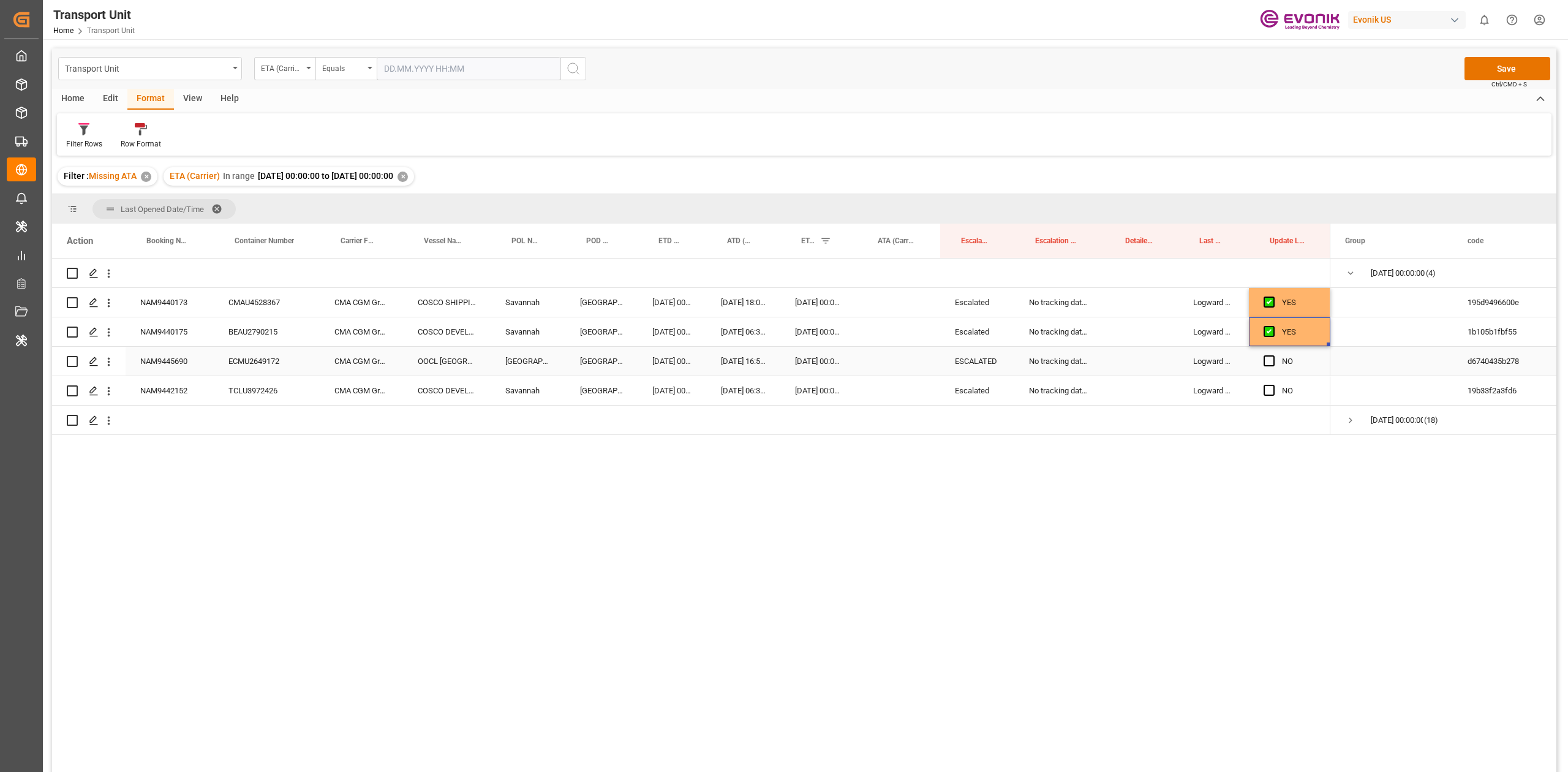
click at [1267, 354] on div "Press SPACE to select this row." at bounding box center [1273, 361] width 18 height 28
click at [1271, 398] on div "Press SPACE to select this row." at bounding box center [1273, 390] width 18 height 28
click at [1271, 395] on span "Press SPACE to select this row." at bounding box center [1269, 390] width 11 height 11
click at [1273, 385] on input "Press SPACE to select this row." at bounding box center [1273, 385] width 0 height 0
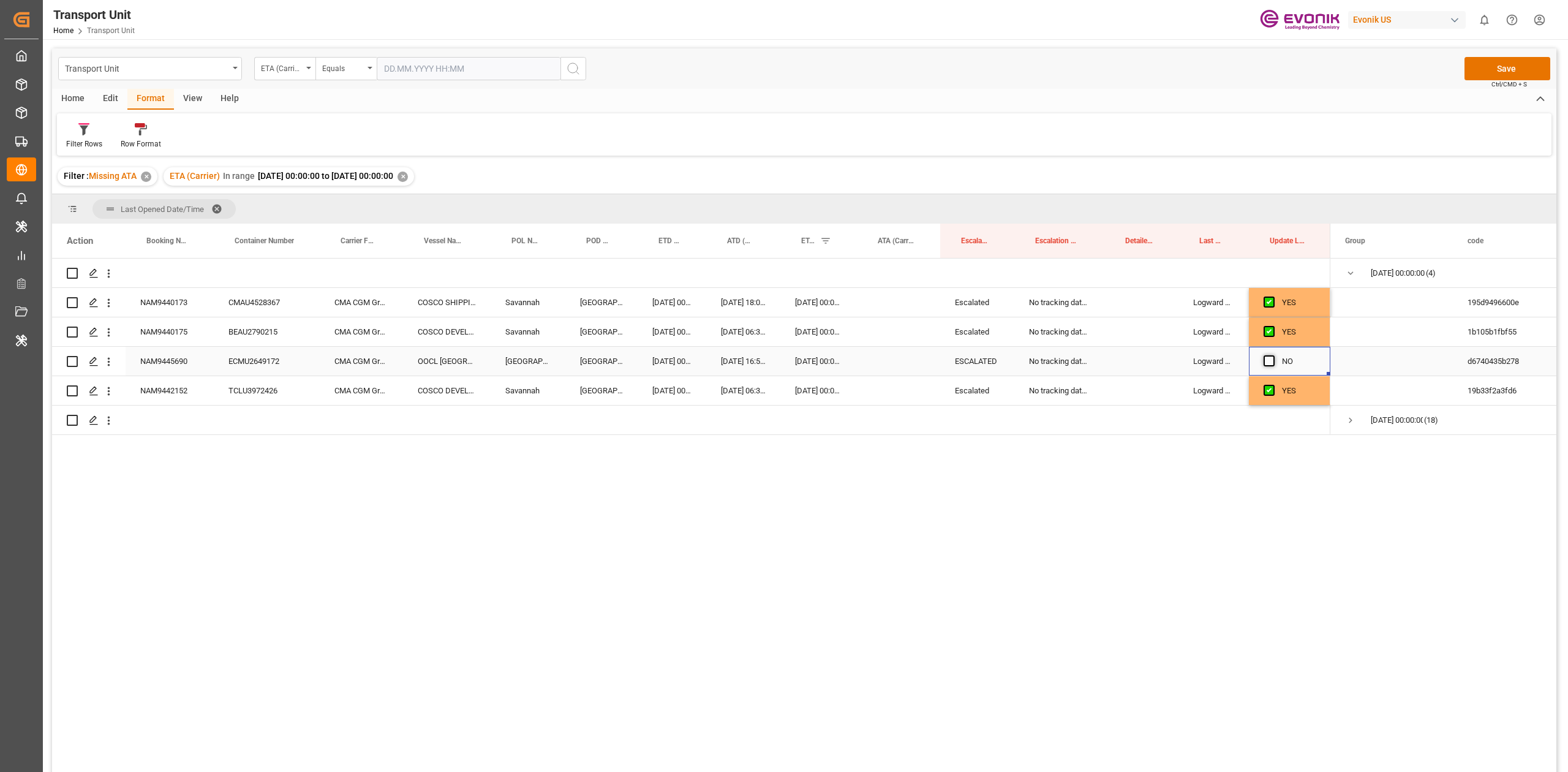
click at [1270, 363] on span "Press SPACE to select this row." at bounding box center [1269, 361] width 11 height 11
click at [1273, 355] on input "Press SPACE to select this row." at bounding box center [1273, 355] width 0 height 0
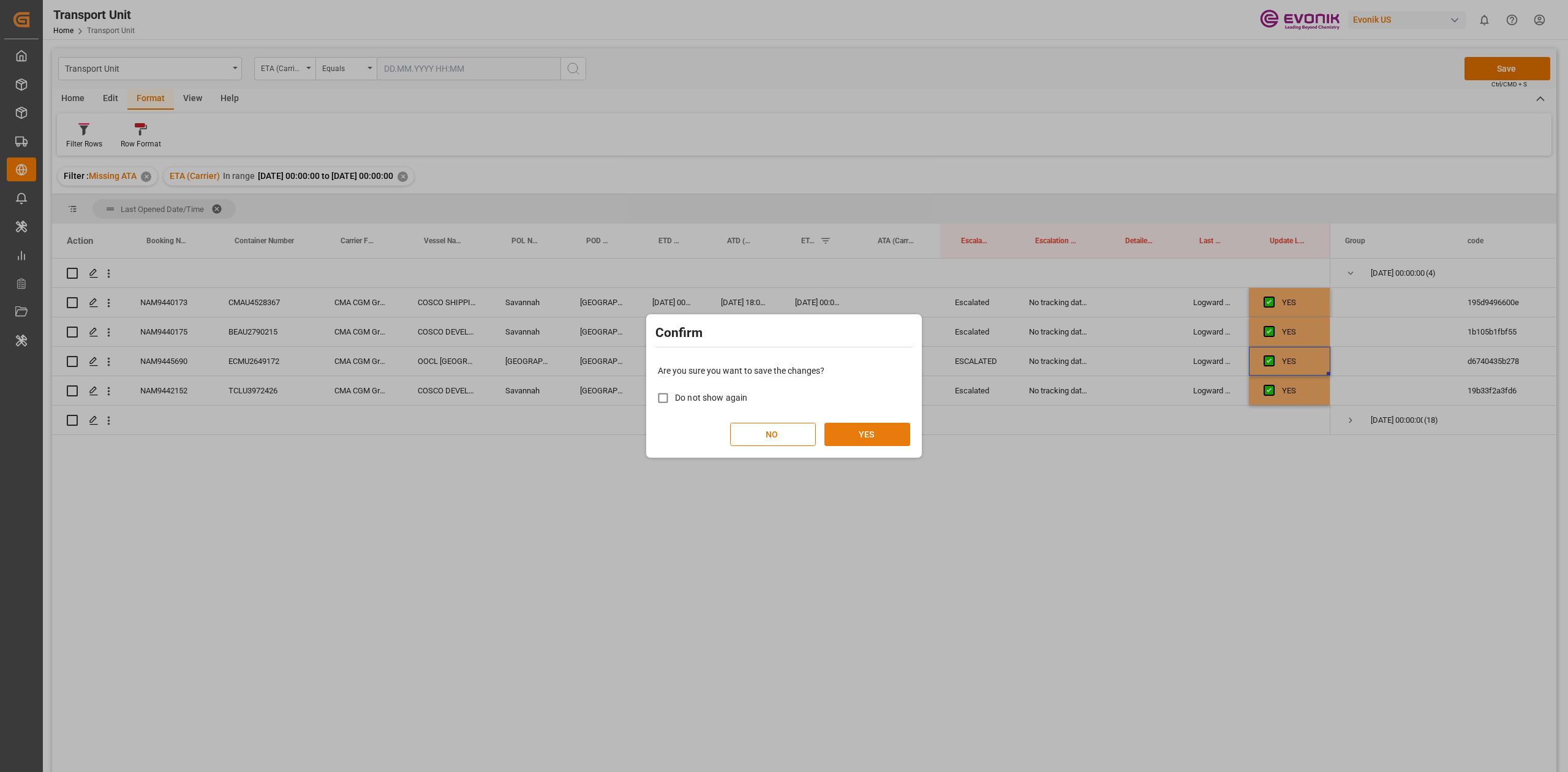
click at [900, 436] on button "YES" at bounding box center [867, 434] width 86 height 24
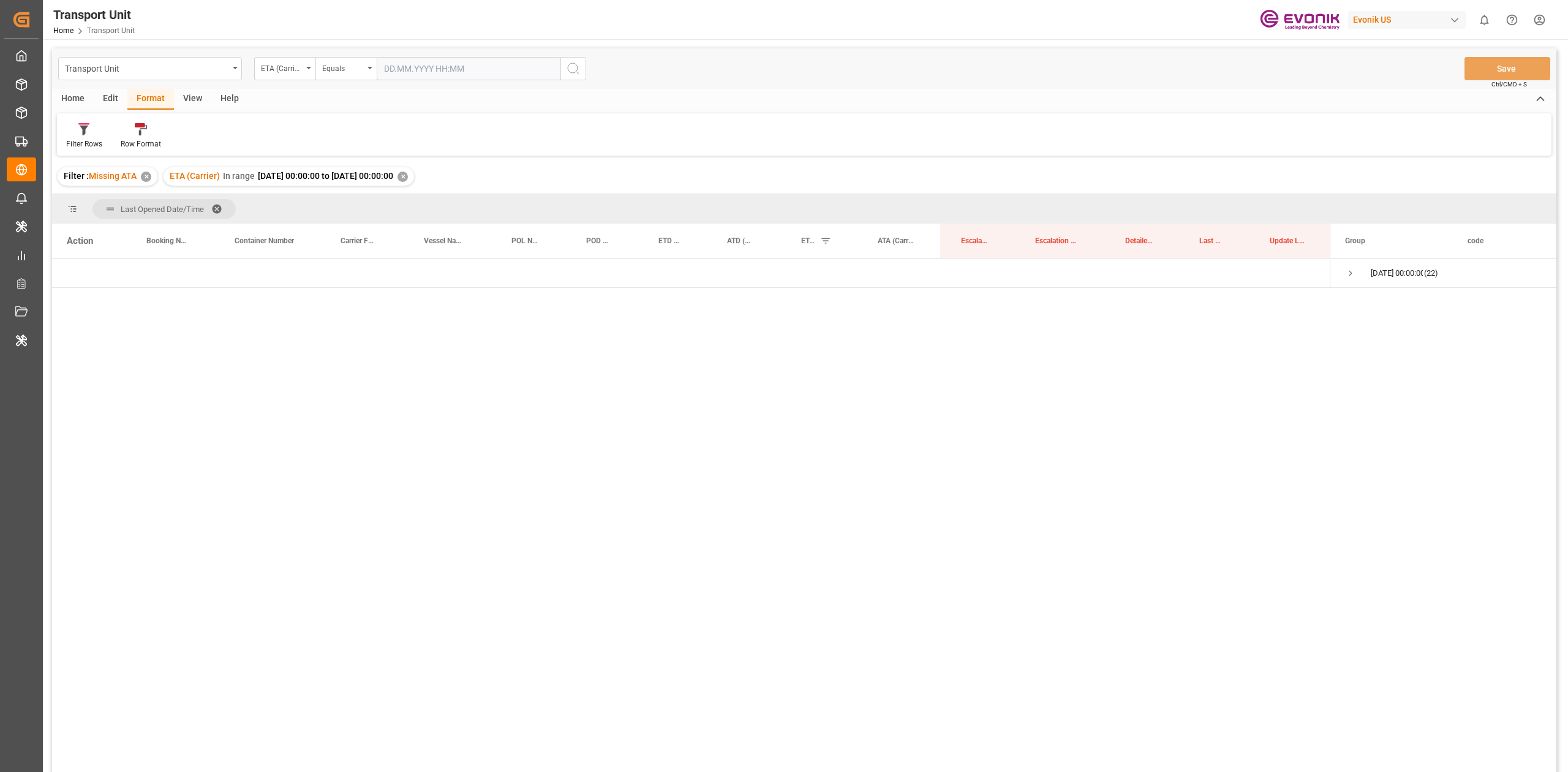
click at [414, 182] on div "ETA (Carrier) In range 2025-08-28 00:00:00 to 2025-09-04 00:00:00 ✕" at bounding box center [288, 176] width 250 height 18
click at [408, 175] on div "✕" at bounding box center [403, 177] width 11 height 11
drag, startPoint x: 344, startPoint y: 234, endPoint x: 337, endPoint y: 213, distance: 22.1
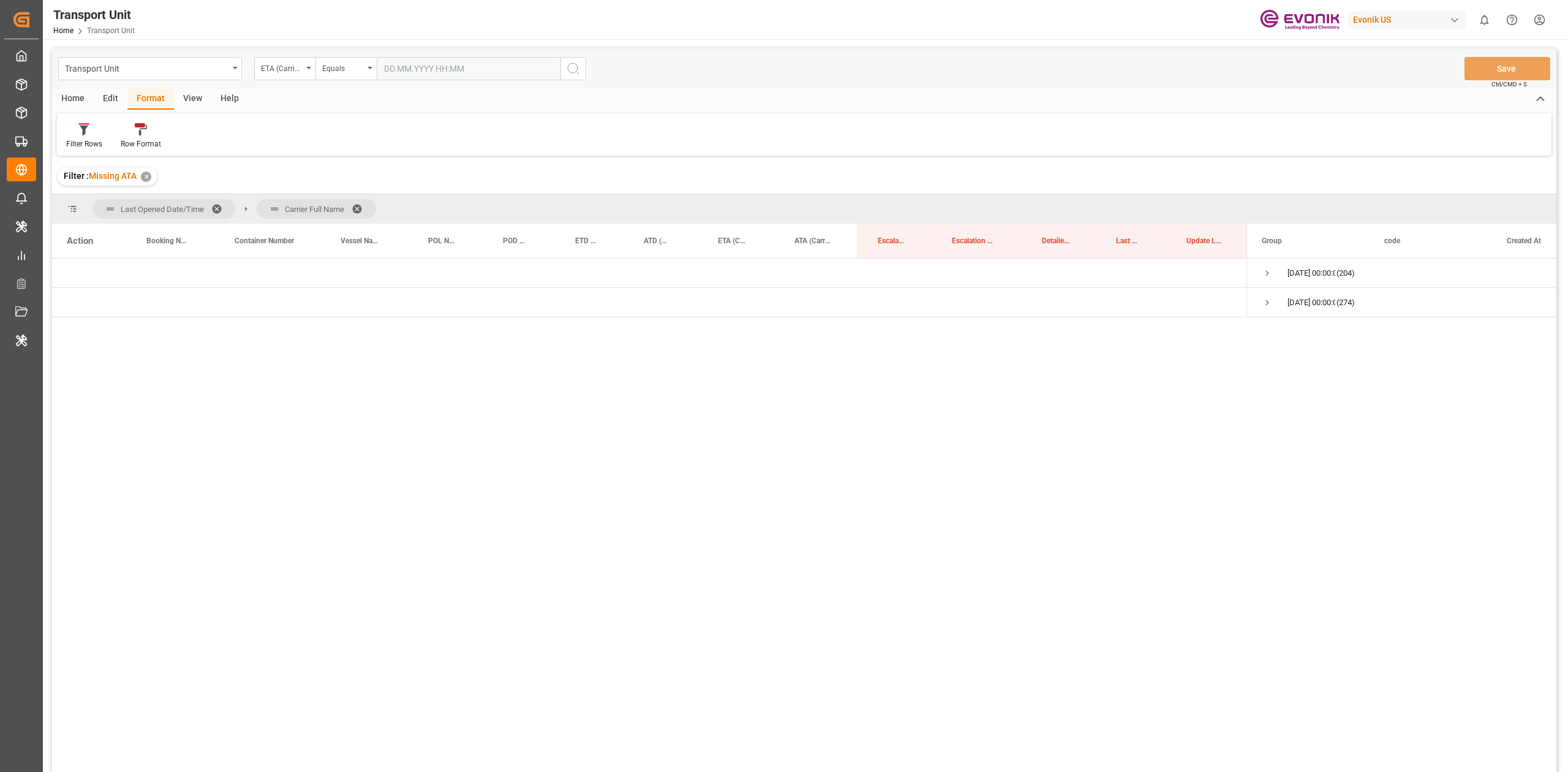
click at [219, 206] on span at bounding box center [221, 209] width 20 height 11
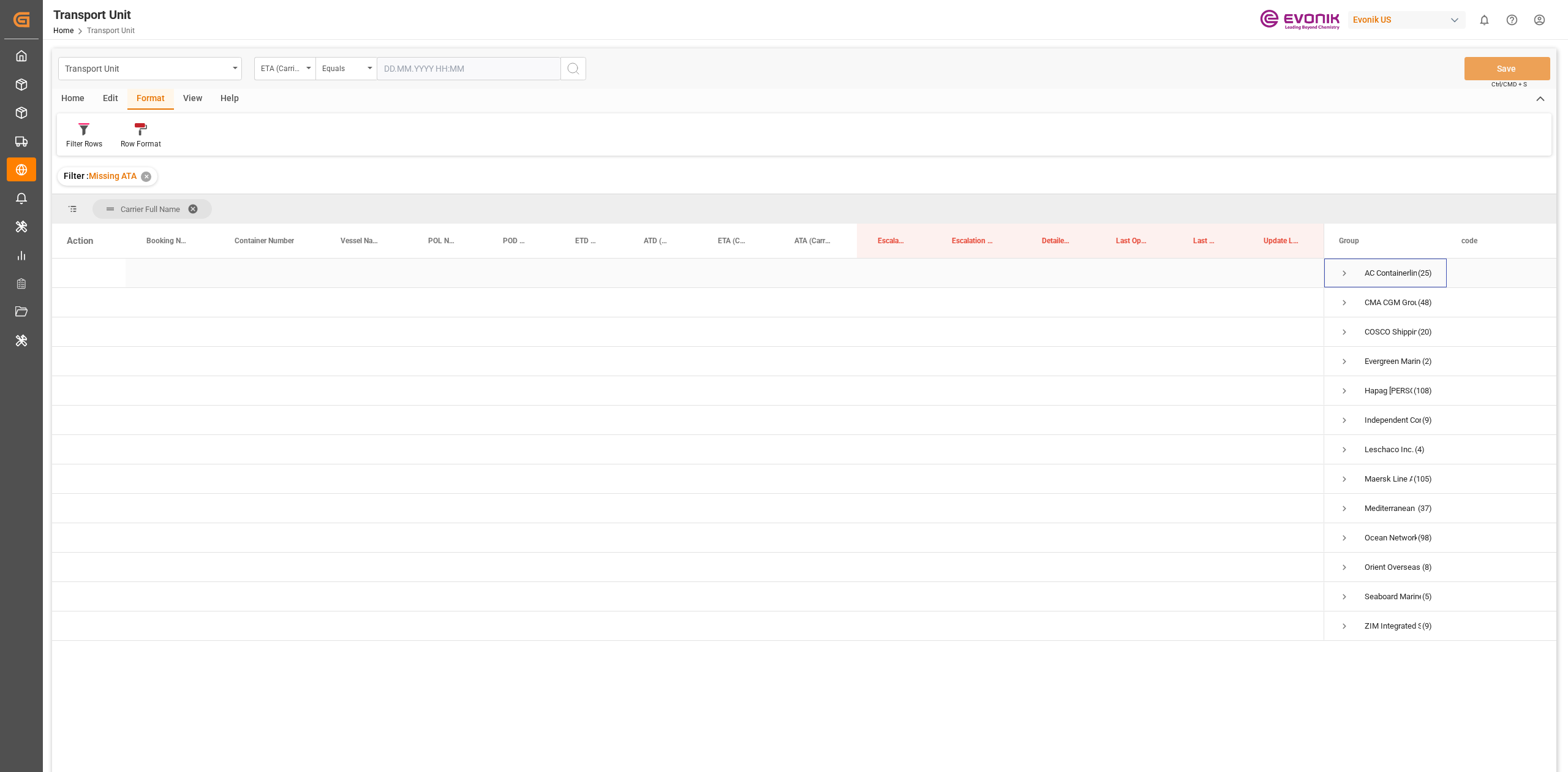
click at [1345, 269] on span "Press SPACE to select this row." at bounding box center [1344, 273] width 11 height 11
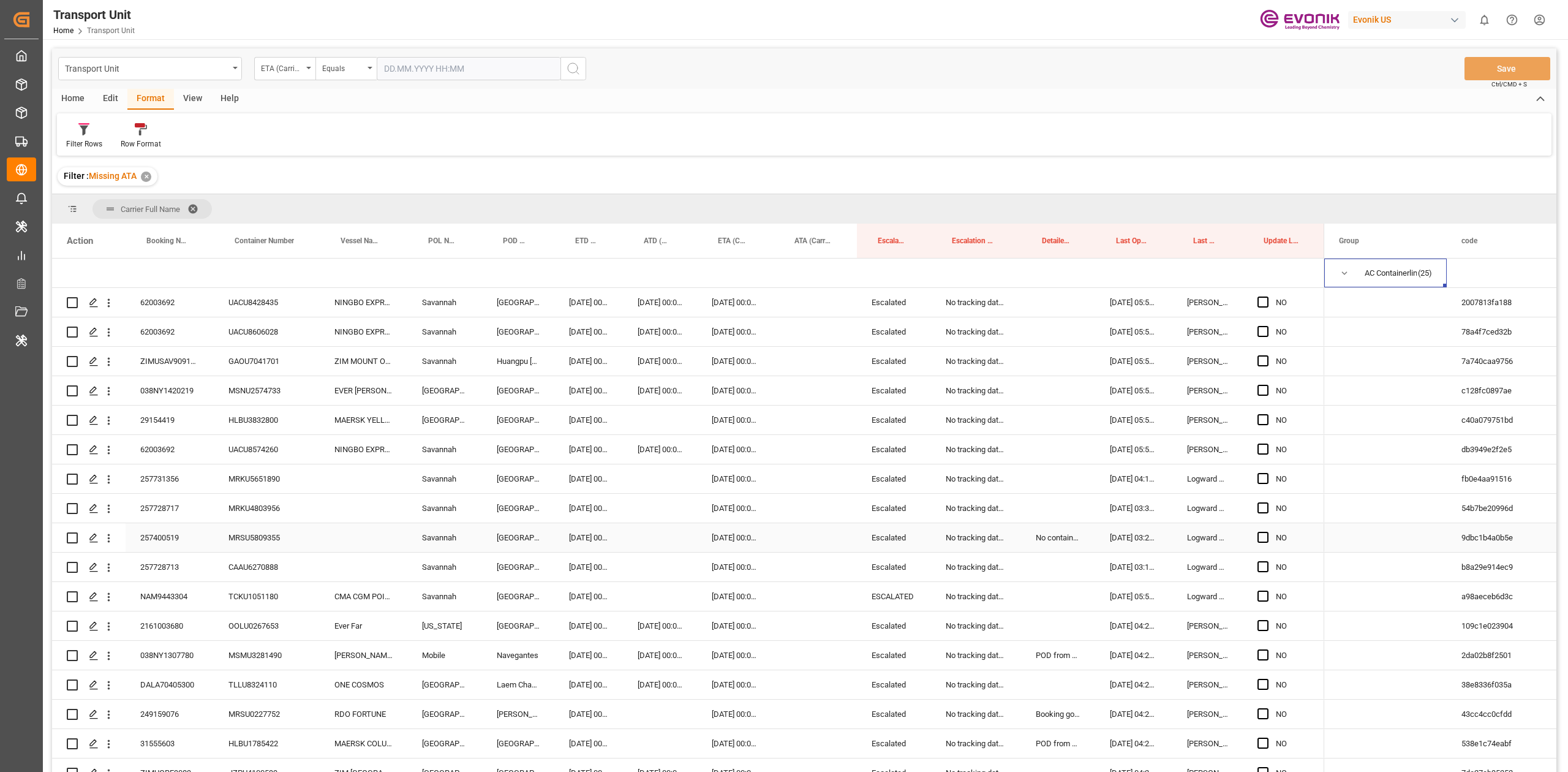
click at [1041, 537] on div "No container number got provided by customer/forwarder" at bounding box center [1058, 537] width 74 height 29
click at [1052, 572] on div "Press SPACE to select this row." at bounding box center [1058, 567] width 74 height 29
click at [1047, 544] on div "No container number got provided by customer/forwarder" at bounding box center [1058, 537] width 74 height 29
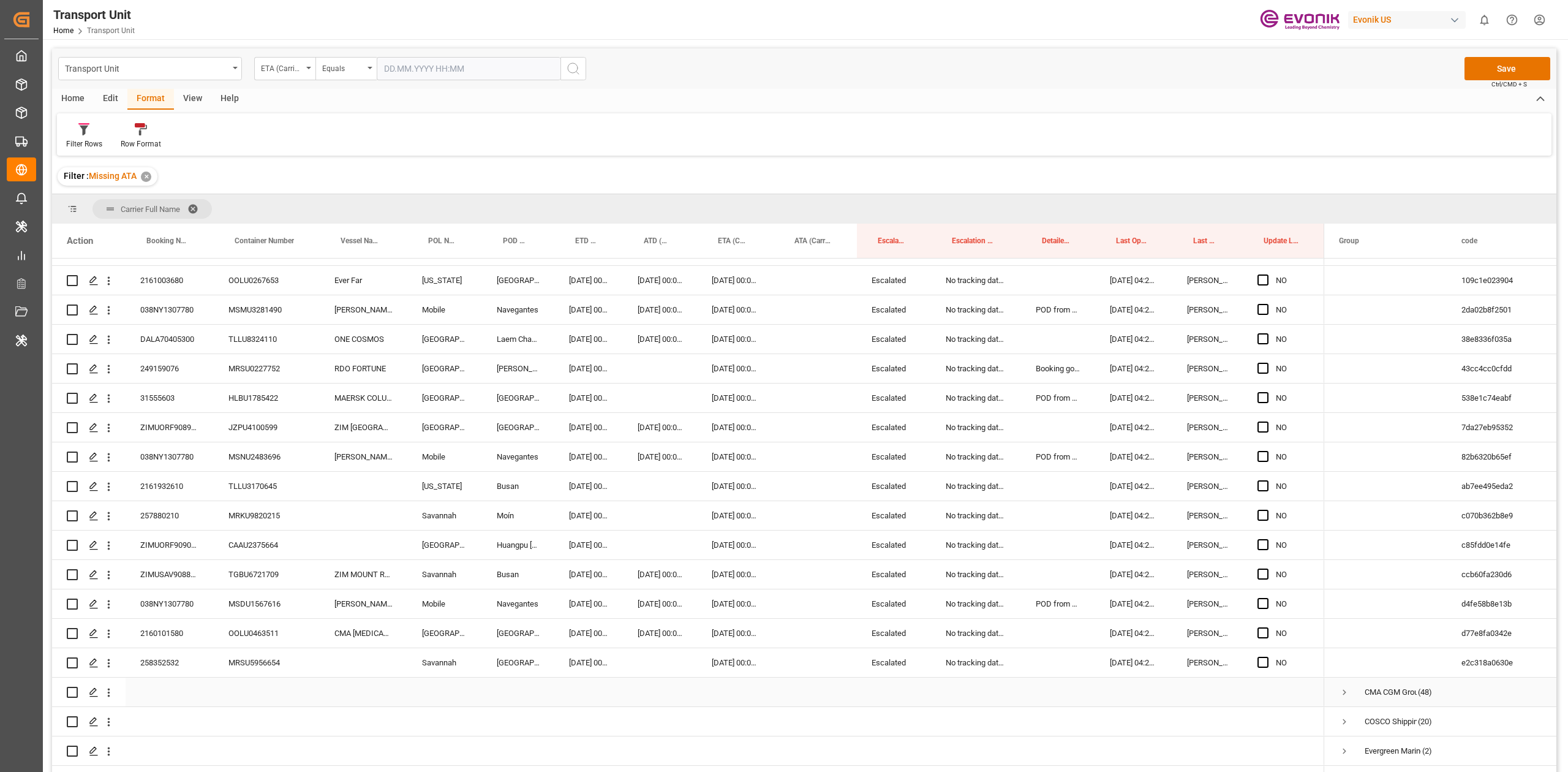
scroll to position [339, 0]
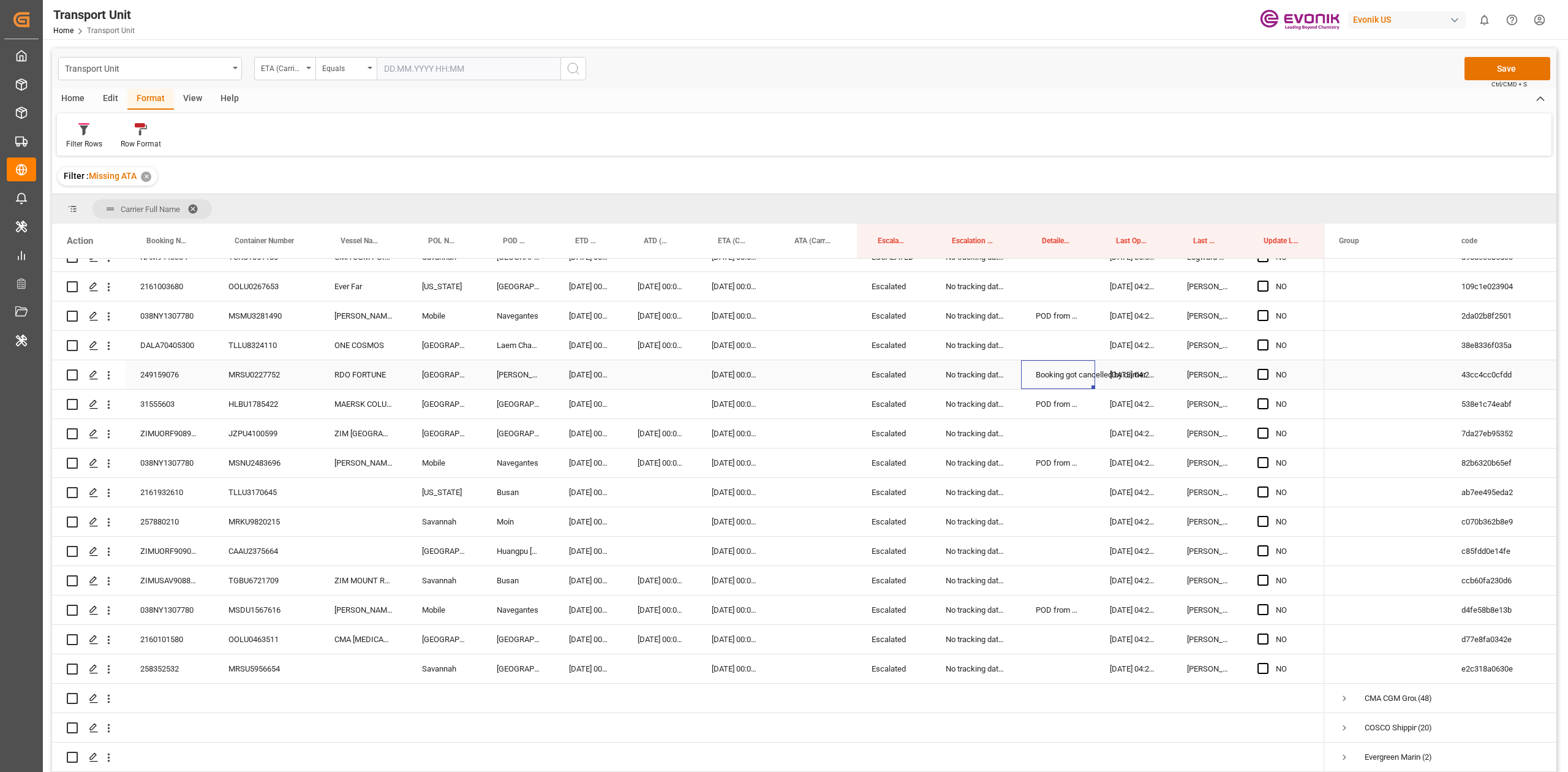
click at [1038, 381] on div "Booking got cancelled by carrier" at bounding box center [1058, 374] width 74 height 29
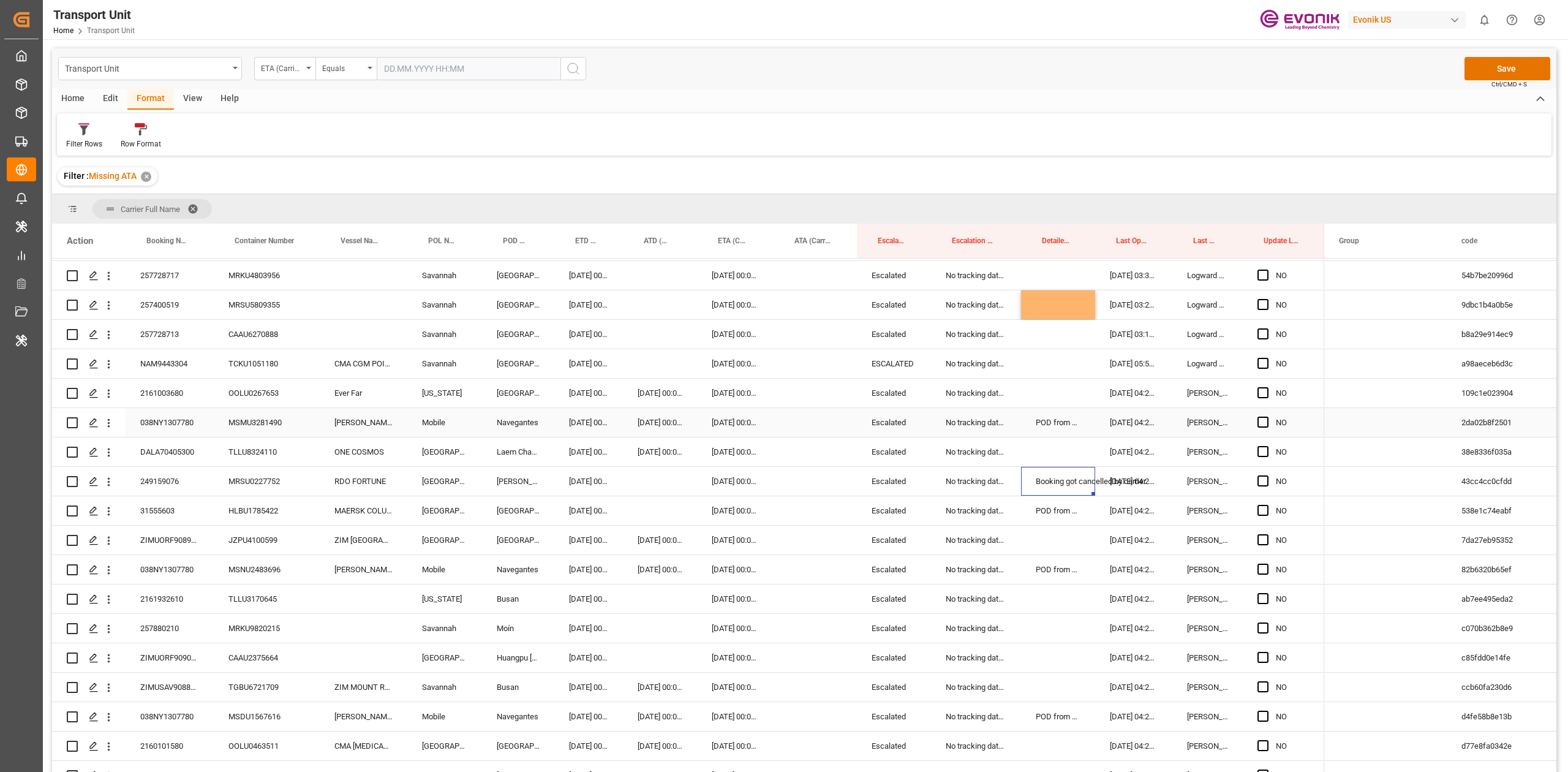
scroll to position [0, 0]
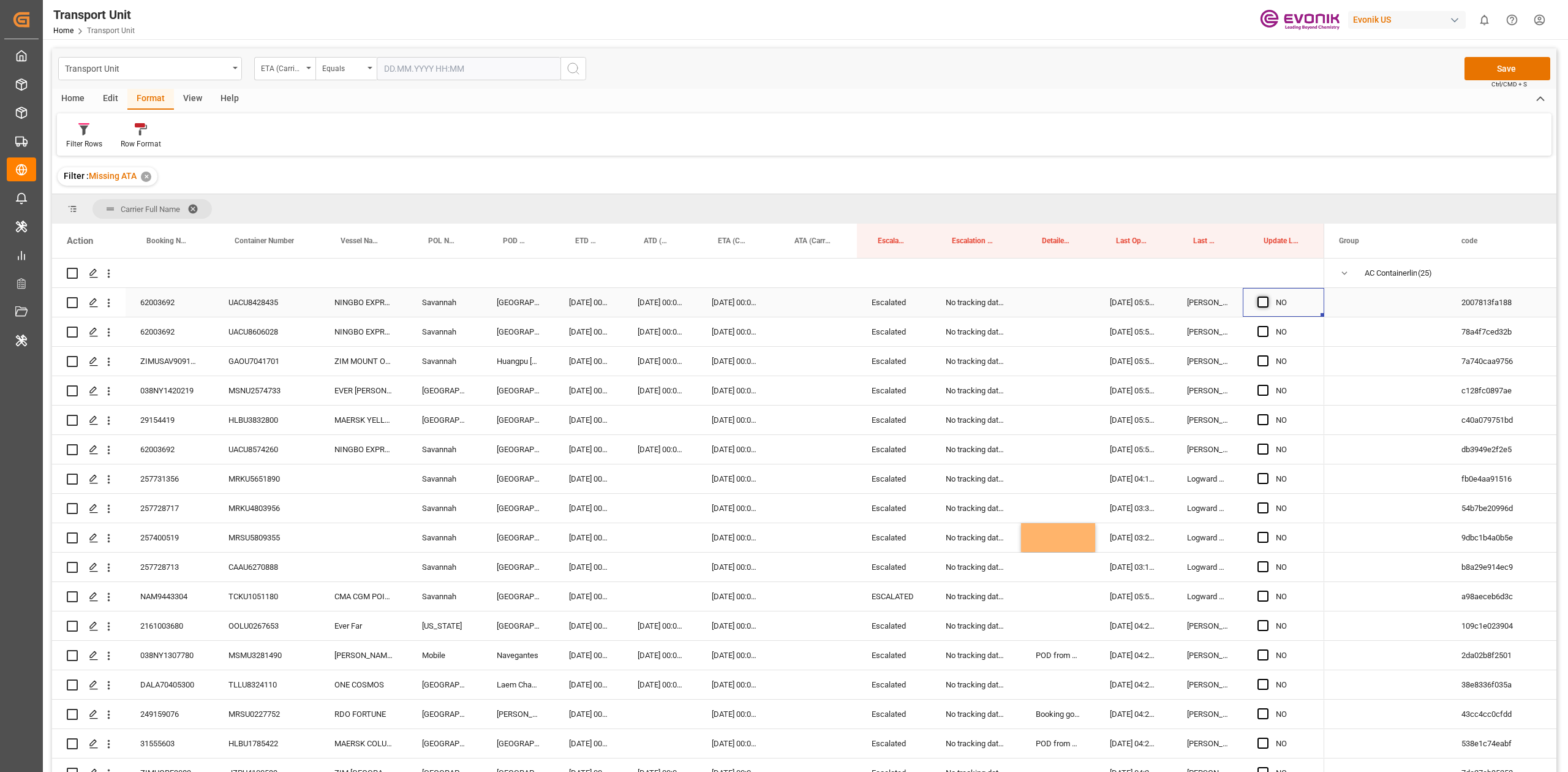
click at [1261, 306] on span "Press SPACE to select this row." at bounding box center [1262, 302] width 11 height 11
click at [1267, 297] on input "Press SPACE to select this row." at bounding box center [1267, 297] width 0 height 0
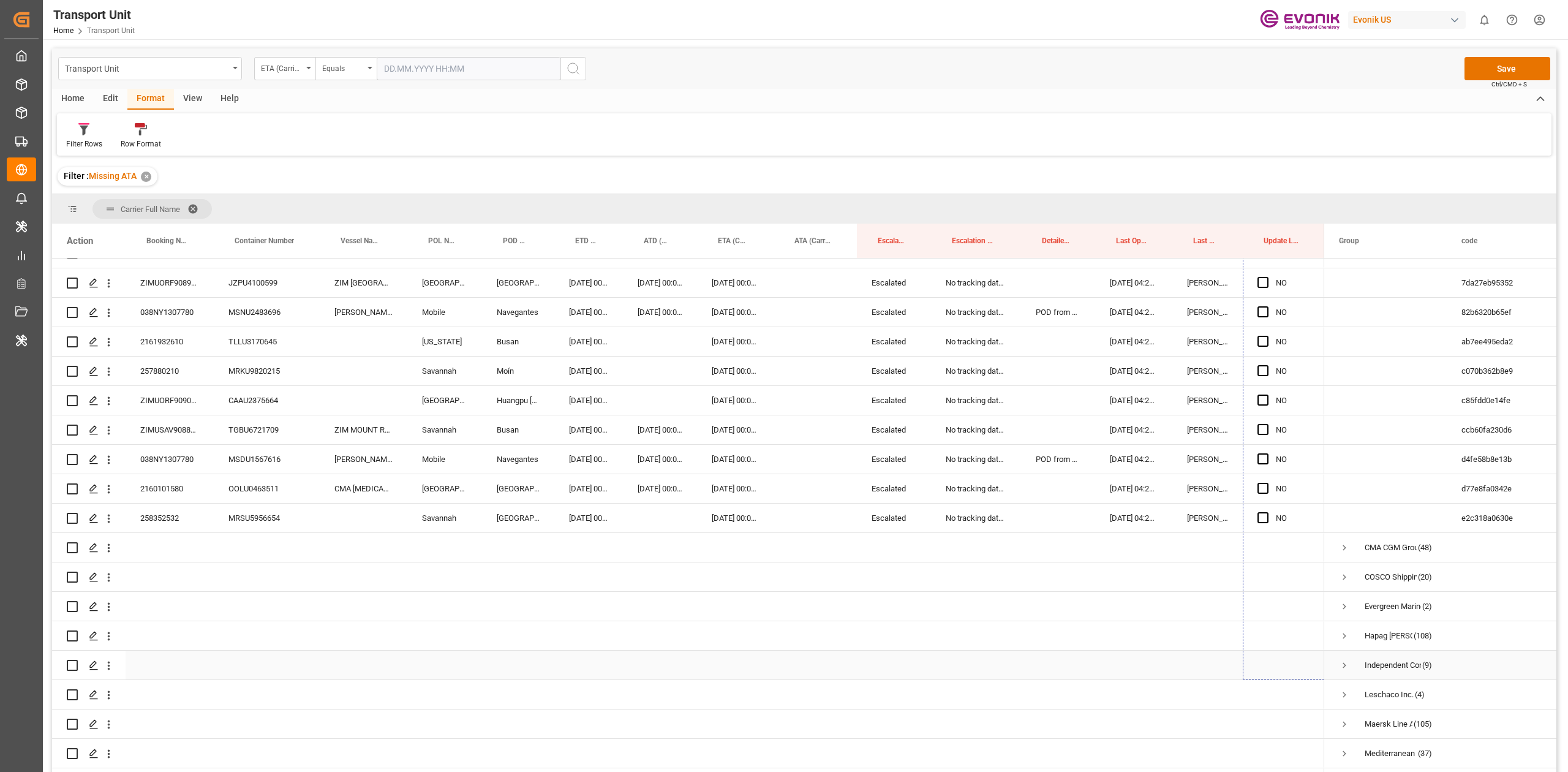
scroll to position [539, 0]
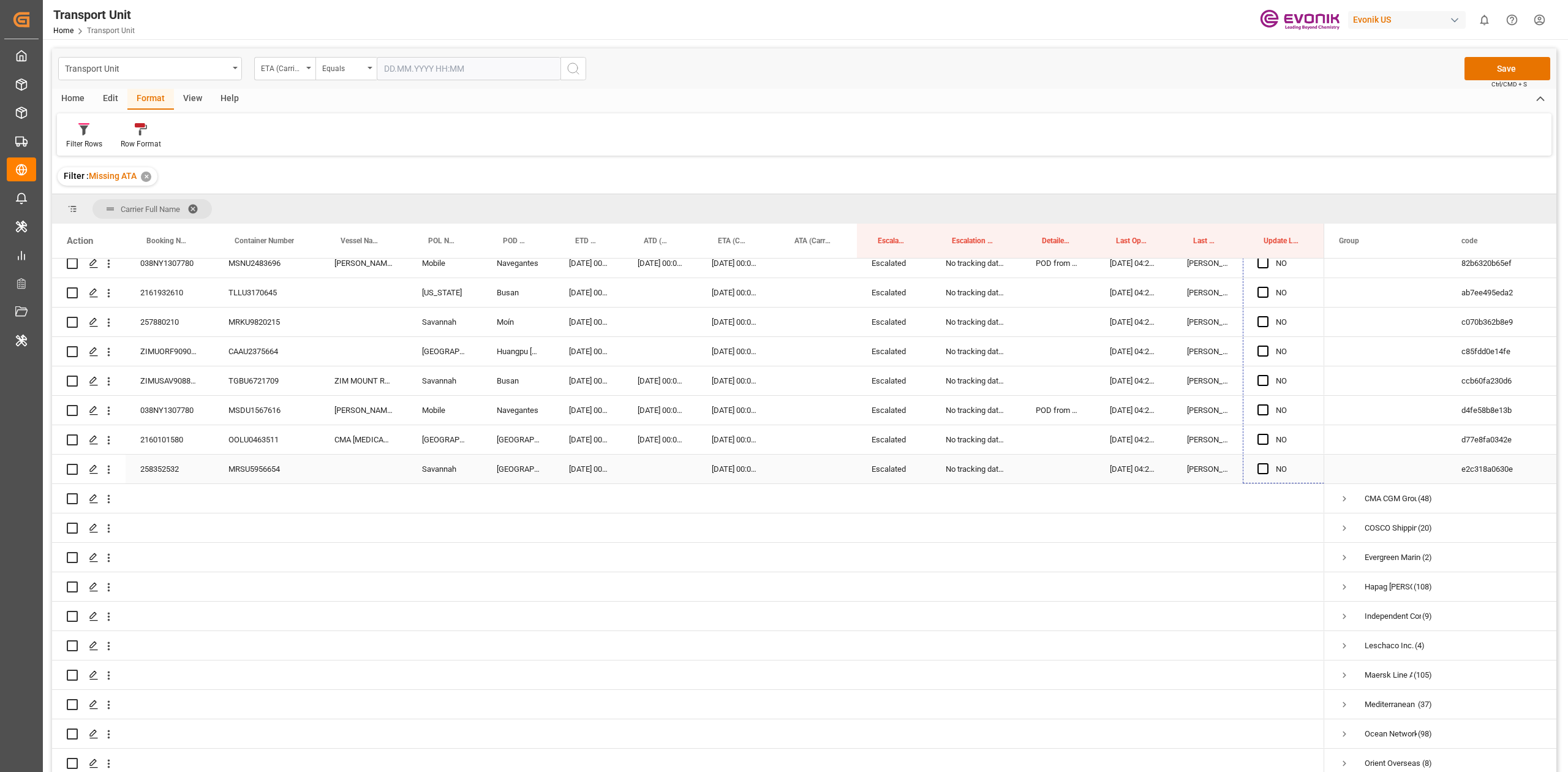
drag, startPoint x: 1319, startPoint y: 314, endPoint x: 1277, endPoint y: 471, distance: 162.5
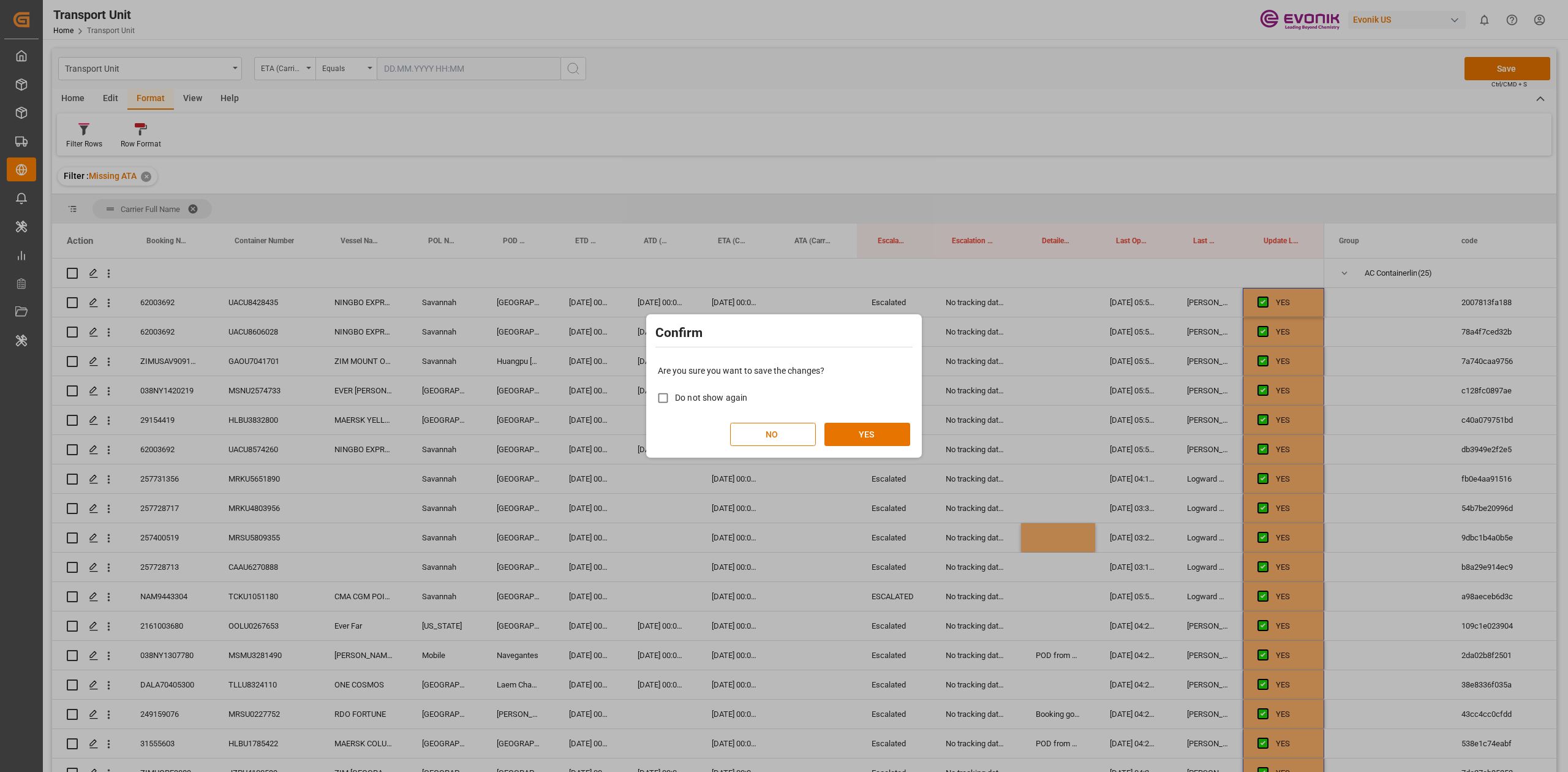
scroll to position [539, 0]
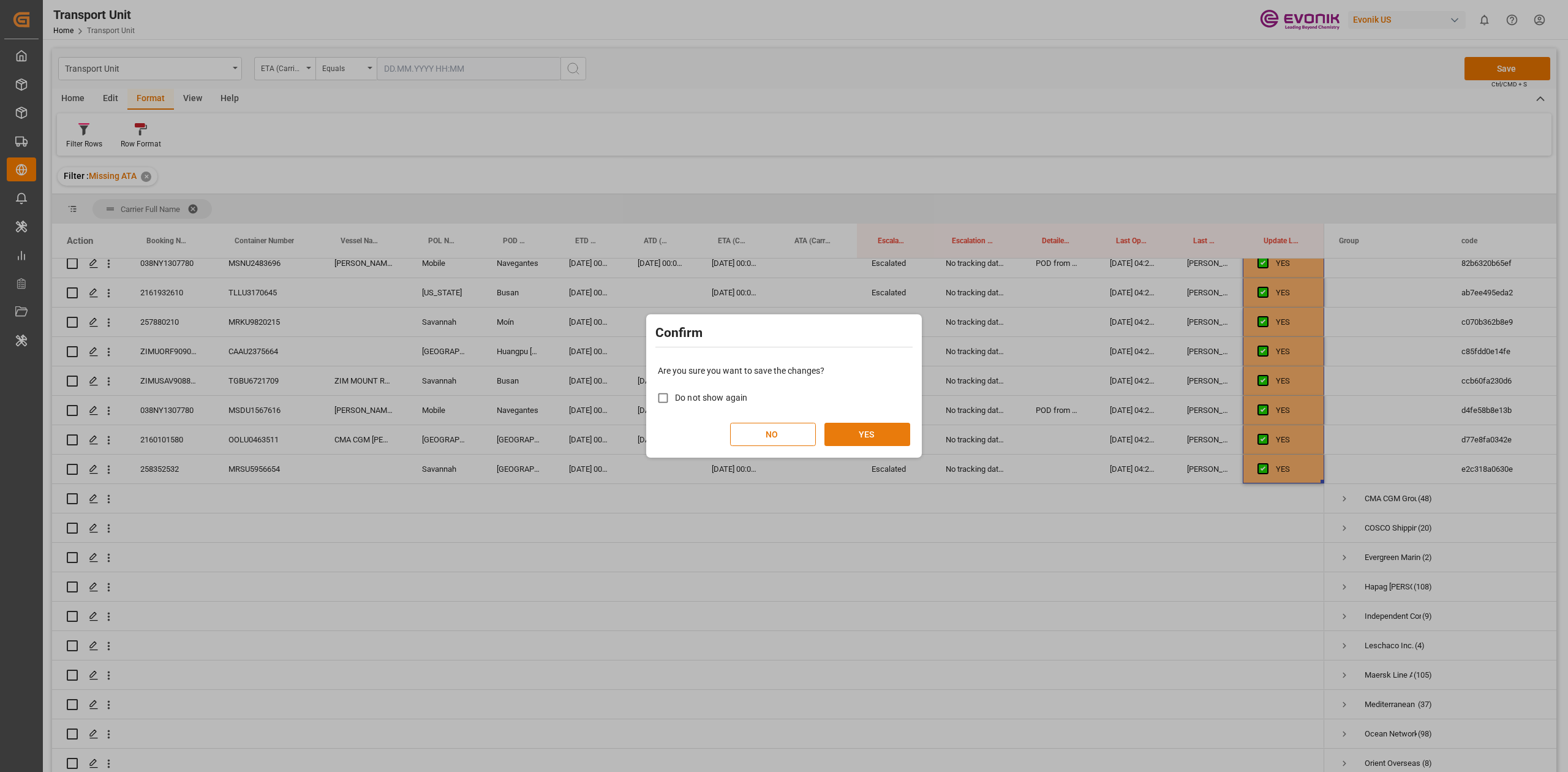
click at [839, 434] on button "YES" at bounding box center [867, 434] width 86 height 24
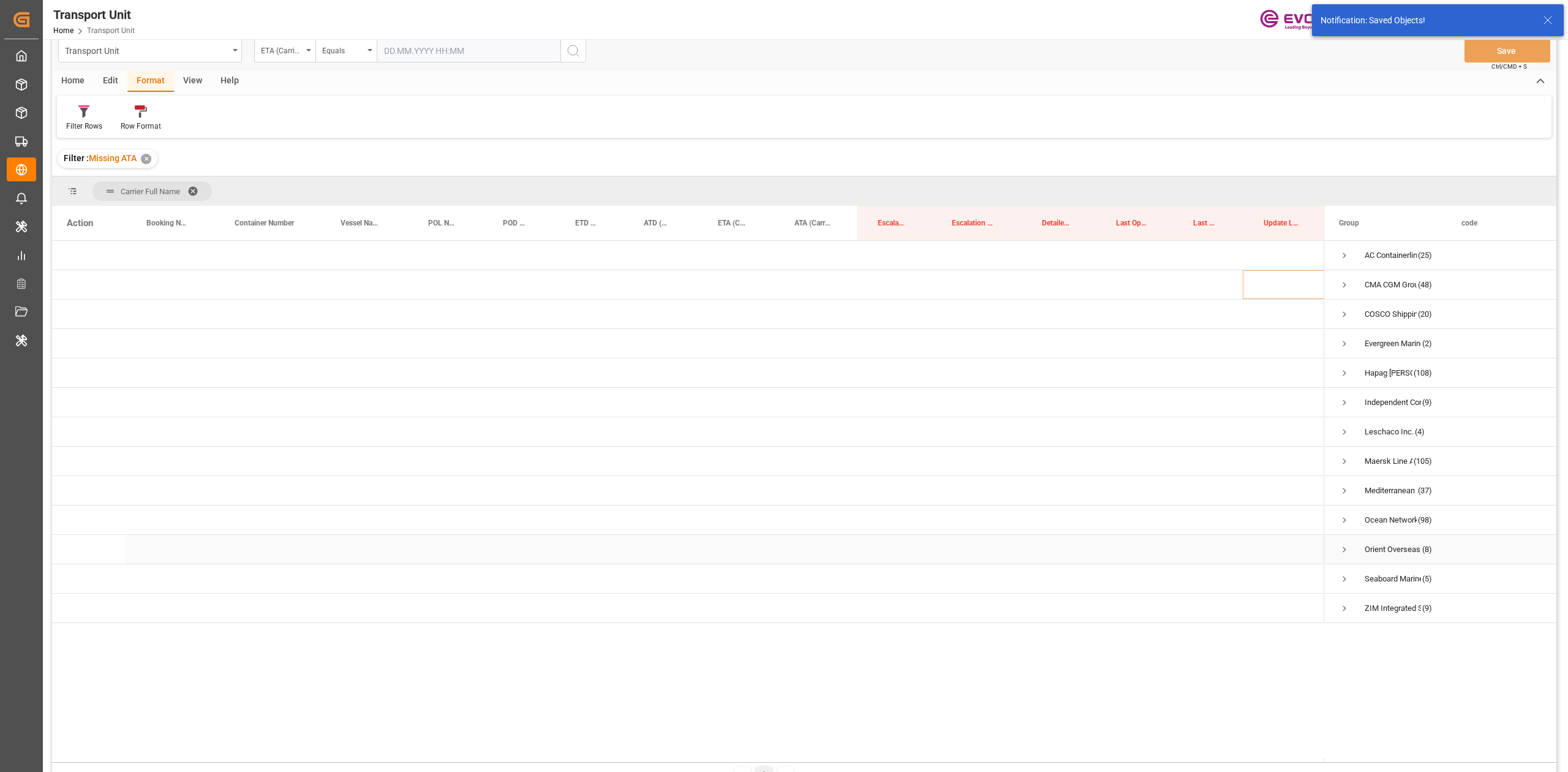
scroll to position [17, 0]
click at [1339, 258] on span "Press SPACE to select this row." at bounding box center [1344, 256] width 11 height 11
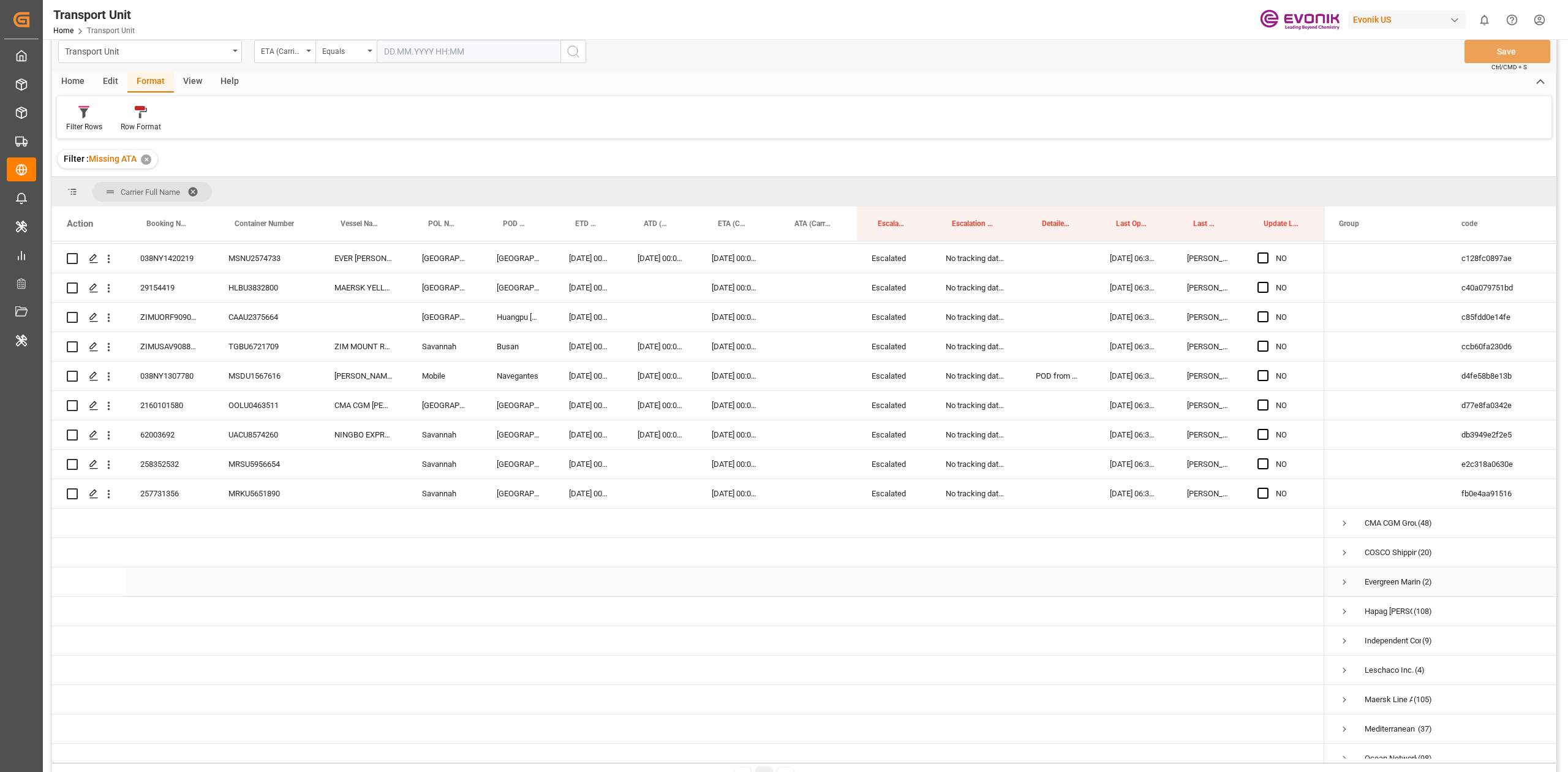
scroll to position [505, 0]
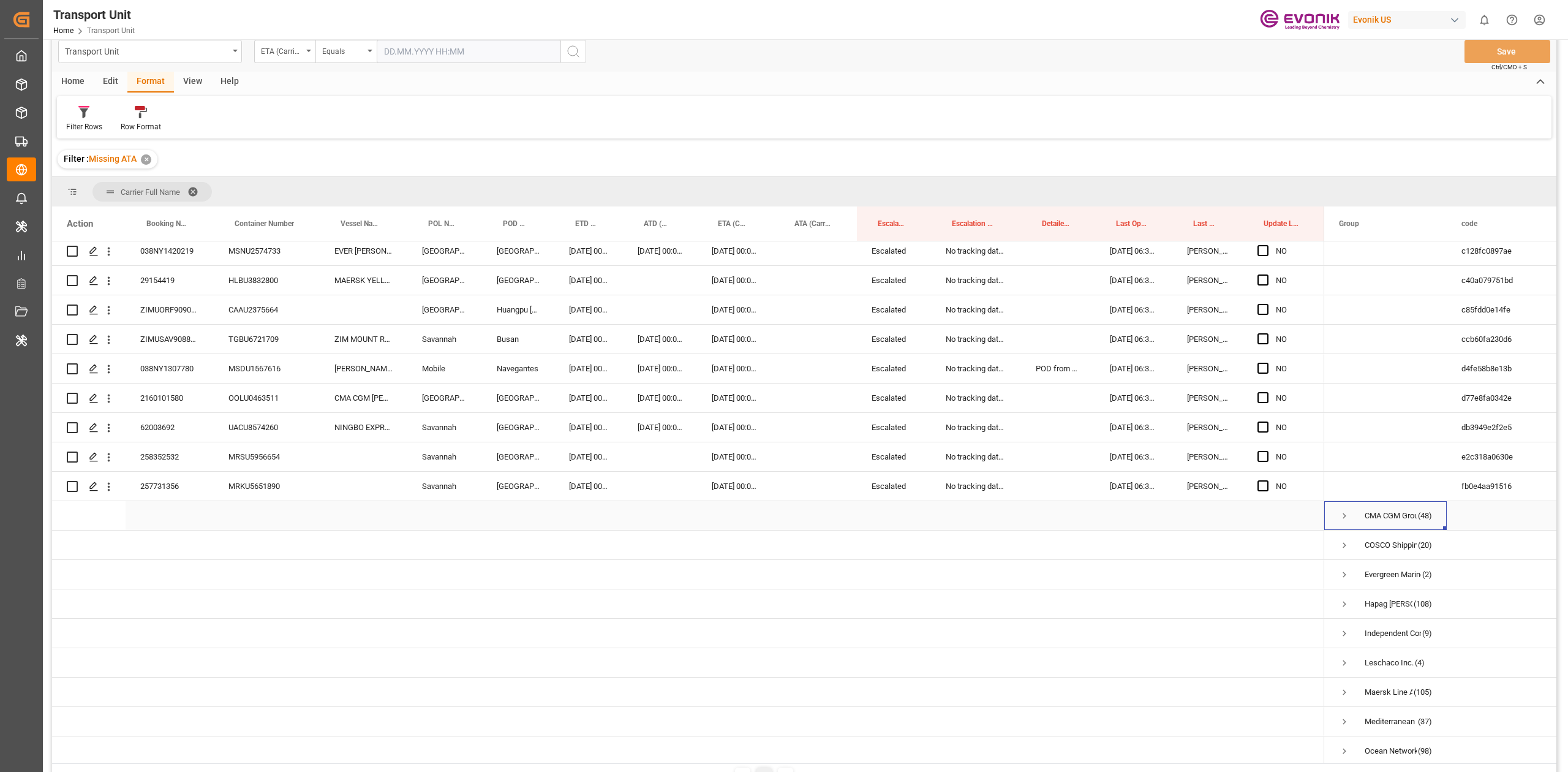
click at [1348, 512] on span "Press SPACE to select this row." at bounding box center [1344, 515] width 11 height 11
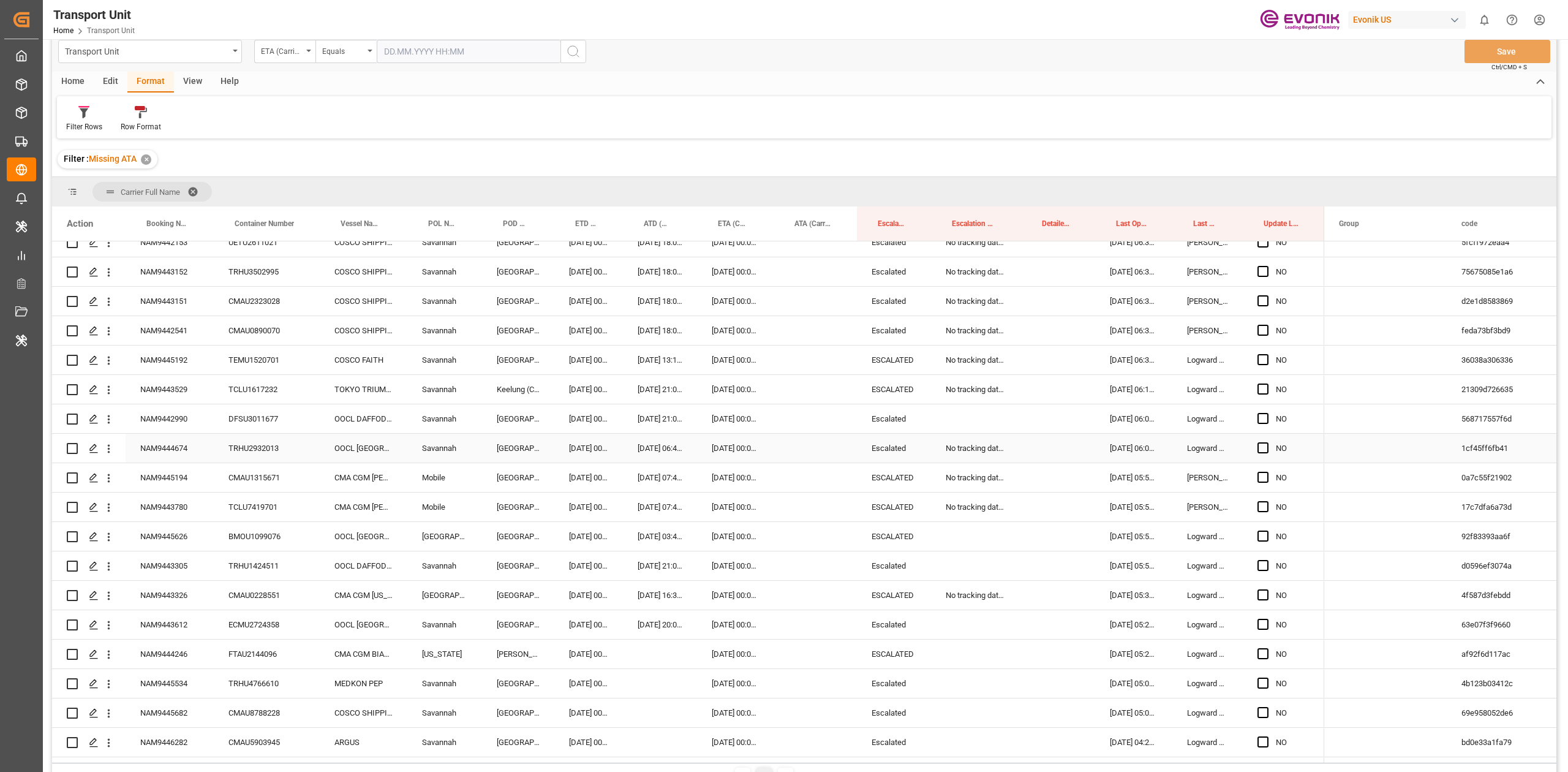
scroll to position [956, 0]
click at [1265, 359] on span "Press SPACE to select this row." at bounding box center [1262, 358] width 11 height 11
click at [1267, 353] on input "Press SPACE to select this row." at bounding box center [1267, 353] width 0 height 0
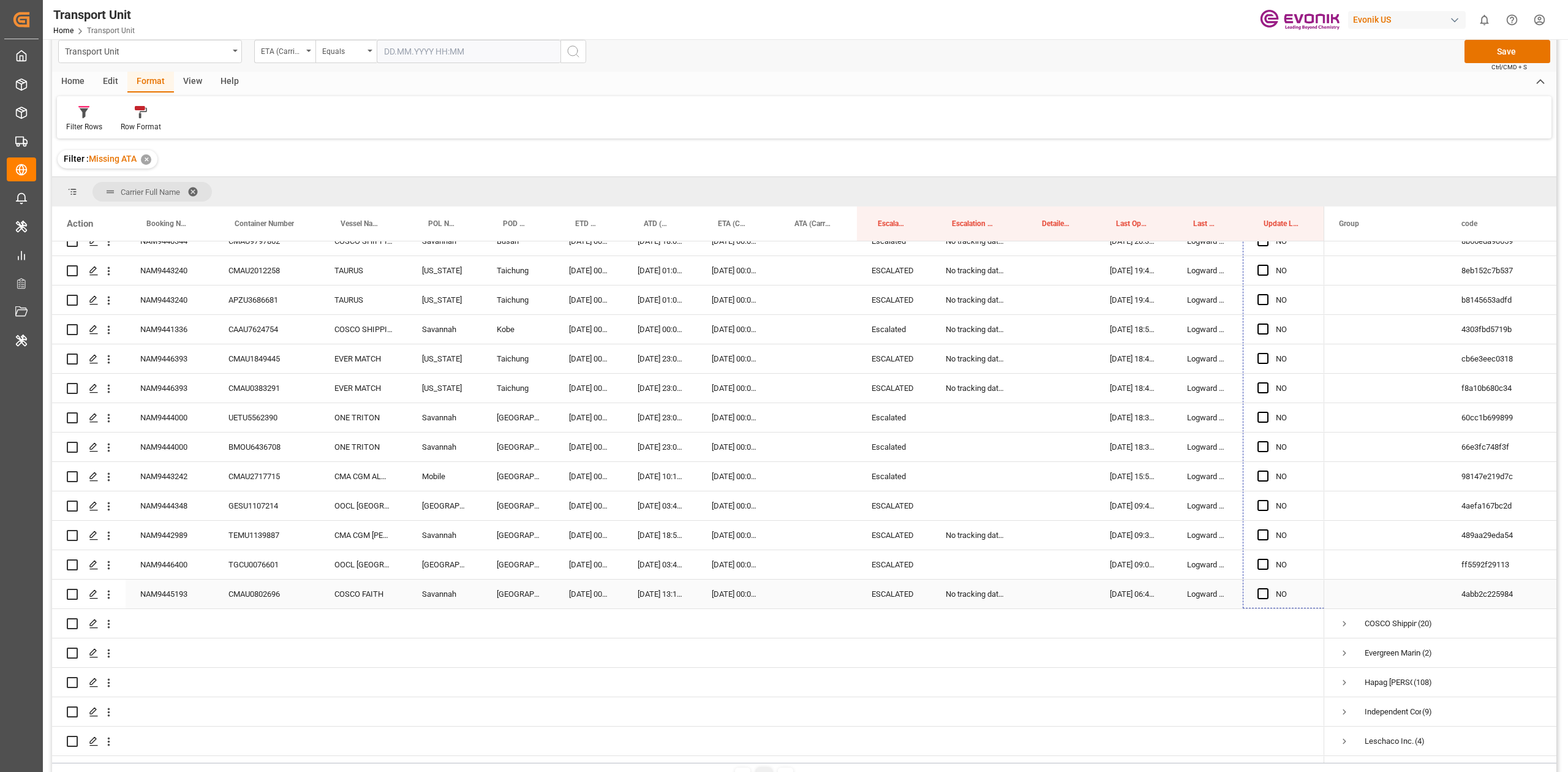
scroll to position [1862, 0]
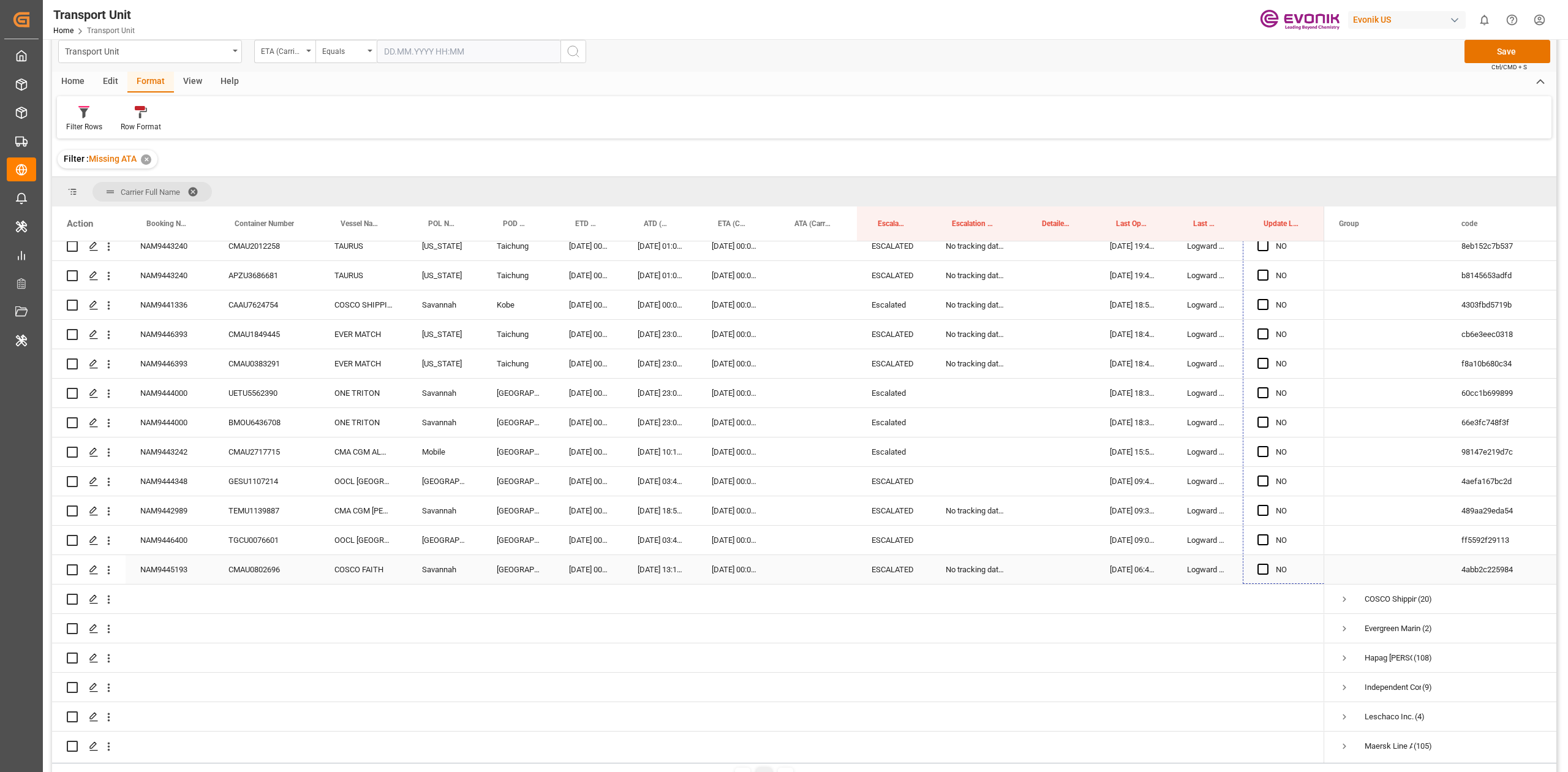
drag, startPoint x: 1319, startPoint y: 370, endPoint x: 1293, endPoint y: 576, distance: 207.6
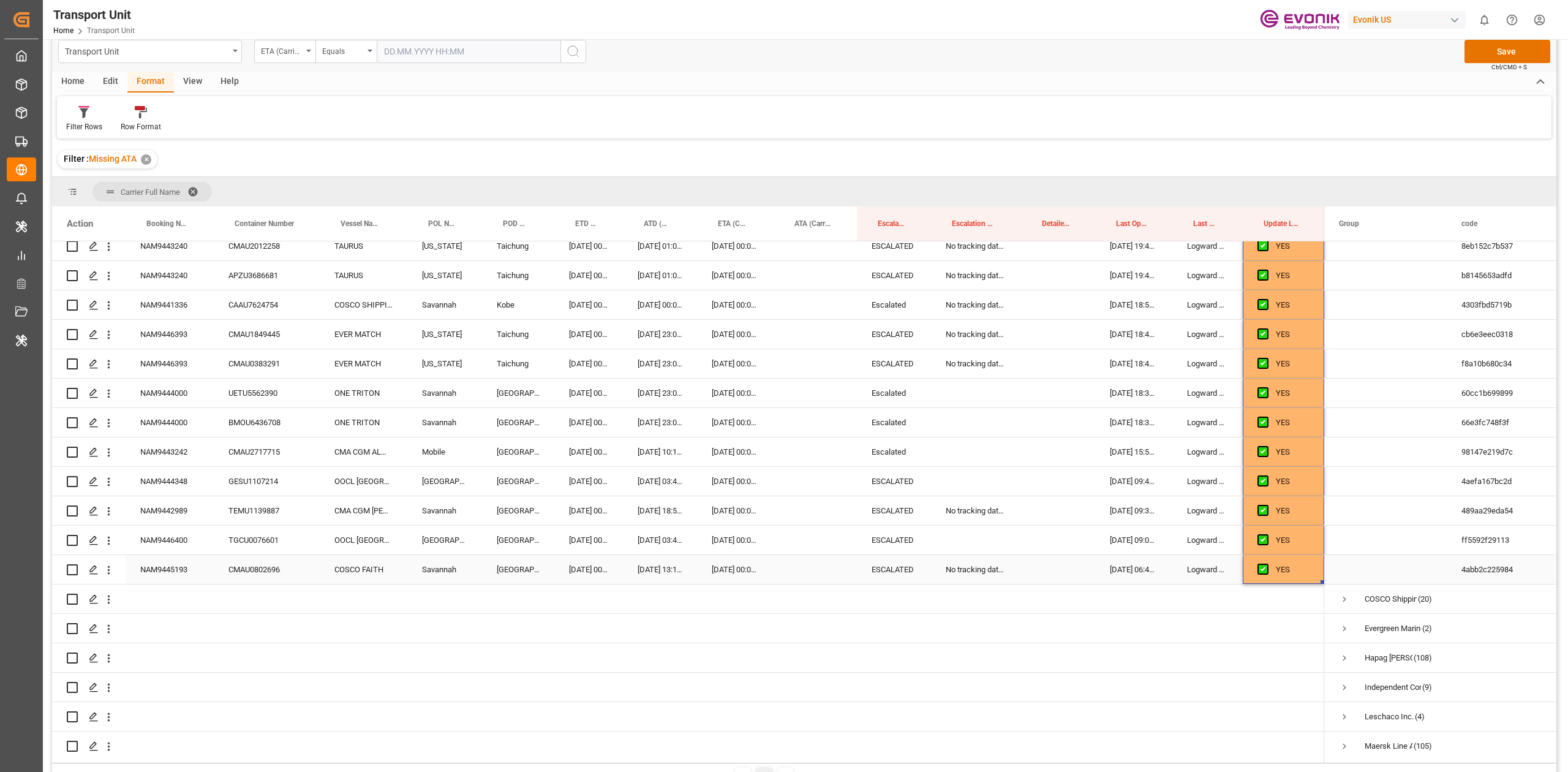
click at [980, 569] on div "No tracking data received from the carrier" at bounding box center [975, 569] width 90 height 29
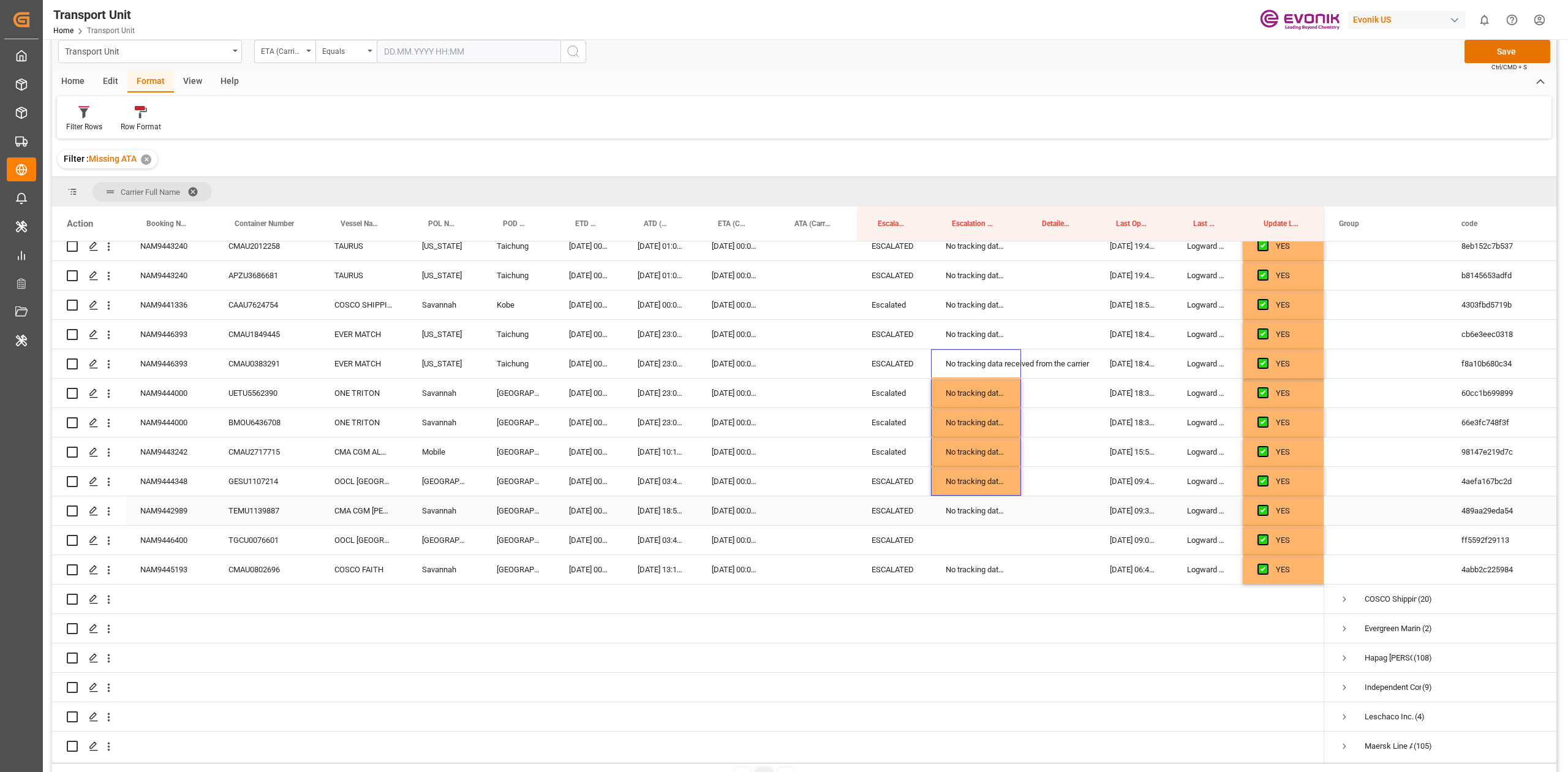
click at [987, 541] on div "Press SPACE to select this row." at bounding box center [975, 540] width 90 height 29
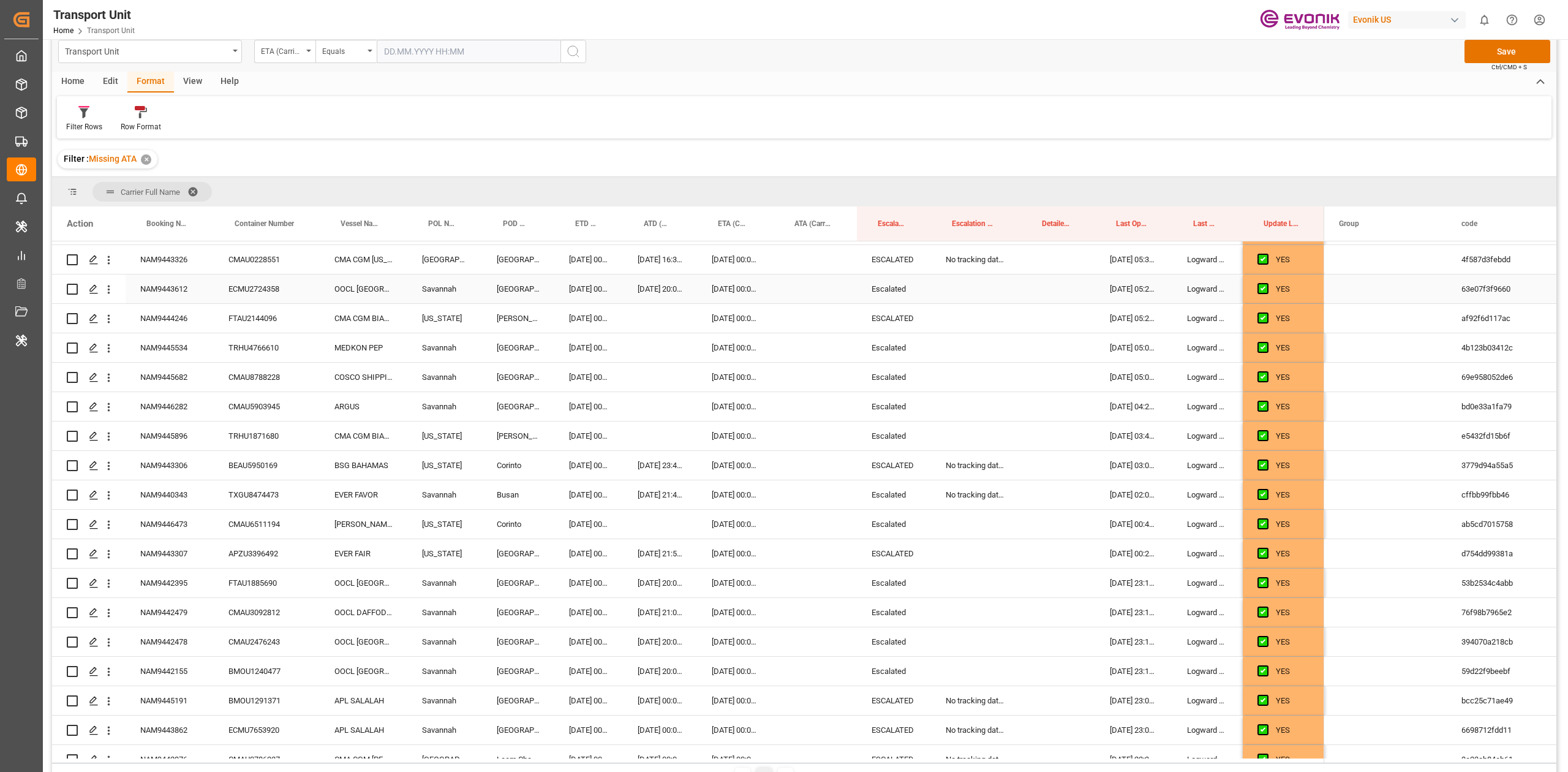
click at [968, 262] on div "No tracking data received from the carrier" at bounding box center [975, 260] width 90 height 29
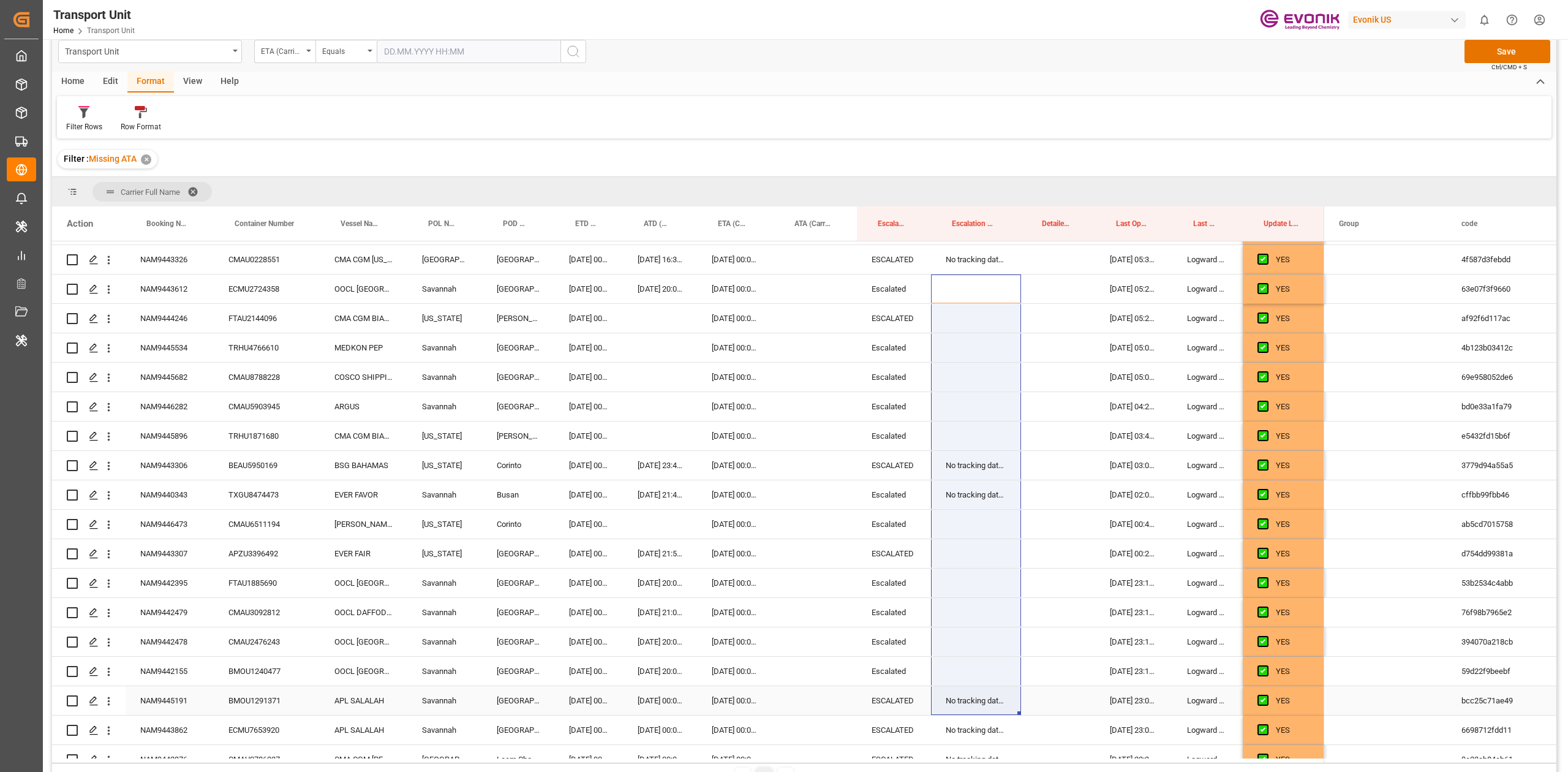
drag, startPoint x: 921, startPoint y: 693, endPoint x: 978, endPoint y: 687, distance: 57.3
click at [978, 687] on div "NO" at bounding box center [688, 216] width 1272 height 2529
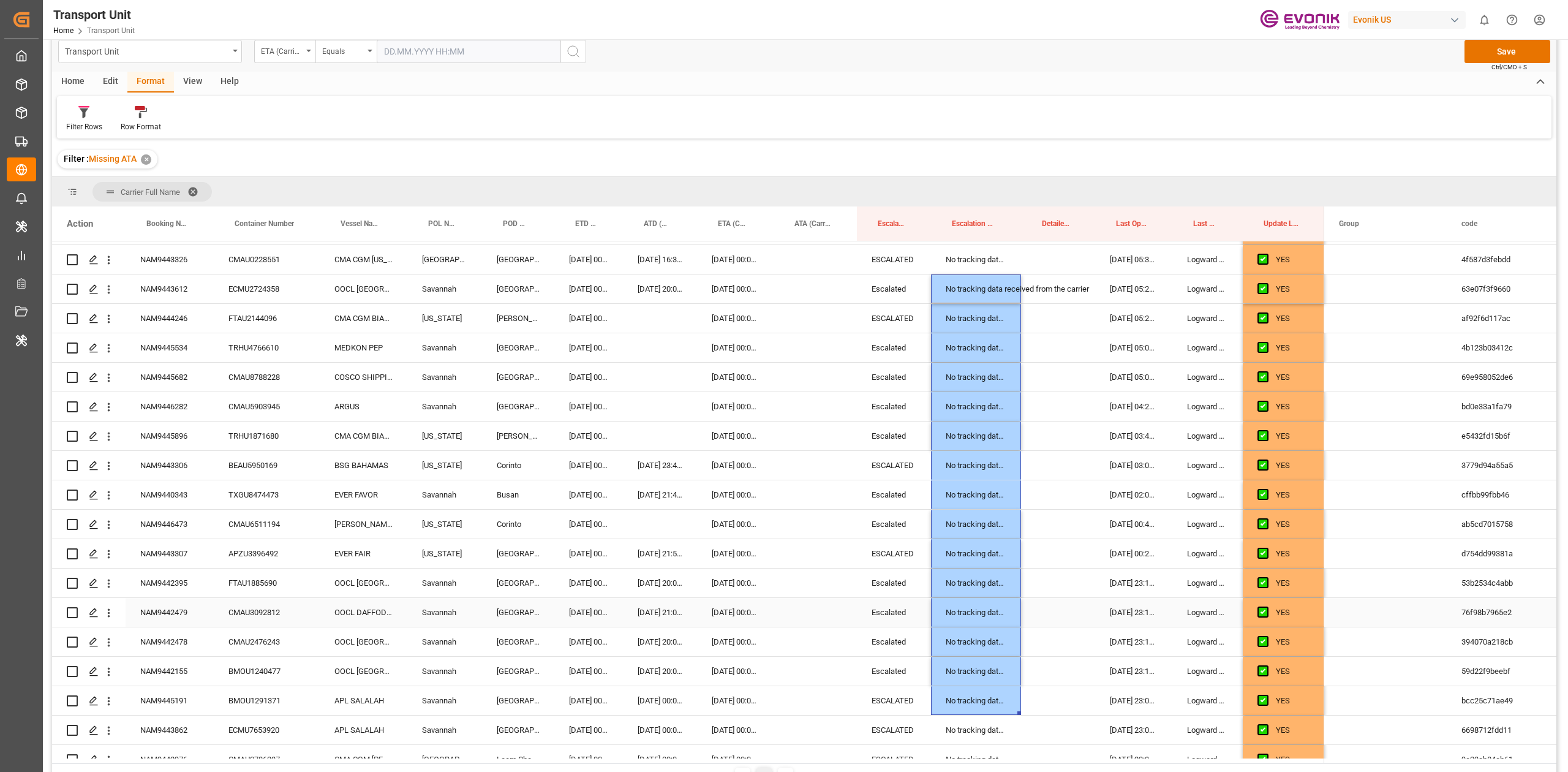
drag, startPoint x: 978, startPoint y: 603, endPoint x: 984, endPoint y: 531, distance: 72.2
click at [978, 603] on div "No tracking data received from the carrier" at bounding box center [975, 612] width 90 height 29
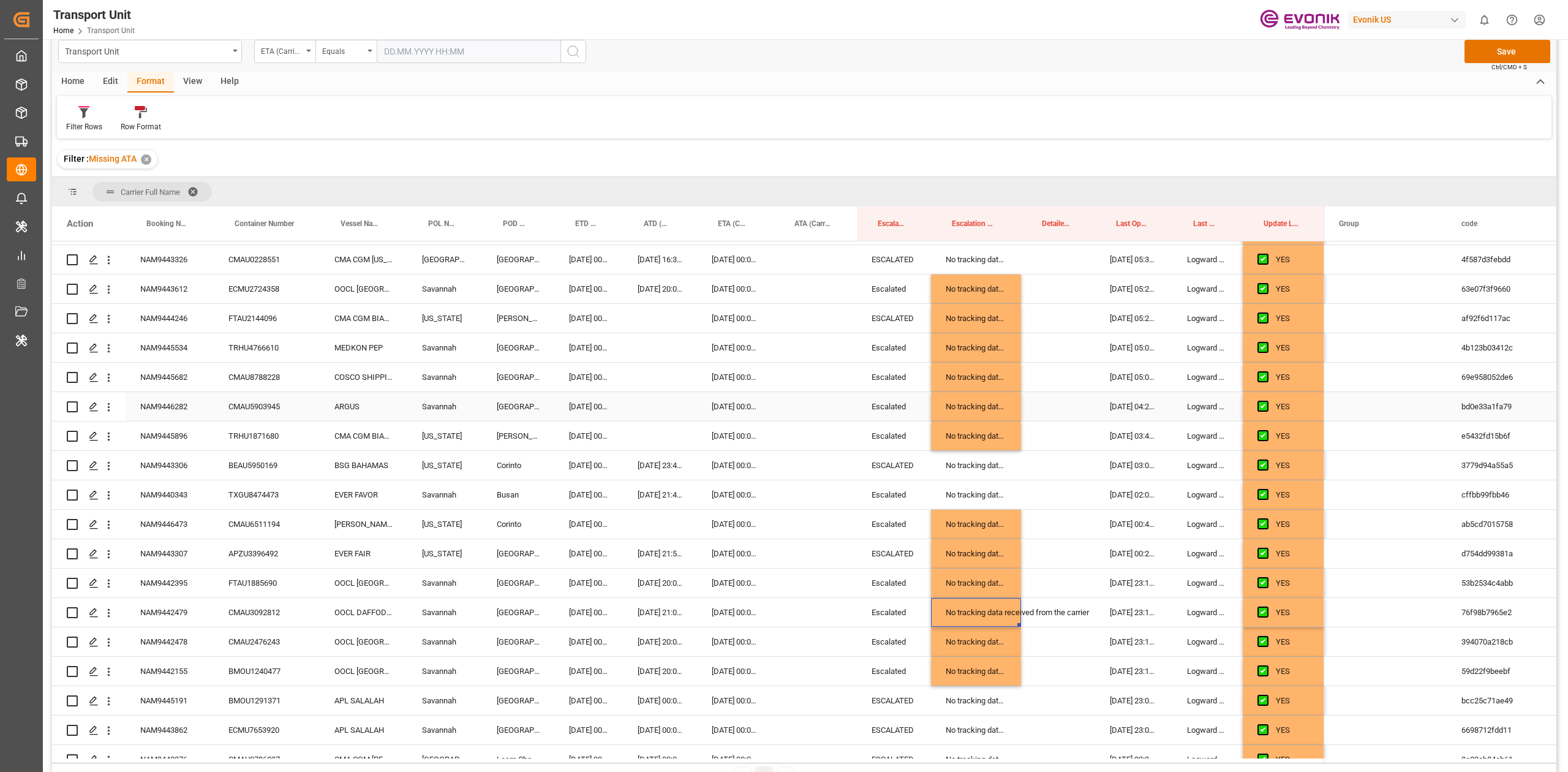
scroll to position [882, 0]
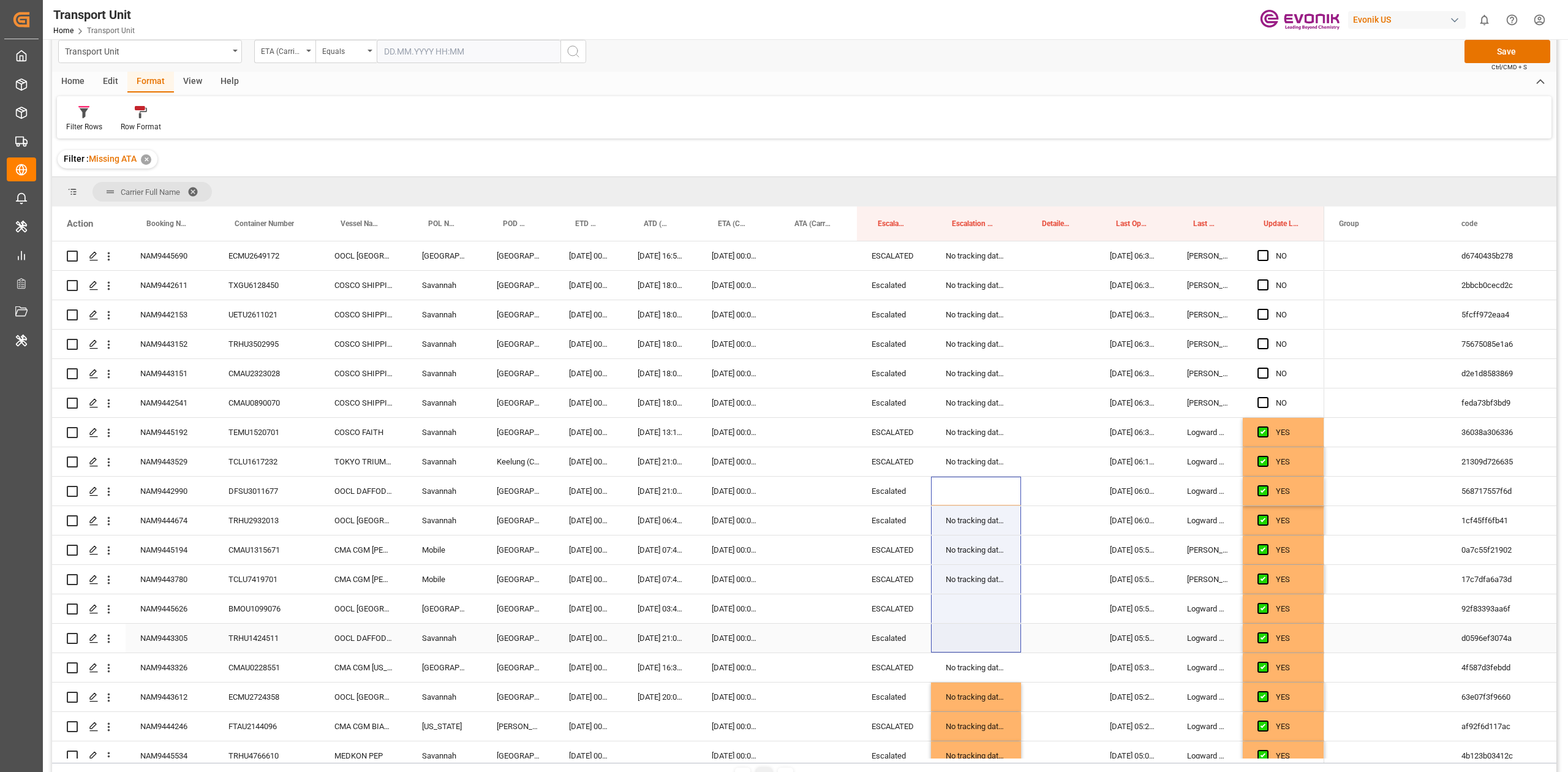
click at [985, 642] on div "NO" at bounding box center [688, 623] width 1272 height 2529
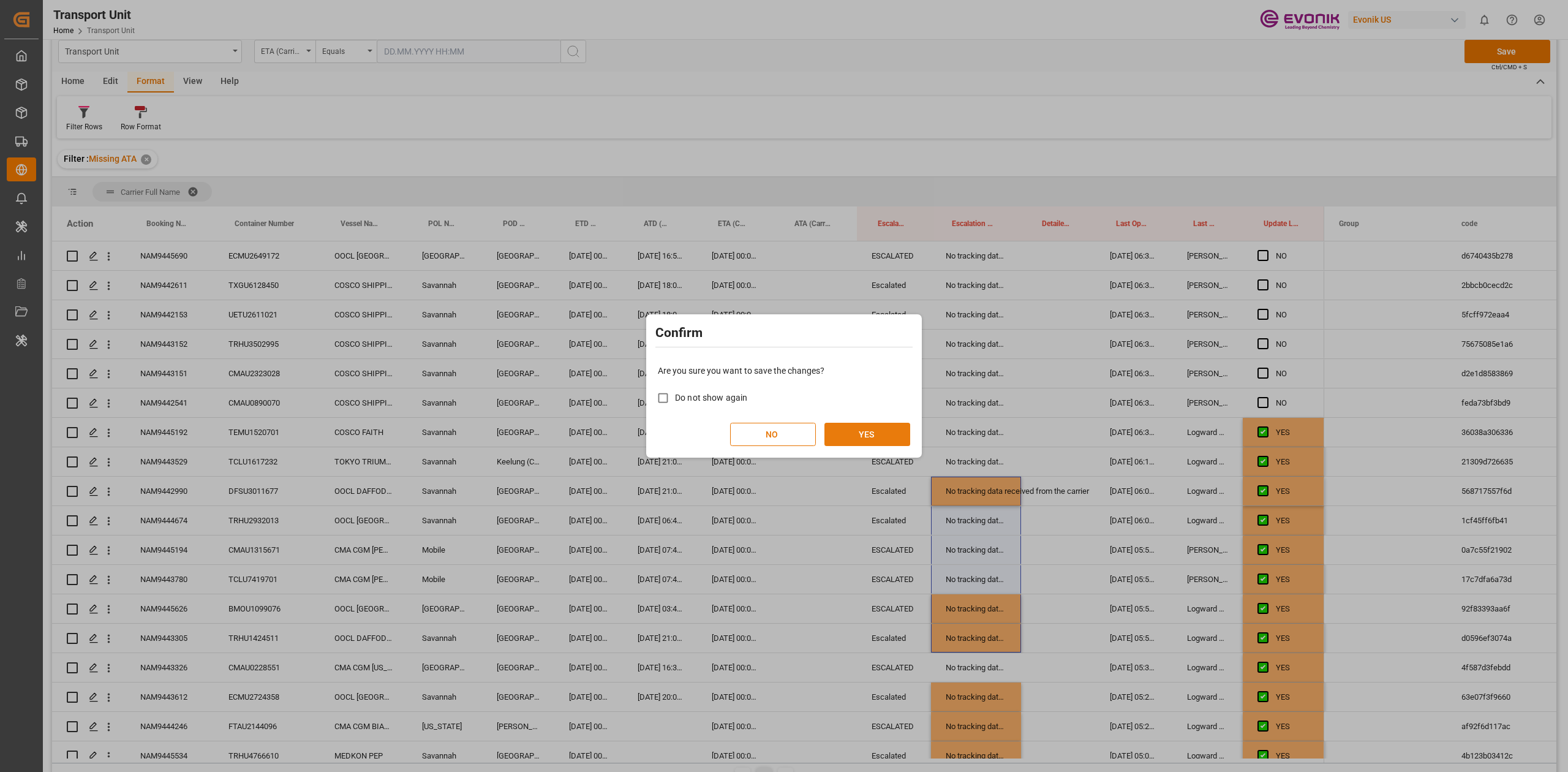
click at [876, 436] on button "YES" at bounding box center [867, 434] width 86 height 24
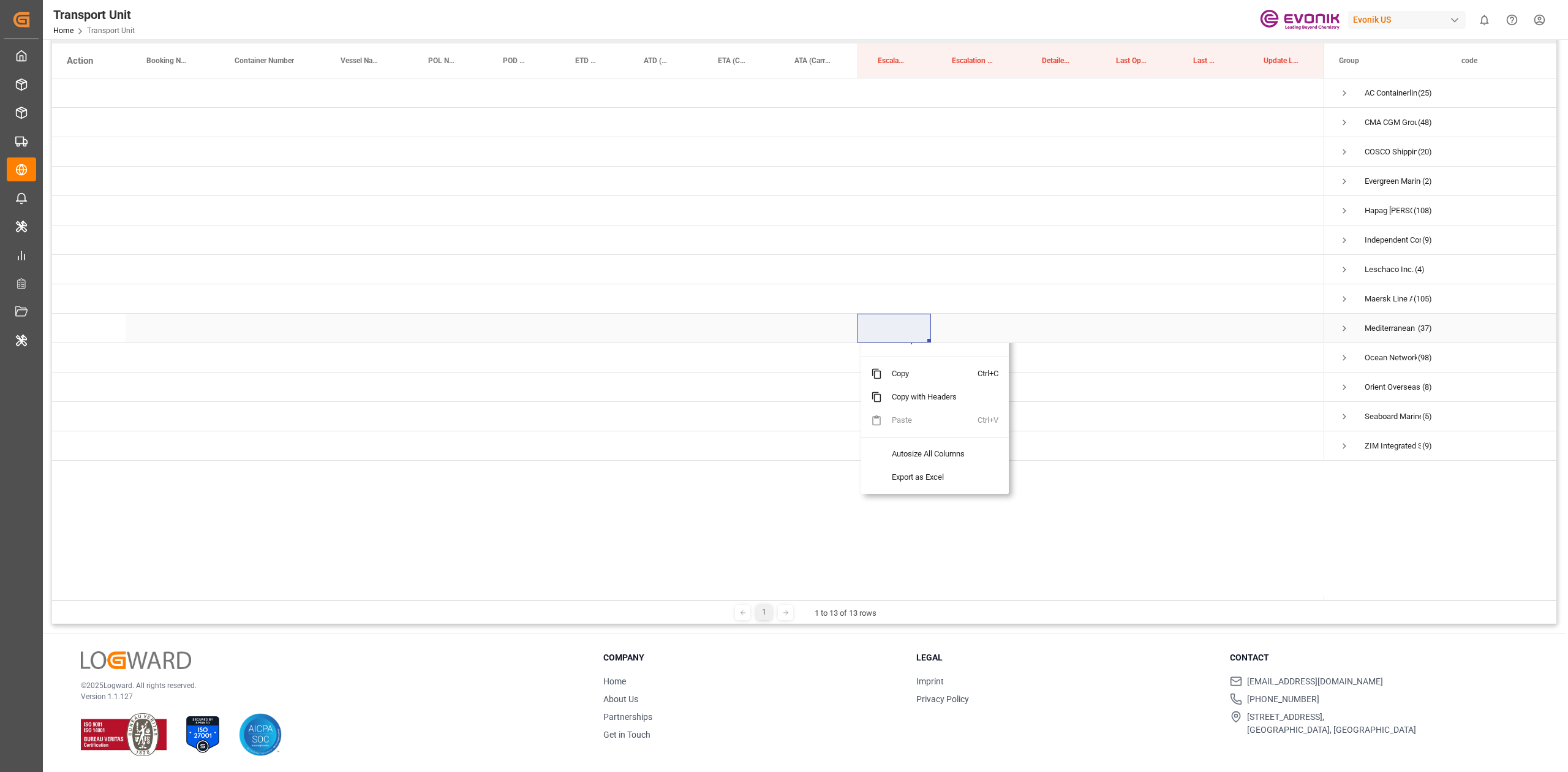
scroll to position [181, 0]
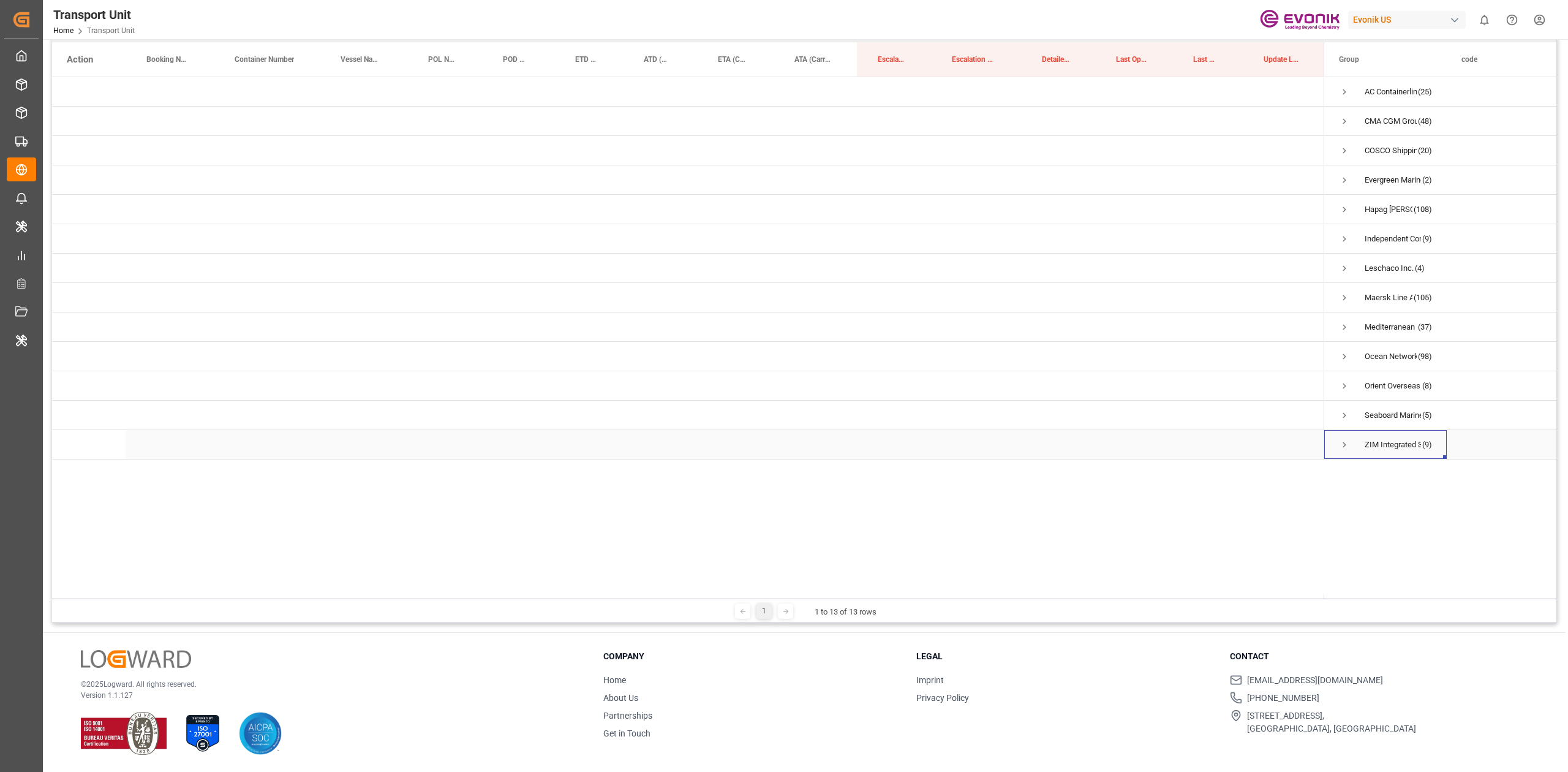
click at [1347, 443] on span "Press SPACE to select this row." at bounding box center [1344, 445] width 11 height 11
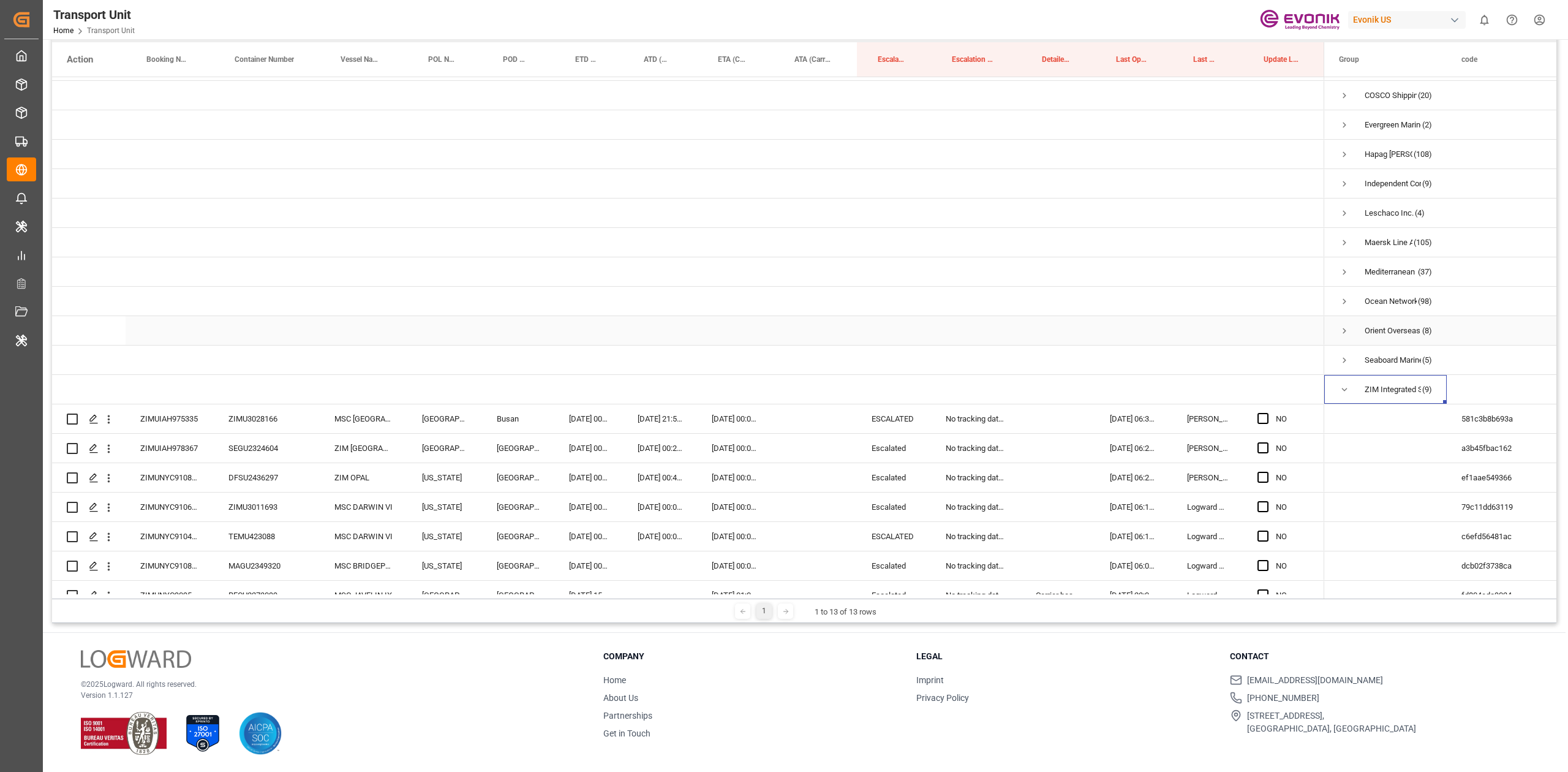
scroll to position [134, 0]
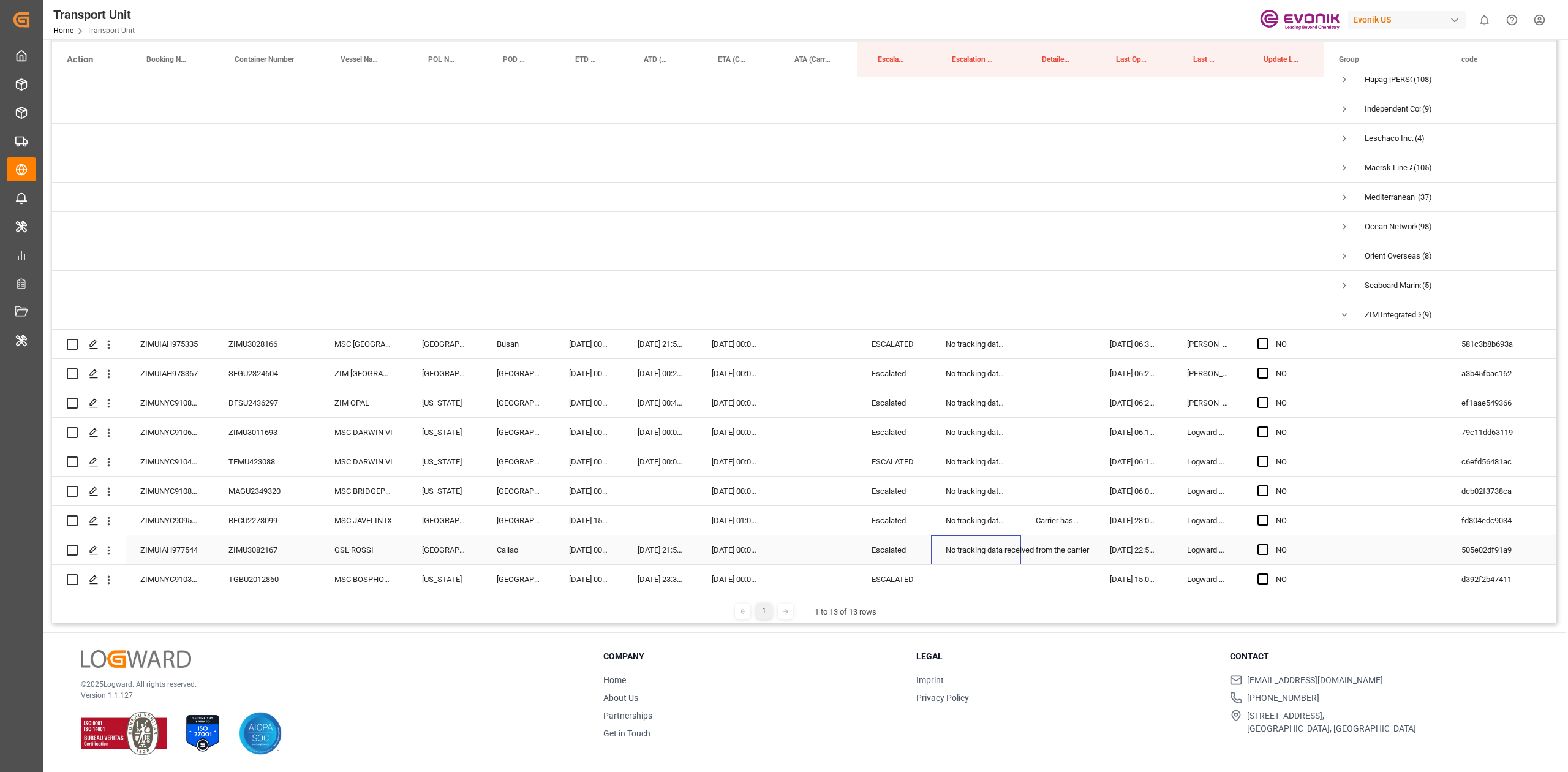
click at [951, 539] on div "No tracking data received from the carrier" at bounding box center [975, 550] width 90 height 29
click at [960, 576] on div "Press SPACE to select this row." at bounding box center [975, 579] width 90 height 29
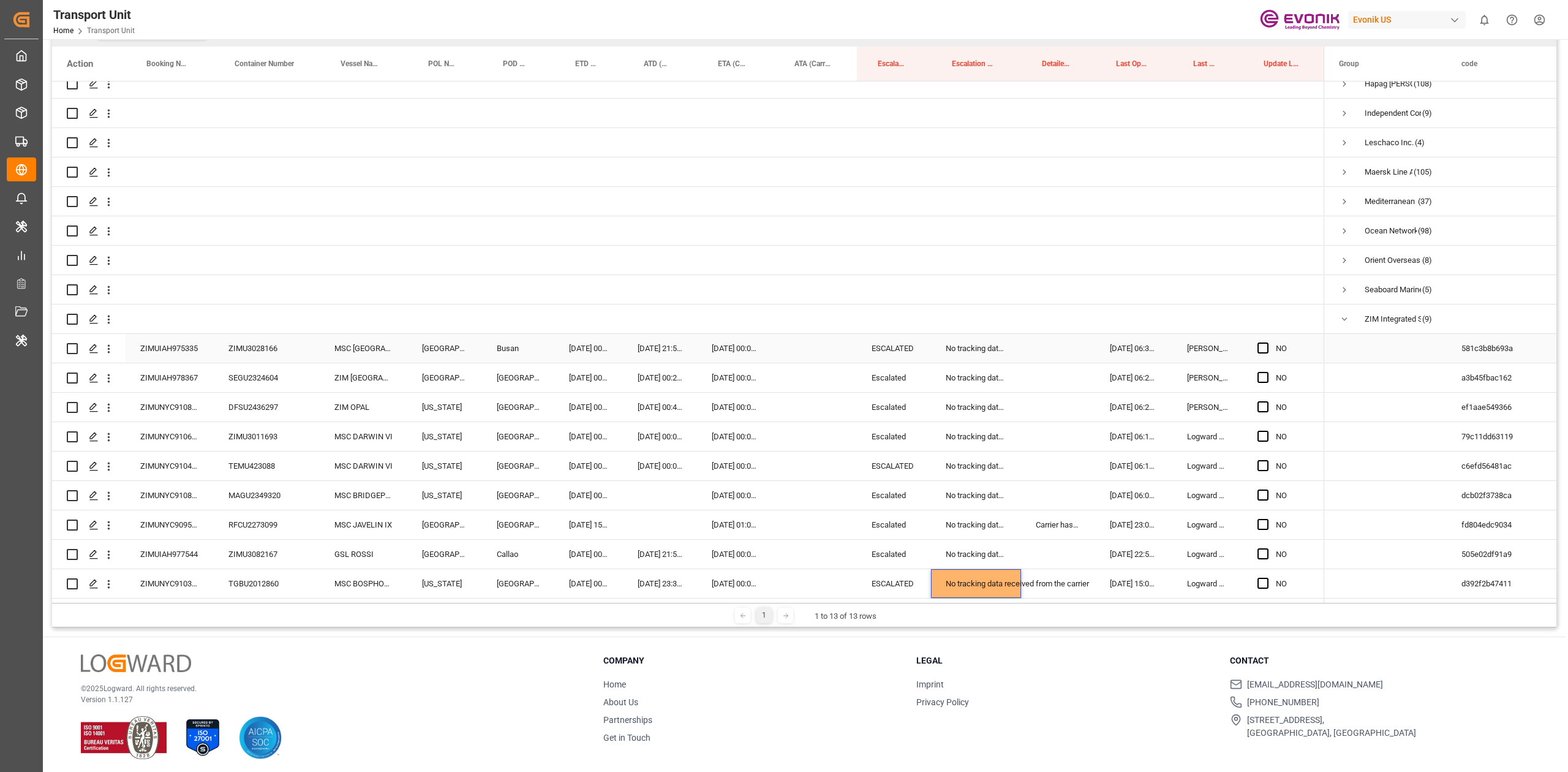
scroll to position [176, 0]
click at [1262, 433] on span "Press SPACE to select this row." at bounding box center [1262, 436] width 11 height 11
click at [1267, 431] on input "Press SPACE to select this row." at bounding box center [1267, 431] width 0 height 0
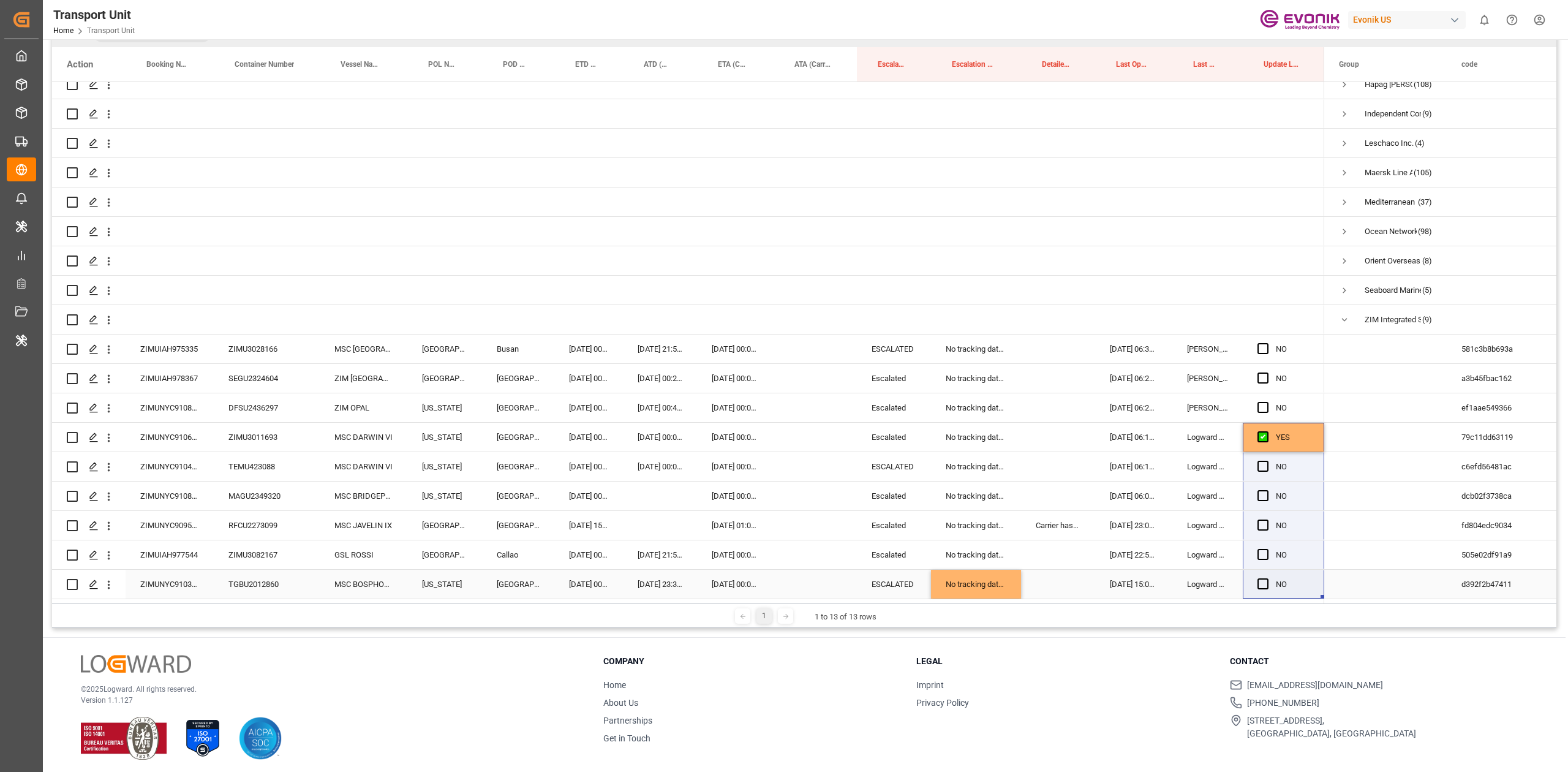
drag, startPoint x: 1323, startPoint y: 442, endPoint x: 1292, endPoint y: 574, distance: 135.6
click at [1292, 574] on div "NO" at bounding box center [688, 276] width 1272 height 647
click at [1262, 461] on span "Press SPACE to select this row." at bounding box center [1262, 466] width 11 height 11
click at [1267, 461] on input "Press SPACE to select this row." at bounding box center [1267, 461] width 0 height 0
click at [1258, 493] on span "Press SPACE to select this row." at bounding box center [1262, 495] width 11 height 11
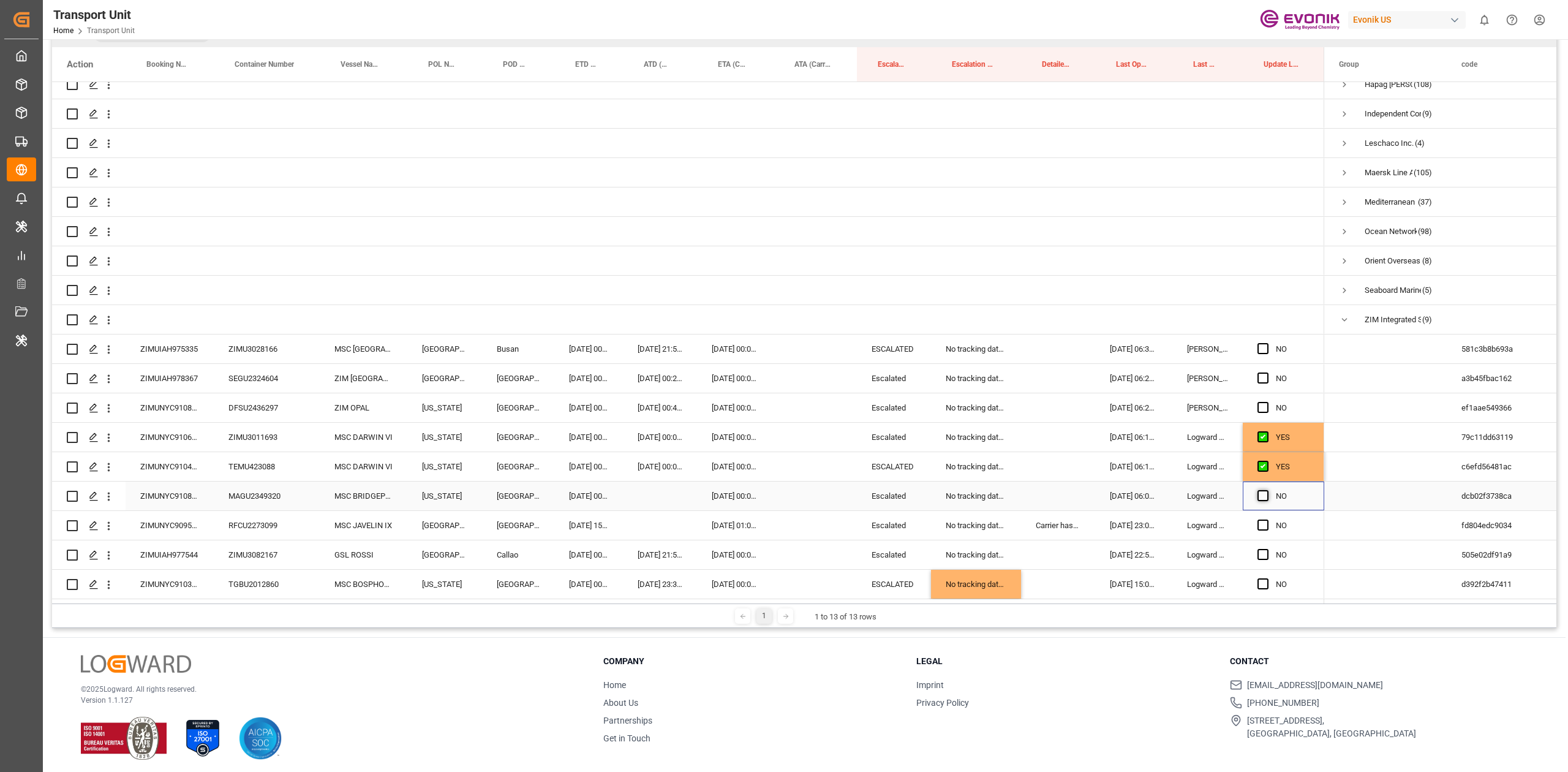
click at [1267, 490] on input "Press SPACE to select this row." at bounding box center [1267, 490] width 0 height 0
click at [1258, 519] on span "Press SPACE to select this row." at bounding box center [1262, 525] width 11 height 11
click at [1267, 519] on input "Press SPACE to select this row." at bounding box center [1267, 519] width 0 height 0
click at [1260, 553] on span "Press SPACE to select this row." at bounding box center [1262, 554] width 11 height 11
click at [1267, 549] on input "Press SPACE to select this row." at bounding box center [1267, 549] width 0 height 0
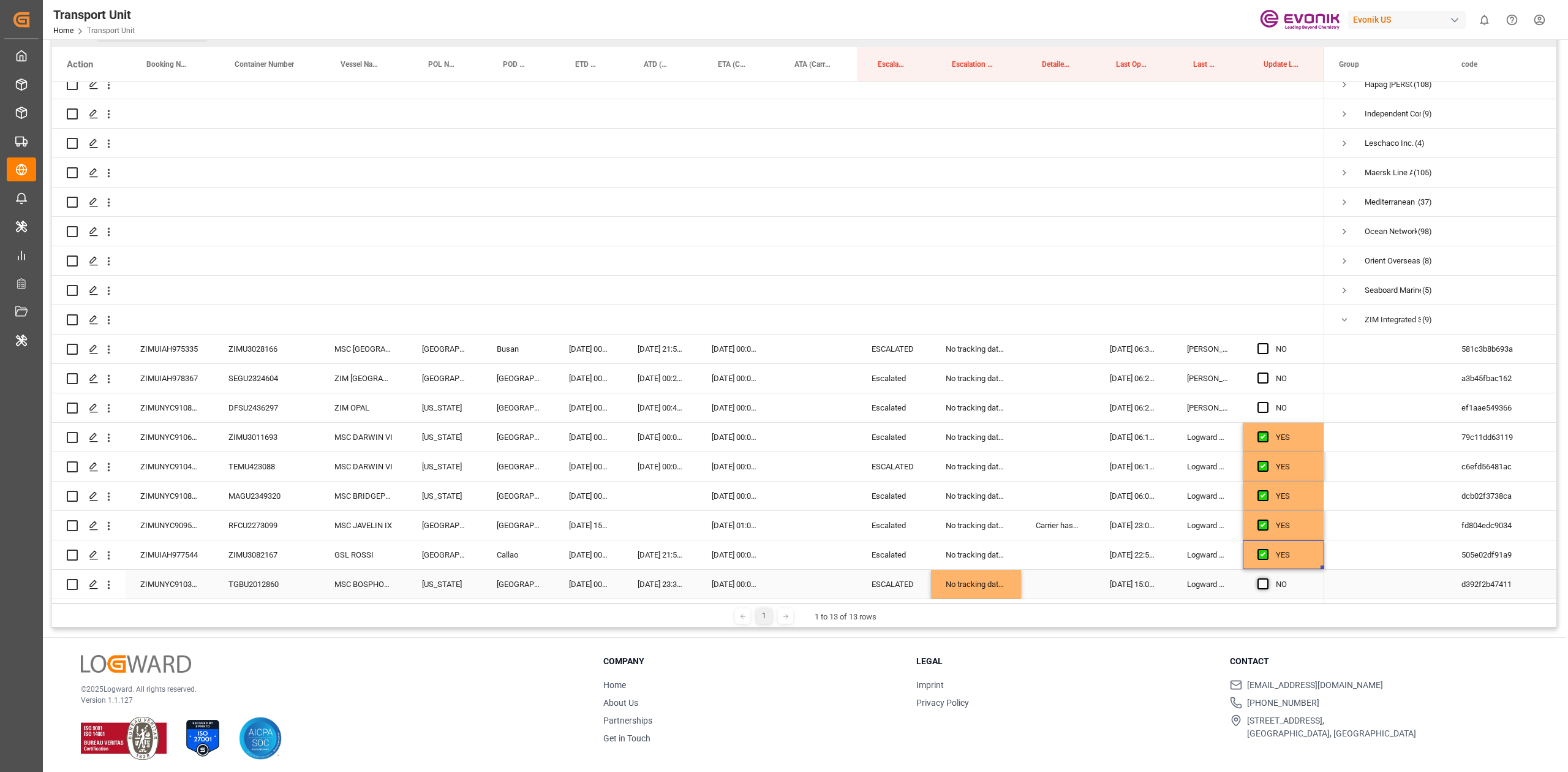
click at [1262, 578] on span "Press SPACE to select this row." at bounding box center [1262, 584] width 11 height 11
click at [1267, 578] on input "Press SPACE to select this row." at bounding box center [1267, 578] width 0 height 0
click at [1262, 578] on span "Press SPACE to select this row." at bounding box center [1262, 584] width 11 height 11
click at [1267, 578] on input "Press SPACE to select this row." at bounding box center [1267, 578] width 0 height 0
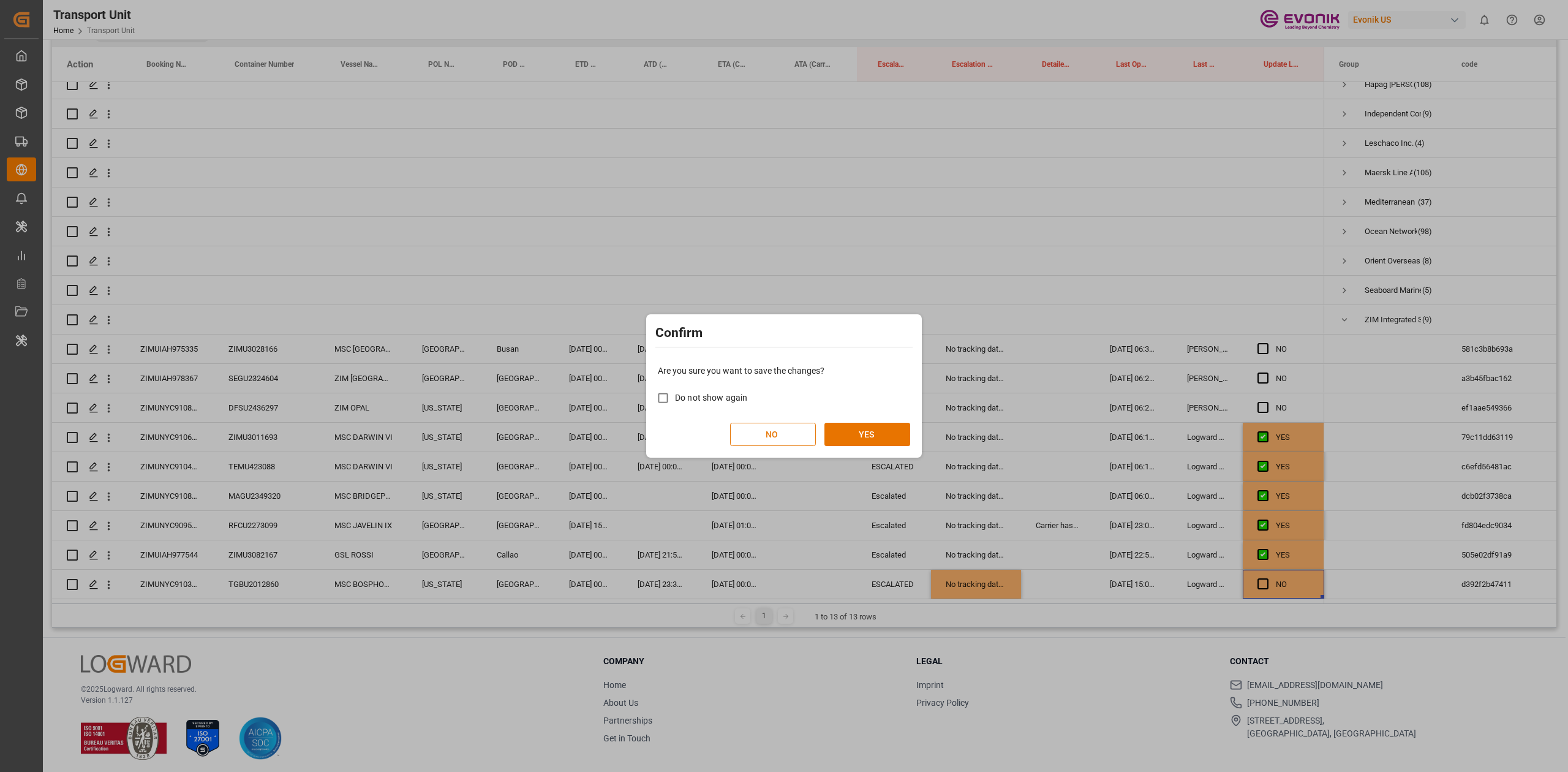
click at [796, 425] on button "NO" at bounding box center [773, 434] width 86 height 24
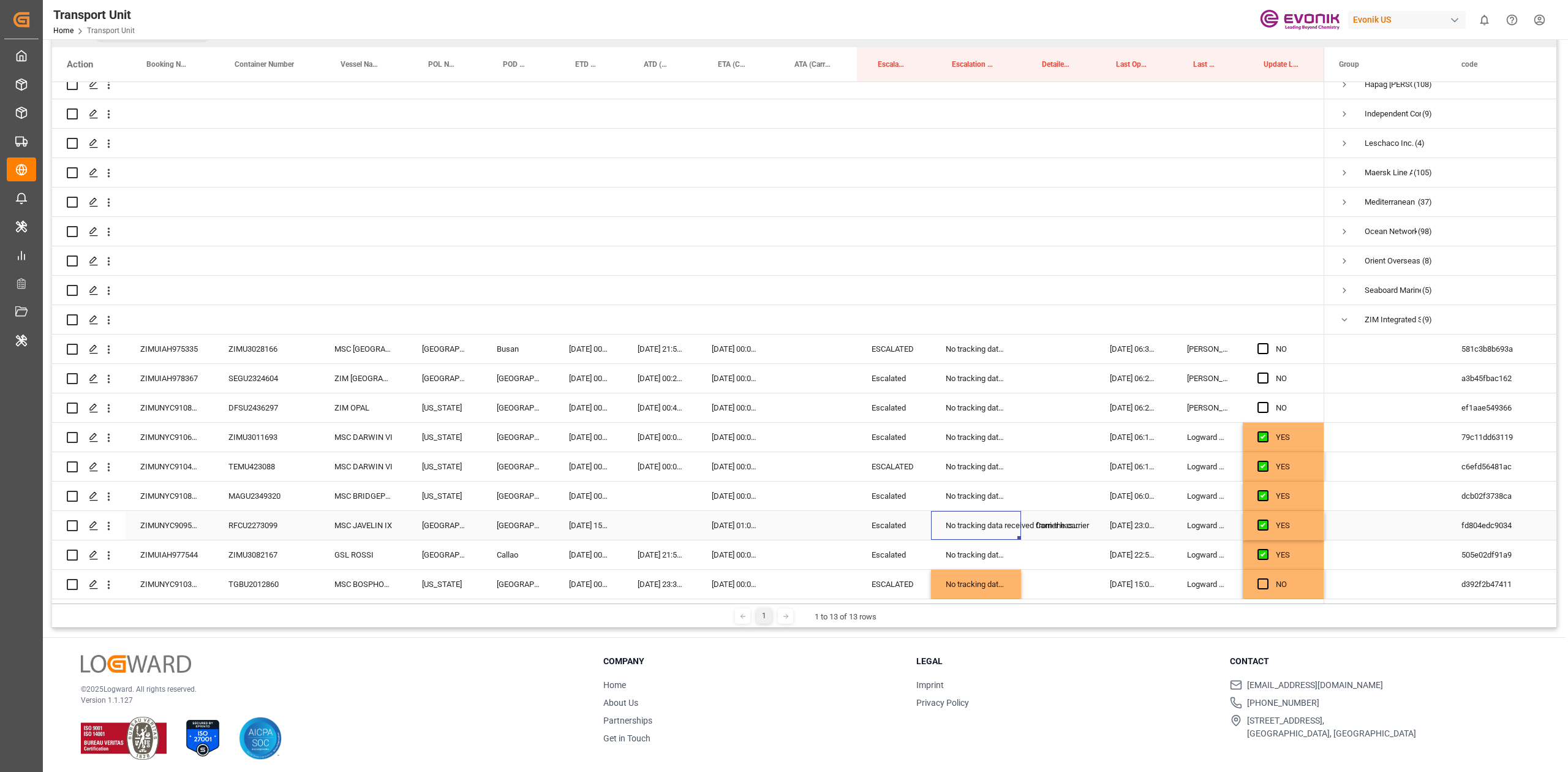
click at [1018, 515] on div "No tracking data received from the carrier" at bounding box center [975, 525] width 90 height 29
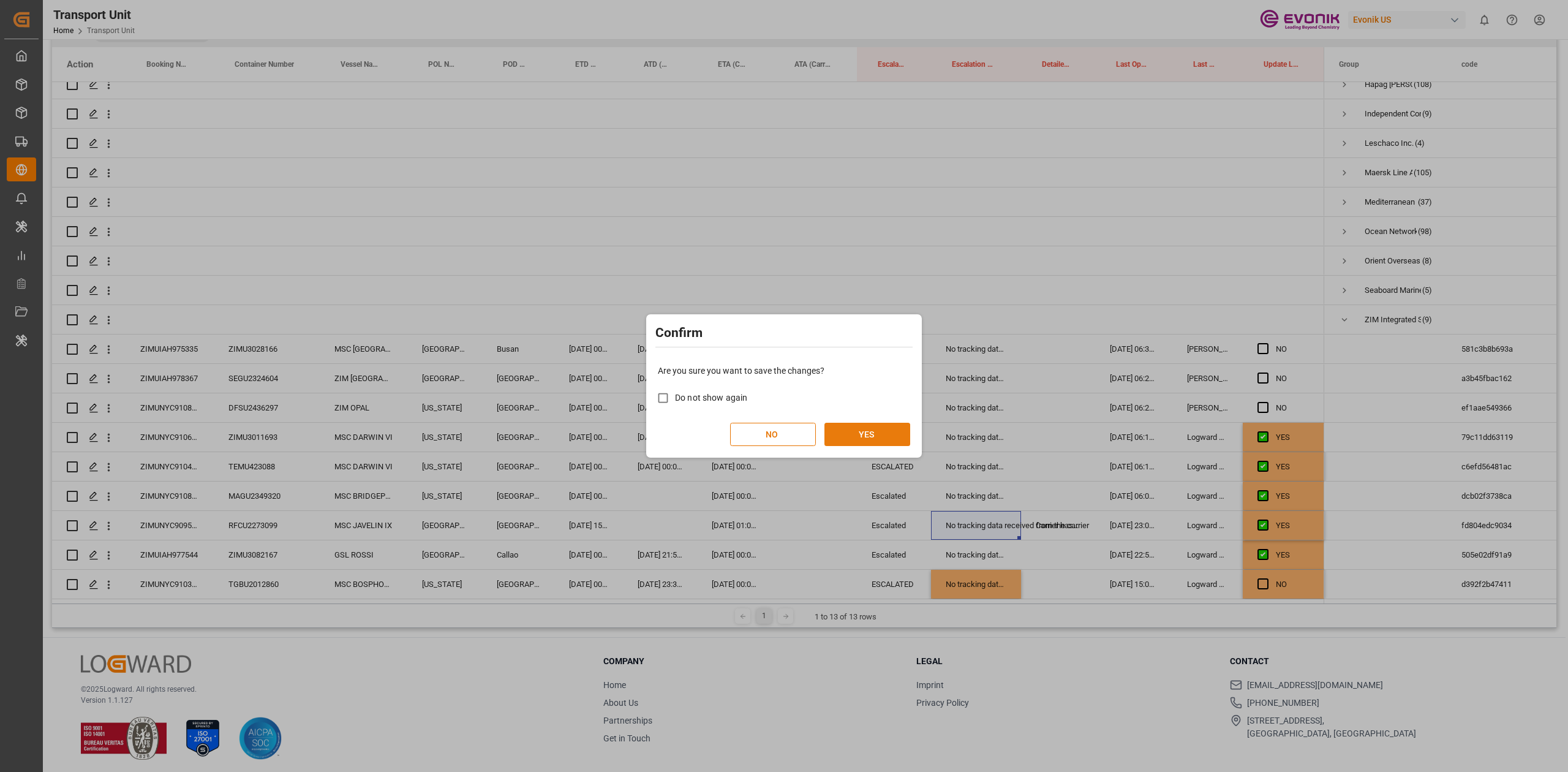
click at [830, 441] on button "YES" at bounding box center [867, 434] width 86 height 24
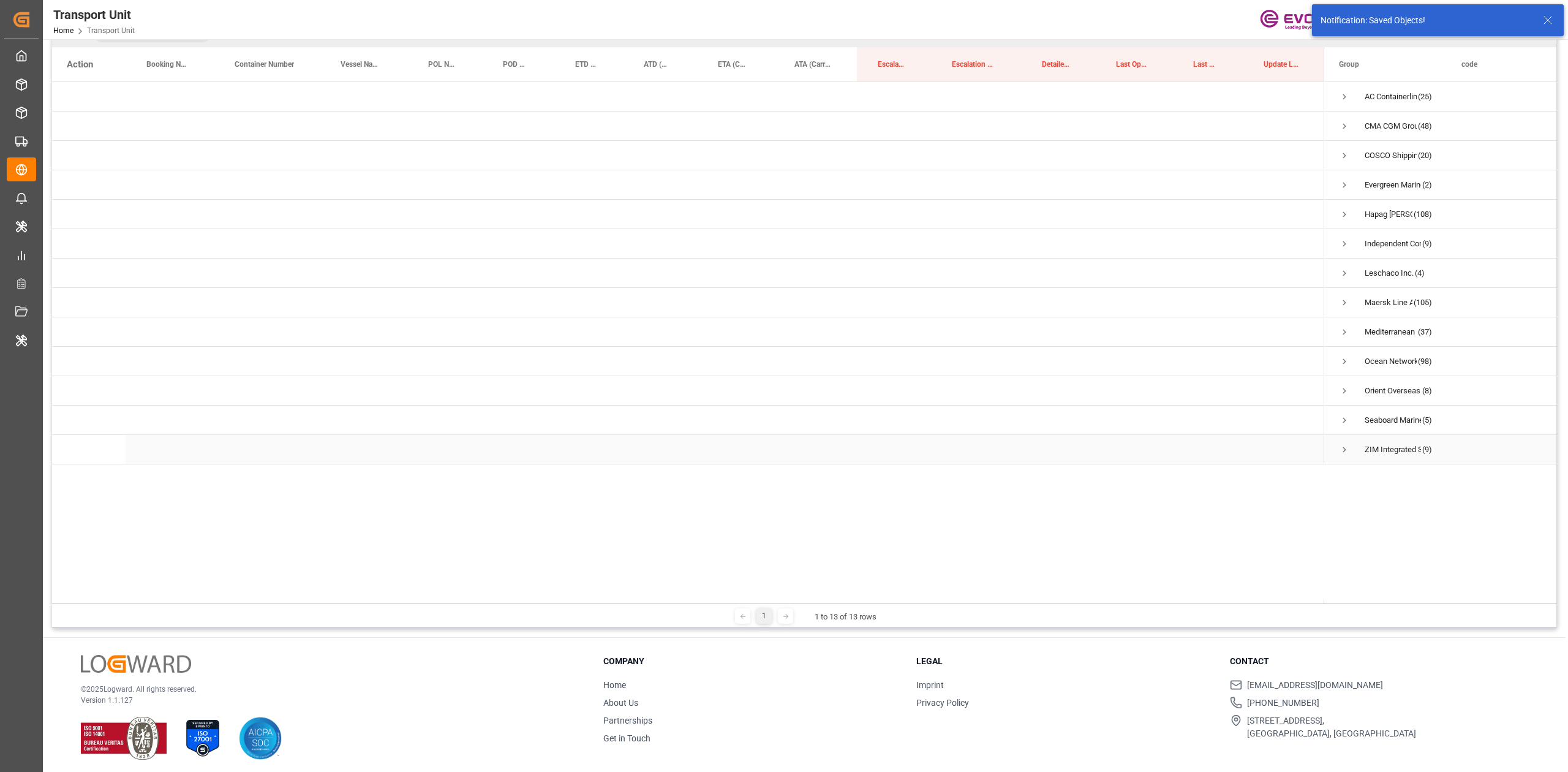
scroll to position [0, 0]
click at [1340, 421] on span "Press SPACE to select this row." at bounding box center [1344, 420] width 11 height 11
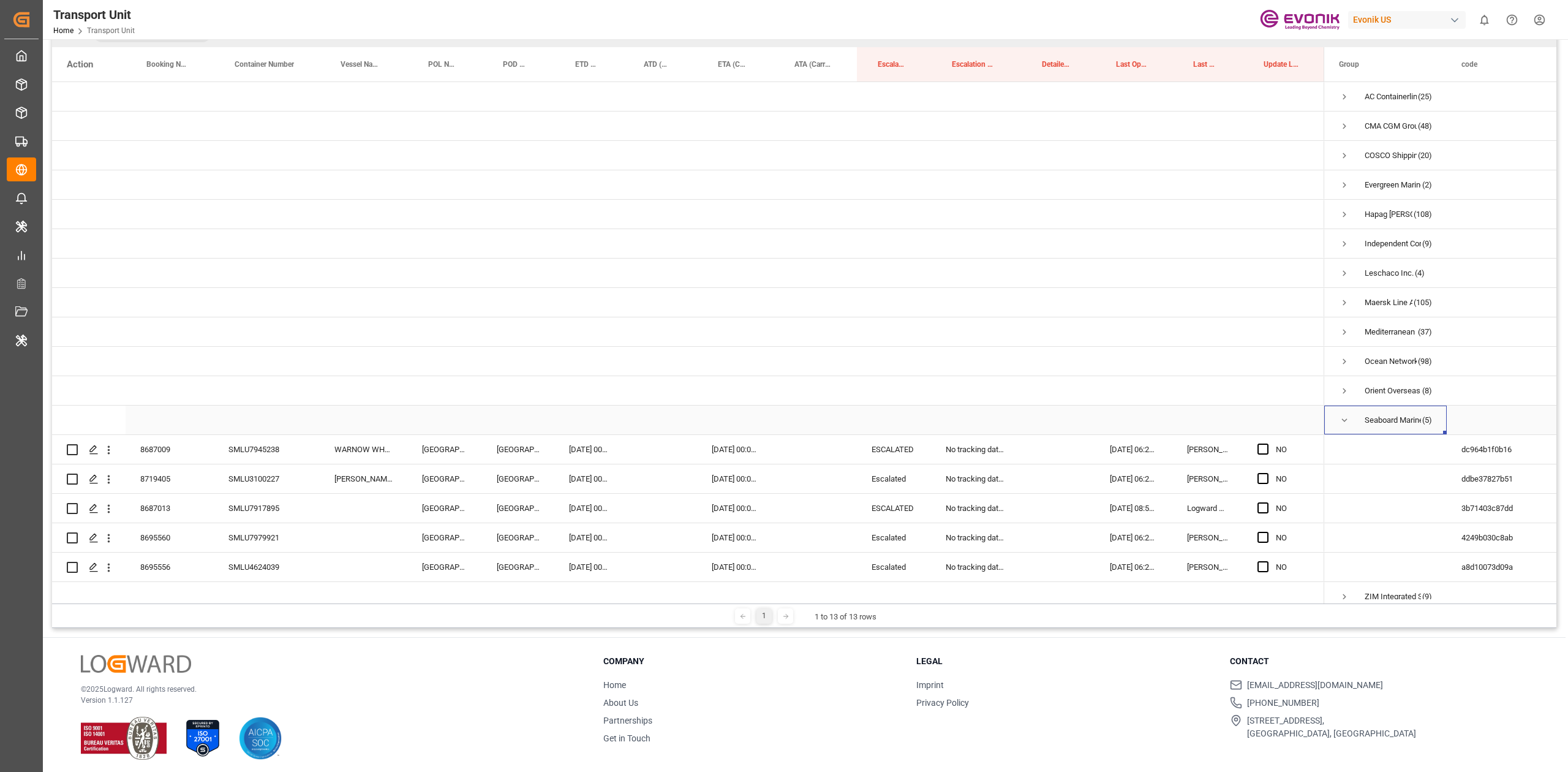
scroll to position [16, 0]
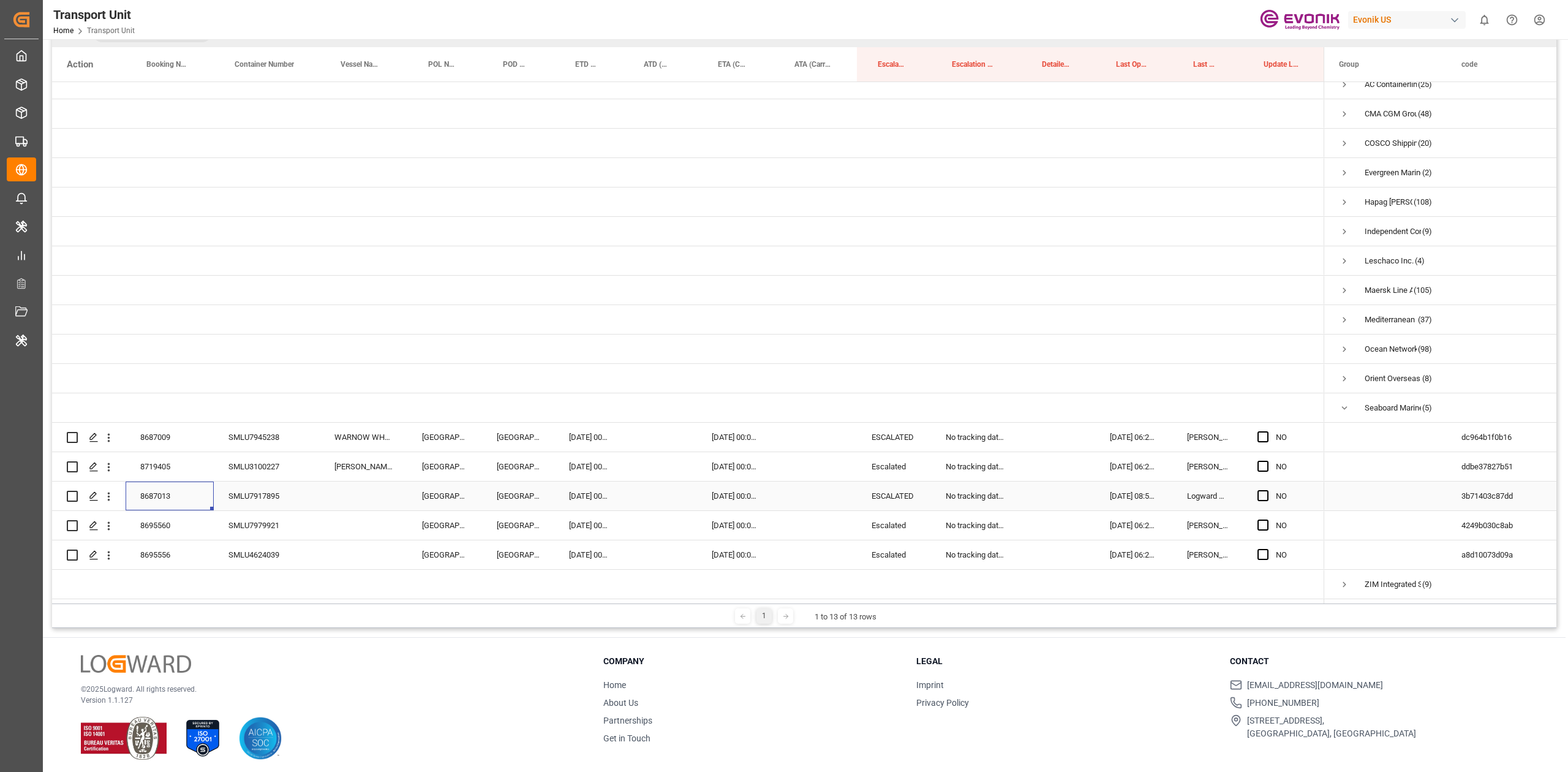
click at [157, 493] on div "8687013" at bounding box center [169, 496] width 88 height 29
click at [338, 484] on div "Press SPACE to select this row." at bounding box center [363, 496] width 87 height 29
click at [341, 491] on input "Press SPACE to select this row." at bounding box center [364, 503] width 68 height 24
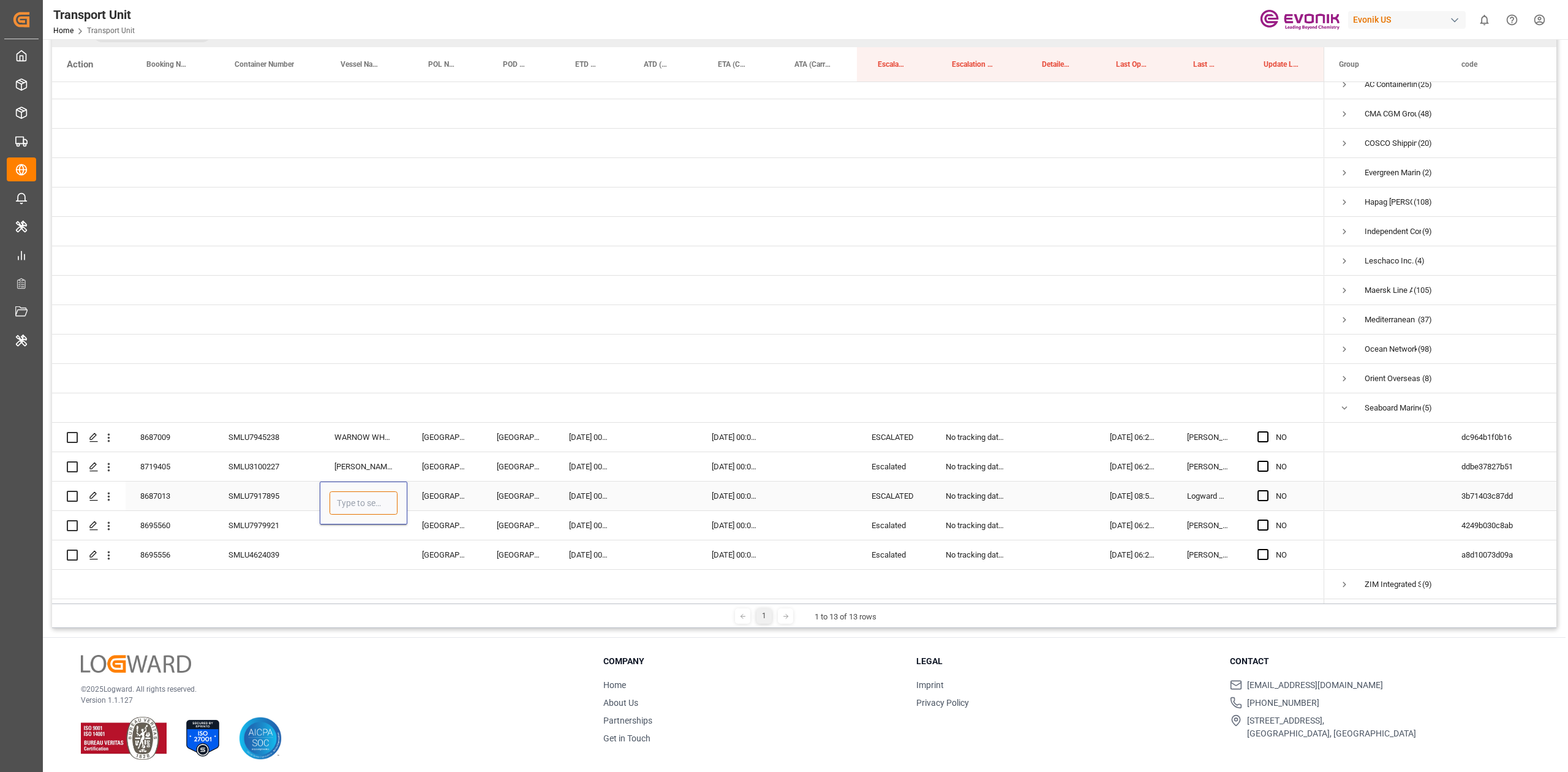
click at [341, 491] on input "Press SPACE to select this row." at bounding box center [364, 503] width 68 height 24
paste input "SEABOARD BLUE"
click at [353, 533] on div "SEABOARD BLUE - 9504059" at bounding box center [386, 537] width 111 height 43
type input "SEABOARD BLUE - 9504059"
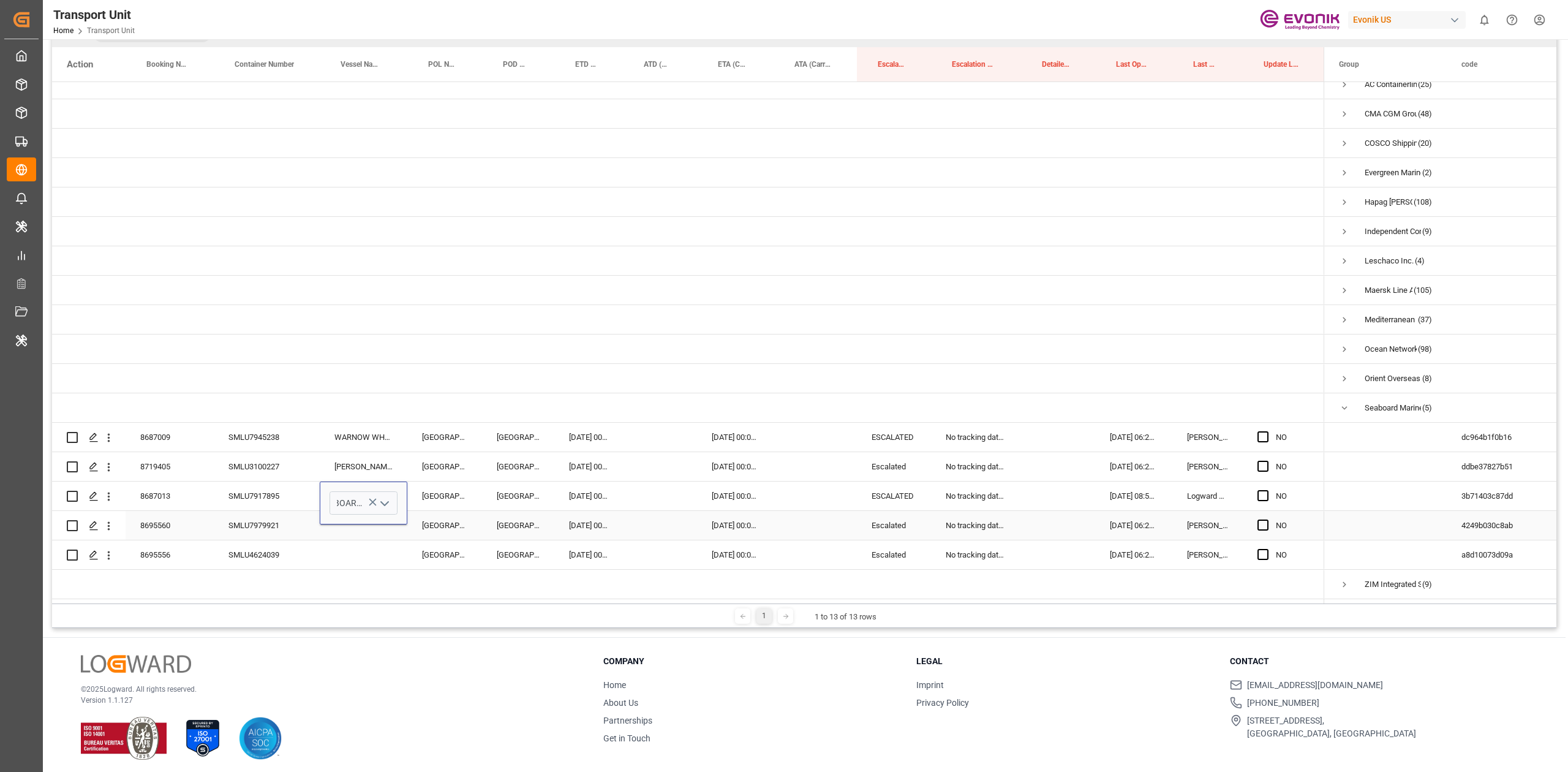
click at [447, 521] on div "Miami" at bounding box center [445, 525] width 74 height 29
click at [147, 519] on div "8695560" at bounding box center [169, 525] width 88 height 29
click at [355, 534] on div "Press SPACE to select this row." at bounding box center [363, 525] width 87 height 29
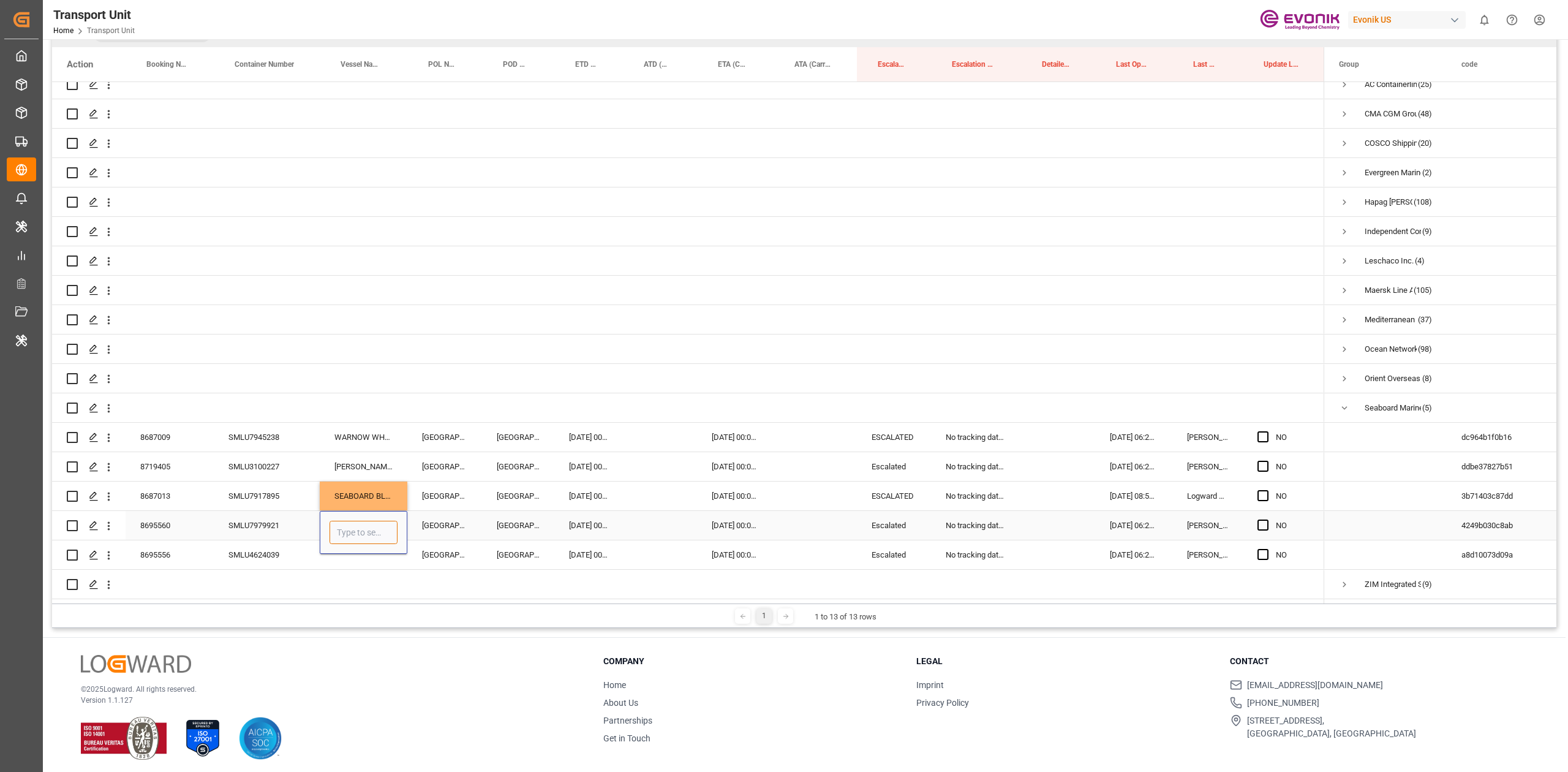
click at [354, 533] on input "Press SPACE to select this row." at bounding box center [364, 532] width 68 height 24
click at [498, 553] on div "NO" at bounding box center [688, 334] width 1272 height 529
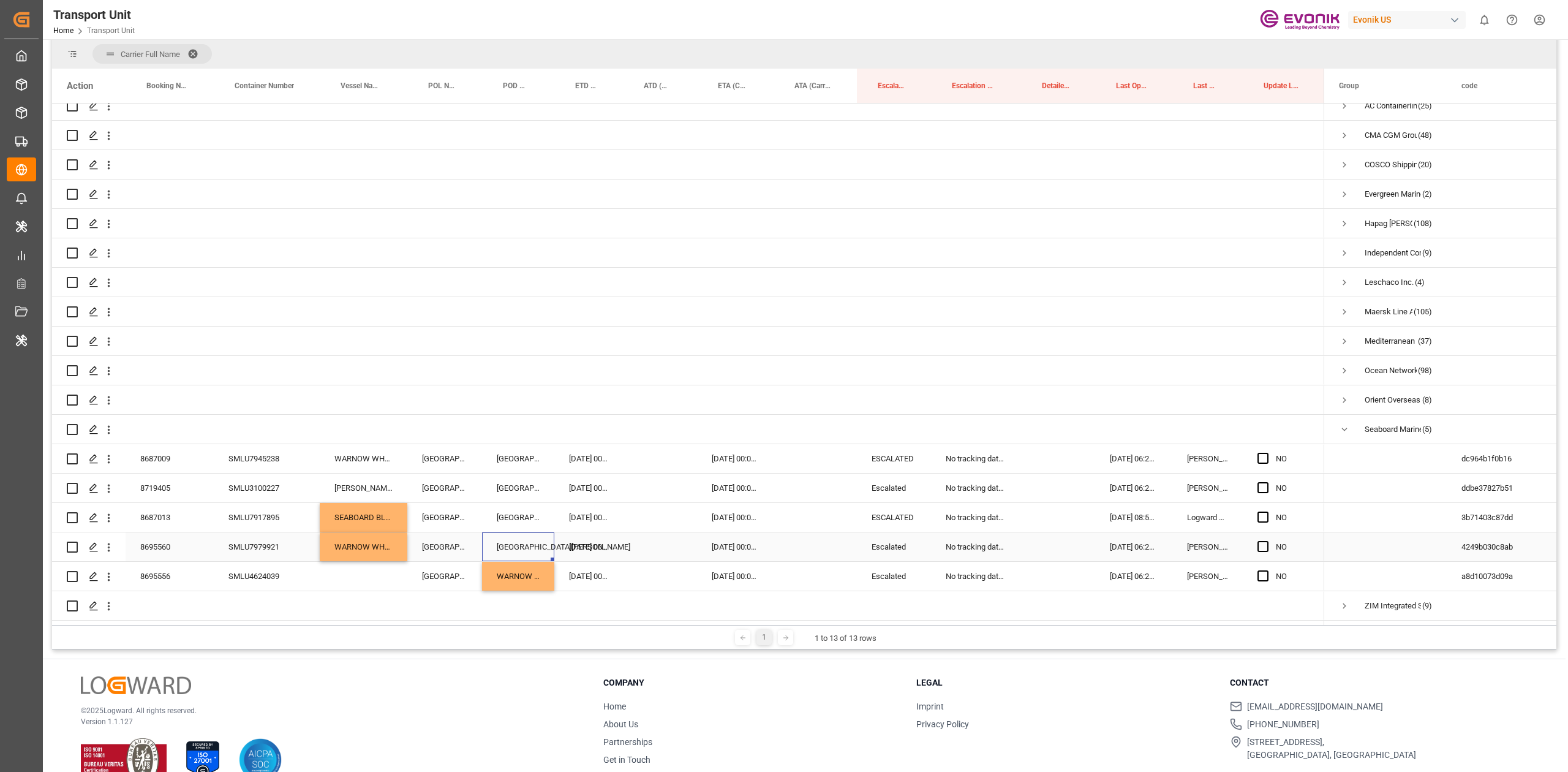
click at [529, 544] on div "Puerto Santo Tomás de Castilla" at bounding box center [518, 547] width 72 height 29
click at [515, 547] on div "Puerto Santo Tomás de Castilla" at bounding box center [518, 547] width 72 height 29
click at [530, 566] on div "WARNOW WHALE" at bounding box center [518, 576] width 72 height 29
click at [629, 537] on div "Press SPACE to select this row." at bounding box center [660, 547] width 74 height 29
click at [111, 573] on icon "open menu" at bounding box center [109, 576] width 13 height 13
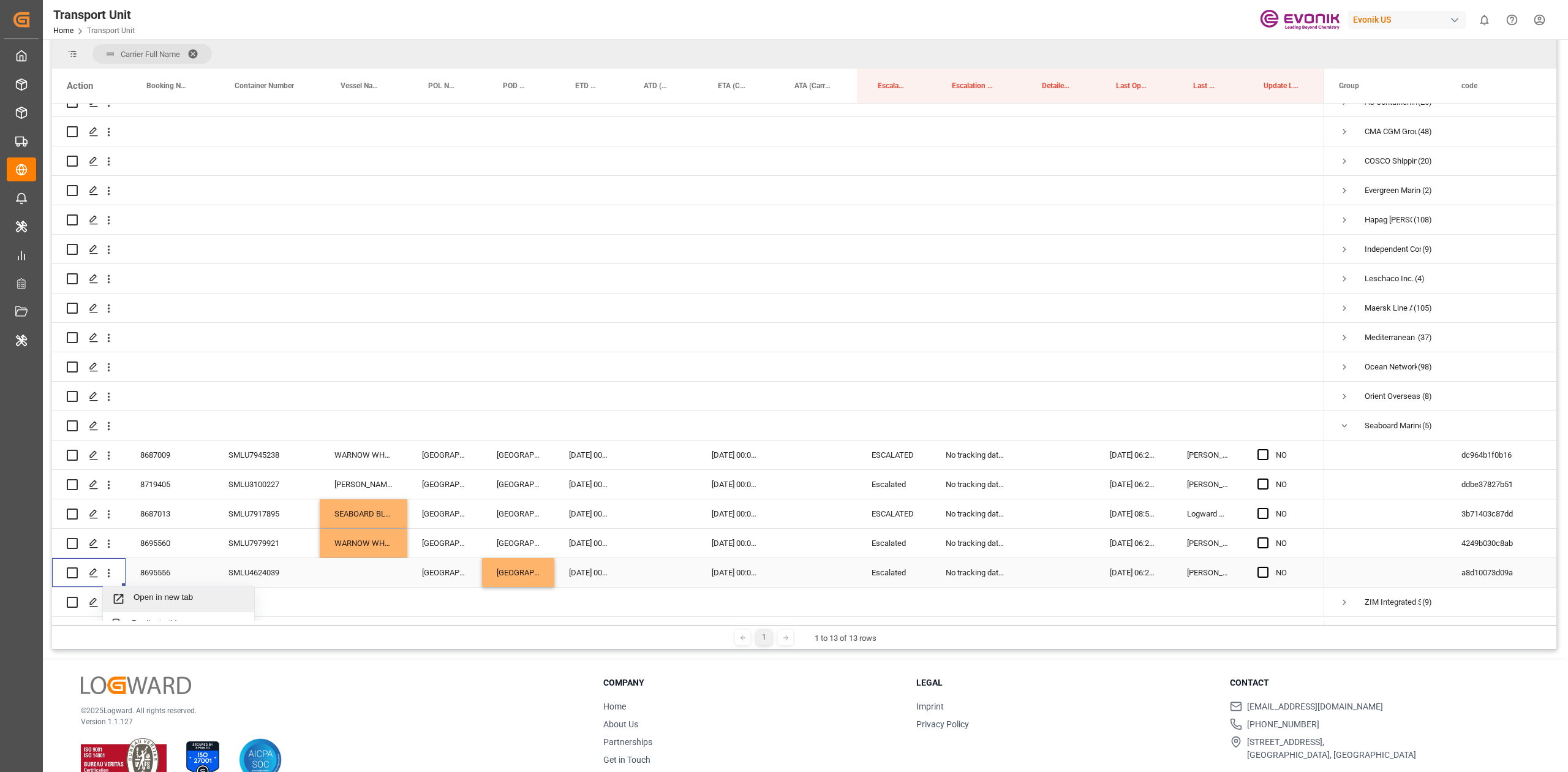
click at [140, 601] on span "Open in new tab" at bounding box center [189, 598] width 112 height 13
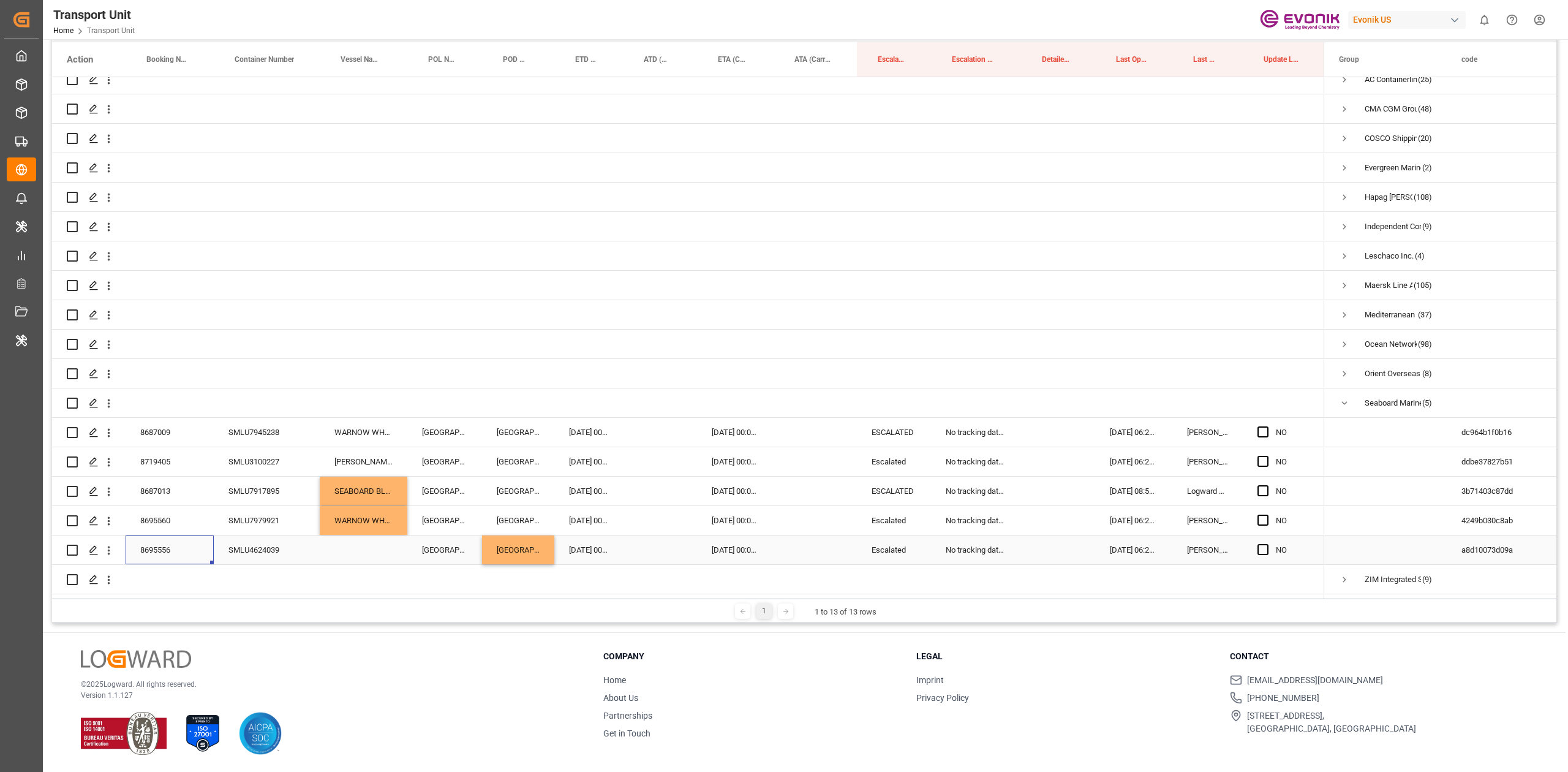
drag, startPoint x: 187, startPoint y: 545, endPoint x: 162, endPoint y: 549, distance: 25.3
click at [162, 549] on div "8695556" at bounding box center [169, 550] width 88 height 29
click at [354, 515] on div "WARNOW WHALE" at bounding box center [363, 520] width 87 height 29
click at [357, 552] on div "Press SPACE to select this row." at bounding box center [363, 550] width 87 height 29
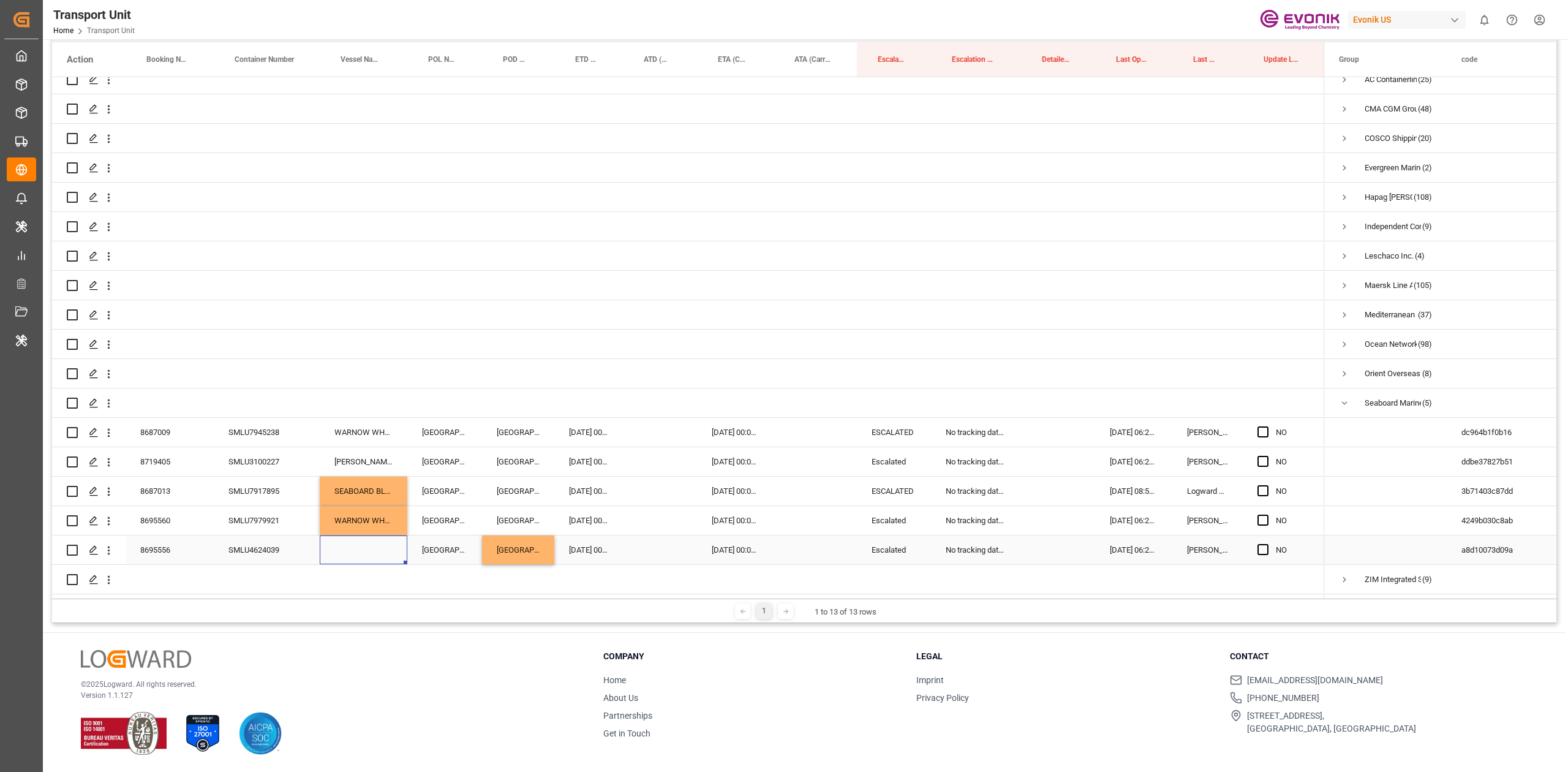
scroll to position [155, 0]
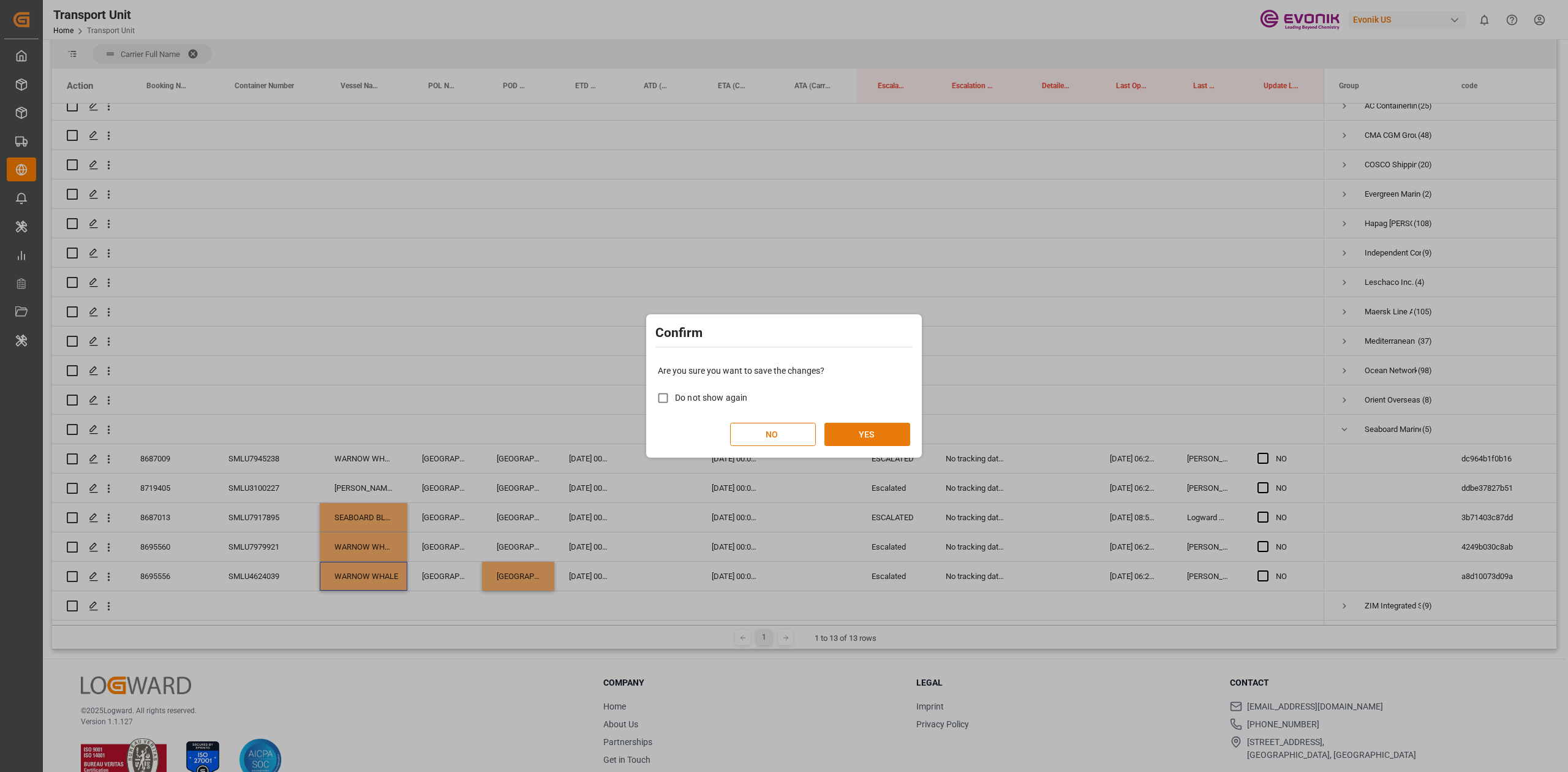
click at [842, 425] on button "YES" at bounding box center [867, 434] width 86 height 24
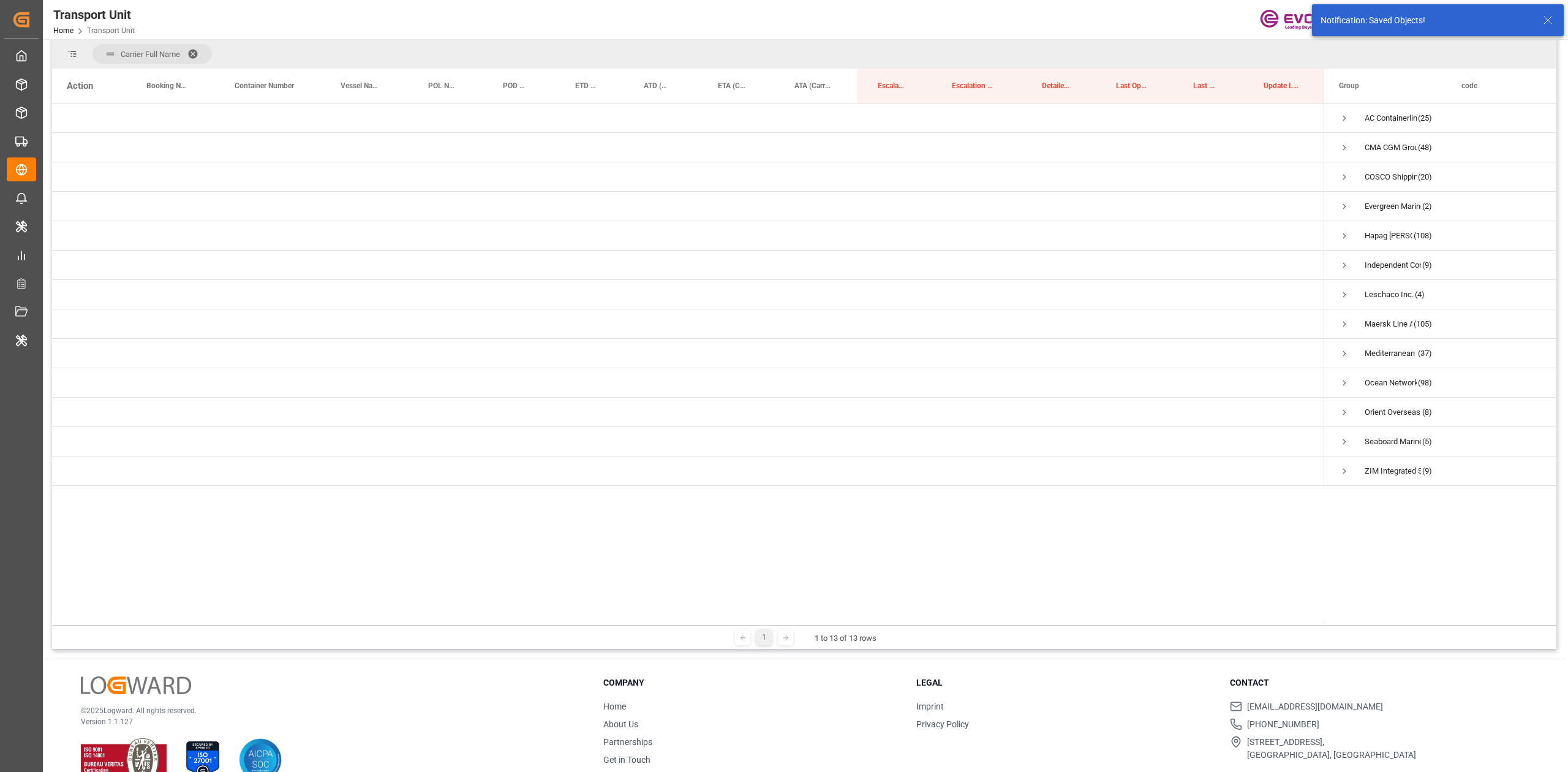
scroll to position [0, 0]
click at [1346, 414] on span "Press SPACE to select this row." at bounding box center [1344, 412] width 11 height 11
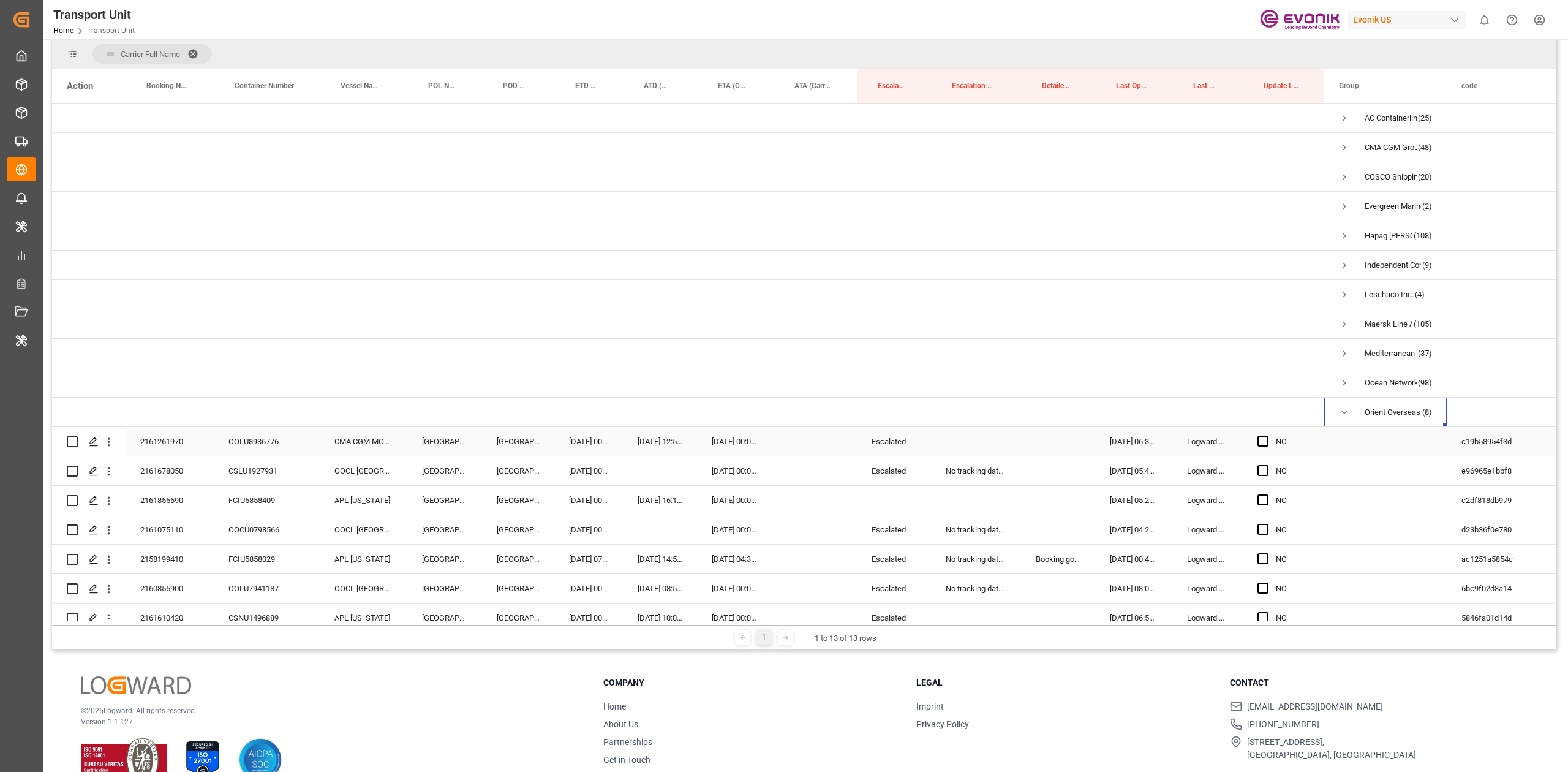
scroll to position [104, 0]
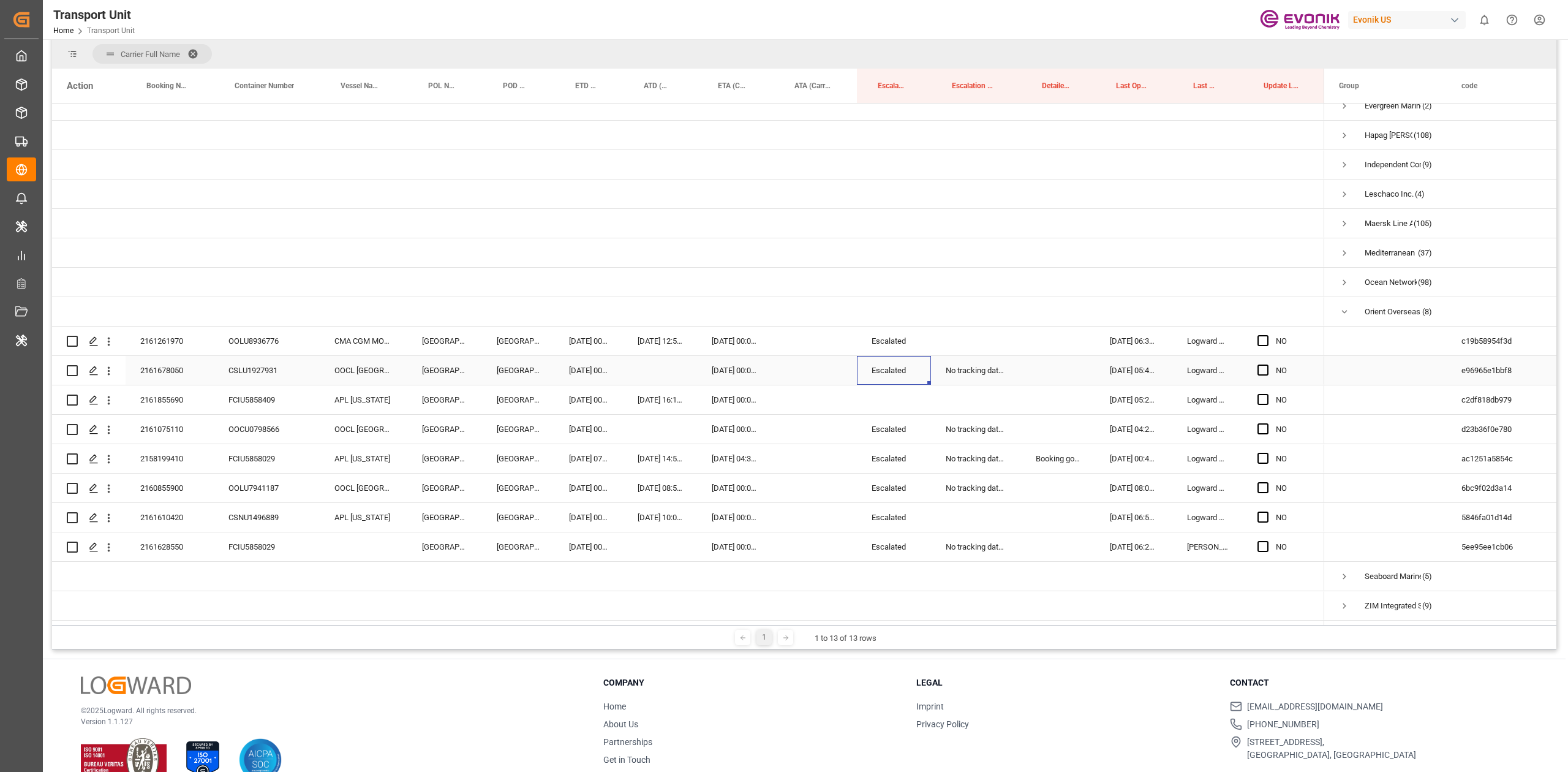
click at [888, 358] on div "Escalated" at bounding box center [894, 370] width 74 height 29
click at [875, 395] on div "Press SPACE to select this row." at bounding box center [894, 400] width 74 height 29
click at [982, 368] on div "No tracking data received from the carrier" at bounding box center [975, 370] width 90 height 29
click at [959, 447] on div "No tracking data received from the carrier" at bounding box center [975, 458] width 90 height 29
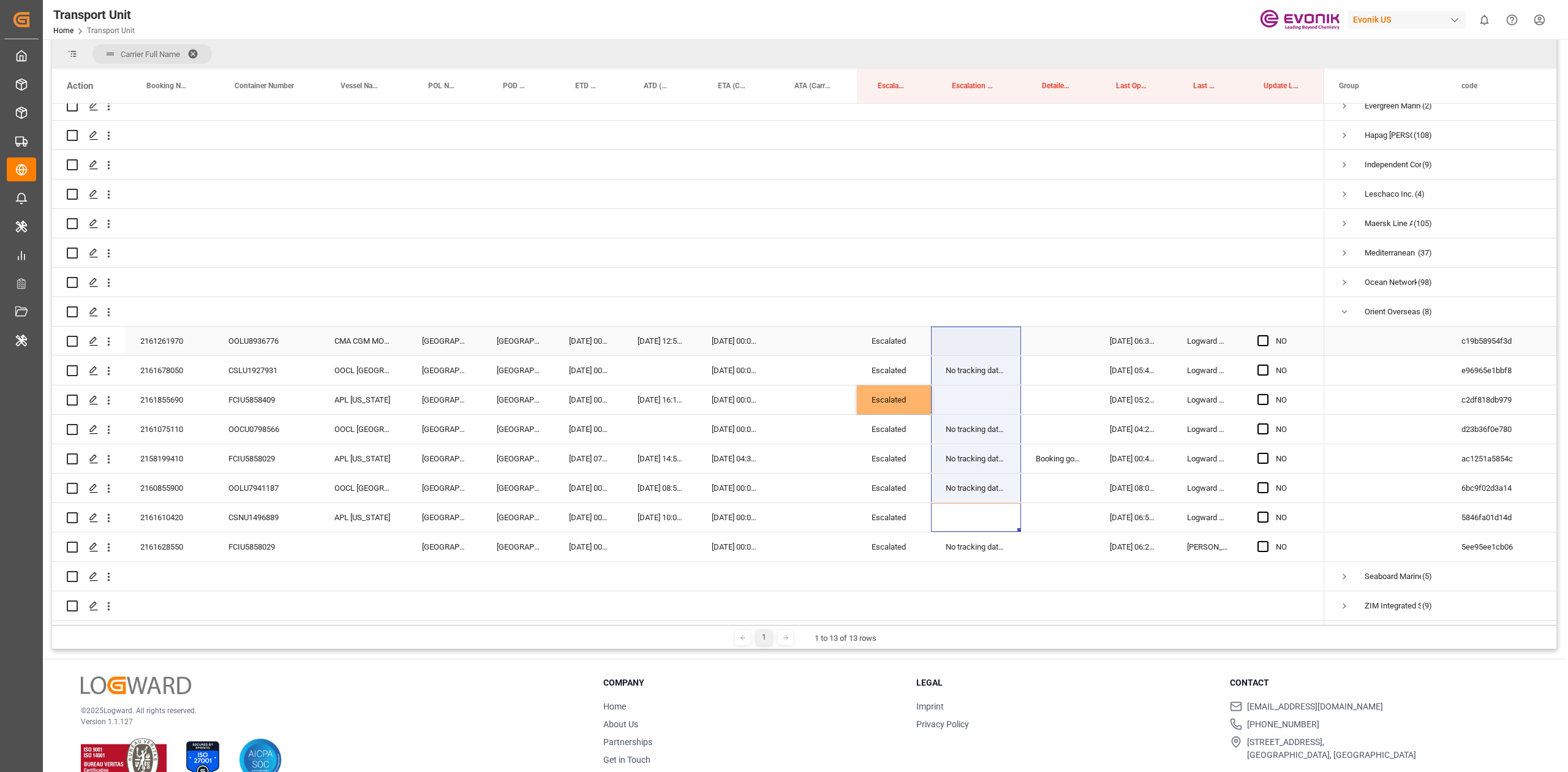
drag, startPoint x: 965, startPoint y: 520, endPoint x: 959, endPoint y: 329, distance: 191.1
click at [959, 329] on div "NO" at bounding box center [688, 311] width 1272 height 617
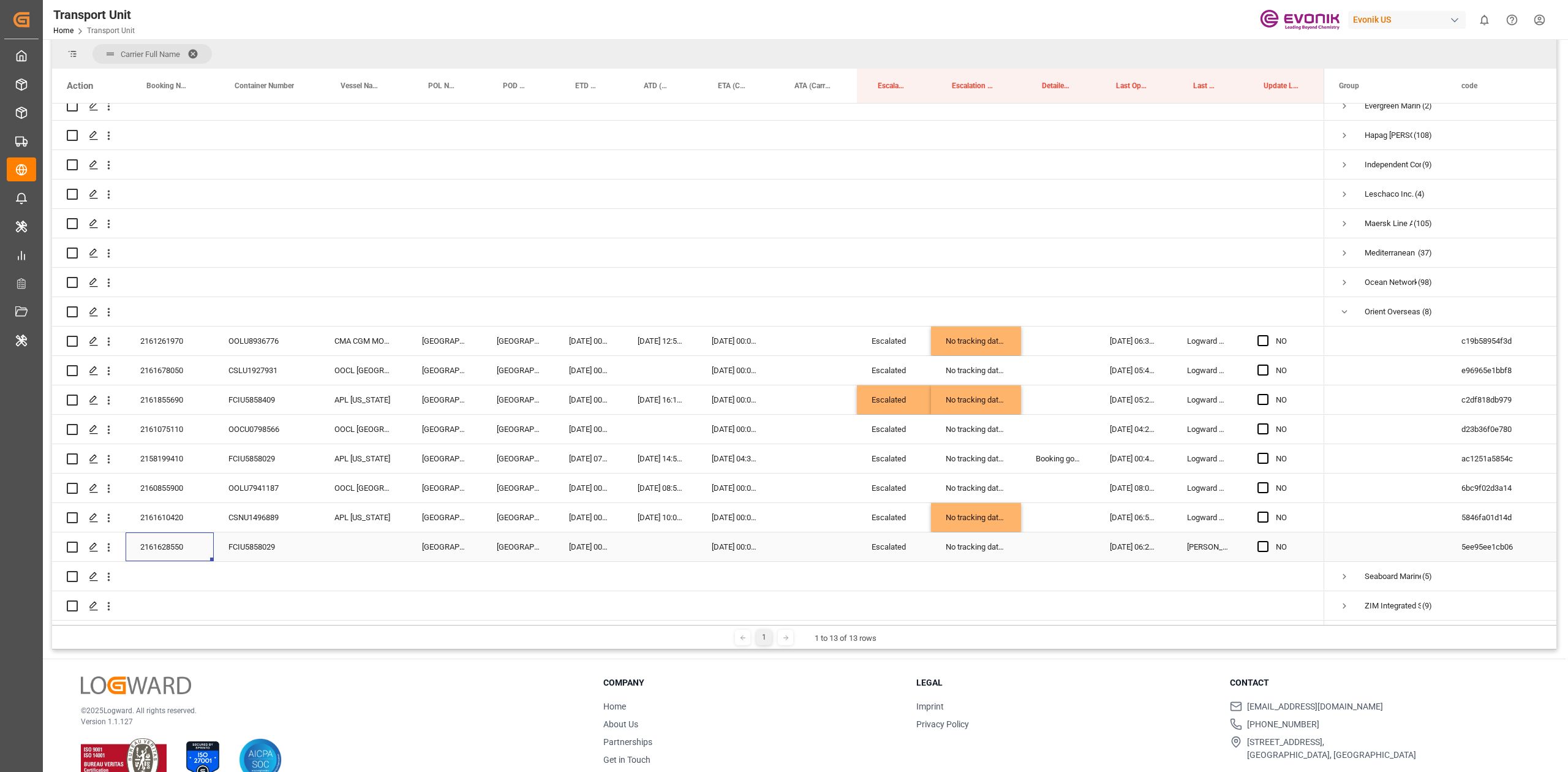
click at [146, 545] on div "2161628550" at bounding box center [169, 547] width 88 height 29
click at [345, 544] on div "Press SPACE to select this row." at bounding box center [363, 547] width 87 height 29
click at [1264, 339] on span "Press SPACE to select this row." at bounding box center [1262, 340] width 11 height 11
click at [1267, 335] on input "Press SPACE to select this row." at bounding box center [1267, 335] width 0 height 0
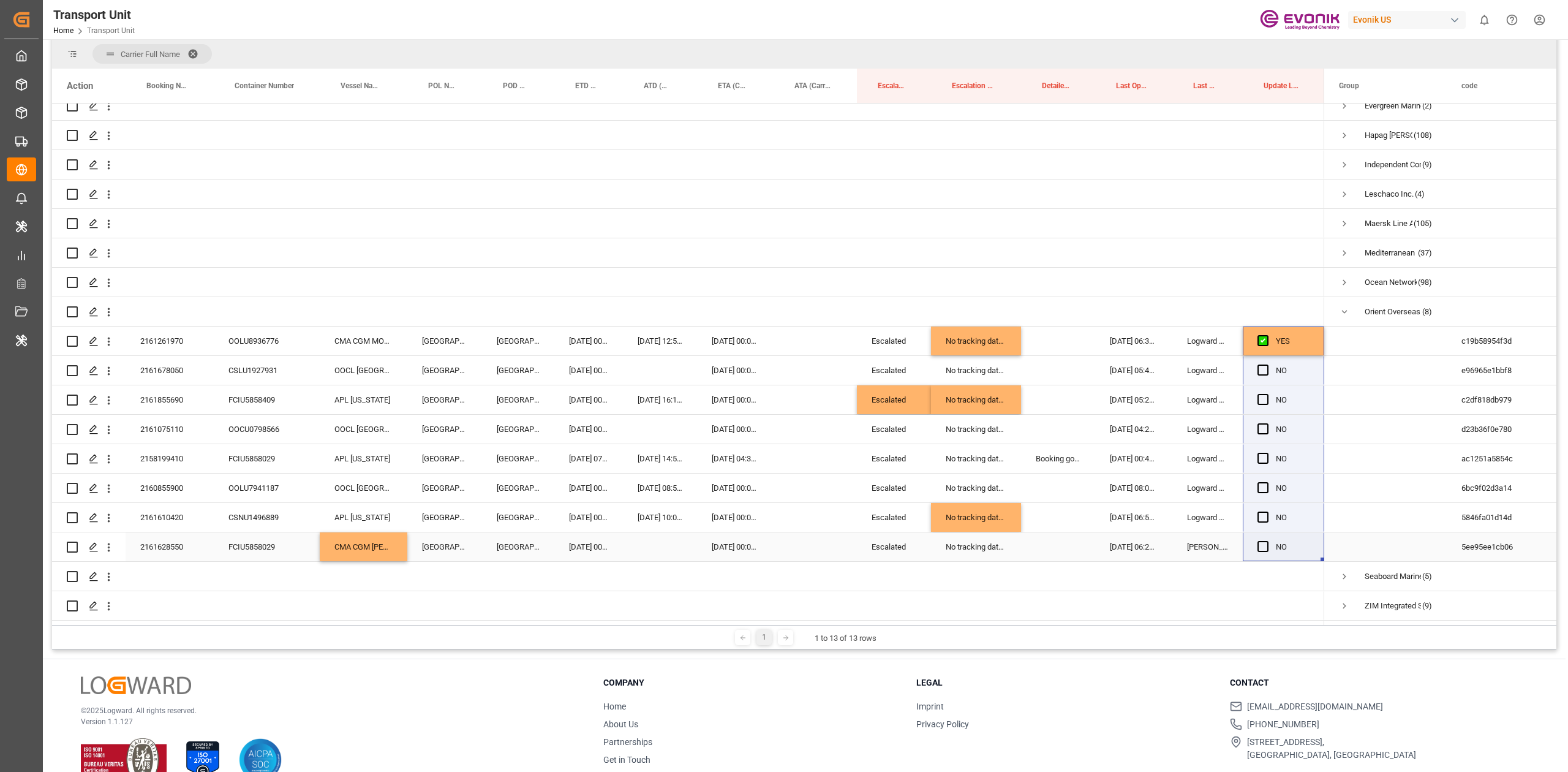
drag, startPoint x: 1318, startPoint y: 348, endPoint x: 1282, endPoint y: 532, distance: 187.5
click at [1282, 532] on div "YES" at bounding box center [688, 311] width 1272 height 617
click at [1265, 367] on span "Press SPACE to select this row." at bounding box center [1262, 370] width 11 height 11
click at [1267, 364] on input "Press SPACE to select this row." at bounding box center [1267, 364] width 0 height 0
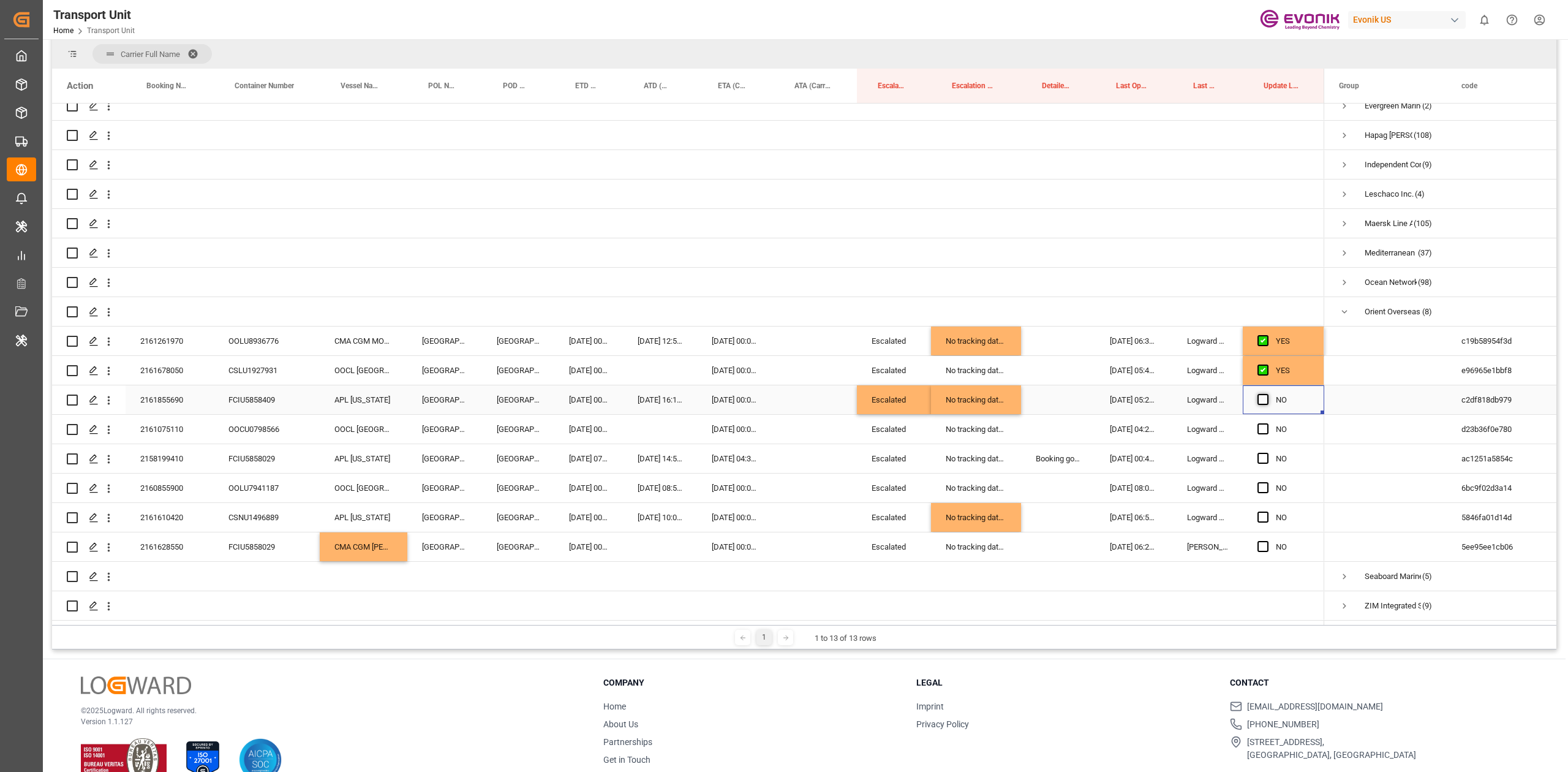
click at [1261, 395] on span "Press SPACE to select this row." at bounding box center [1262, 399] width 11 height 11
click at [1267, 394] on input "Press SPACE to select this row." at bounding box center [1267, 394] width 0 height 0
click at [1259, 424] on span "Press SPACE to select this row." at bounding box center [1262, 429] width 11 height 11
click at [1267, 424] on input "Press SPACE to select this row." at bounding box center [1267, 424] width 0 height 0
click at [1262, 458] on span "Press SPACE to select this row." at bounding box center [1262, 458] width 11 height 11
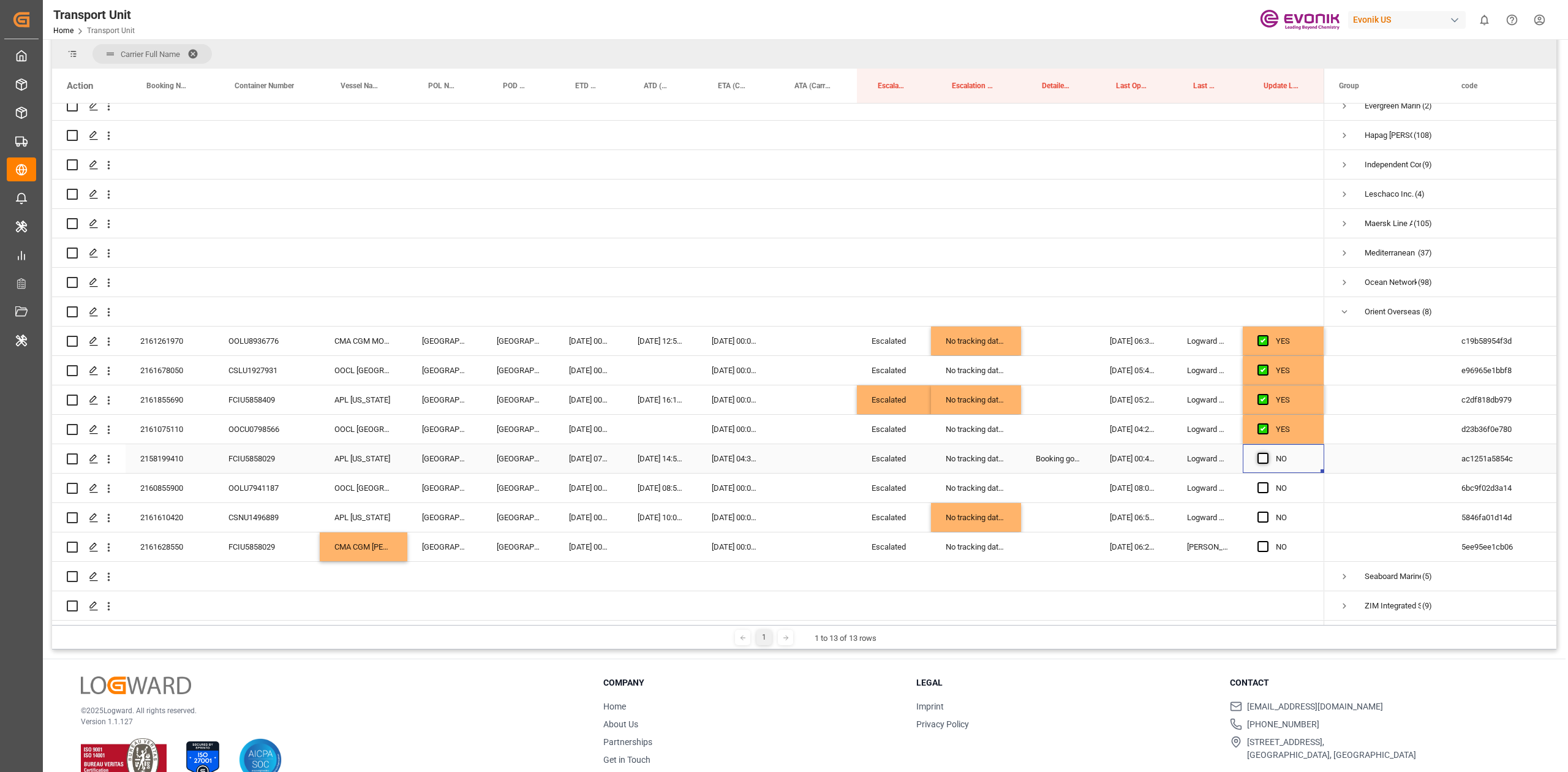
click at [1267, 452] on input "Press SPACE to select this row." at bounding box center [1267, 452] width 0 height 0
drag, startPoint x: 1261, startPoint y: 485, endPoint x: 1258, endPoint y: 511, distance: 26.2
click at [1258, 511] on div "YES" at bounding box center [688, 311] width 1272 height 617
click at [1258, 512] on span "Press SPACE to select this row." at bounding box center [1262, 517] width 11 height 11
click at [1267, 512] on input "Press SPACE to select this row." at bounding box center [1267, 512] width 0 height 0
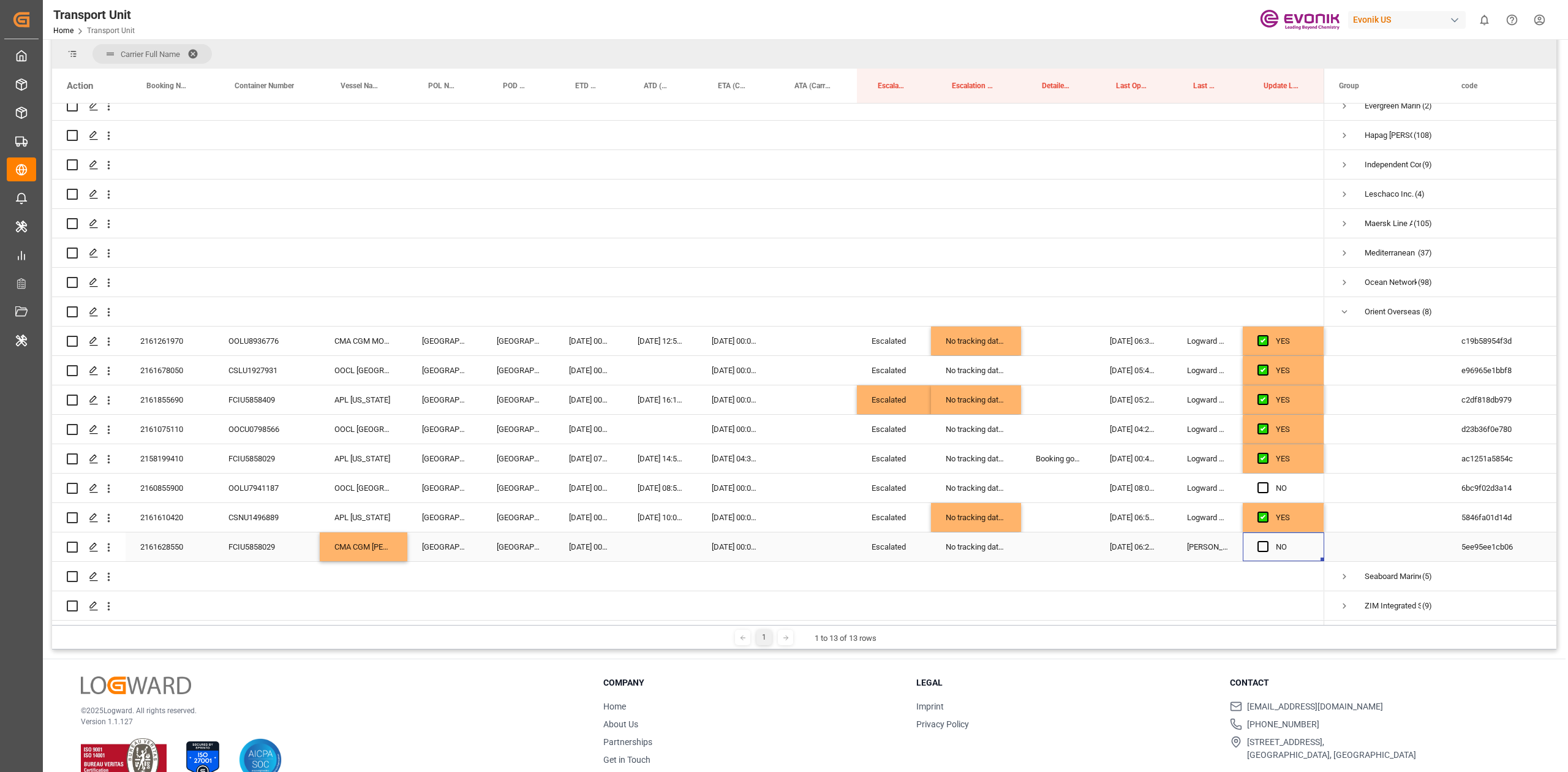
click at [1260, 547] on div "Press SPACE to select this row." at bounding box center [1266, 547] width 18 height 28
drag, startPoint x: 1262, startPoint y: 545, endPoint x: 1263, endPoint y: 467, distance: 78.0
click at [1263, 467] on div "YES" at bounding box center [688, 311] width 1272 height 617
click at [1263, 467] on div "Press SPACE to select this row." at bounding box center [1266, 458] width 18 height 28
drag, startPoint x: 1263, startPoint y: 467, endPoint x: 1261, endPoint y: 481, distance: 14.1
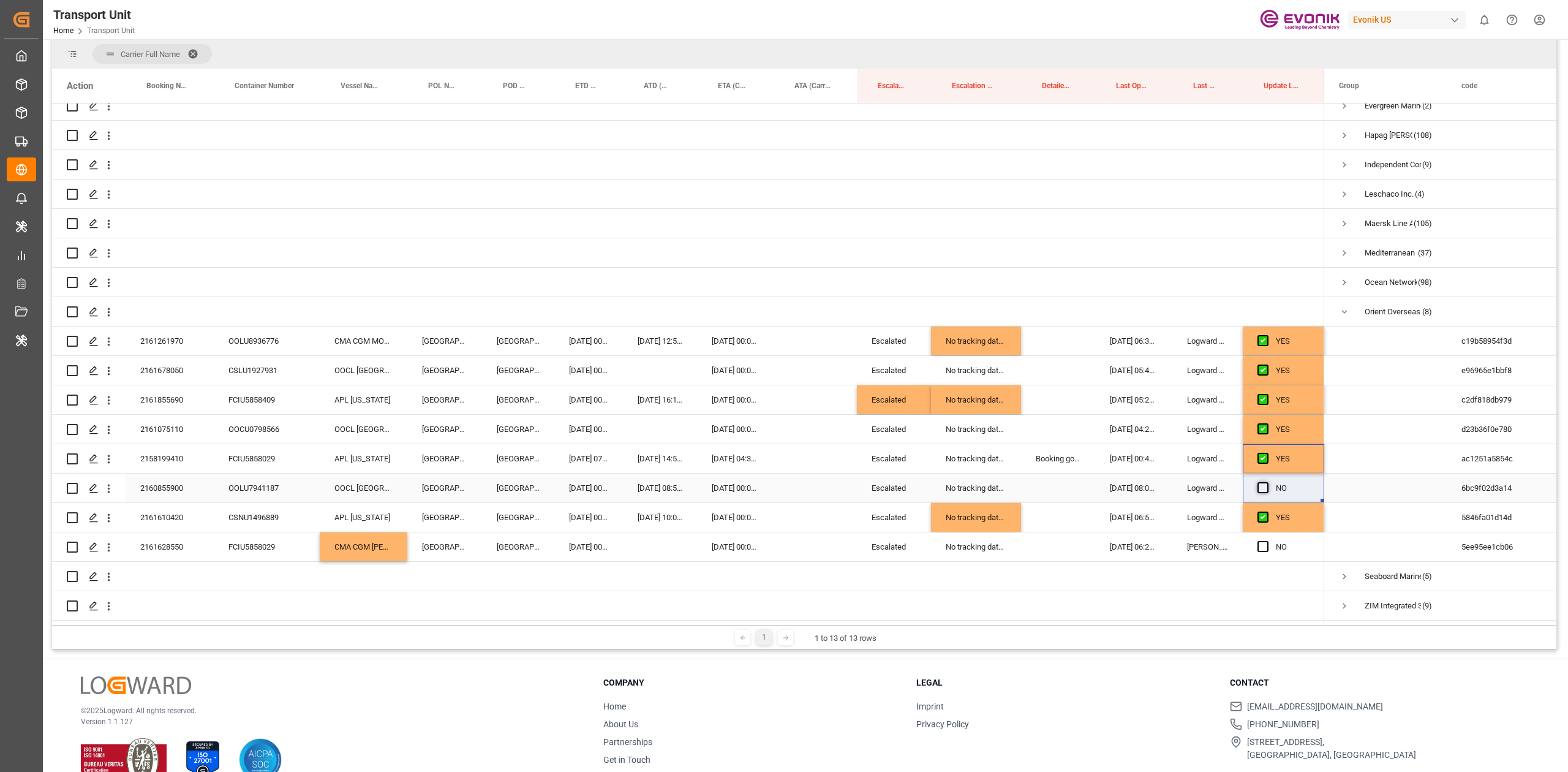
click at [1261, 481] on div "YES" at bounding box center [688, 311] width 1272 height 617
click at [1261, 482] on span "Press SPACE to select this row." at bounding box center [1262, 487] width 11 height 11
click at [1267, 482] on input "Press SPACE to select this row." at bounding box center [1267, 482] width 0 height 0
click at [1261, 543] on span "Press SPACE to select this row." at bounding box center [1262, 546] width 11 height 11
click at [1267, 540] on input "Press SPACE to select this row." at bounding box center [1267, 540] width 0 height 0
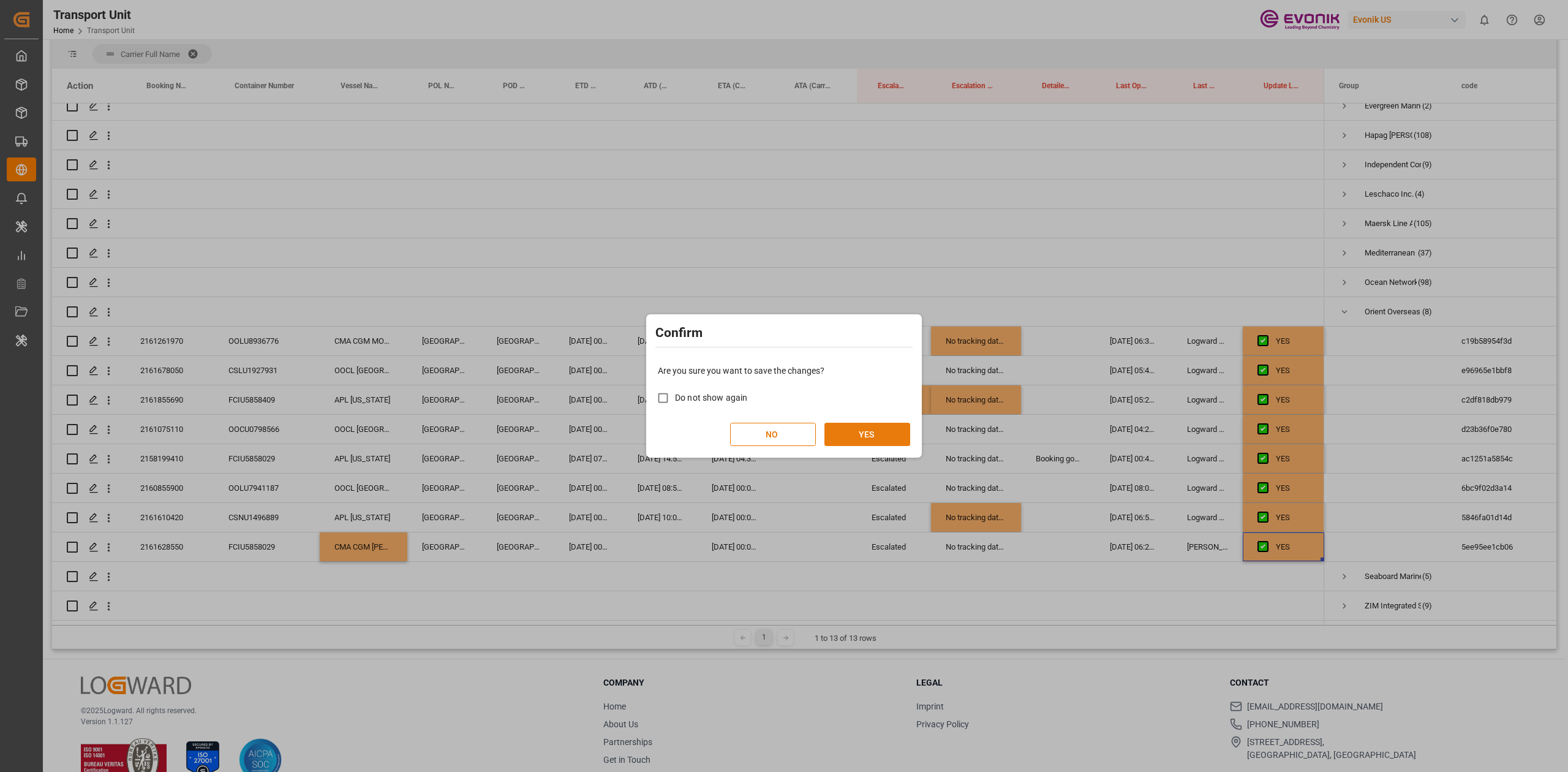
click at [886, 441] on button "YES" at bounding box center [867, 434] width 86 height 24
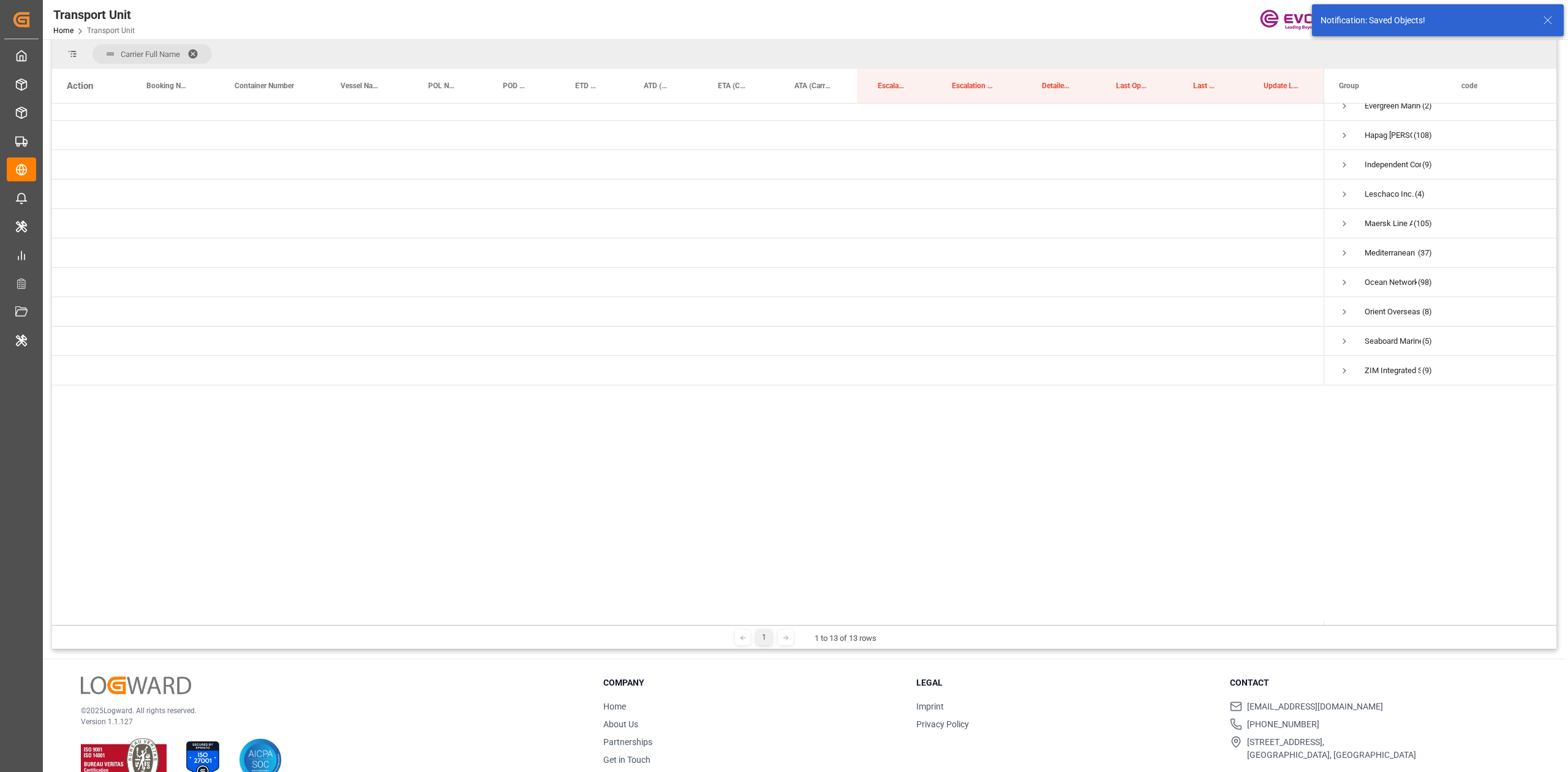
scroll to position [0, 0]
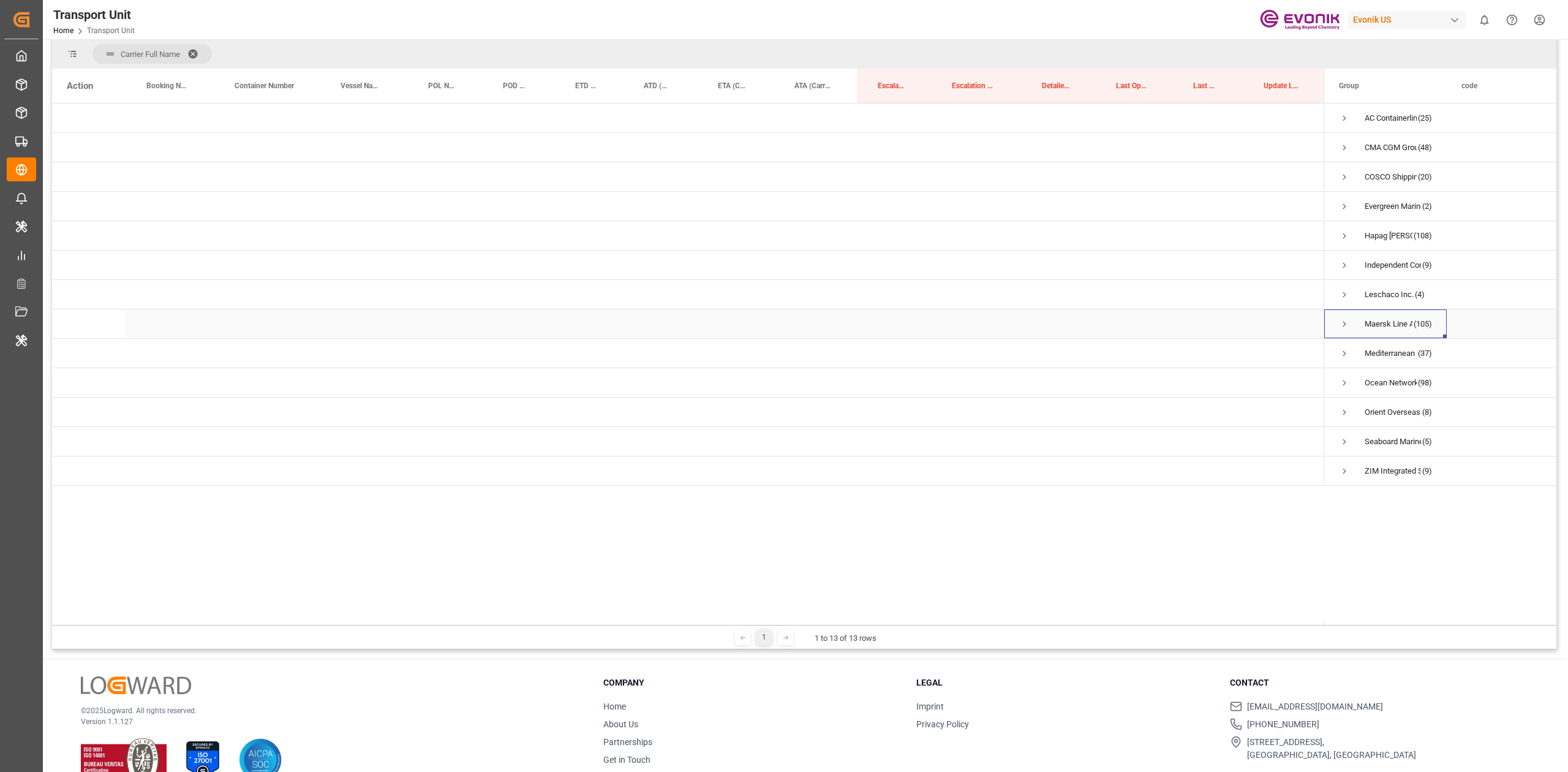
click at [1345, 322] on span "Press SPACE to select this row." at bounding box center [1344, 324] width 11 height 11
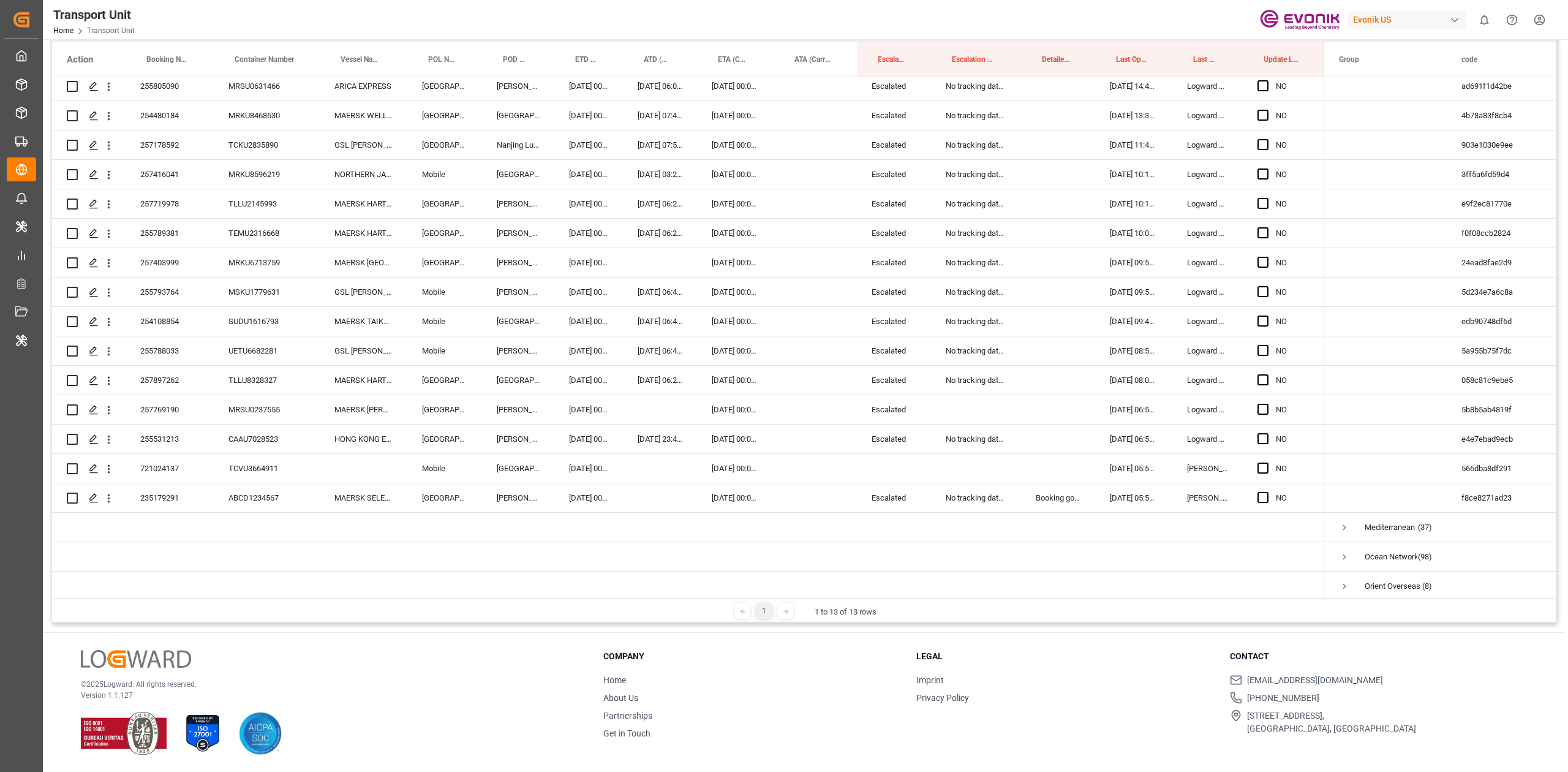
scroll to position [2956, 0]
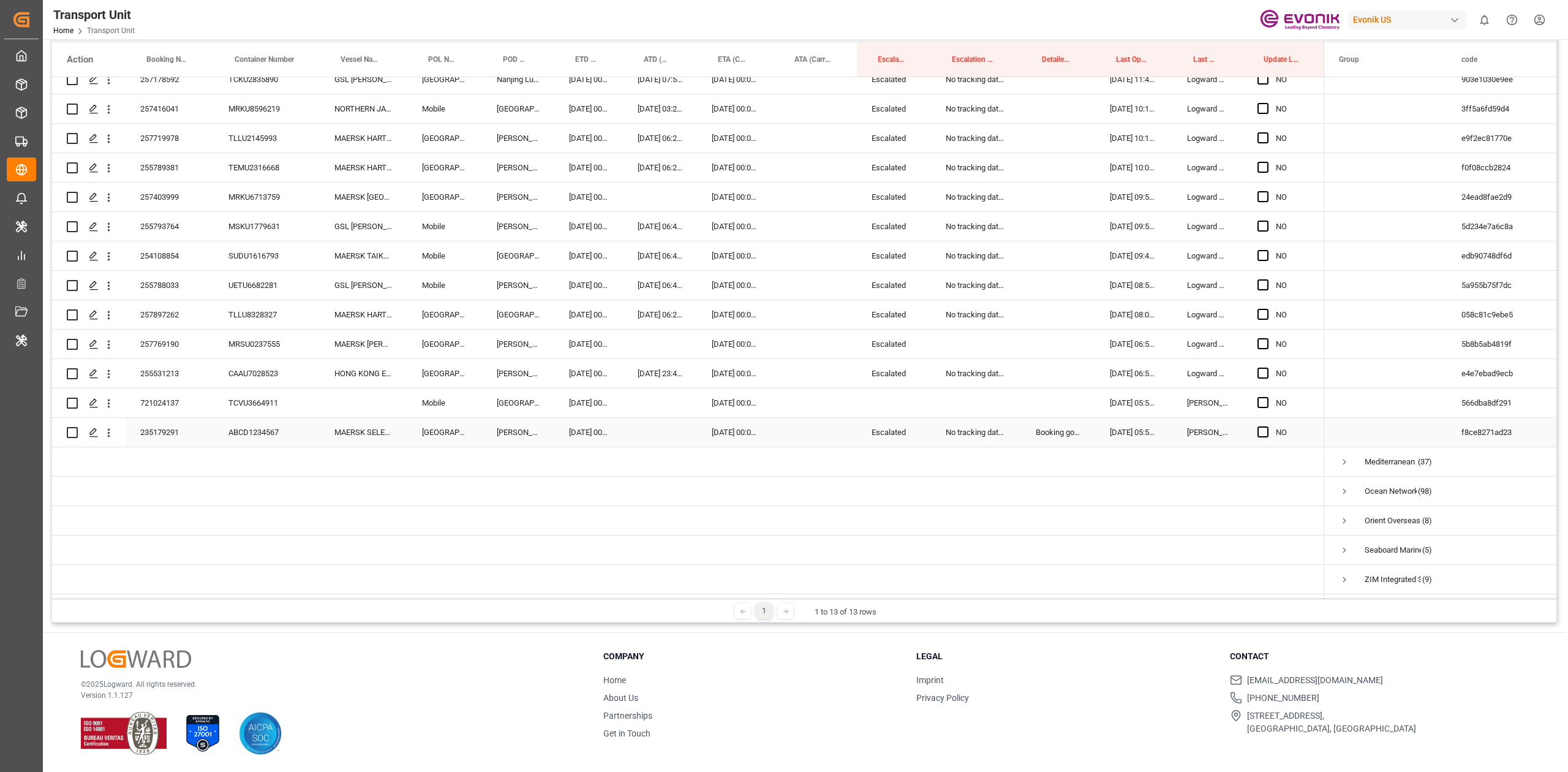
click at [886, 431] on div "Escalated" at bounding box center [894, 432] width 74 height 29
click at [897, 392] on div "Press SPACE to select this row." at bounding box center [894, 403] width 74 height 29
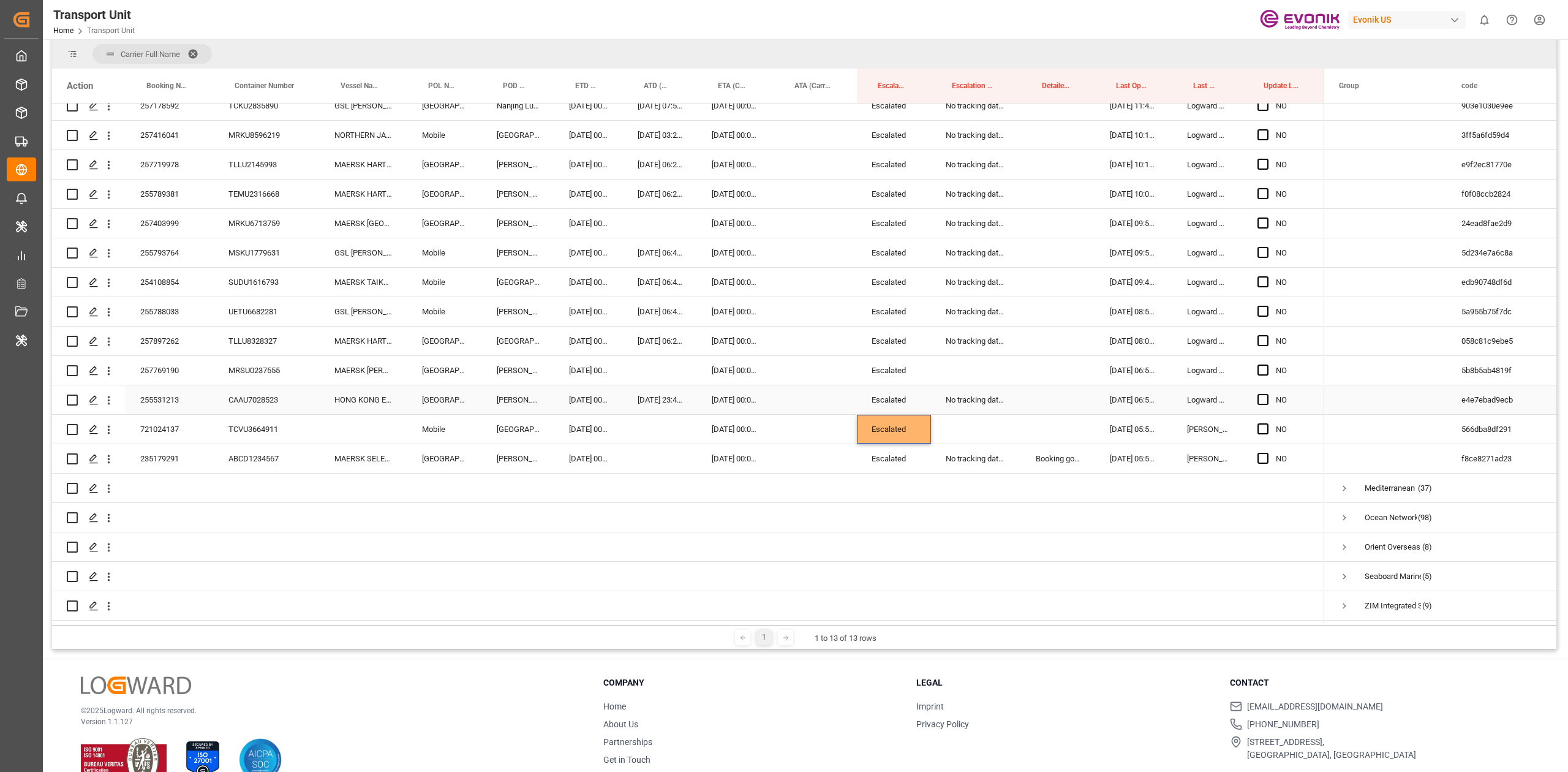
click at [975, 400] on div "No tracking data received from the carrier" at bounding box center [975, 400] width 90 height 29
drag, startPoint x: 971, startPoint y: 432, endPoint x: 968, endPoint y: 366, distance: 66.1
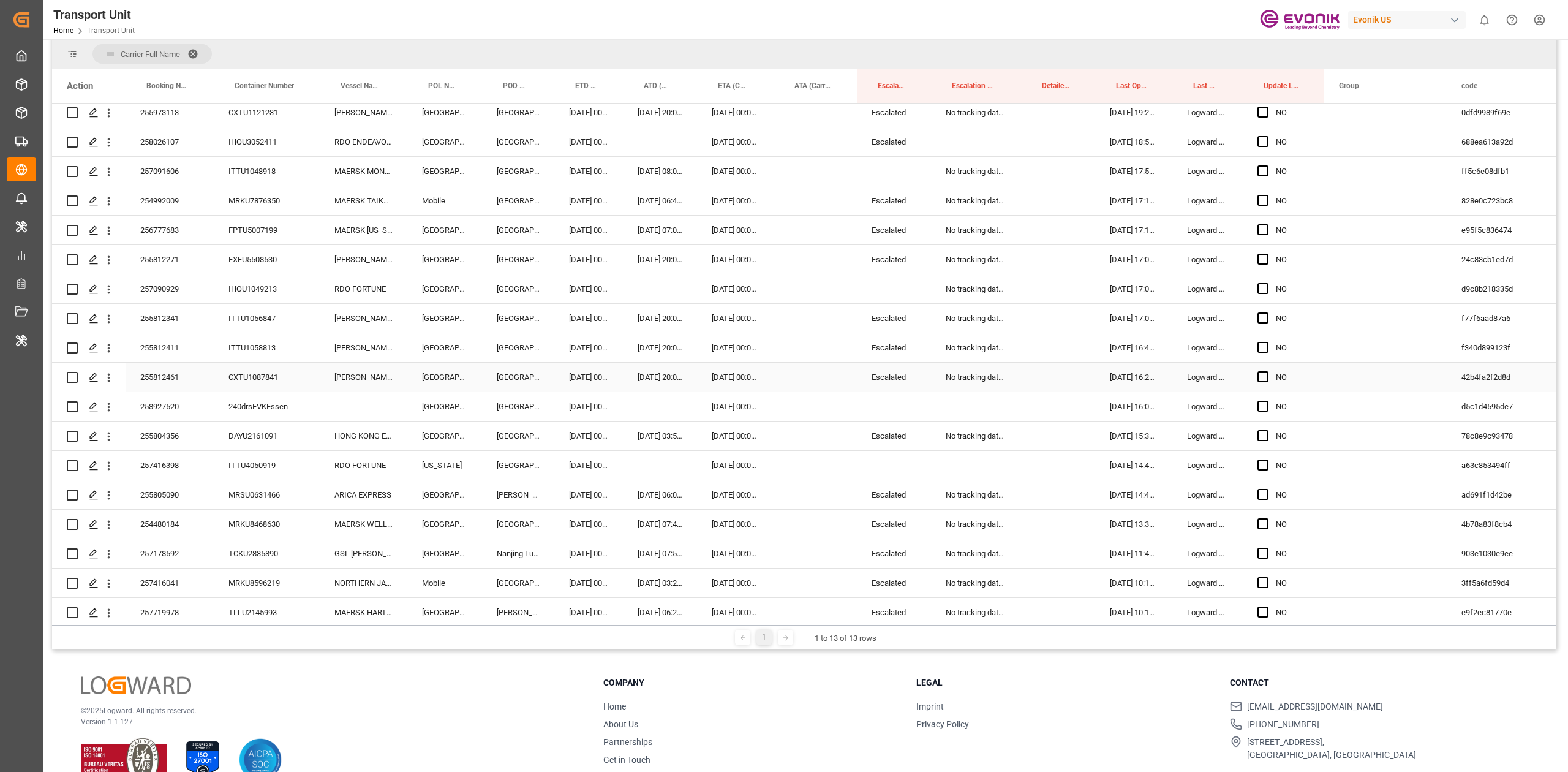
scroll to position [2494, 0]
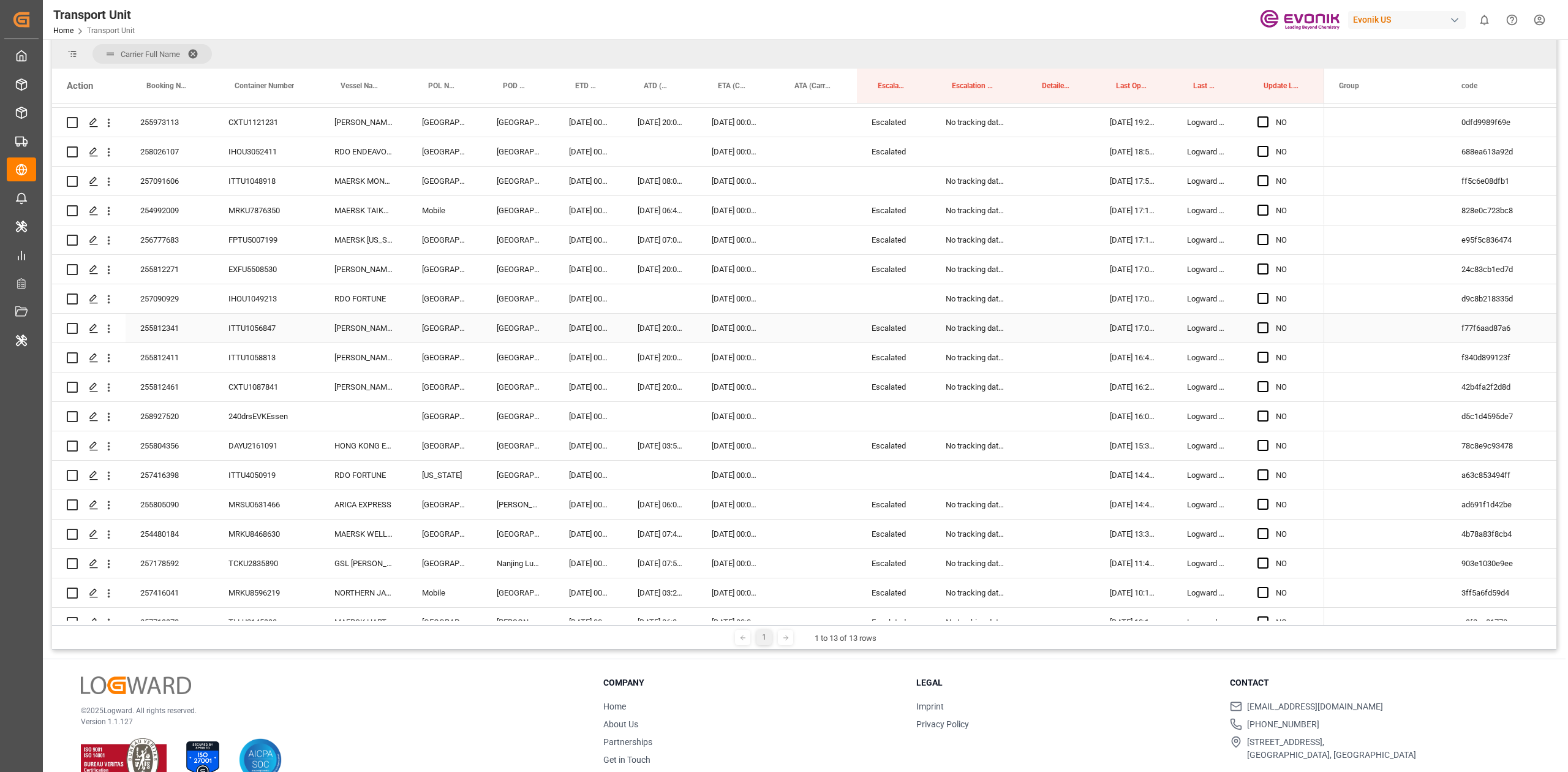
click at [874, 323] on div "Escalated" at bounding box center [894, 328] width 74 height 29
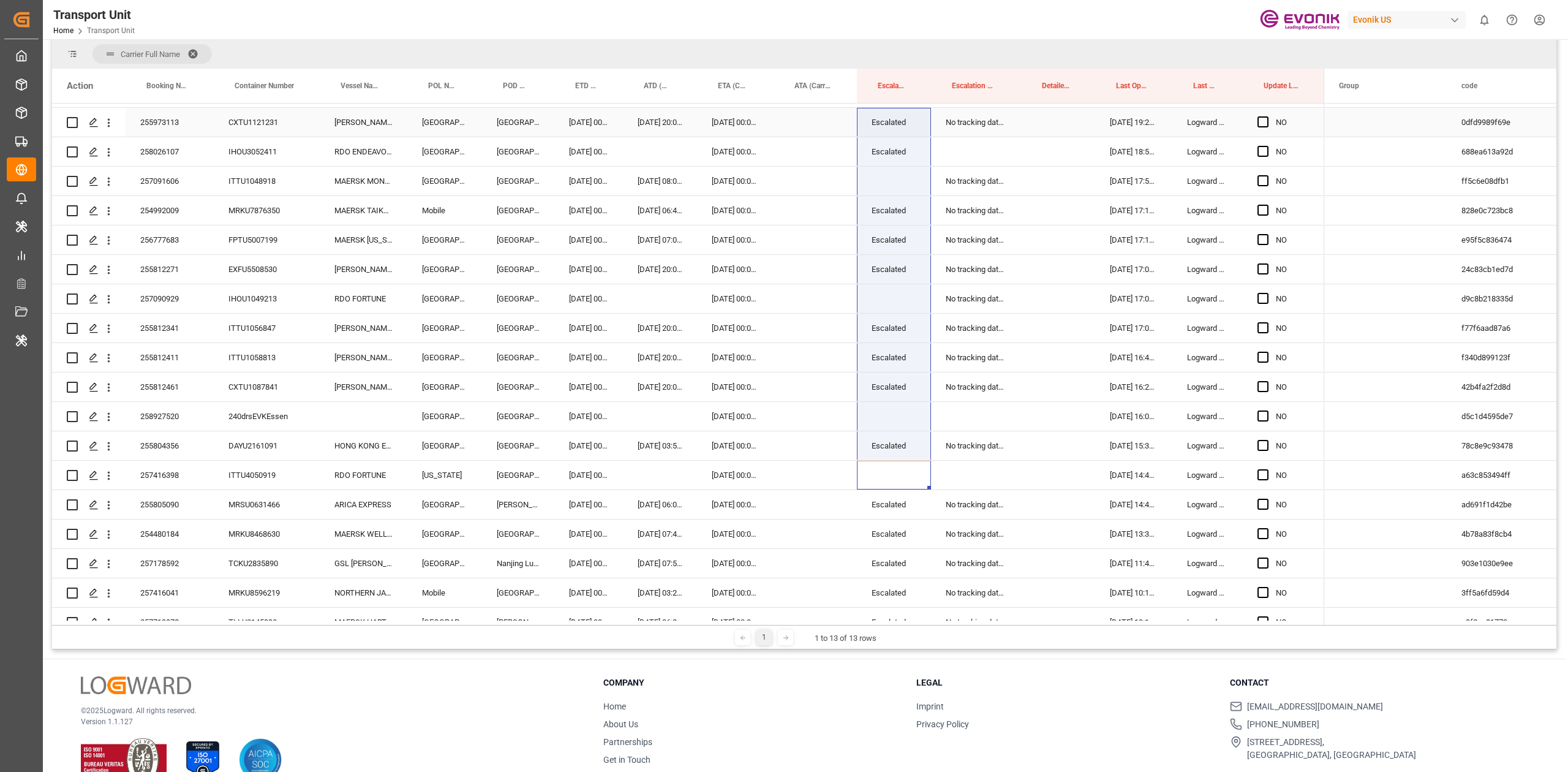
drag, startPoint x: 889, startPoint y: 481, endPoint x: 906, endPoint y: 93, distance: 388.4
click at [906, 93] on div "Action Booking Number Container Number Vessel Name" at bounding box center [804, 346] width 1504 height 556
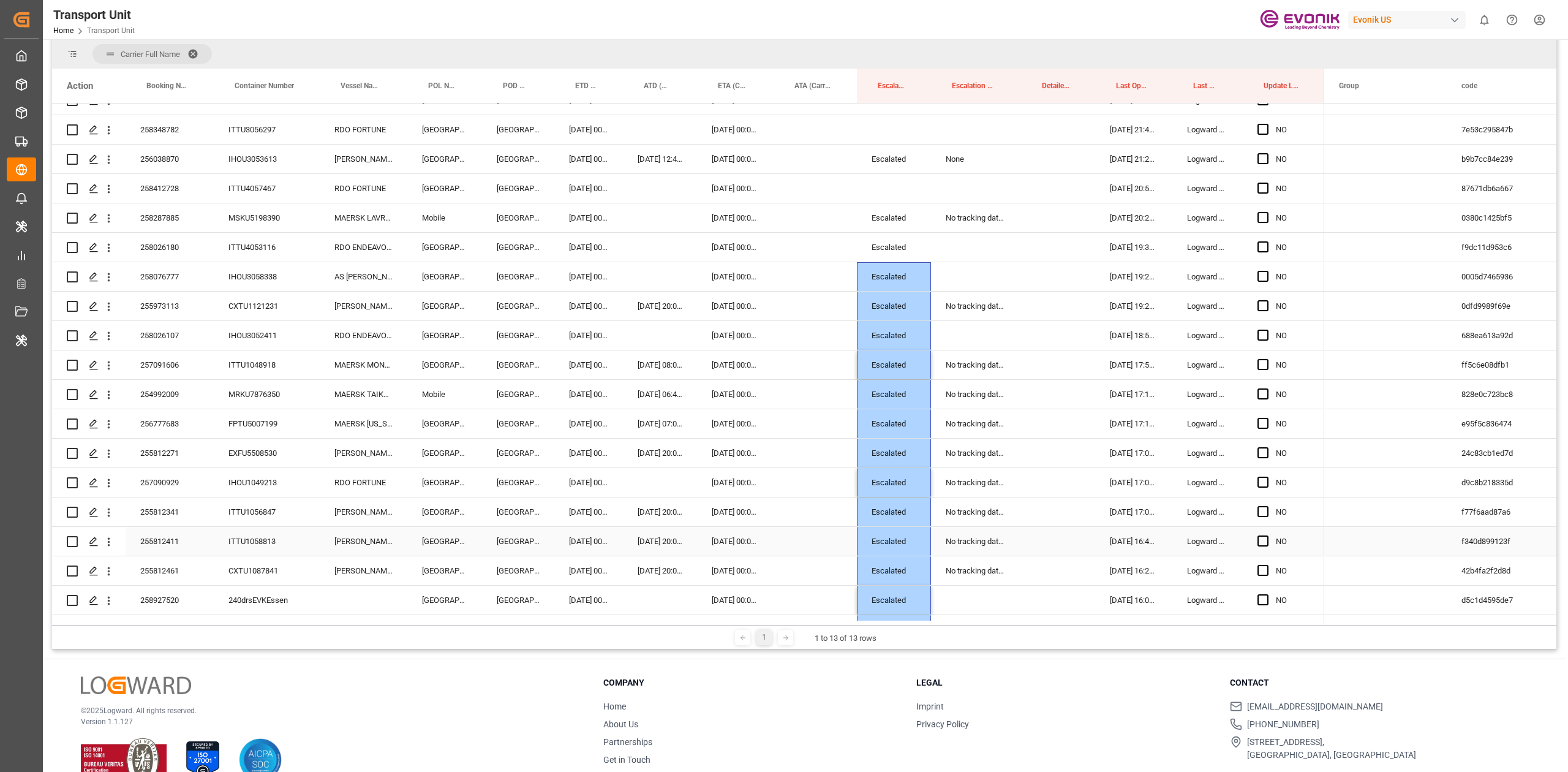
scroll to position [2610, 0]
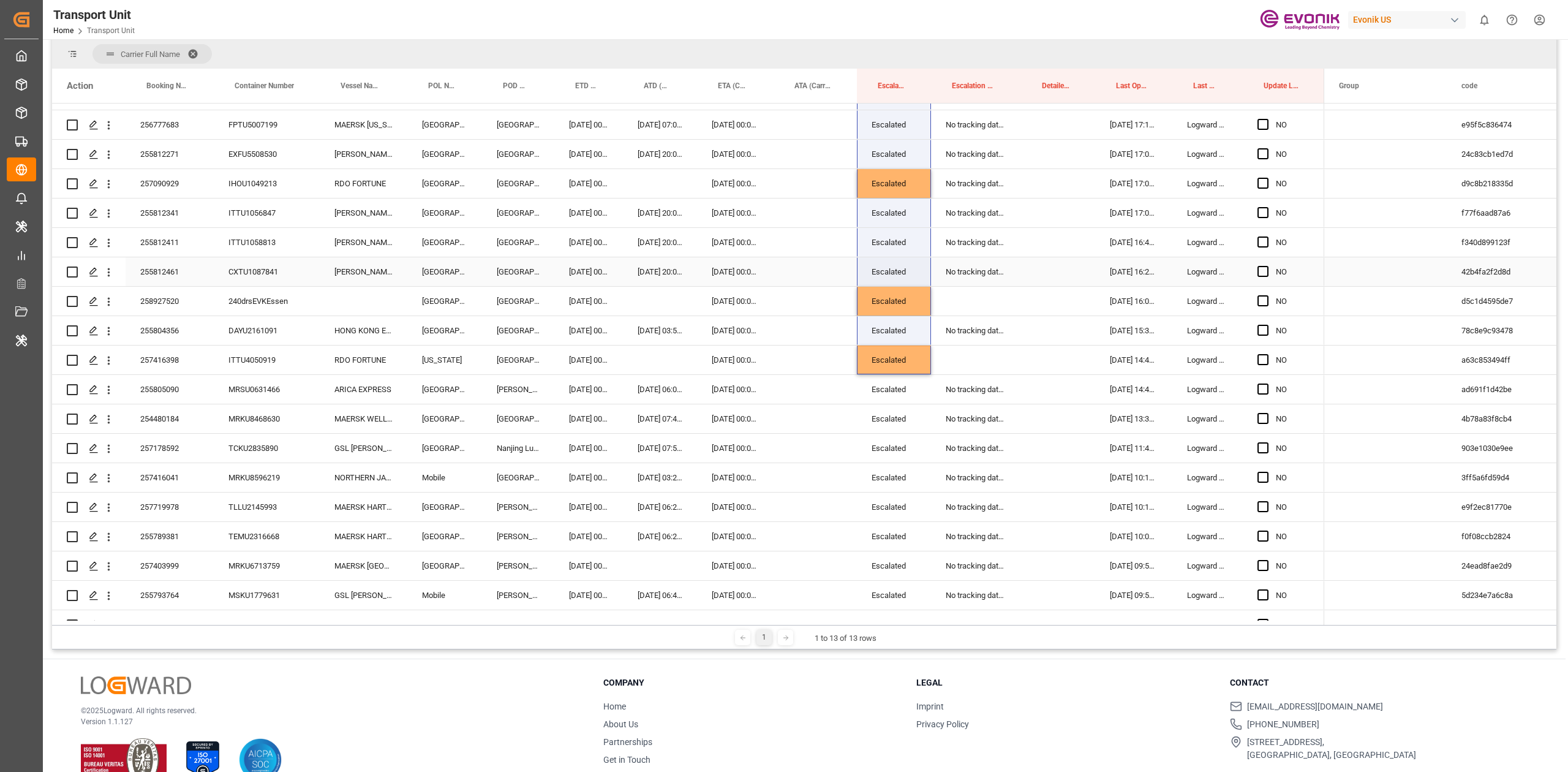
click at [975, 272] on div "No tracking data received from the carrier" at bounding box center [975, 272] width 90 height 29
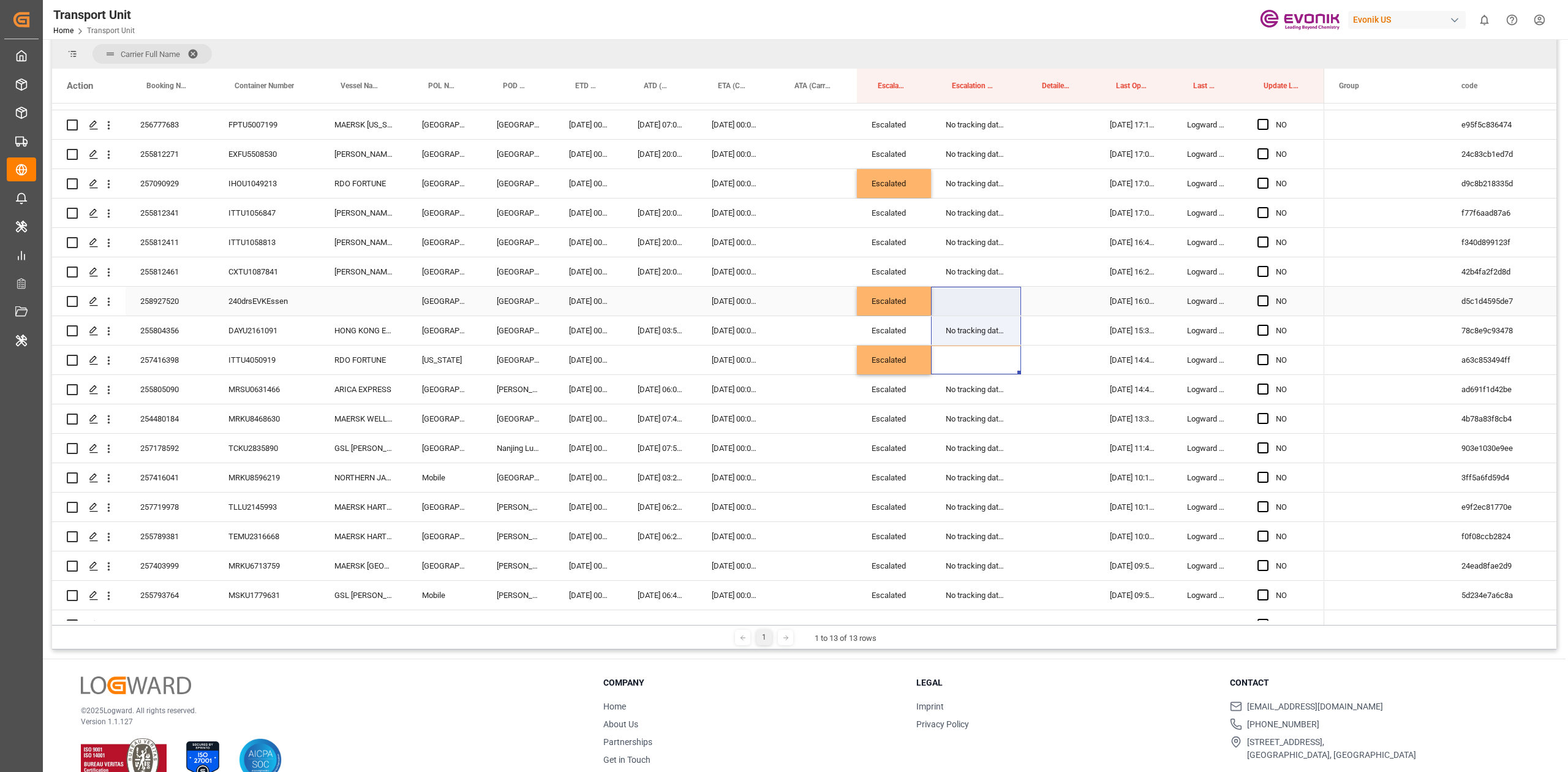
drag, startPoint x: 970, startPoint y: 351, endPoint x: 964, endPoint y: 300, distance: 51.4
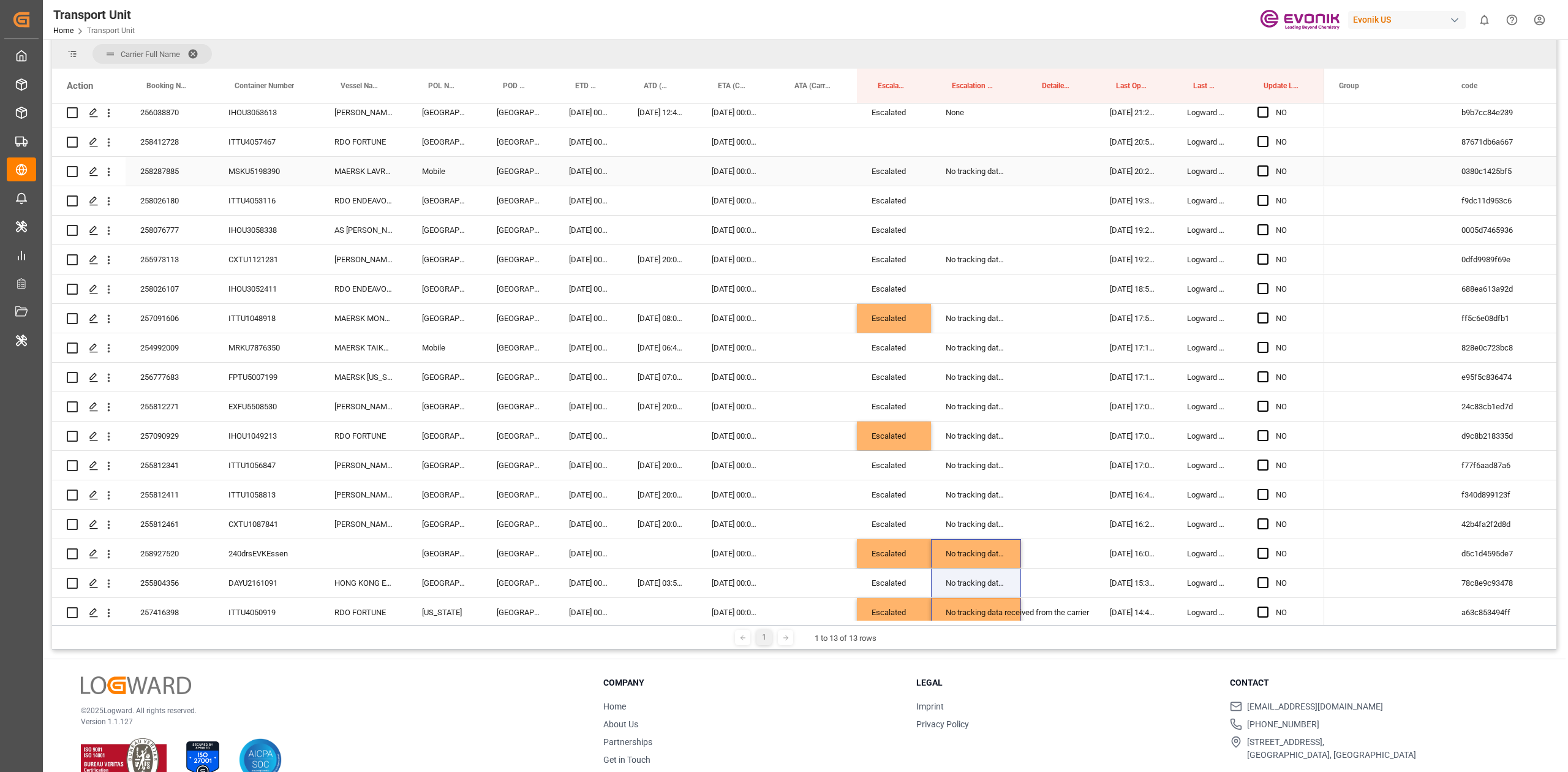
scroll to position [2253, 0]
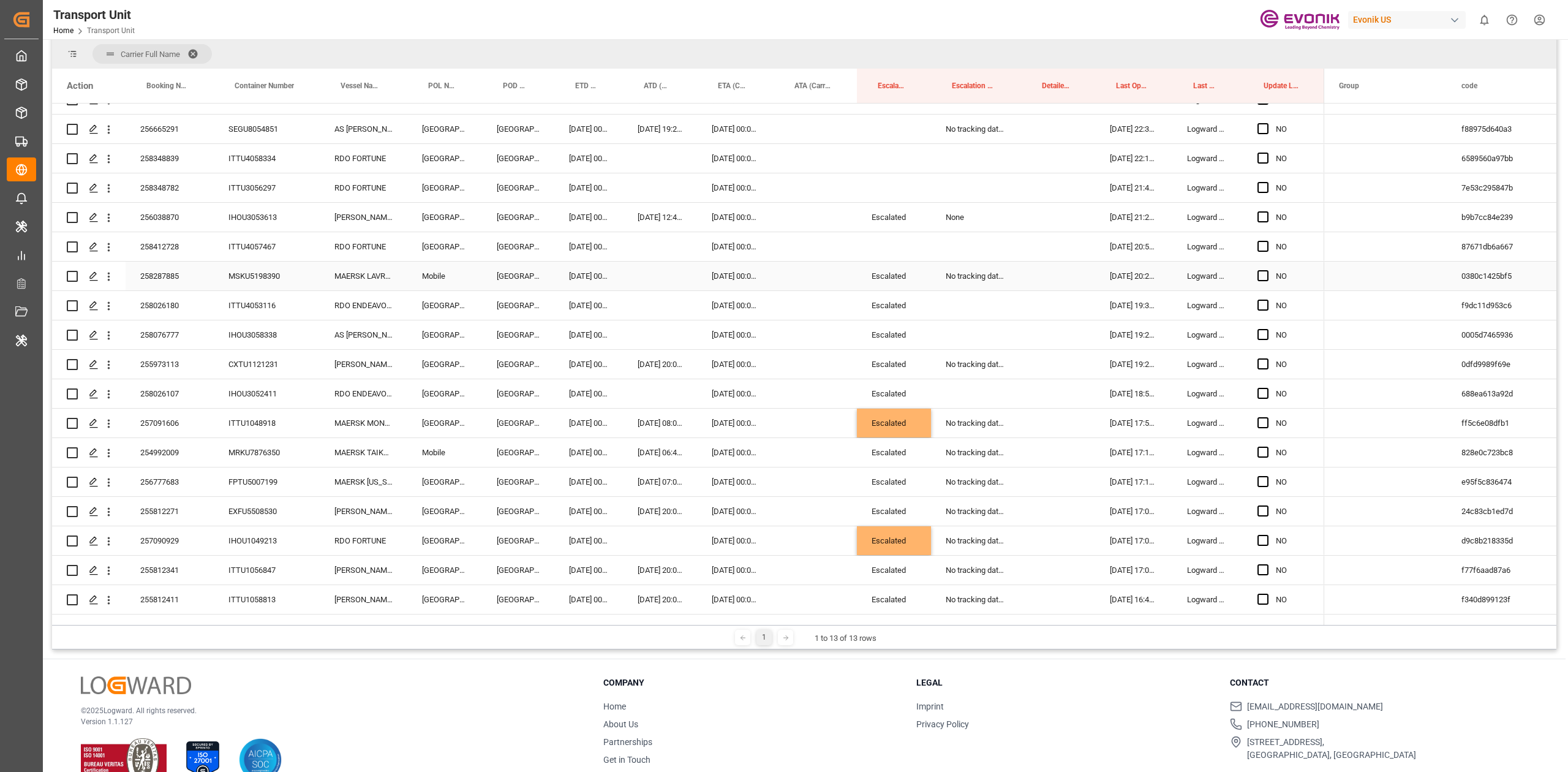
click at [966, 271] on div "No tracking data received from the carrier" at bounding box center [975, 276] width 90 height 29
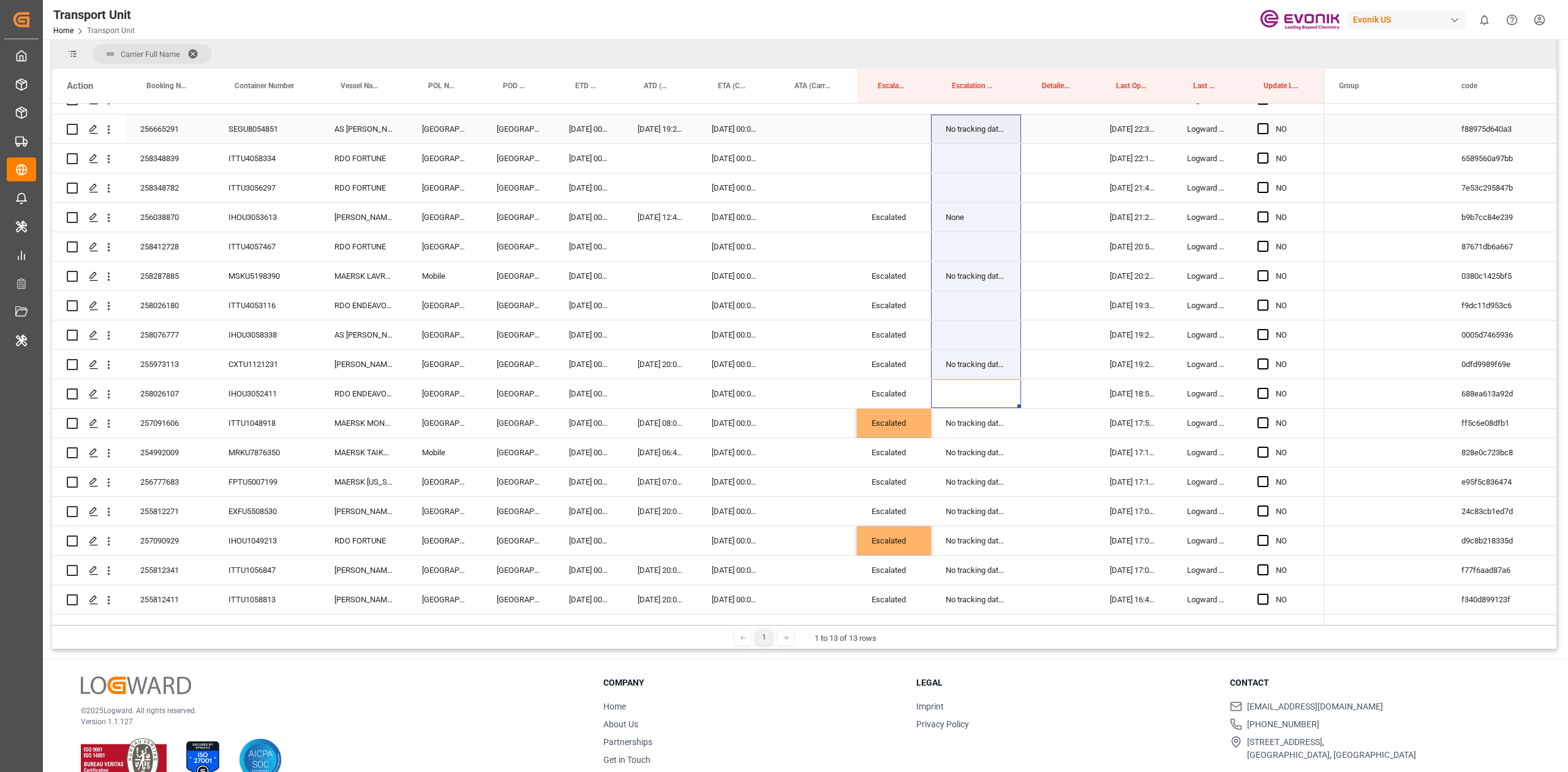
scroll to position [2228, 0]
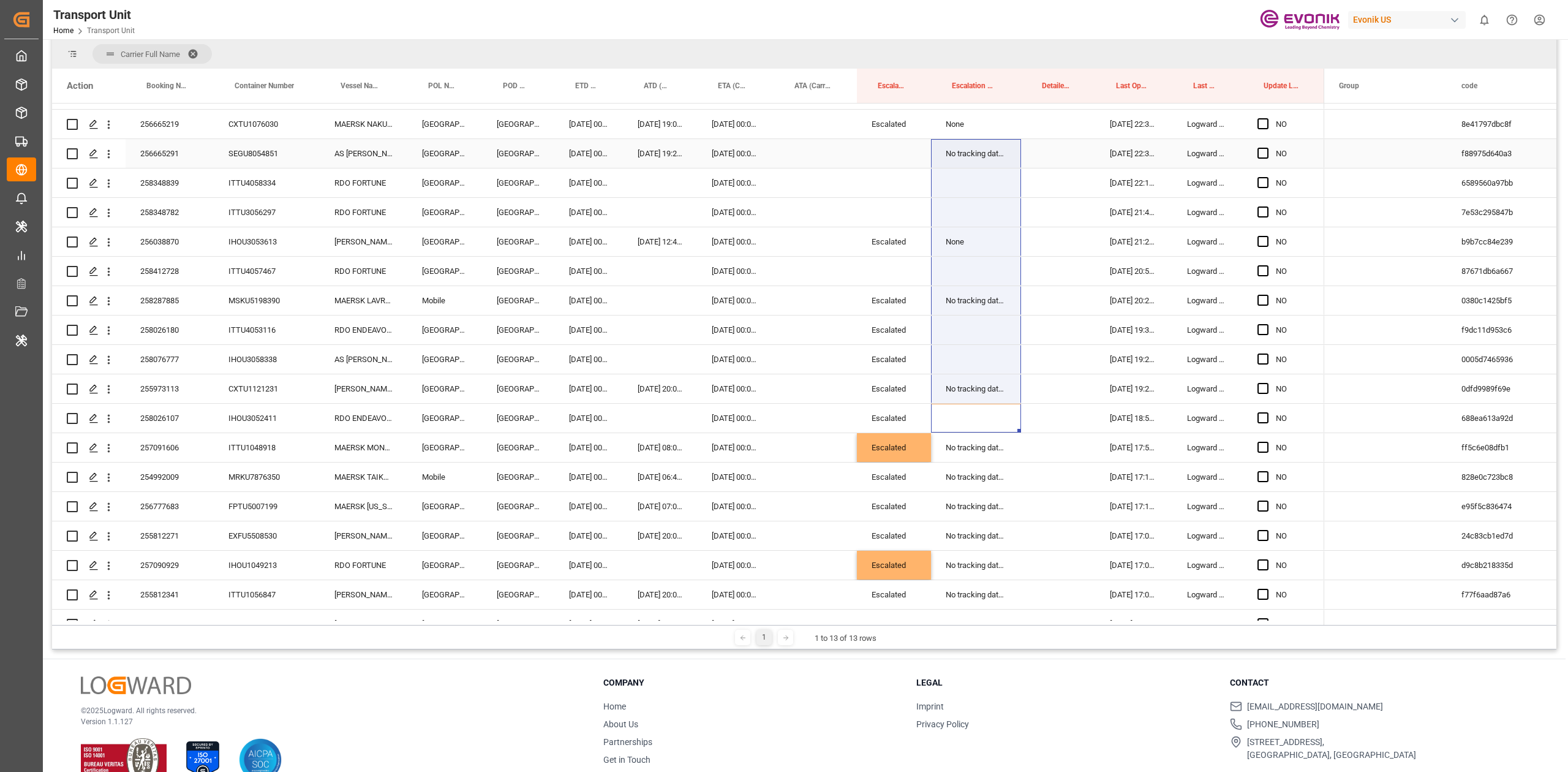
drag, startPoint x: 978, startPoint y: 400, endPoint x: 978, endPoint y: 162, distance: 238.0
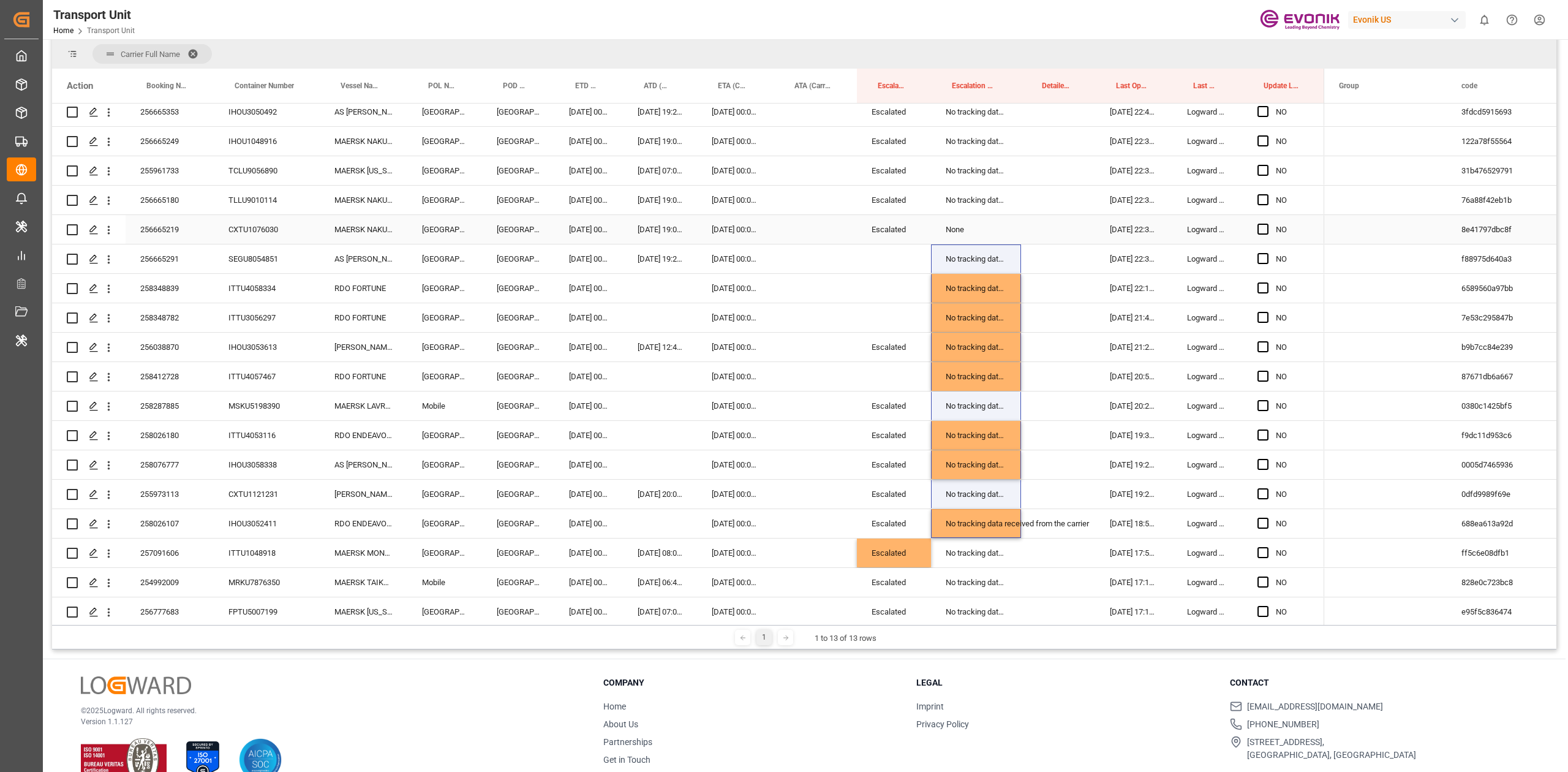
scroll to position [2100, 0]
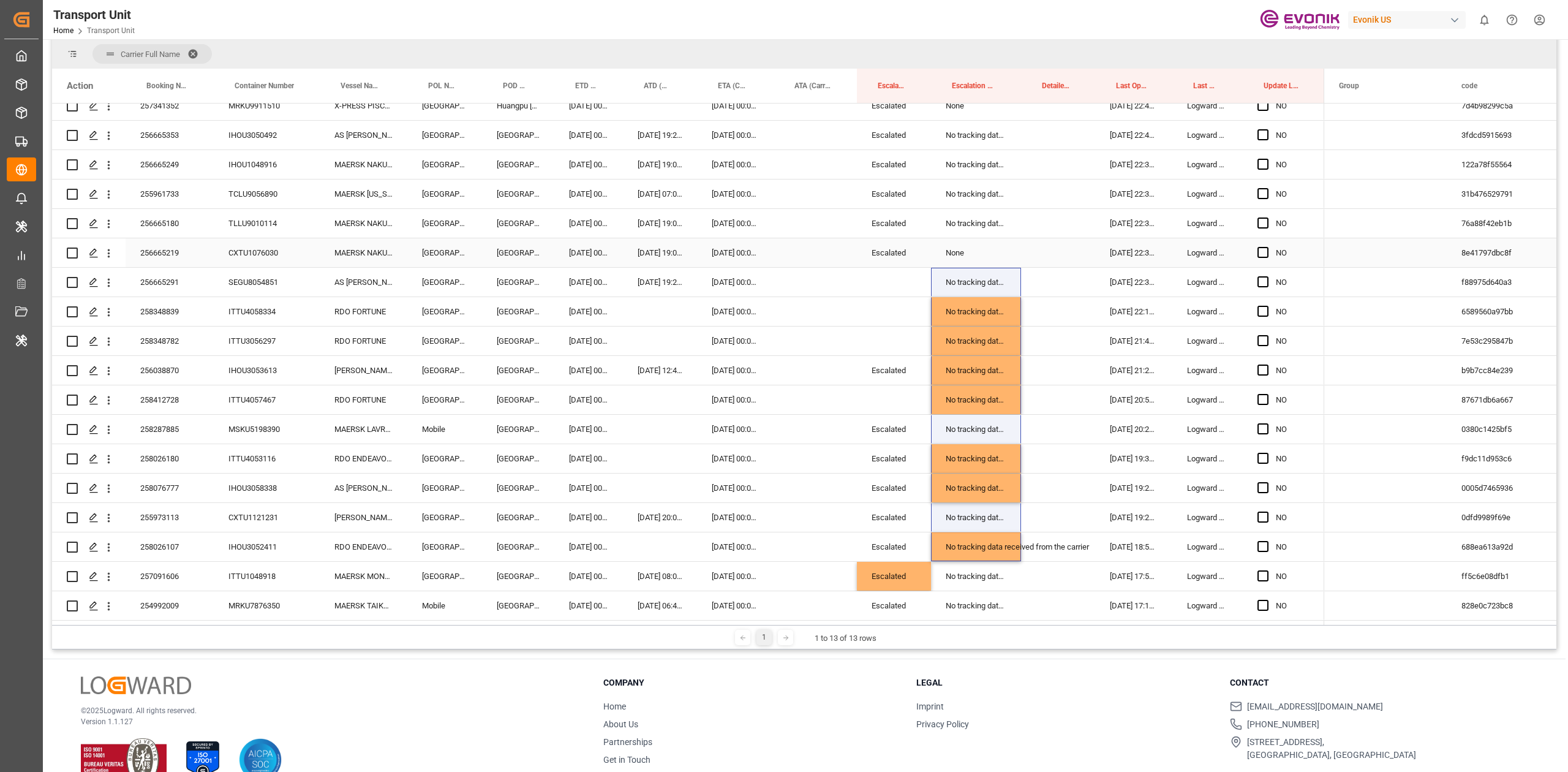
click at [975, 258] on div "None" at bounding box center [975, 253] width 90 height 29
click at [885, 430] on div "Escalated" at bounding box center [894, 429] width 74 height 29
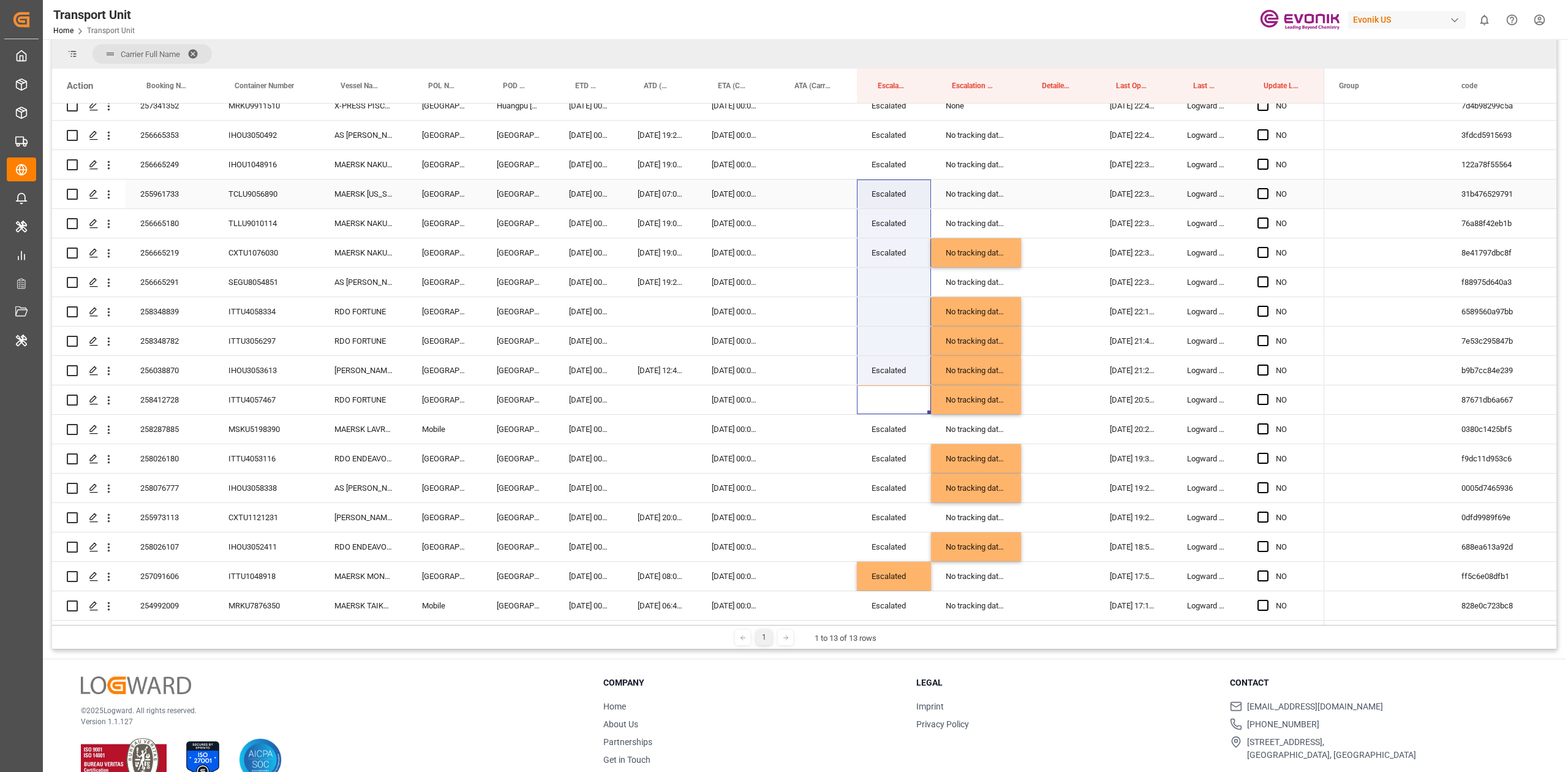
drag, startPoint x: 899, startPoint y: 411, endPoint x: 902, endPoint y: 160, distance: 251.0
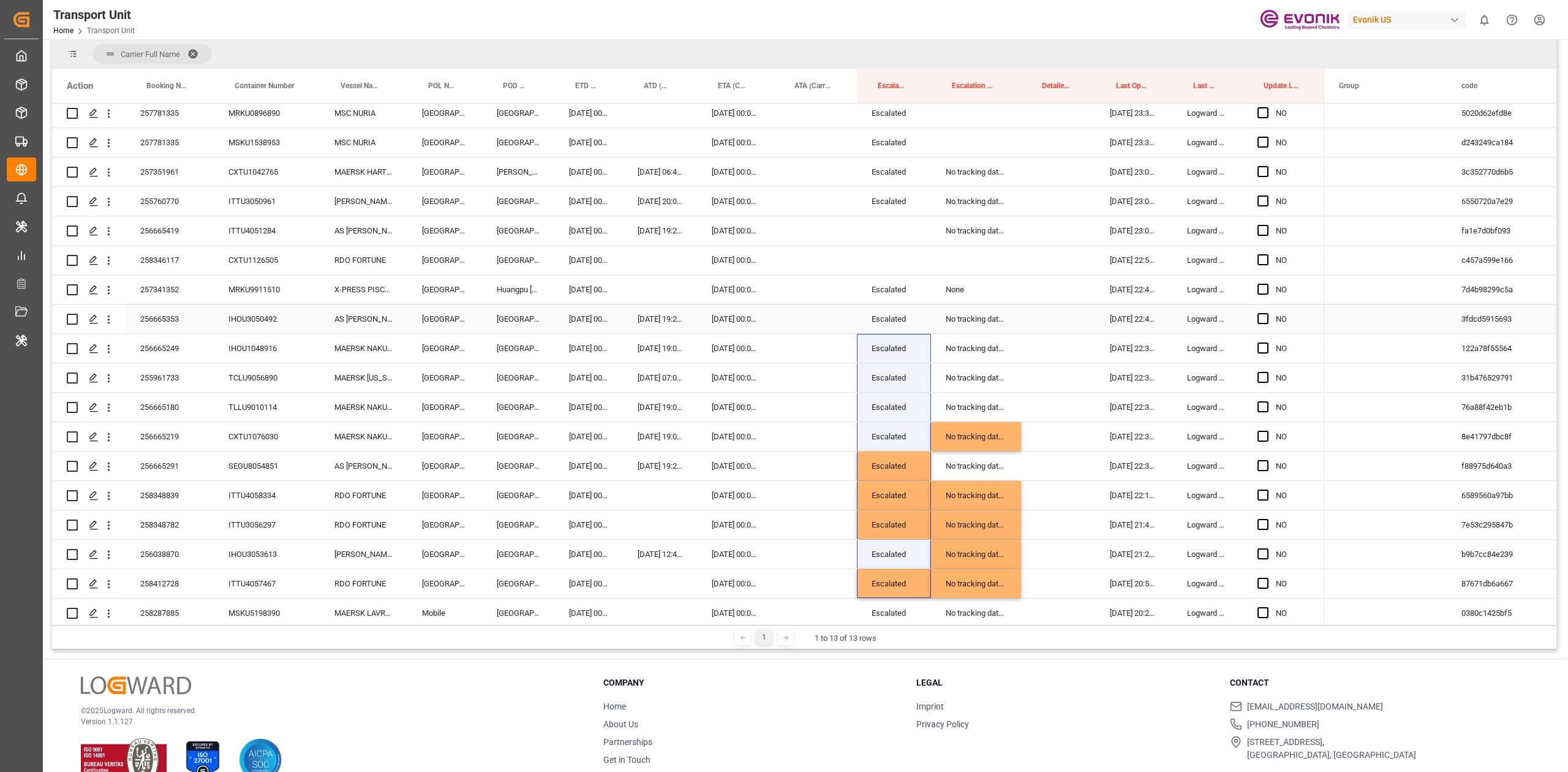
scroll to position [1676, 0]
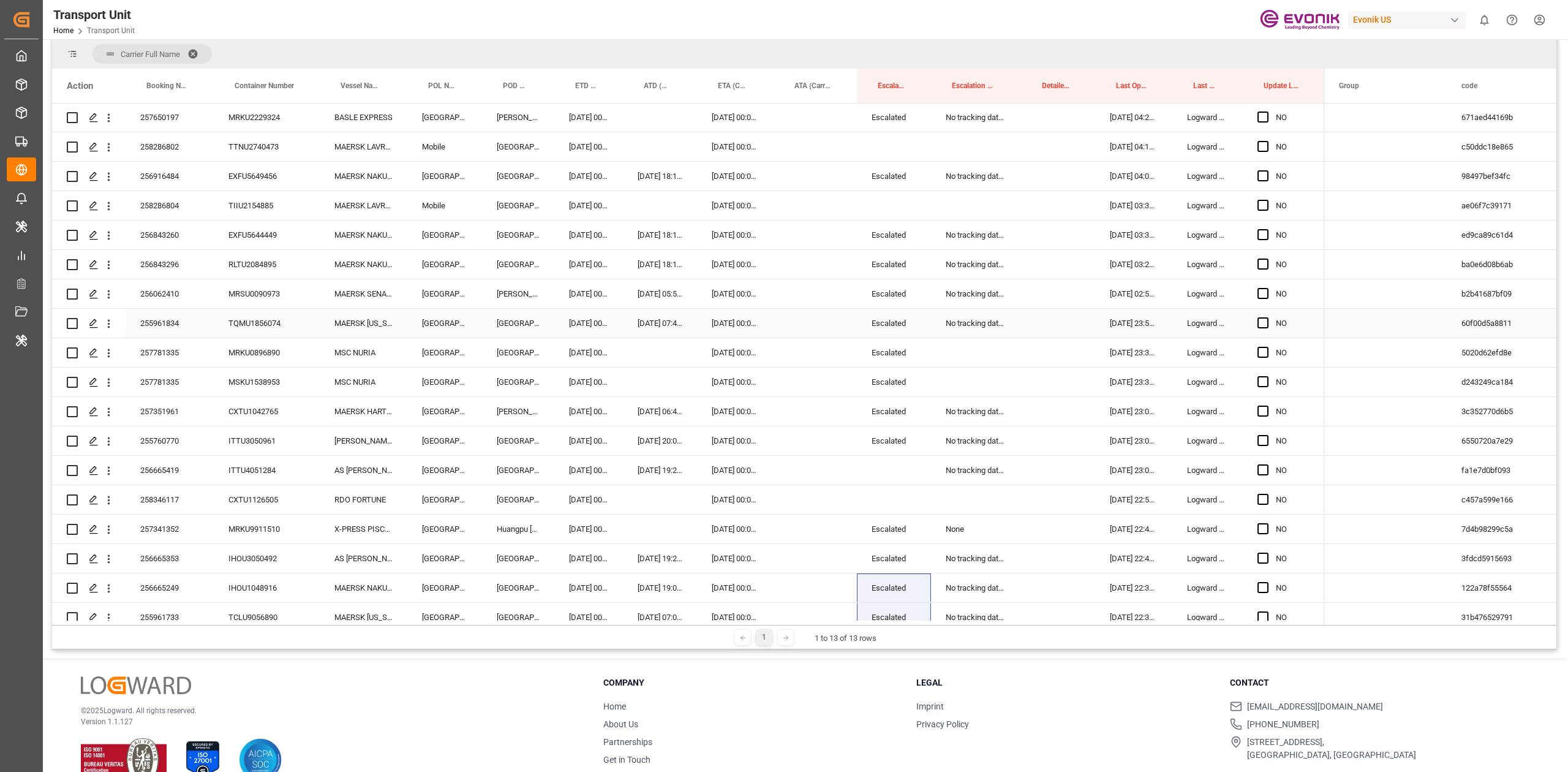
click at [956, 323] on div "No tracking data received from the carrier" at bounding box center [975, 323] width 90 height 29
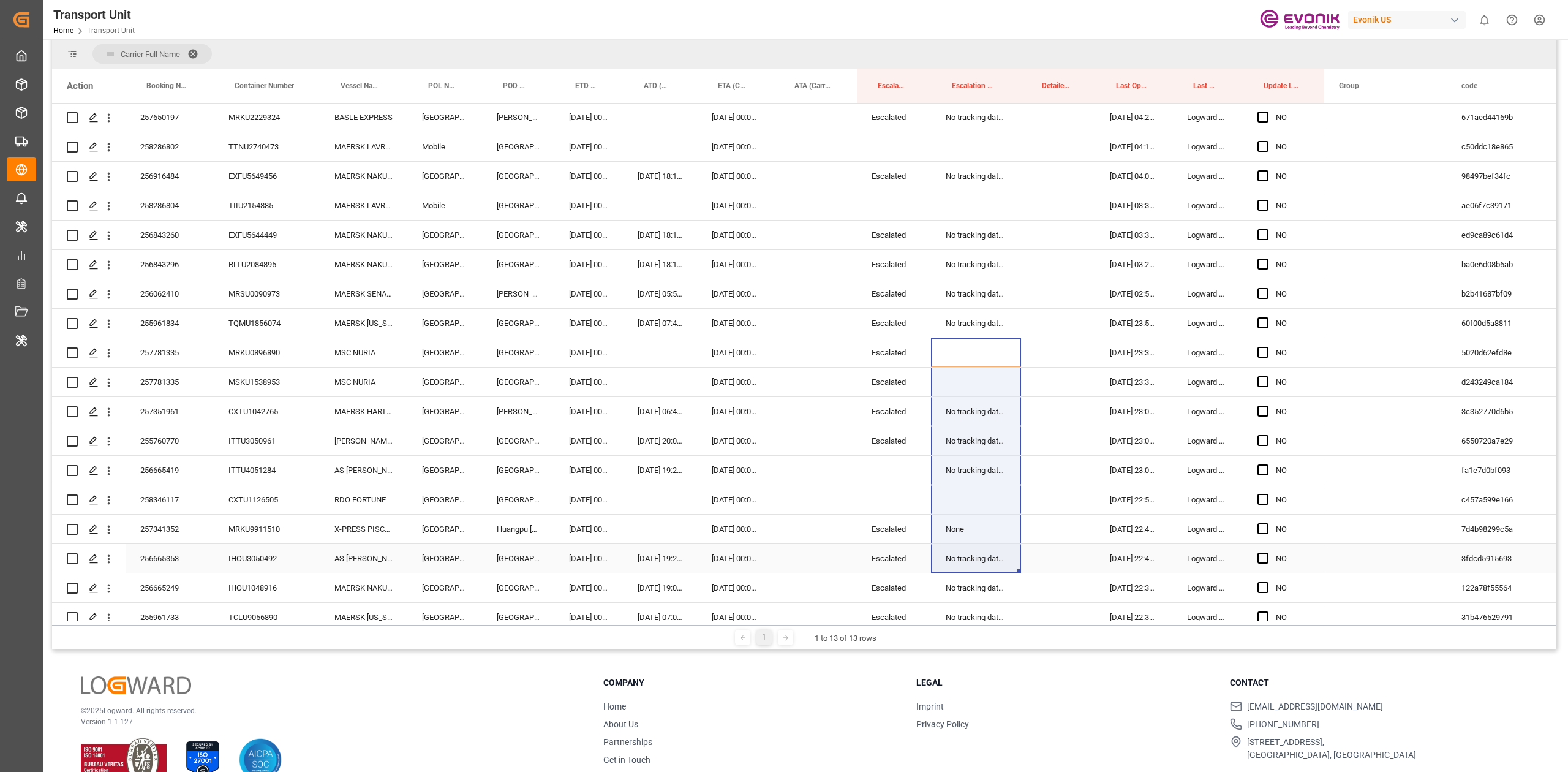
drag, startPoint x: 973, startPoint y: 347, endPoint x: 980, endPoint y: 545, distance: 198.1
click at [980, 545] on div "NO" at bounding box center [688, 162] width 1272 height 3469
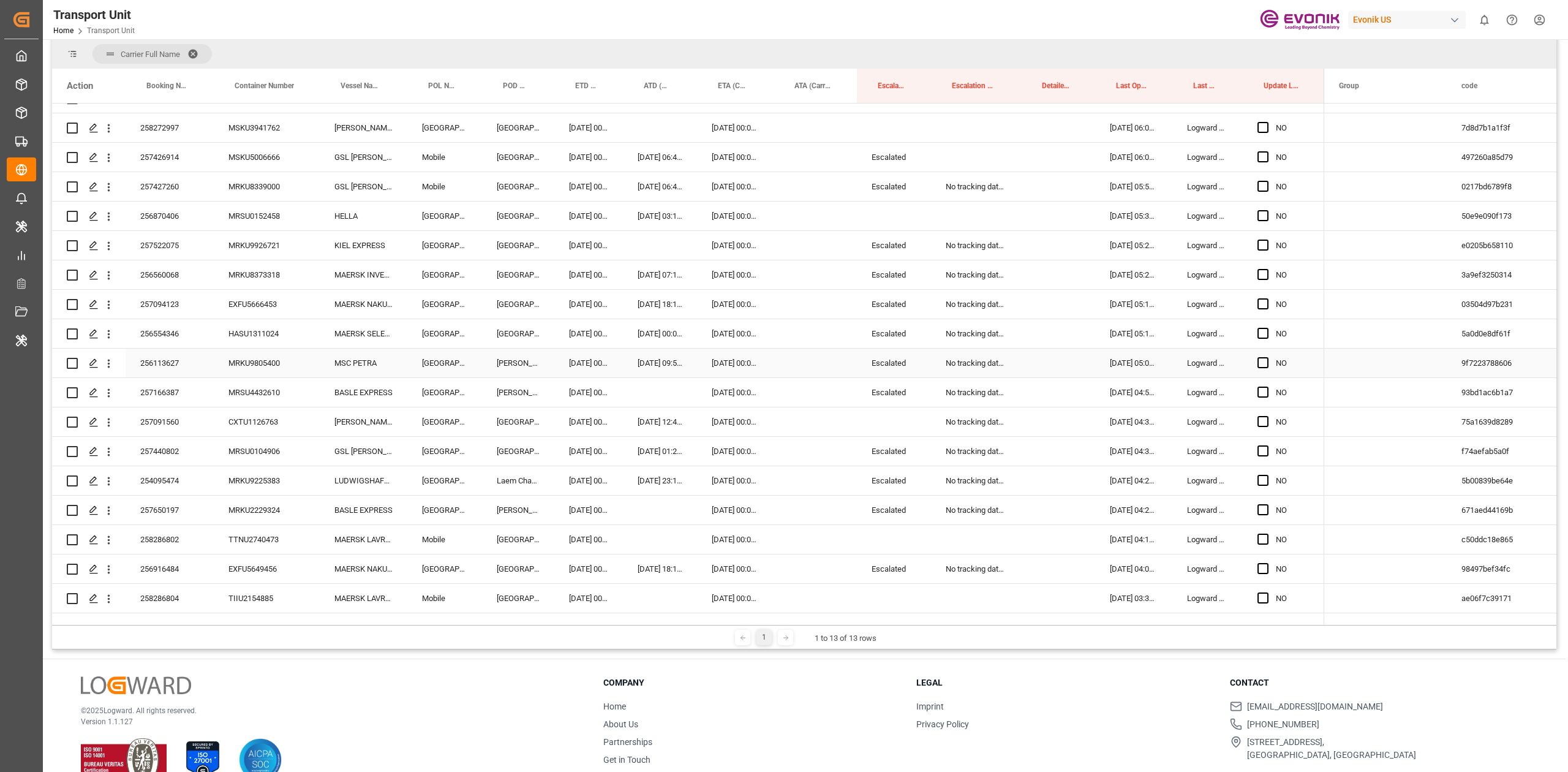
scroll to position [1083, 0]
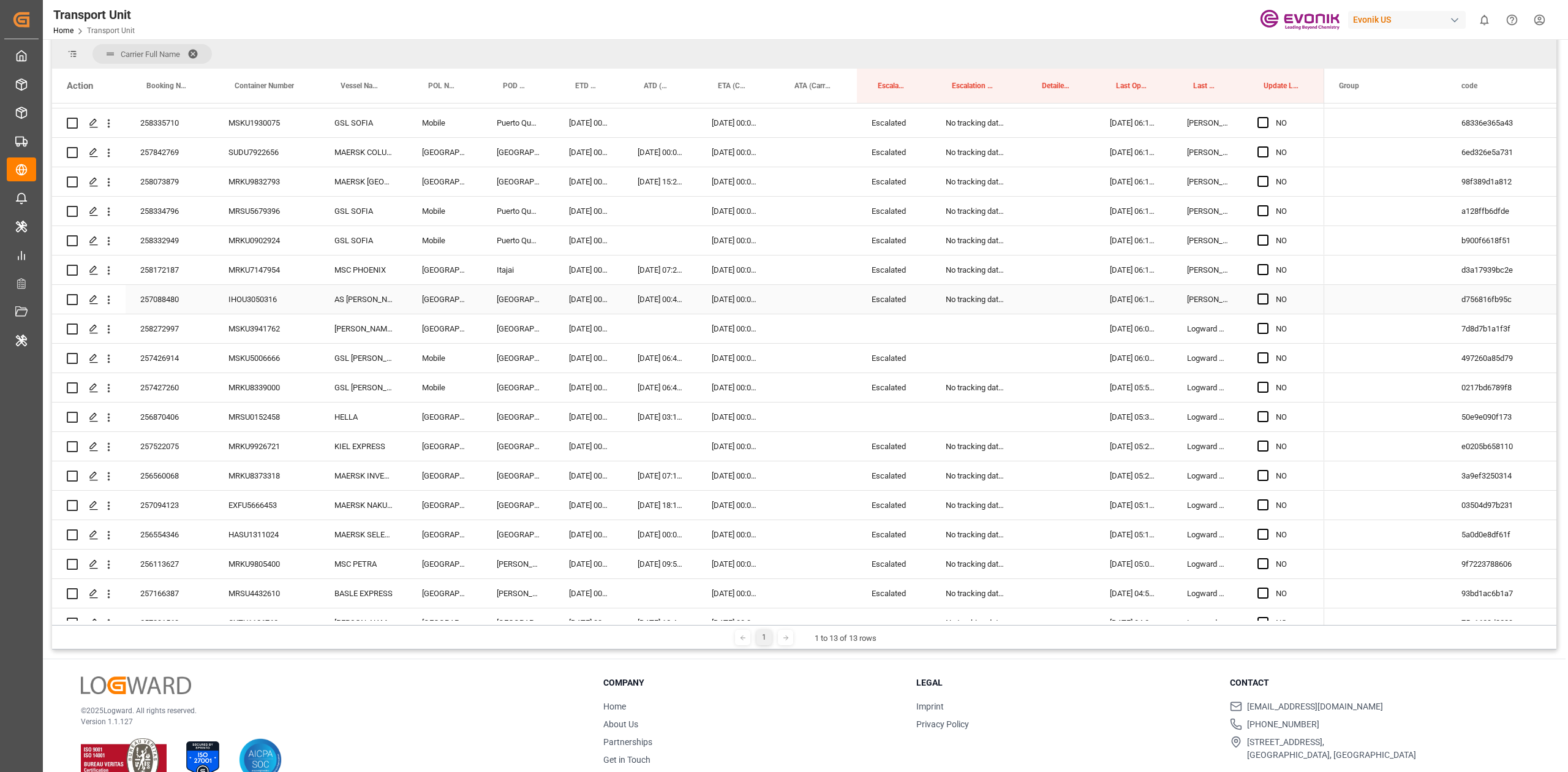
click at [954, 297] on div "No tracking data received from the carrier" at bounding box center [975, 299] width 90 height 29
drag, startPoint x: 980, startPoint y: 327, endPoint x: 970, endPoint y: 415, distance: 88.6
click at [970, 415] on div "NO" at bounding box center [688, 755] width 1272 height 3469
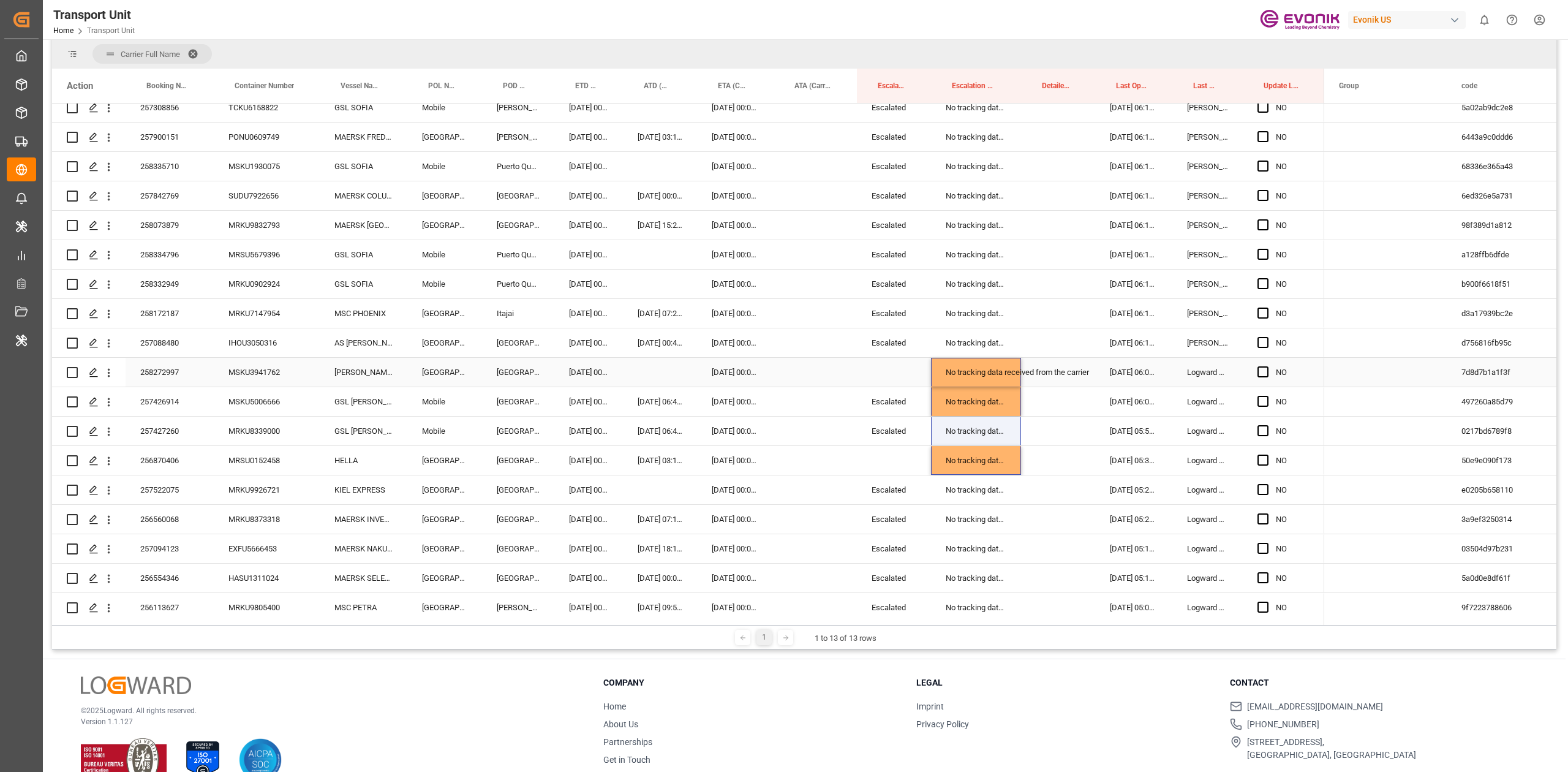
scroll to position [1038, 0]
click at [885, 389] on div "Escalated" at bounding box center [894, 402] width 74 height 29
drag, startPoint x: 899, startPoint y: 469, endPoint x: 886, endPoint y: 377, distance: 92.9
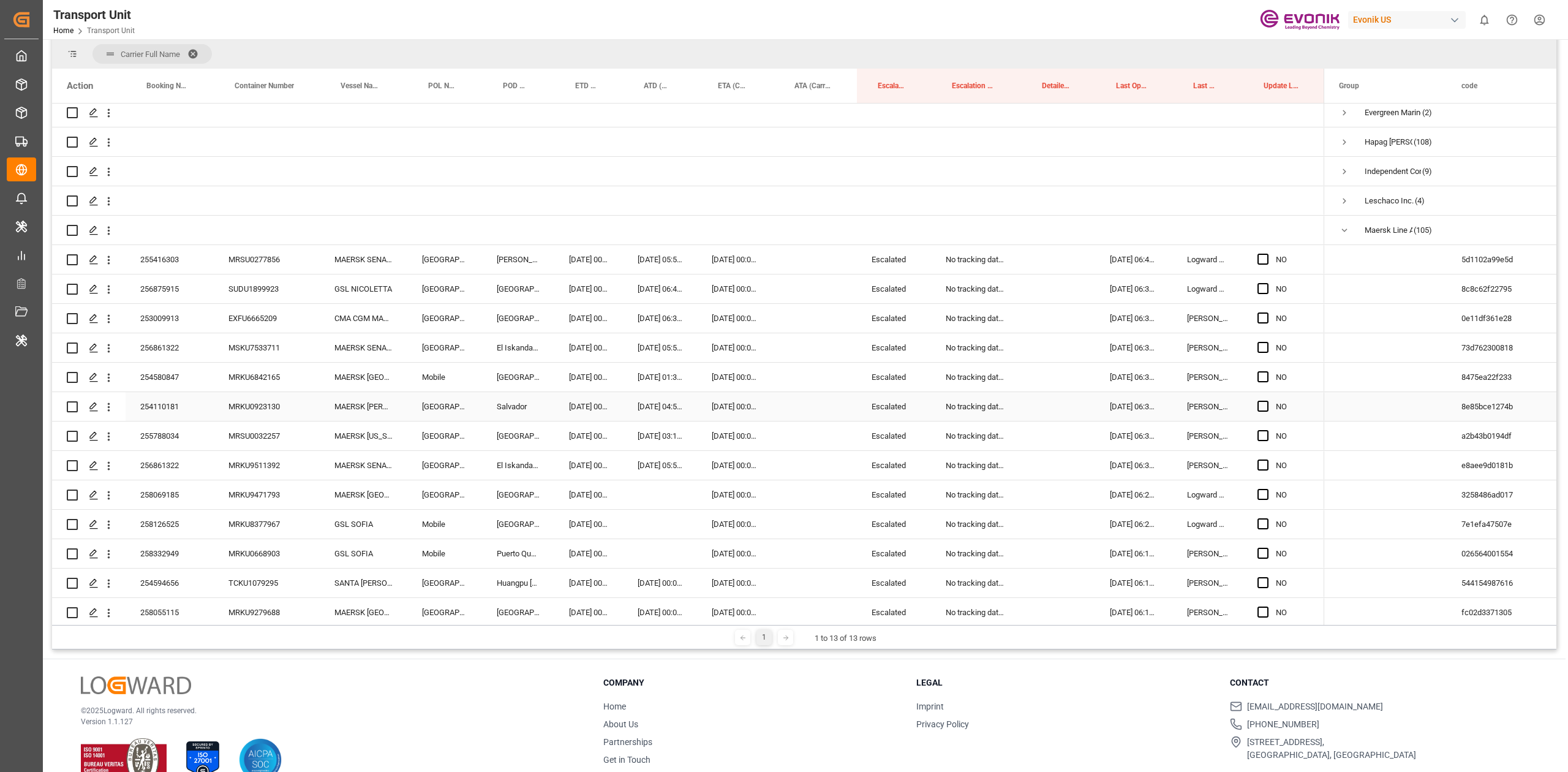
scroll to position [67, 0]
click at [1261, 289] on span "Press SPACE to select this row." at bounding box center [1262, 286] width 11 height 11
click at [1267, 281] on input "Press SPACE to select this row." at bounding box center [1267, 281] width 0 height 0
click at [1263, 314] on span "Press SPACE to select this row." at bounding box center [1262, 315] width 11 height 11
click at [1267, 310] on input "Press SPACE to select this row." at bounding box center [1267, 310] width 0 height 0
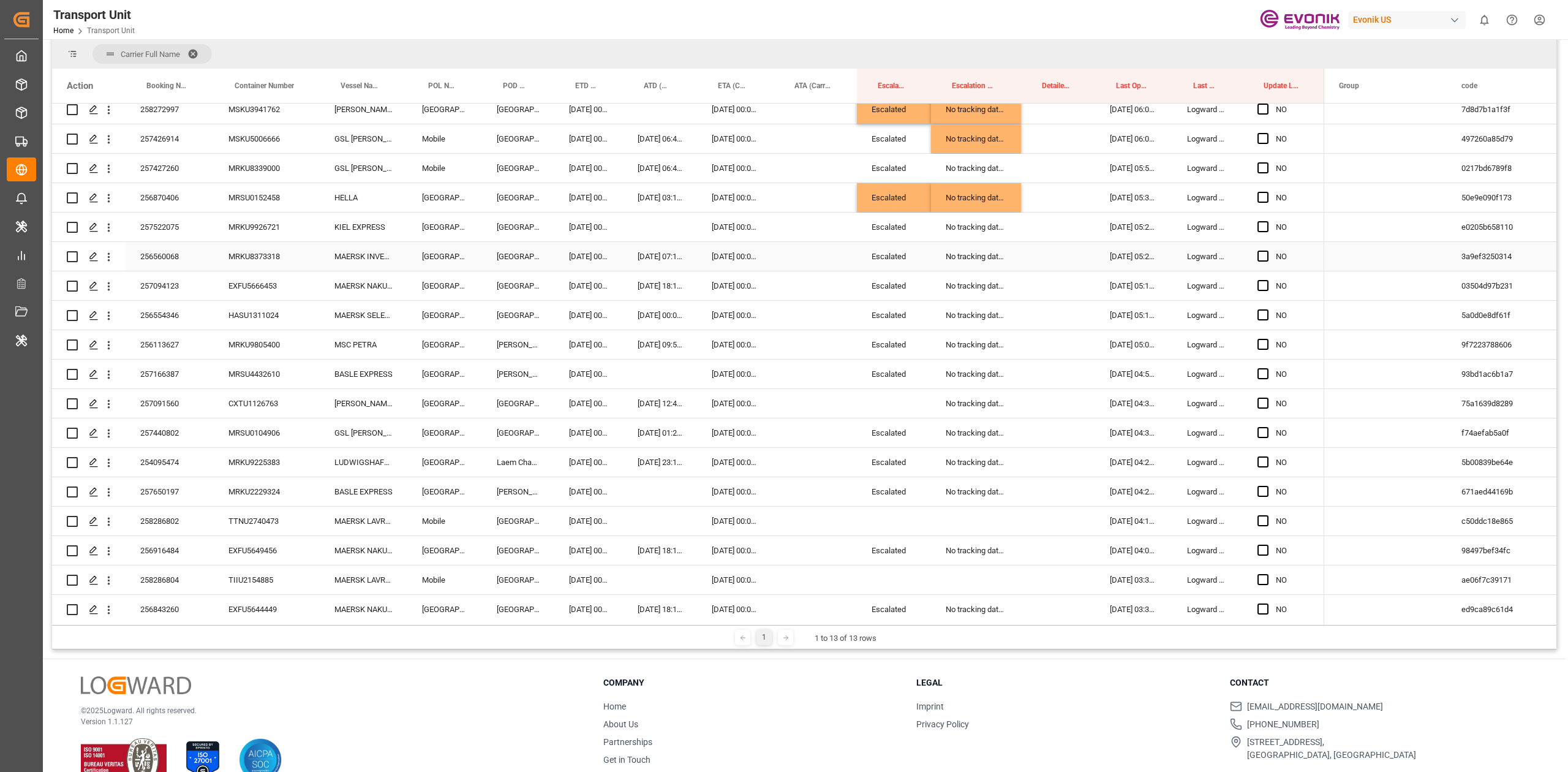
scroll to position [1302, 0]
click at [1265, 254] on span "Press SPACE to select this row." at bounding box center [1262, 257] width 11 height 11
click at [1267, 251] on input "Press SPACE to select this row." at bounding box center [1267, 251] width 0 height 0
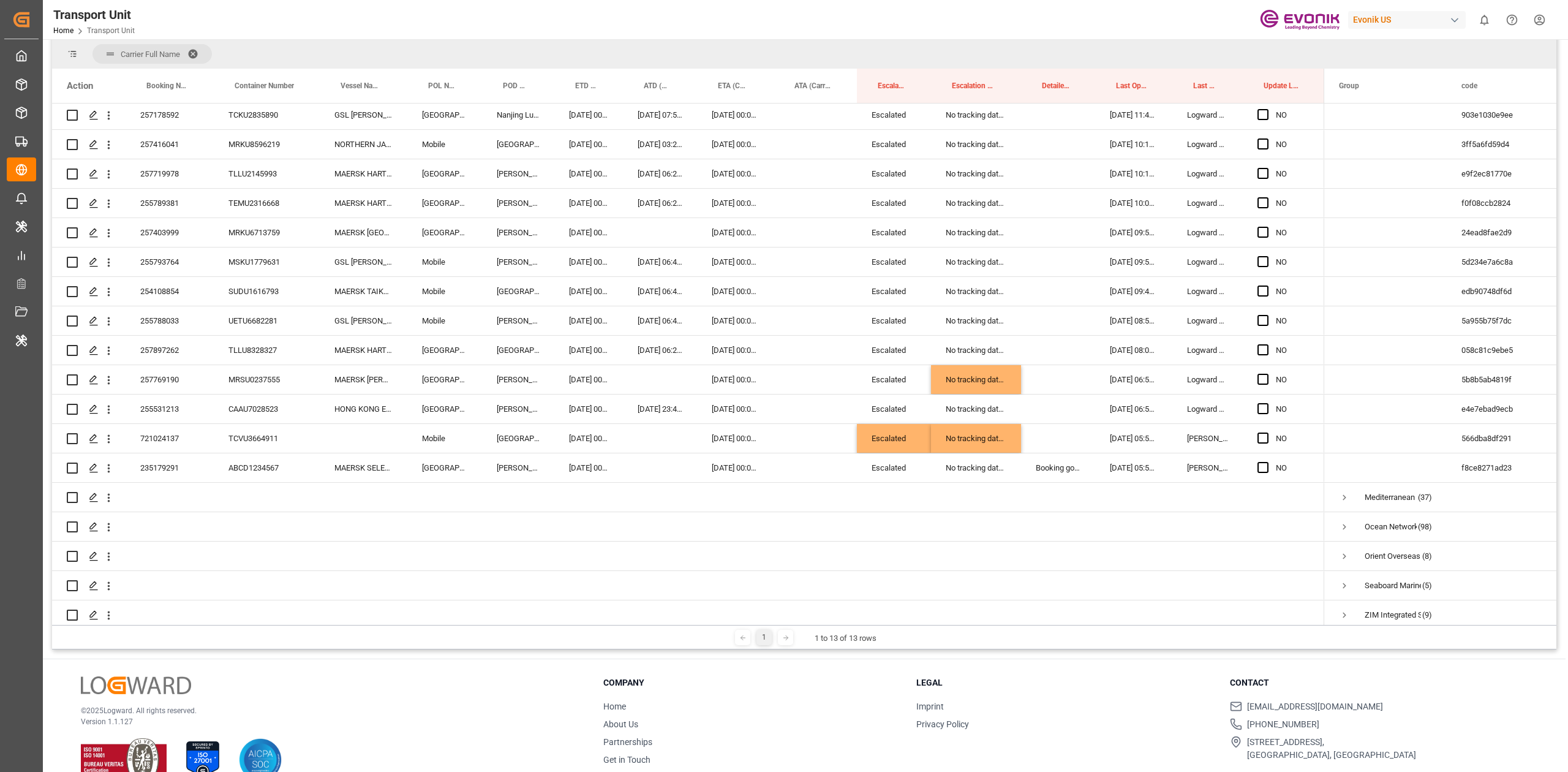
scroll to position [2956, 0]
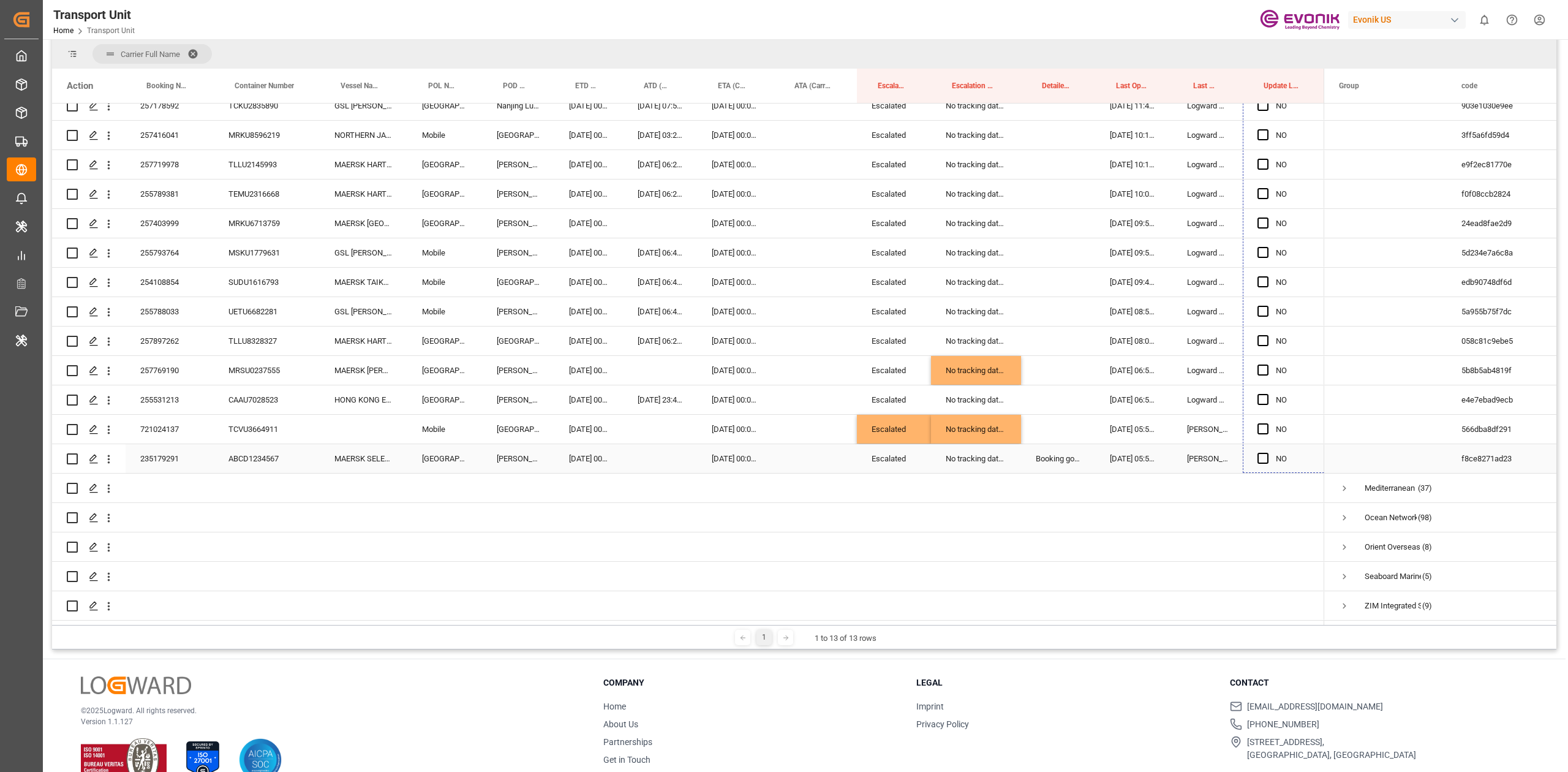
drag, startPoint x: 1321, startPoint y: 270, endPoint x: 1251, endPoint y: 453, distance: 195.9
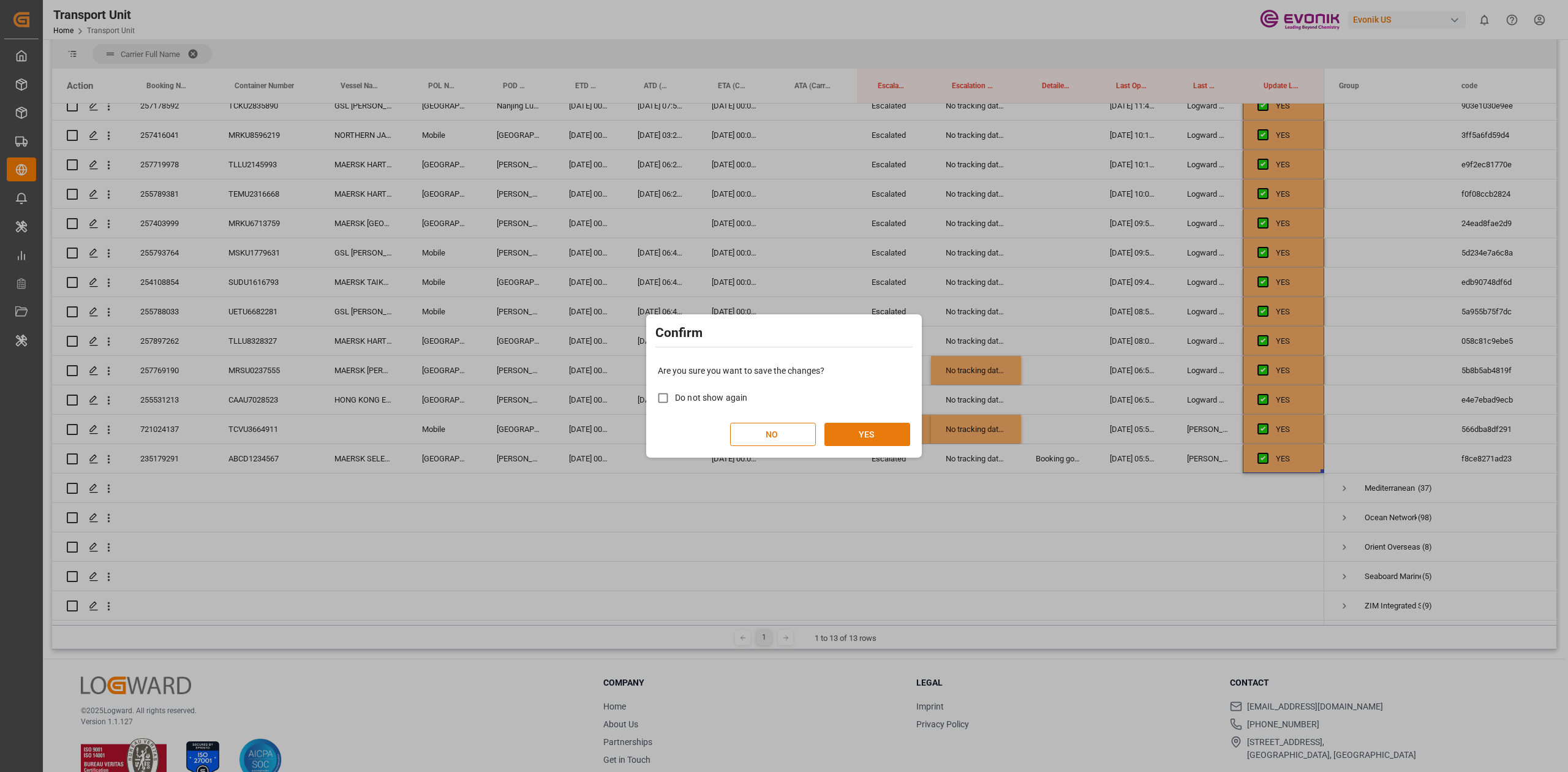
click at [842, 441] on button "YES" at bounding box center [867, 434] width 86 height 24
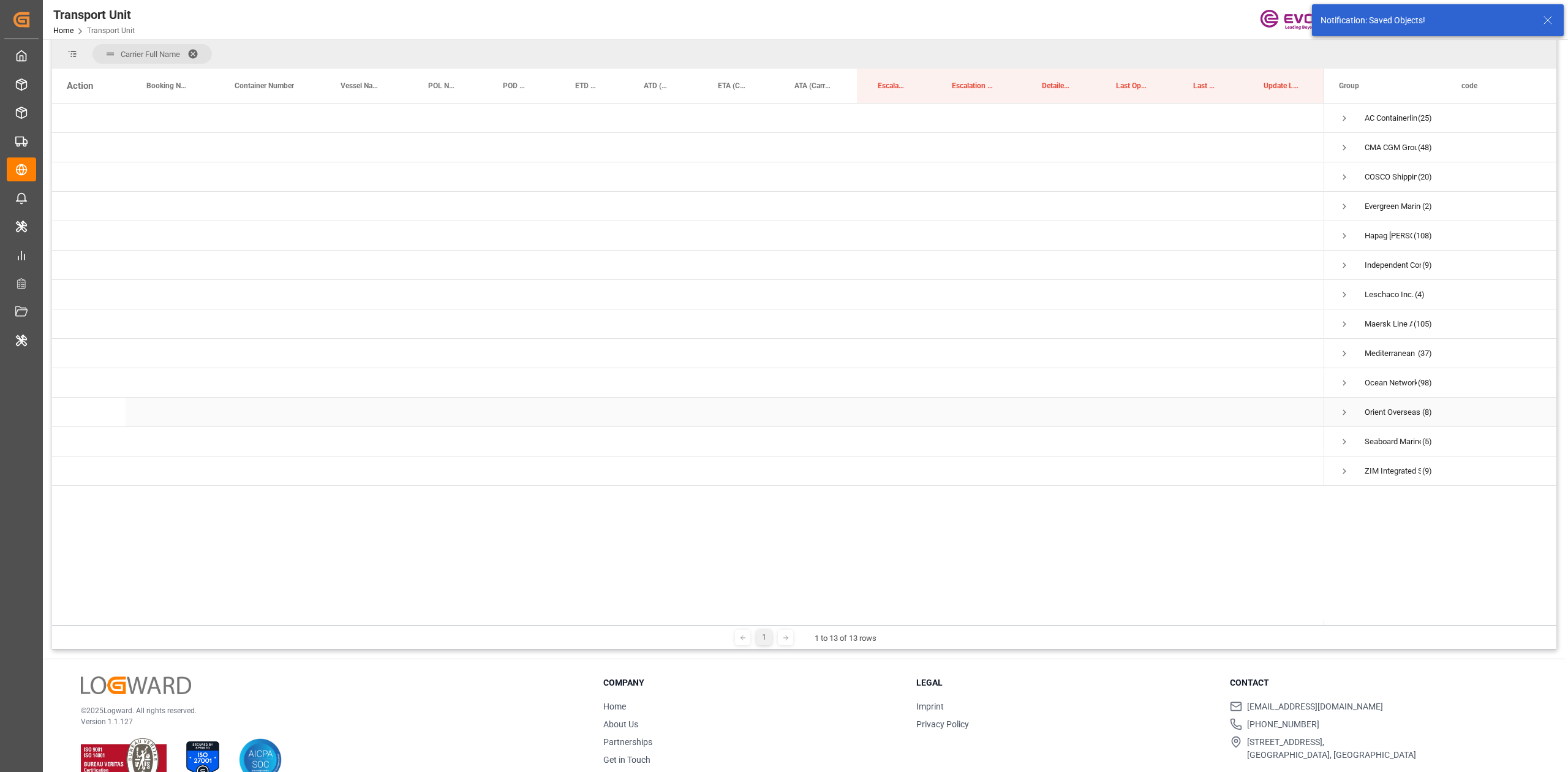
scroll to position [0, 0]
click at [1350, 240] on span "Hapag Lloyd Aktiengesellschaft (108)" at bounding box center [1385, 235] width 93 height 27
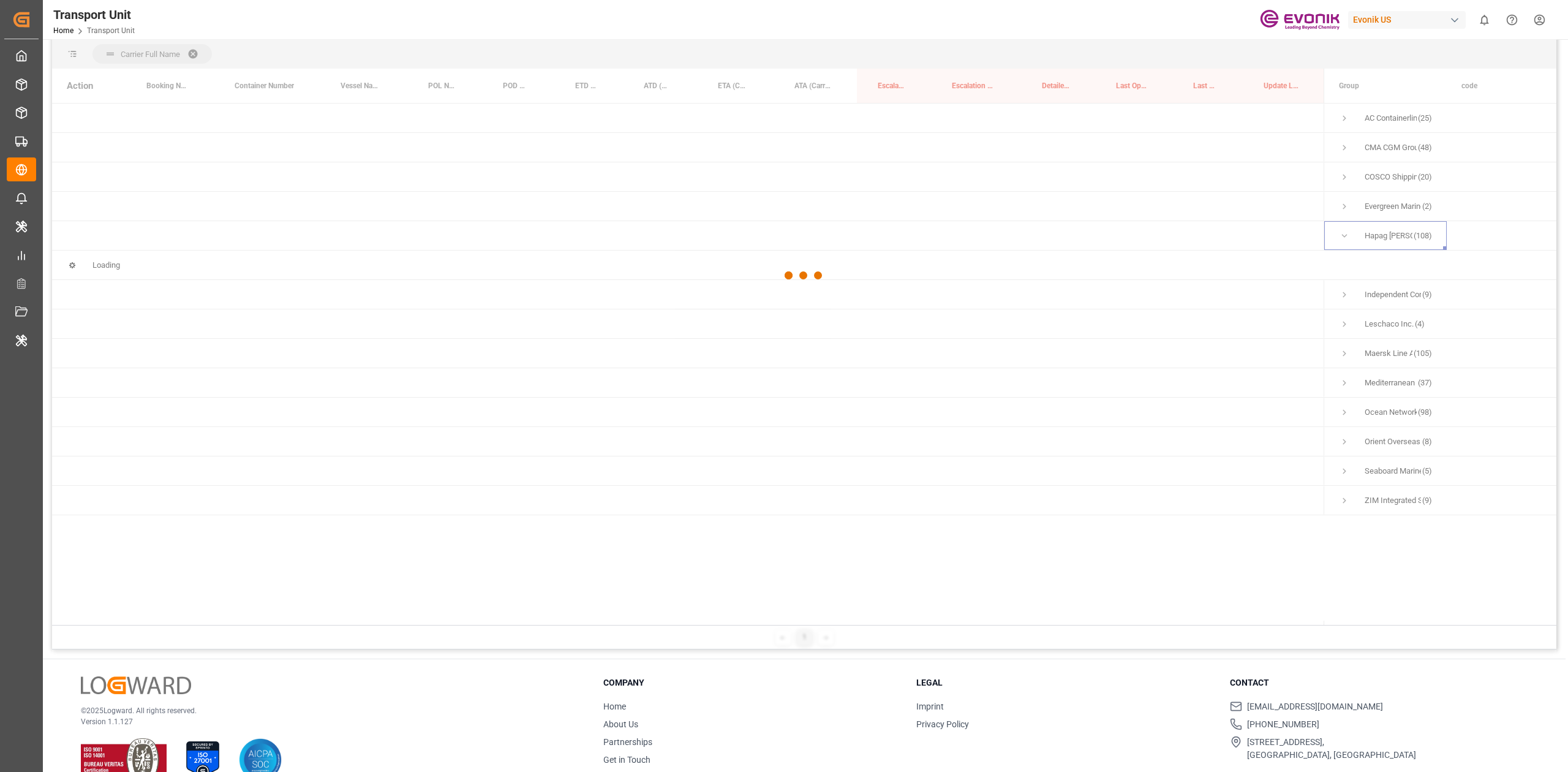
click at [1350, 240] on div "Transport Unit ETA (Carrier) Equals Save Ctrl/CMD + S Home Edit Format View Hel…" at bounding box center [804, 272] width 1504 height 756
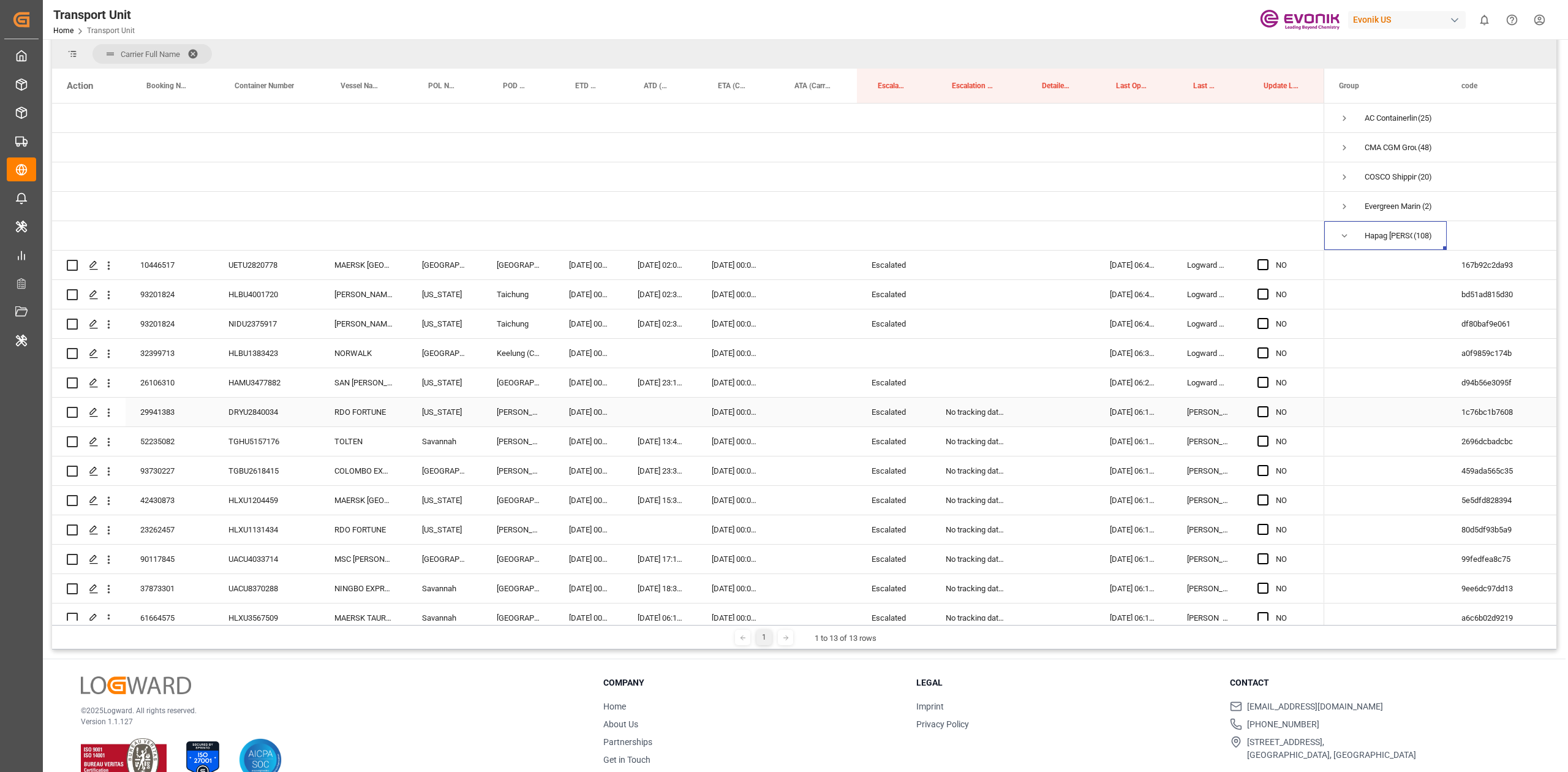
click at [952, 410] on div "No tracking data received from the carrier" at bounding box center [975, 412] width 90 height 29
drag, startPoint x: 956, startPoint y: 390, endPoint x: 961, endPoint y: 265, distance: 125.1
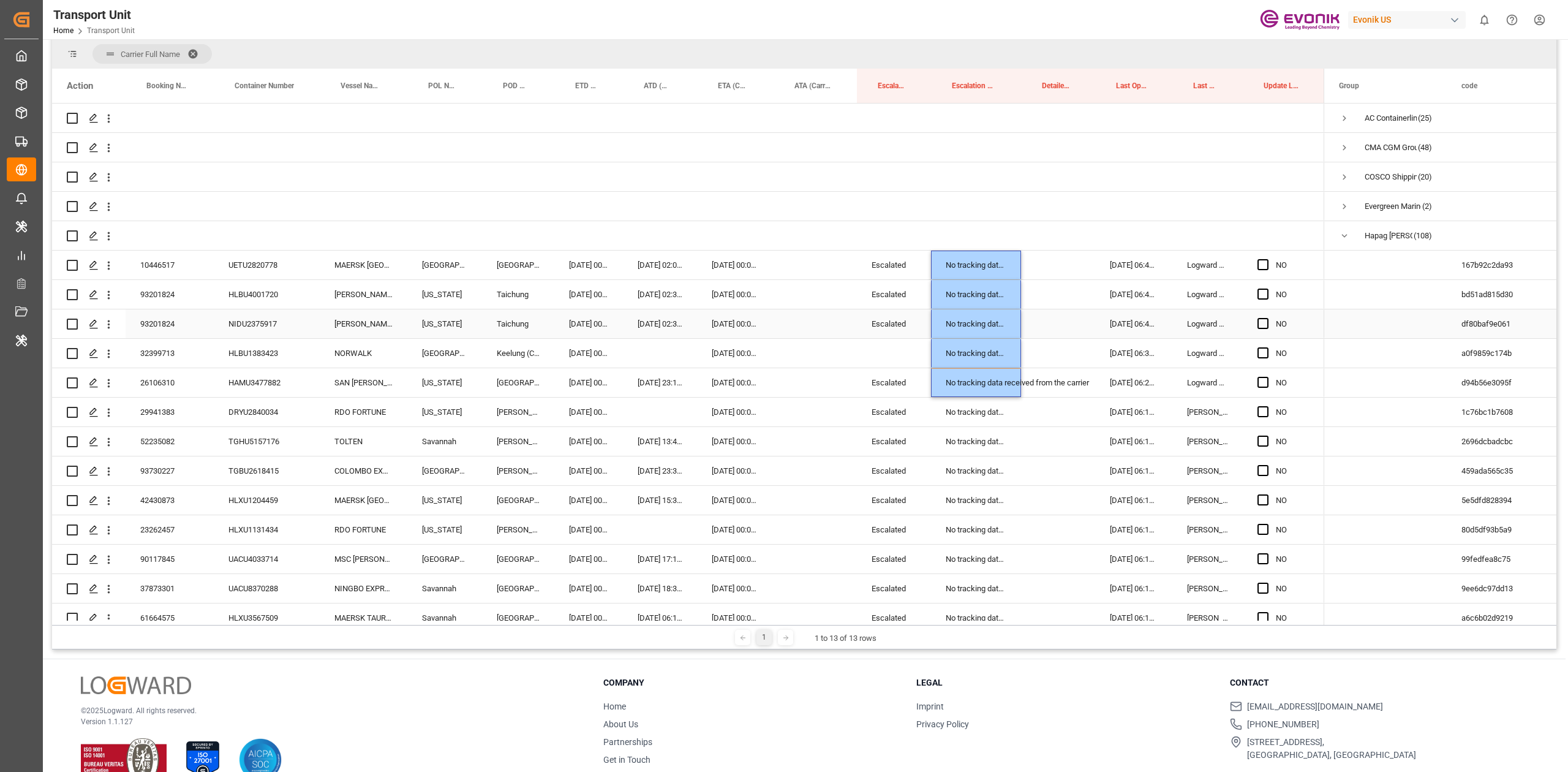
click at [912, 320] on div "Escalated" at bounding box center [894, 323] width 74 height 29
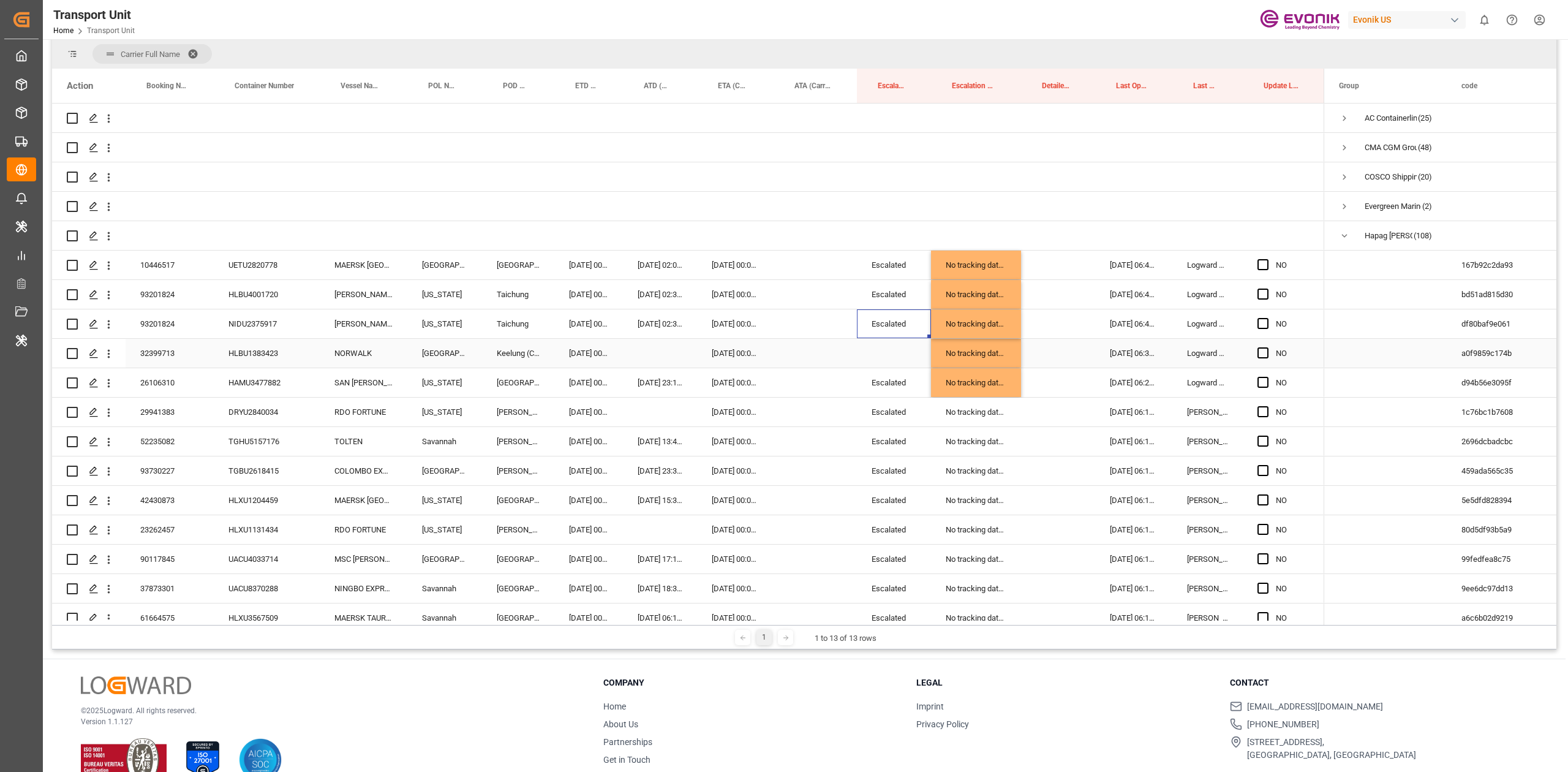
click at [887, 351] on div "Press SPACE to select this row." at bounding box center [894, 353] width 74 height 29
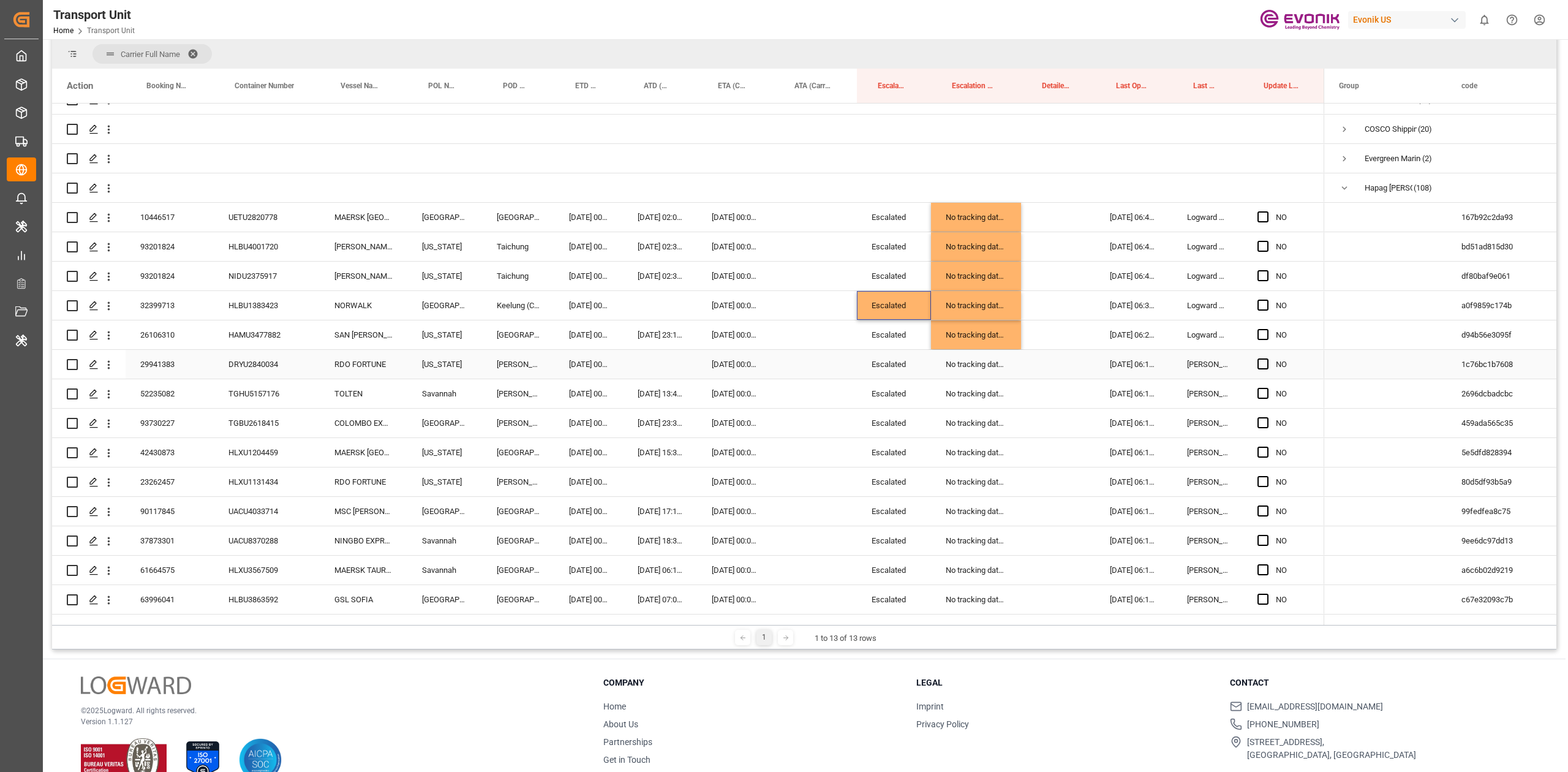
click at [174, 363] on div "29941383" at bounding box center [169, 364] width 88 height 29
click at [147, 481] on div "23262457" at bounding box center [169, 482] width 88 height 29
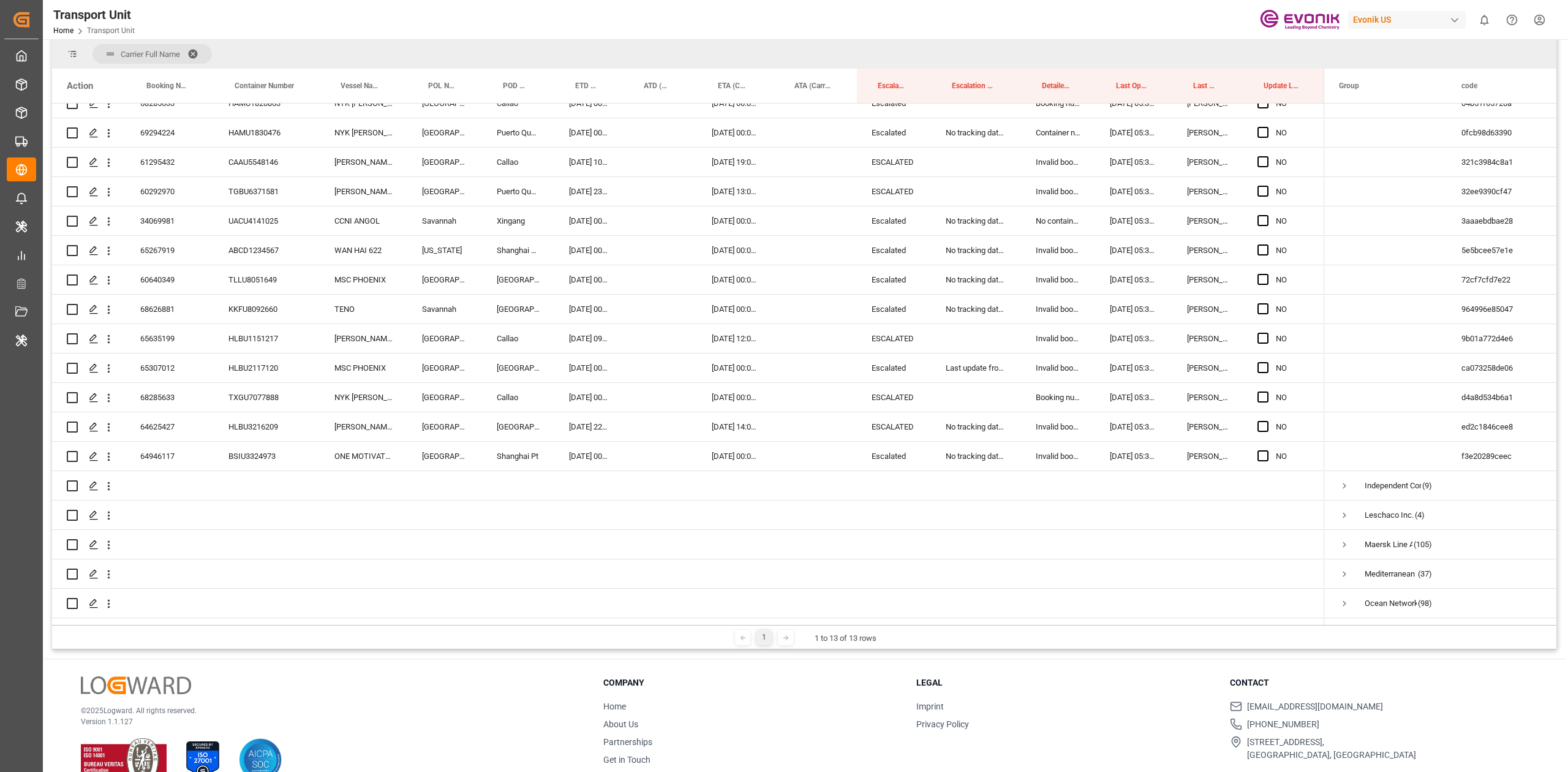
scroll to position [3044, 0]
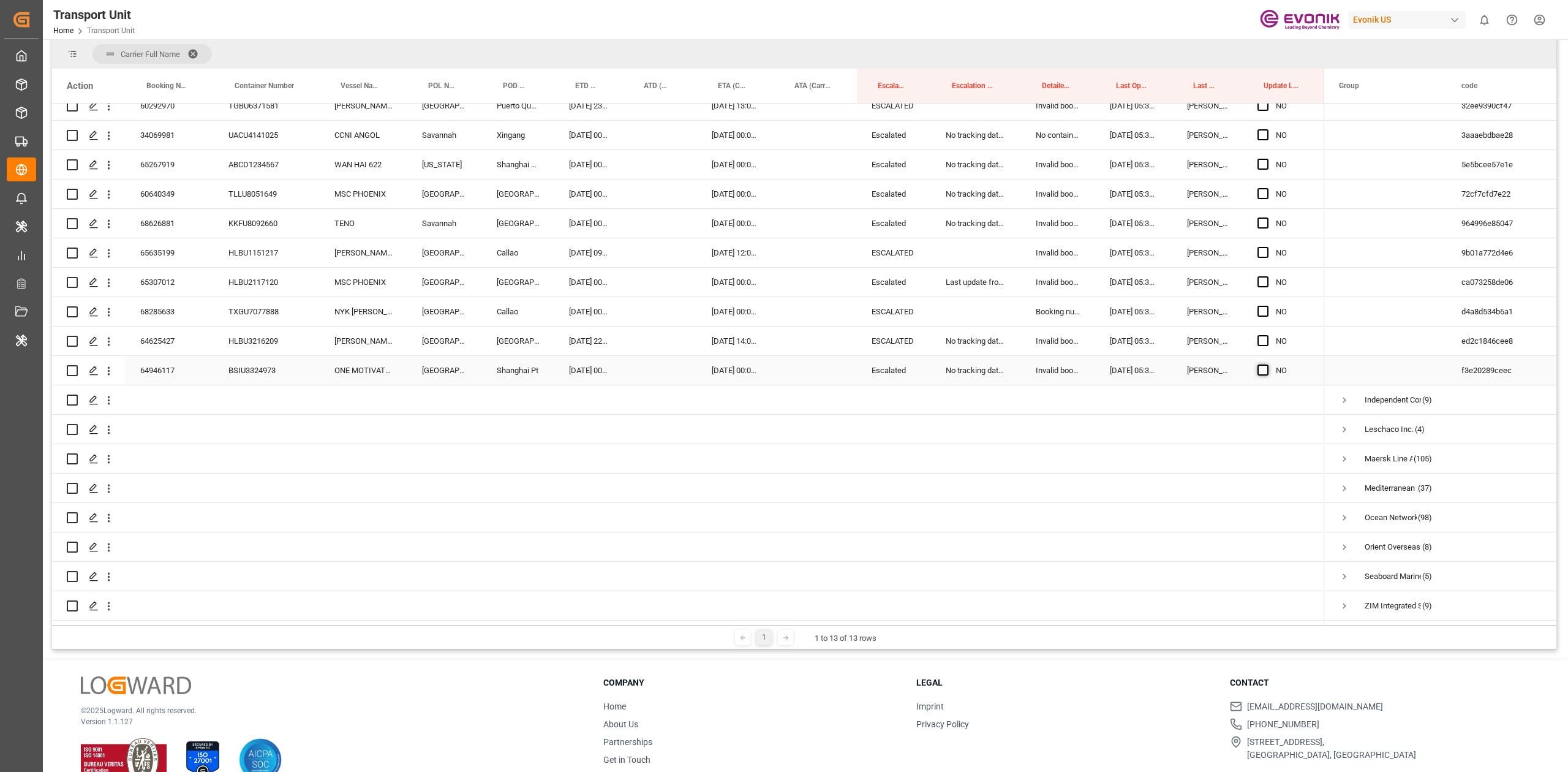
click at [1261, 364] on span "Press SPACE to select this row." at bounding box center [1262, 370] width 11 height 11
click at [1267, 364] on input "Press SPACE to select this row." at bounding box center [1267, 364] width 0 height 0
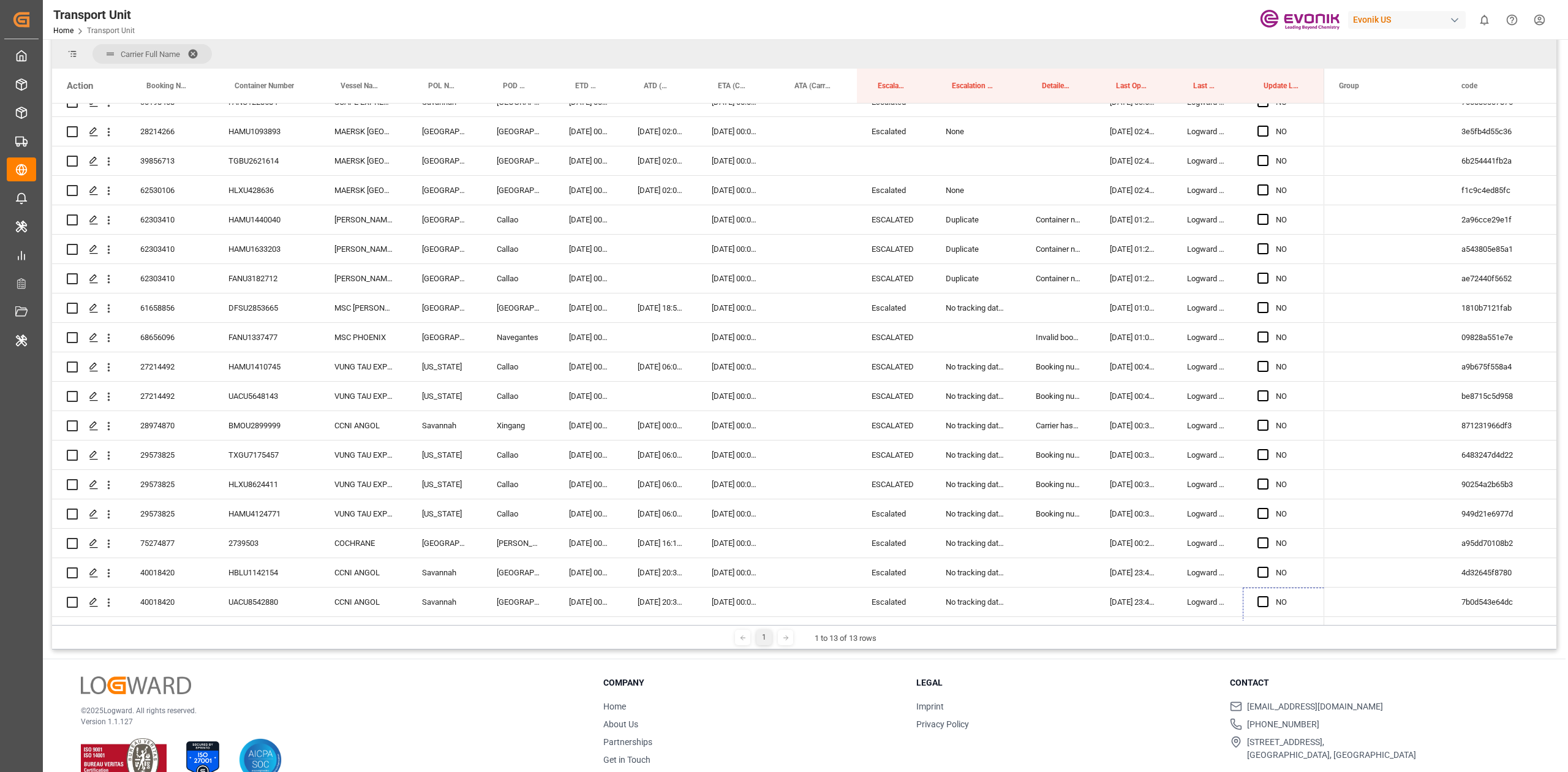
scroll to position [1476, 0]
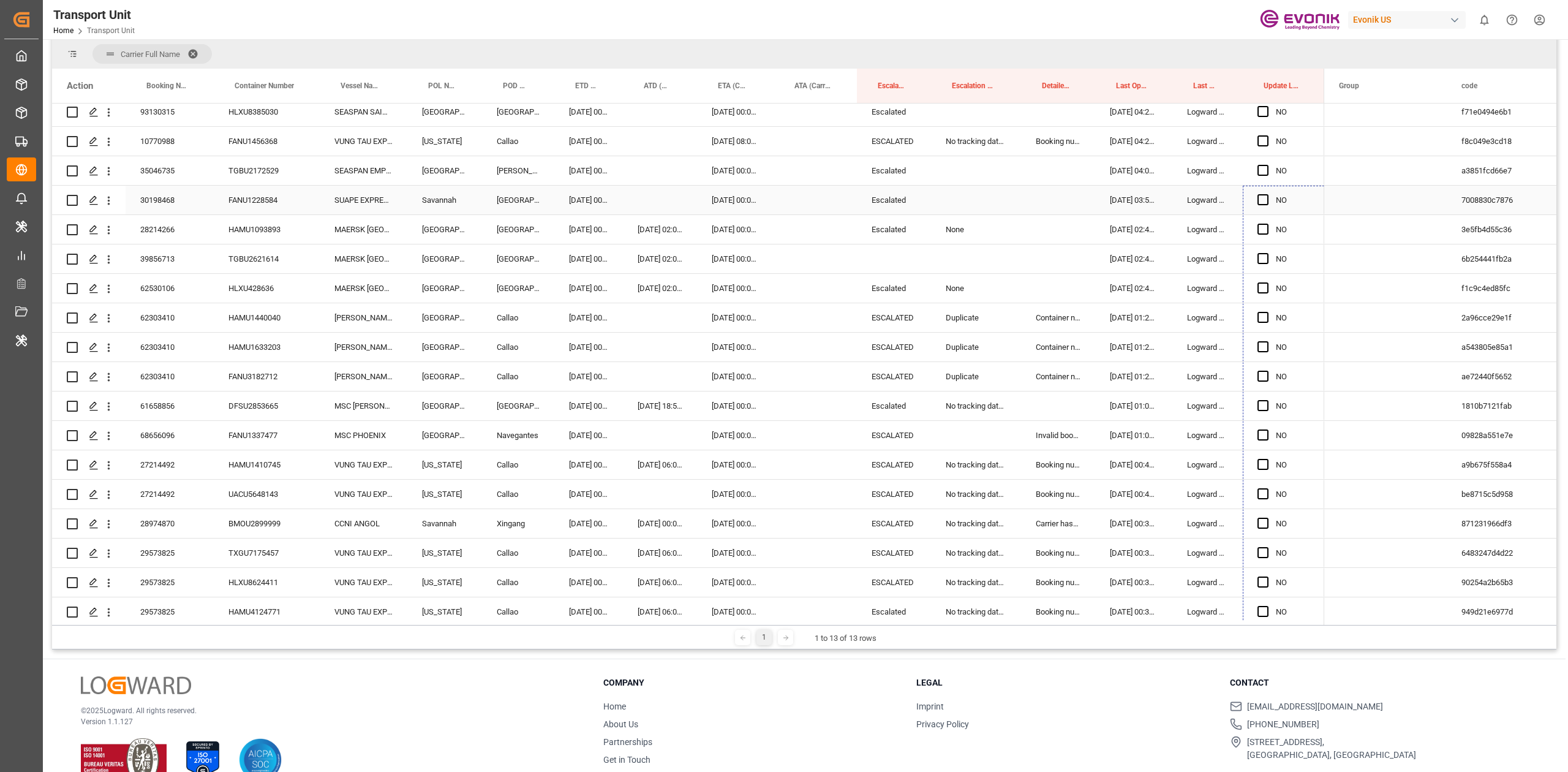
drag, startPoint x: 1323, startPoint y: 376, endPoint x: 1261, endPoint y: 191, distance: 195.1
click at [1261, 191] on div "NO" at bounding box center [688, 406] width 1272 height 3557
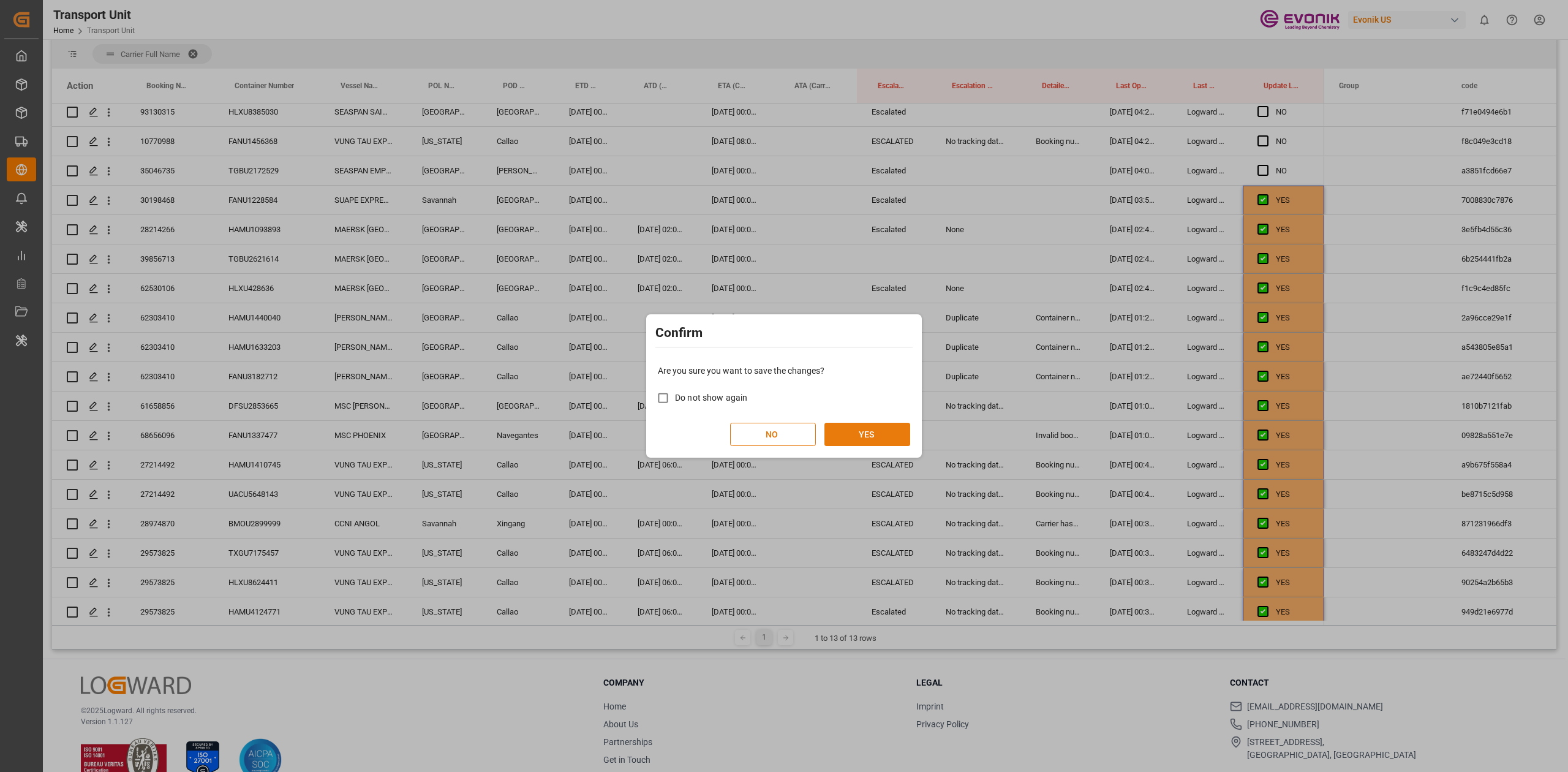
click at [886, 430] on button "YES" at bounding box center [867, 434] width 86 height 24
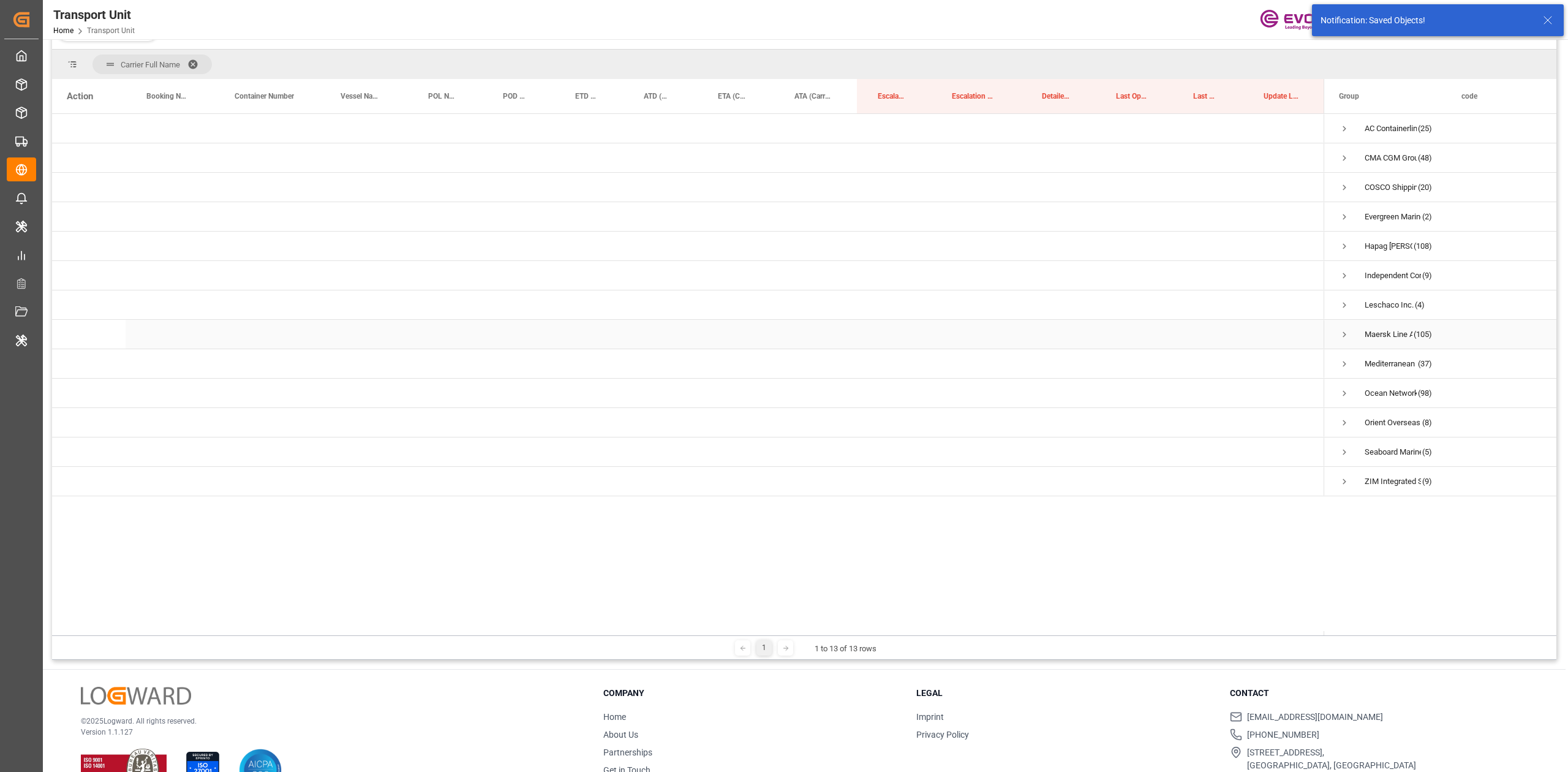
scroll to position [143, 0]
click at [1343, 240] on span "Press SPACE to select this row." at bounding box center [1344, 247] width 11 height 28
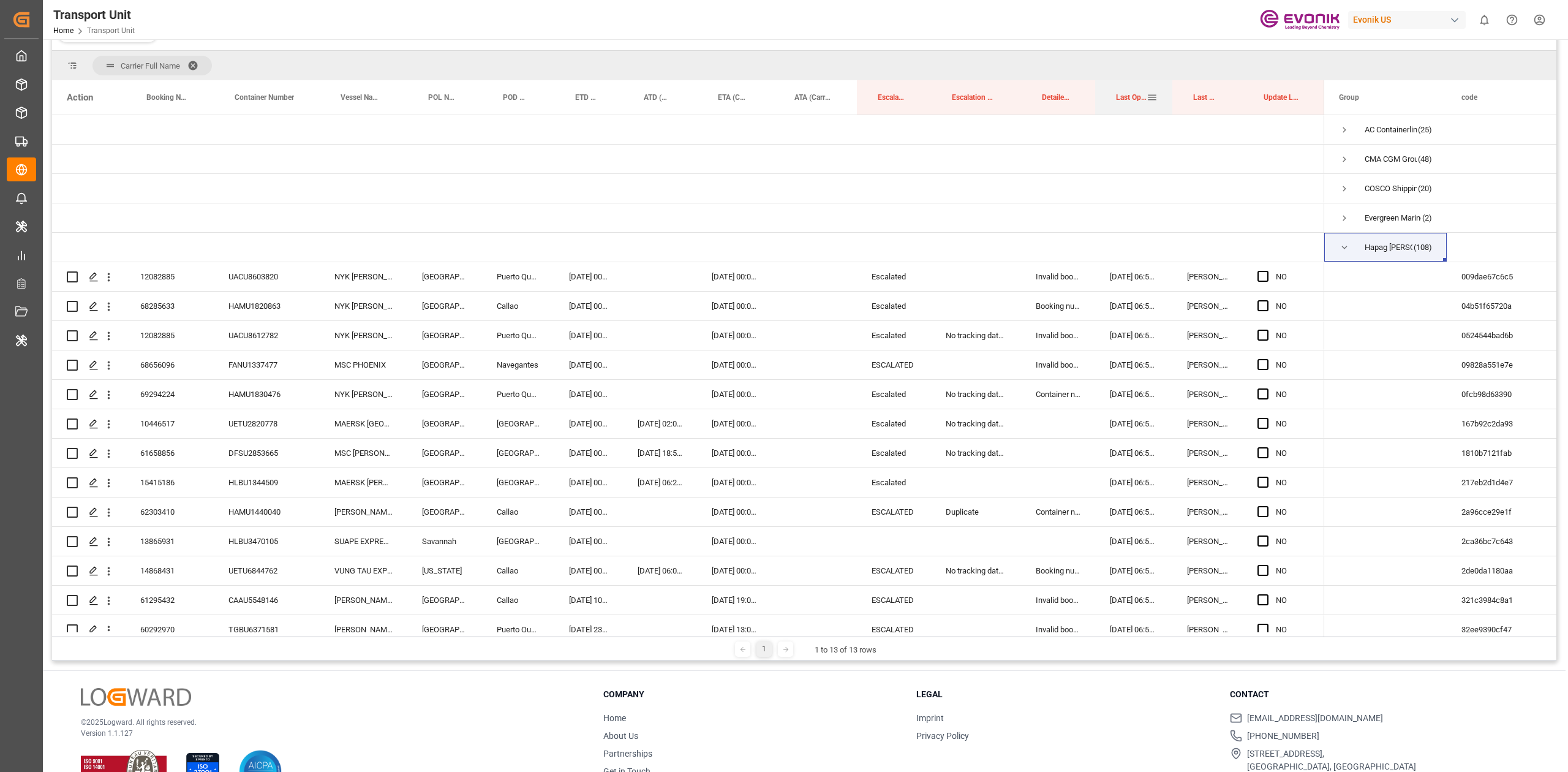
drag, startPoint x: 1140, startPoint y: 100, endPoint x: 1191, endPoint y: 84, distance: 53.5
click at [1127, 110] on div "Last Opened Date/Time" at bounding box center [1131, 97] width 30 height 34
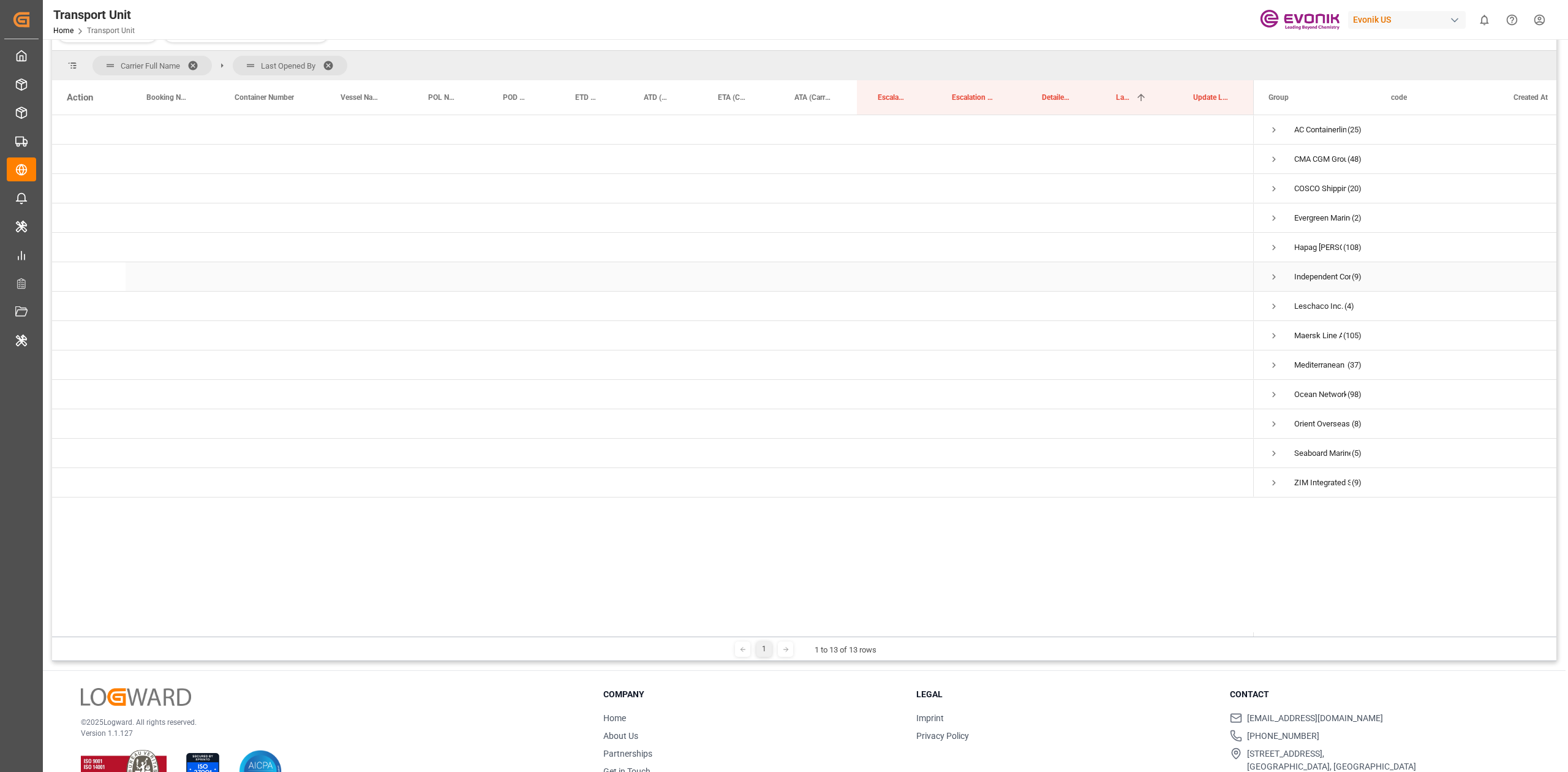
click at [1270, 274] on span "Press SPACE to select this row." at bounding box center [1274, 276] width 11 height 11
click at [1299, 302] on span "Press SPACE to select this row." at bounding box center [1299, 306] width 11 height 11
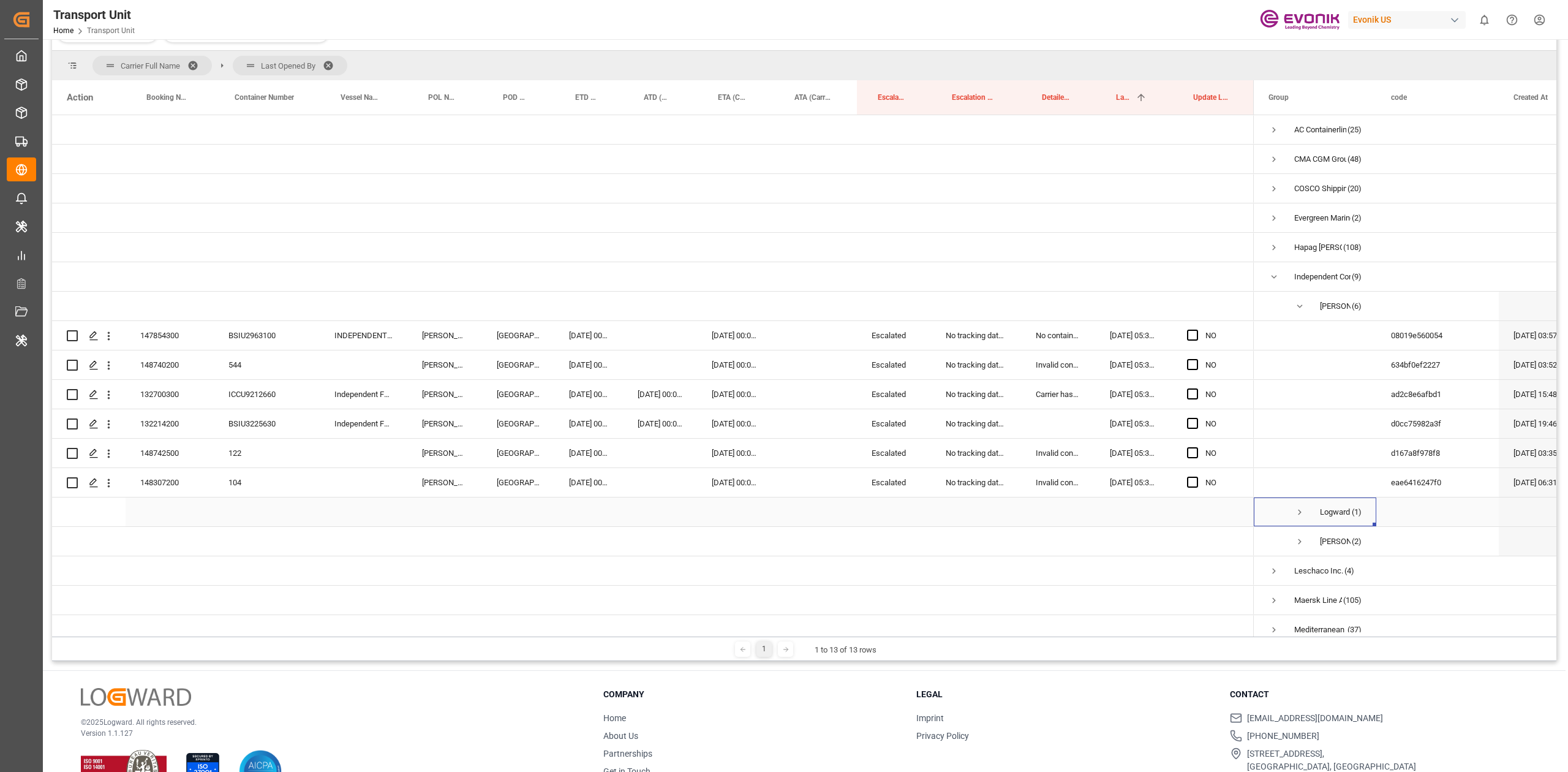
click at [1297, 509] on span "Press SPACE to select this row." at bounding box center [1299, 512] width 11 height 11
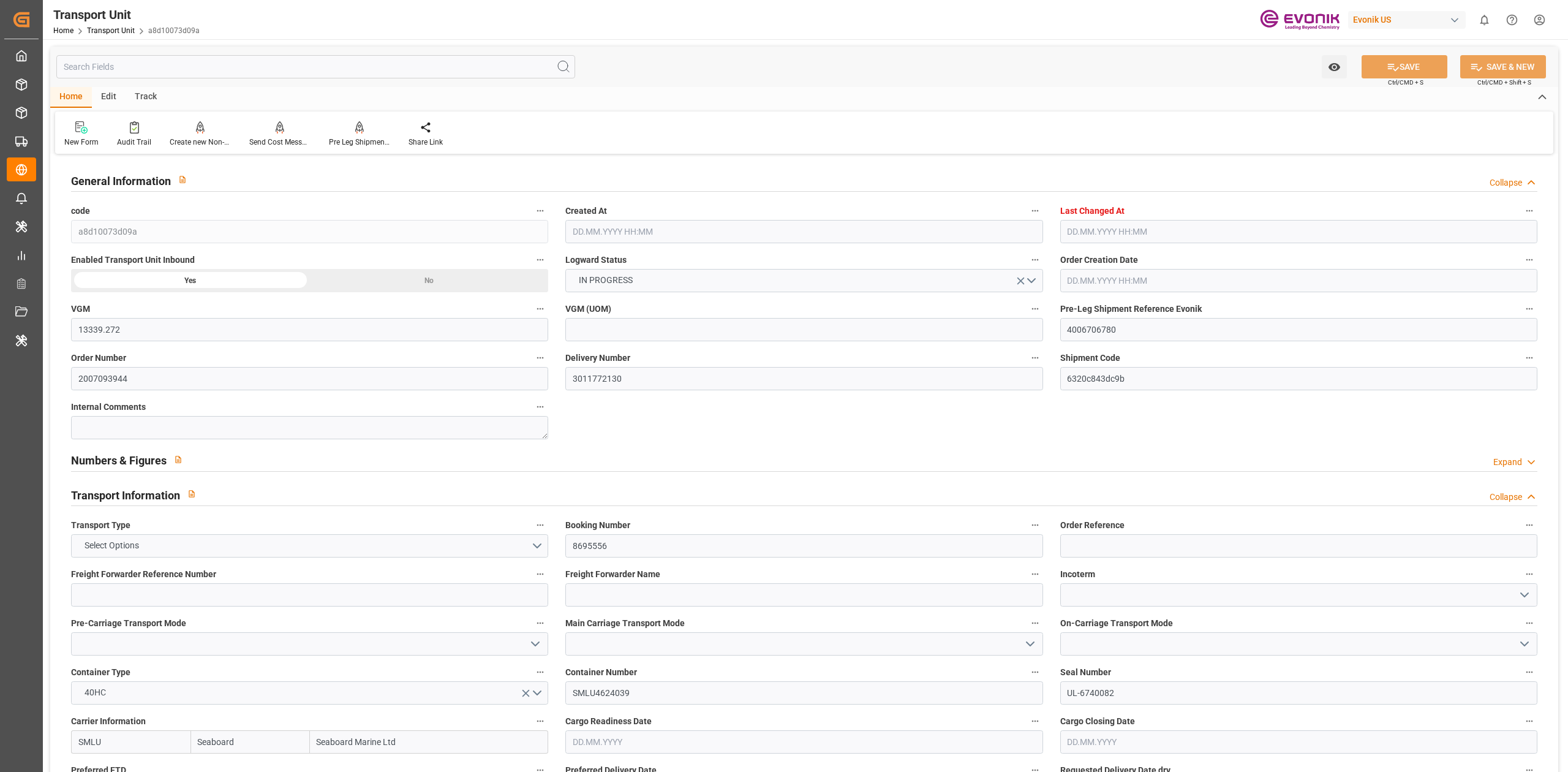
type input "13339.272"
type input "Seaboard"
type input "Seaboard Marine Ltd"
type input "USMIA"
type input "GTSTC"
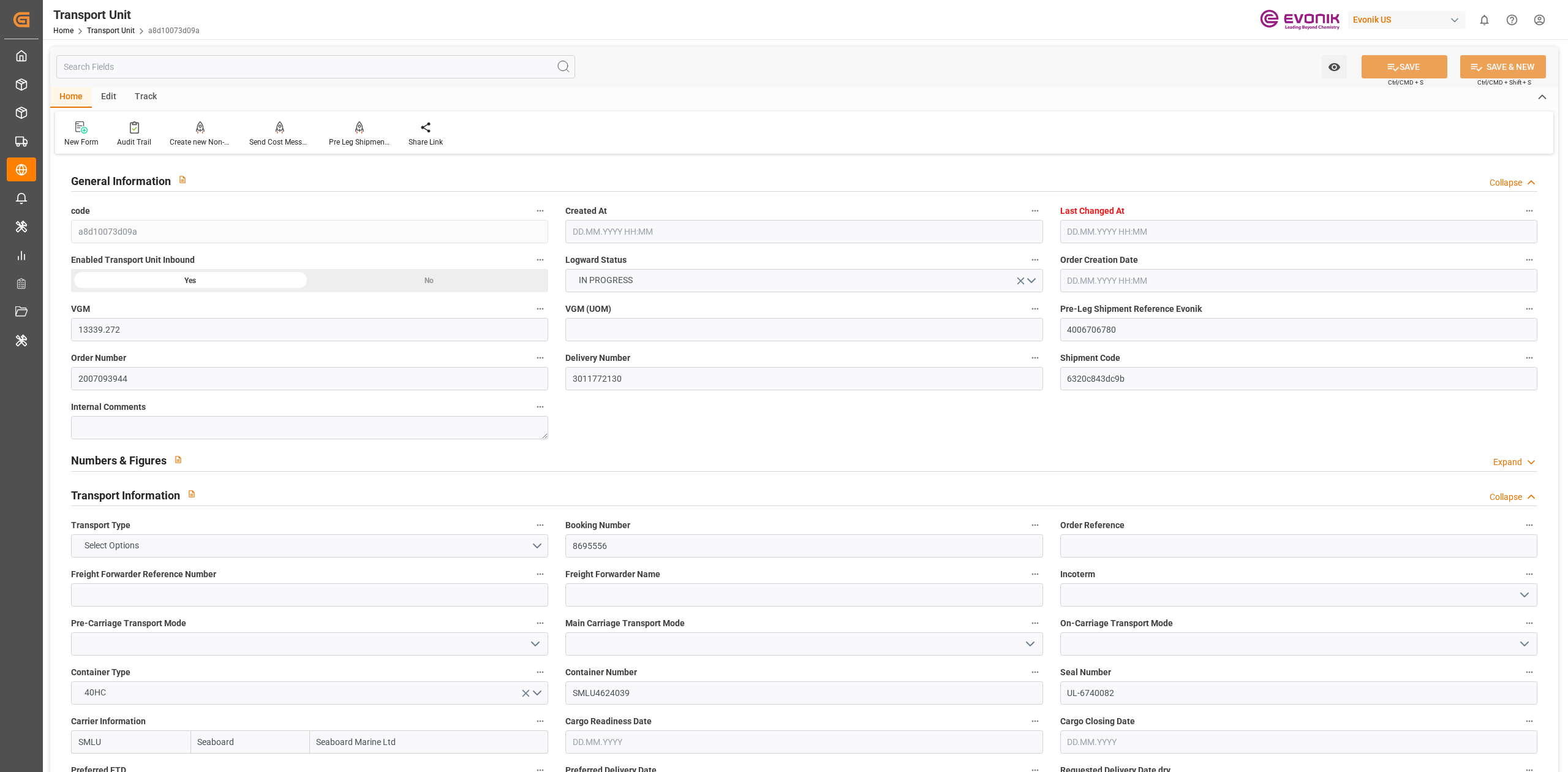
type input "9478.272"
type input "[DATE] 06:56"
type input "[DATE] 06:24"
type input "[DATE]"
type input "[DATE] 00:00"
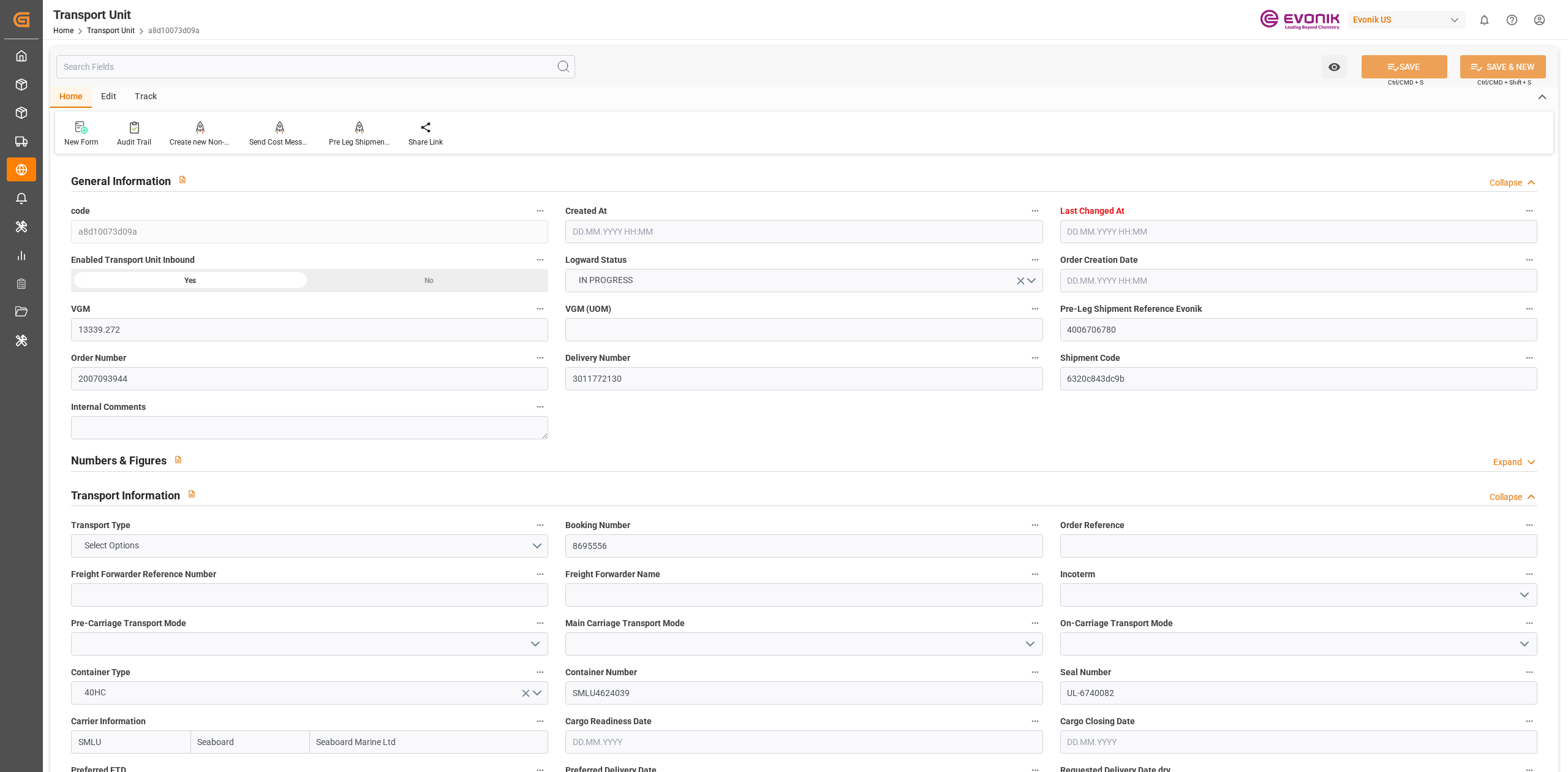
type input "[DATE] 00:00"
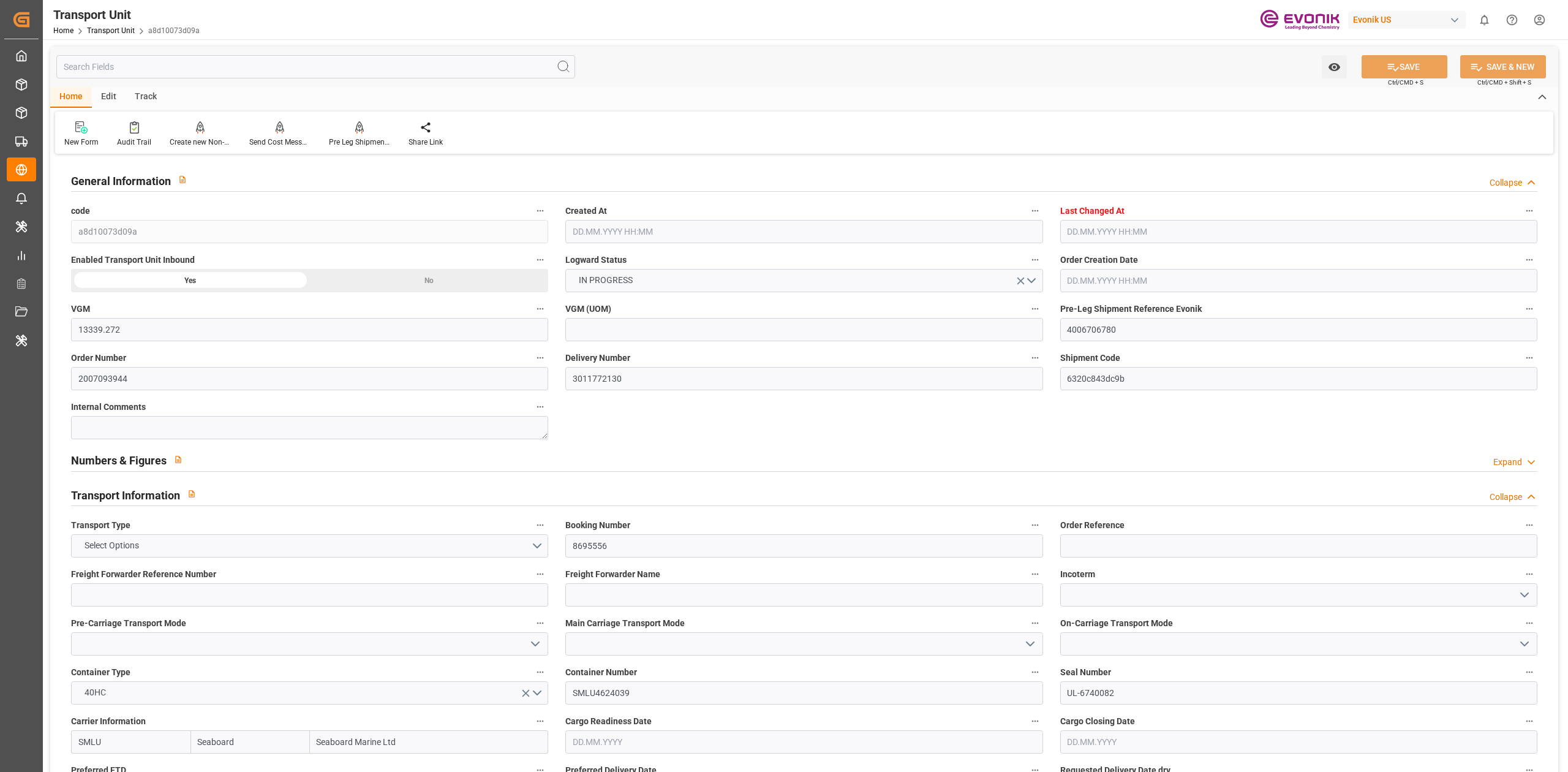
type input "[DATE] 00:00"
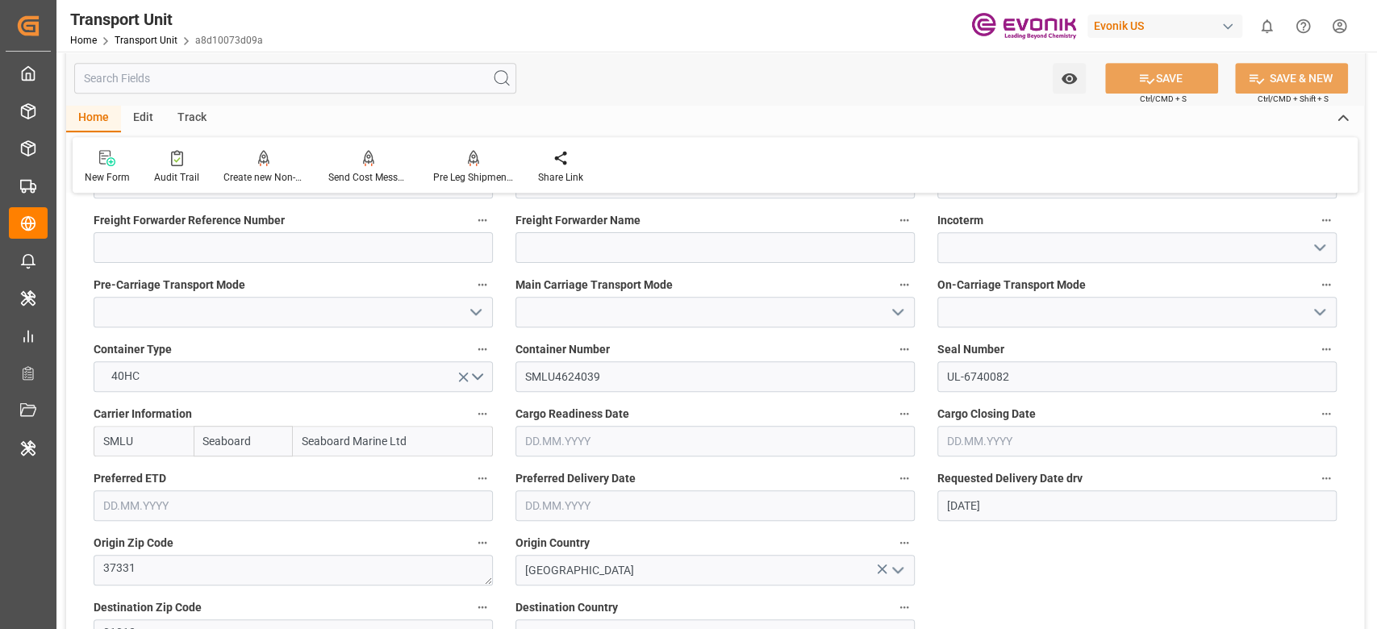
scroll to position [536, 0]
click at [1136, 34] on div "Evonik US" at bounding box center [1165, 26] width 155 height 23
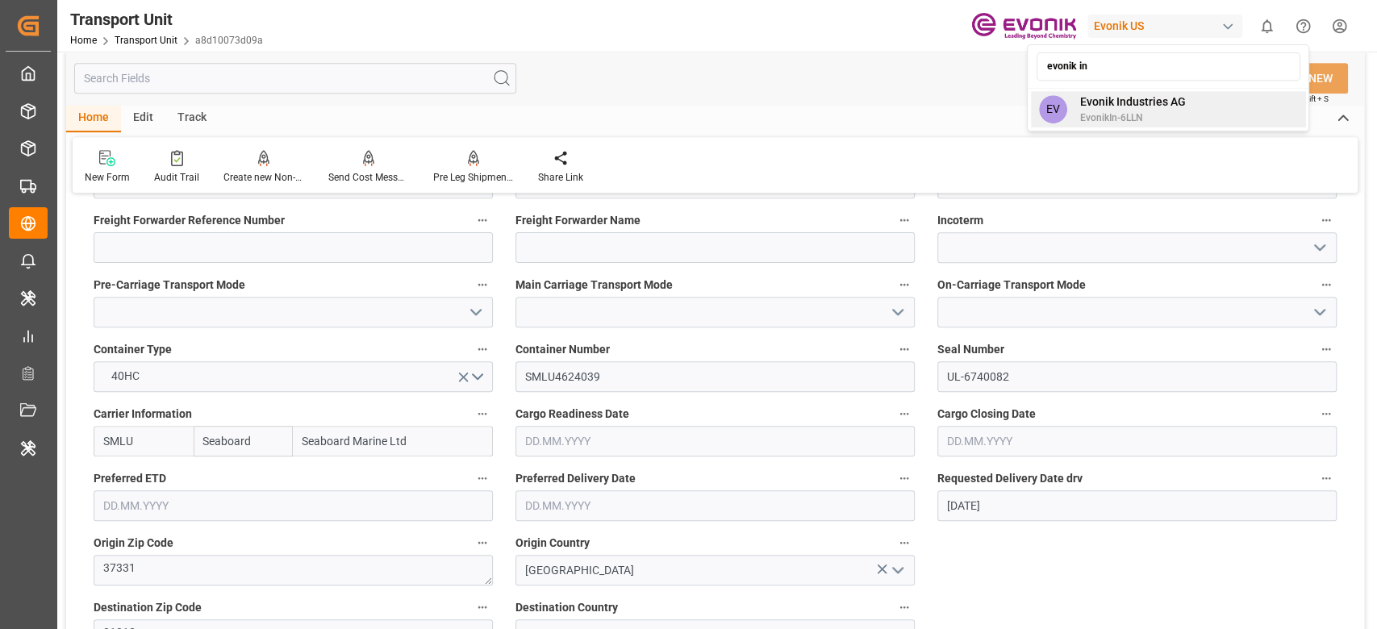
type input "evonik in"
click at [1092, 103] on span "Evonik Industries AG" at bounding box center [1133, 102] width 106 height 17
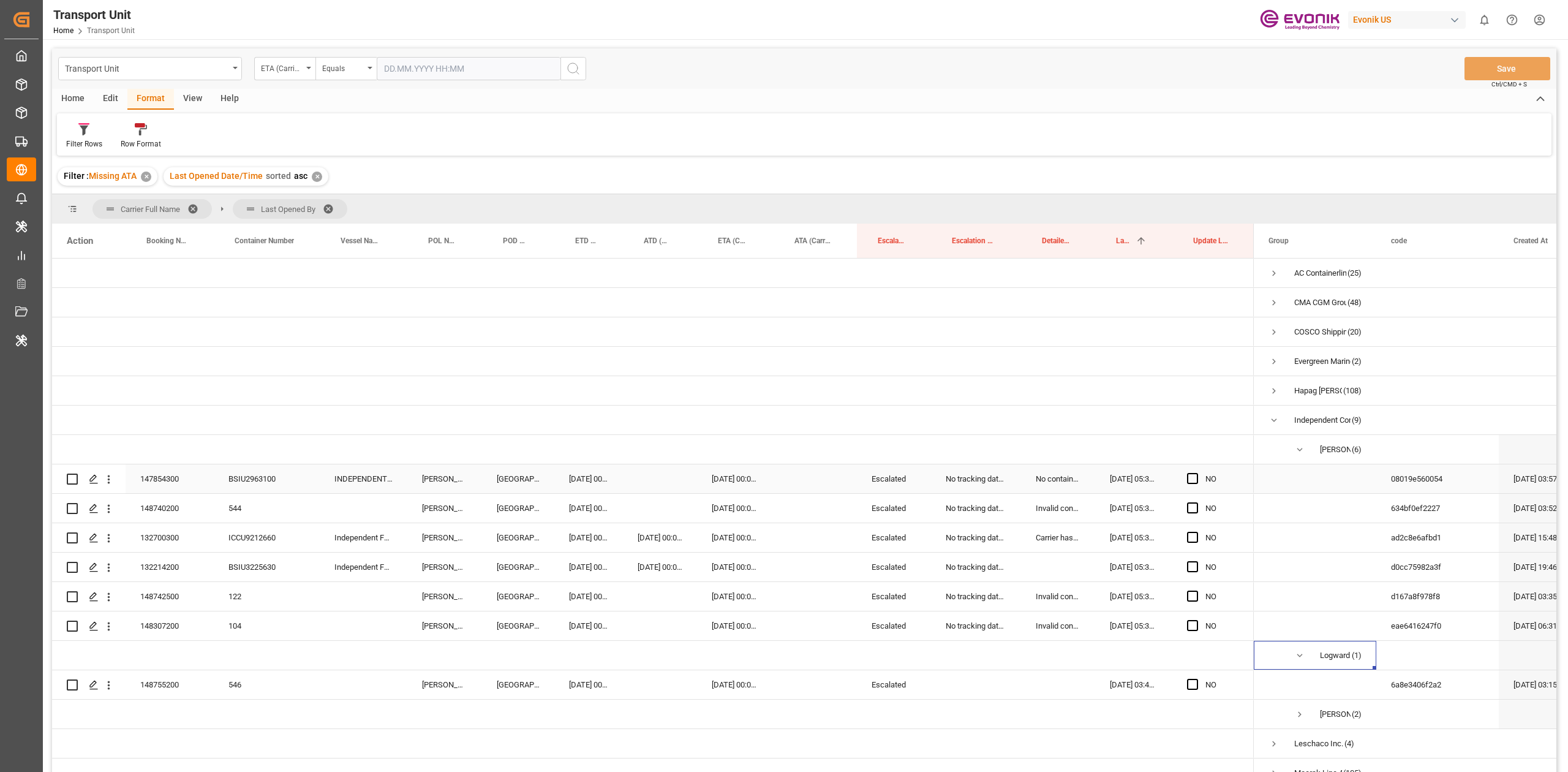
scroll to position [143, 0]
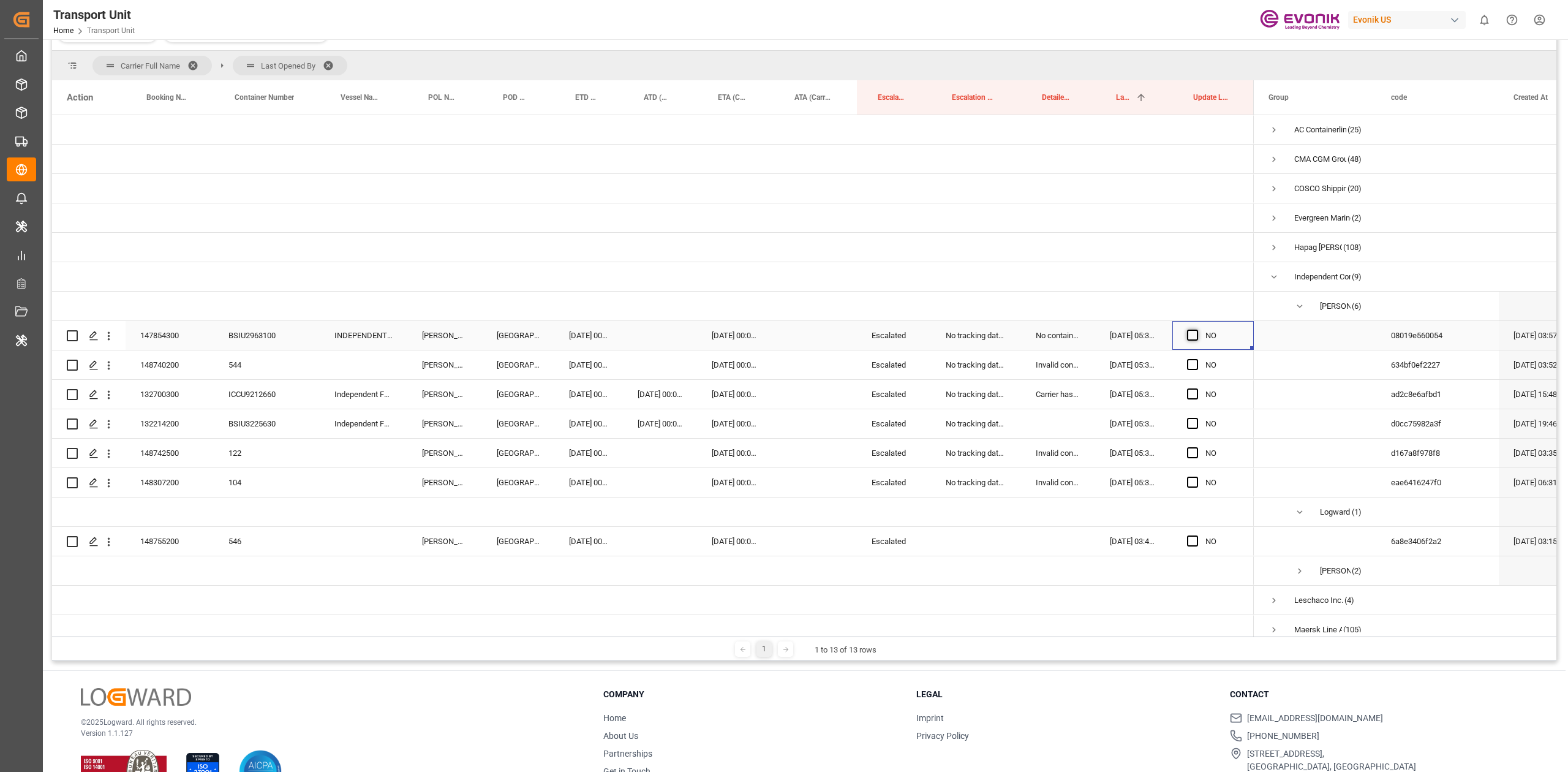
click at [1194, 337] on span "Press SPACE to select this row." at bounding box center [1192, 335] width 11 height 11
click at [1196, 329] on input "Press SPACE to select this row." at bounding box center [1196, 329] width 0 height 0
click at [1194, 364] on span "Press SPACE to select this row." at bounding box center [1192, 364] width 11 height 11
click at [1196, 359] on input "Press SPACE to select this row." at bounding box center [1196, 359] width 0 height 0
click at [1189, 389] on span "Press SPACE to select this row." at bounding box center [1192, 394] width 11 height 11
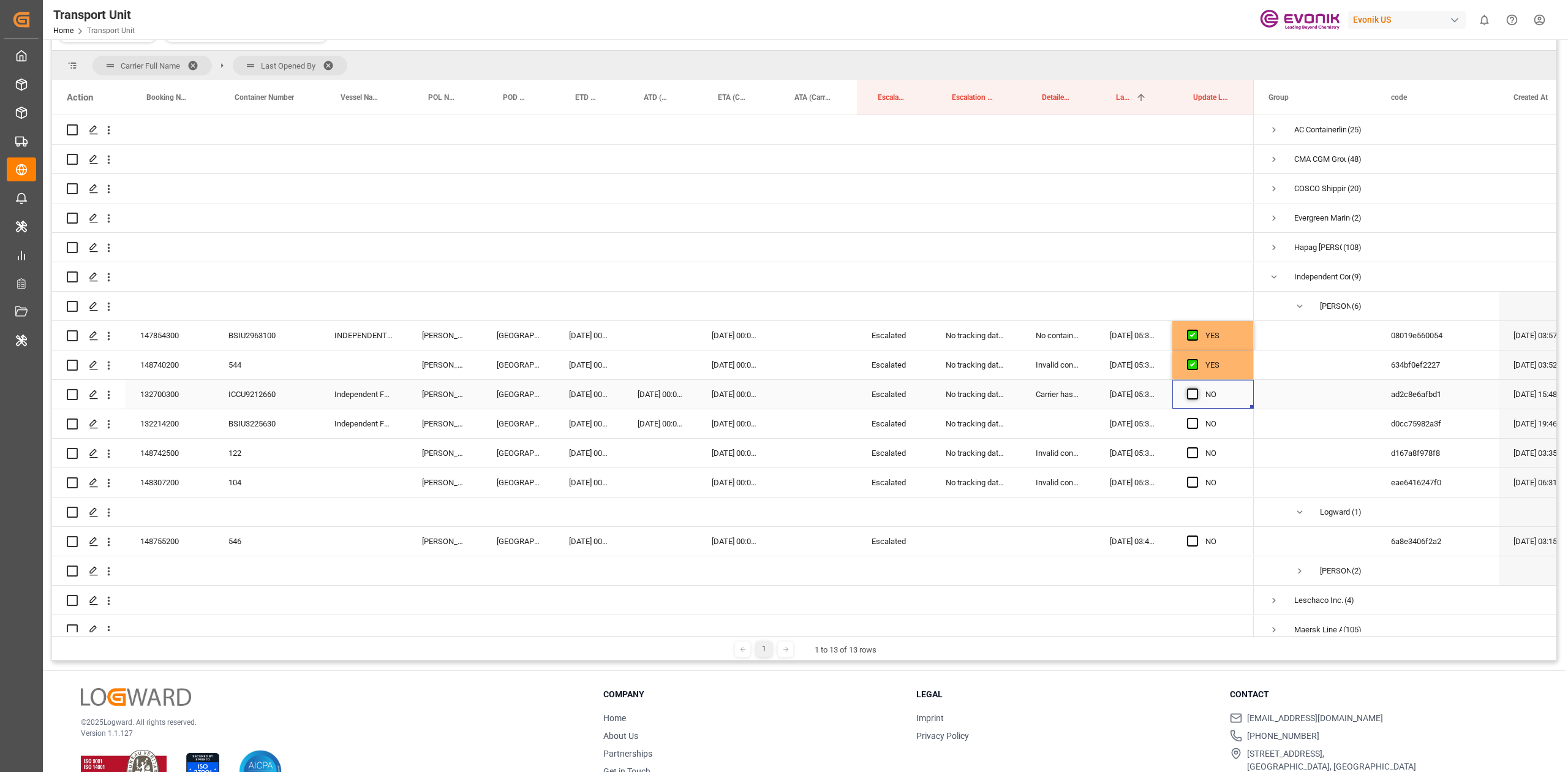
click at [1196, 389] on input "Press SPACE to select this row." at bounding box center [1196, 389] width 0 height 0
click at [1191, 418] on span "Press SPACE to select this row." at bounding box center [1192, 423] width 11 height 11
click at [1196, 418] on input "Press SPACE to select this row." at bounding box center [1196, 418] width 0 height 0
click at [1196, 445] on div "Press SPACE to select this row." at bounding box center [1196, 453] width 18 height 28
click at [1192, 483] on span "Press SPACE to select this row." at bounding box center [1192, 482] width 11 height 11
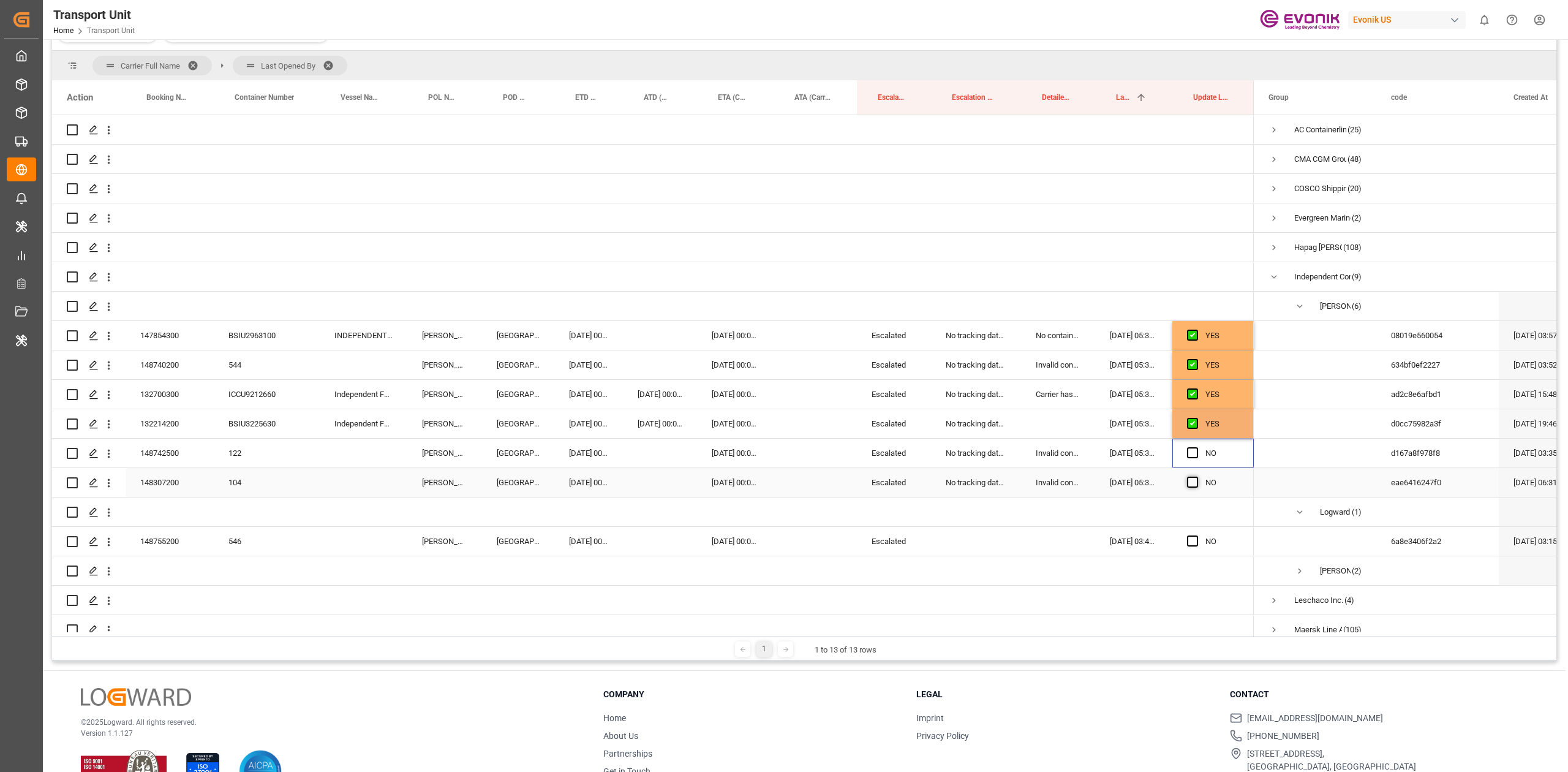
click at [1196, 477] on input "Press SPACE to select this row." at bounding box center [1196, 477] width 0 height 0
click at [1192, 462] on div "Press SPACE to select this row." at bounding box center [1196, 453] width 18 height 28
click at [1192, 455] on span "Press SPACE to select this row." at bounding box center [1192, 452] width 11 height 11
click at [1196, 447] on input "Press SPACE to select this row." at bounding box center [1196, 447] width 0 height 0
click at [1194, 537] on span "Press SPACE to select this row." at bounding box center [1192, 540] width 11 height 11
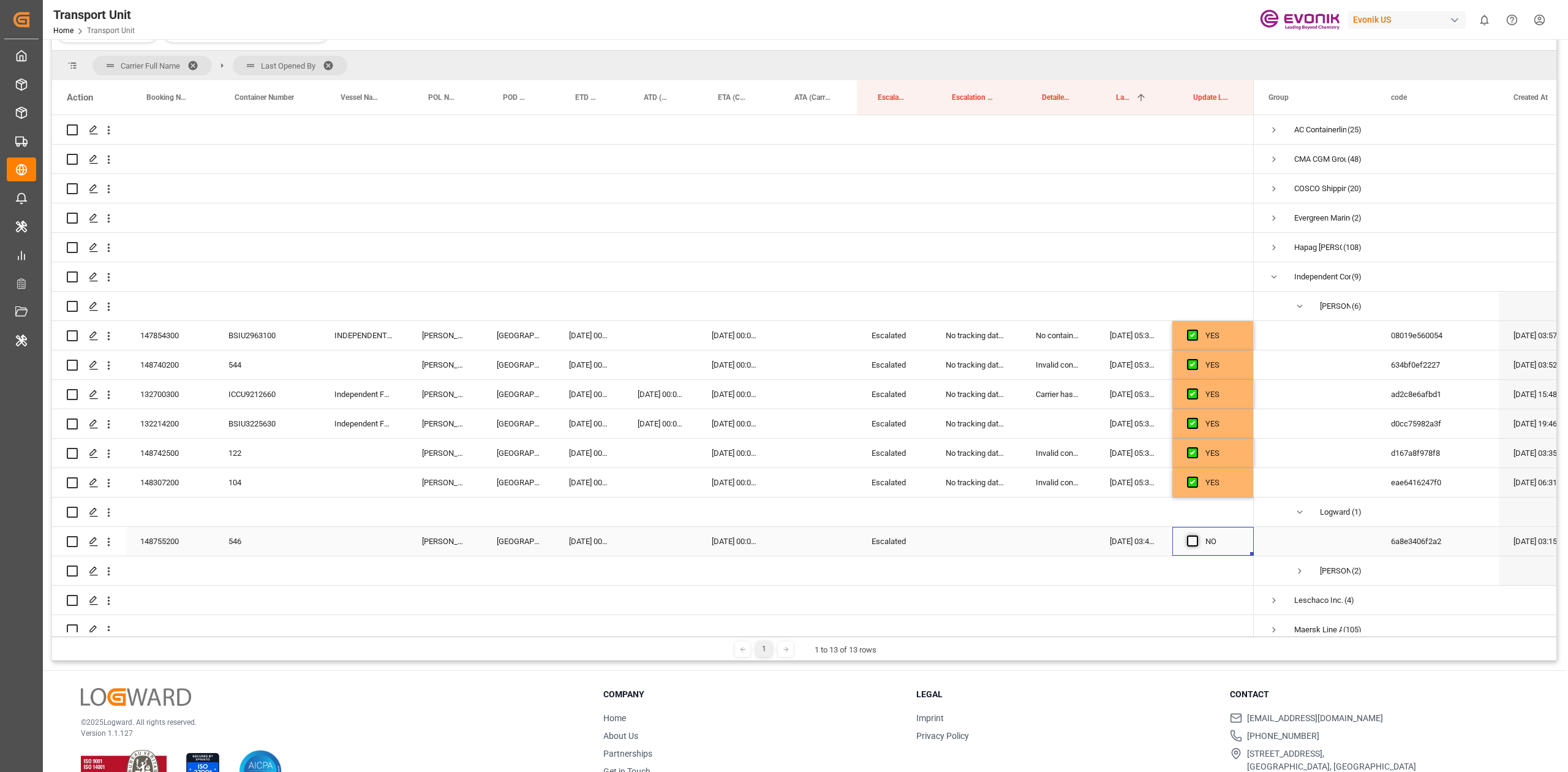
click at [1196, 535] on input "Press SPACE to select this row." at bounding box center [1196, 535] width 0 height 0
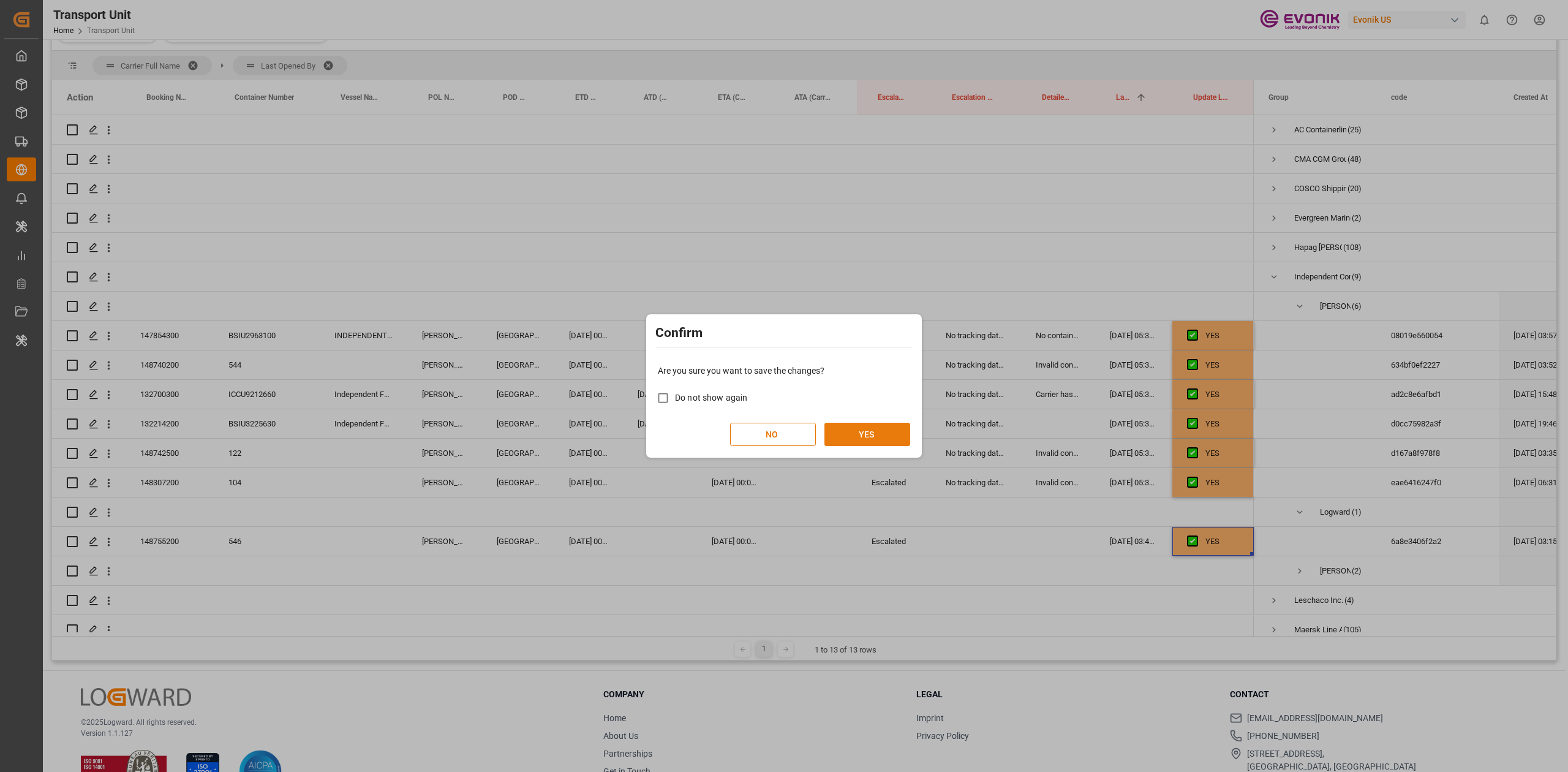
click at [854, 424] on button "YES" at bounding box center [867, 434] width 86 height 24
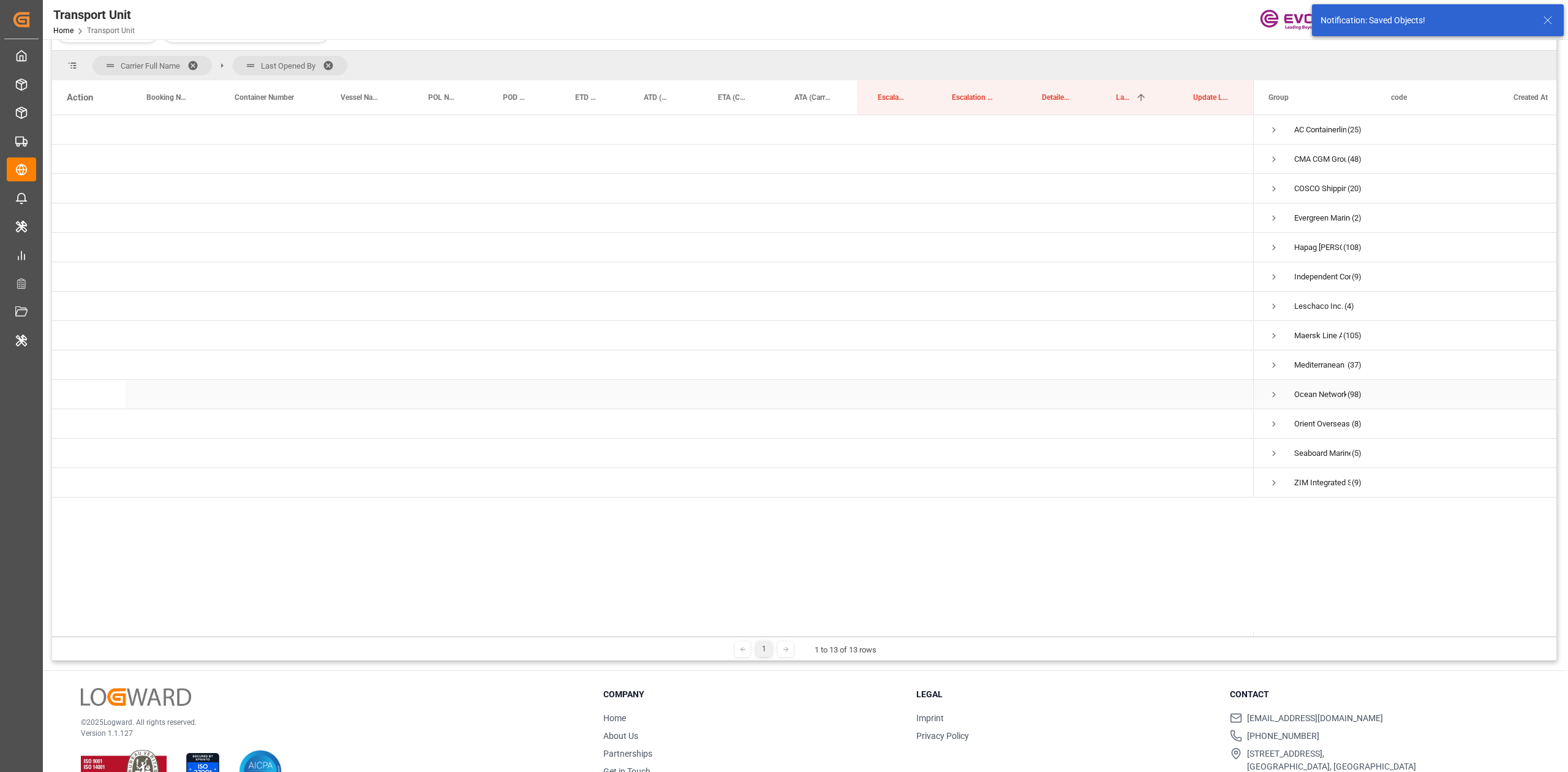
scroll to position [181, 0]
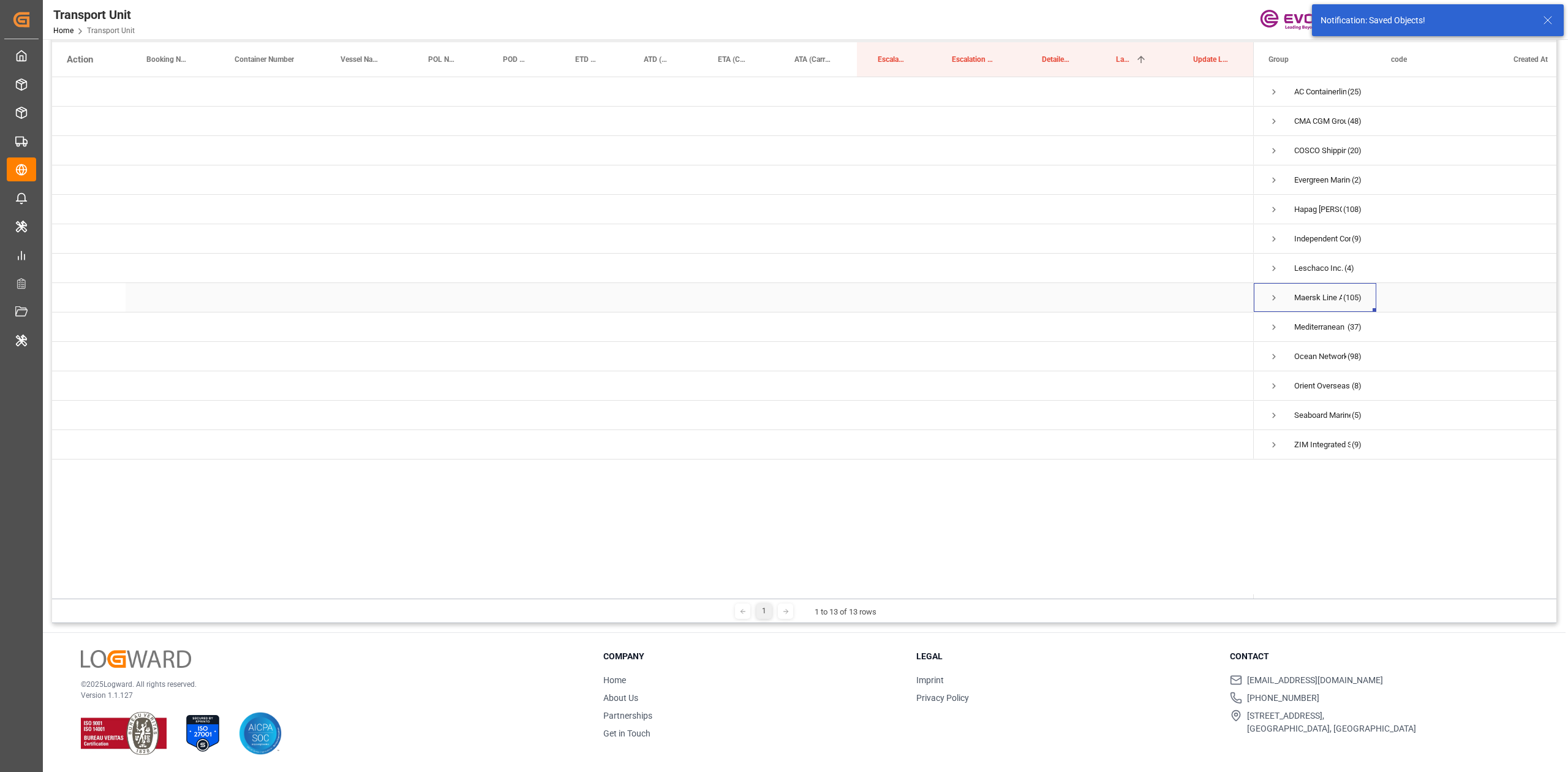
click at [1273, 302] on span "Press SPACE to select this row." at bounding box center [1274, 298] width 11 height 11
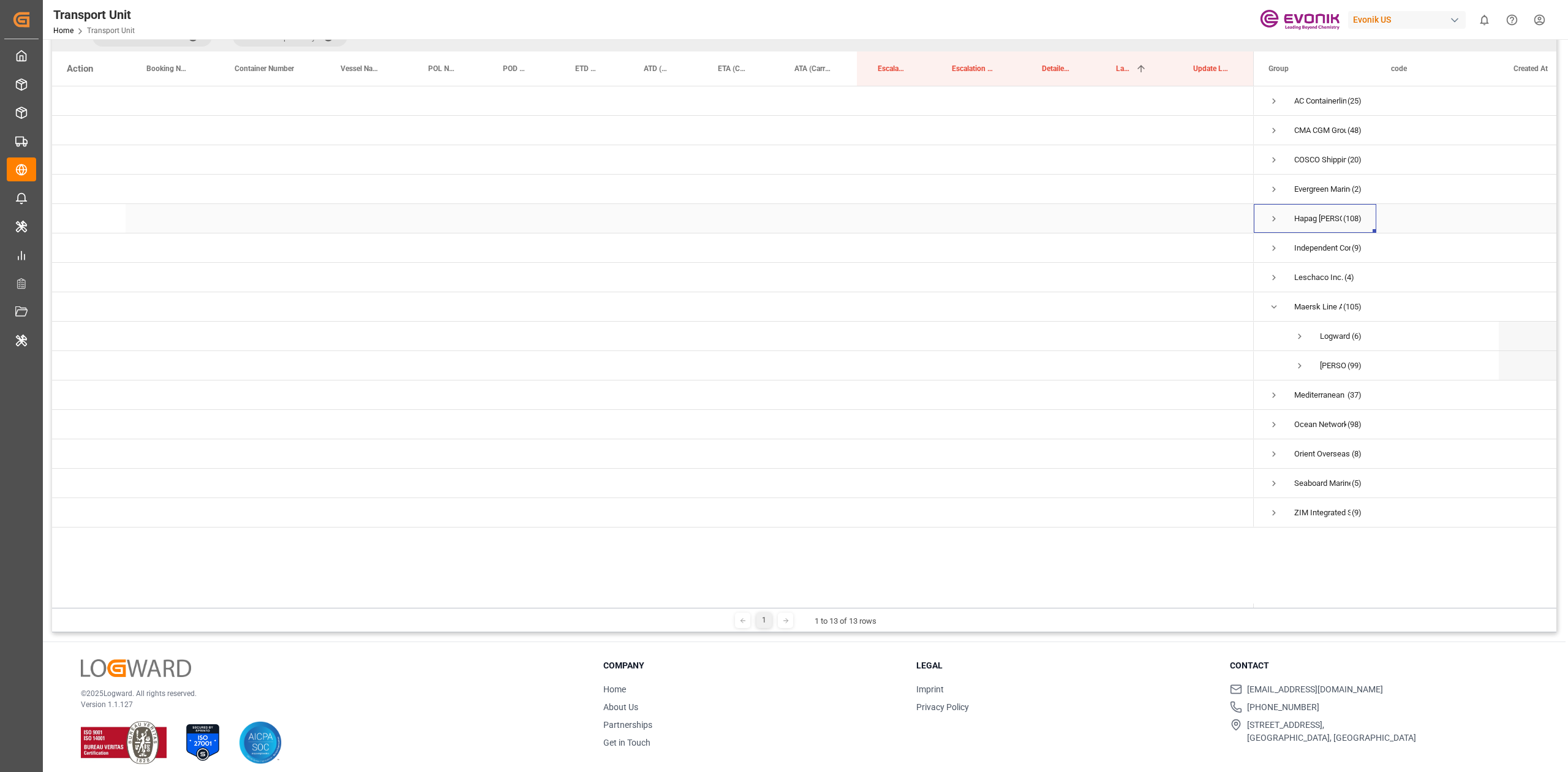
click at [1273, 213] on span "Press SPACE to select this row." at bounding box center [1274, 219] width 11 height 11
click at [1294, 246] on span "Press SPACE to select this row." at bounding box center [1299, 248] width 11 height 11
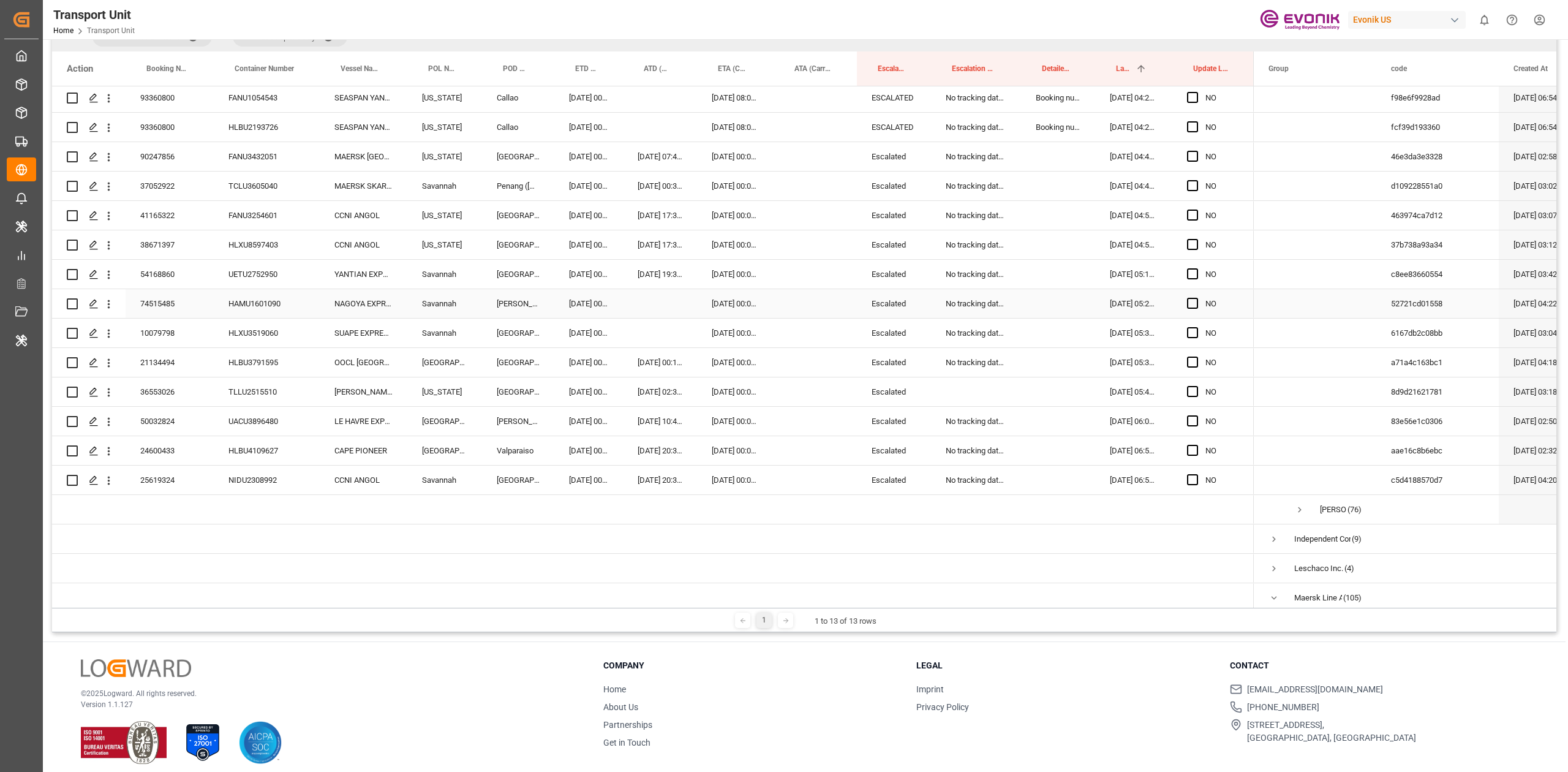
scroll to position [709, 0]
click at [1189, 481] on span "Press SPACE to select this row." at bounding box center [1192, 480] width 11 height 11
click at [1196, 474] on input "Press SPACE to select this row." at bounding box center [1196, 474] width 0 height 0
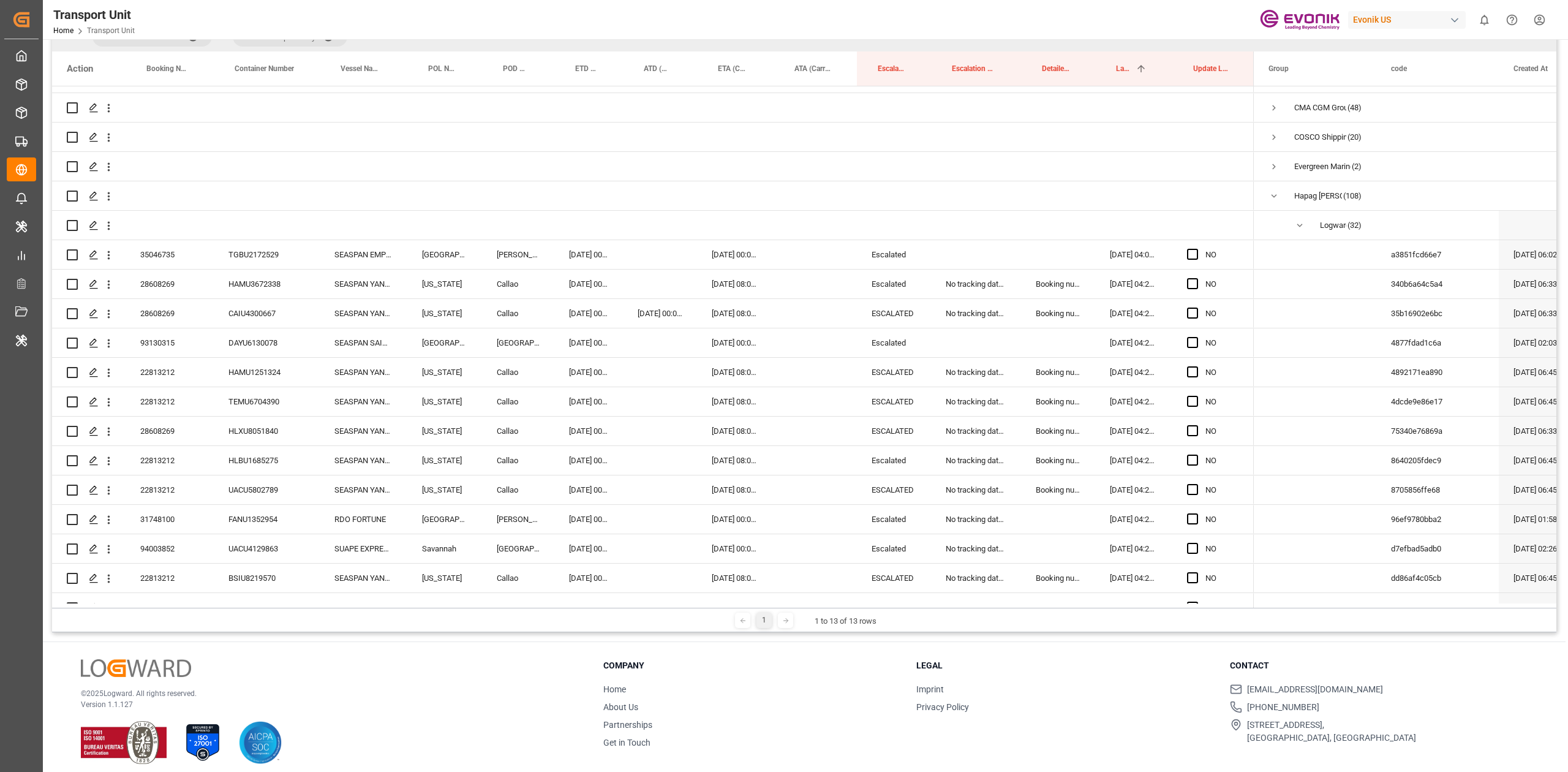
scroll to position [0, 0]
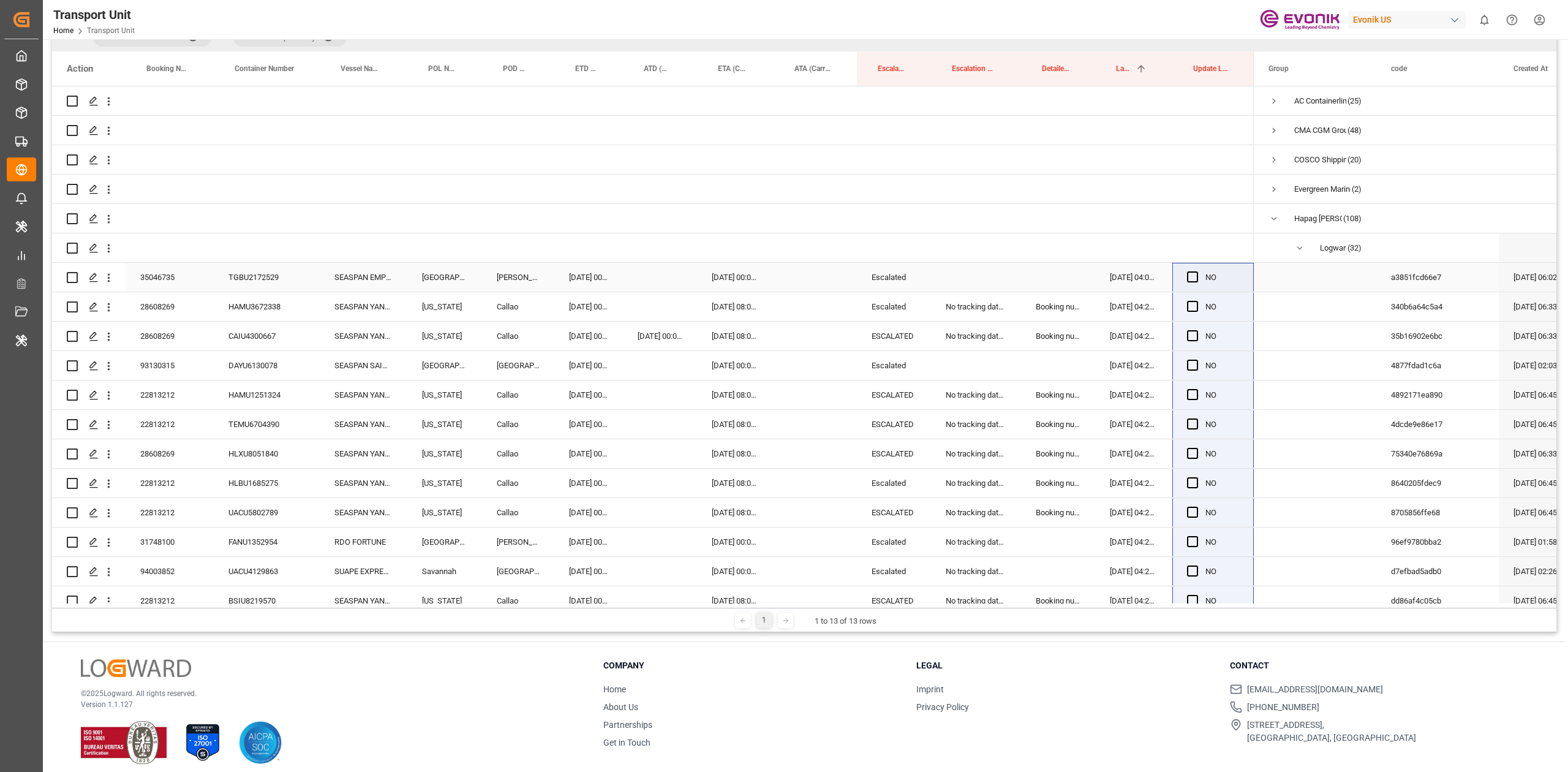
drag, startPoint x: 1252, startPoint y: 488, endPoint x: 1207, endPoint y: 272, distance: 220.6
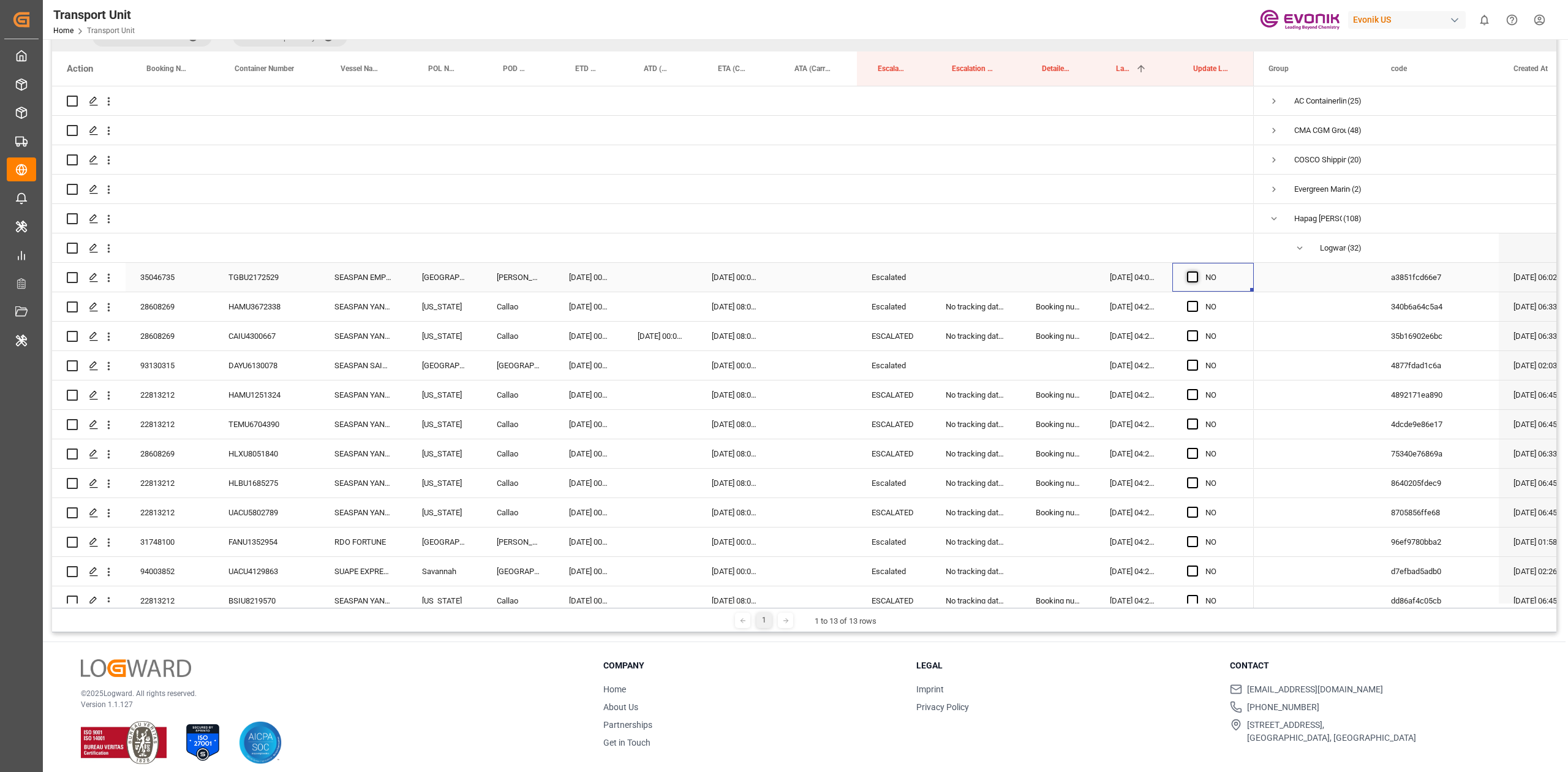
click at [1193, 277] on span "Press SPACE to select this row." at bounding box center [1192, 276] width 11 height 11
click at [1196, 271] on input "Press SPACE to select this row." at bounding box center [1196, 271] width 0 height 0
click at [1191, 304] on span "Press SPACE to select this row." at bounding box center [1192, 306] width 11 height 11
click at [1196, 301] on input "Press SPACE to select this row." at bounding box center [1196, 301] width 0 height 0
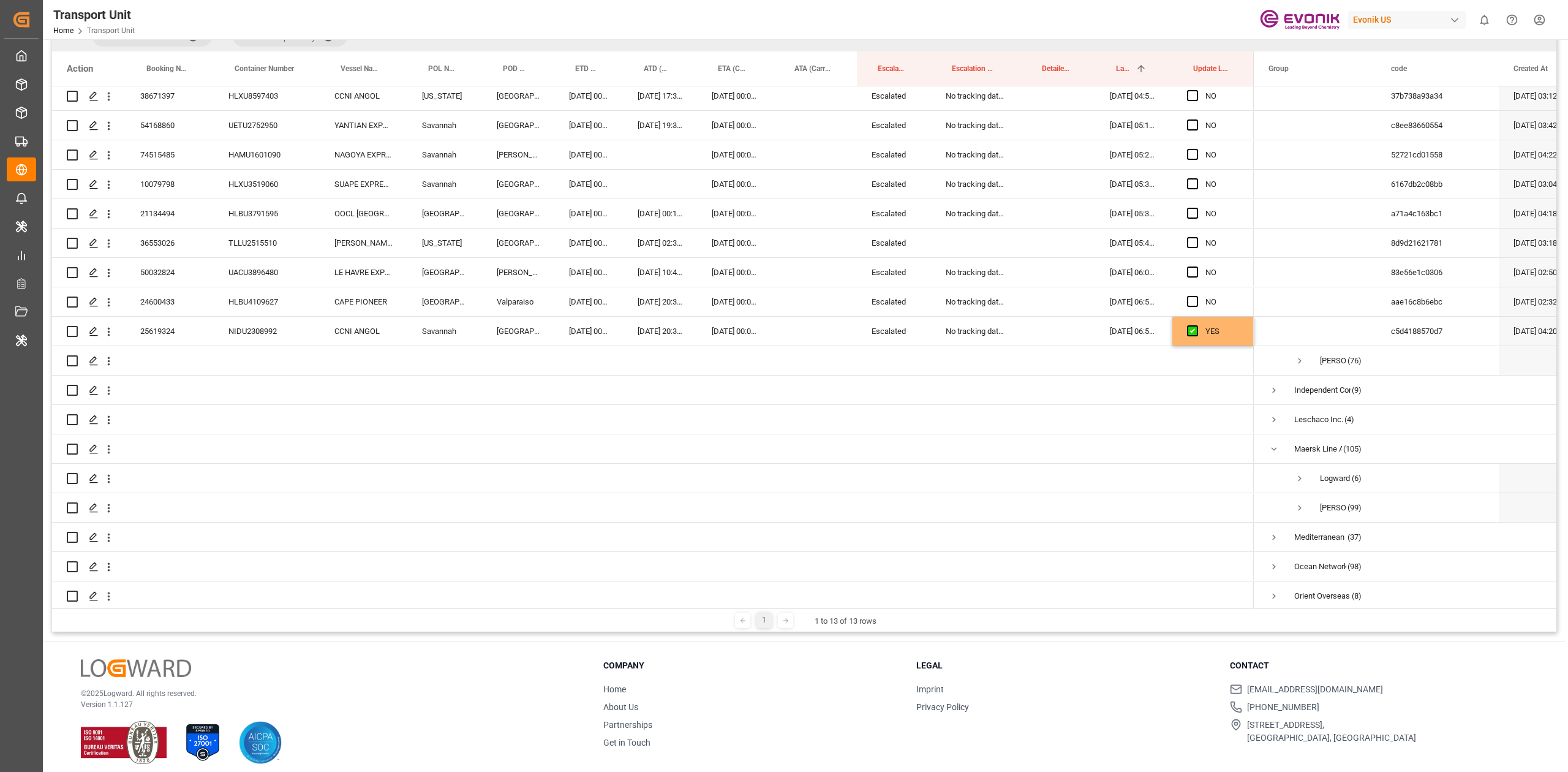
scroll to position [928, 0]
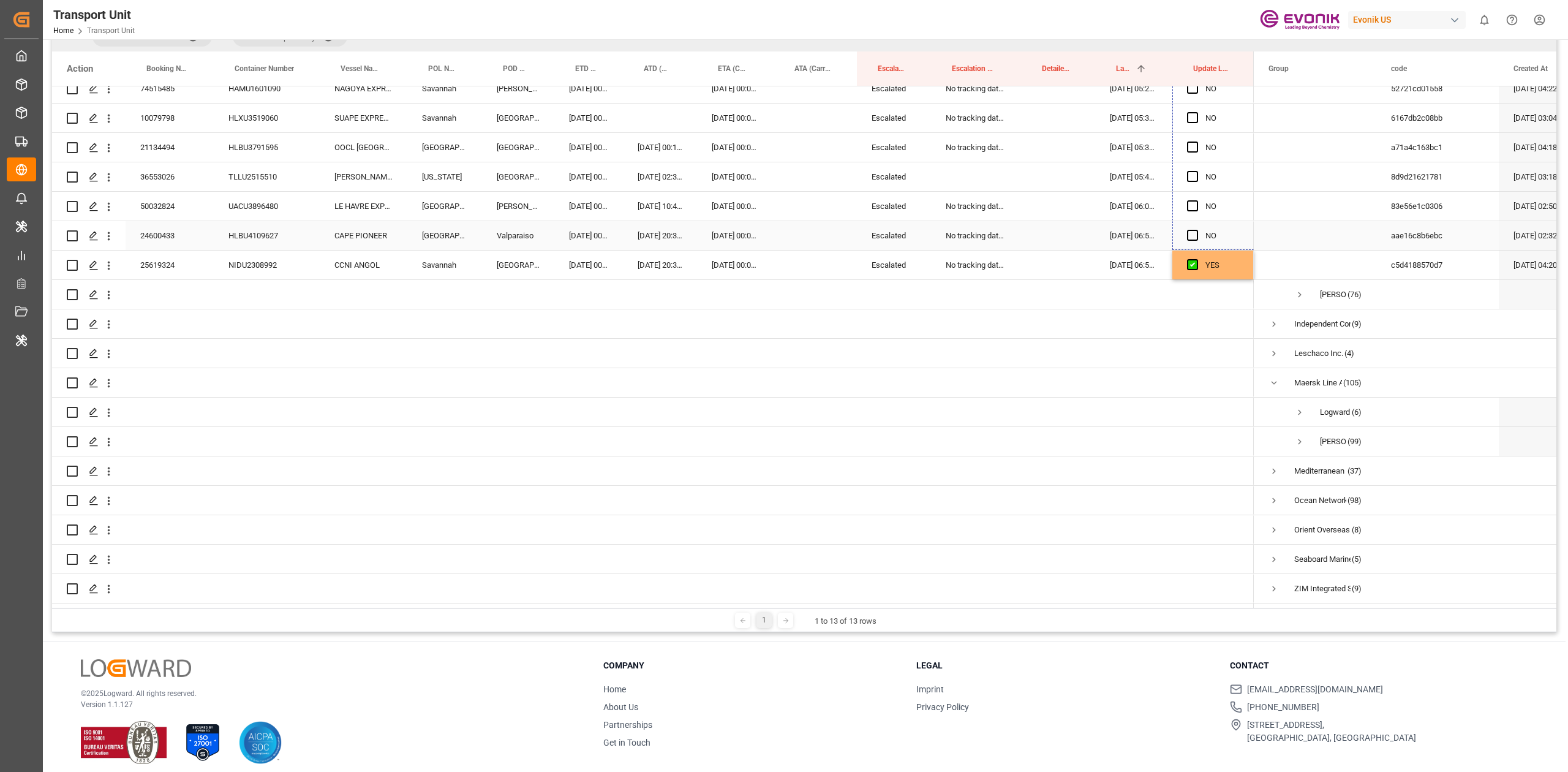
drag, startPoint x: 1249, startPoint y: 317, endPoint x: 1213, endPoint y: 224, distance: 99.7
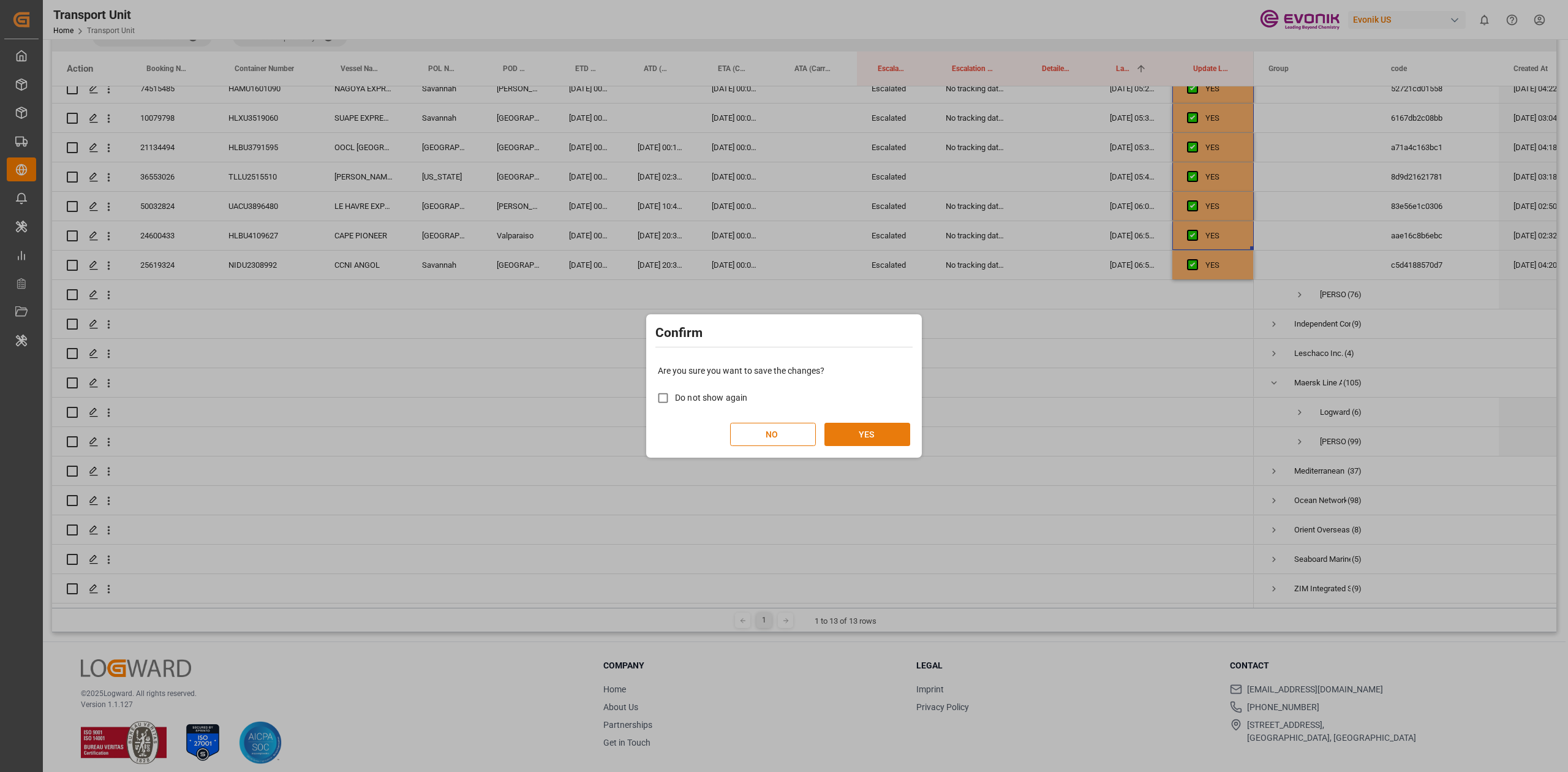
click at [889, 425] on button "YES" at bounding box center [867, 434] width 86 height 24
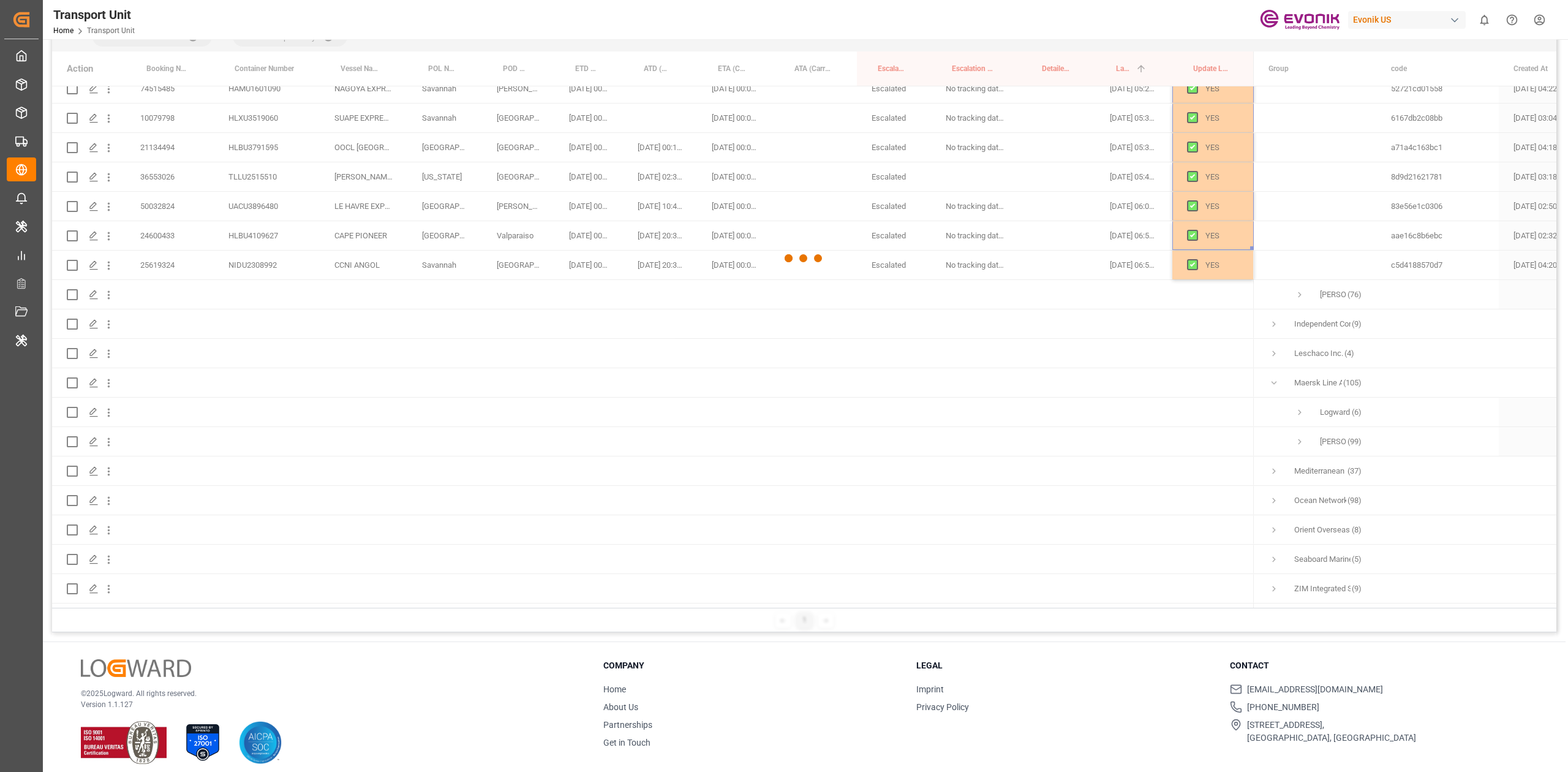
scroll to position [0, 0]
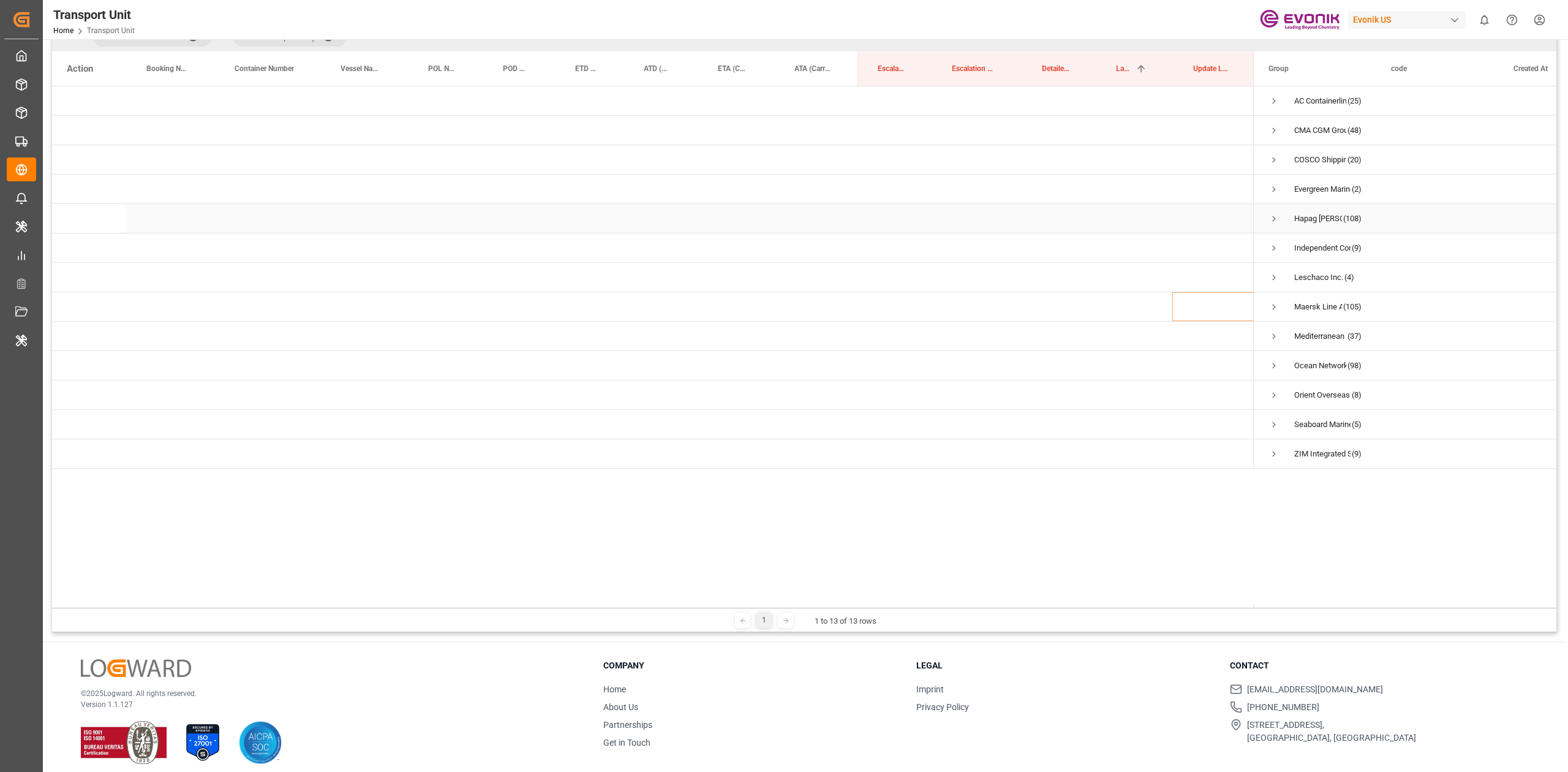
click at [1276, 218] on span "Press SPACE to select this row." at bounding box center [1274, 219] width 11 height 11
click at [1271, 185] on span "Press SPACE to select this row." at bounding box center [1274, 189] width 11 height 11
click at [1301, 218] on span "Press SPACE to select this row." at bounding box center [1299, 219] width 11 height 11
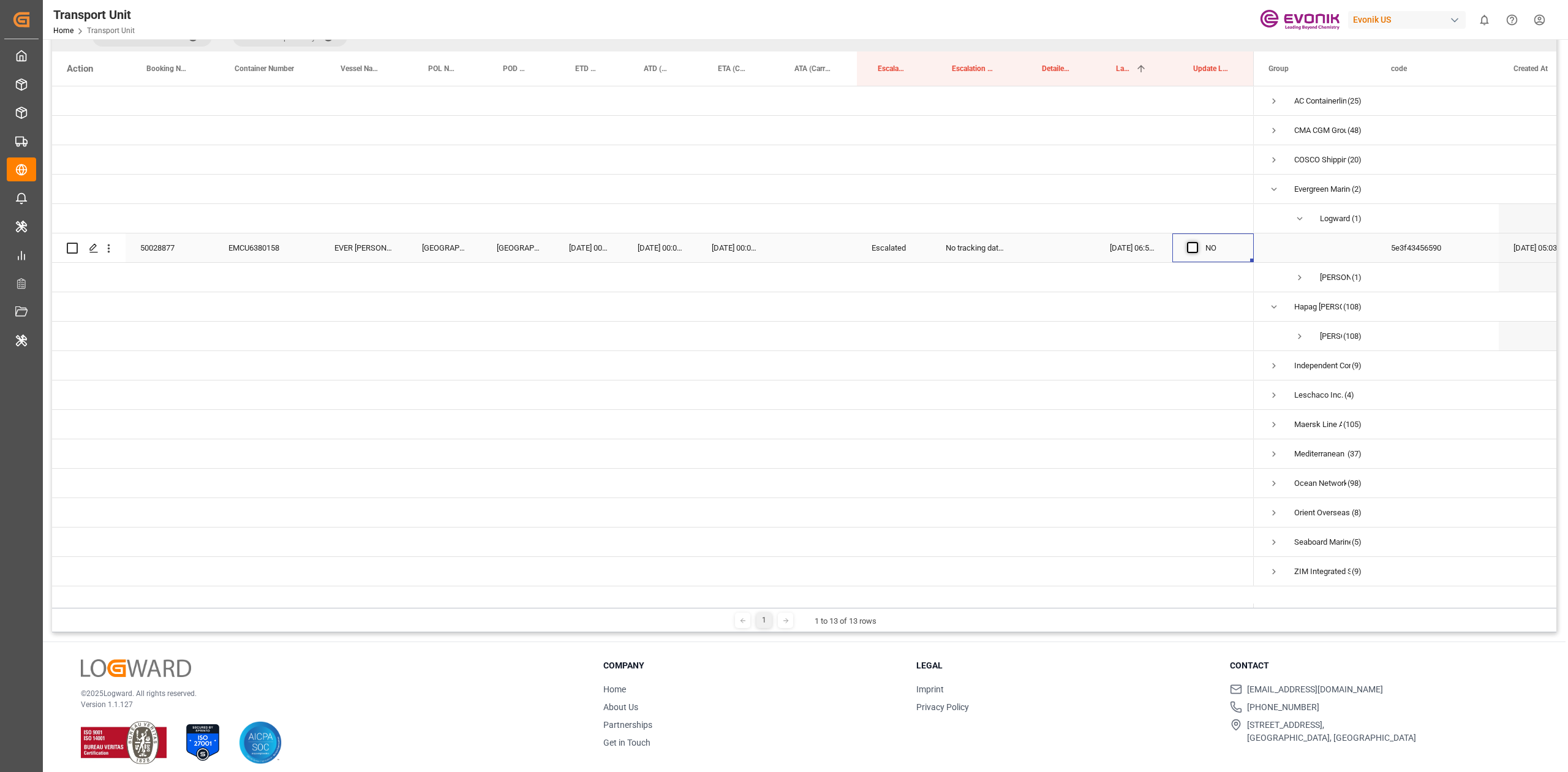
click at [1194, 245] on span "Press SPACE to select this row." at bounding box center [1192, 247] width 11 height 11
click at [1196, 242] on input "Press SPACE to select this row." at bounding box center [1196, 242] width 0 height 0
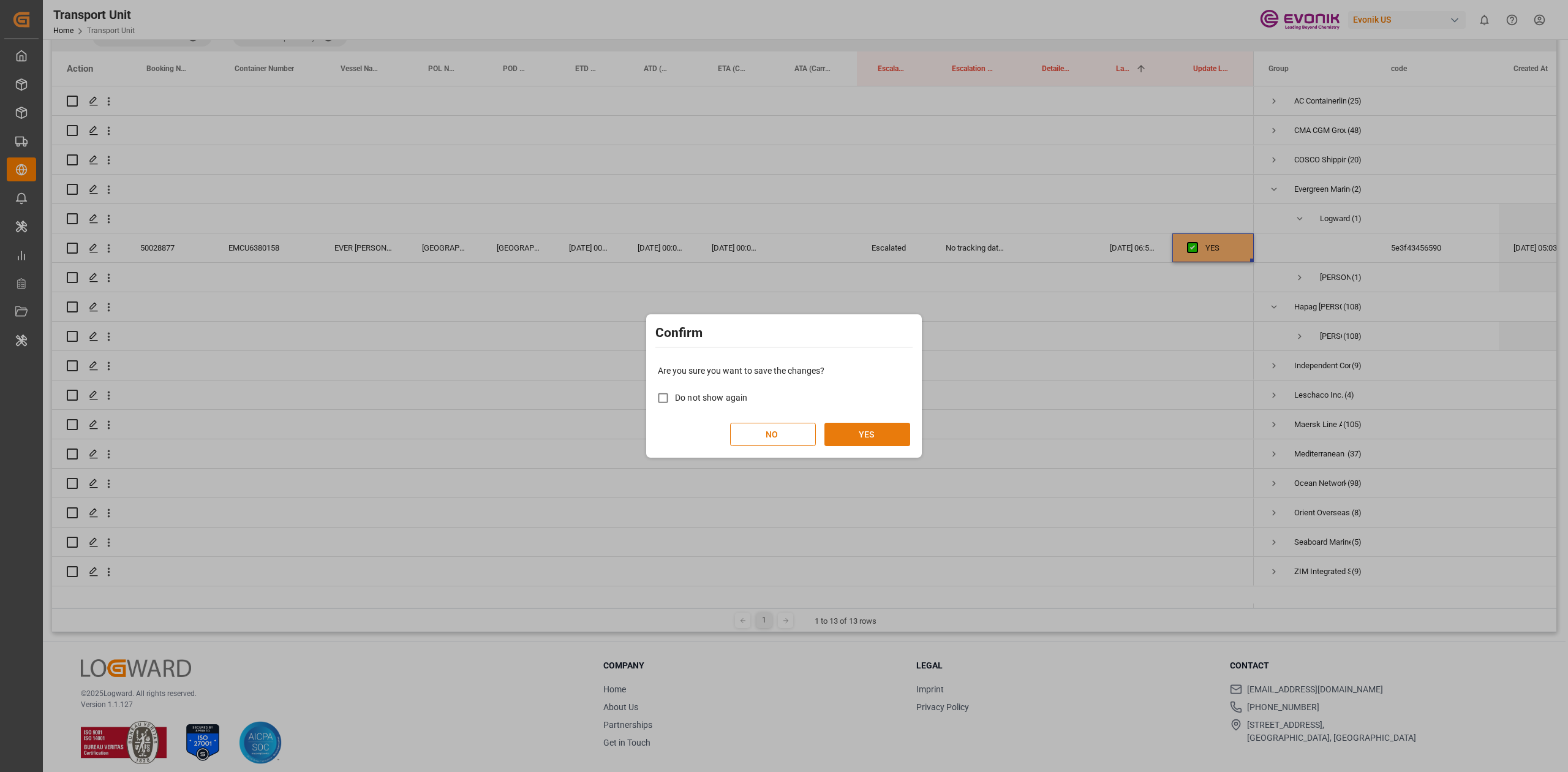
click at [852, 424] on button "YES" at bounding box center [867, 434] width 86 height 24
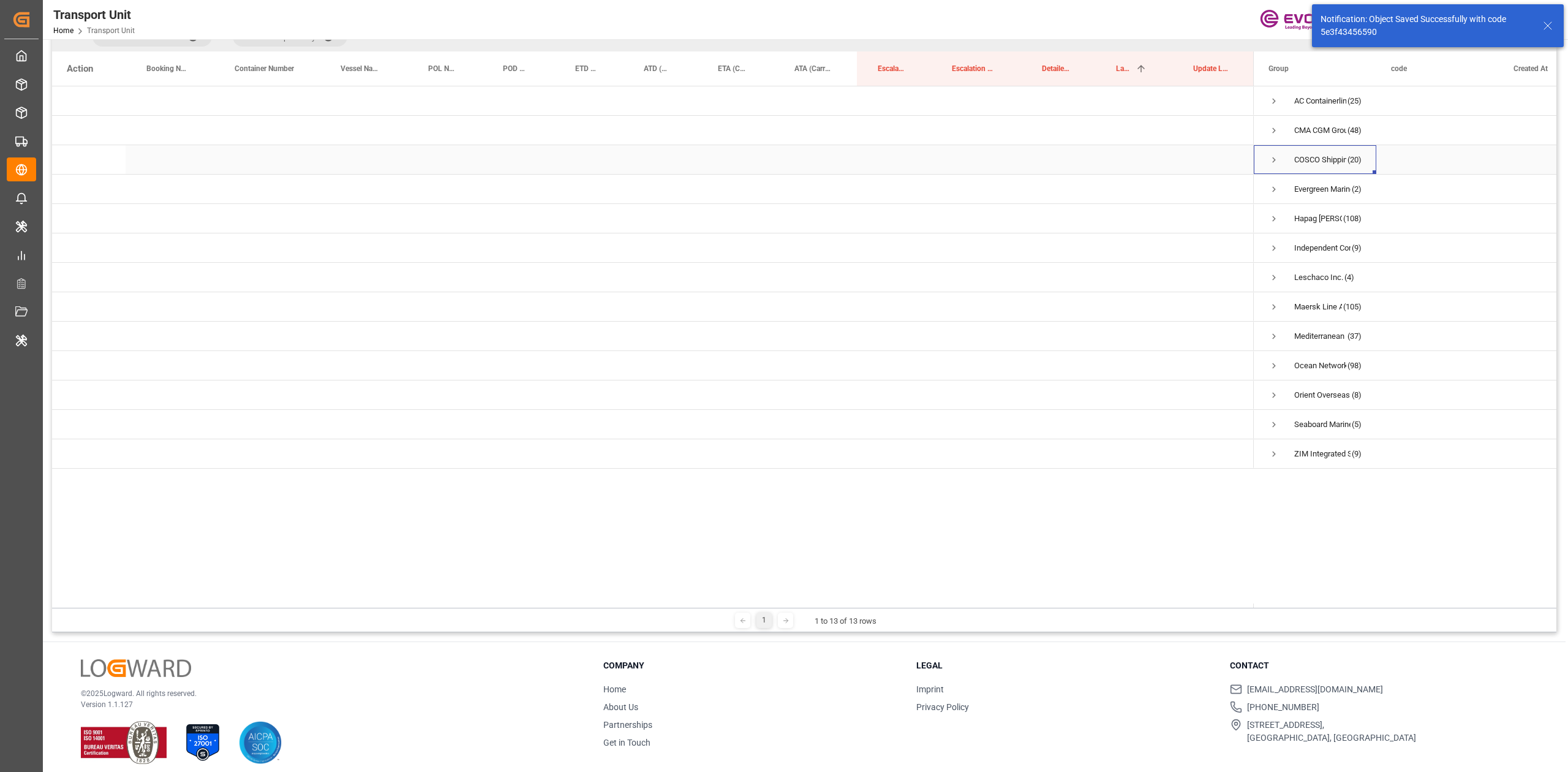
click at [1274, 158] on span "Press SPACE to select this row." at bounding box center [1274, 159] width 11 height 11
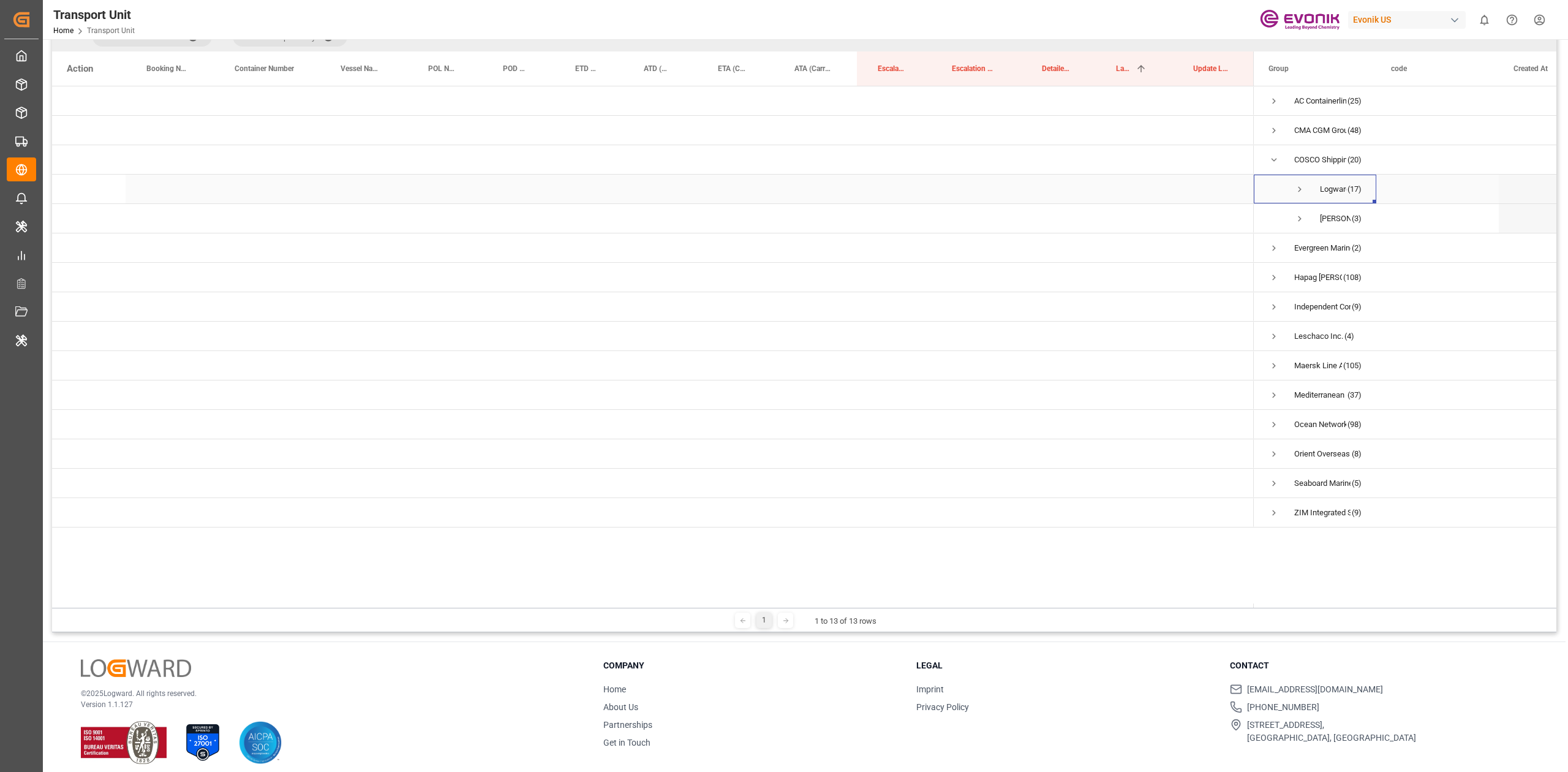
click at [1299, 189] on span "Press SPACE to select this row." at bounding box center [1299, 189] width 11 height 11
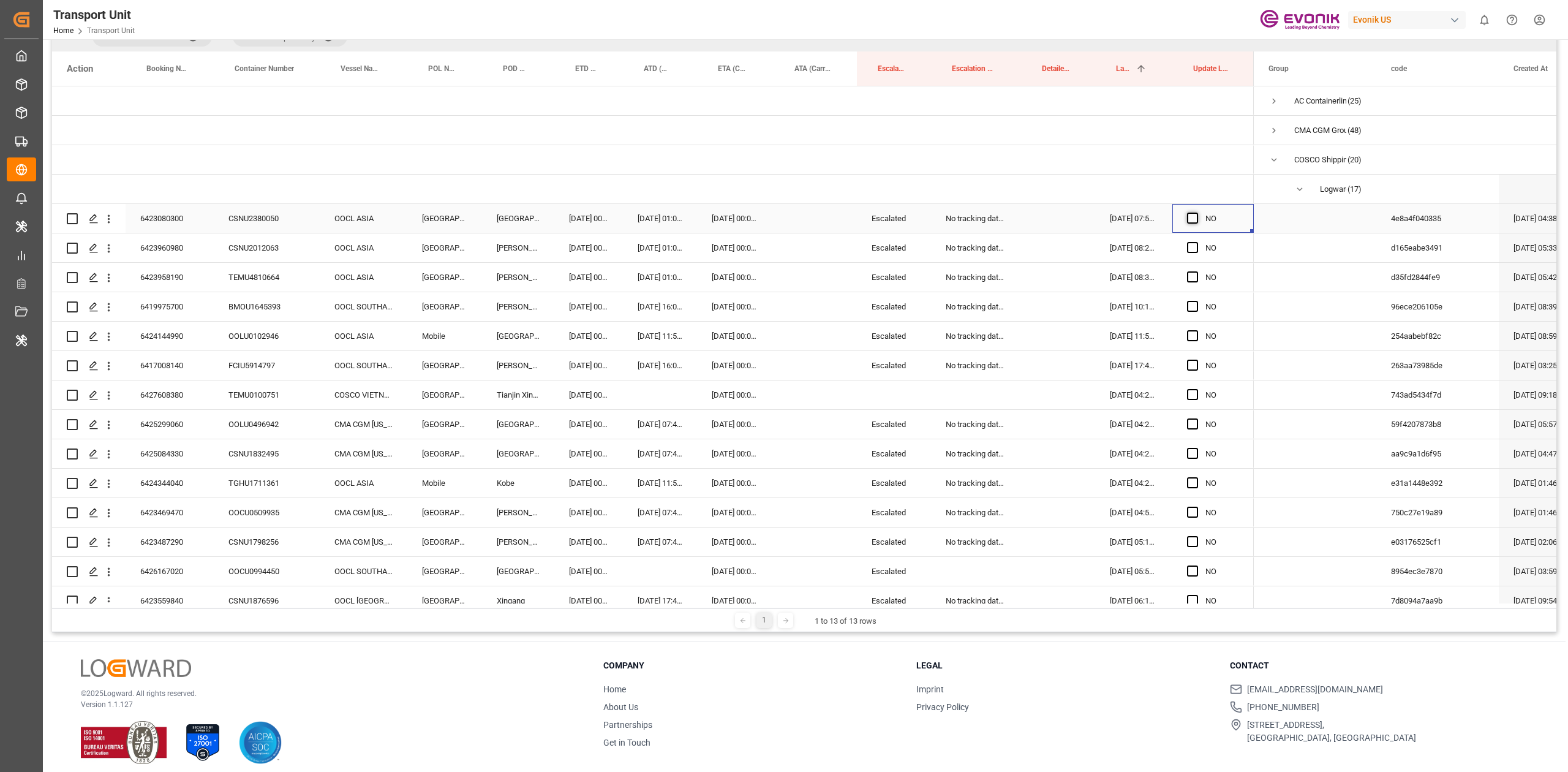
click at [1193, 219] on span "Press SPACE to select this row." at bounding box center [1192, 218] width 11 height 11
click at [1196, 213] on input "Press SPACE to select this row." at bounding box center [1196, 213] width 0 height 0
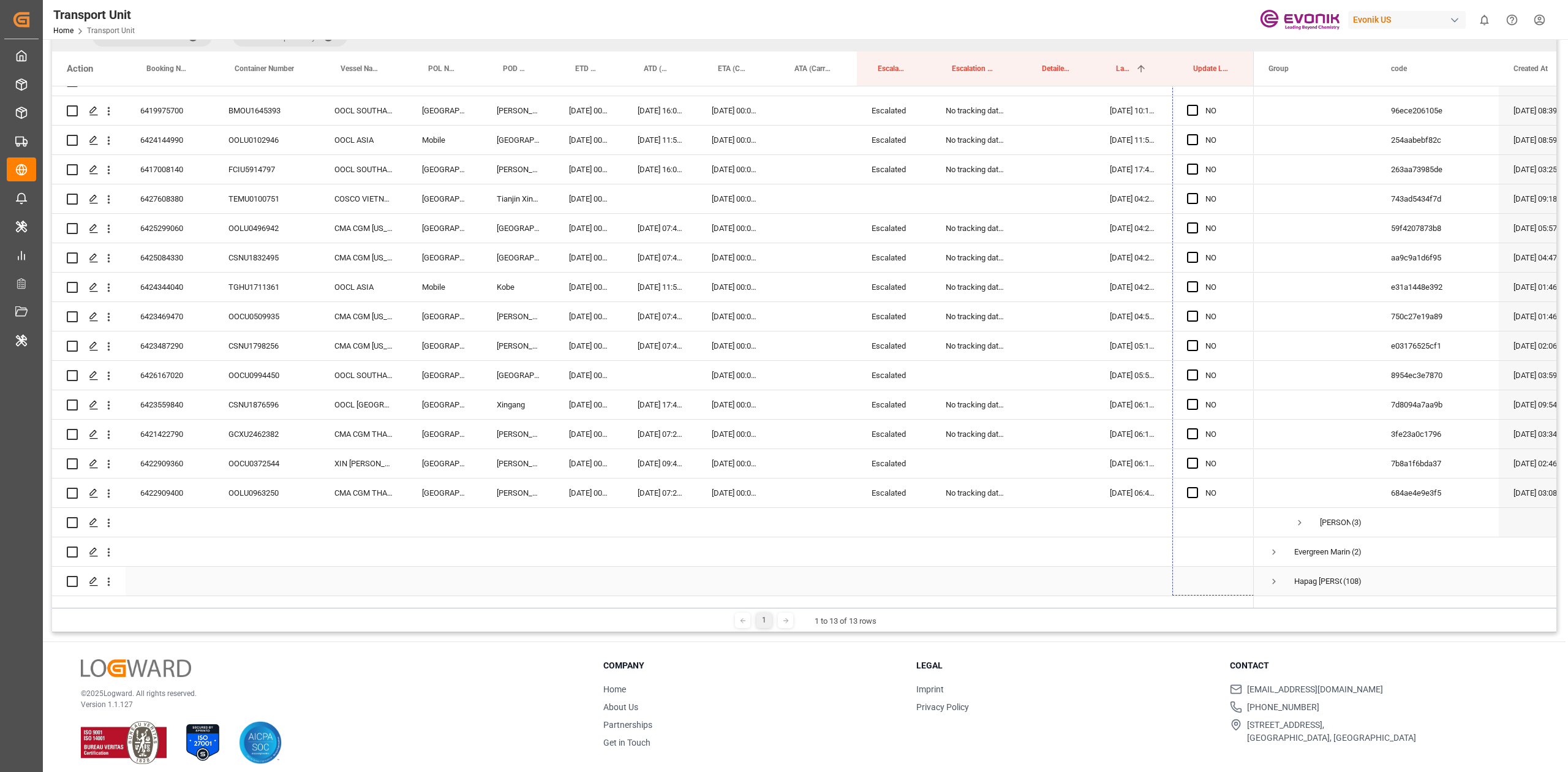
scroll to position [196, 0]
drag, startPoint x: 1249, startPoint y: 232, endPoint x: 1183, endPoint y: 493, distance: 269.2
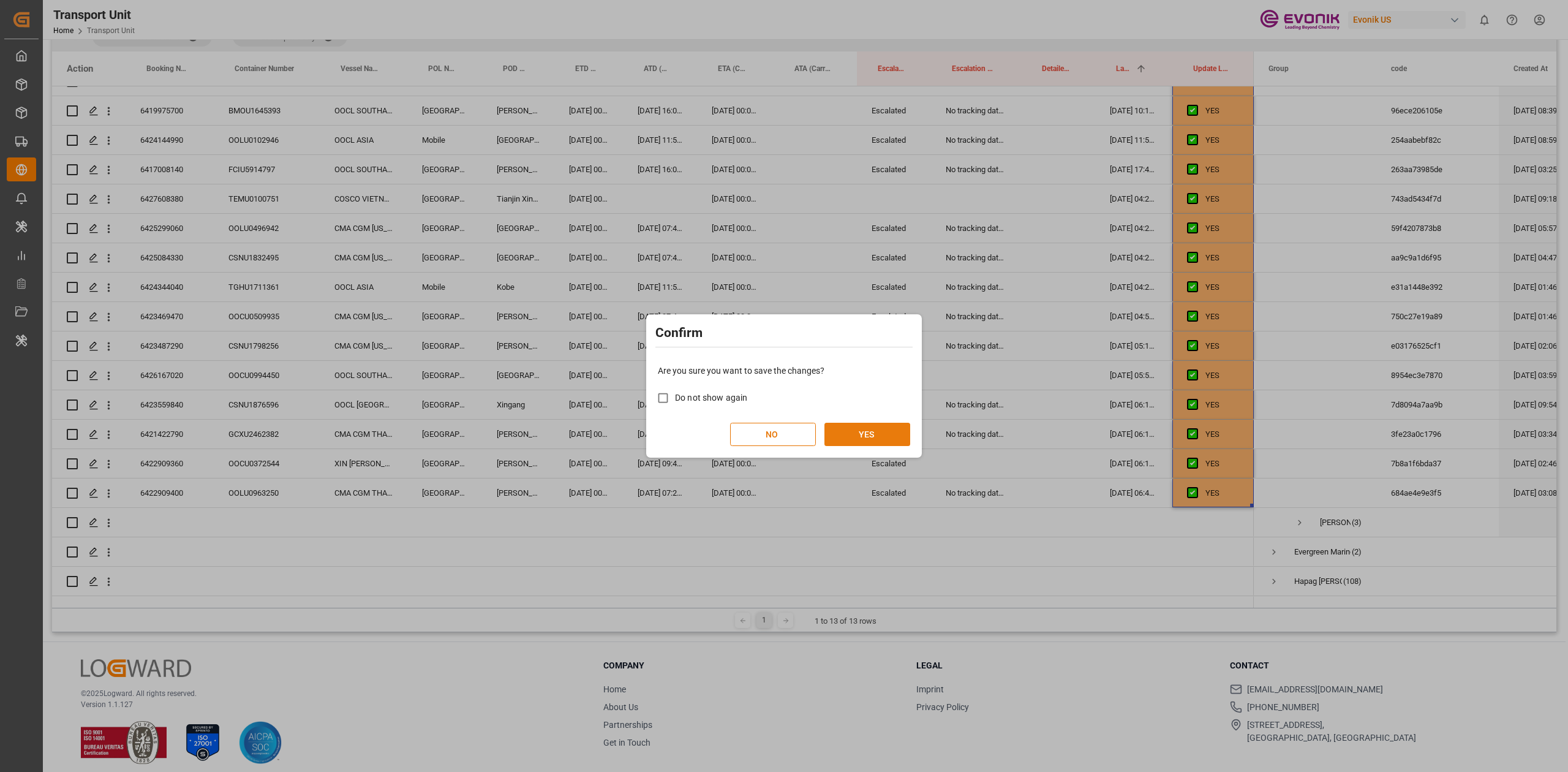
click at [902, 430] on button "YES" at bounding box center [867, 434] width 86 height 24
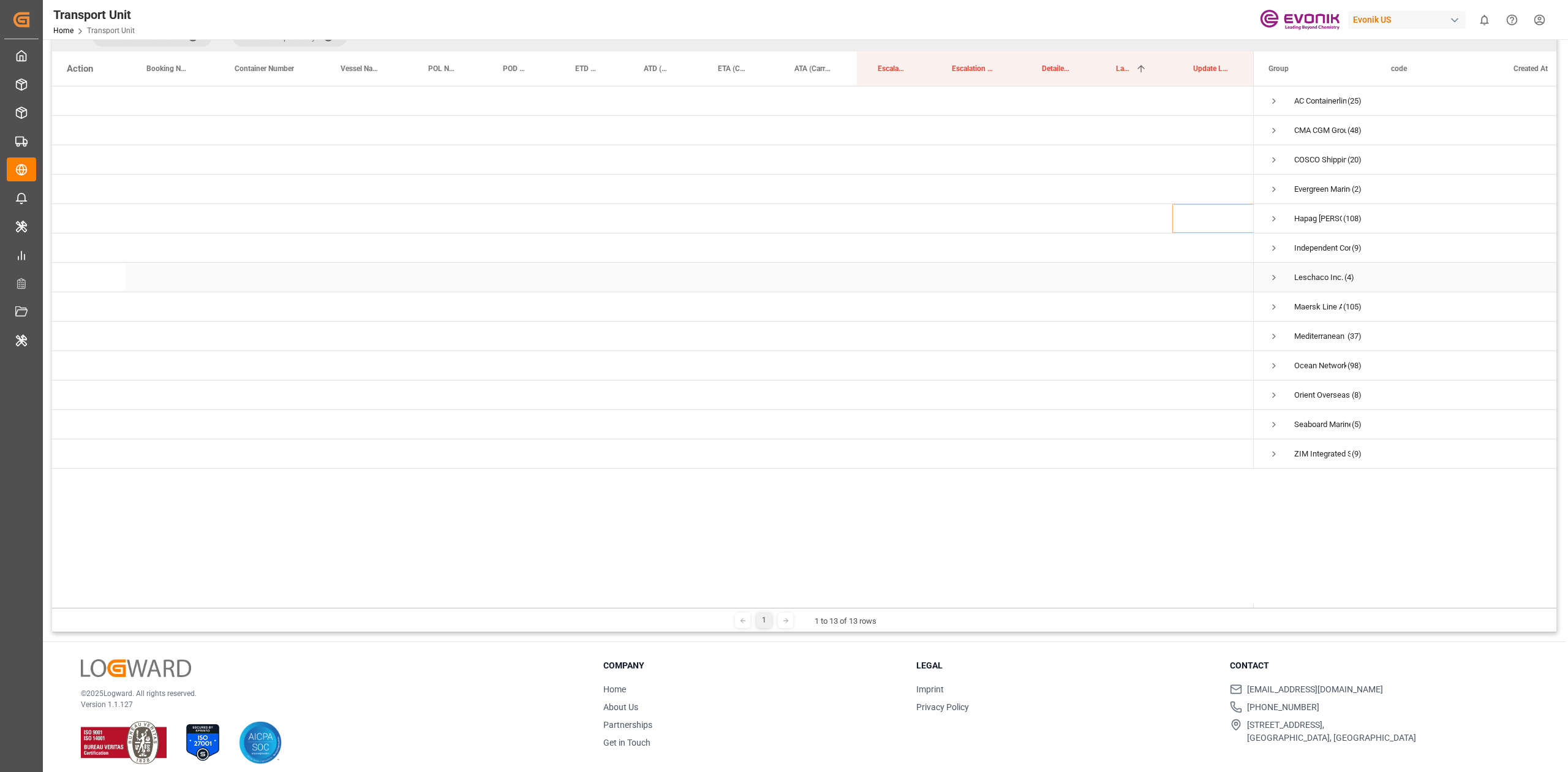
scroll to position [181, 0]
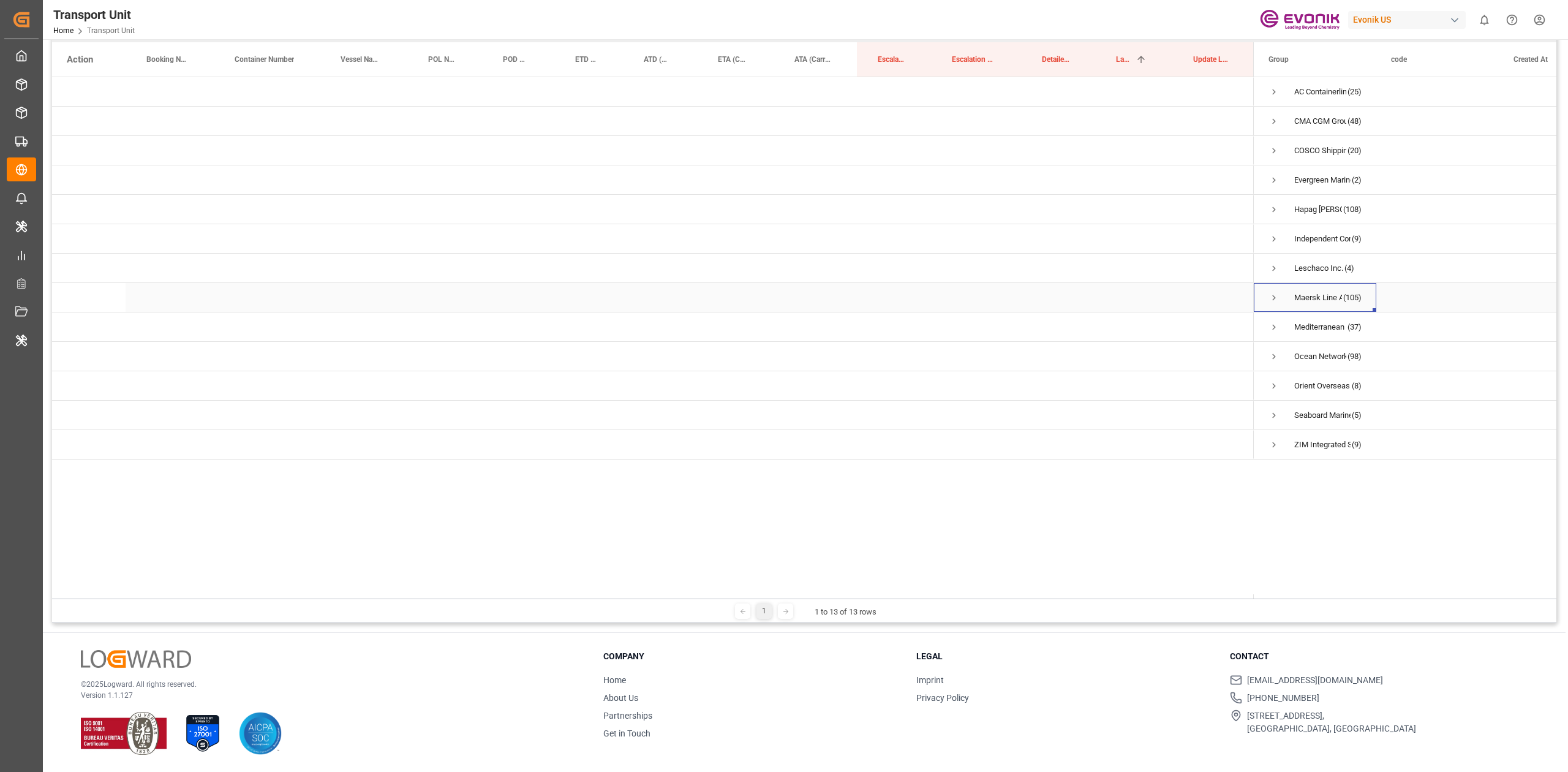
click at [1274, 294] on span "Press SPACE to select this row." at bounding box center [1274, 298] width 11 height 11
click at [1294, 322] on span "Press SPACE to select this row." at bounding box center [1299, 327] width 11 height 11
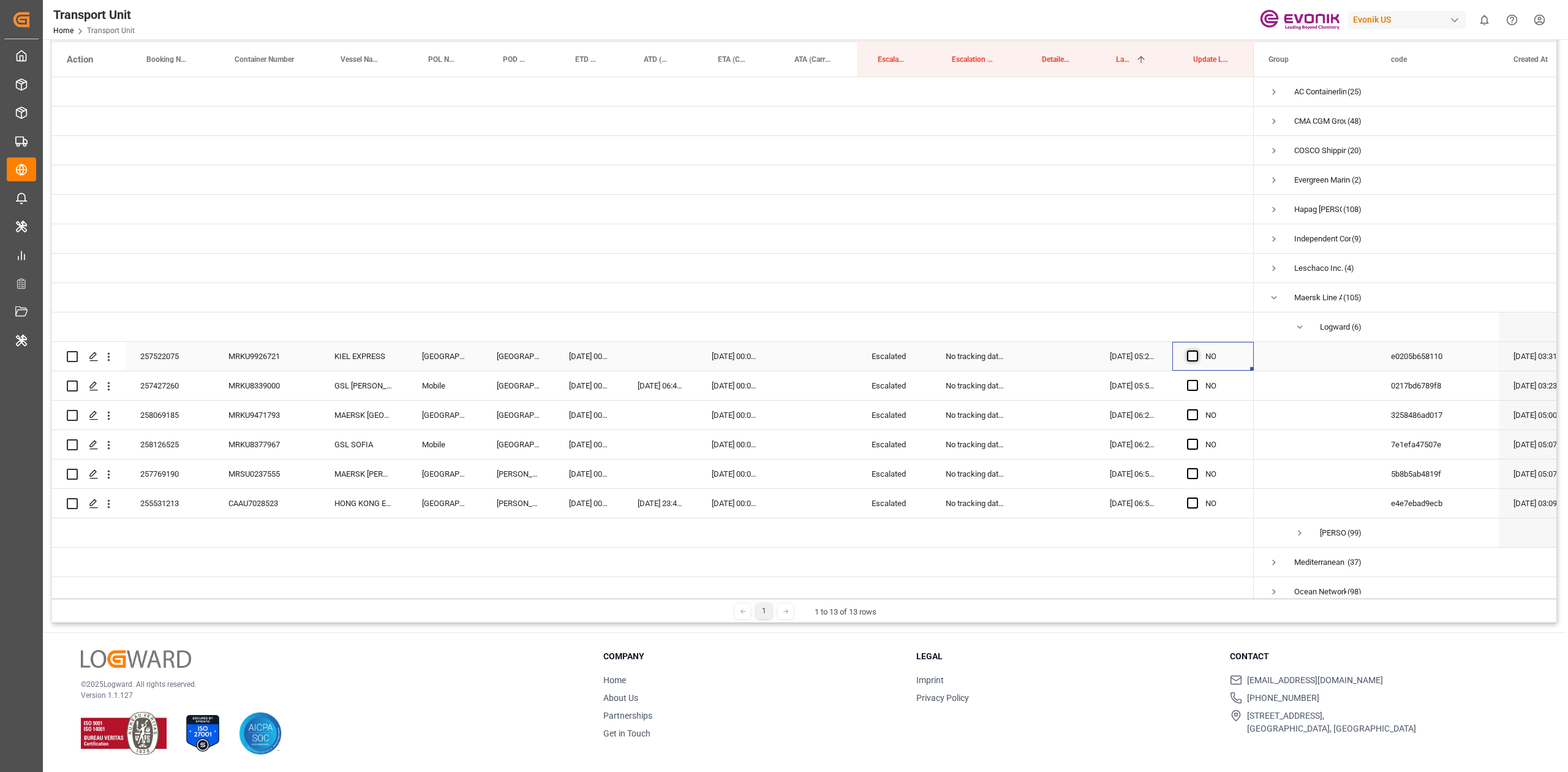
click at [1192, 353] on span "Press SPACE to select this row." at bounding box center [1192, 356] width 11 height 11
click at [1196, 351] on input "Press SPACE to select this row." at bounding box center [1196, 351] width 0 height 0
drag, startPoint x: 1250, startPoint y: 370, endPoint x: 1208, endPoint y: 493, distance: 130.0
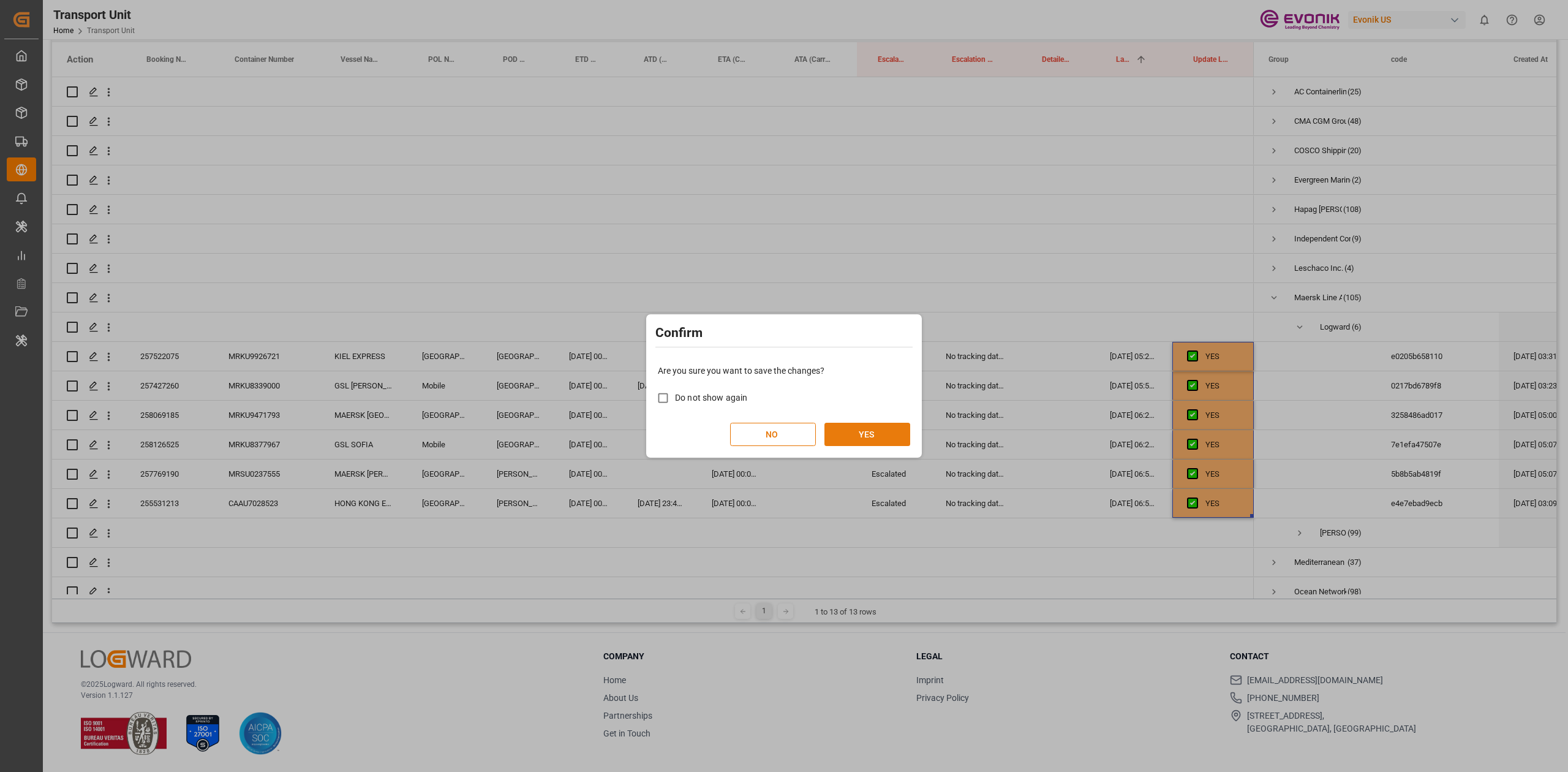
click at [867, 432] on button "YES" at bounding box center [867, 434] width 86 height 24
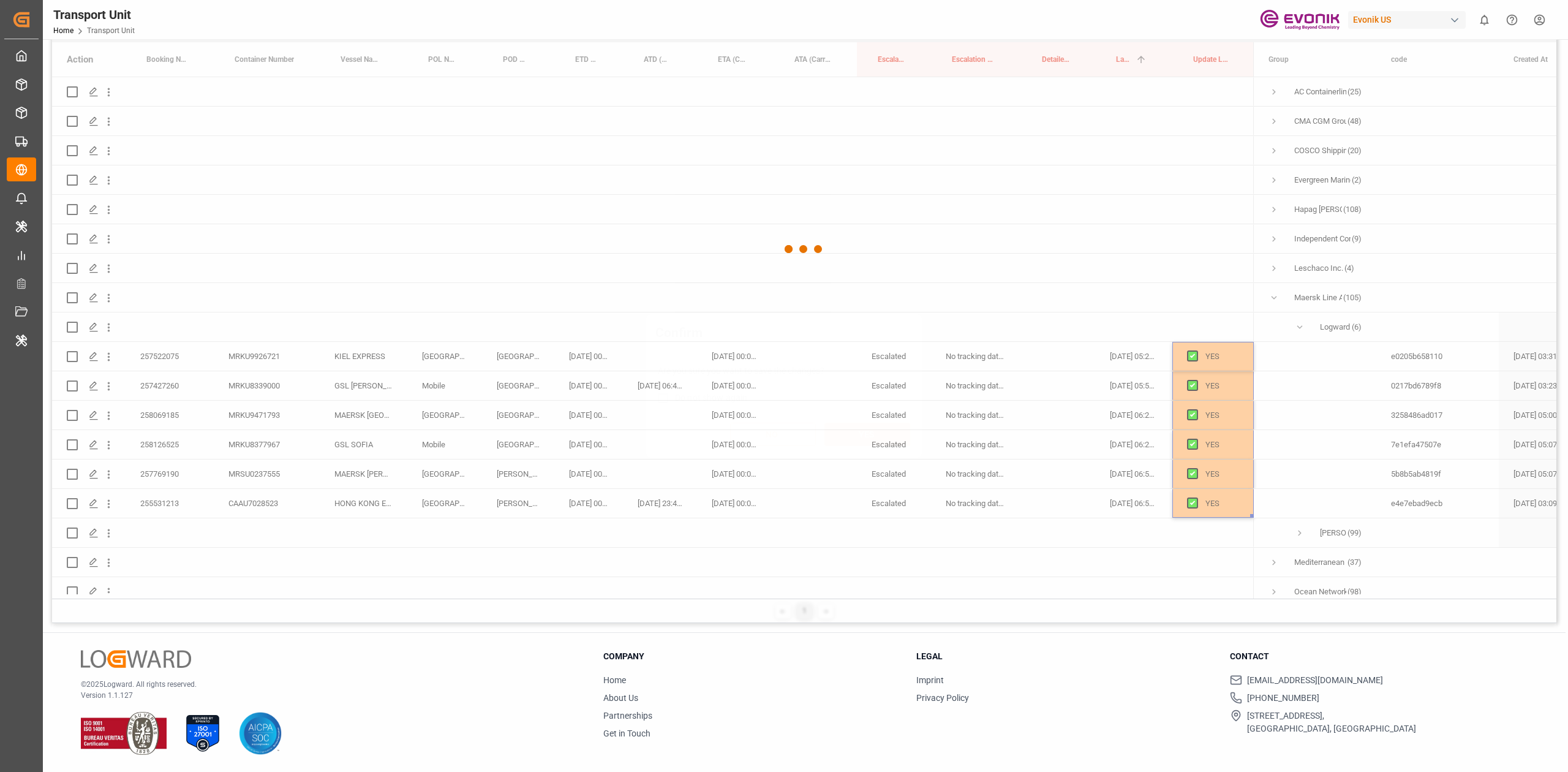
click at [867, 432] on button "YES" at bounding box center [867, 434] width 86 height 24
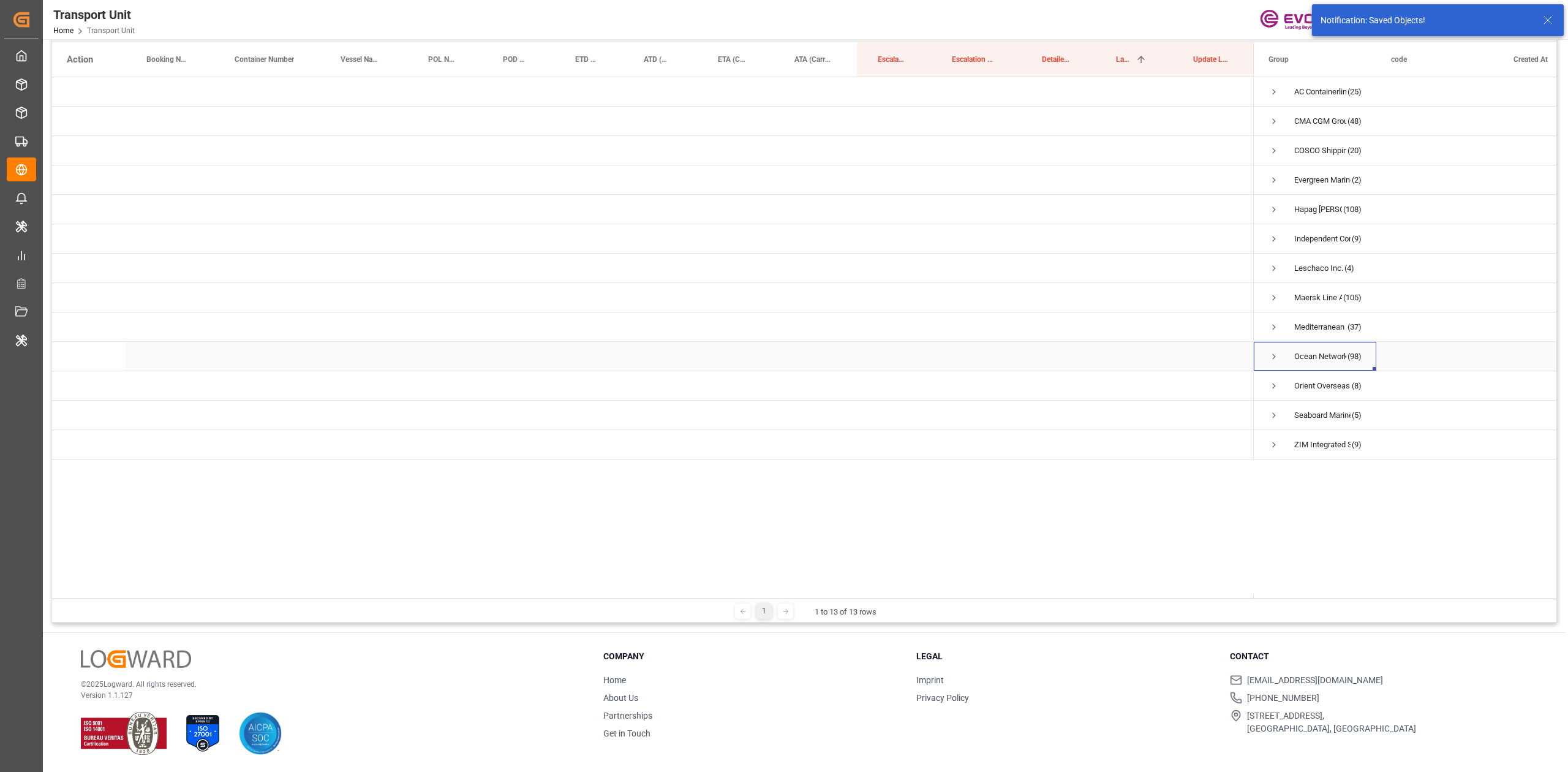
click at [1277, 355] on span "Press SPACE to select this row." at bounding box center [1274, 356] width 11 height 11
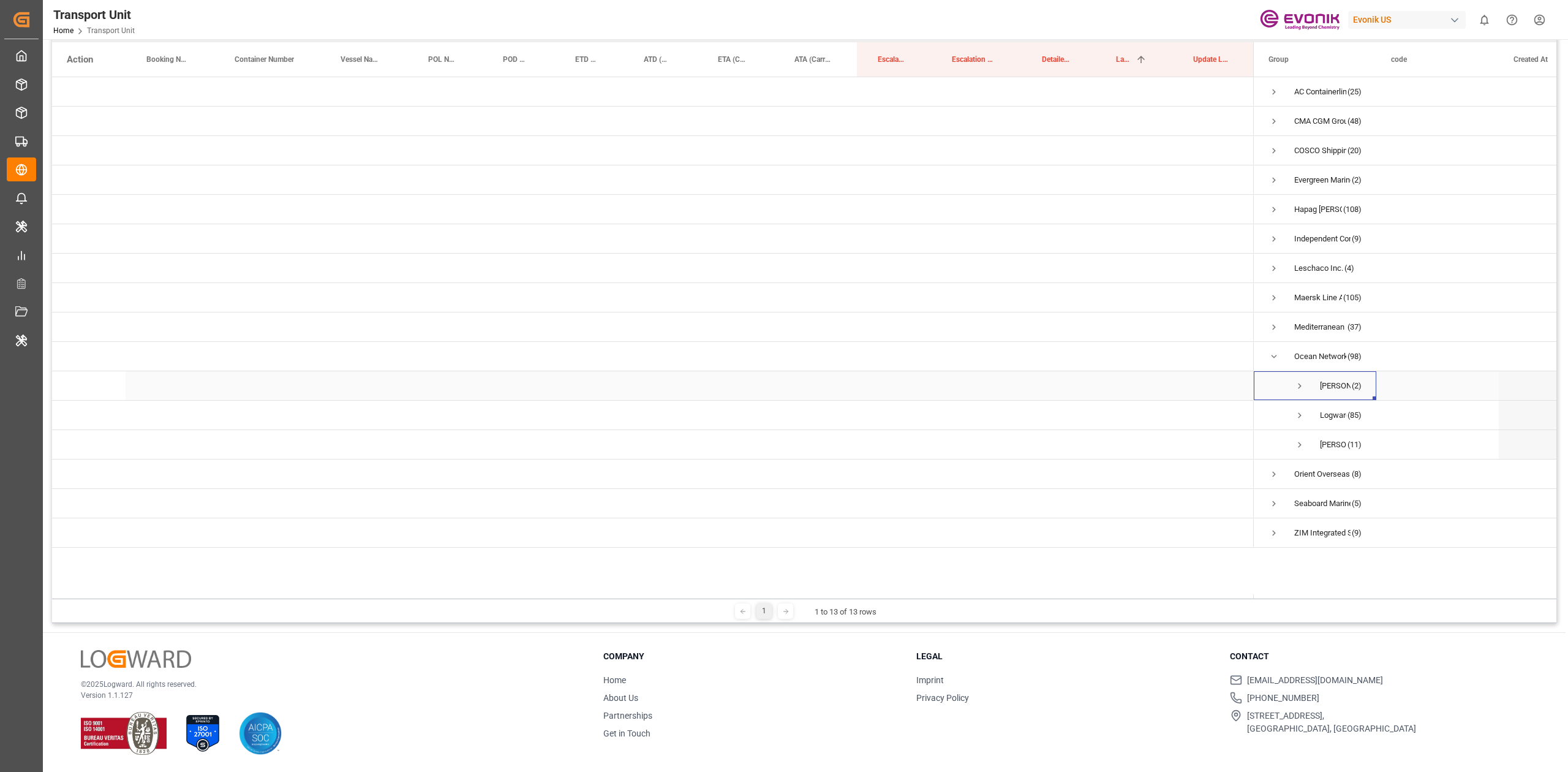
click at [1289, 383] on span "Kiran Hari (2)" at bounding box center [1315, 386] width 93 height 27
click at [1302, 419] on span "Press SPACE to select this row." at bounding box center [1299, 415] width 11 height 11
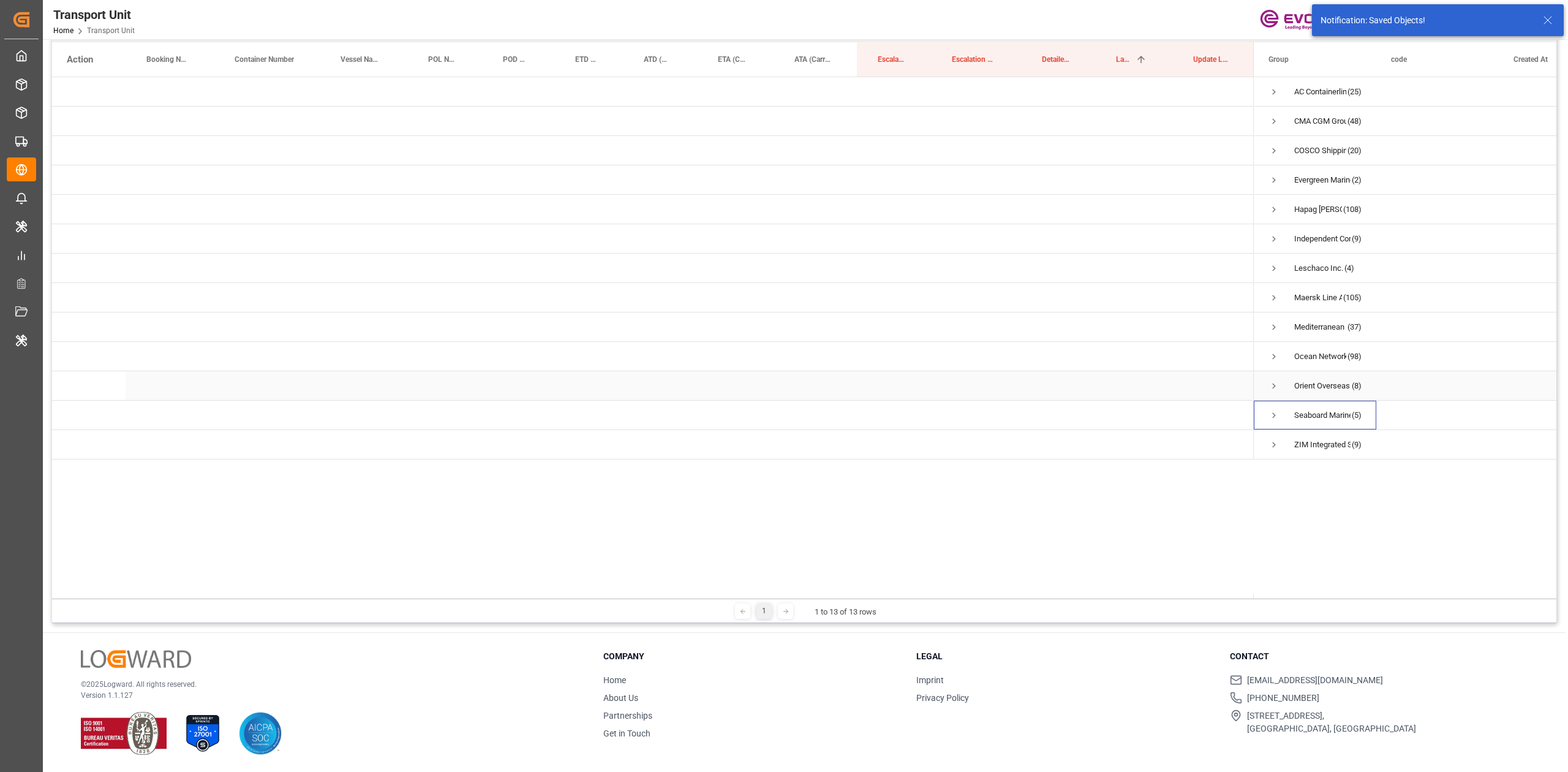
scroll to position [172, 0]
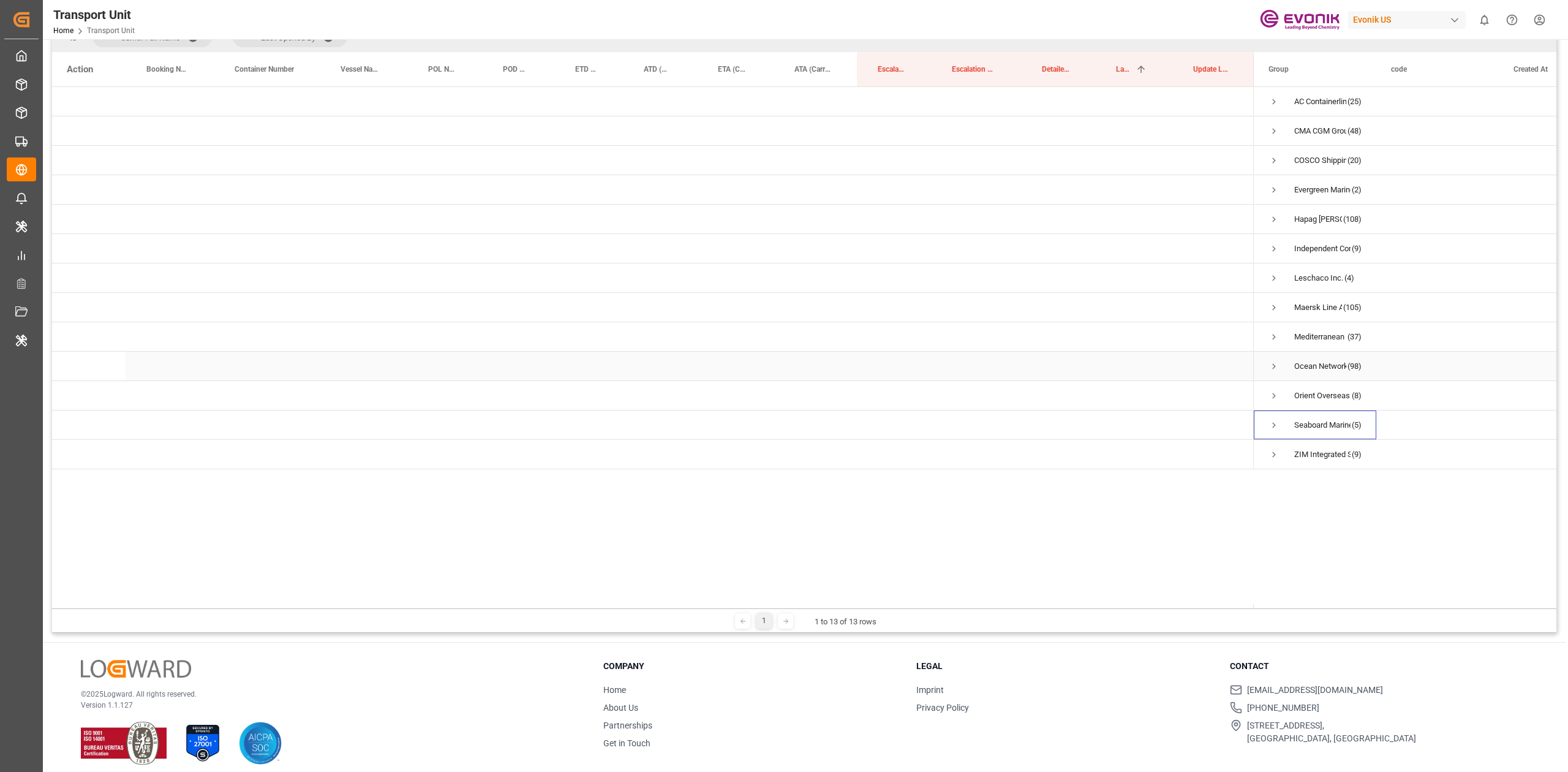
click at [1272, 370] on span "Press SPACE to select this row." at bounding box center [1274, 366] width 11 height 11
click at [1304, 395] on span "Press SPACE to select this row." at bounding box center [1299, 395] width 11 height 11
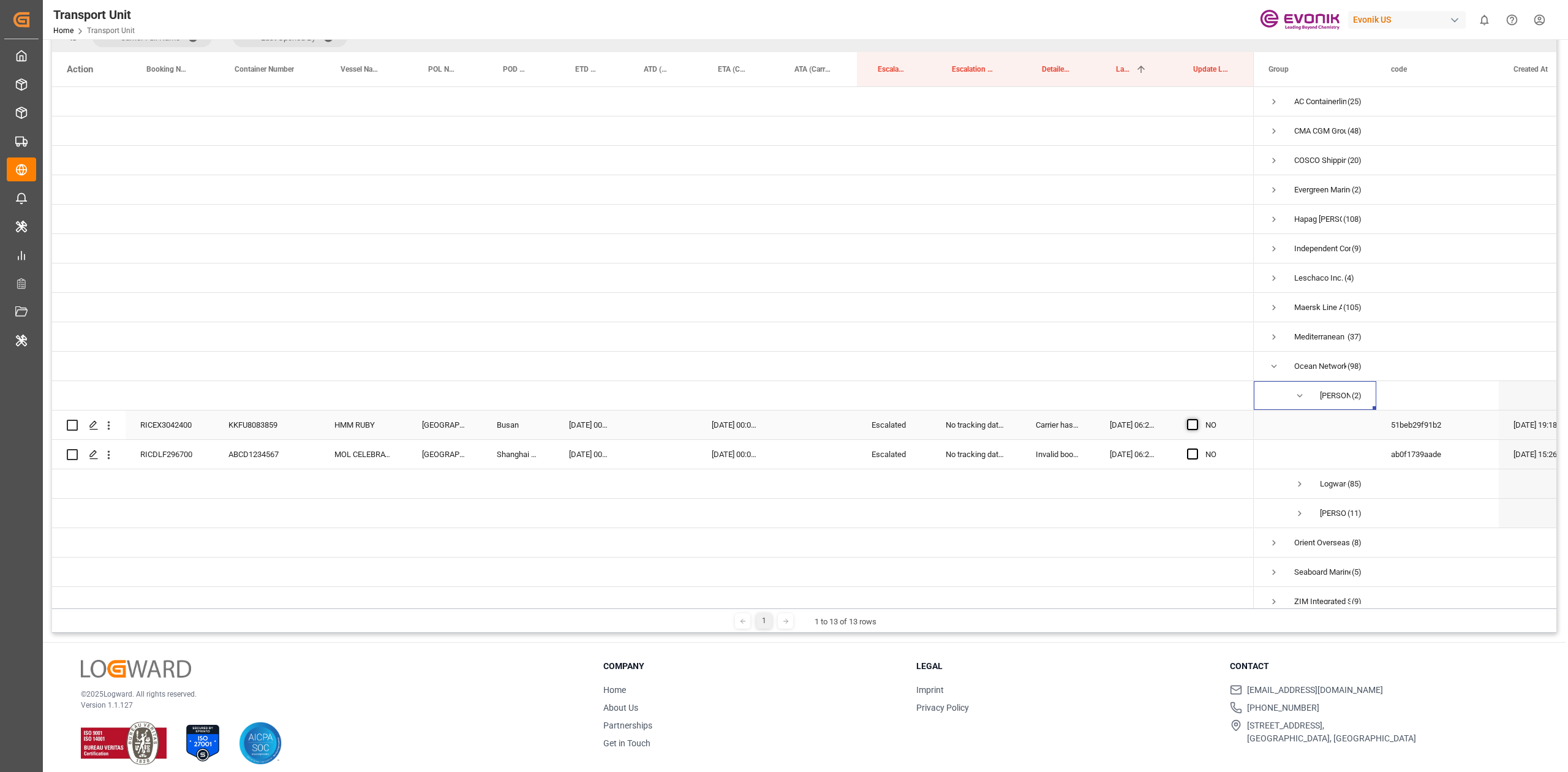
click at [1196, 424] on span "Press SPACE to select this row." at bounding box center [1192, 424] width 11 height 11
click at [1196, 419] on input "Press SPACE to select this row." at bounding box center [1196, 419] width 0 height 0
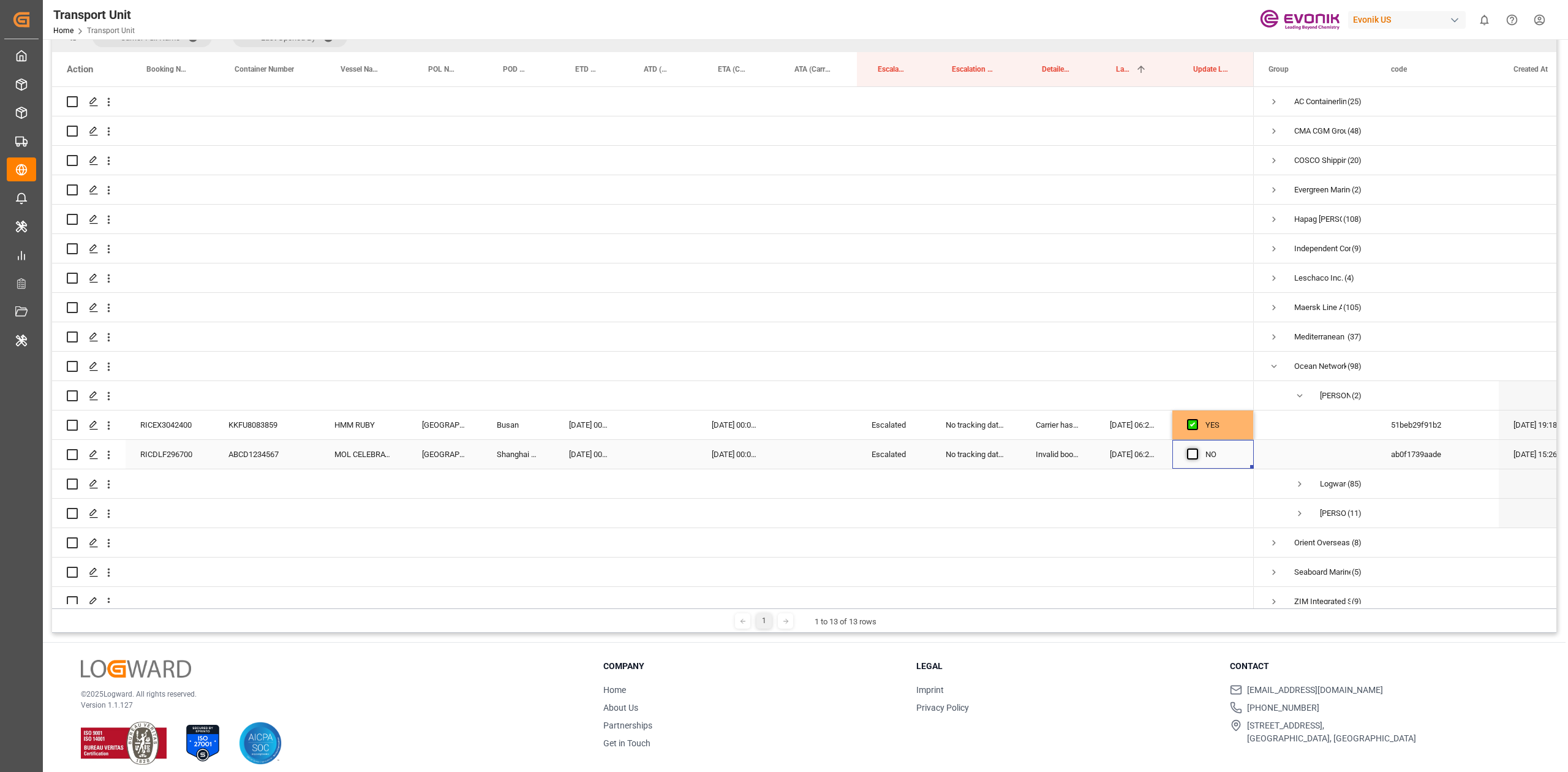
click at [1191, 454] on span "Press SPACE to select this row." at bounding box center [1192, 454] width 11 height 11
click at [1196, 449] on input "Press SPACE to select this row." at bounding box center [1196, 449] width 0 height 0
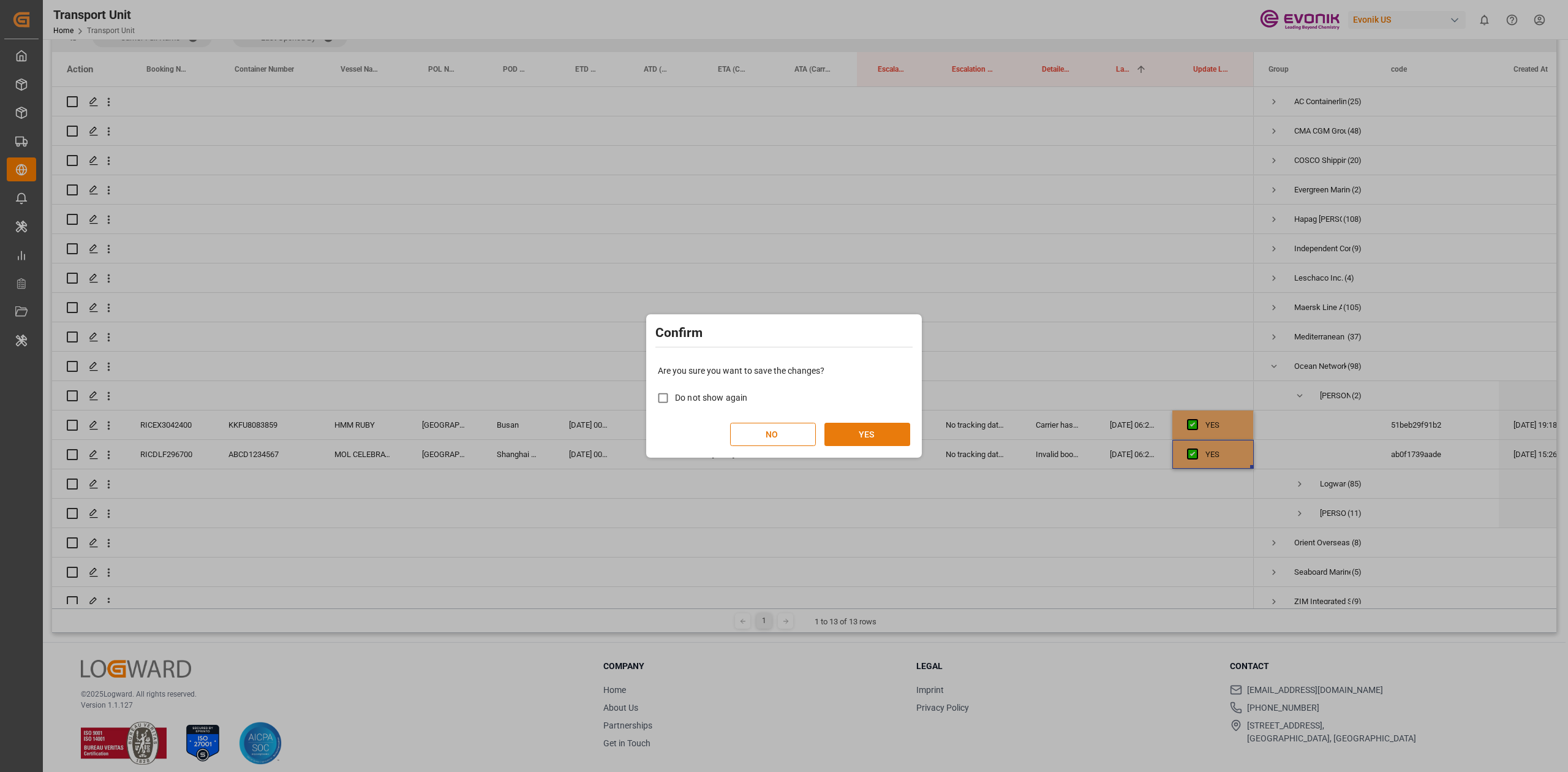
click at [862, 423] on div "NO YES" at bounding box center [784, 434] width 252 height 24
click at [877, 424] on button "YES" at bounding box center [867, 434] width 86 height 24
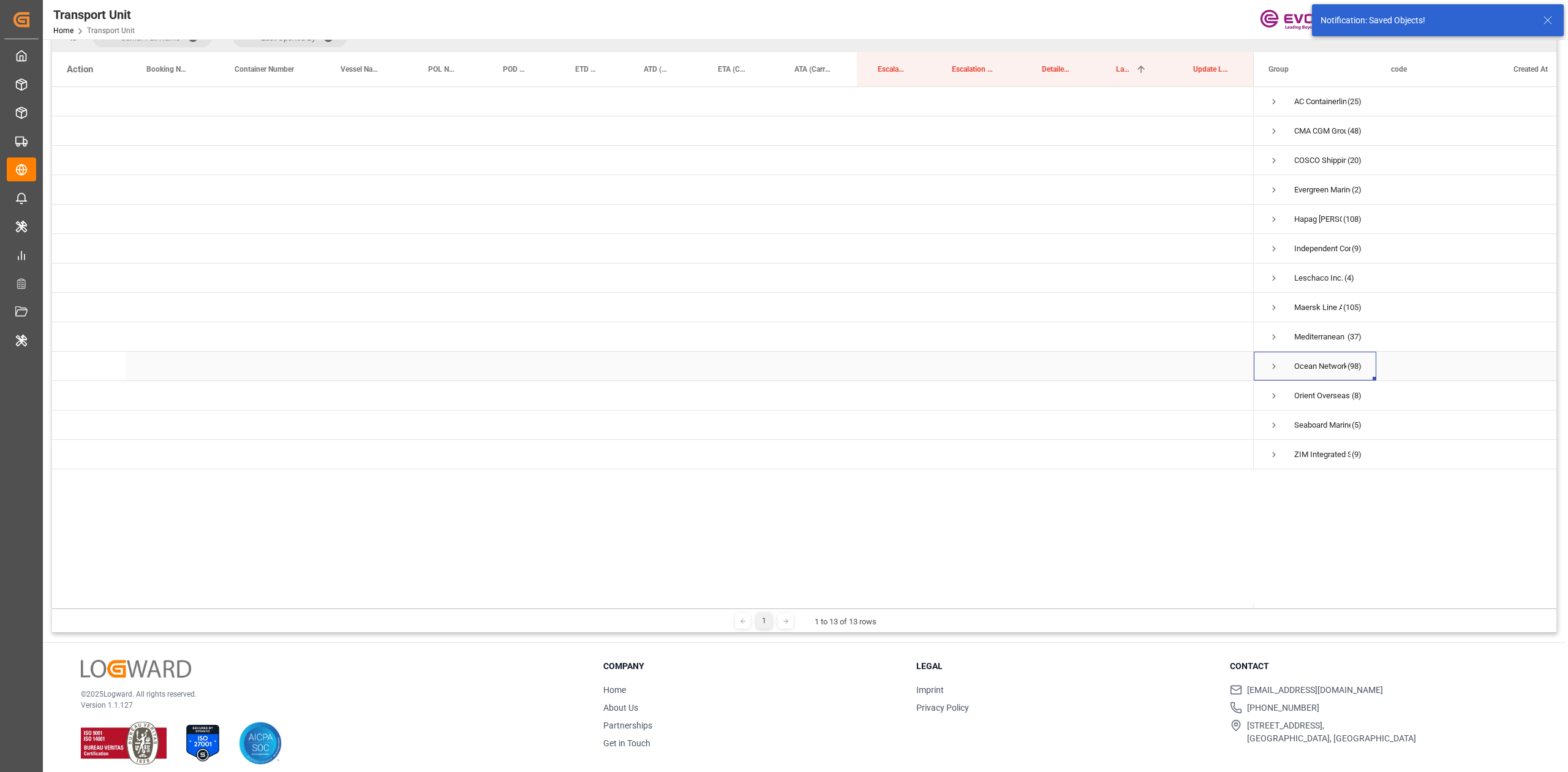
click at [1277, 364] on span "Press SPACE to select this row." at bounding box center [1274, 366] width 11 height 11
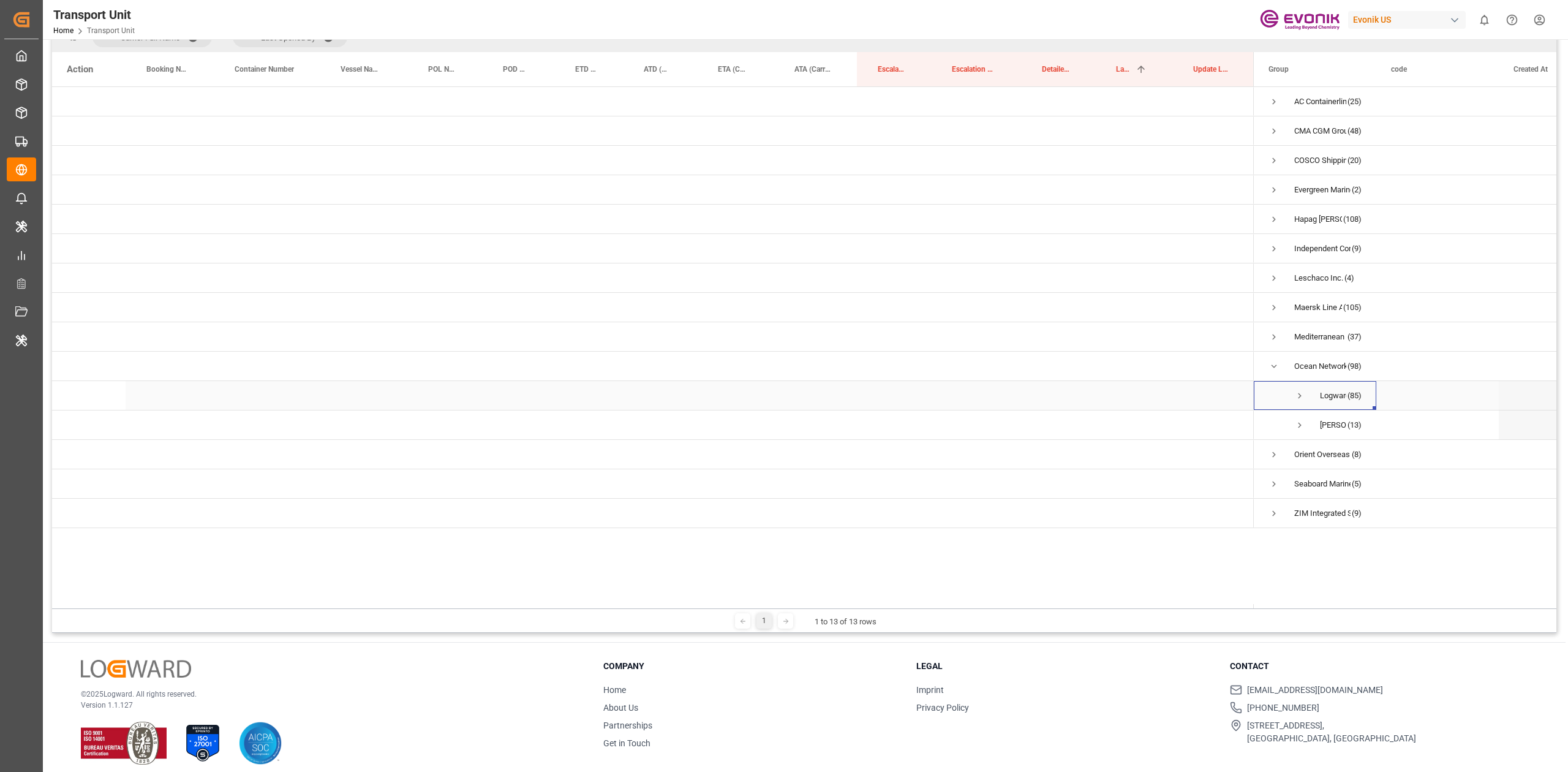
click at [1297, 395] on span "Press SPACE to select this row." at bounding box center [1299, 395] width 11 height 11
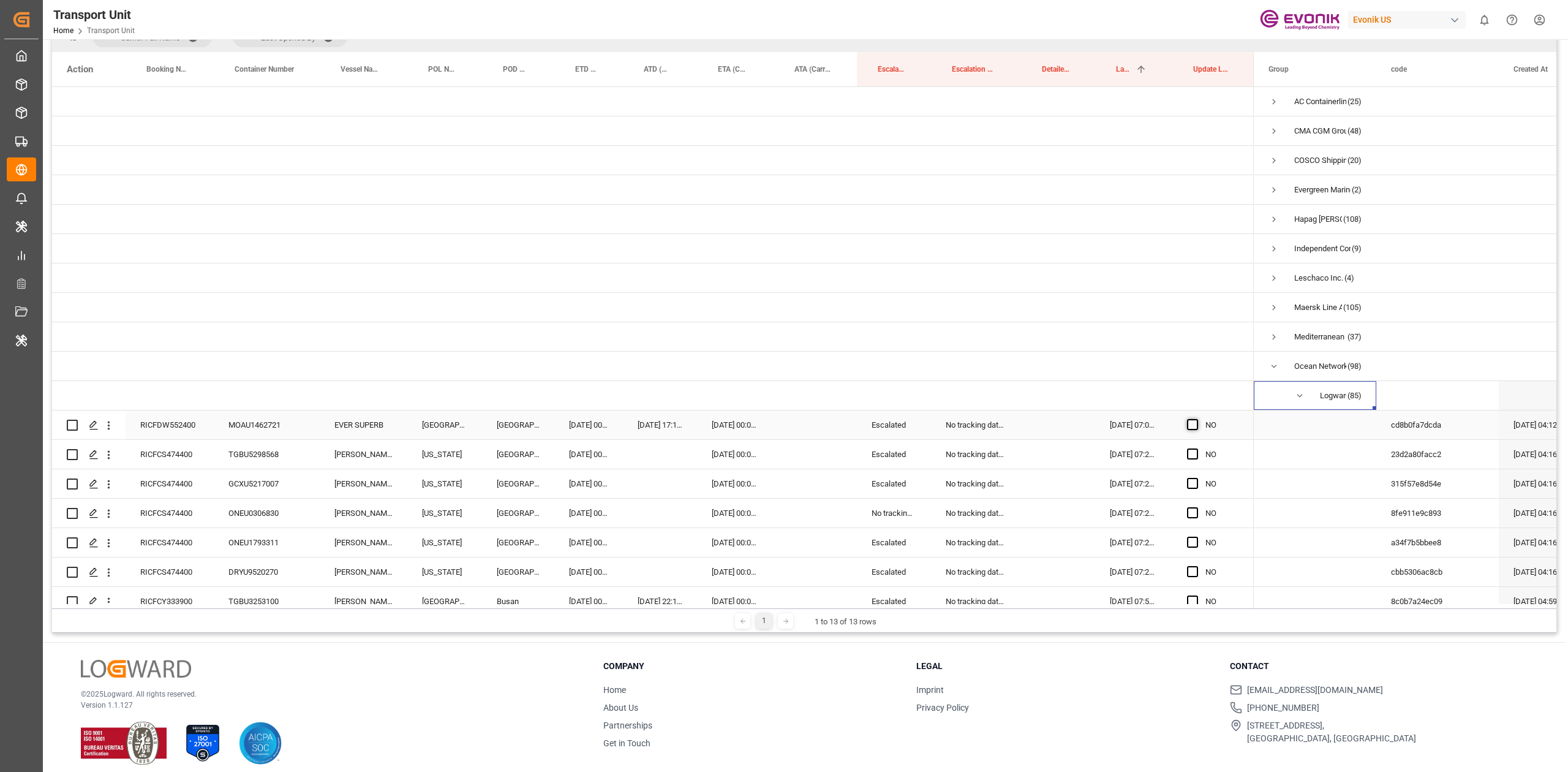
click at [1193, 427] on span "Press SPACE to select this row." at bounding box center [1192, 424] width 11 height 11
click at [1196, 419] on input "Press SPACE to select this row." at bounding box center [1196, 419] width 0 height 0
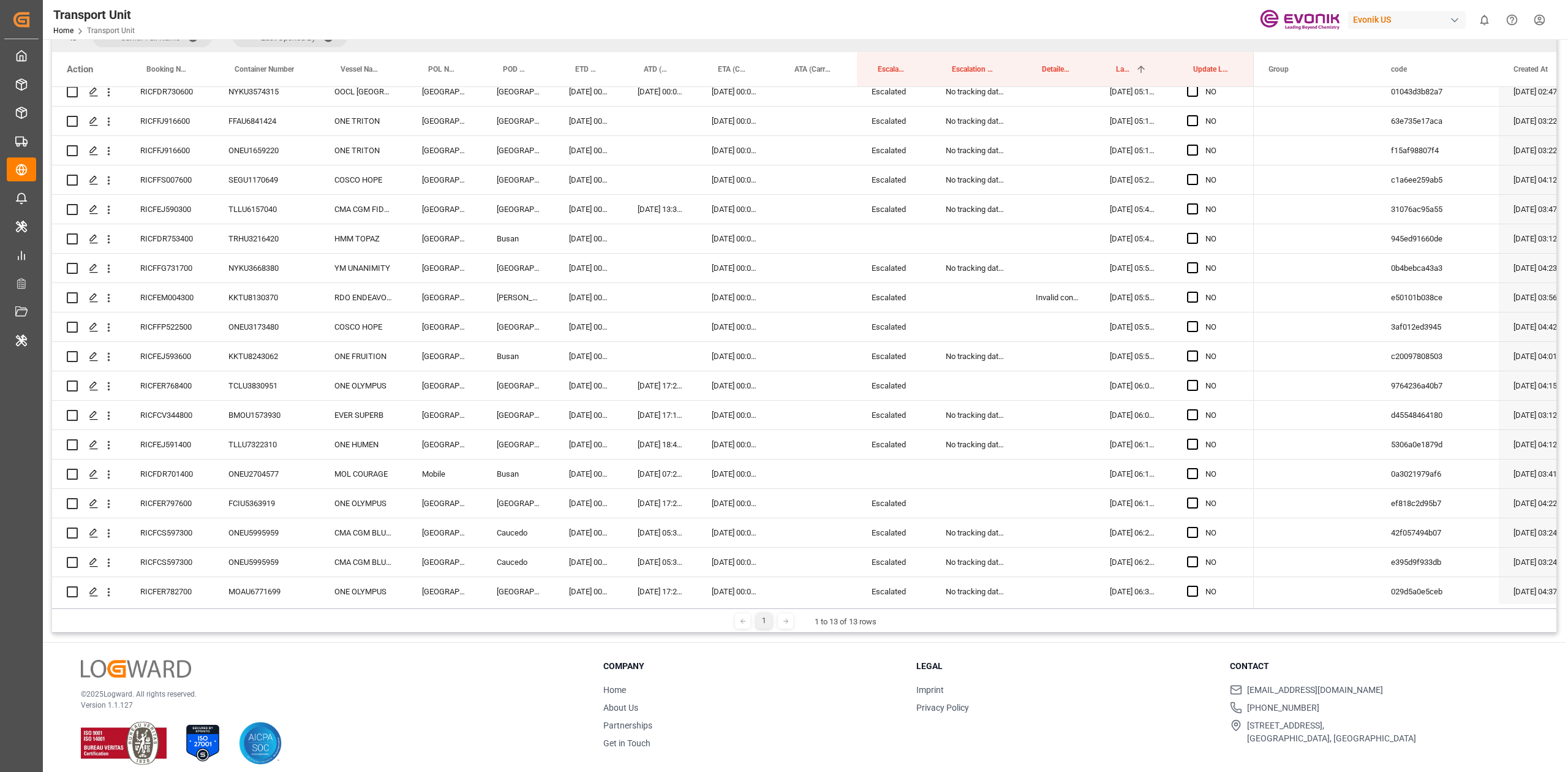
scroll to position [2427, 0]
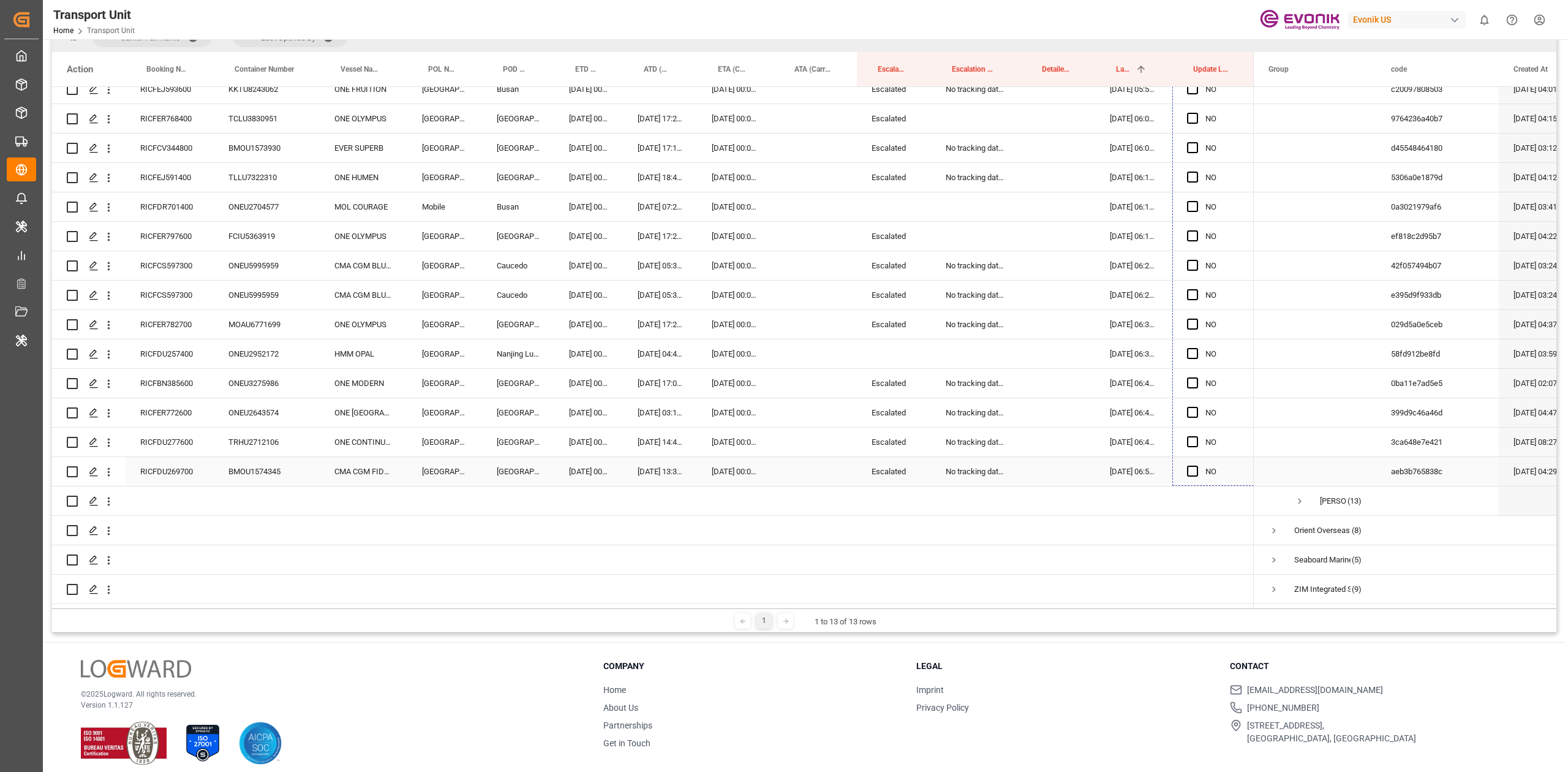
drag, startPoint x: 1251, startPoint y: 435, endPoint x: 1220, endPoint y: 477, distance: 52.2
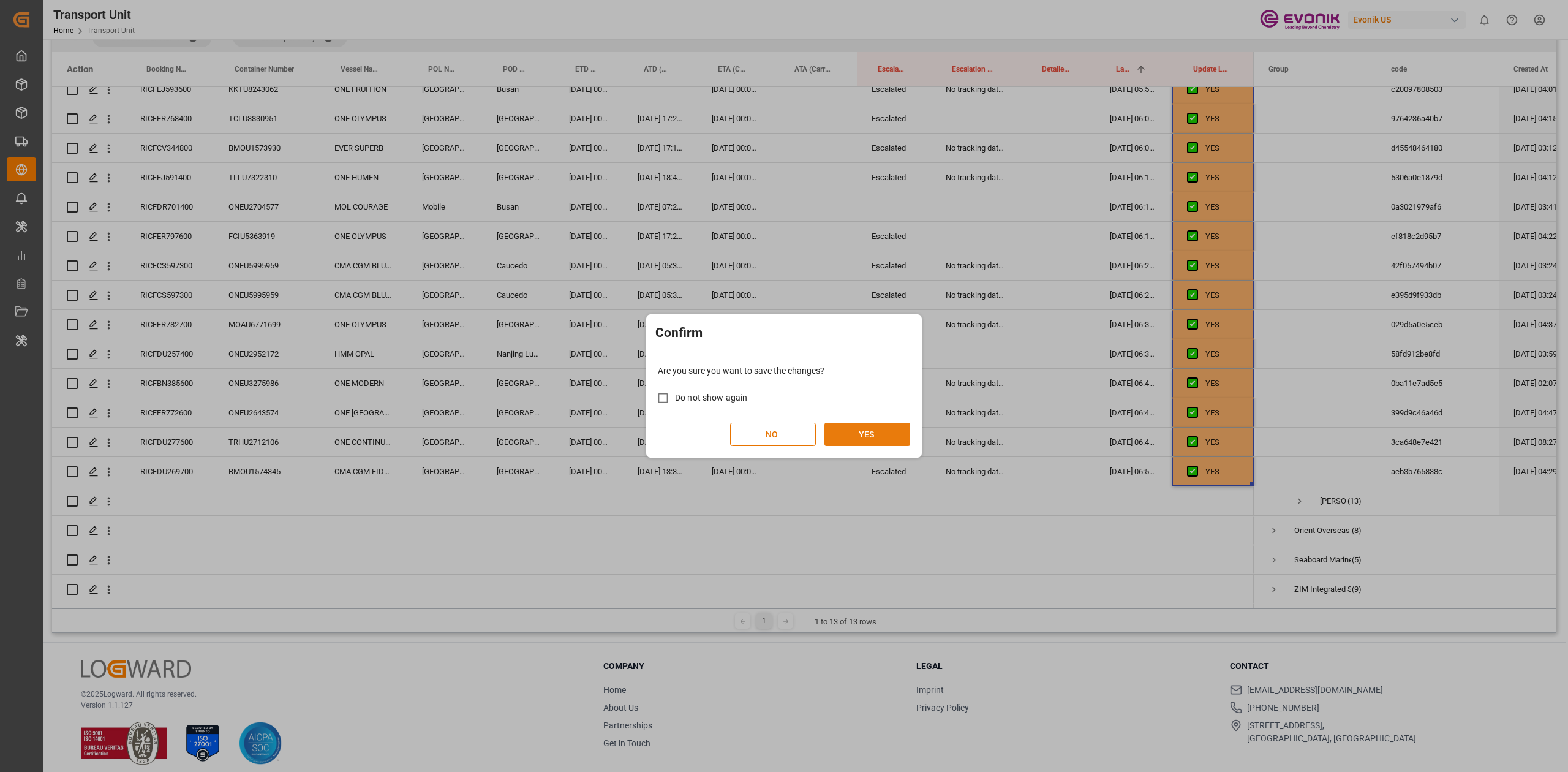
click at [867, 424] on button "YES" at bounding box center [867, 434] width 86 height 24
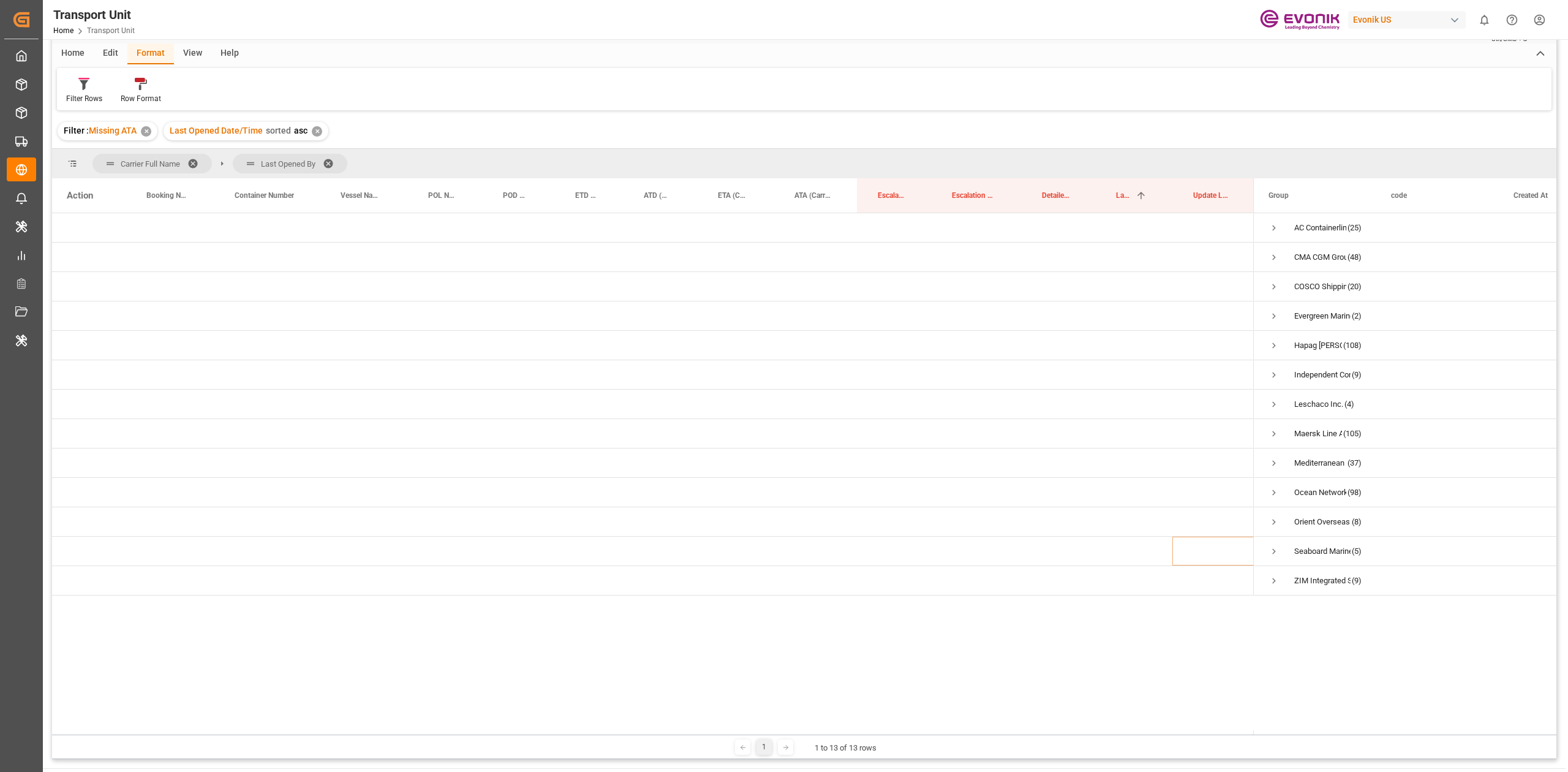
scroll to position [8, 0]
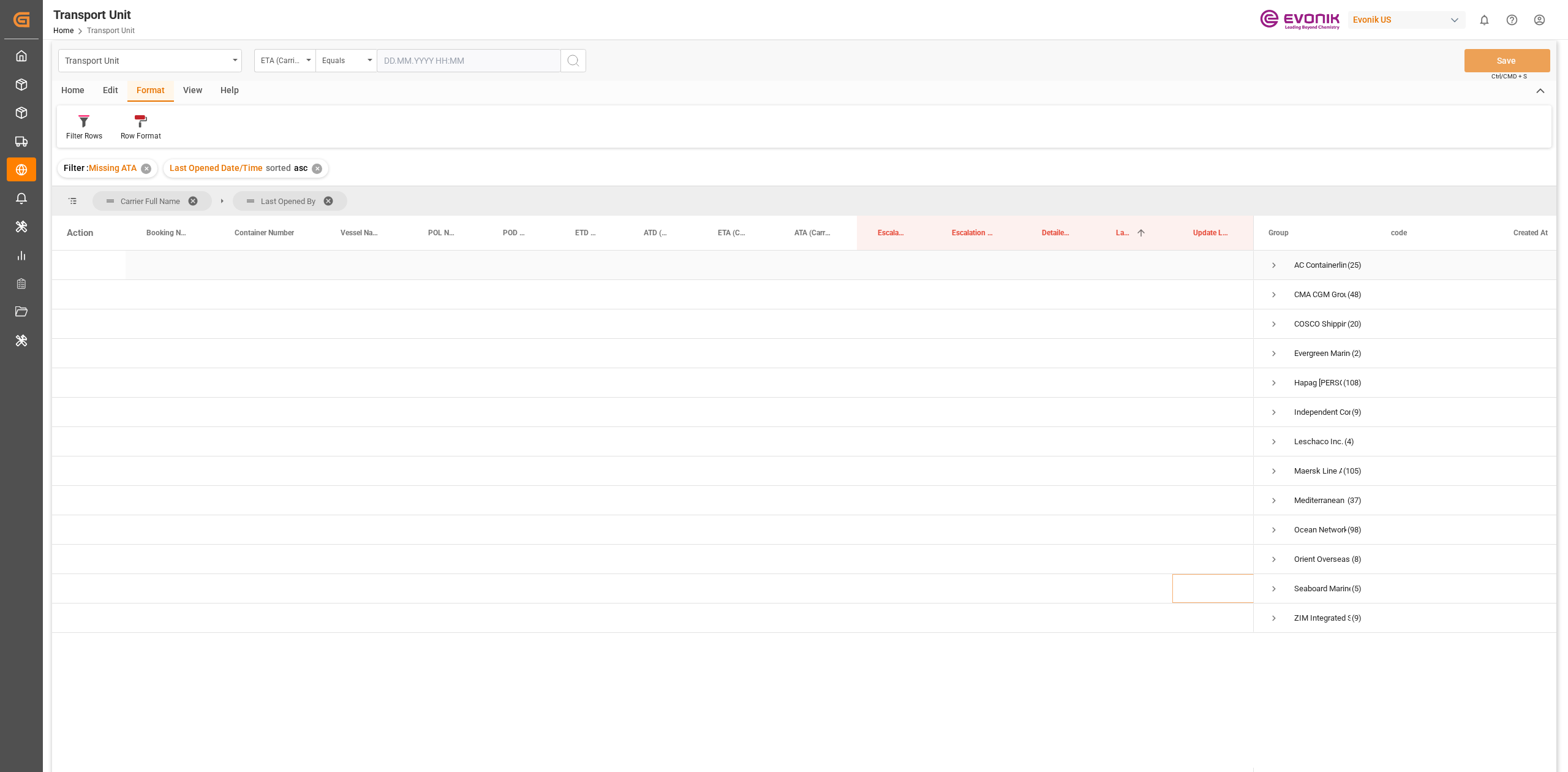
click at [1280, 263] on span "AC Containerline GmbH (25)" at bounding box center [1315, 265] width 93 height 27
click at [1275, 263] on span "Press SPACE to select this row." at bounding box center [1274, 265] width 11 height 11
click at [1274, 289] on span "Press SPACE to select this row." at bounding box center [1274, 295] width 11 height 11
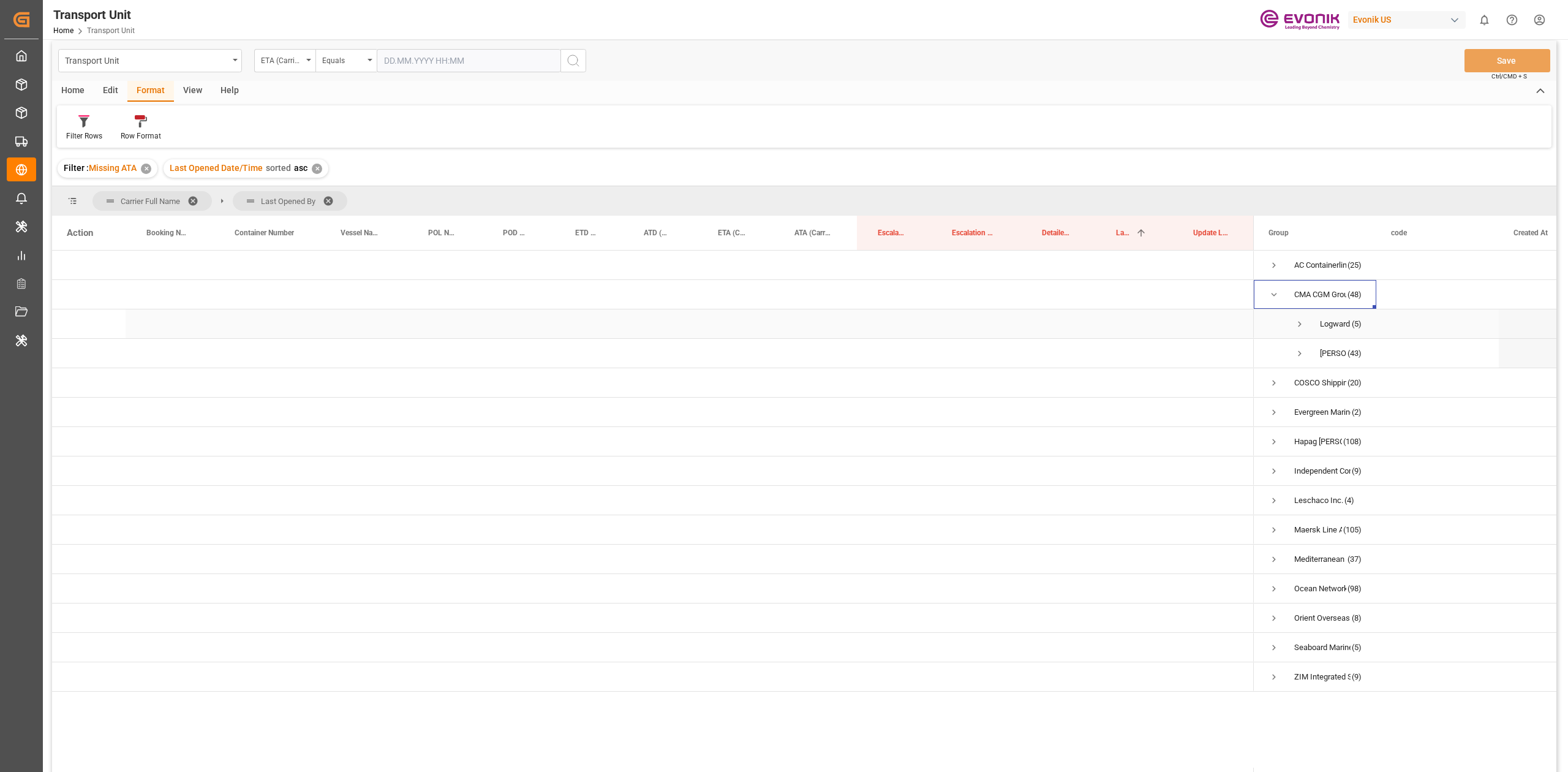
click at [1293, 319] on span "Logward System (5)" at bounding box center [1315, 323] width 93 height 27
click at [1299, 326] on span "Press SPACE to select this row." at bounding box center [1299, 324] width 11 height 11
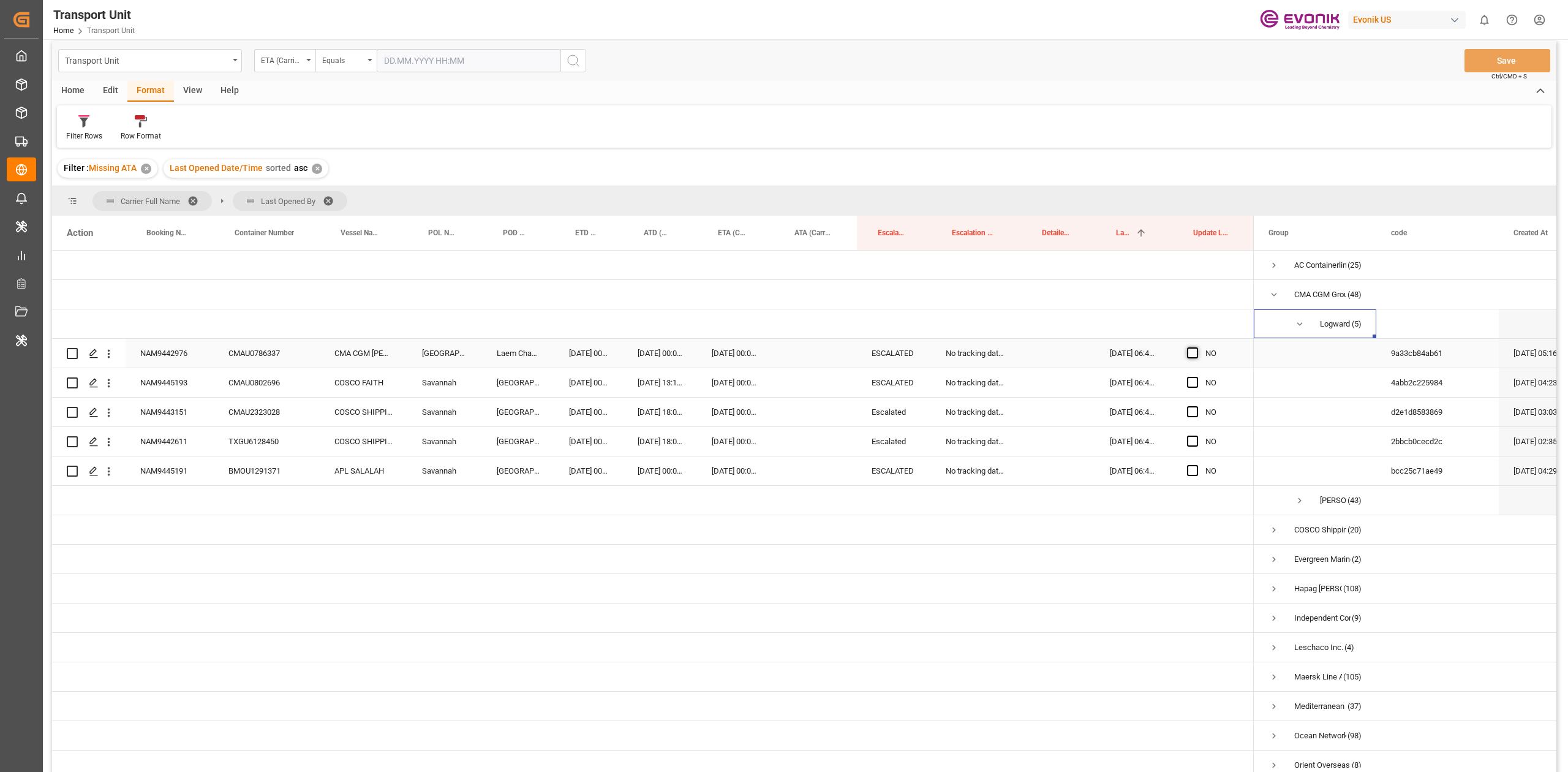
click at [1192, 351] on span "Press SPACE to select this row." at bounding box center [1192, 352] width 11 height 11
click at [1196, 347] on input "Press SPACE to select this row." at bounding box center [1196, 347] width 0 height 0
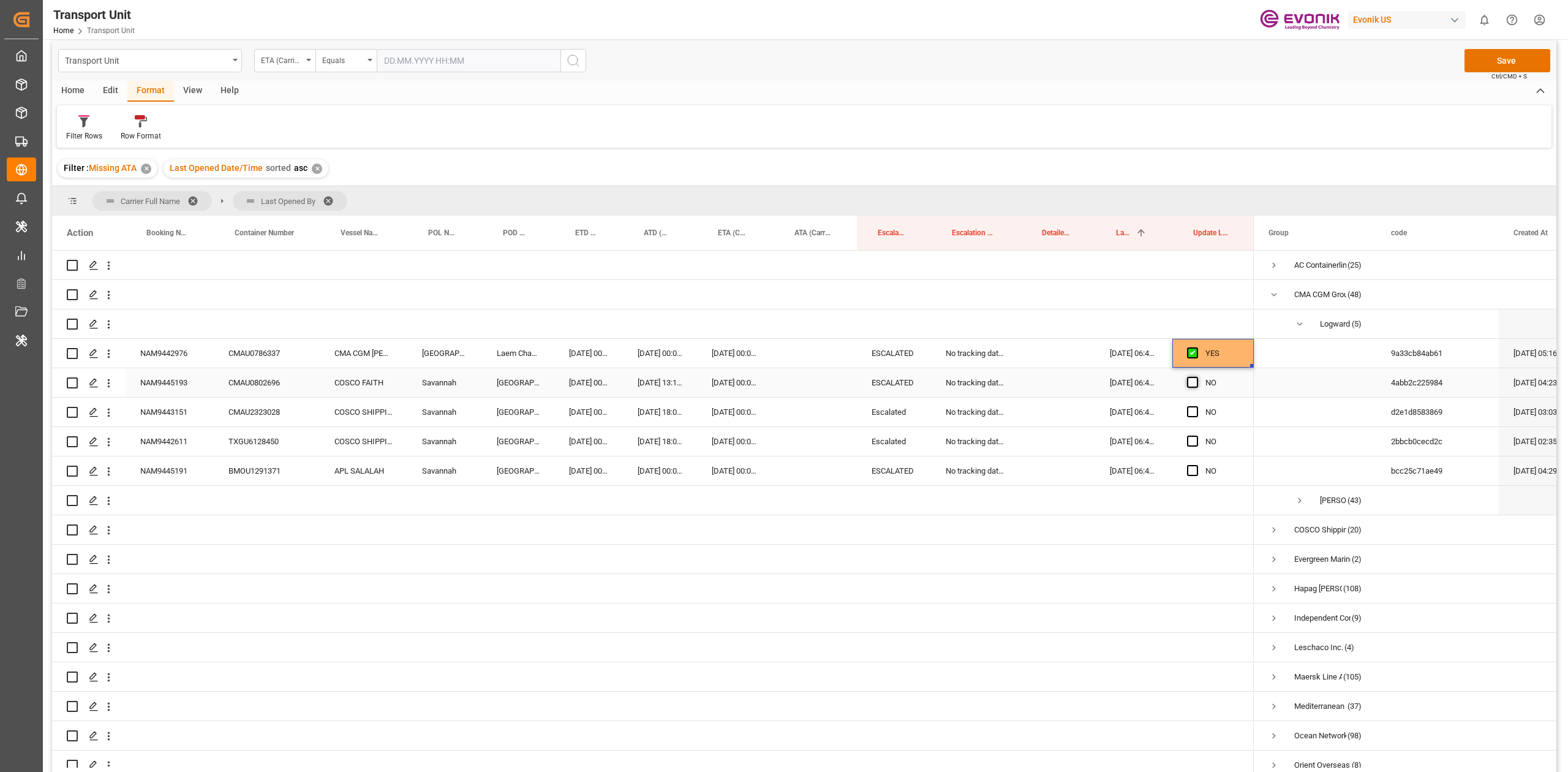
click at [1185, 381] on div "NO" at bounding box center [1212, 383] width 81 height 29
click at [1194, 413] on span "Press SPACE to select this row." at bounding box center [1192, 411] width 11 height 11
click at [1196, 406] on input "Press SPACE to select this row." at bounding box center [1196, 406] width 0 height 0
click at [1191, 380] on span "Press SPACE to select this row." at bounding box center [1192, 382] width 11 height 11
click at [1196, 377] on input "Press SPACE to select this row." at bounding box center [1196, 377] width 0 height 0
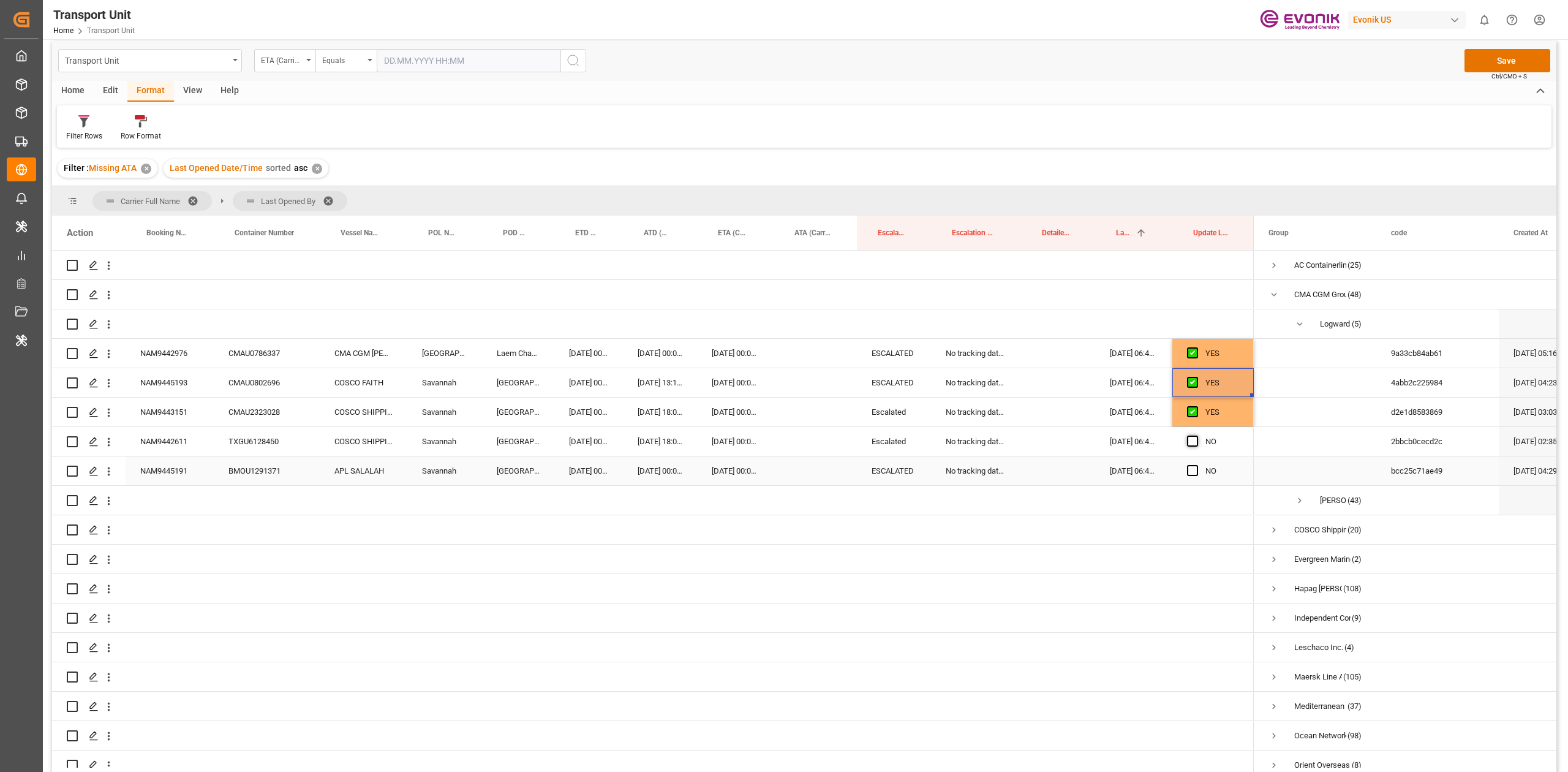
click at [1184, 440] on div "NO" at bounding box center [1212, 441] width 81 height 29
click at [1194, 446] on div "Press SPACE to select this row." at bounding box center [1196, 441] width 18 height 28
click at [1191, 464] on div "Press SPACE to select this row." at bounding box center [1196, 471] width 18 height 28
click at [1194, 443] on span "Press SPACE to select this row." at bounding box center [1192, 441] width 11 height 11
click at [1196, 436] on input "Press SPACE to select this row." at bounding box center [1196, 436] width 0 height 0
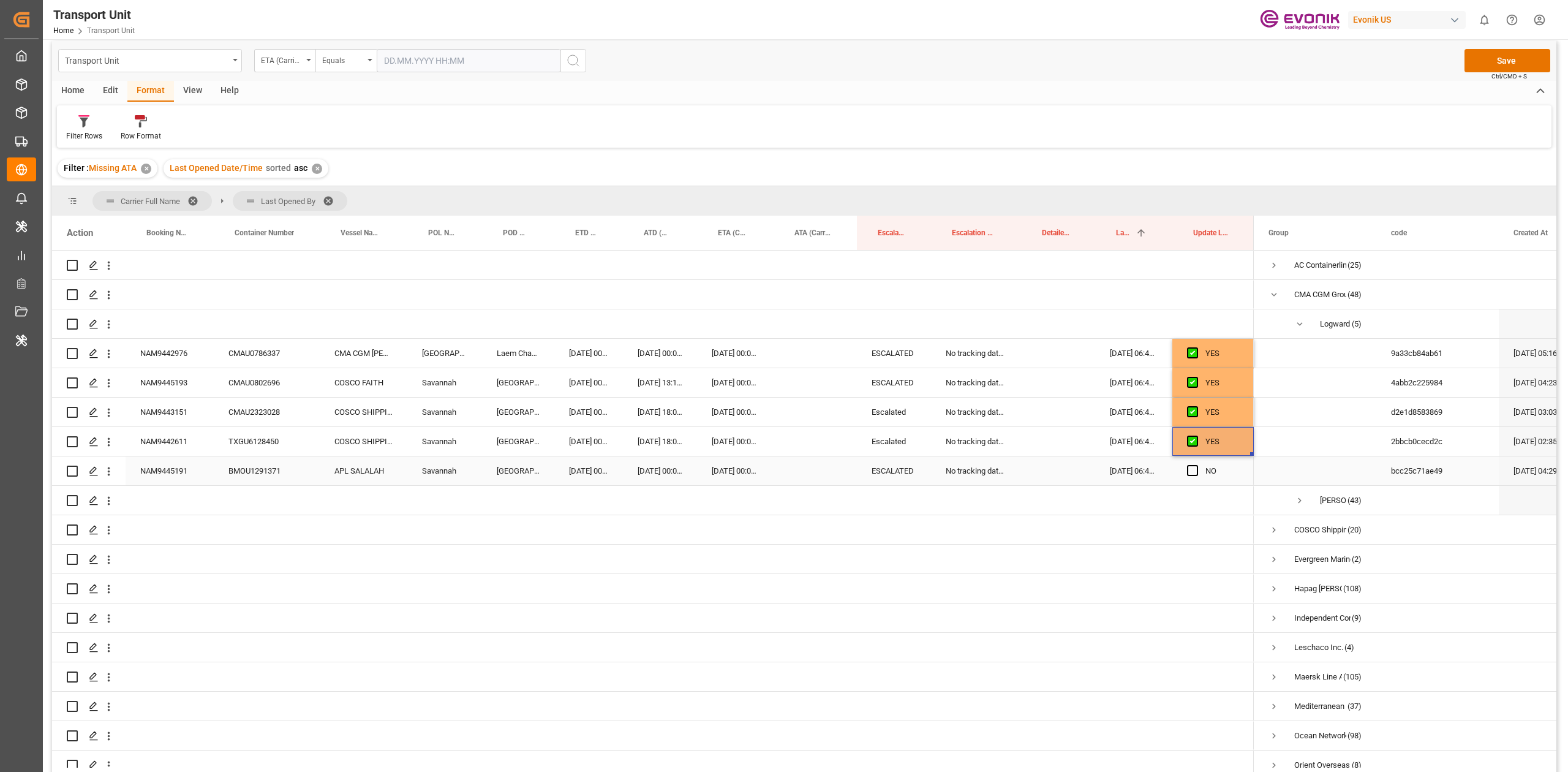
click at [1191, 473] on span "Press SPACE to select this row." at bounding box center [1192, 470] width 11 height 11
click at [1196, 465] on input "Press SPACE to select this row." at bounding box center [1196, 465] width 0 height 0
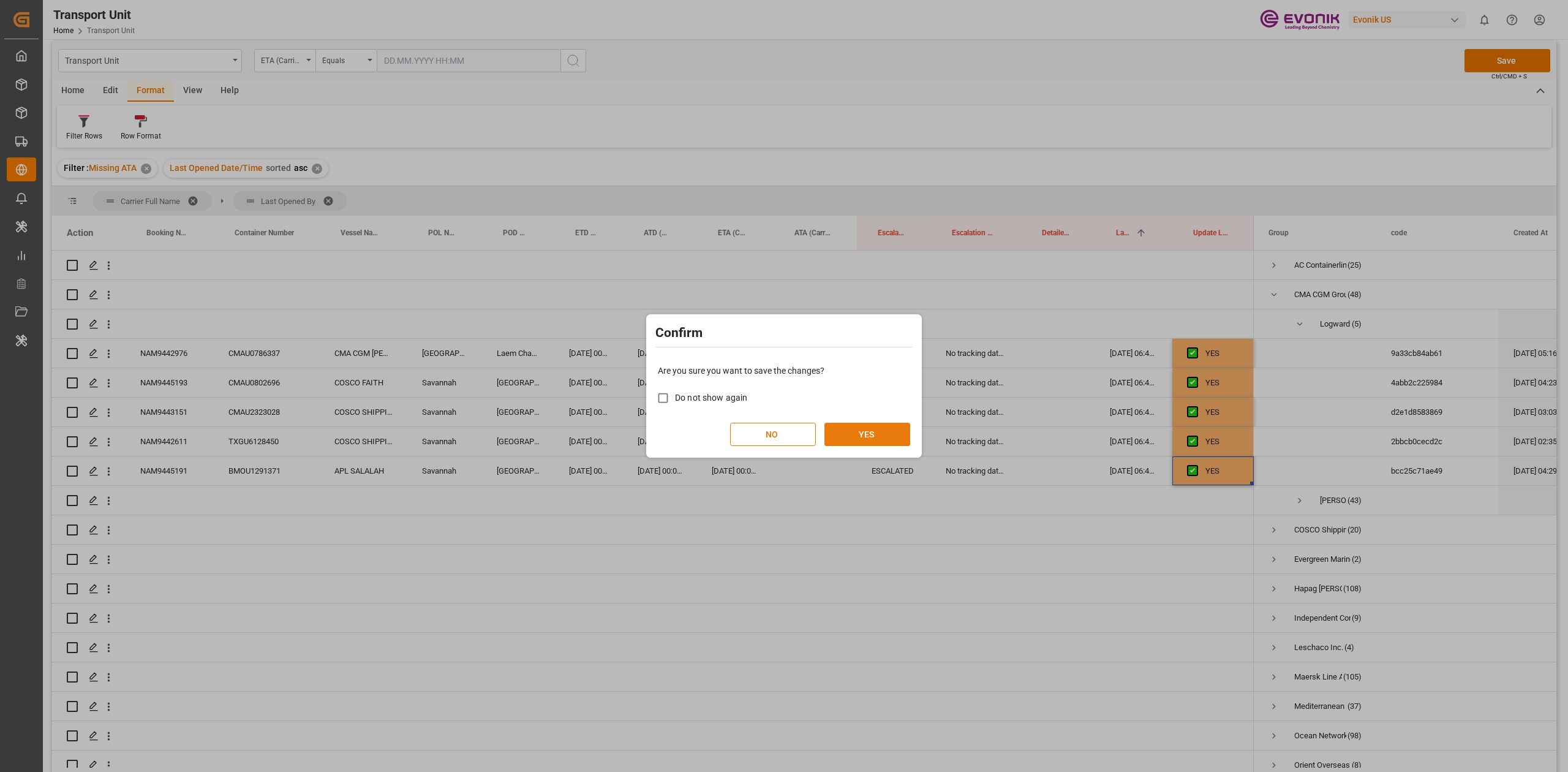
click at [886, 440] on button "YES" at bounding box center [867, 434] width 86 height 24
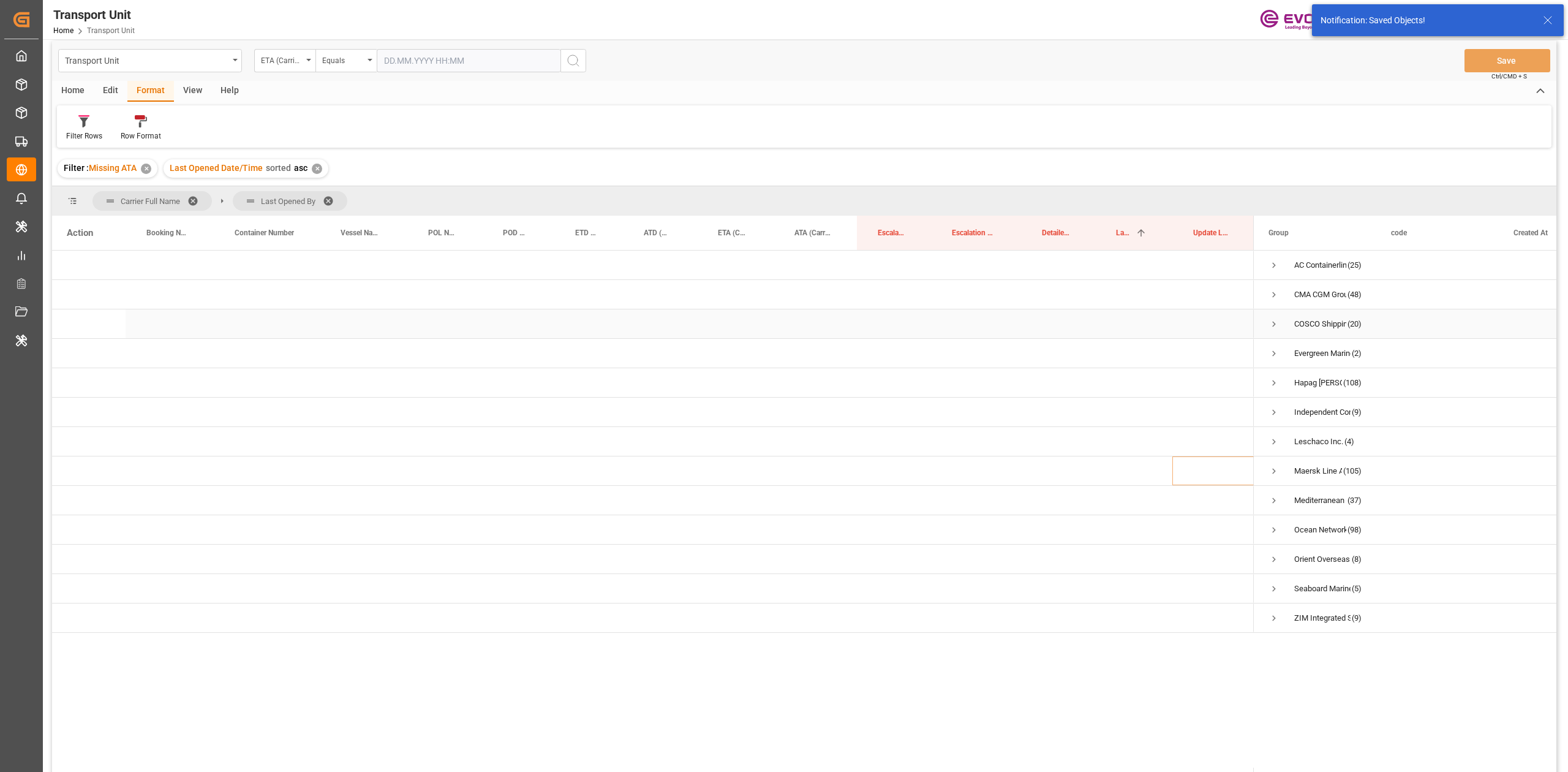
click at [1274, 324] on span "Press SPACE to select this row." at bounding box center [1274, 324] width 11 height 11
click at [1274, 378] on span "Press SPACE to select this row." at bounding box center [1274, 383] width 11 height 11
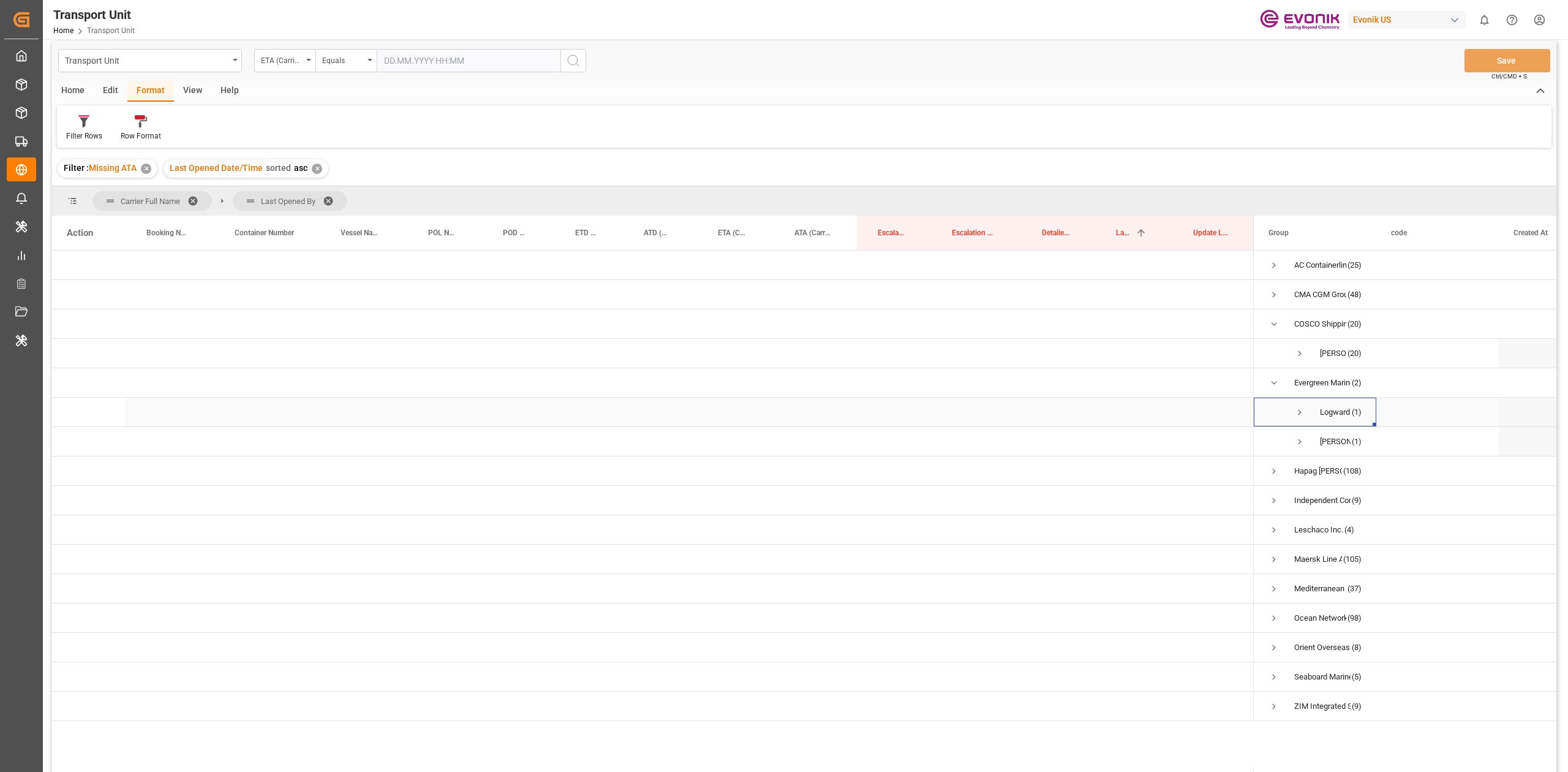
click at [1309, 405] on span "Logward System (1)" at bounding box center [1315, 411] width 93 height 27
click at [1299, 409] on span "Press SPACE to select this row." at bounding box center [1299, 412] width 11 height 11
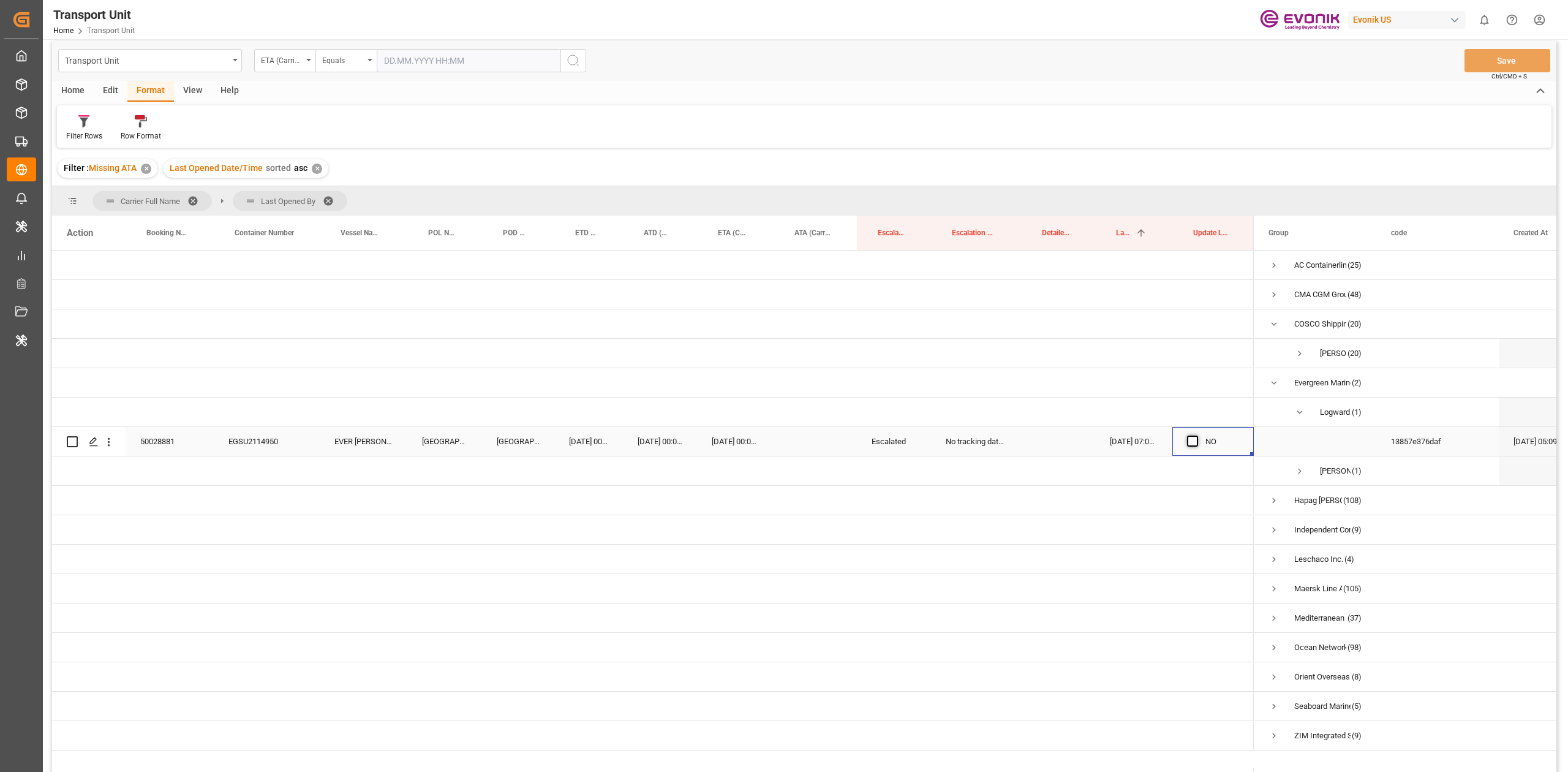
click at [1193, 441] on span "Press SPACE to select this row." at bounding box center [1192, 441] width 11 height 11
click at [1196, 436] on input "Press SPACE to select this row." at bounding box center [1196, 436] width 0 height 0
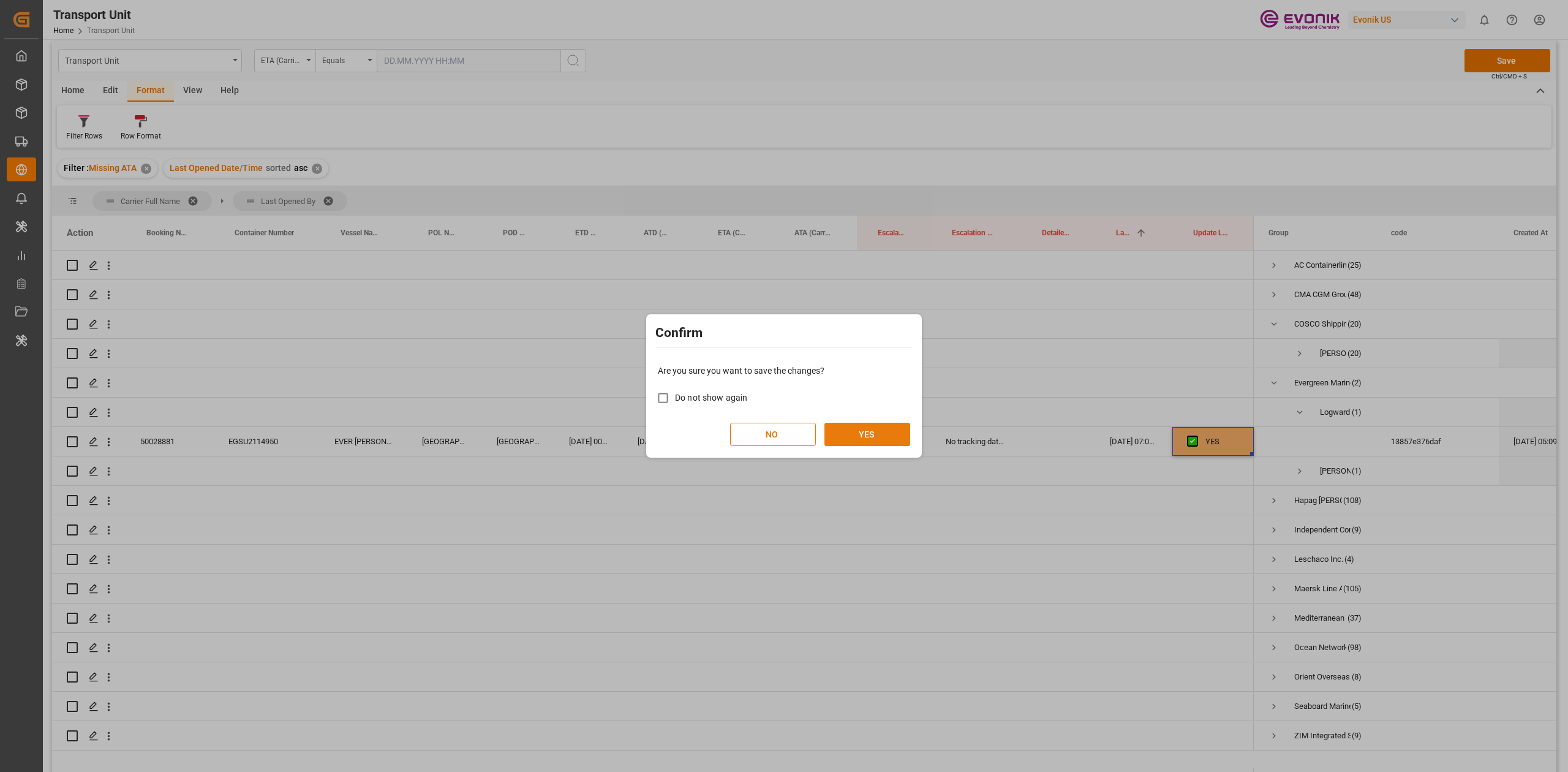
click at [880, 432] on button "YES" at bounding box center [867, 434] width 86 height 24
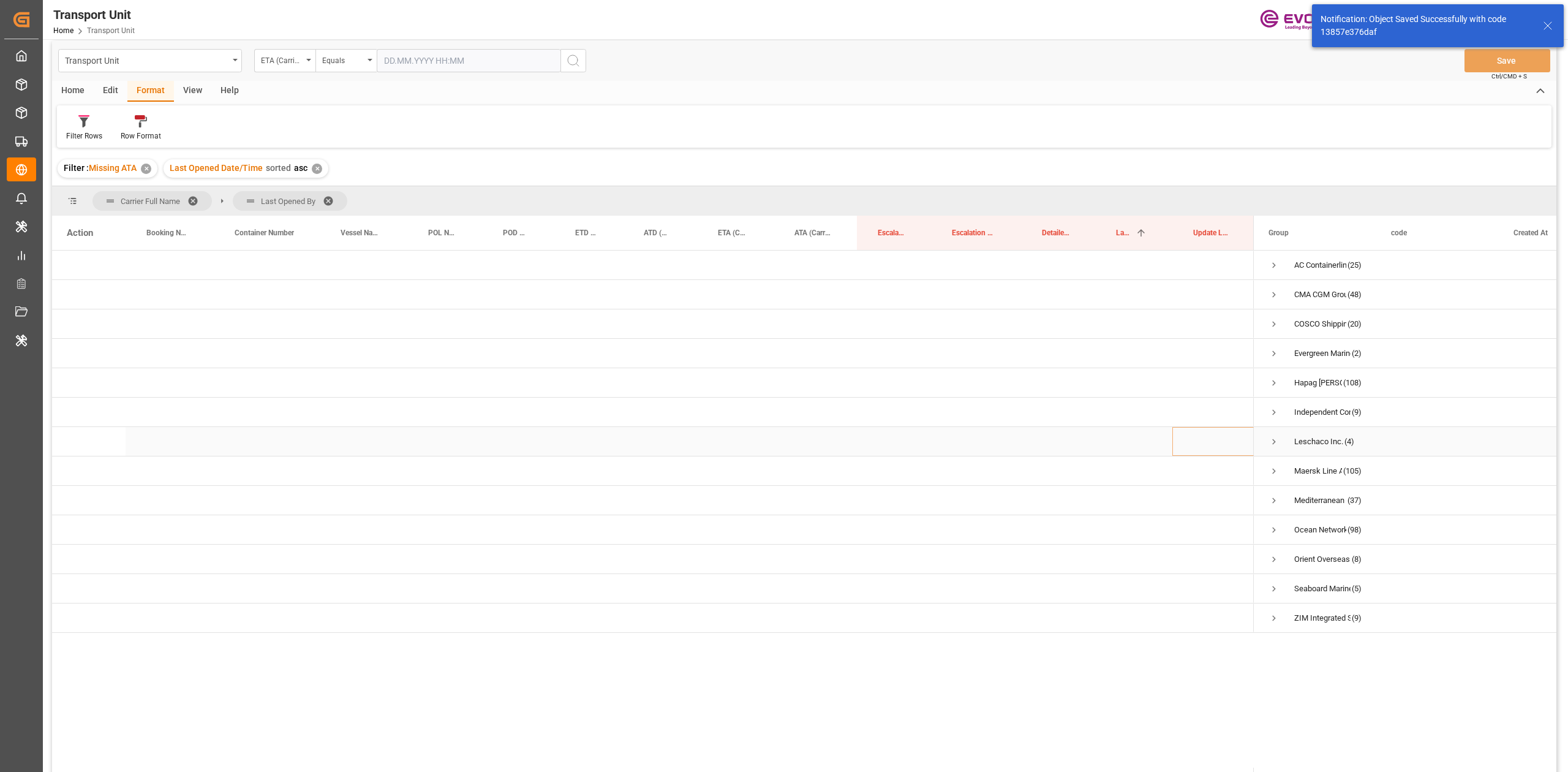
click at [1277, 436] on span "Press SPACE to select this row." at bounding box center [1274, 441] width 11 height 11
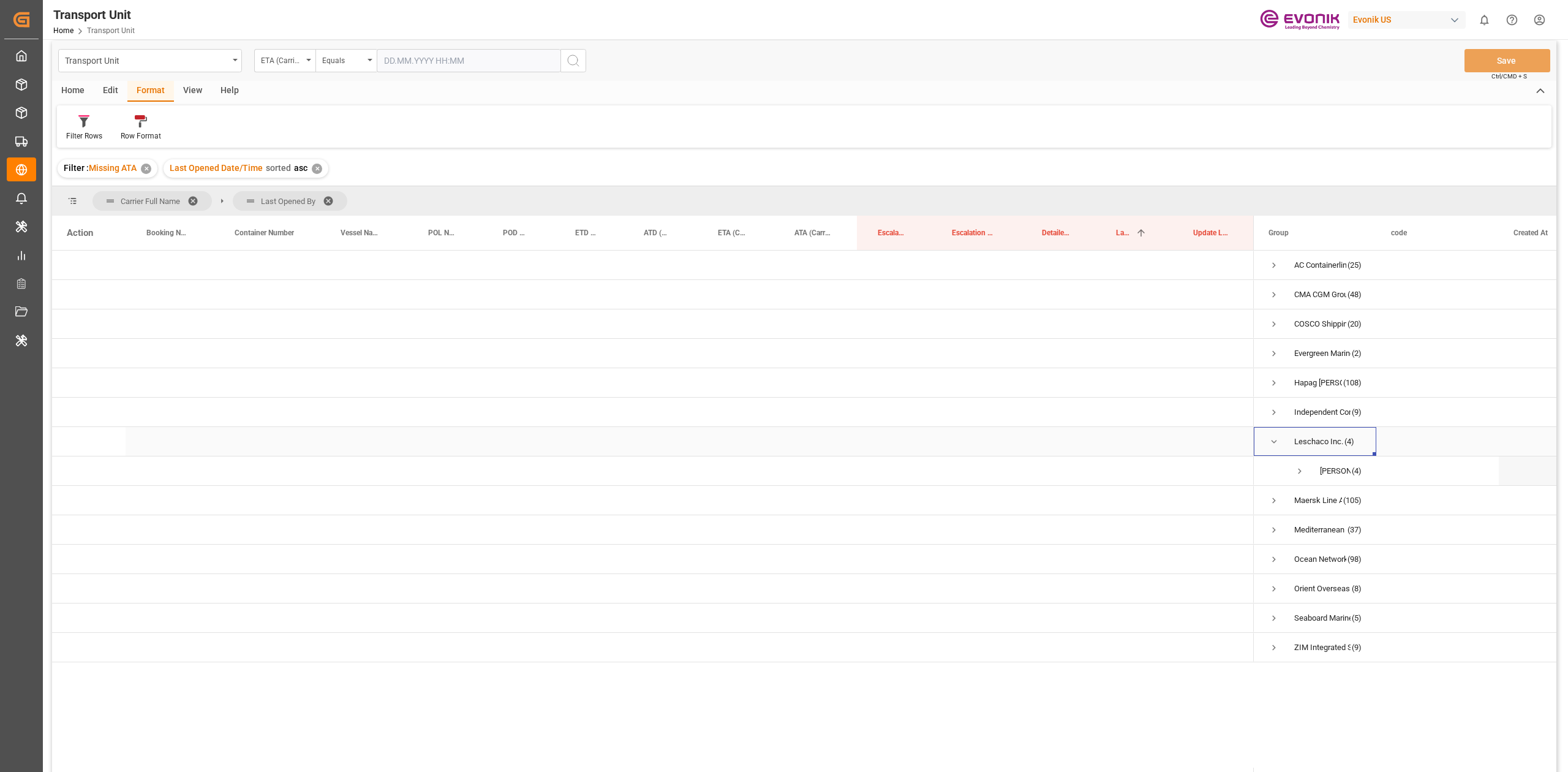
click at [1277, 436] on span "Press SPACE to select this row." at bounding box center [1274, 441] width 11 height 11
click at [1299, 468] on span "Press SPACE to select this row." at bounding box center [1299, 471] width 11 height 11
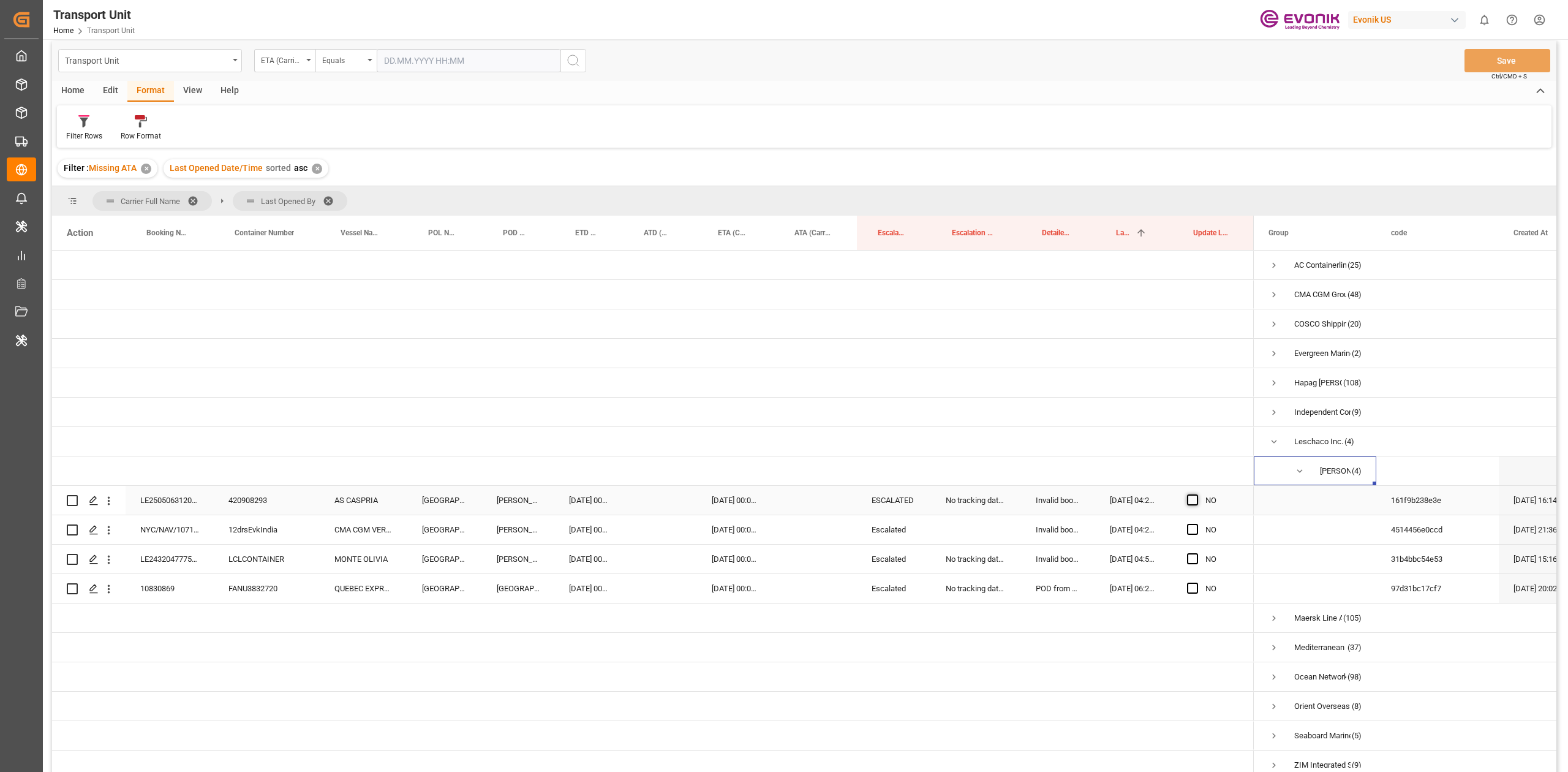
click at [1188, 503] on span "Press SPACE to select this row." at bounding box center [1192, 499] width 11 height 11
click at [1196, 494] on input "Press SPACE to select this row." at bounding box center [1196, 494] width 0 height 0
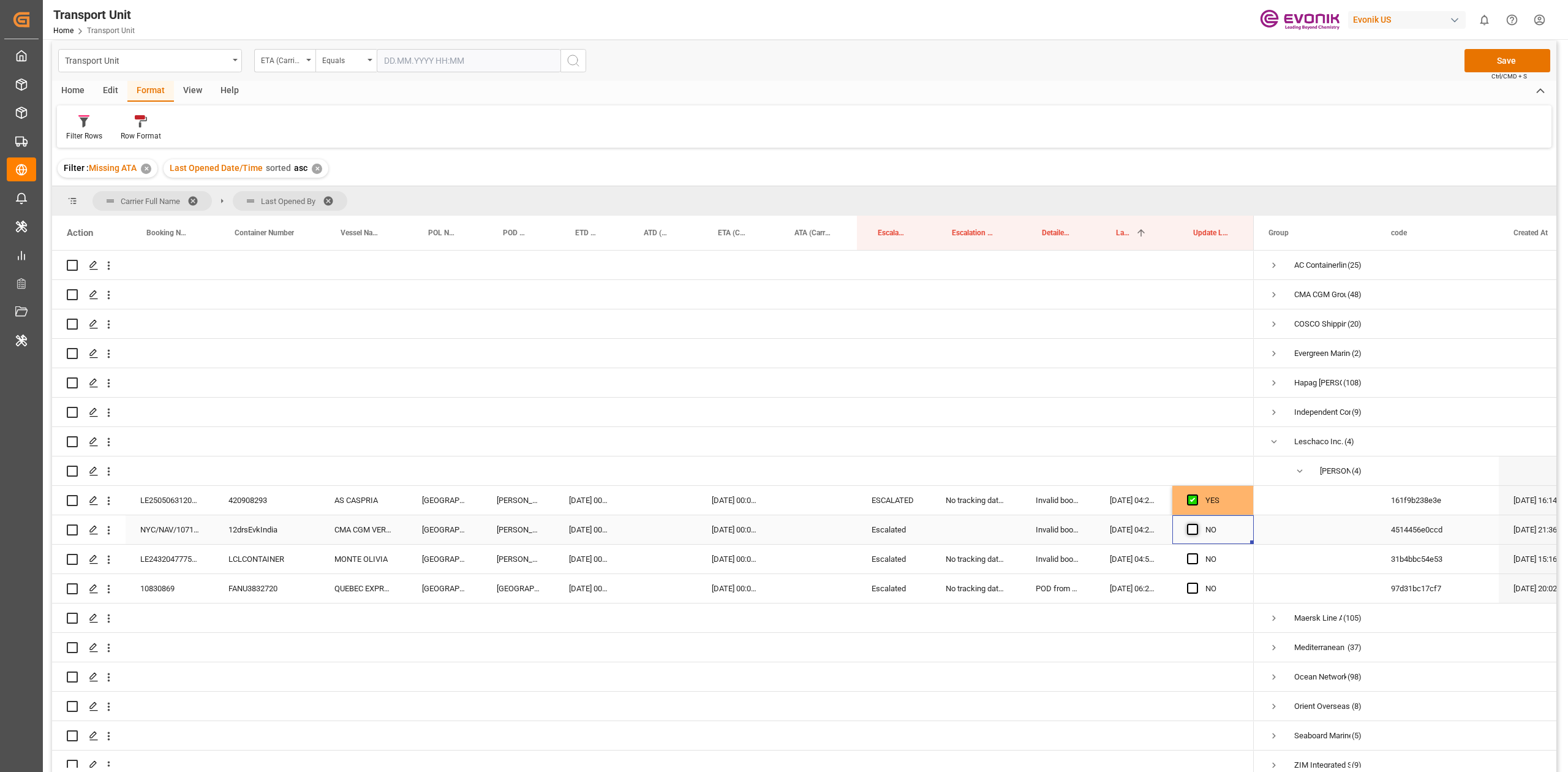
click at [1192, 525] on span "Press SPACE to select this row." at bounding box center [1192, 529] width 11 height 11
click at [1196, 524] on input "Press SPACE to select this row." at bounding box center [1196, 524] width 0 height 0
click at [1191, 550] on div "Press SPACE to select this row." at bounding box center [1196, 559] width 18 height 28
click at [1191, 557] on span "Press SPACE to select this row." at bounding box center [1192, 559] width 11 height 11
click at [1196, 553] on input "Press SPACE to select this row." at bounding box center [1196, 553] width 0 height 0
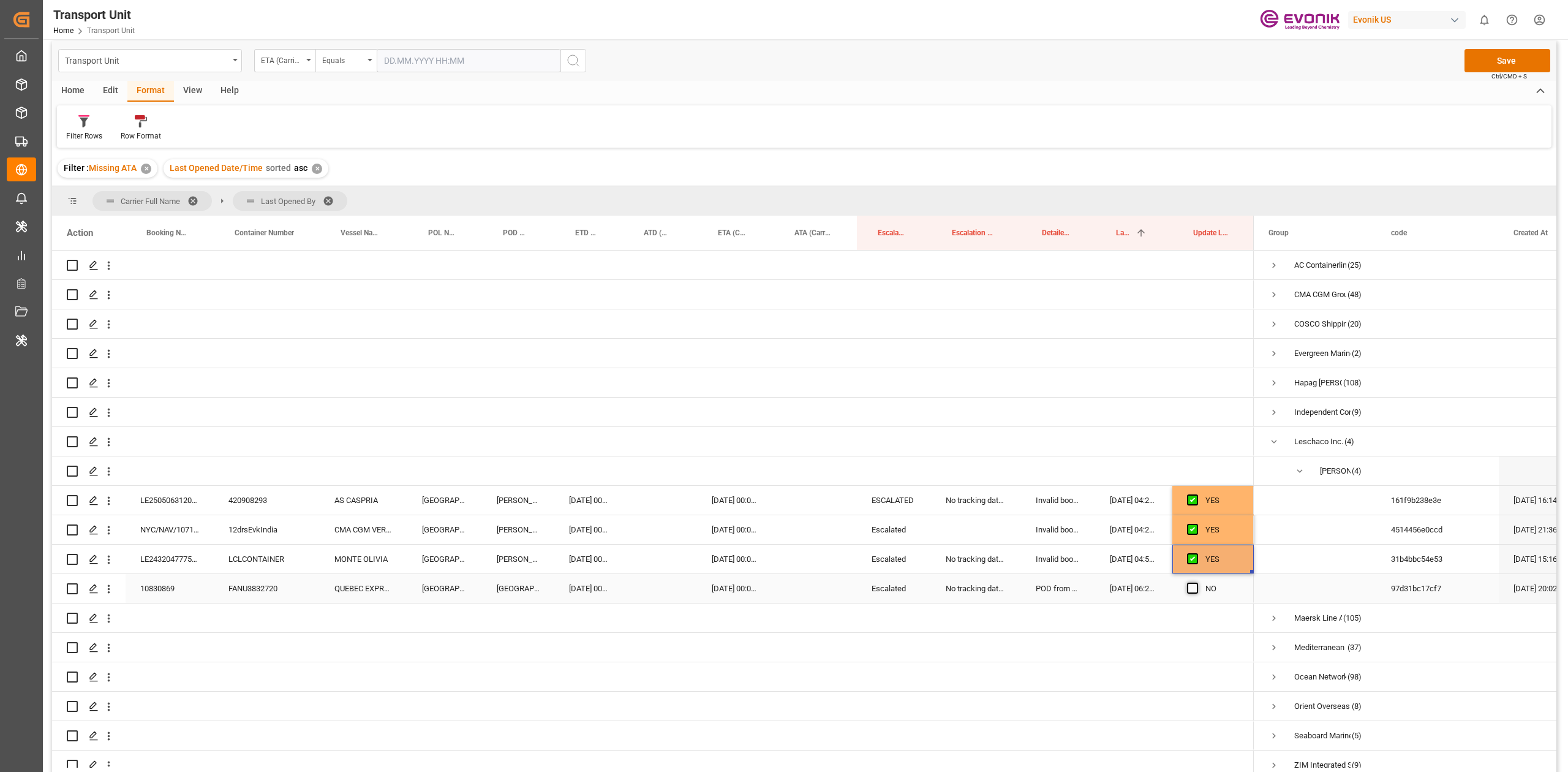
click at [1194, 589] on span "Press SPACE to select this row." at bounding box center [1192, 588] width 11 height 11
click at [1196, 582] on input "Press SPACE to select this row." at bounding box center [1196, 582] width 0 height 0
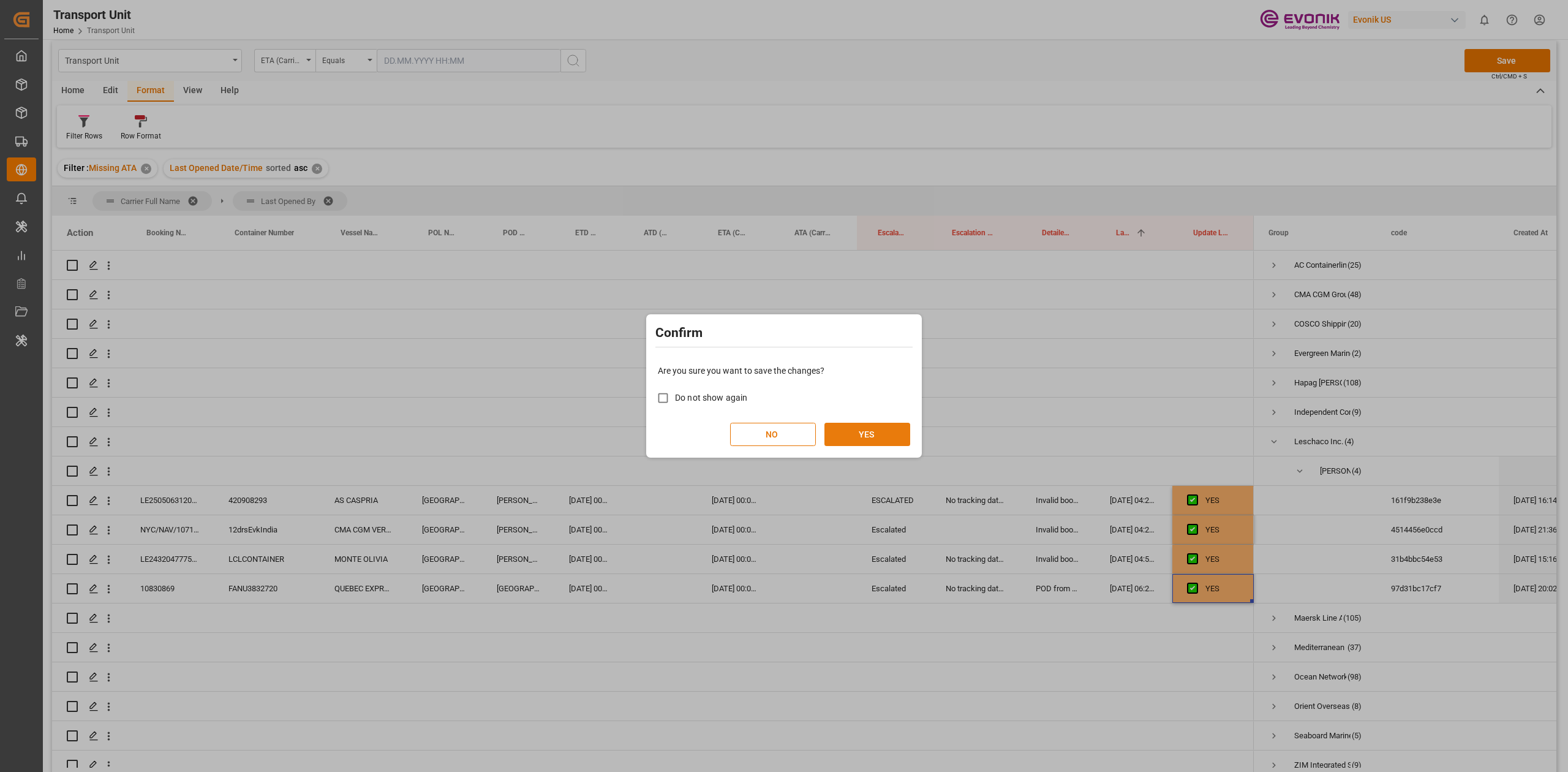
click at [896, 434] on button "YES" at bounding box center [867, 434] width 86 height 24
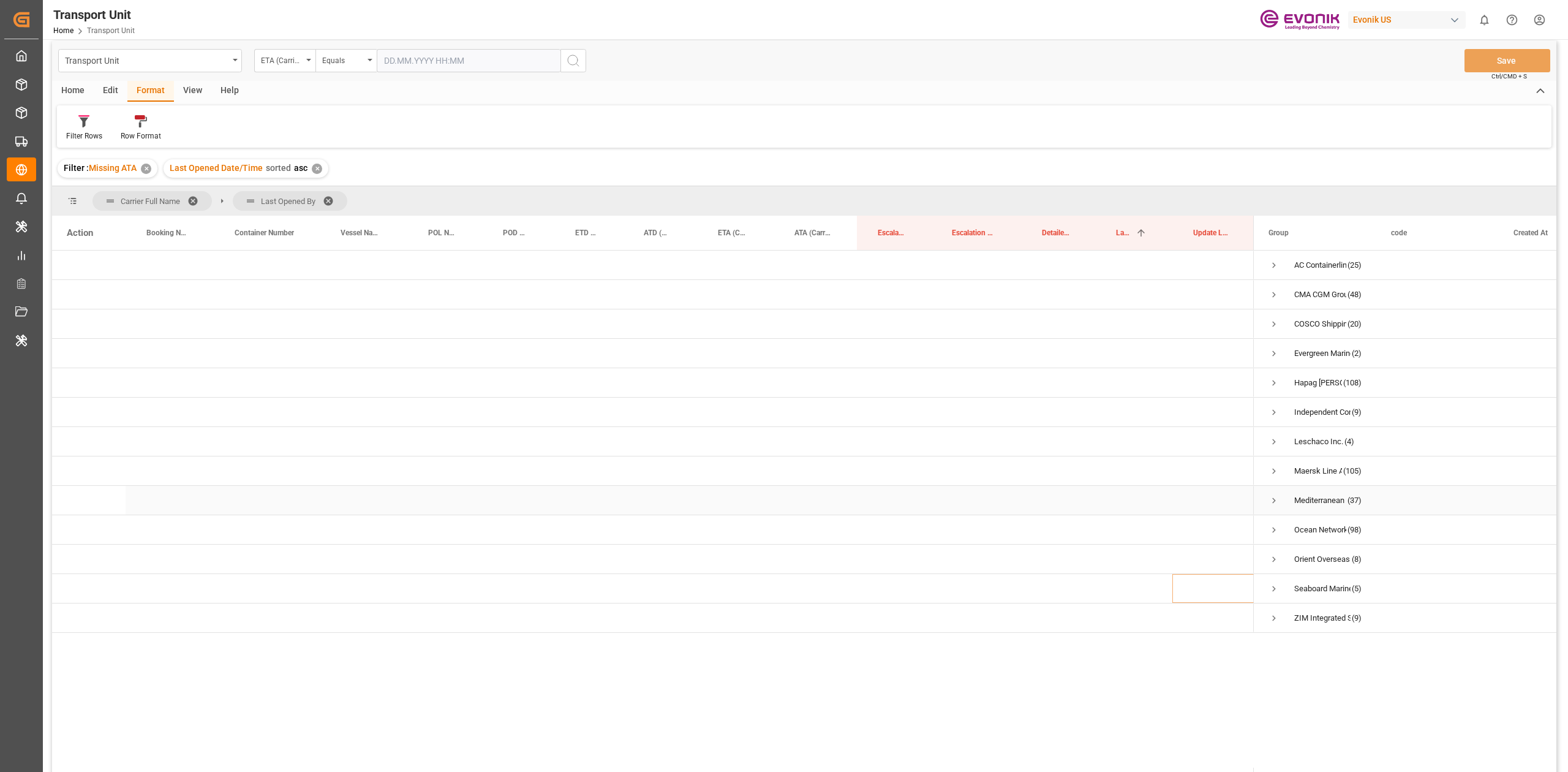
click at [1268, 503] on span "Press SPACE to select this row." at bounding box center [1274, 500] width 11 height 11
click at [1297, 535] on span "Press SPACE to select this row." at bounding box center [1299, 529] width 11 height 28
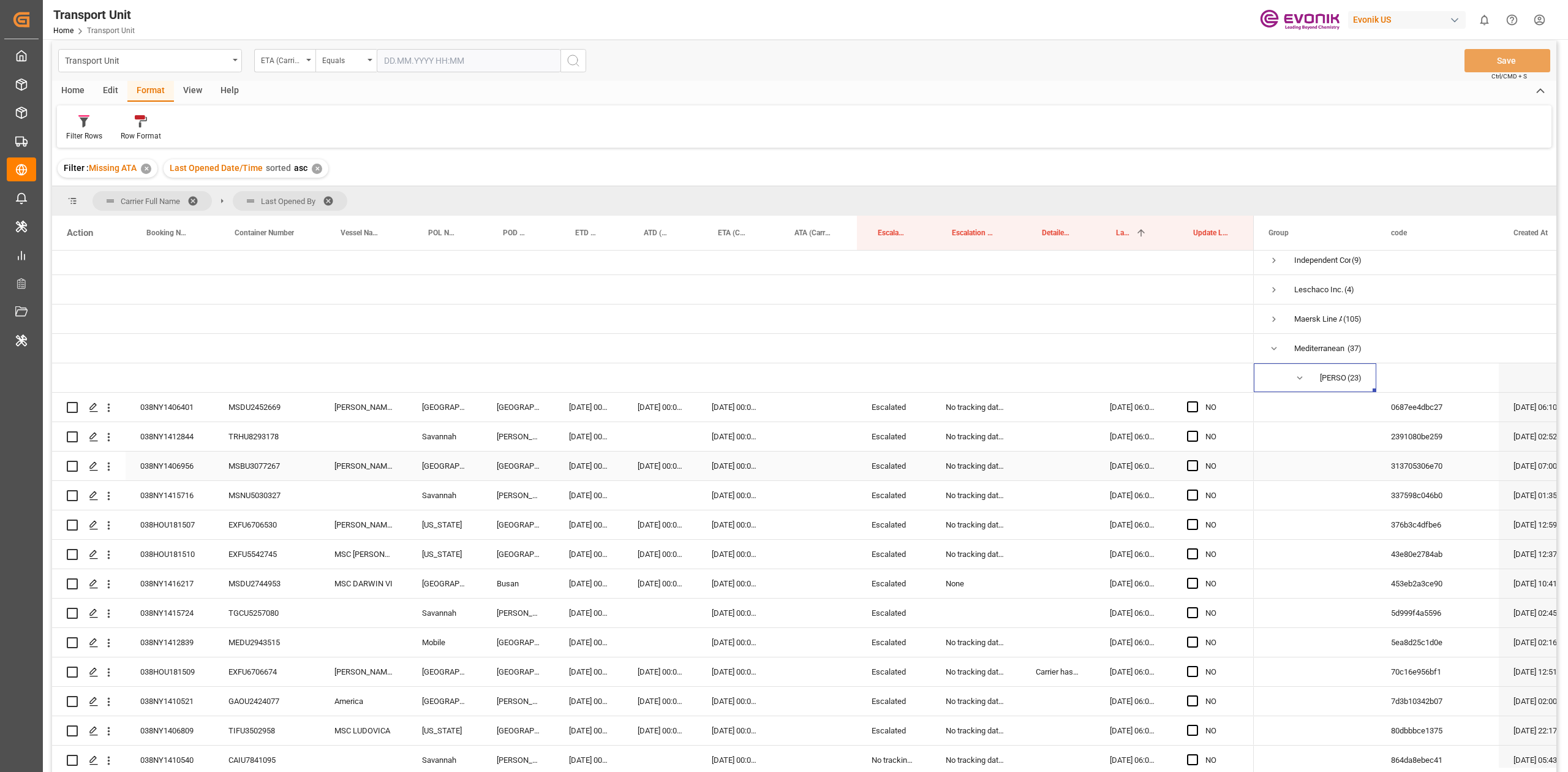
scroll to position [81, 0]
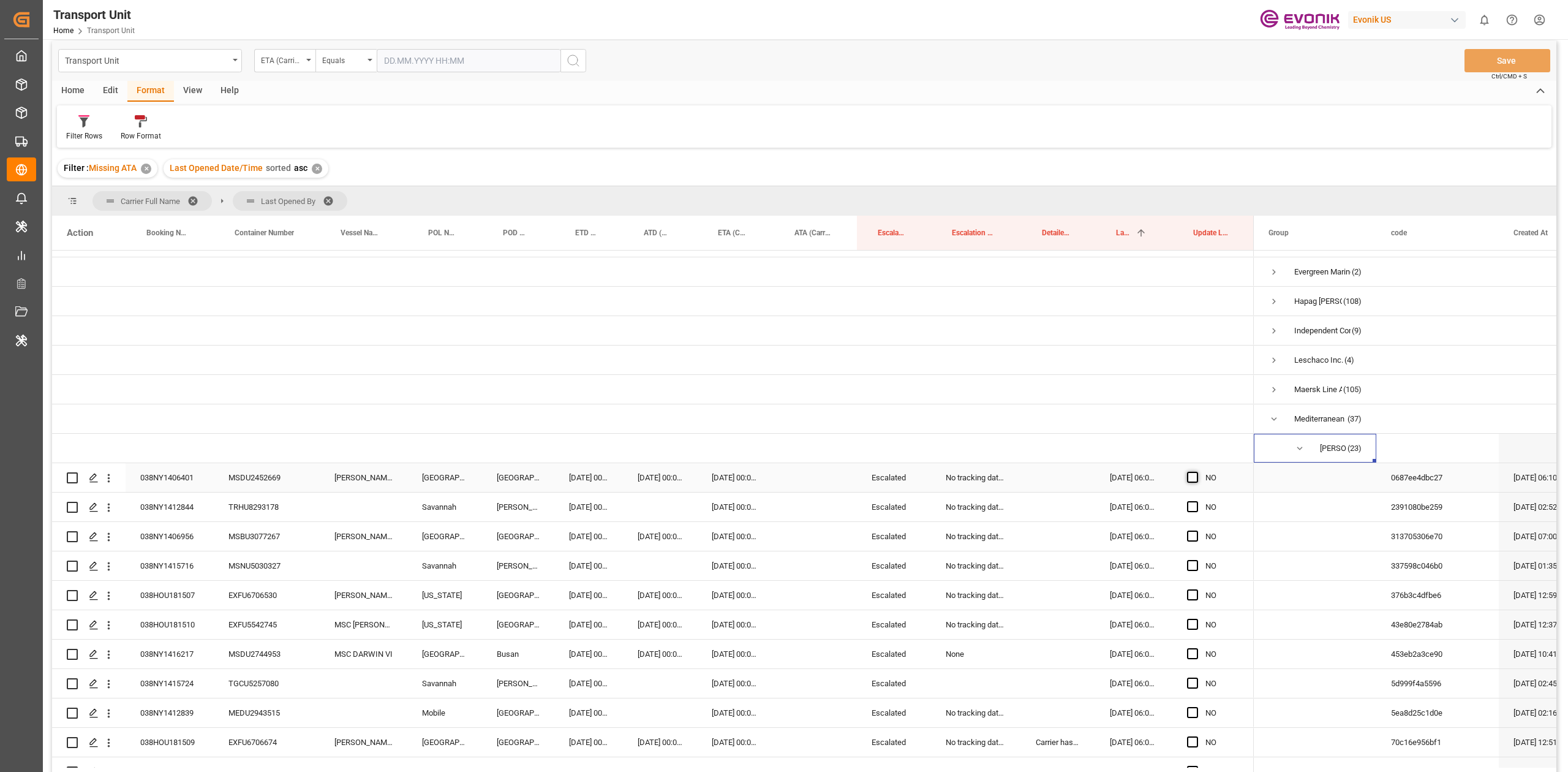
click at [1192, 474] on span "Press SPACE to select this row." at bounding box center [1192, 477] width 11 height 11
click at [1196, 471] on input "Press SPACE to select this row." at bounding box center [1196, 471] width 0 height 0
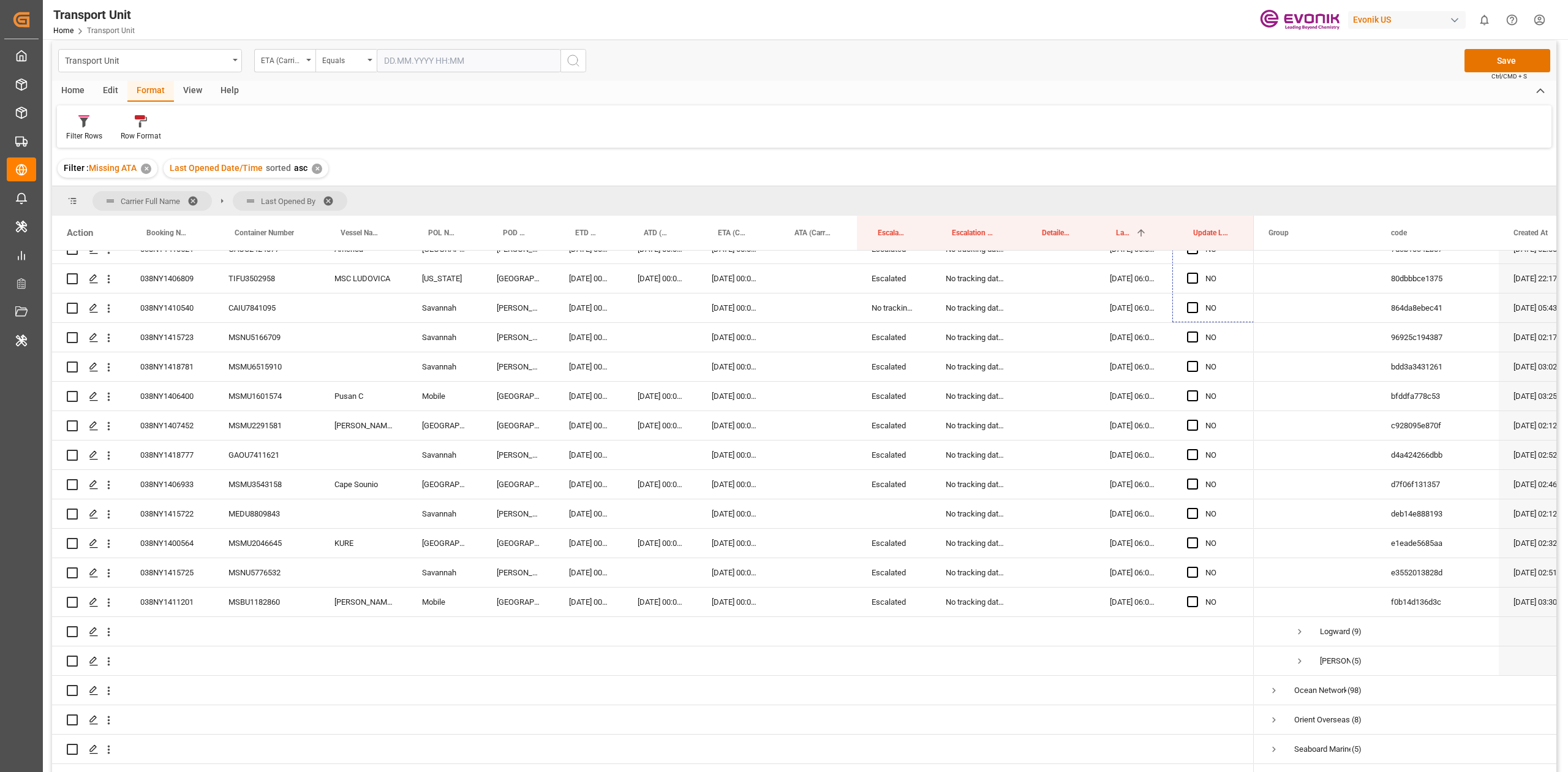
scroll to position [633, 0]
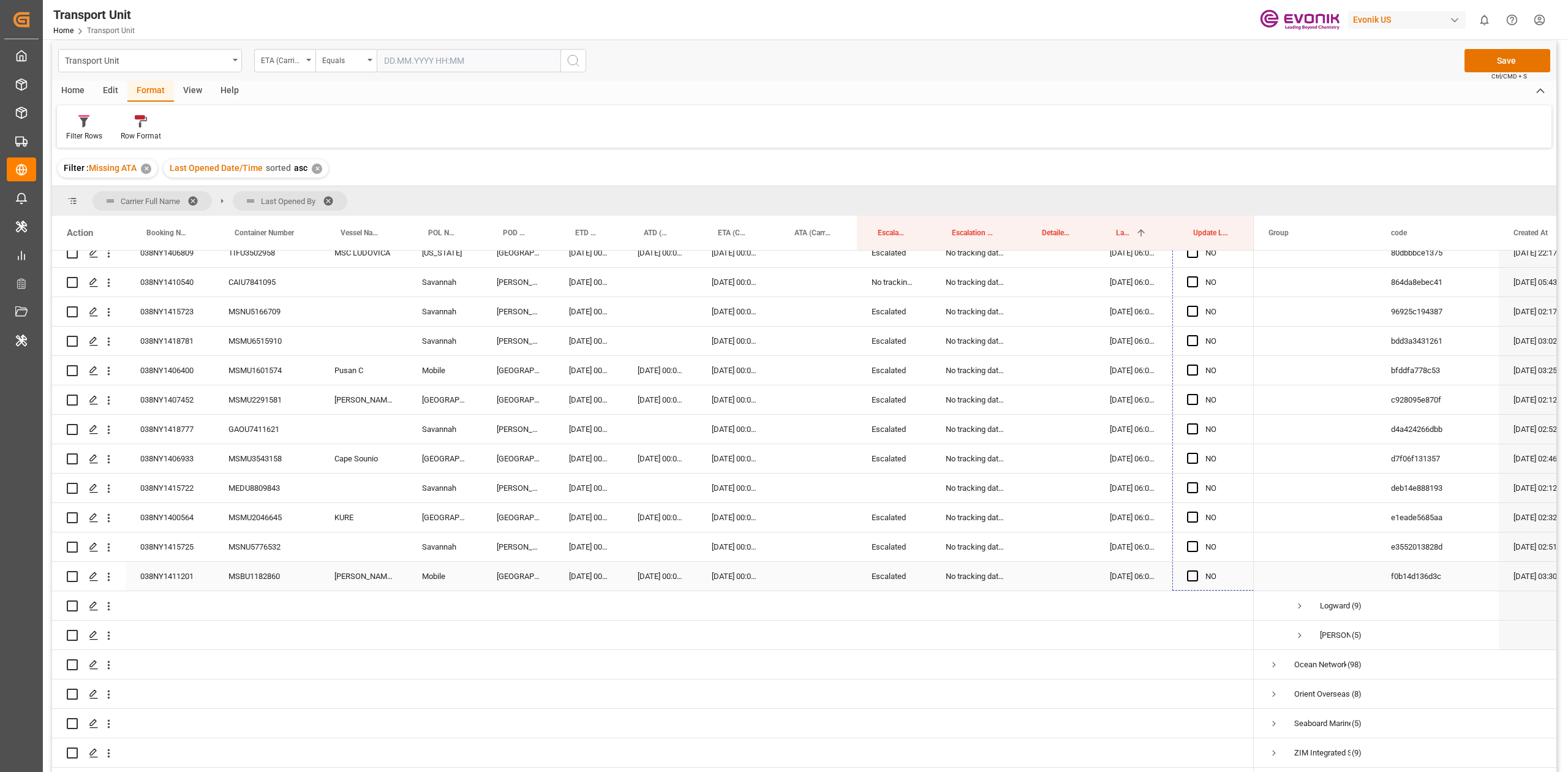
drag, startPoint x: 1251, startPoint y: 408, endPoint x: 1203, endPoint y: 579, distance: 177.6
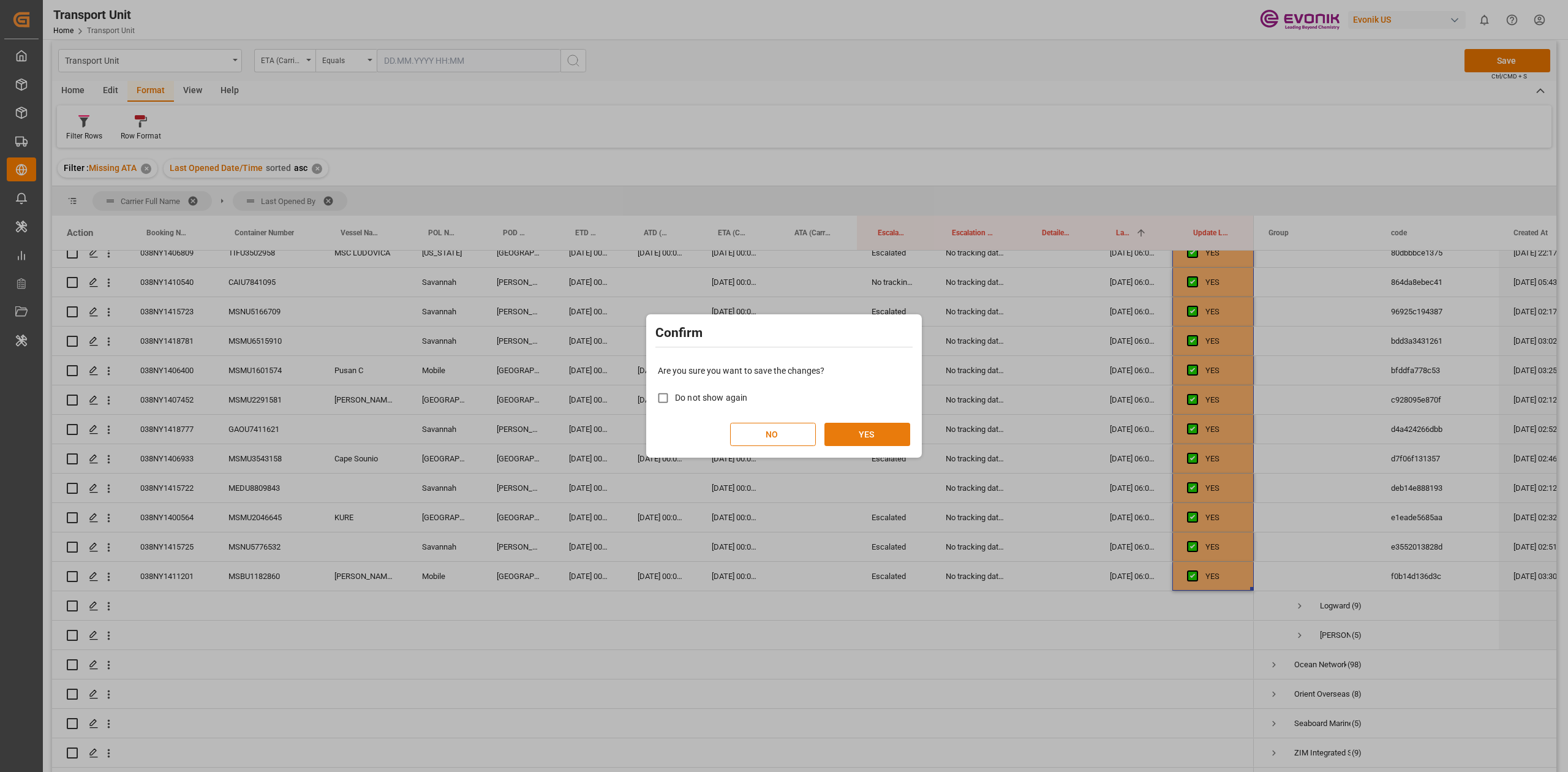
click at [886, 443] on button "YES" at bounding box center [867, 434] width 86 height 24
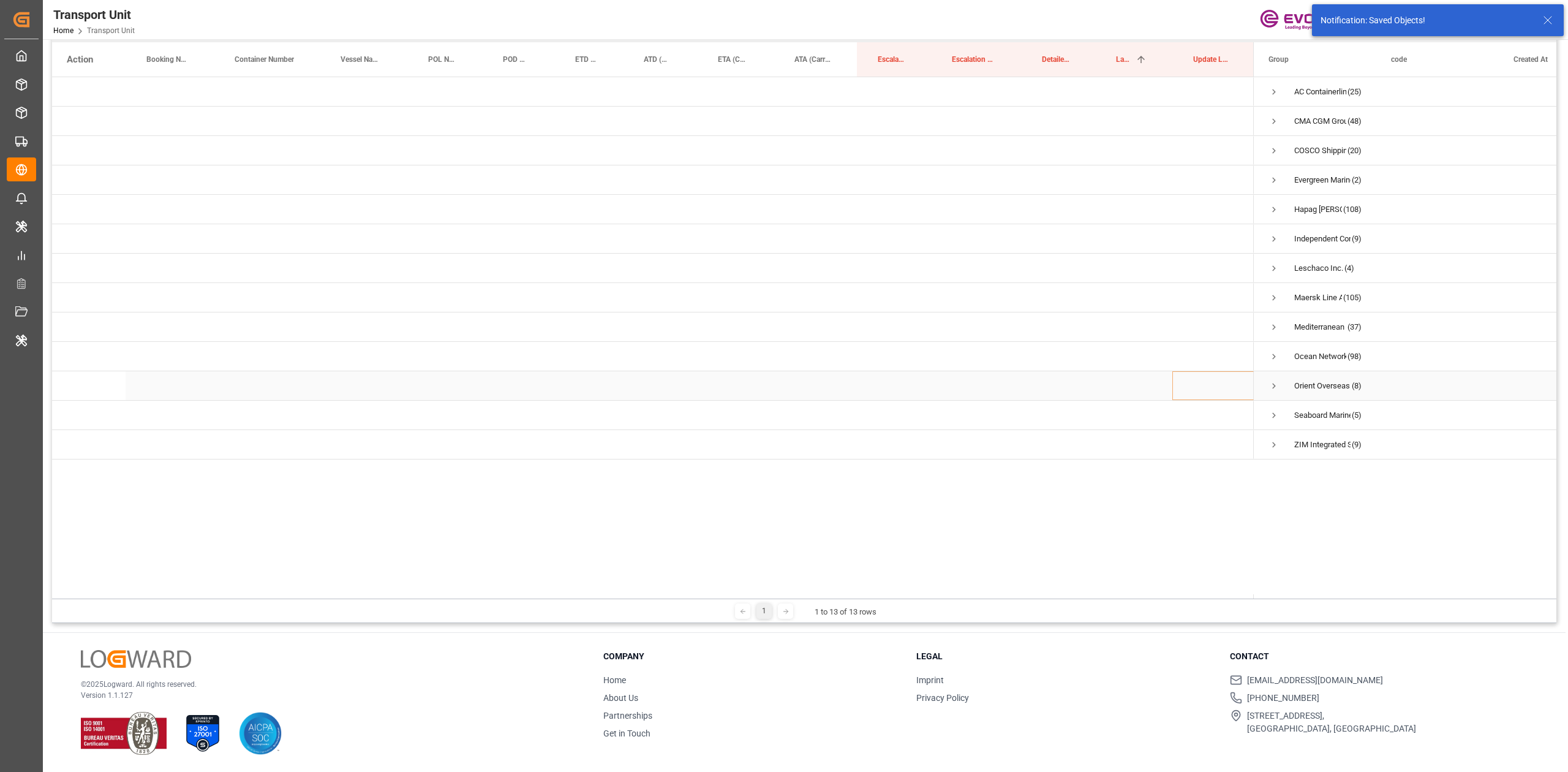
scroll to position [0, 0]
click at [1270, 351] on span "Press SPACE to select this row." at bounding box center [1274, 356] width 11 height 11
click at [1299, 380] on span "Press SPACE to select this row." at bounding box center [1299, 386] width 11 height 11
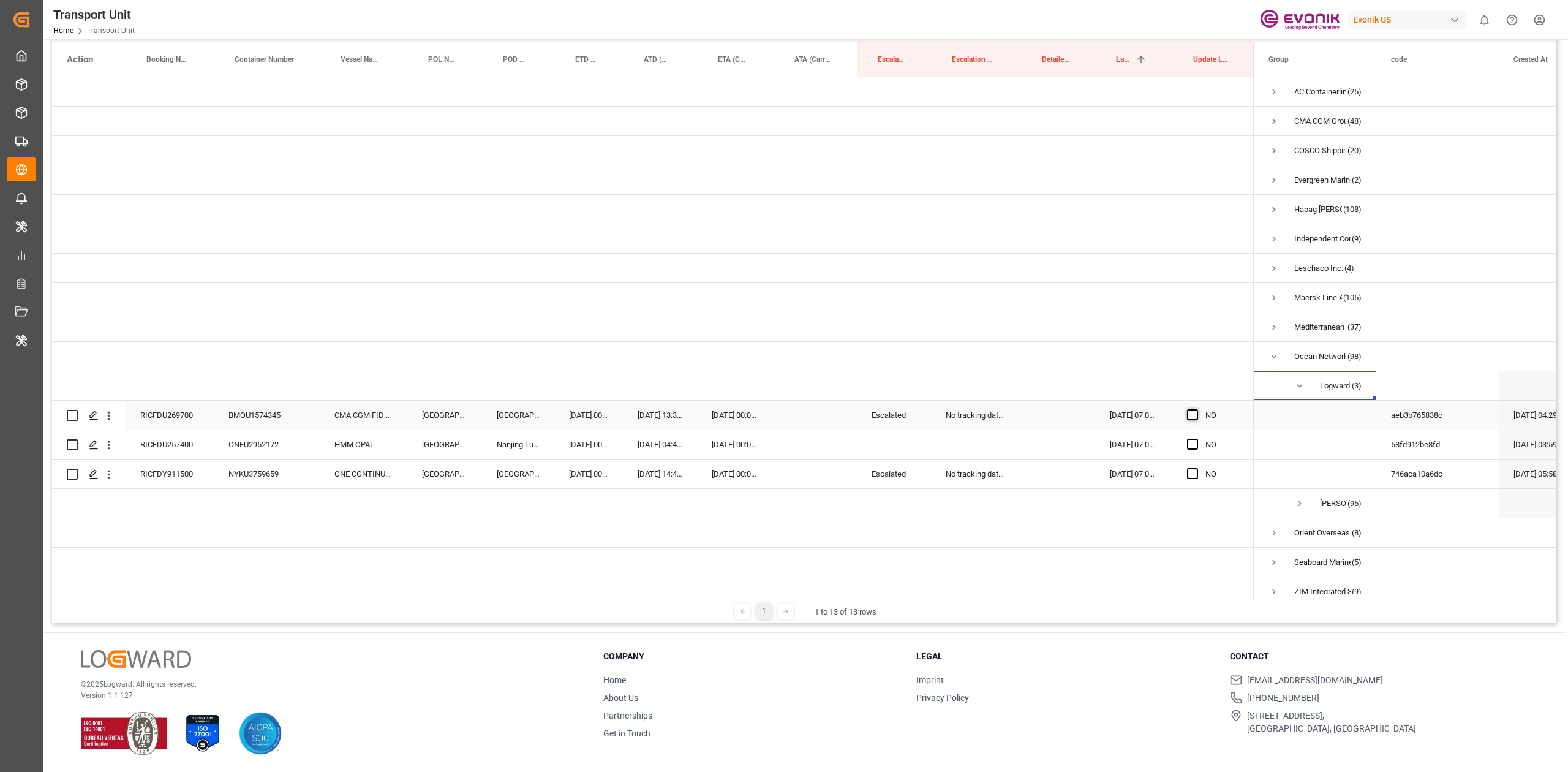
click at [1189, 417] on span "Press SPACE to select this row." at bounding box center [1192, 414] width 11 height 11
click at [1196, 409] on input "Press SPACE to select this row." at bounding box center [1196, 409] width 0 height 0
click at [1195, 447] on div "Press SPACE to select this row." at bounding box center [1196, 444] width 18 height 28
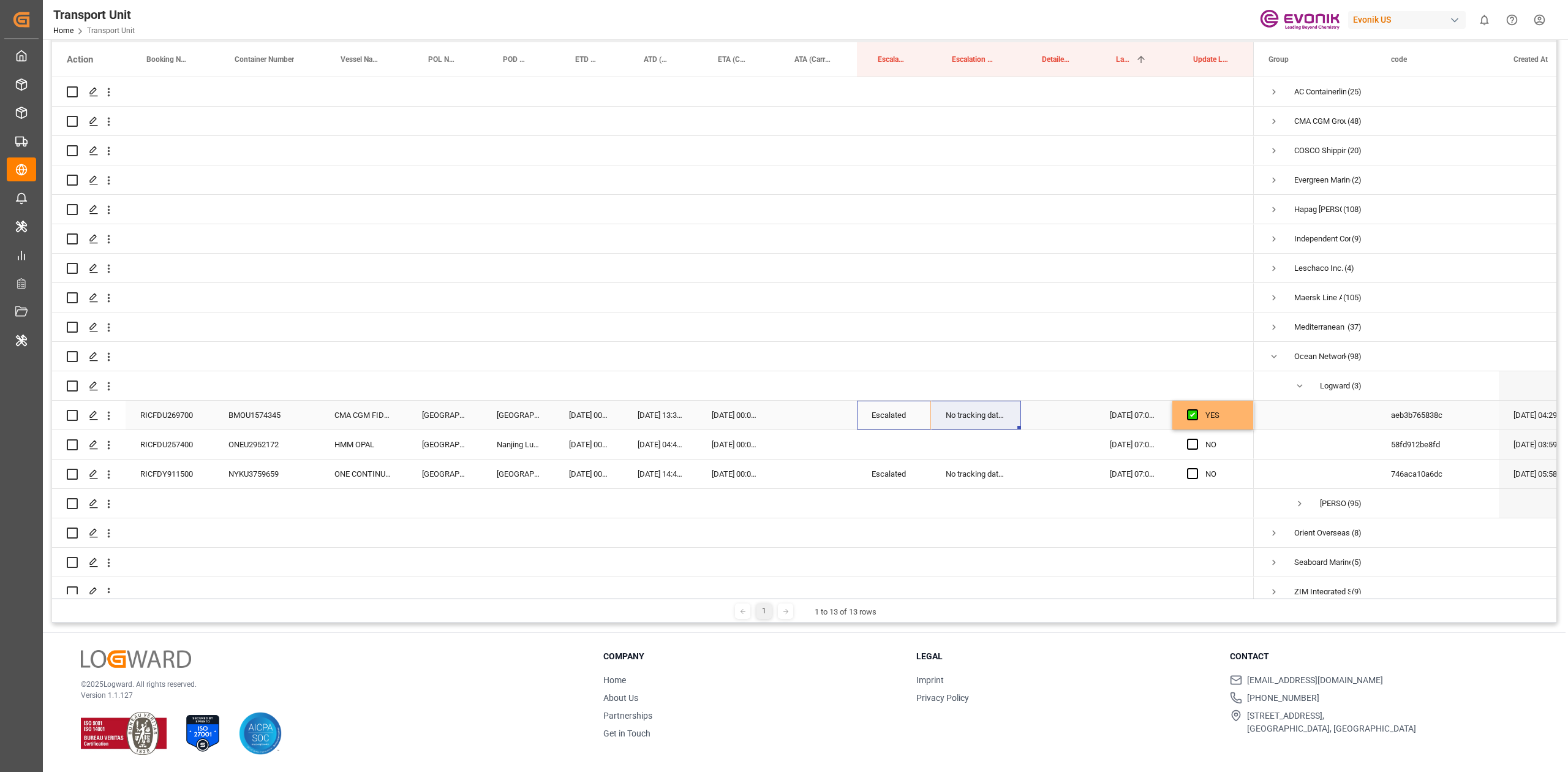
drag, startPoint x: 916, startPoint y: 414, endPoint x: 952, endPoint y: 414, distance: 36.0
click at [952, 414] on div "RICFDU269700 BMOU1574345 CMA CGM FIDELIO Norfolk Rotterdam 16.08.2025 00:00:00 …" at bounding box center [653, 415] width 1201 height 30
click at [890, 442] on div "Press SPACE to select this row." at bounding box center [894, 444] width 74 height 29
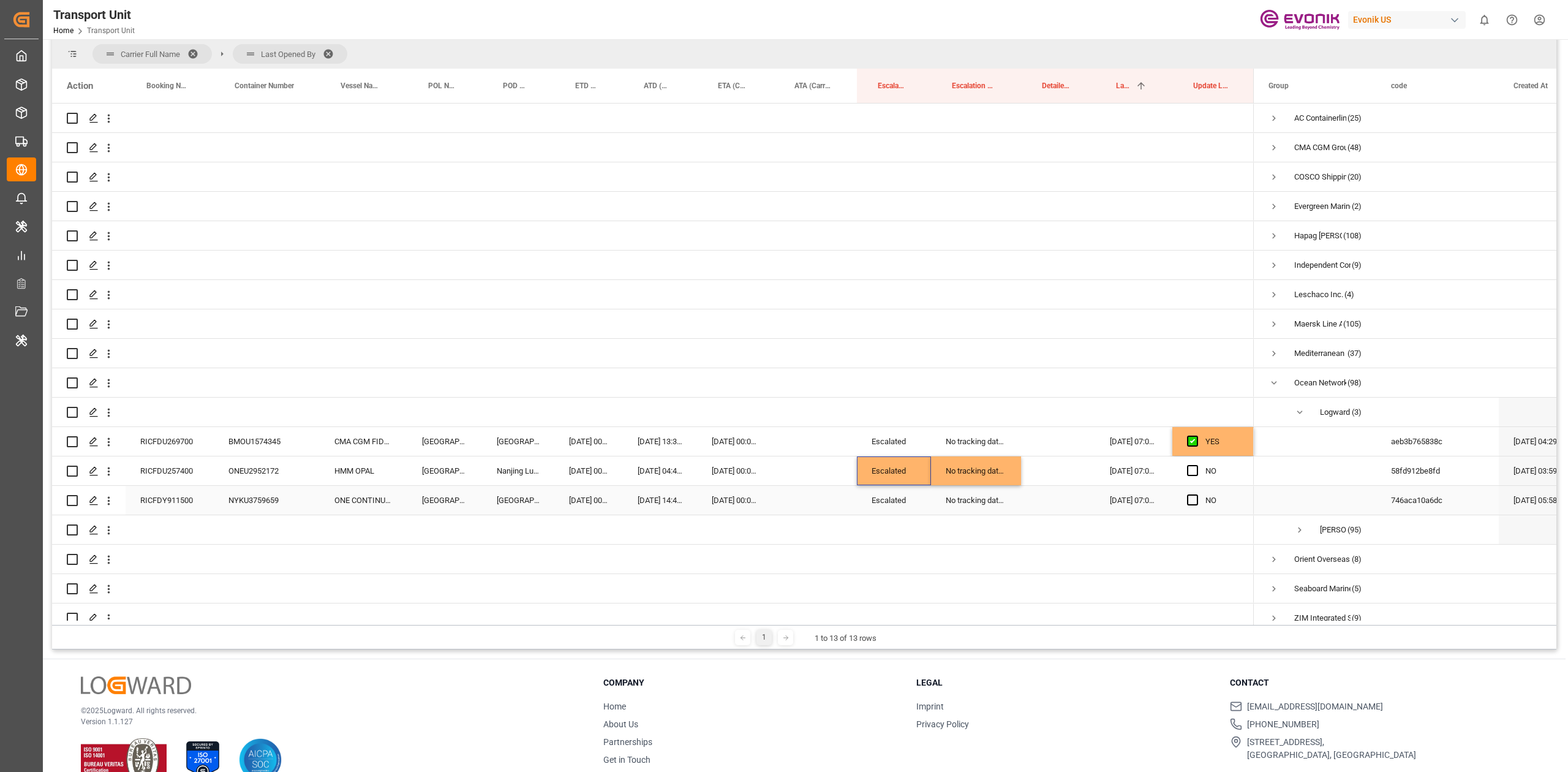
click at [1198, 503] on div "Press SPACE to select this row." at bounding box center [1196, 500] width 18 height 28
click at [1194, 501] on span "Press SPACE to select this row." at bounding box center [1192, 499] width 11 height 11
click at [1196, 494] on input "Press SPACE to select this row." at bounding box center [1196, 494] width 0 height 0
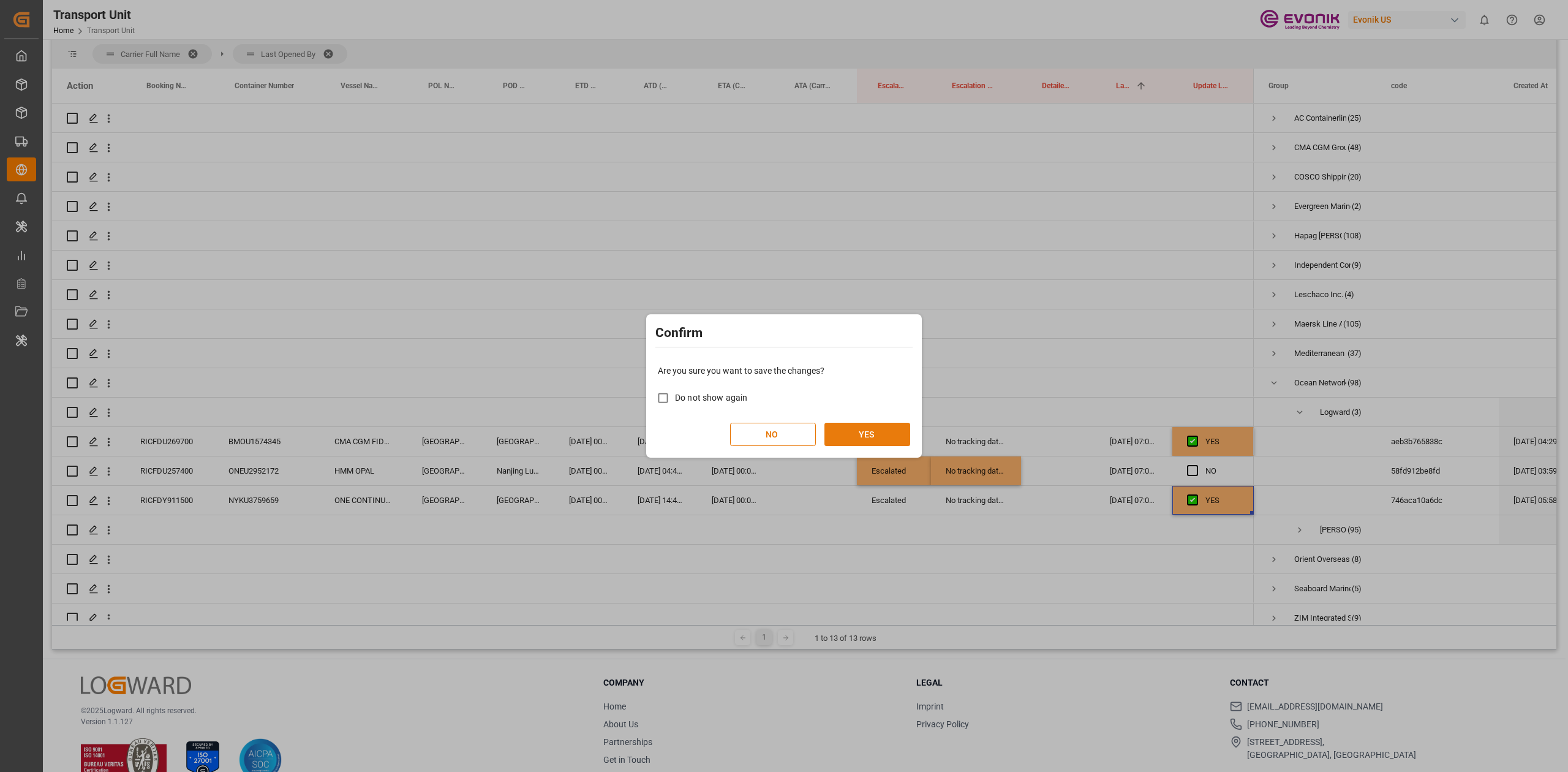
click at [892, 434] on button "YES" at bounding box center [867, 434] width 86 height 24
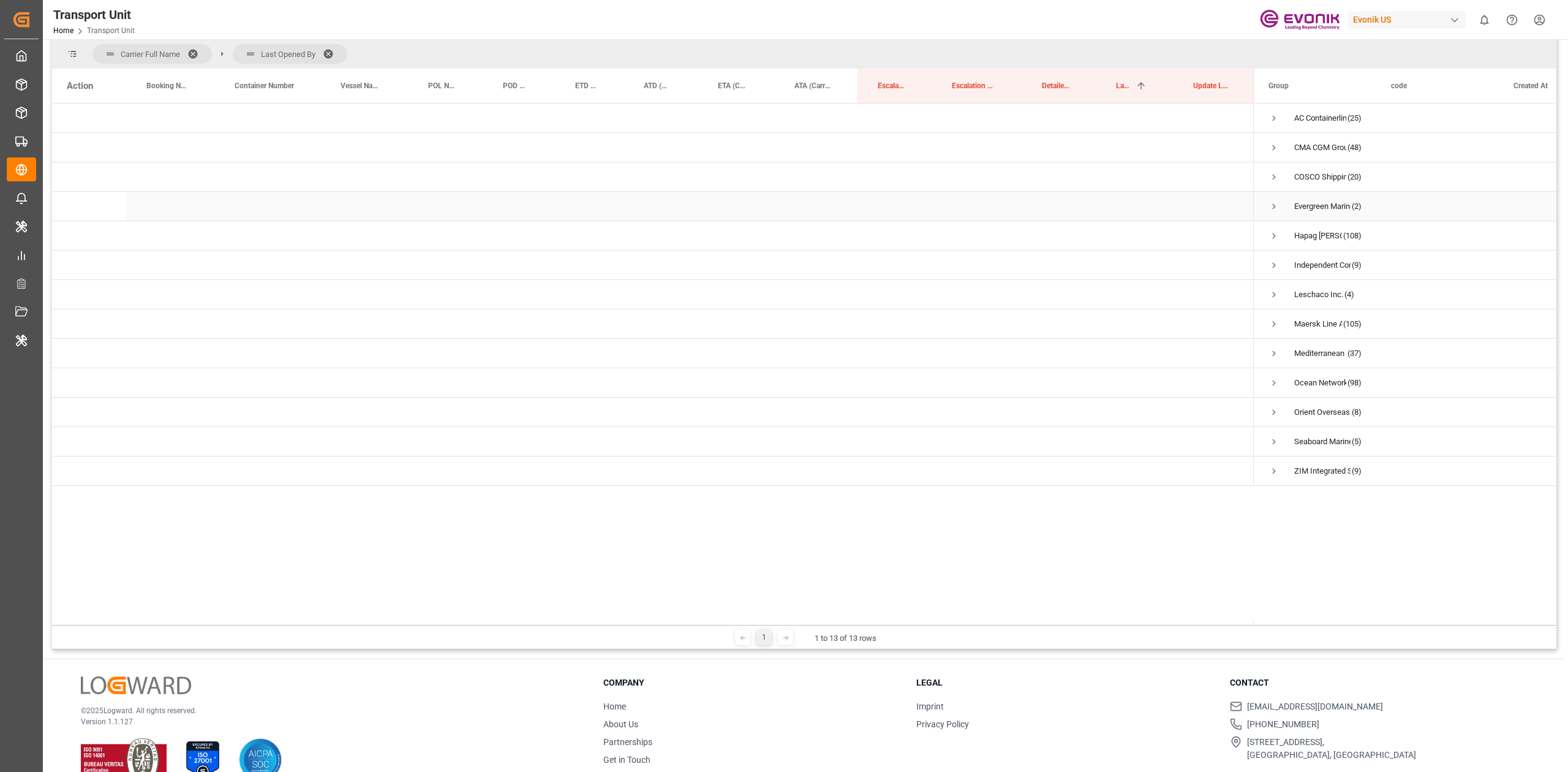
scroll to position [65, 0]
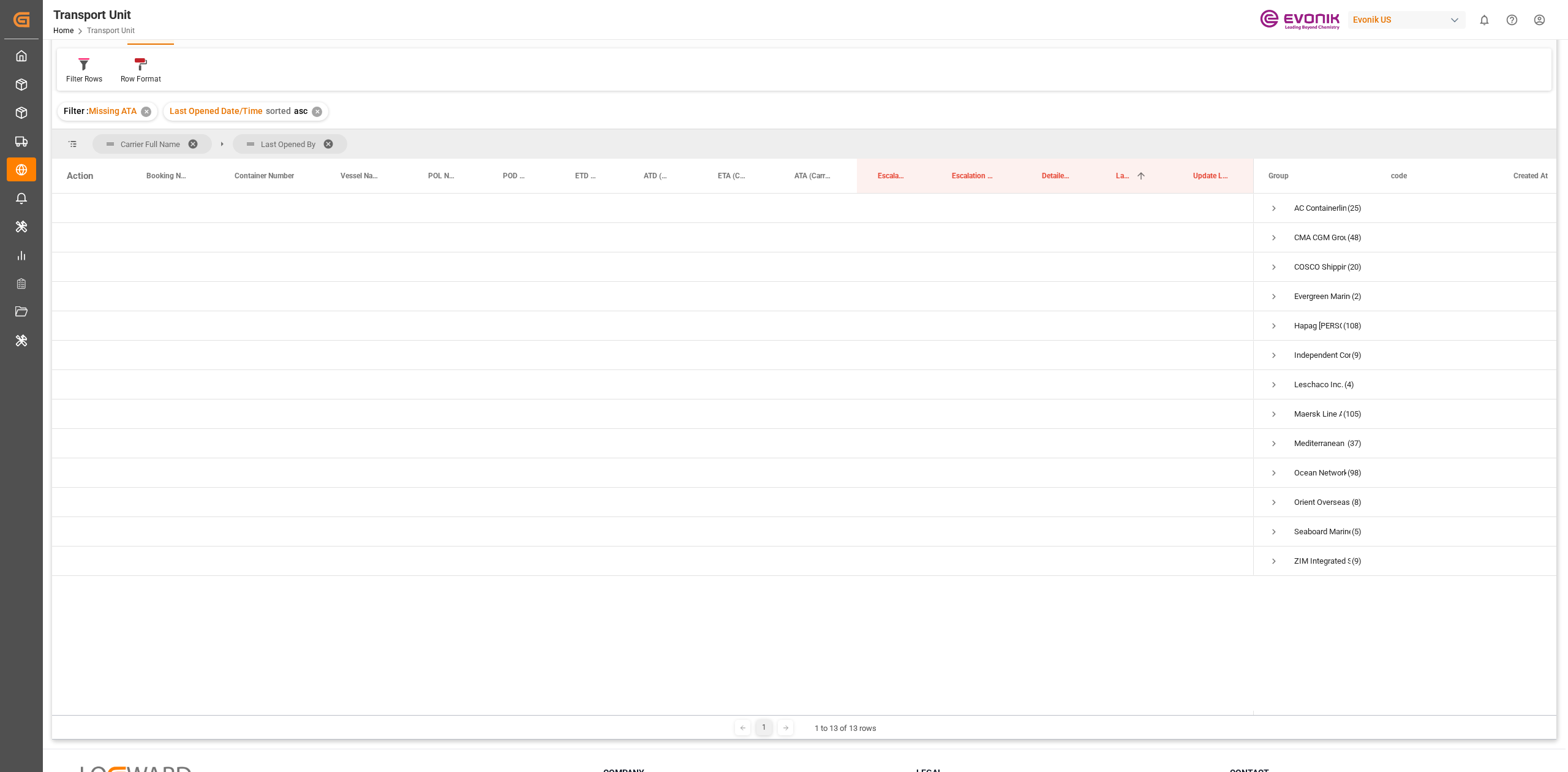
click at [190, 142] on span at bounding box center [197, 143] width 20 height 11
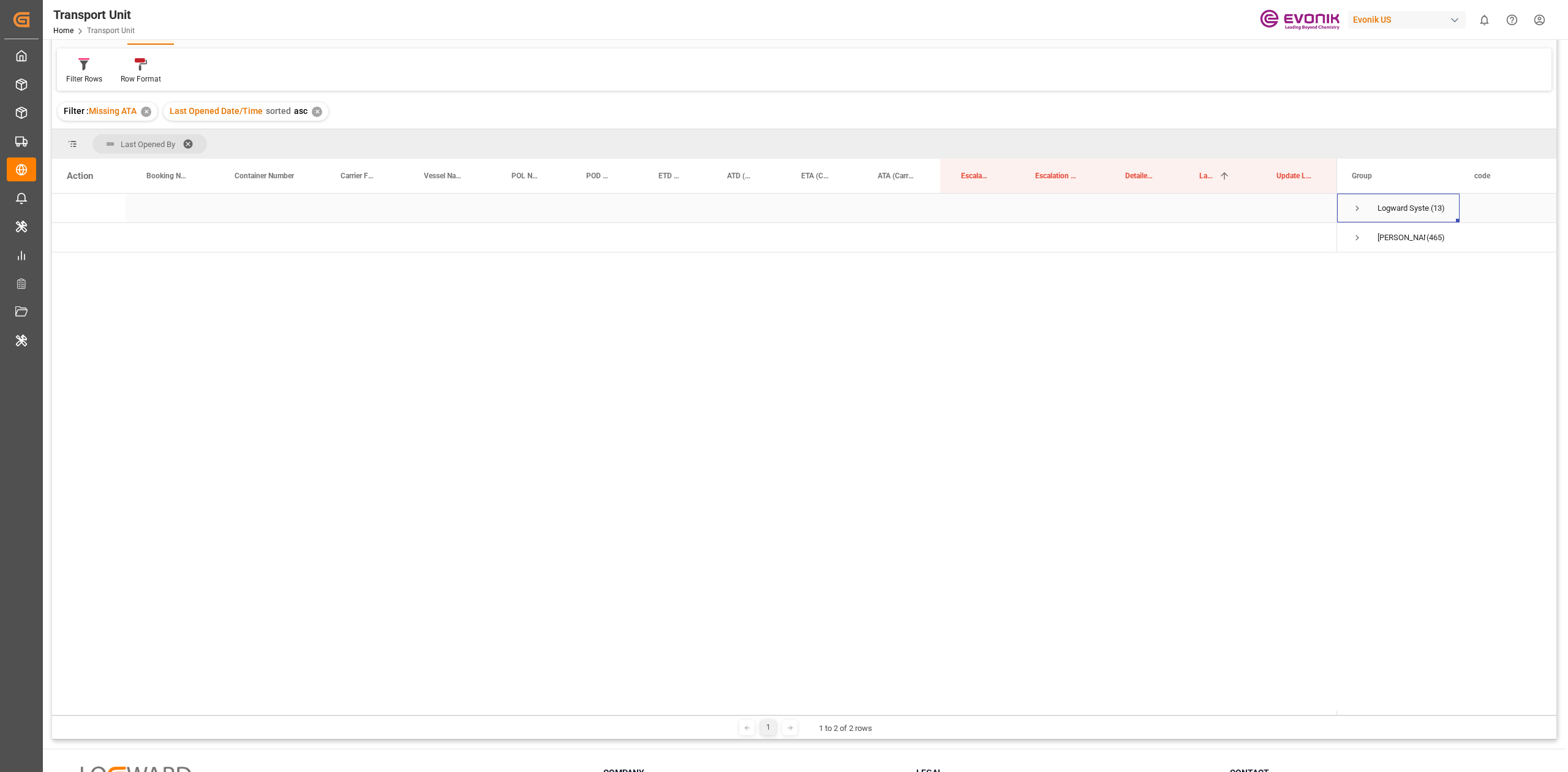
click at [1355, 203] on span "Press SPACE to select this row." at bounding box center [1357, 208] width 11 height 11
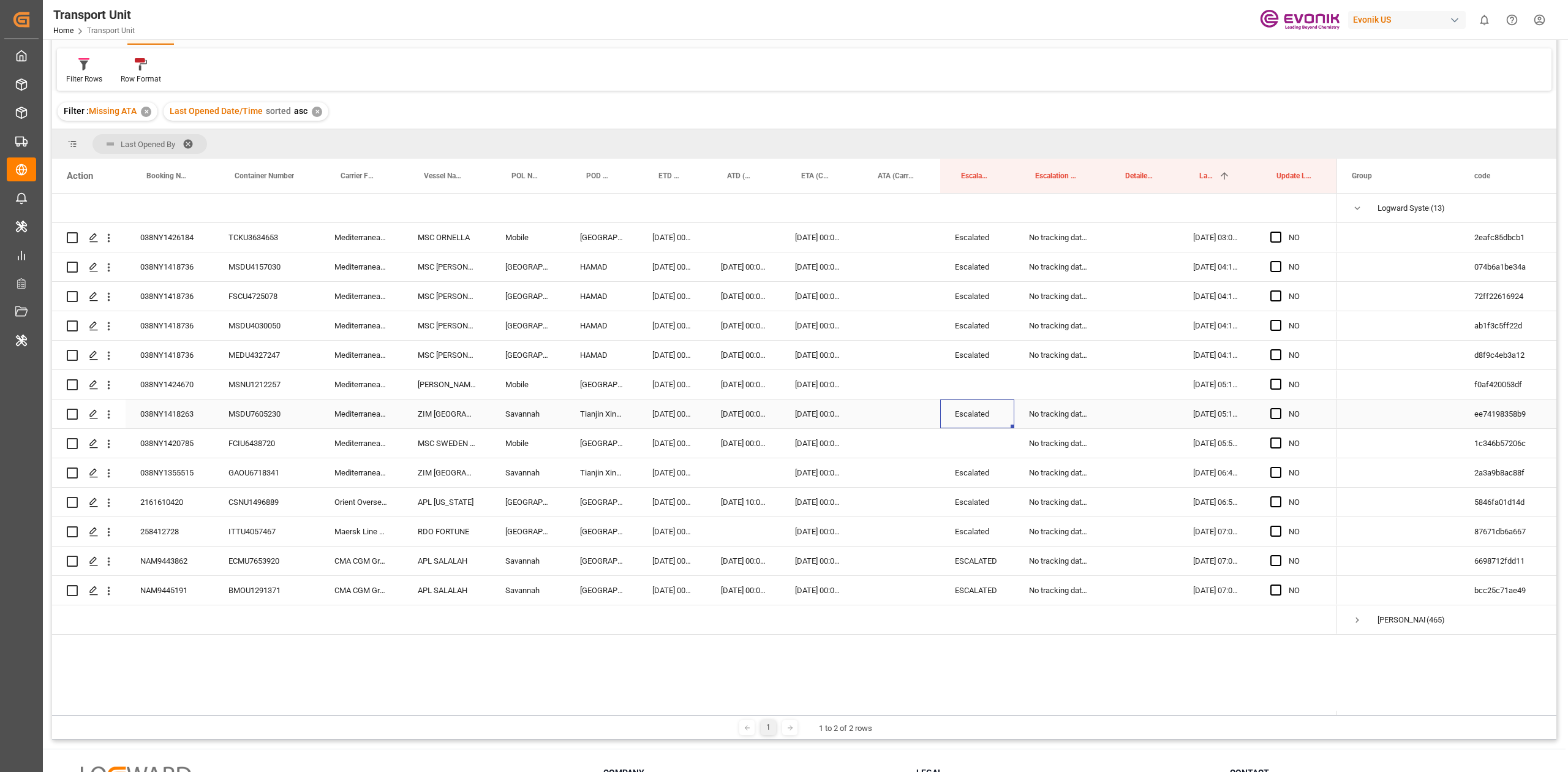
click at [980, 420] on div "Escalated" at bounding box center [978, 414] width 74 height 29
drag, startPoint x: 978, startPoint y: 381, endPoint x: 968, endPoint y: 449, distance: 68.7
click at [968, 449] on div "038NY1426184 TCKU3634653 Mediterranean Shipping Company MSC ORNELLA Mobile Rott…" at bounding box center [694, 414] width 1285 height 441
click at [1047, 344] on div "No tracking data received from the carrier" at bounding box center [1059, 355] width 90 height 29
click at [1037, 375] on div "Press SPACE to select this row." at bounding box center [1059, 384] width 90 height 29
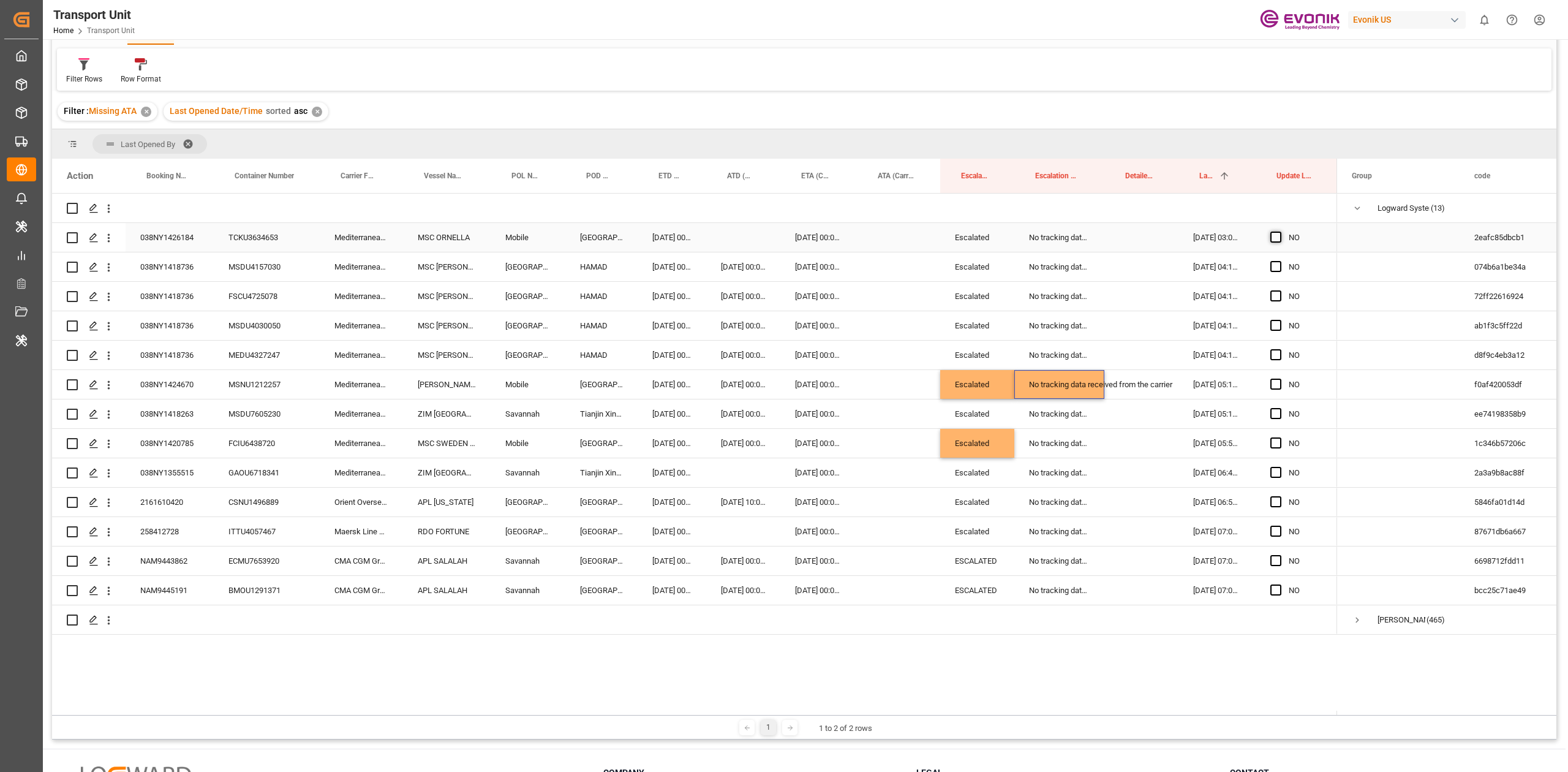
click at [1276, 241] on span "Press SPACE to select this row." at bounding box center [1275, 237] width 11 height 11
click at [1280, 232] on input "Press SPACE to select this row." at bounding box center [1280, 232] width 0 height 0
drag, startPoint x: 1336, startPoint y: 248, endPoint x: 1277, endPoint y: 581, distance: 338.2
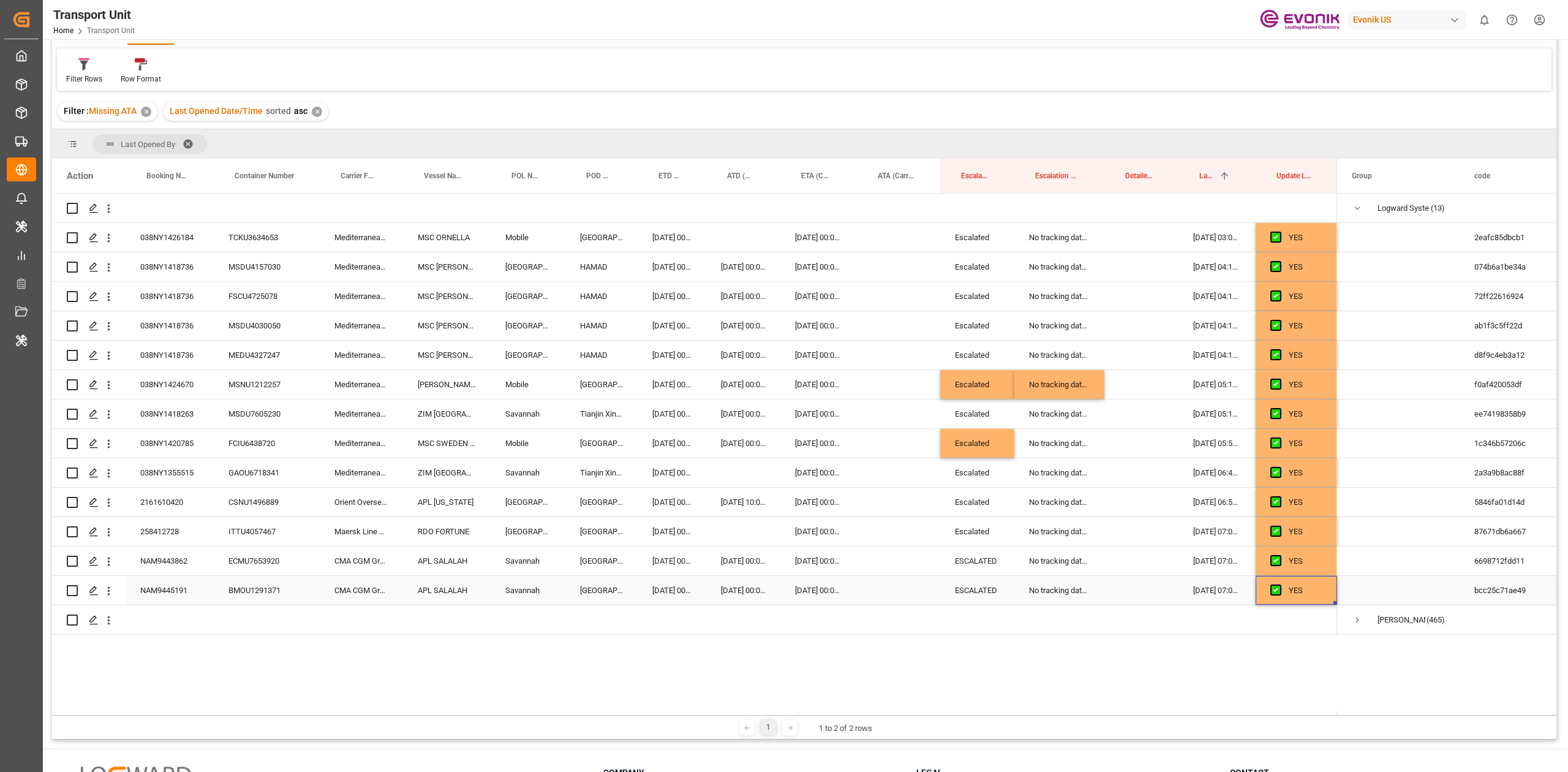
click at [1277, 581] on div "Press SPACE to select this row." at bounding box center [1279, 590] width 18 height 28
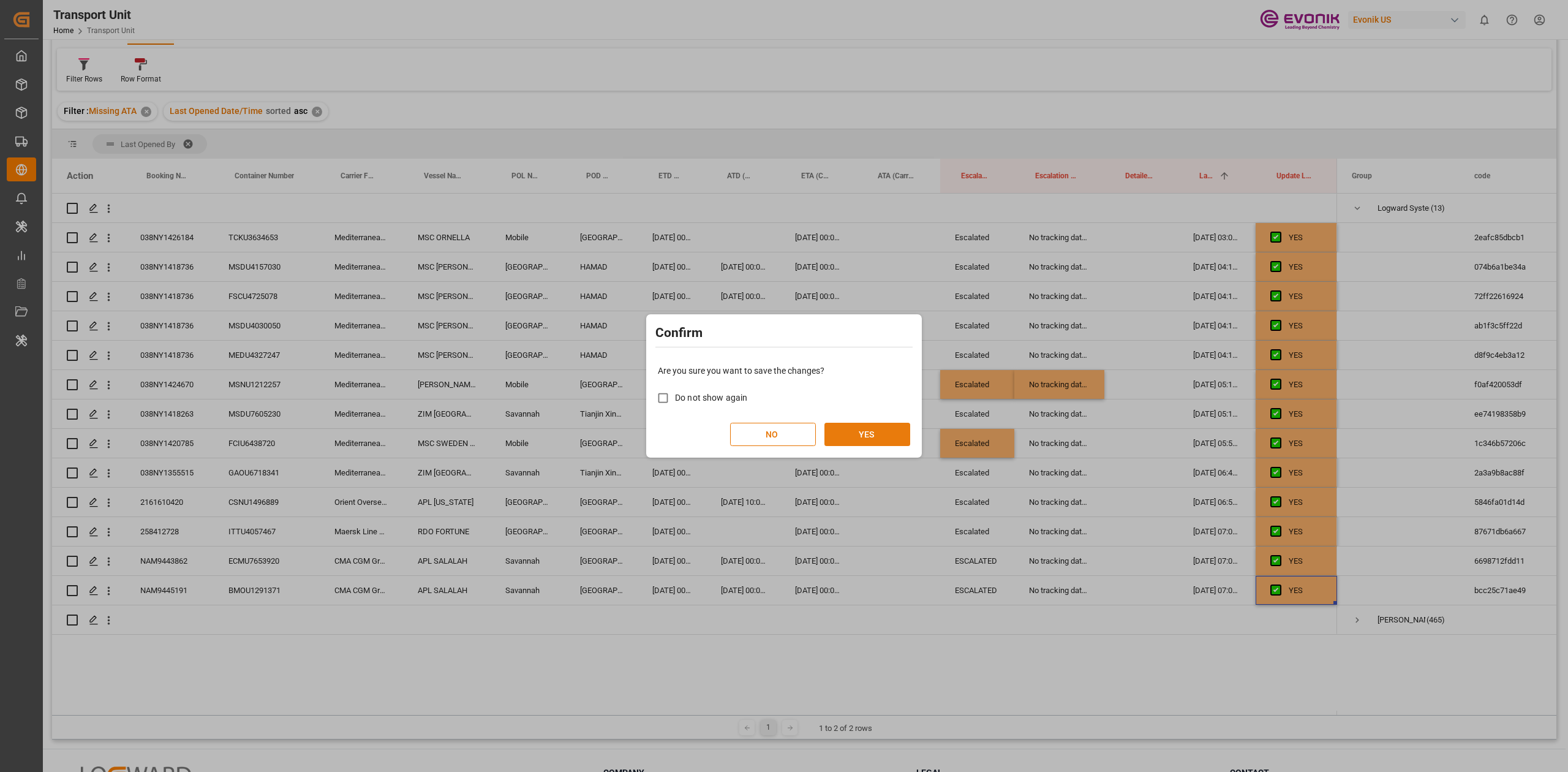
click at [872, 425] on button "YES" at bounding box center [867, 434] width 86 height 24
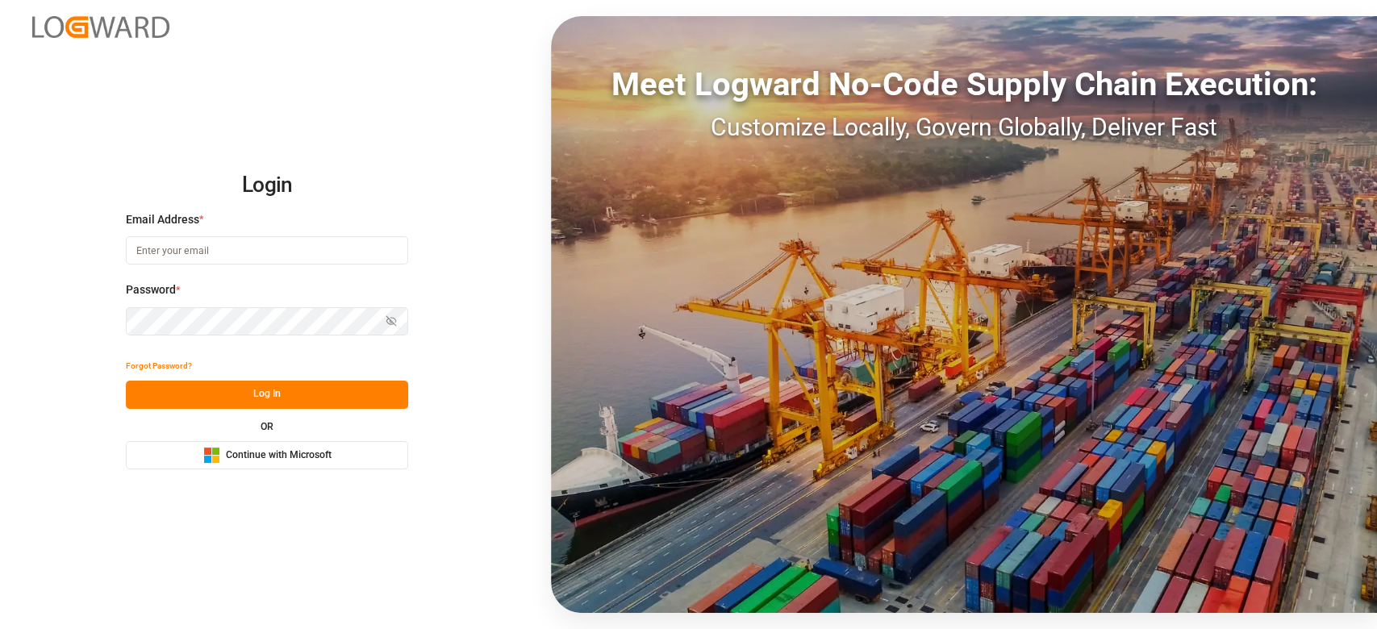
click at [239, 244] on input at bounding box center [267, 250] width 282 height 28
click at [0, 629] on com-1password-button at bounding box center [0, 629] width 0 height 0
type input "[PERSON_NAME][EMAIL_ADDRESS][DOMAIN_NAME]"
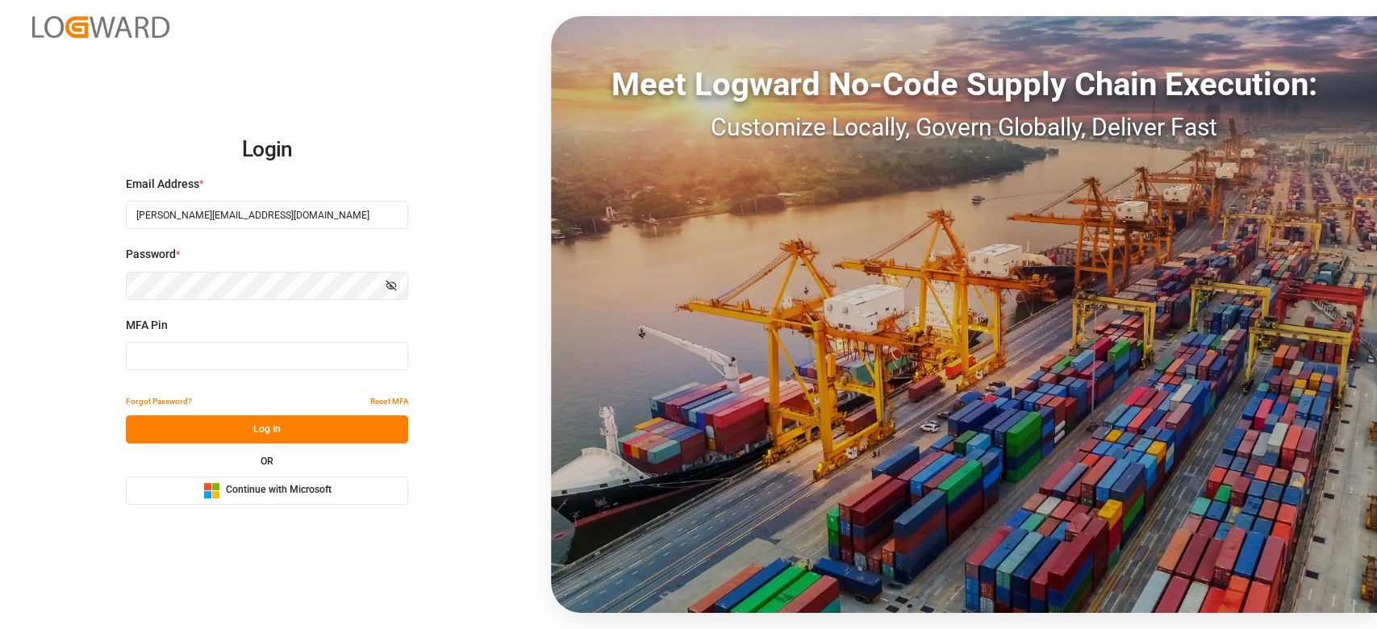
type input "169993"
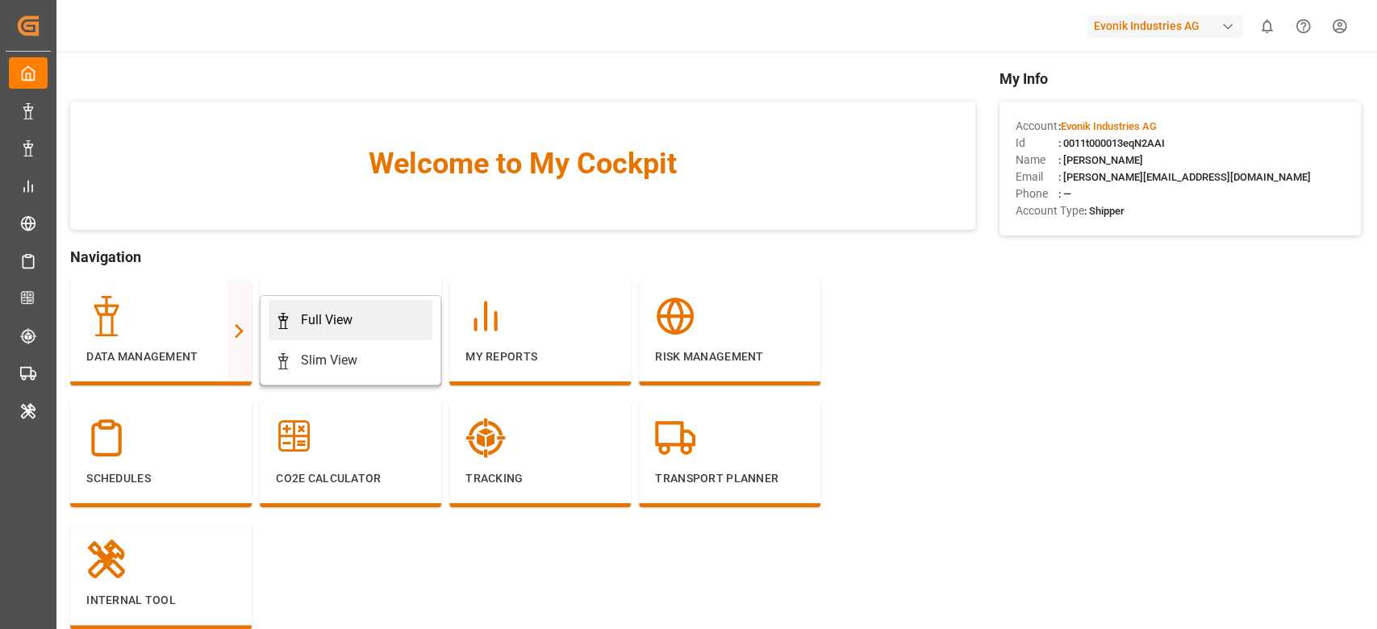
click at [301, 324] on div "Full View" at bounding box center [327, 320] width 52 height 19
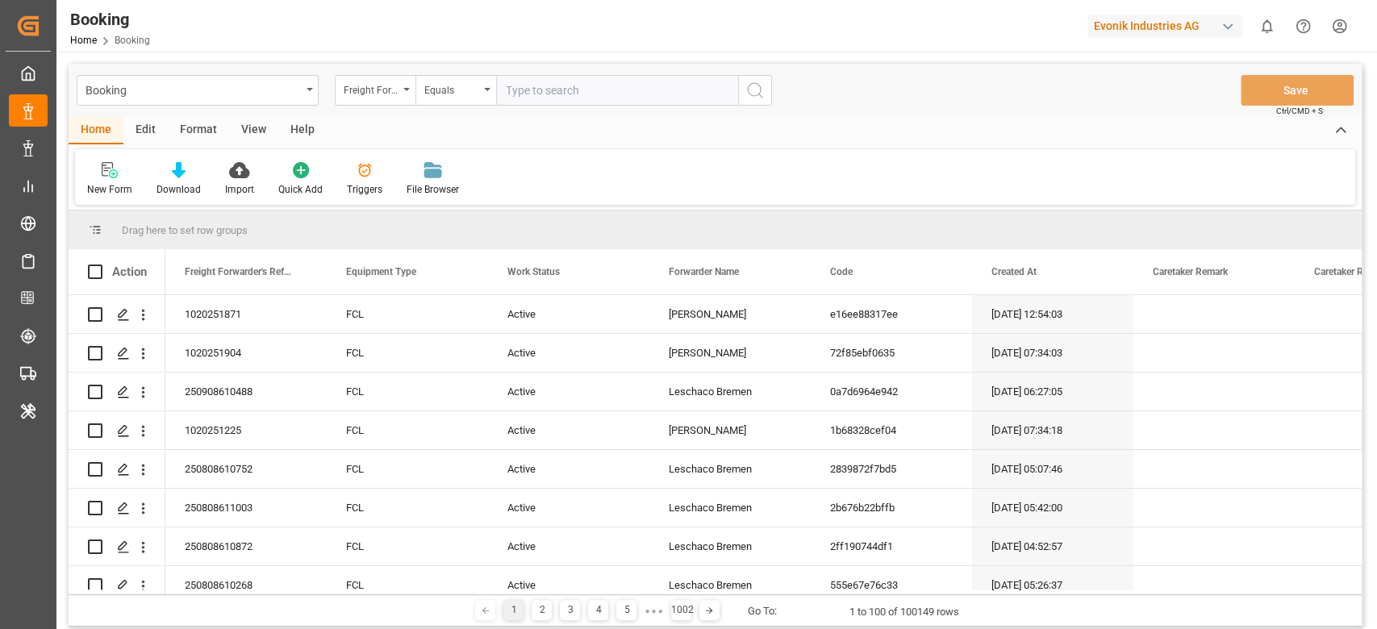
click at [187, 139] on div "Format" at bounding box center [198, 130] width 61 height 27
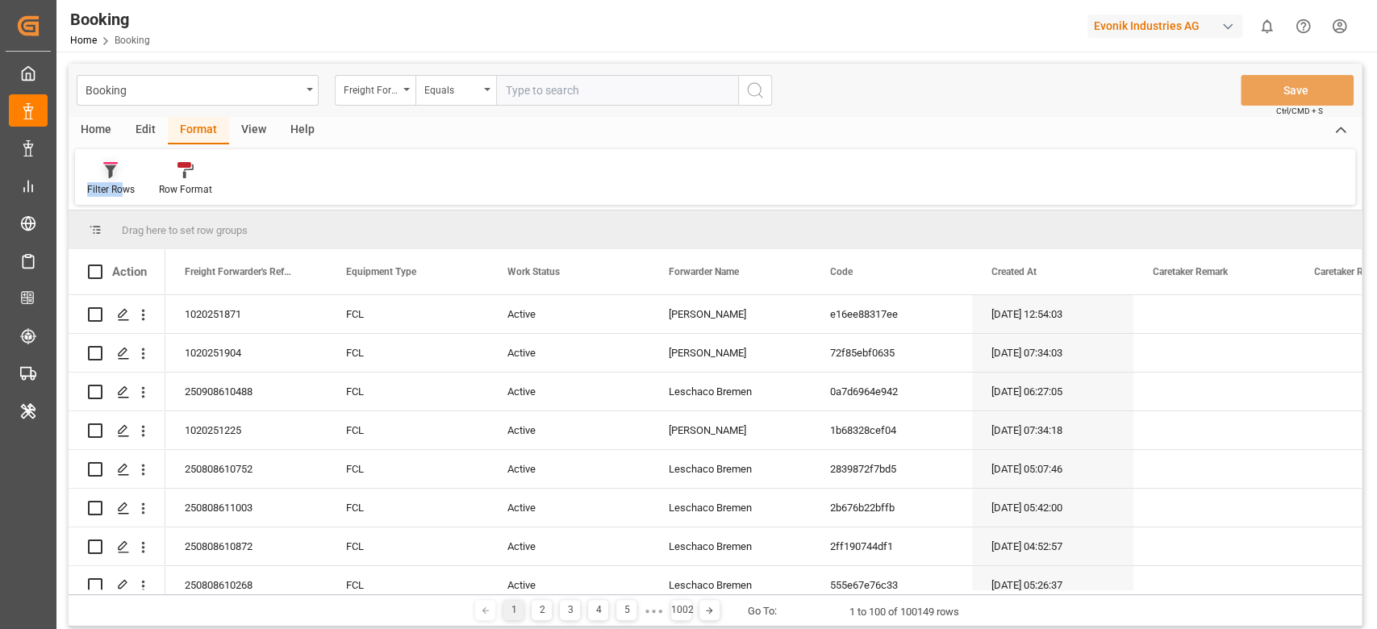
drag, startPoint x: 123, startPoint y: 178, endPoint x: 123, endPoint y: 186, distance: 8.1
click at [123, 179] on div "Filter Rows" at bounding box center [111, 179] width 72 height 36
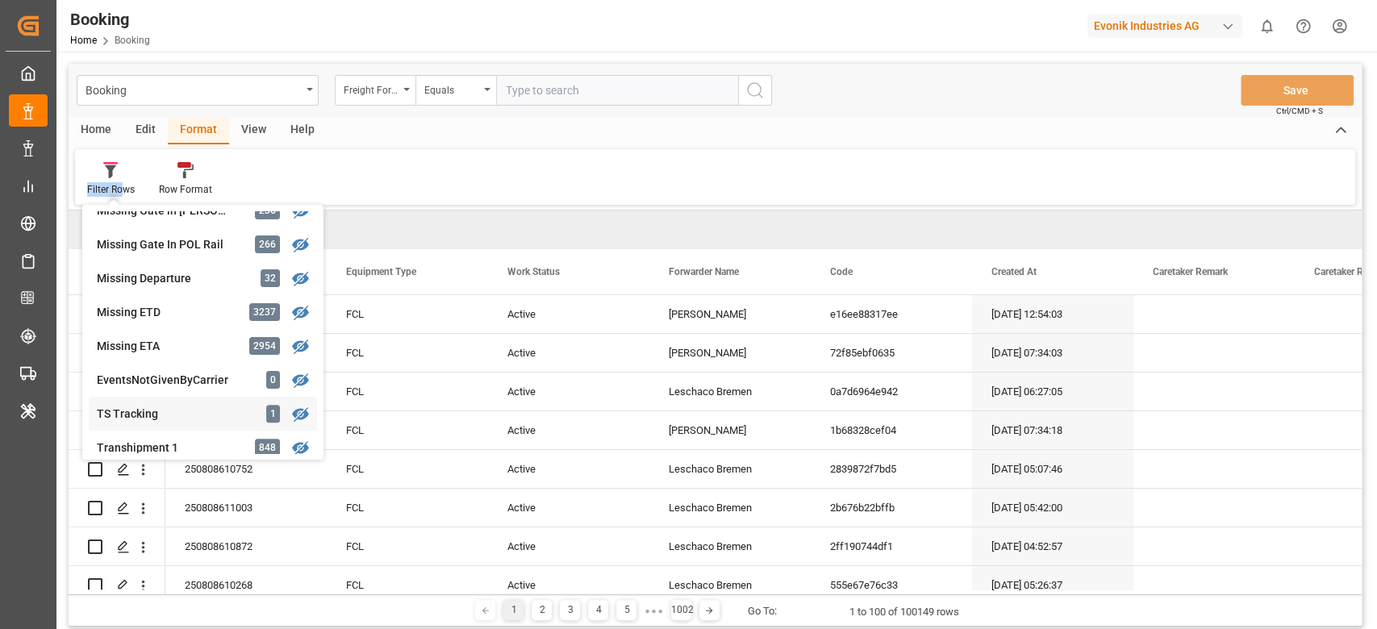
scroll to position [434, 0]
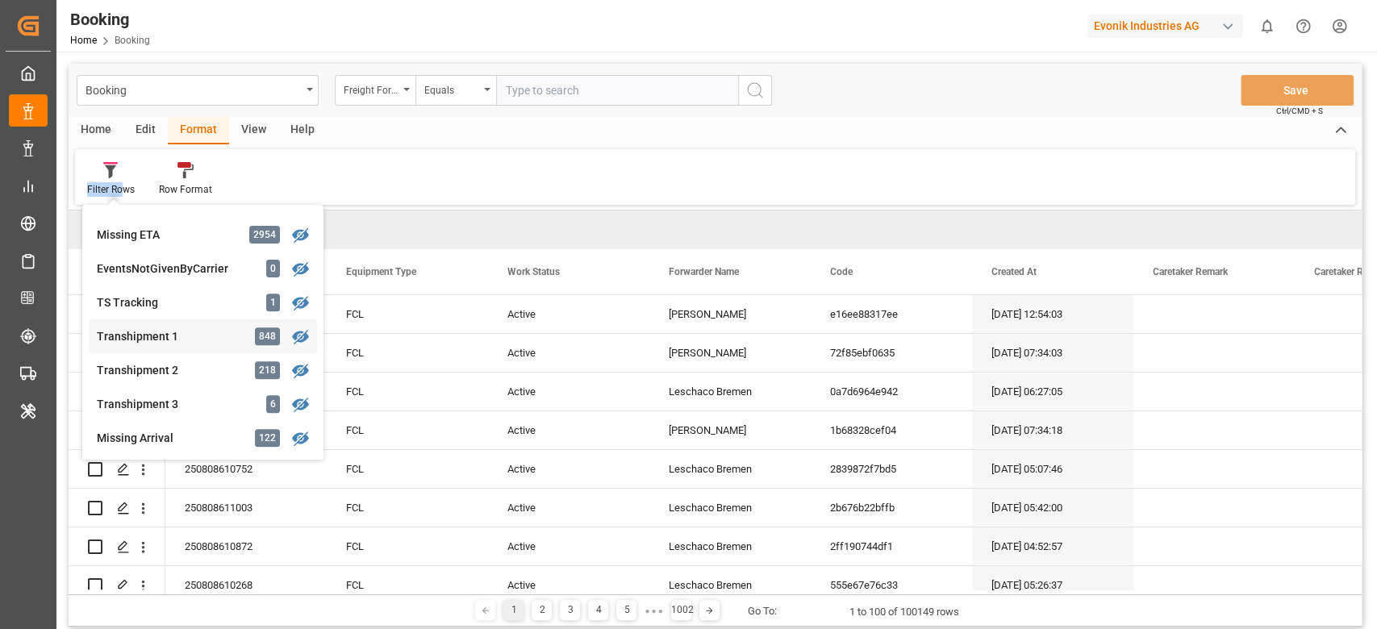
click at [192, 339] on div "Transhipment 1" at bounding box center [167, 336] width 141 height 17
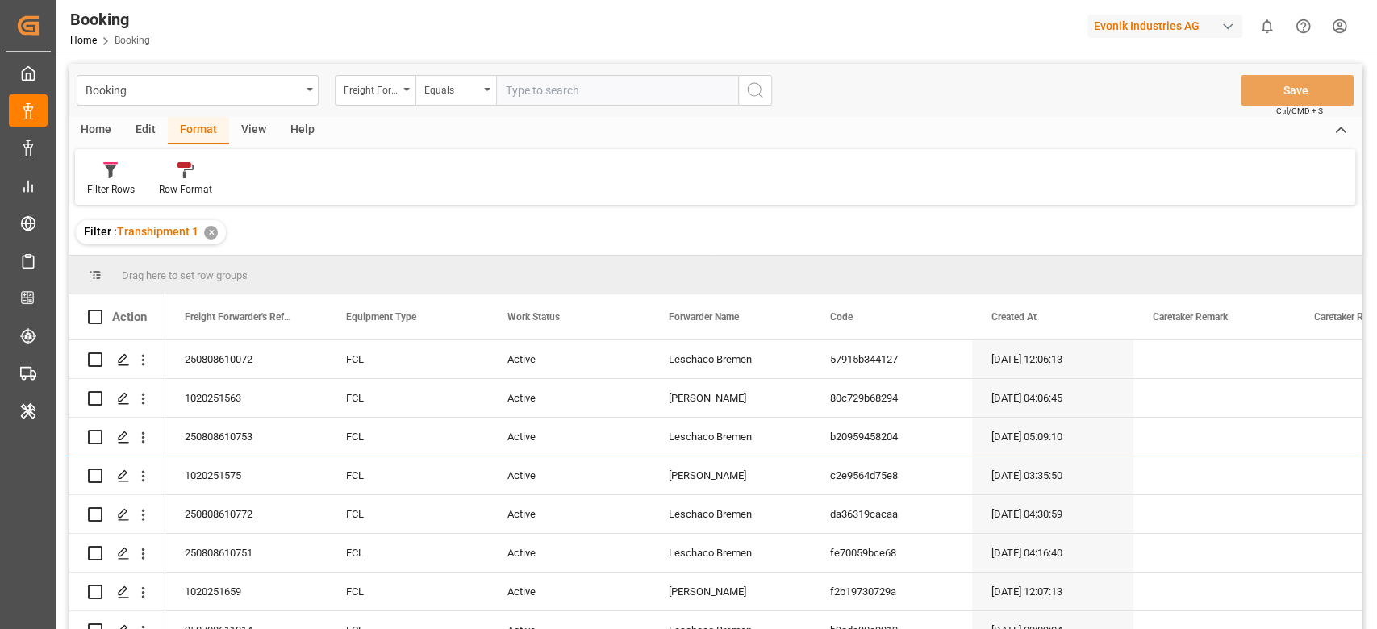
click at [244, 142] on div "View" at bounding box center [253, 130] width 49 height 27
click at [103, 181] on div "Default" at bounding box center [103, 179] width 56 height 36
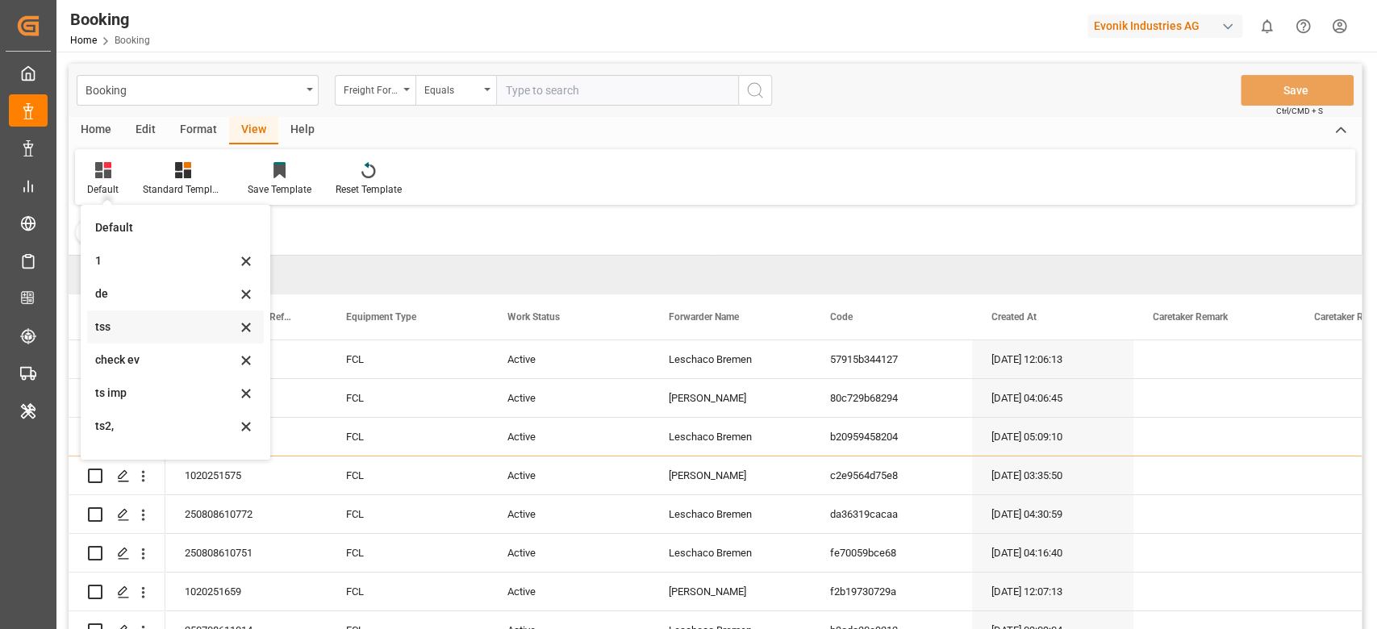
scroll to position [220, 0]
click at [155, 320] on div "barge" at bounding box center [175, 305] width 177 height 33
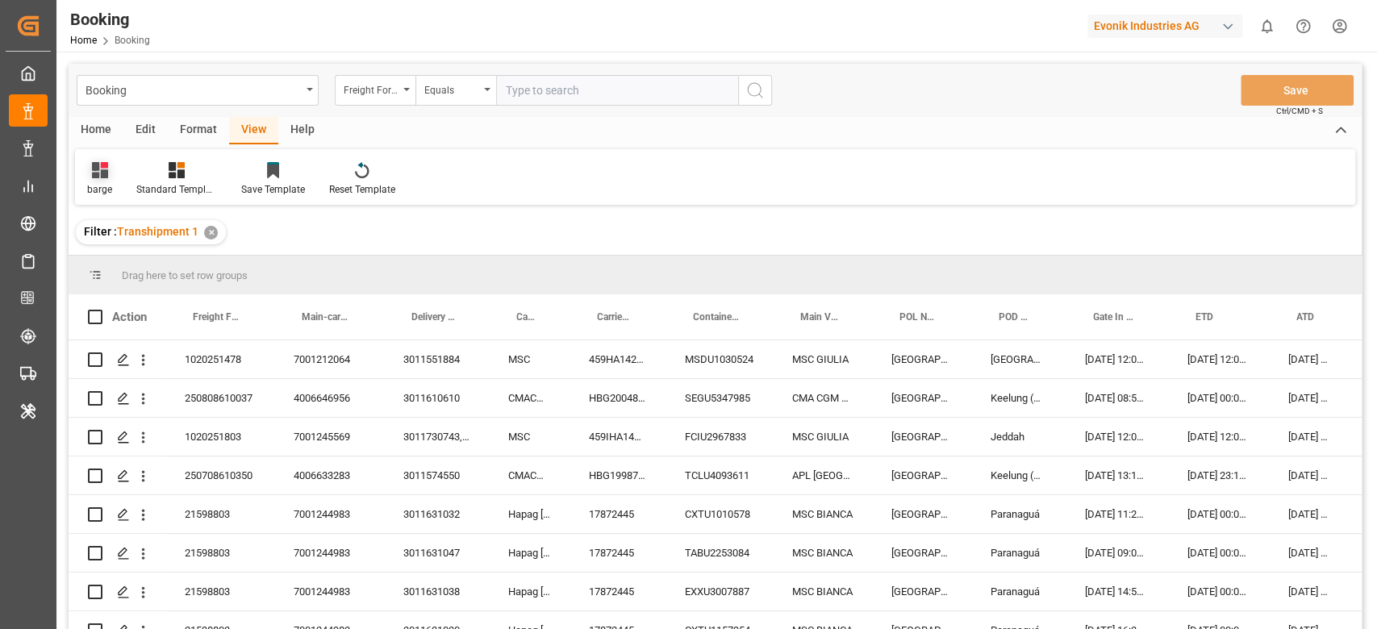
click at [90, 183] on div "barge" at bounding box center [99, 189] width 25 height 15
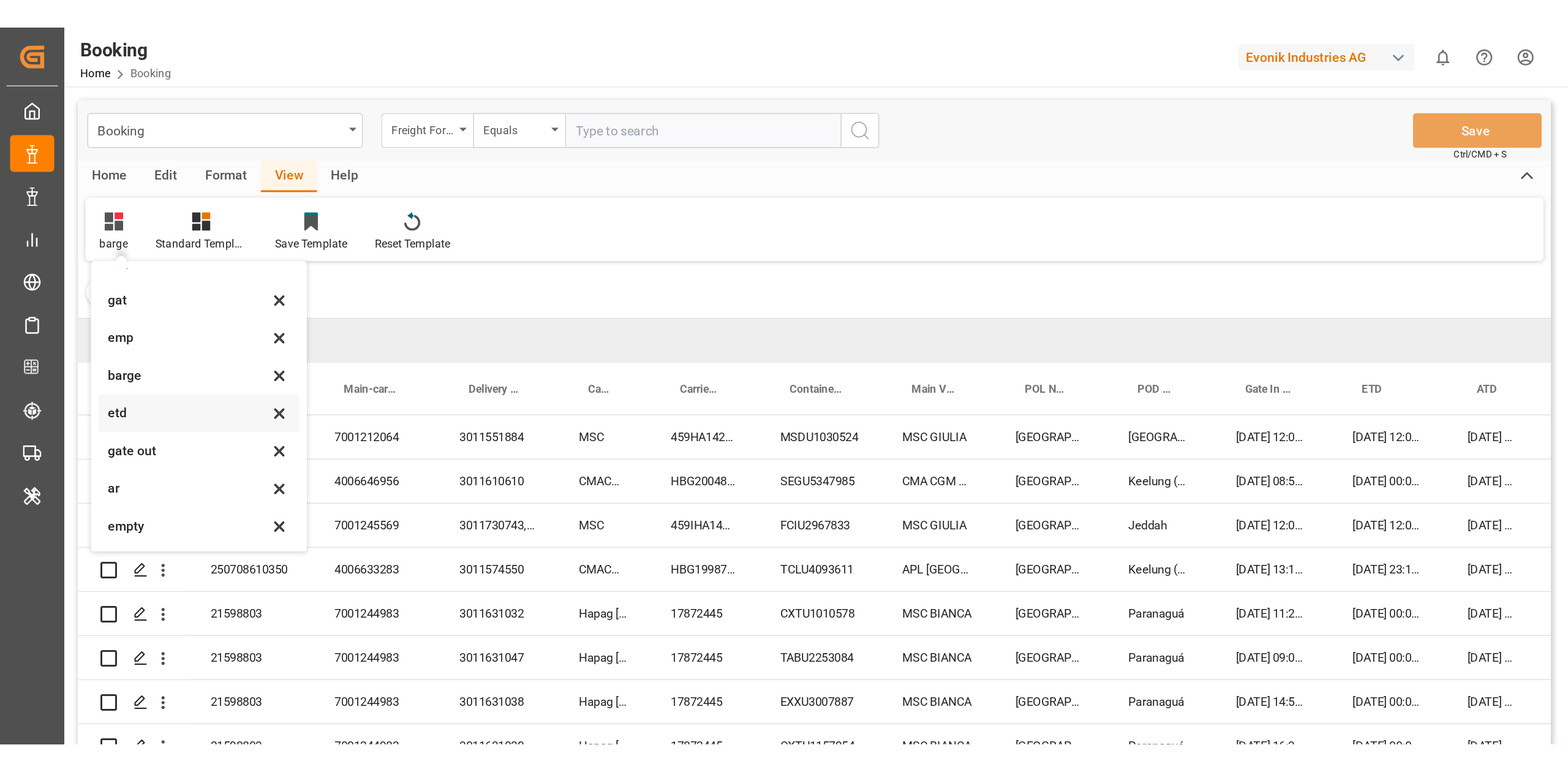
scroll to position [86, 0]
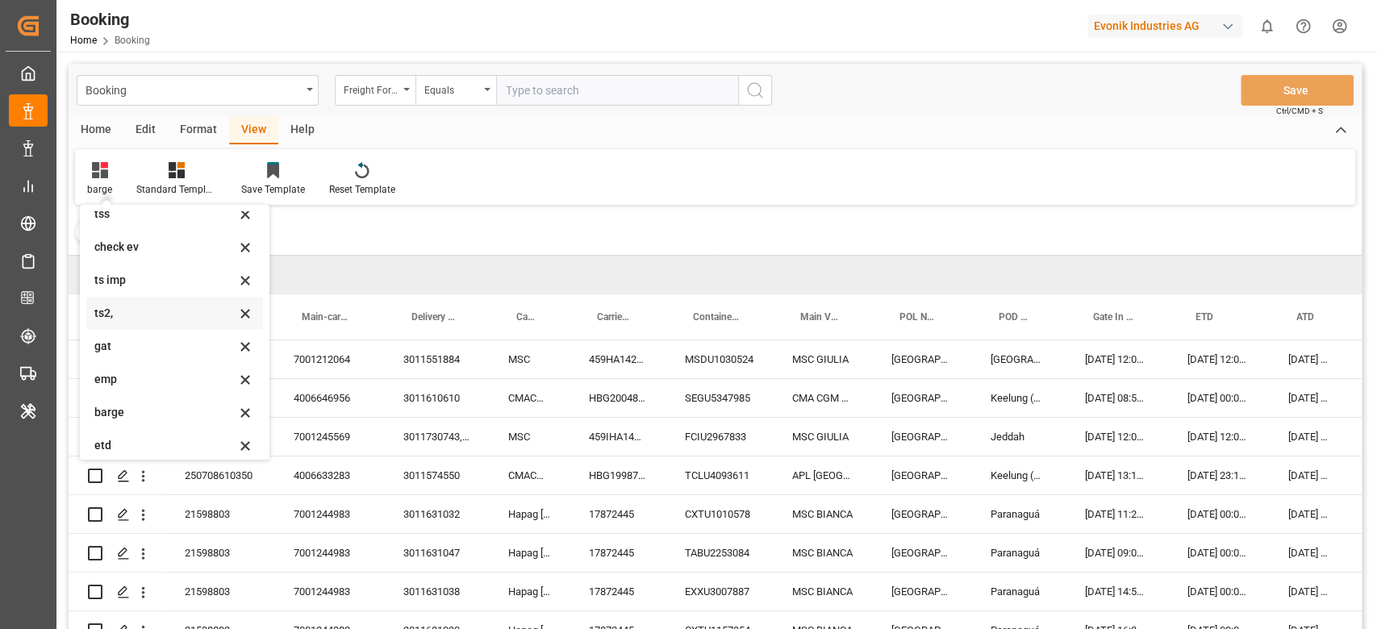
click at [131, 314] on div "ts2," at bounding box center [164, 313] width 141 height 17
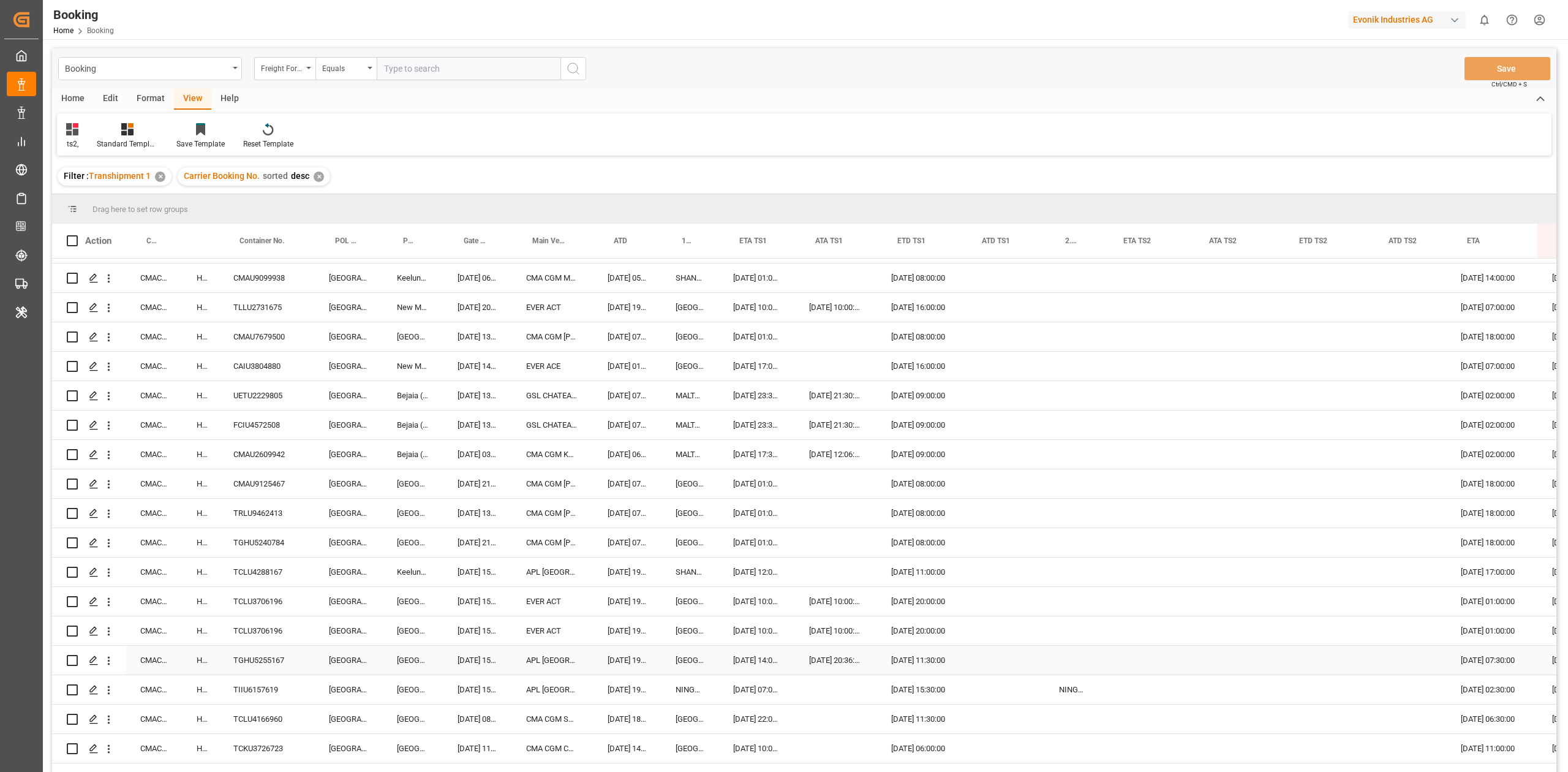
scroll to position [572, 0]
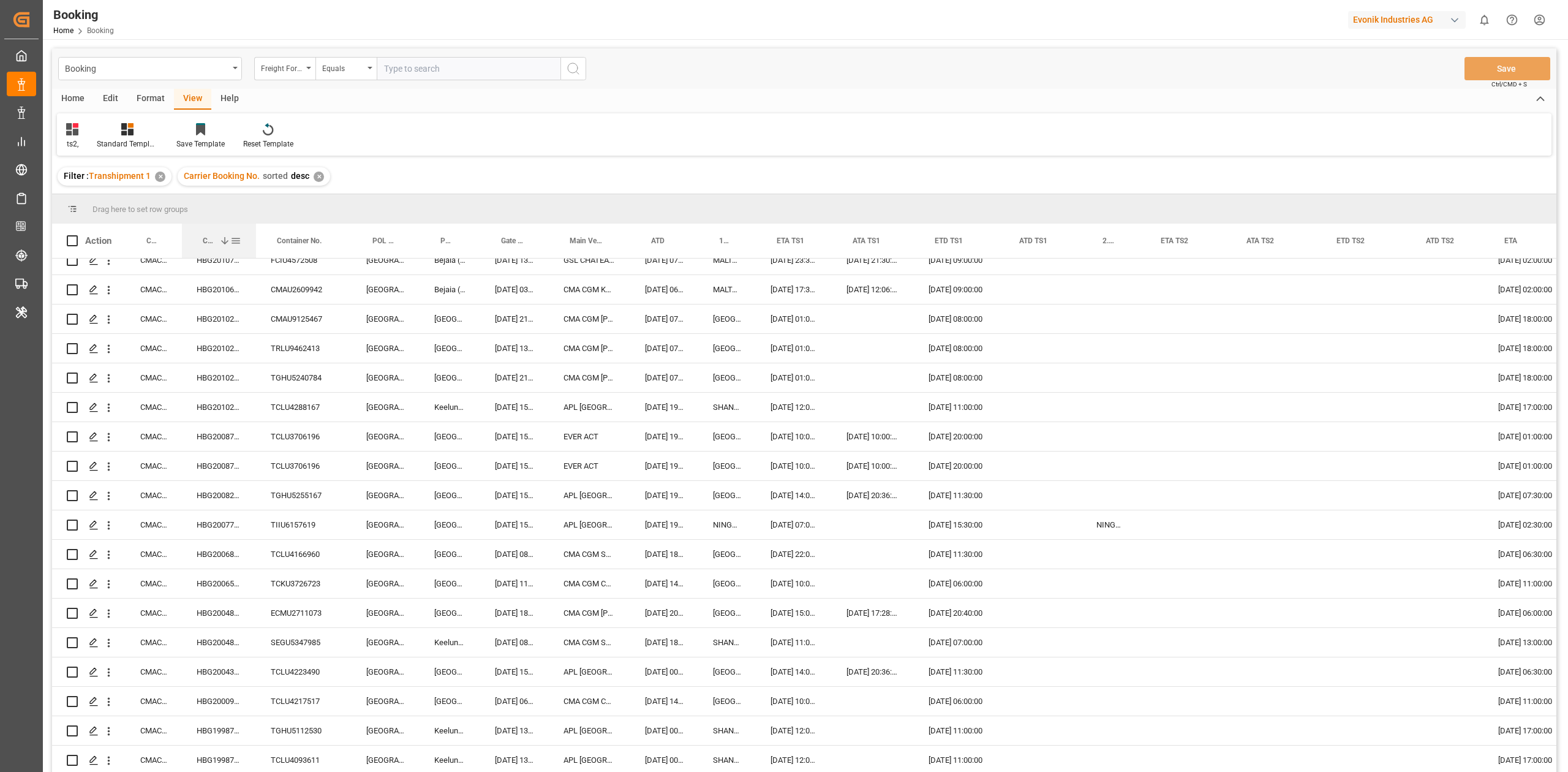
drag, startPoint x: 216, startPoint y: 243, endPoint x: 253, endPoint y: 255, distance: 38.9
click at [253, 255] on div at bounding box center [256, 241] width 5 height 34
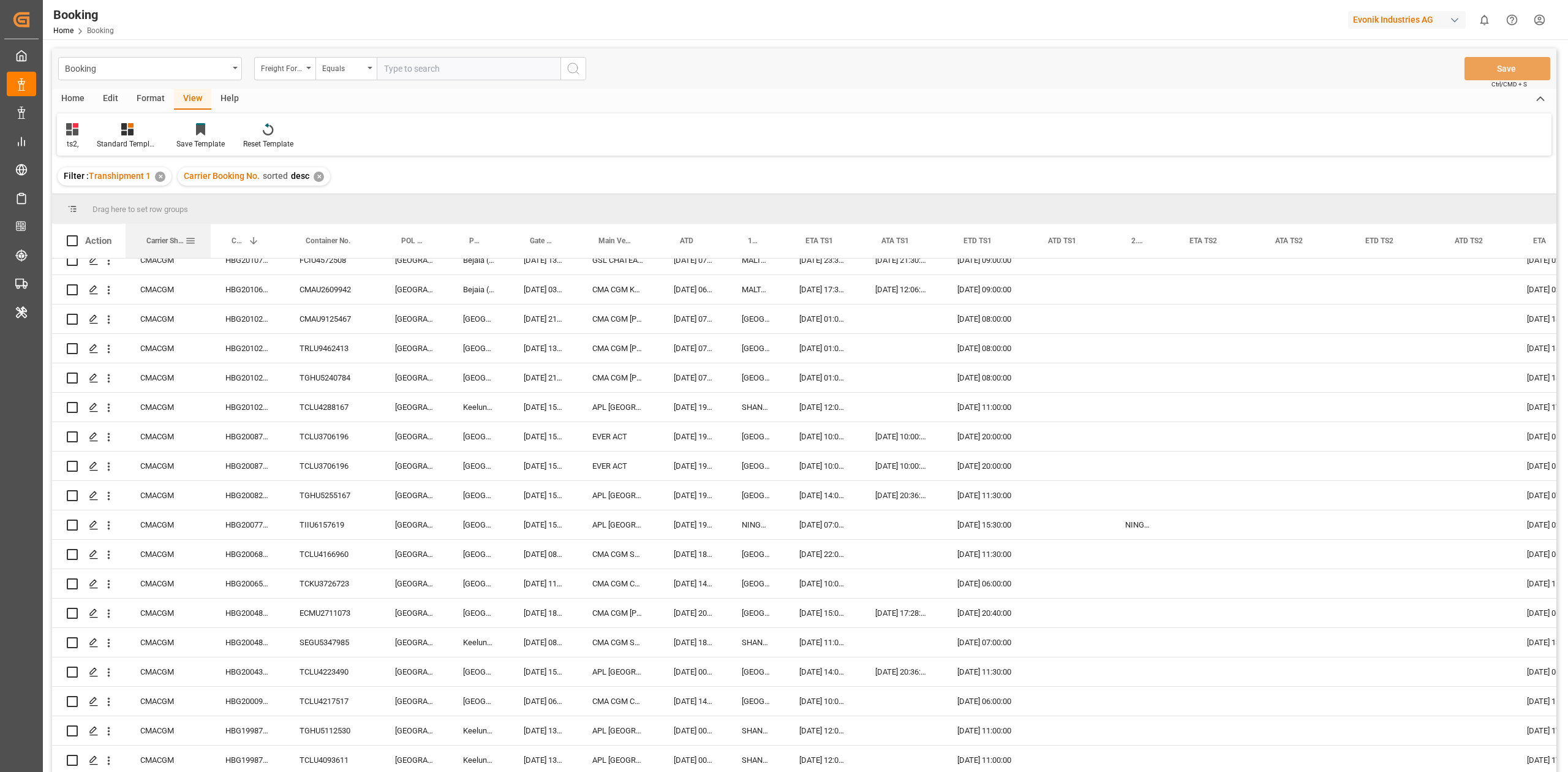
drag, startPoint x: 180, startPoint y: 243, endPoint x: 1187, endPoint y: 455, distance: 1029.1
click at [213, 255] on div at bounding box center [210, 241] width 5 height 34
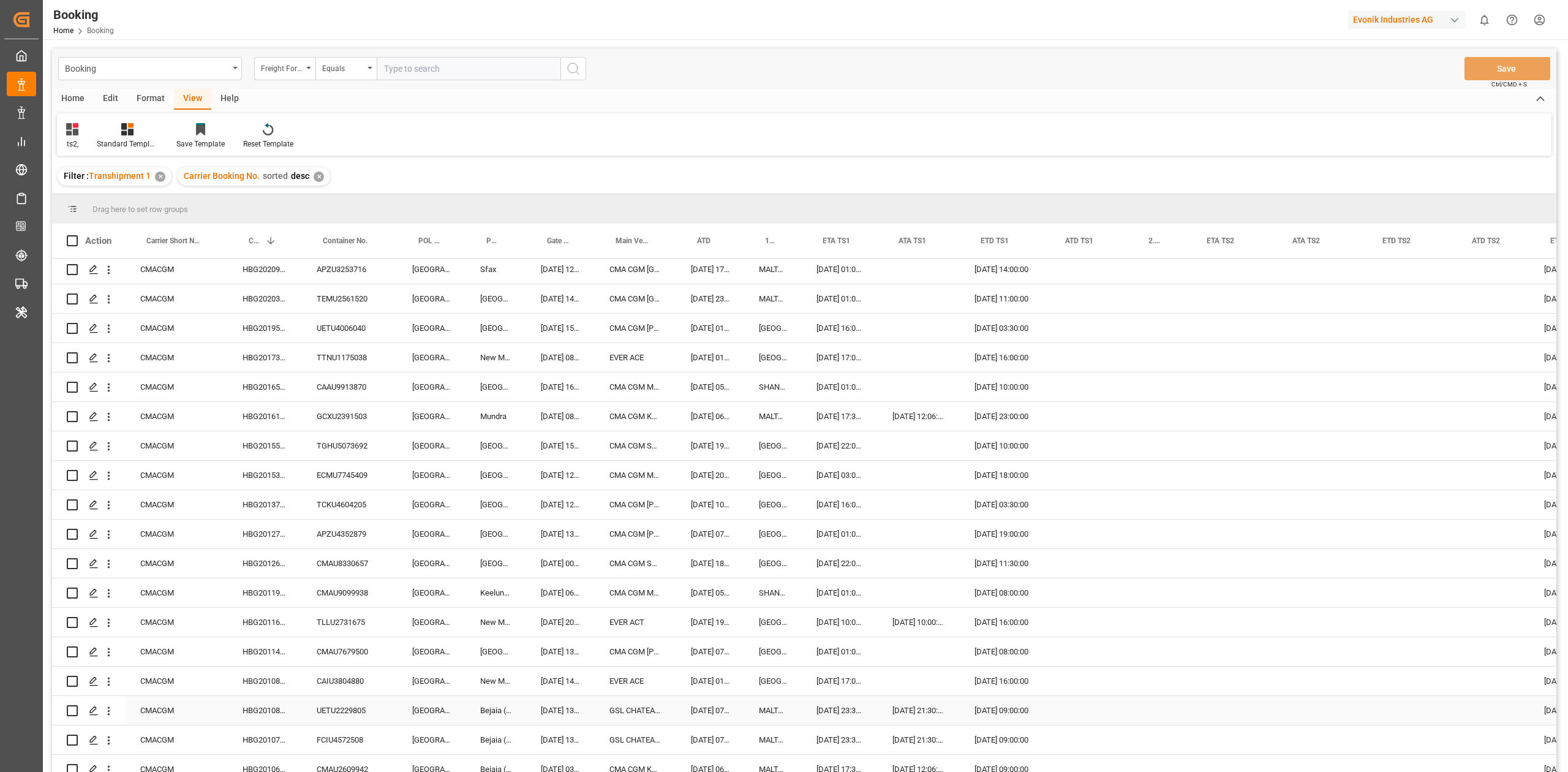
scroll to position [0, 0]
click at [76, 134] on icon at bounding box center [72, 129] width 12 height 12
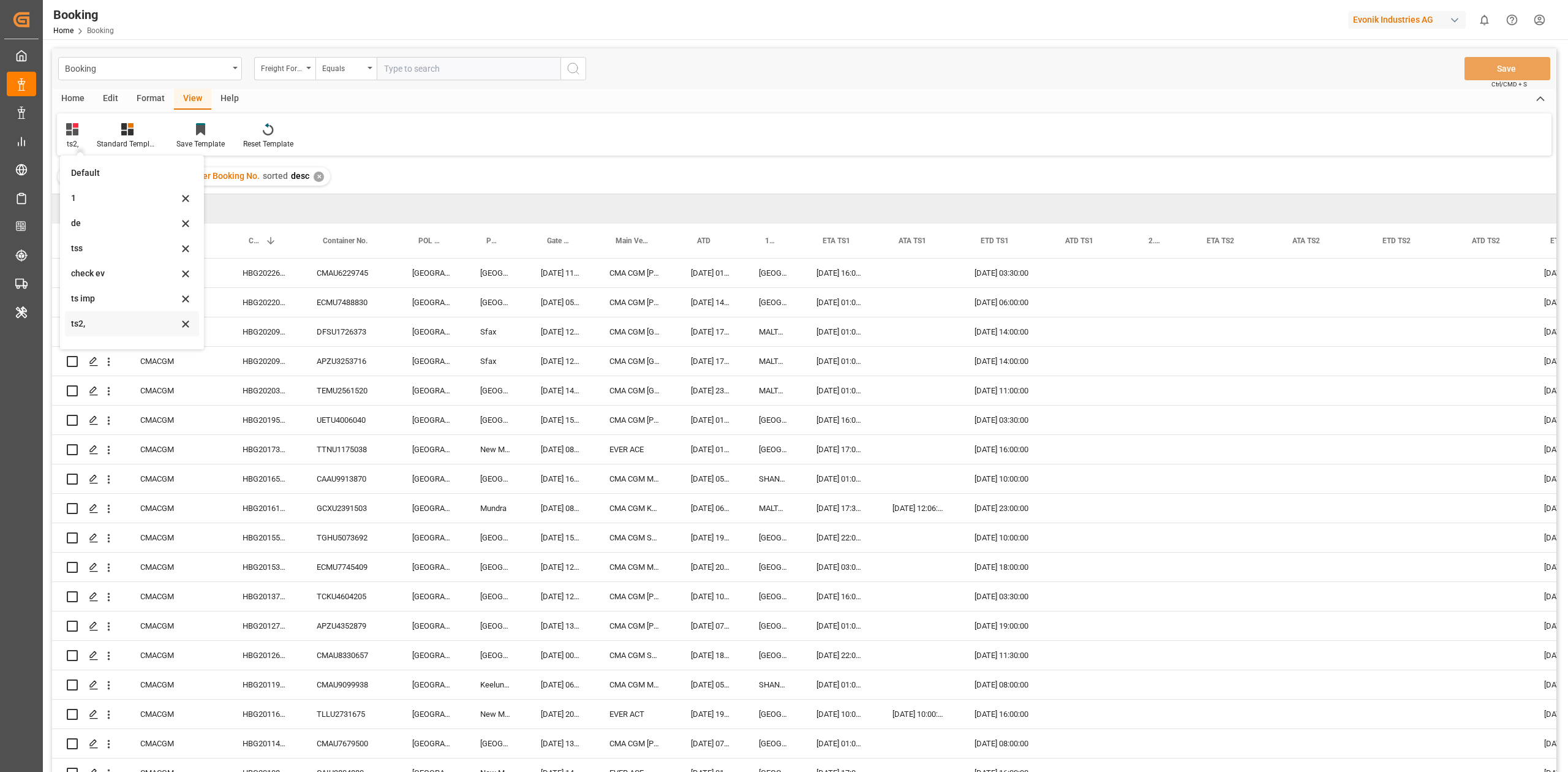
click at [106, 322] on div "ts2," at bounding box center [124, 323] width 107 height 13
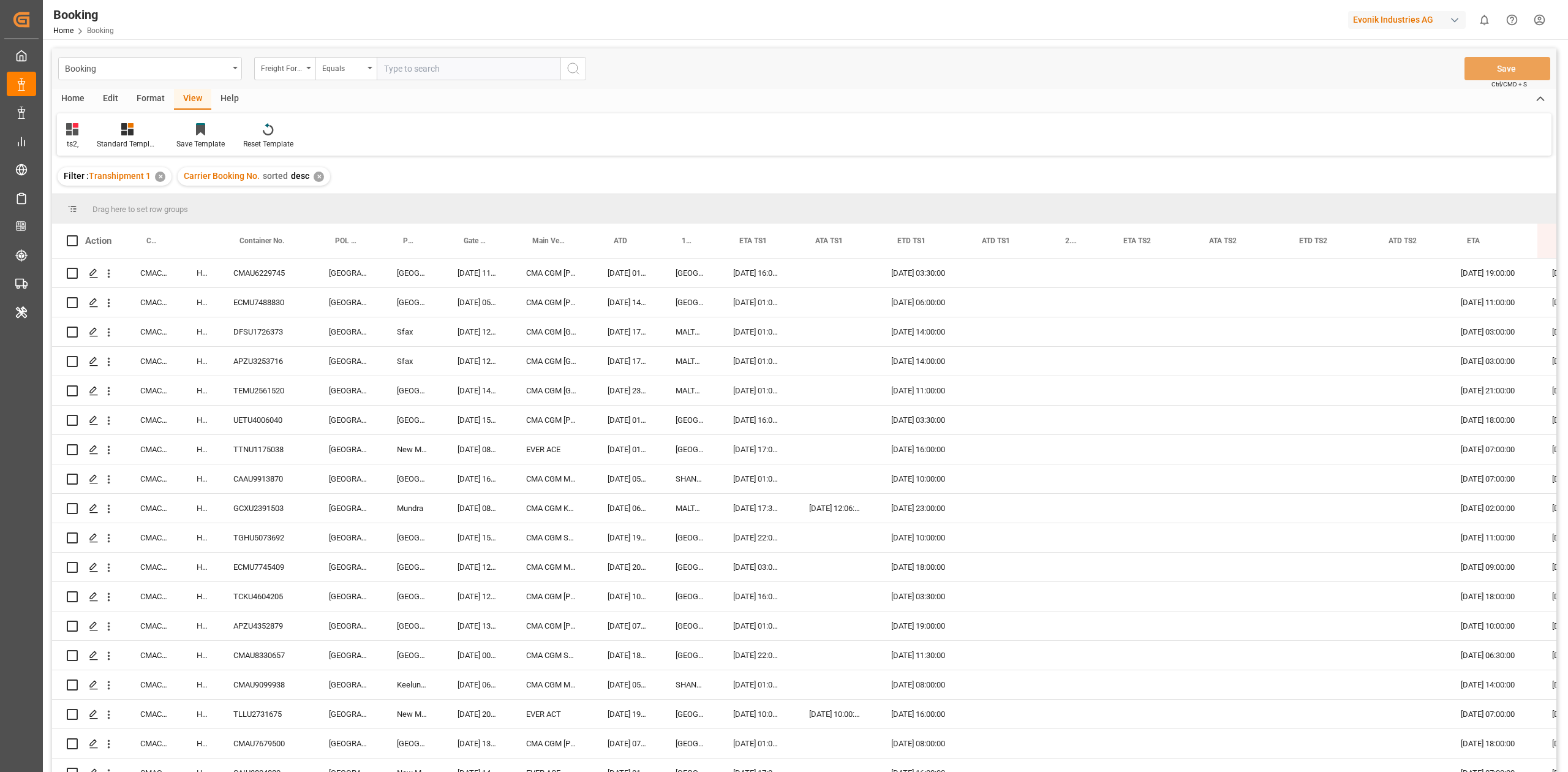
drag, startPoint x: 211, startPoint y: 240, endPoint x: 206, endPoint y: 211, distance: 29.4
click at [206, 211] on div "Drag here to set row groups Drag here to set column labels Action Carrier Short…" at bounding box center [804, 487] width 1504 height 585
drag, startPoint x: 206, startPoint y: 230, endPoint x: 203, endPoint y: 217, distance: 13.3
click at [203, 217] on div "Drag here to set row groups Drag here to set column labels Action Carrier Short…" at bounding box center [804, 487] width 1504 height 585
drag, startPoint x: 208, startPoint y: 254, endPoint x: 204, endPoint y: 201, distance: 53.2
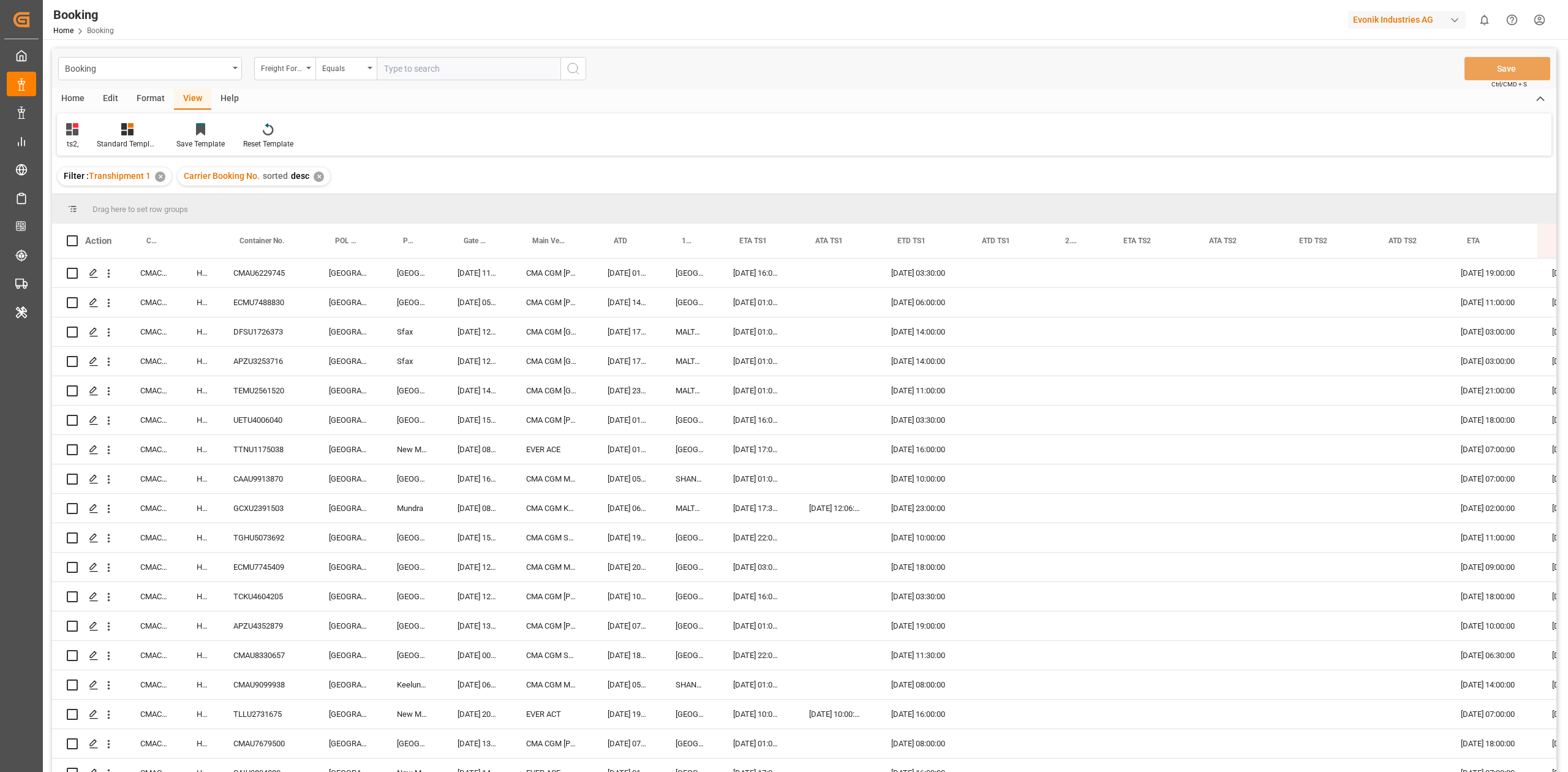
click at [204, 201] on div "Drag here to set row groups Drag here to set column labels Action Carrier Short…" at bounding box center [804, 487] width 1504 height 585
drag, startPoint x: 206, startPoint y: 240, endPoint x: 194, endPoint y: 206, distance: 36.1
click at [194, 206] on div "Drag here to set row groups Drag here to set column labels Action Carrier Short…" at bounding box center [804, 487] width 1504 height 585
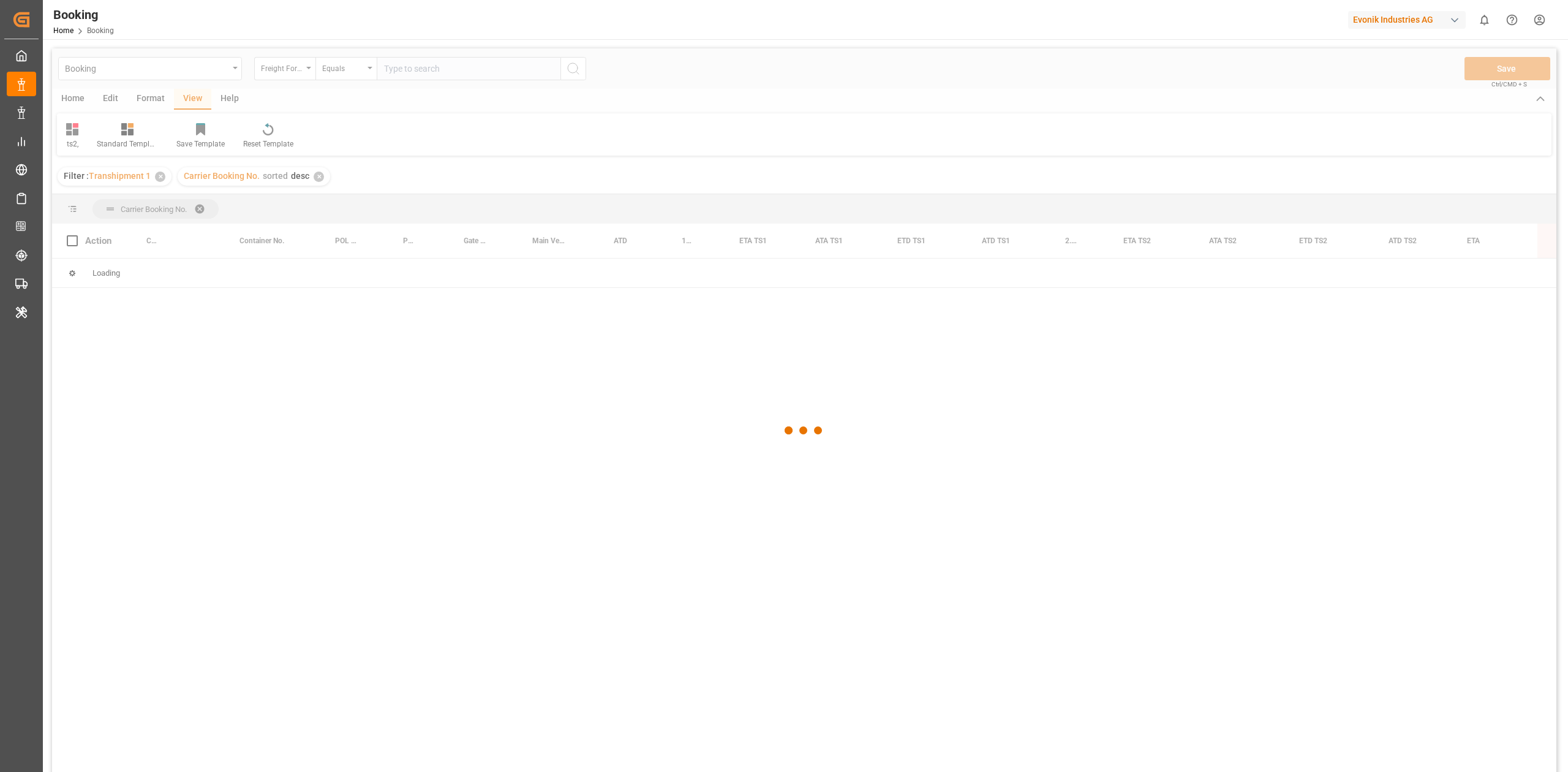
click at [208, 207] on div at bounding box center [804, 430] width 1504 height 764
click at [207, 216] on div at bounding box center [804, 430] width 1504 height 764
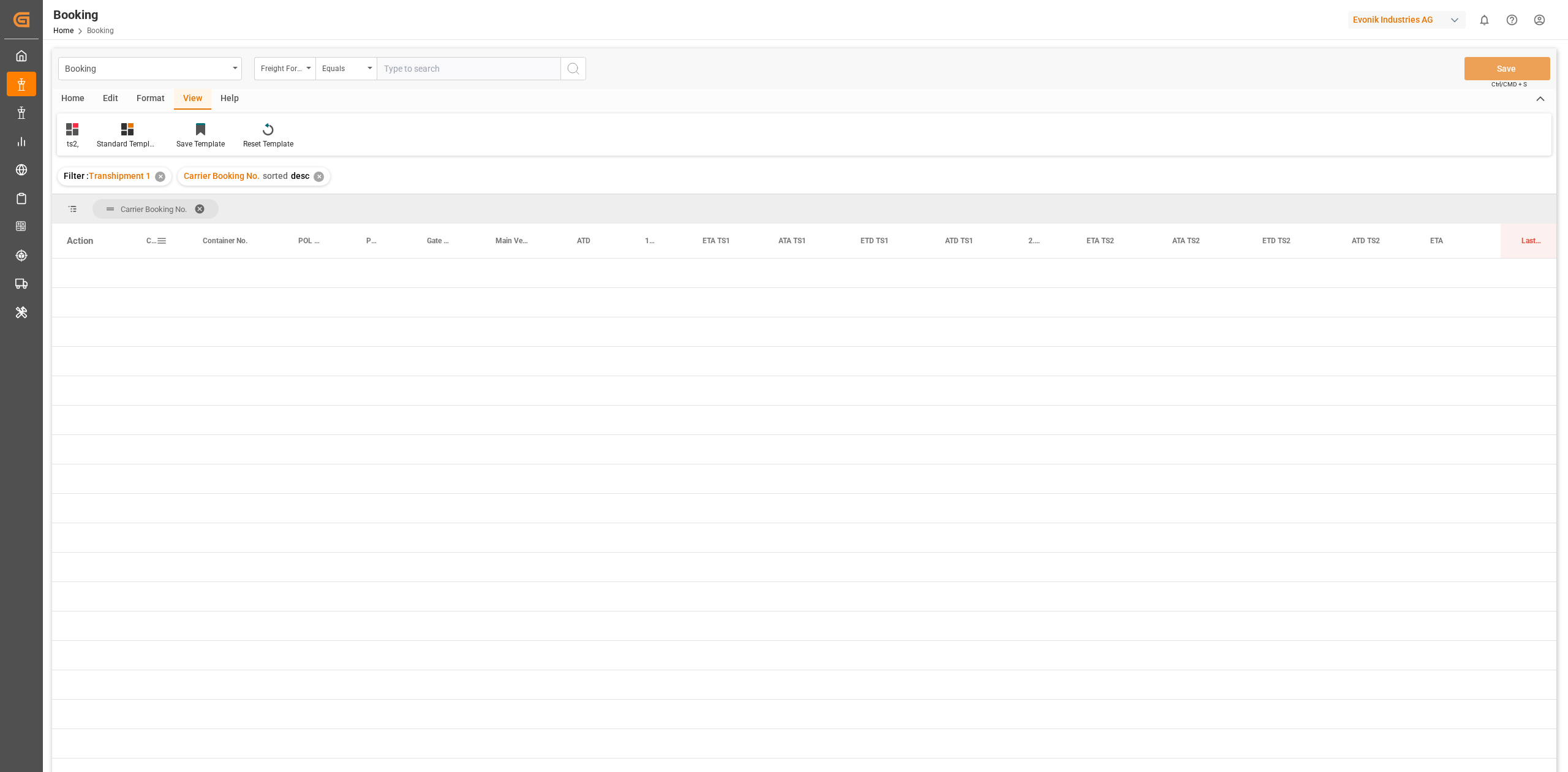
drag, startPoint x: 167, startPoint y: 246, endPoint x: 180, endPoint y: 223, distance: 26.4
click at [180, 223] on div "Carrier Booking No. Drag here to set column labels Action Carrier Short Name Co…" at bounding box center [804, 487] width 1504 height 585
drag, startPoint x: 164, startPoint y: 244, endPoint x: 162, endPoint y: 204, distance: 40.0
click at [365, 213] on span "Carrier Booking No." at bounding box center [302, 209] width 126 height 20
click at [346, 207] on span at bounding box center [351, 209] width 20 height 11
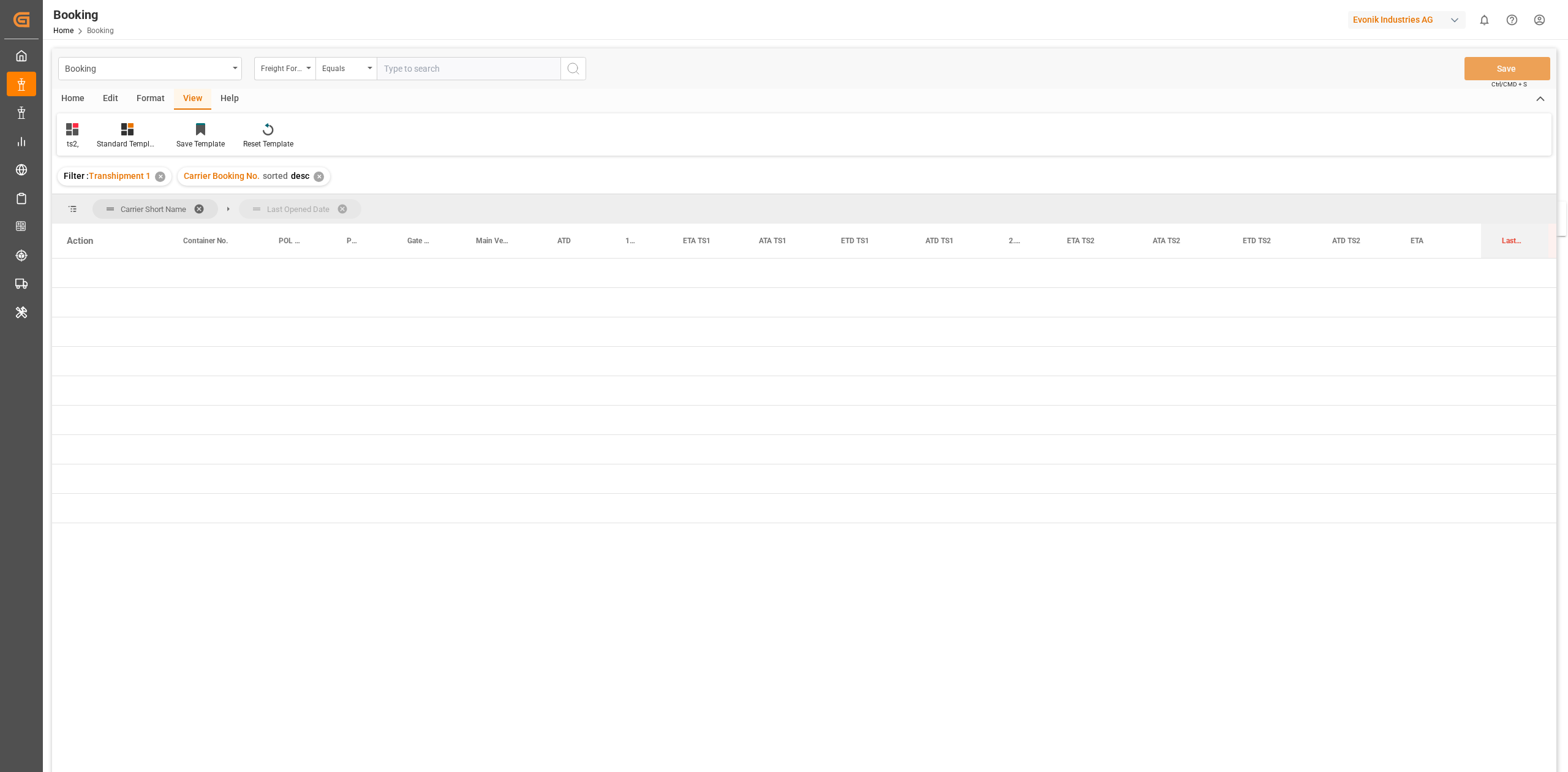
drag, startPoint x: 1501, startPoint y: 230, endPoint x: 1485, endPoint y: 204, distance: 30.5
click at [313, 180] on div at bounding box center [804, 430] width 1504 height 764
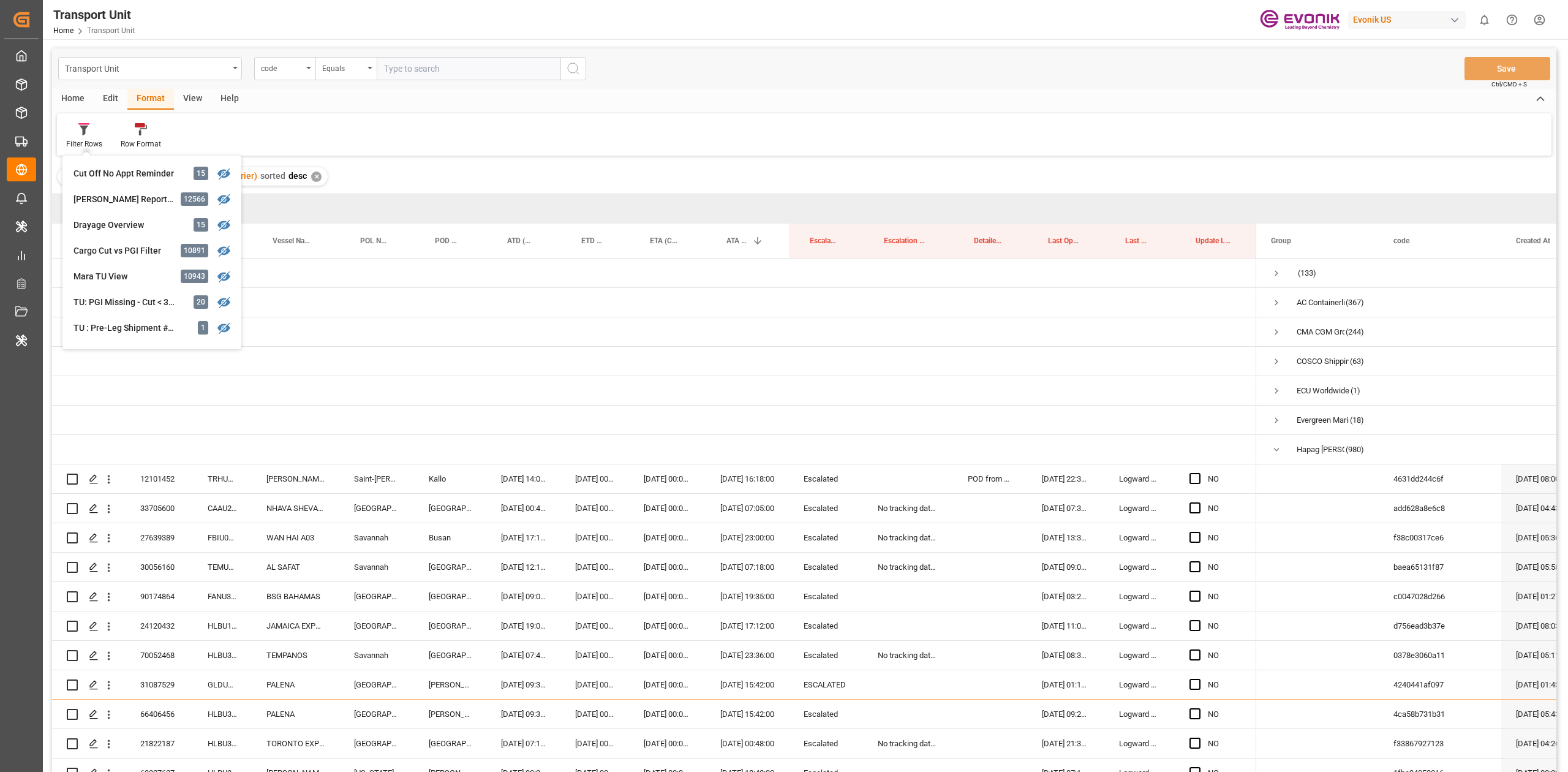
scroll to position [245, 0]
